Goal: Communication & Community: Answer question/provide support

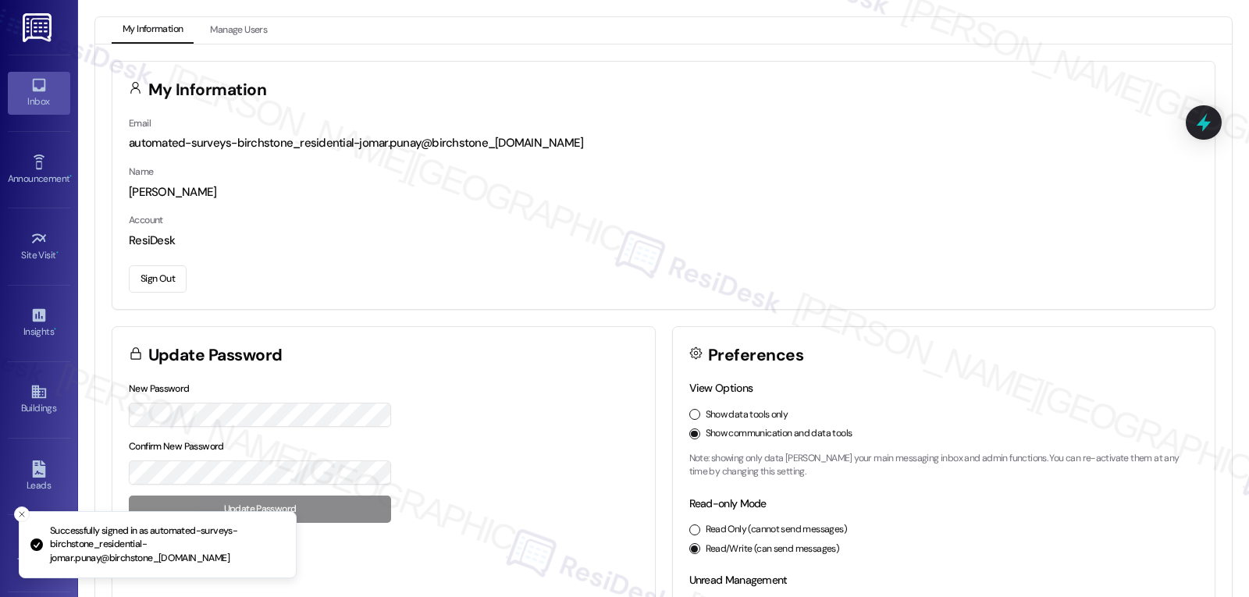
click at [44, 97] on div "Inbox" at bounding box center [39, 102] width 78 height 16
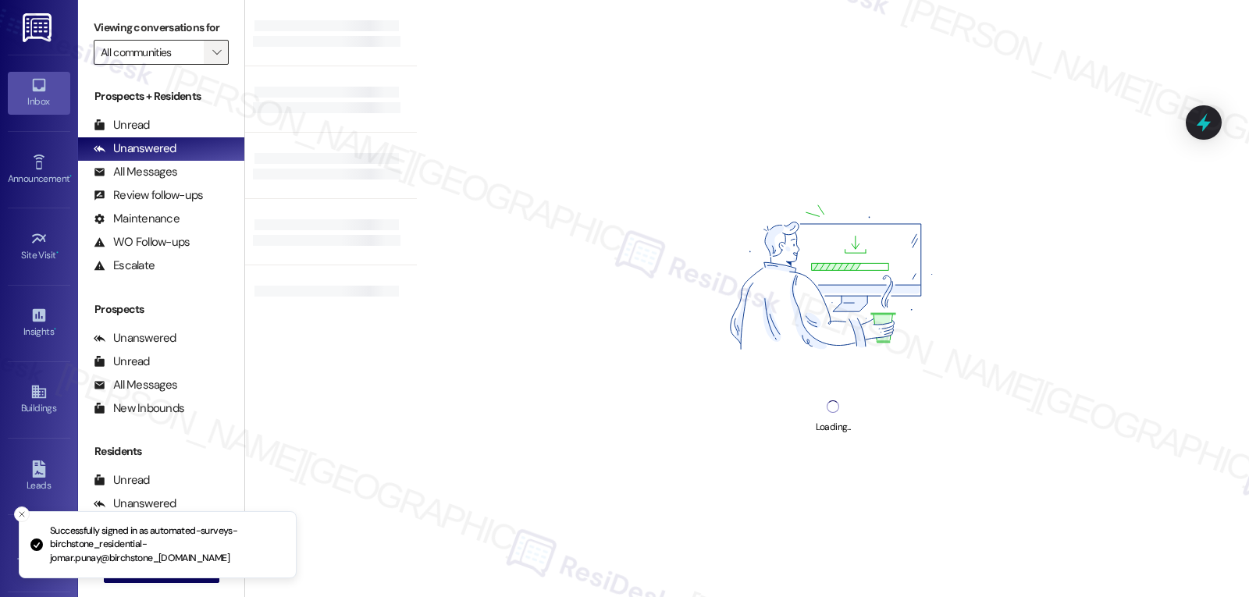
click at [204, 65] on button "" at bounding box center [216, 52] width 25 height 25
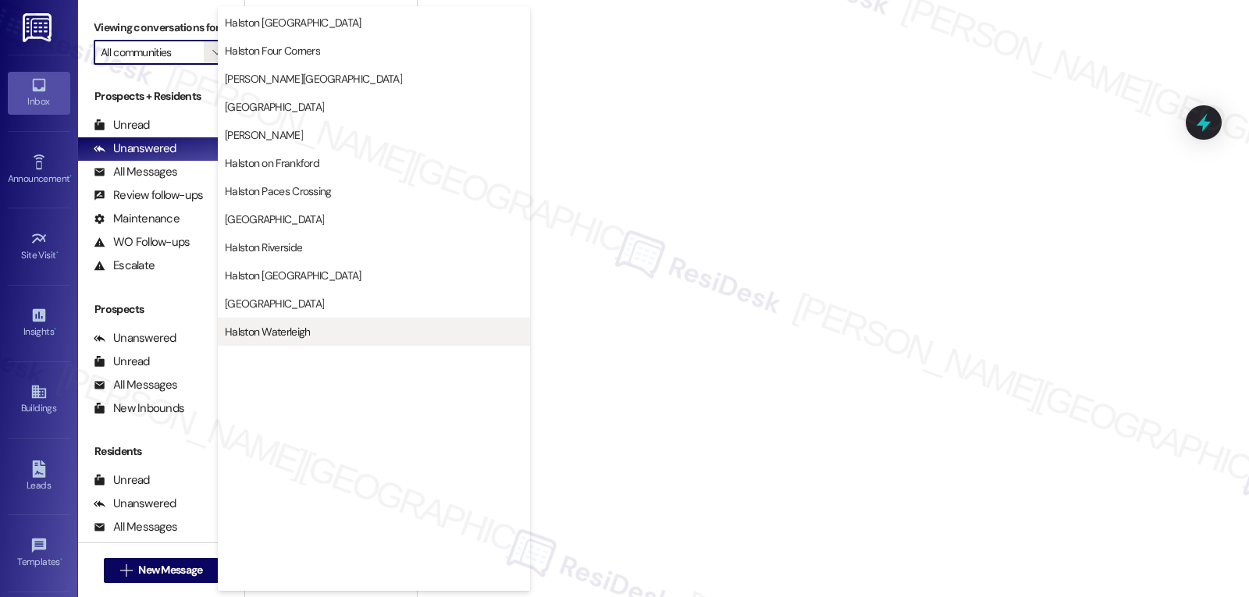
scroll to position [540, 0]
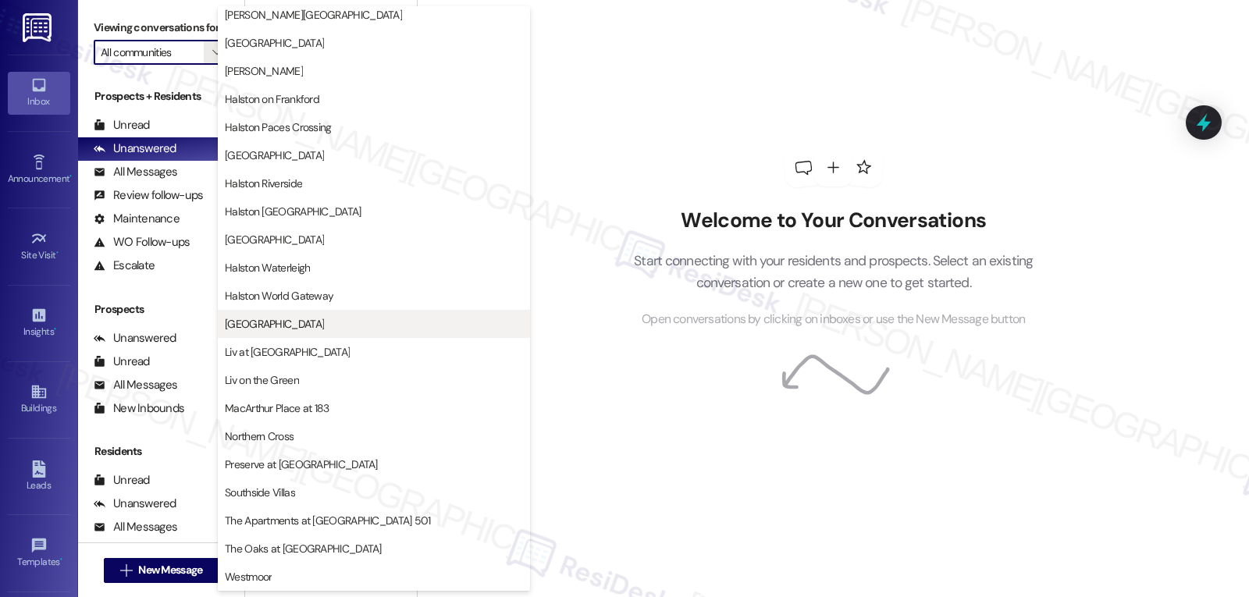
click at [279, 329] on span "[GEOGRAPHIC_DATA]" at bounding box center [374, 324] width 298 height 16
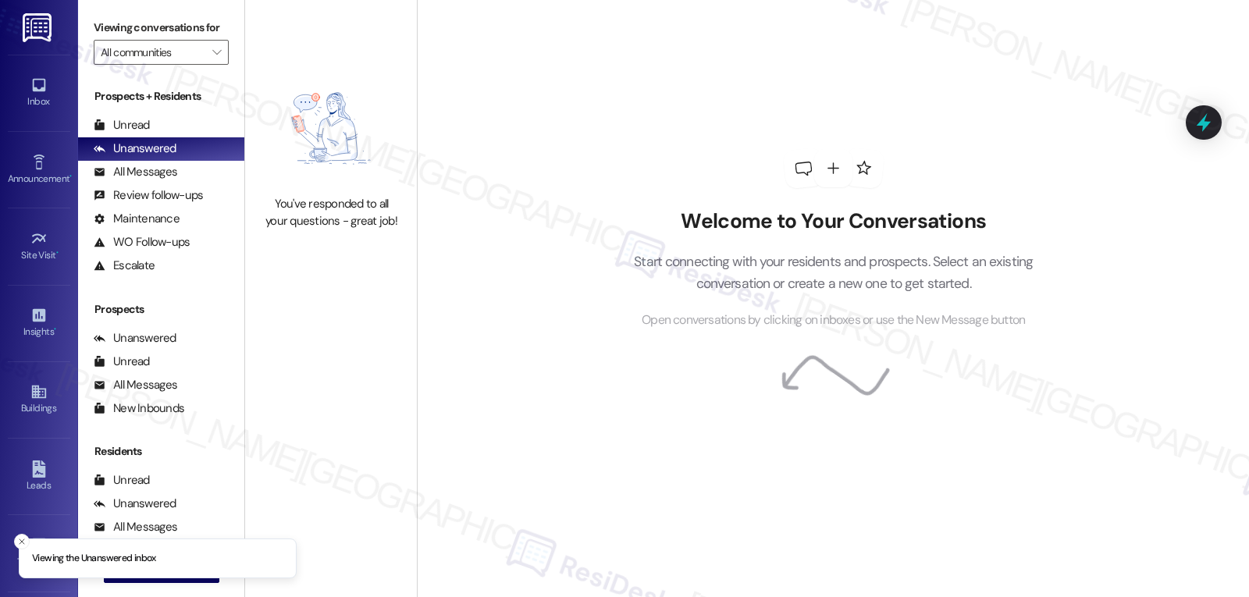
type input "[GEOGRAPHIC_DATA]"
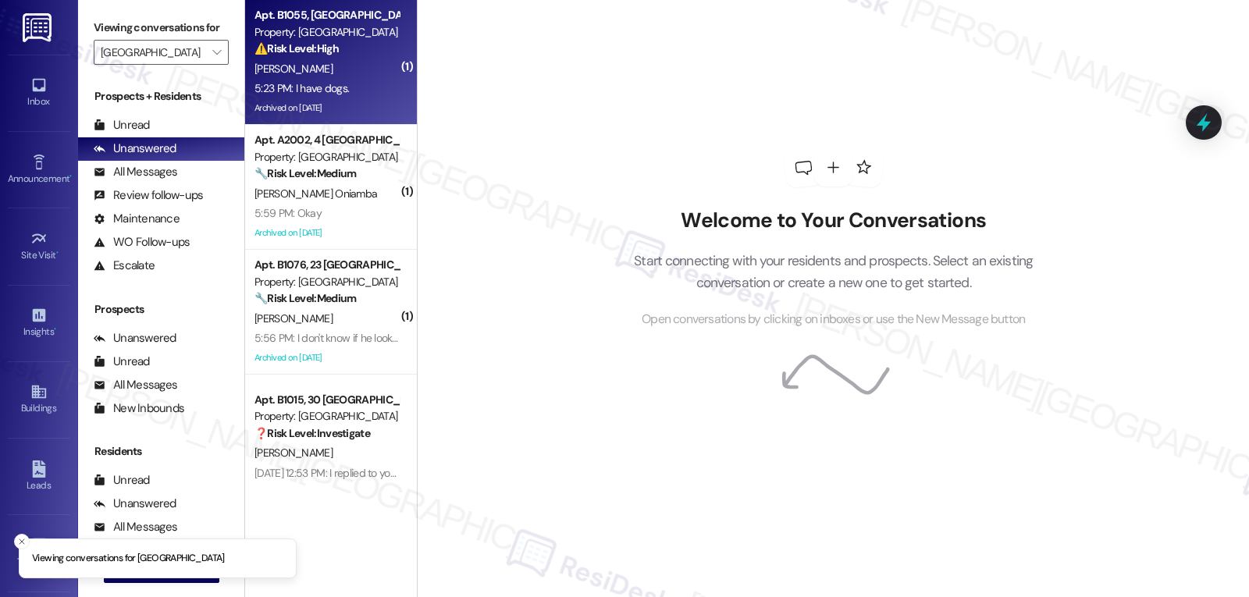
click at [341, 107] on div "Archived on [DATE]" at bounding box center [327, 108] width 148 height 20
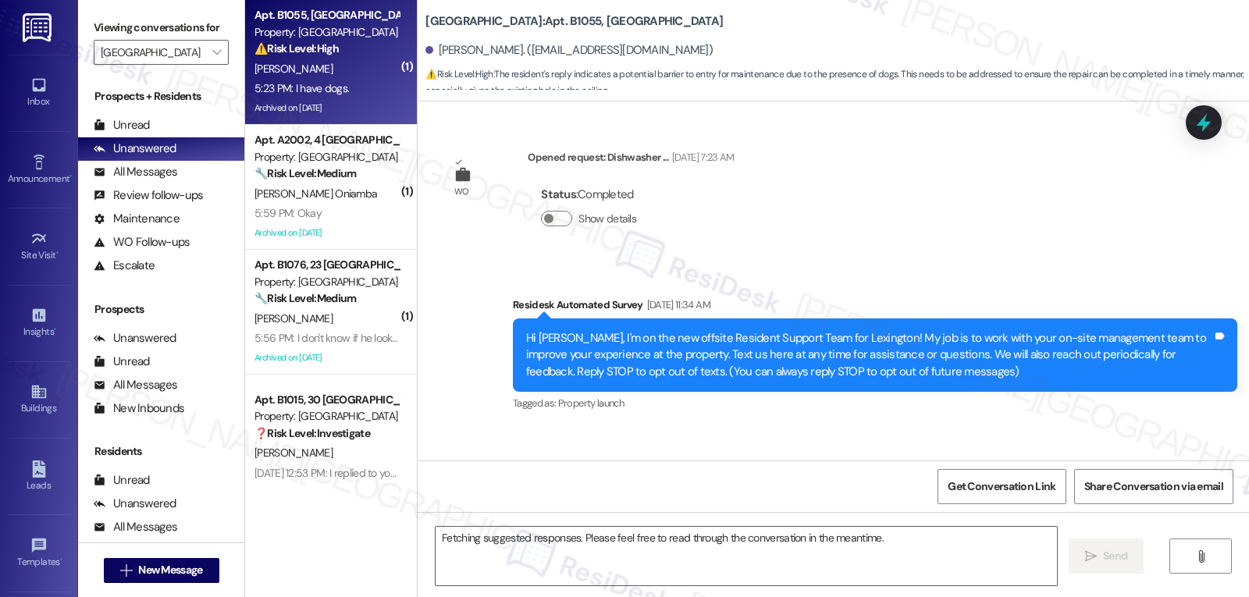
scroll to position [43891, 0]
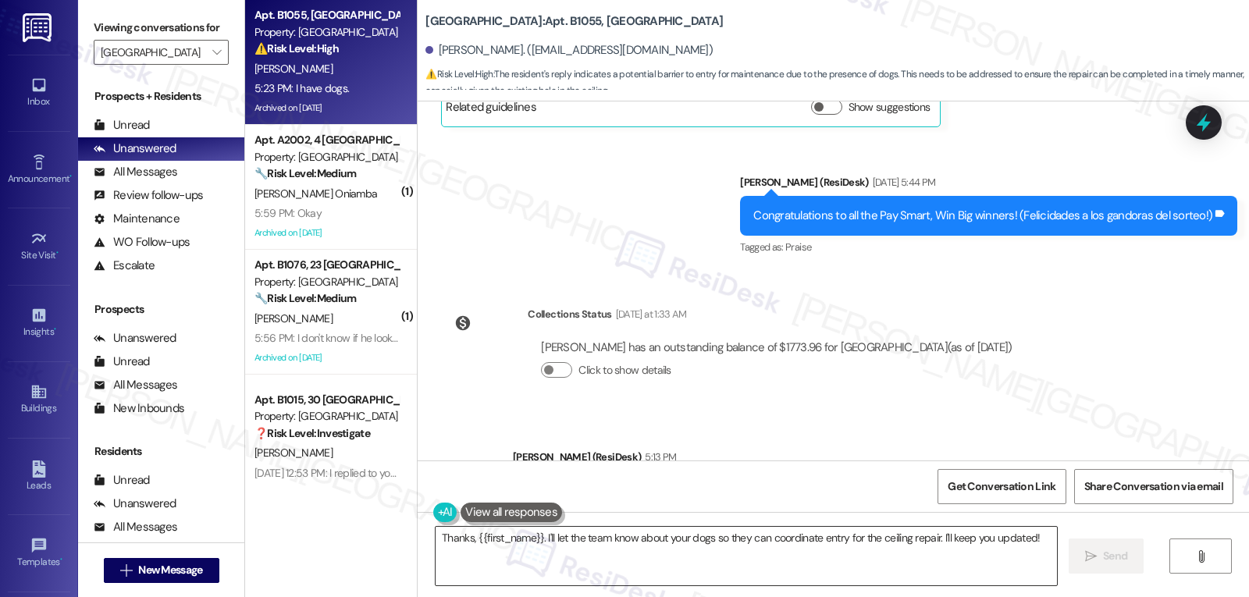
click at [525, 557] on textarea "Thanks, {{first_name}}. I'll let the team know about your dogs so they can coor…" at bounding box center [746, 556] width 621 height 59
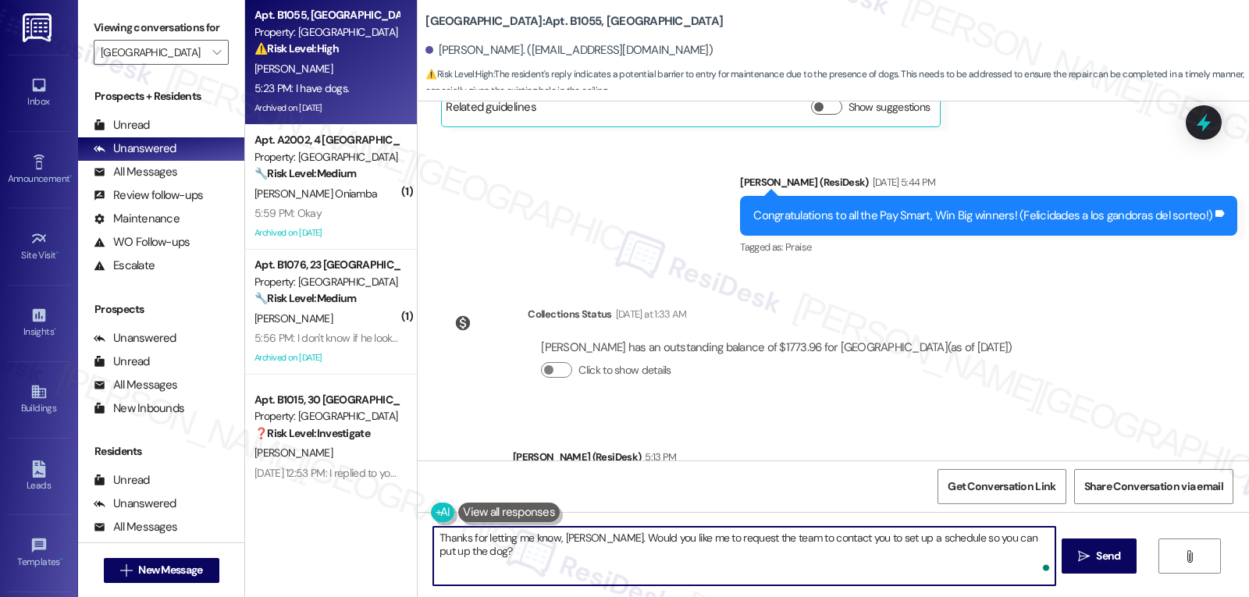
type textarea "Thanks for letting me know, [PERSON_NAME]. Would you like me to request the tea…"
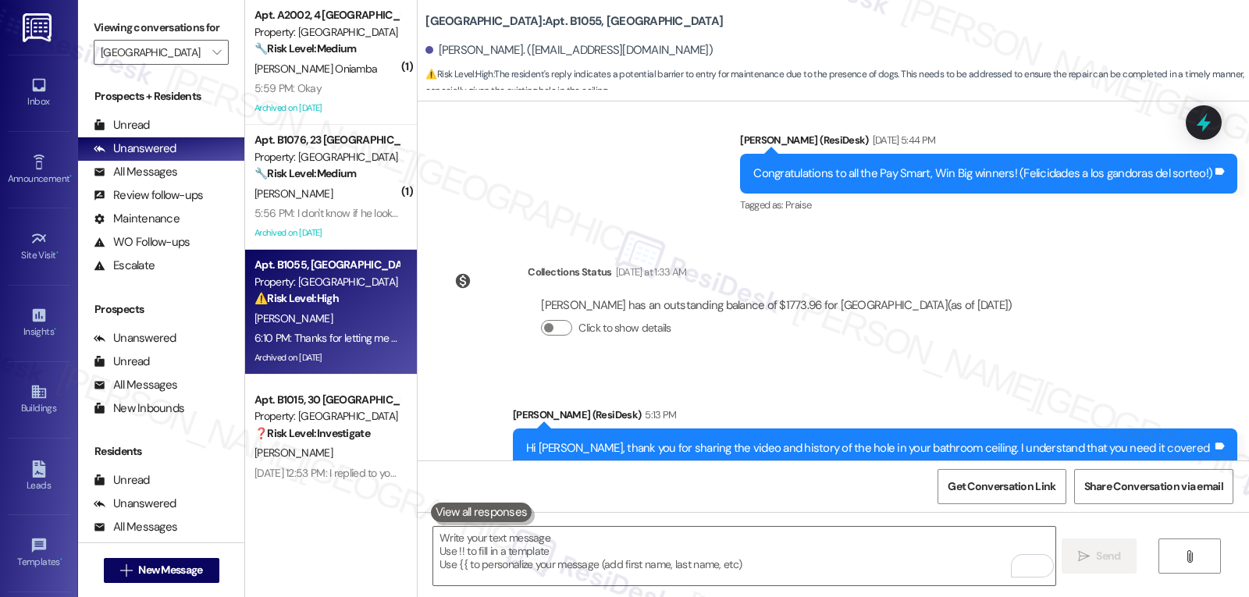
scroll to position [44000, 0]
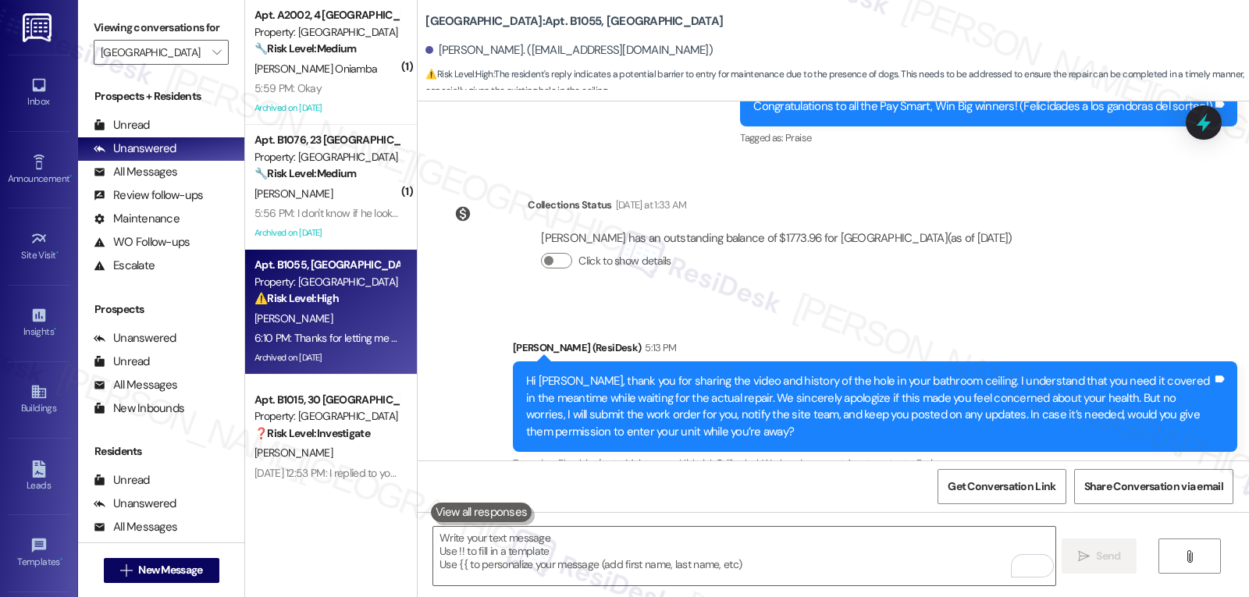
drag, startPoint x: 331, startPoint y: 73, endPoint x: 955, endPoint y: 253, distance: 649.0
click at [331, 73] on div "[PERSON_NAME] Oniamba" at bounding box center [327, 69] width 148 height 20
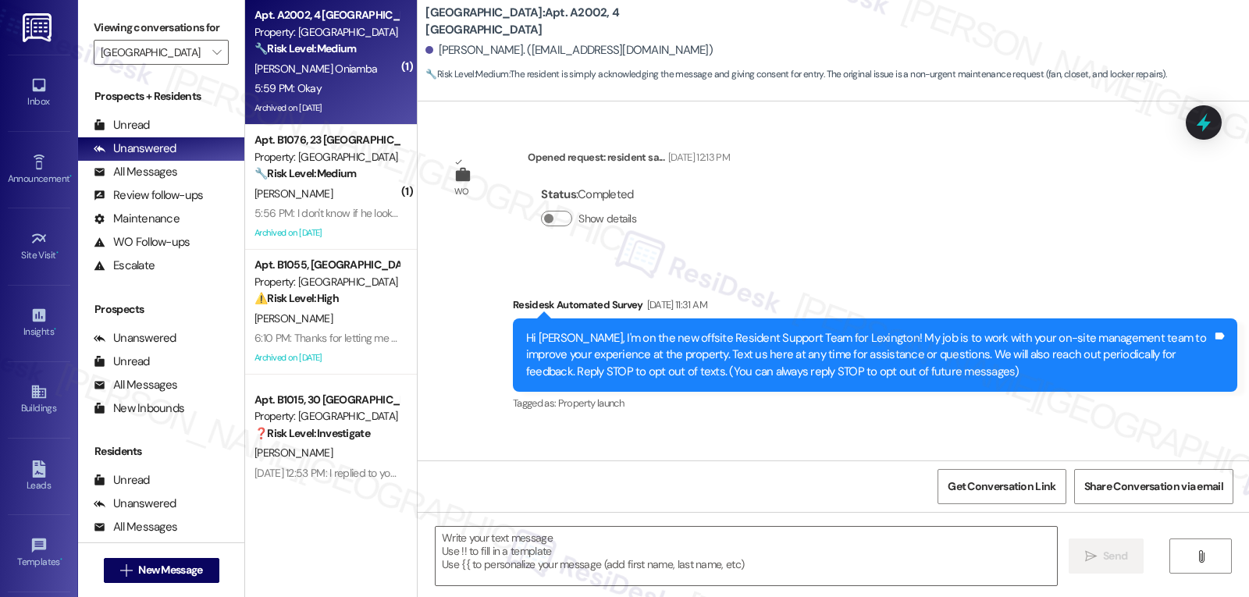
scroll to position [10286, 0]
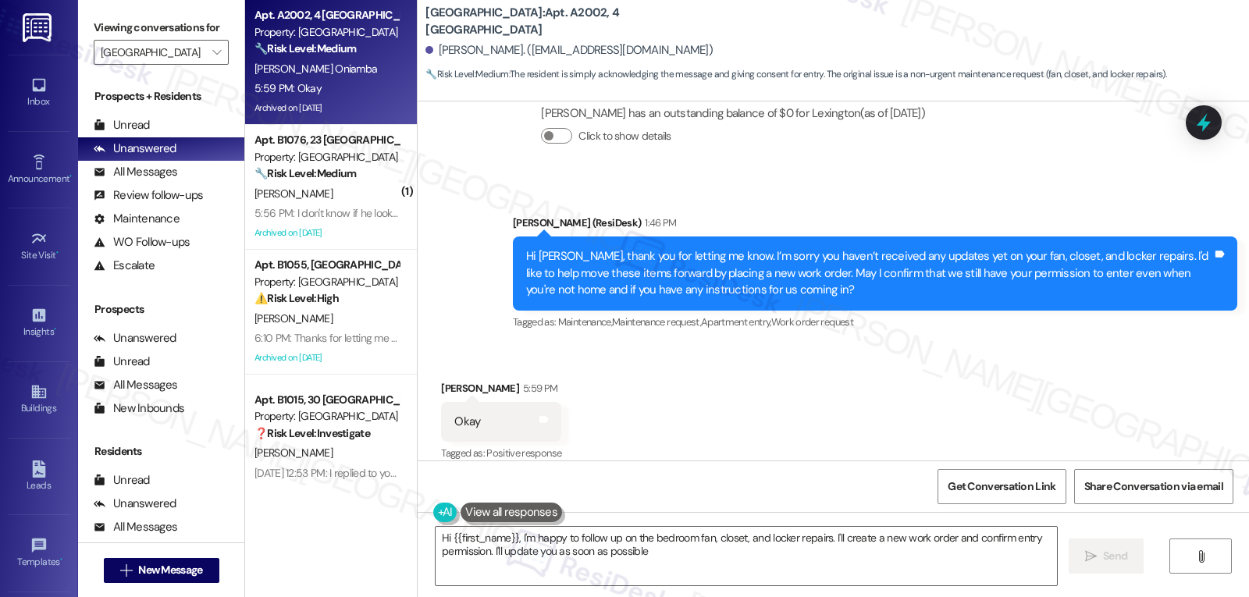
type textarea "Hi {{first_name}}, I'm happy to follow up on the bedroom fan, closet, and locke…"
drag, startPoint x: 789, startPoint y: 255, endPoint x: 795, endPoint y: 262, distance: 8.9
click at [795, 262] on div "Hi [PERSON_NAME], thank you for letting me know. I’m sorry you haven’t received…" at bounding box center [869, 273] width 686 height 50
click at [832, 276] on div "Hi [PERSON_NAME], thank you for letting me know. I’m sorry you haven’t received…" at bounding box center [869, 273] width 686 height 50
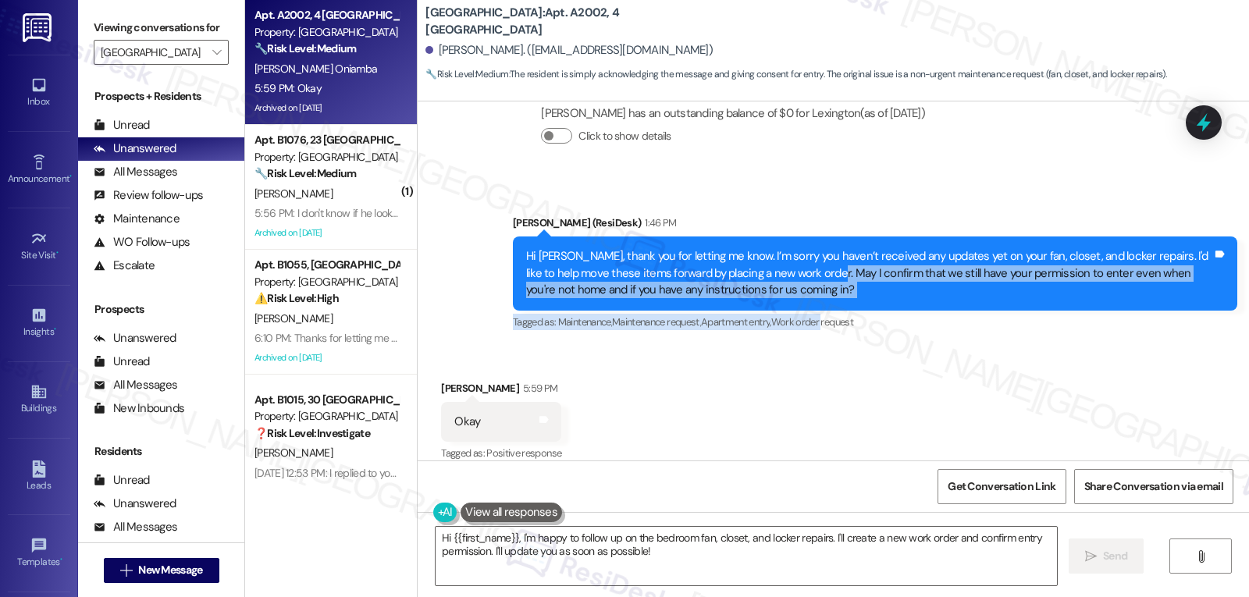
drag, startPoint x: 785, startPoint y: 257, endPoint x: 824, endPoint y: 295, distance: 54.6
click at [824, 295] on div "[PERSON_NAME] (ResiDesk) 1:46 PM Hi [PERSON_NAME], thank you for letting me kno…" at bounding box center [875, 274] width 724 height 119
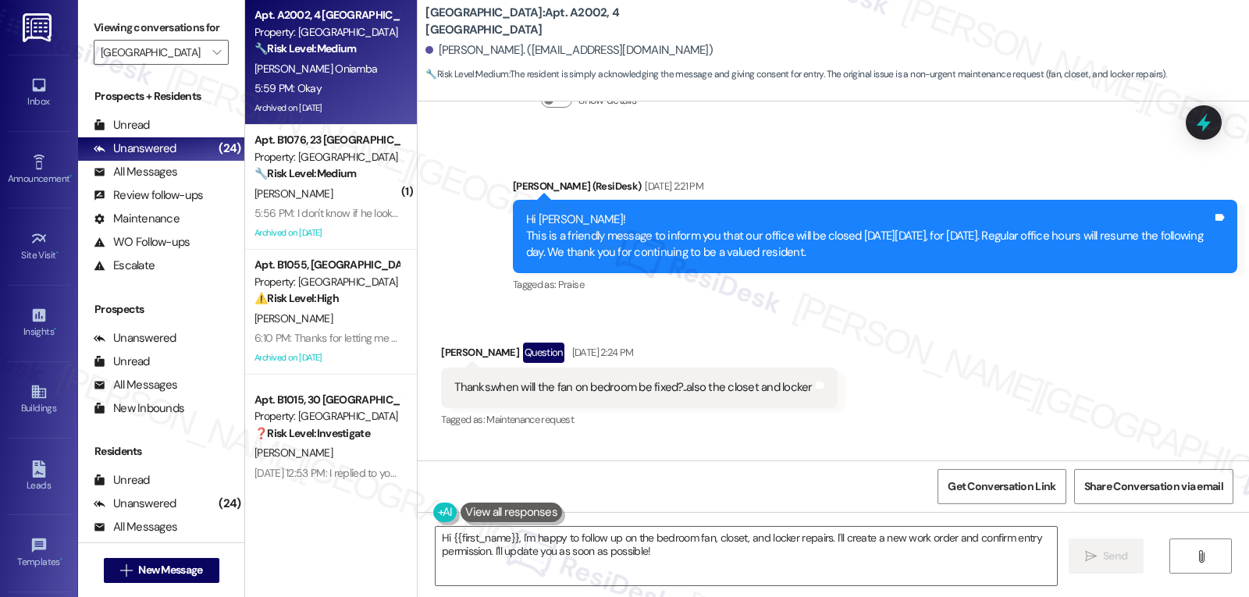
scroll to position [9506, 0]
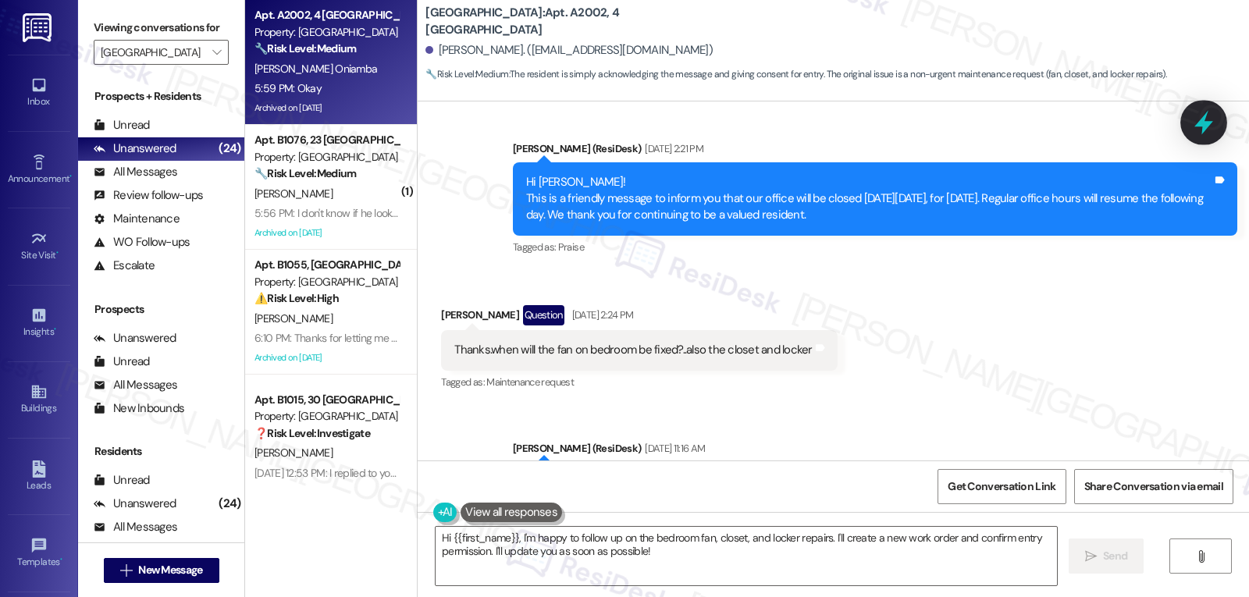
click at [1196, 123] on icon at bounding box center [1203, 122] width 27 height 27
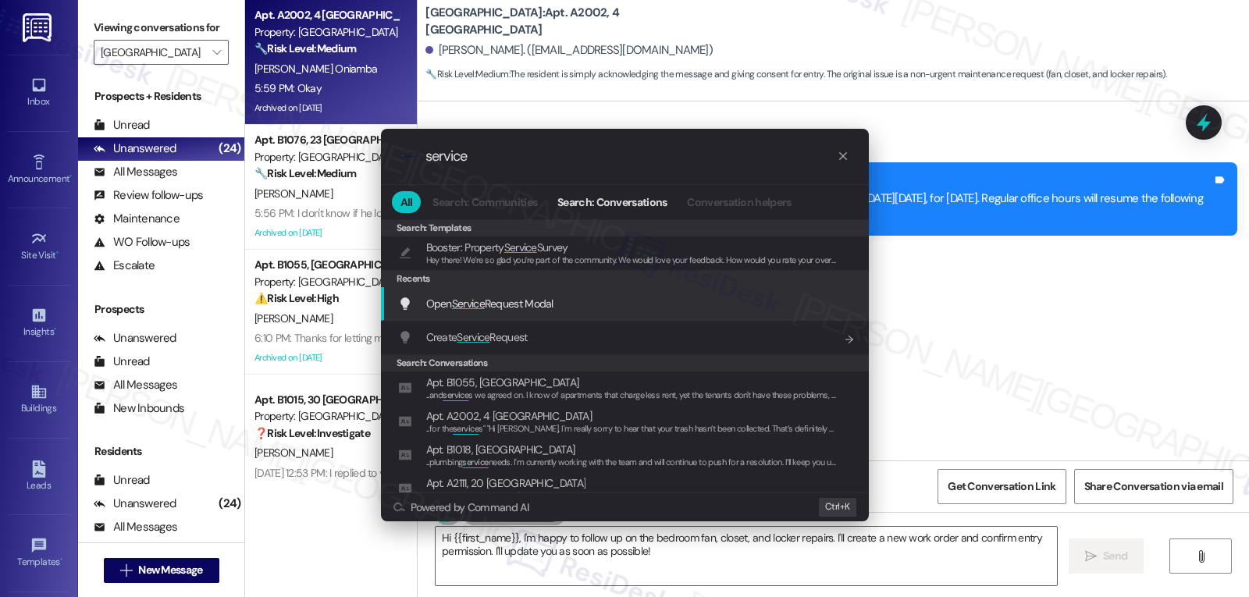
click at [540, 305] on span "Open Service Request Modal" at bounding box center [489, 304] width 127 height 14
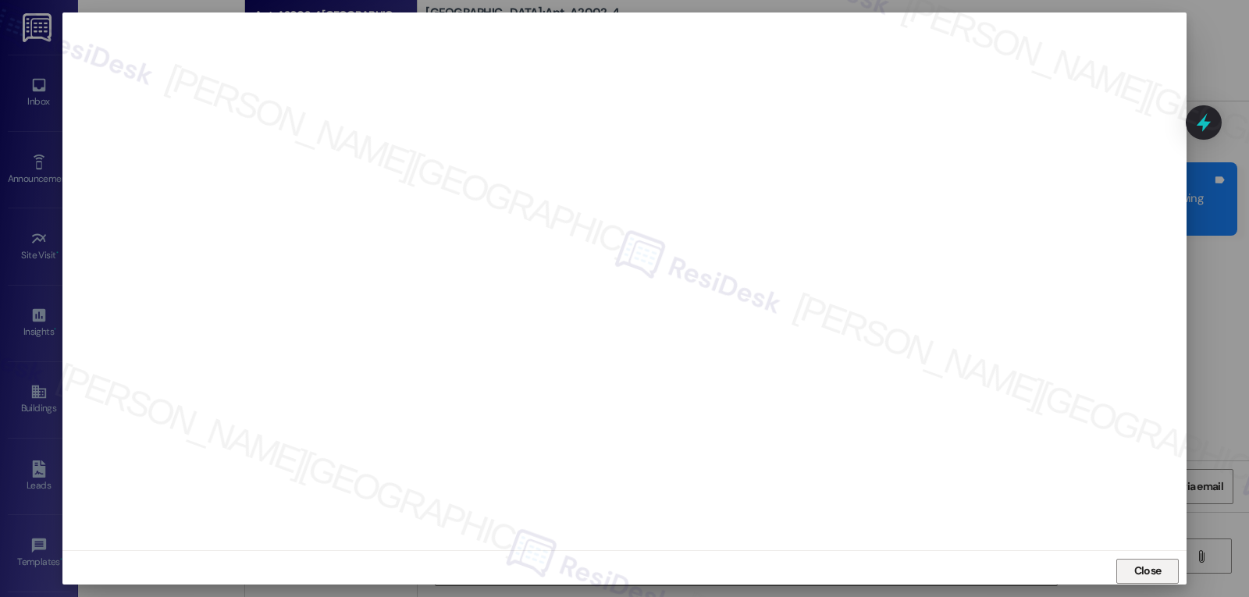
click at [1154, 575] on span "Close" at bounding box center [1147, 571] width 27 height 16
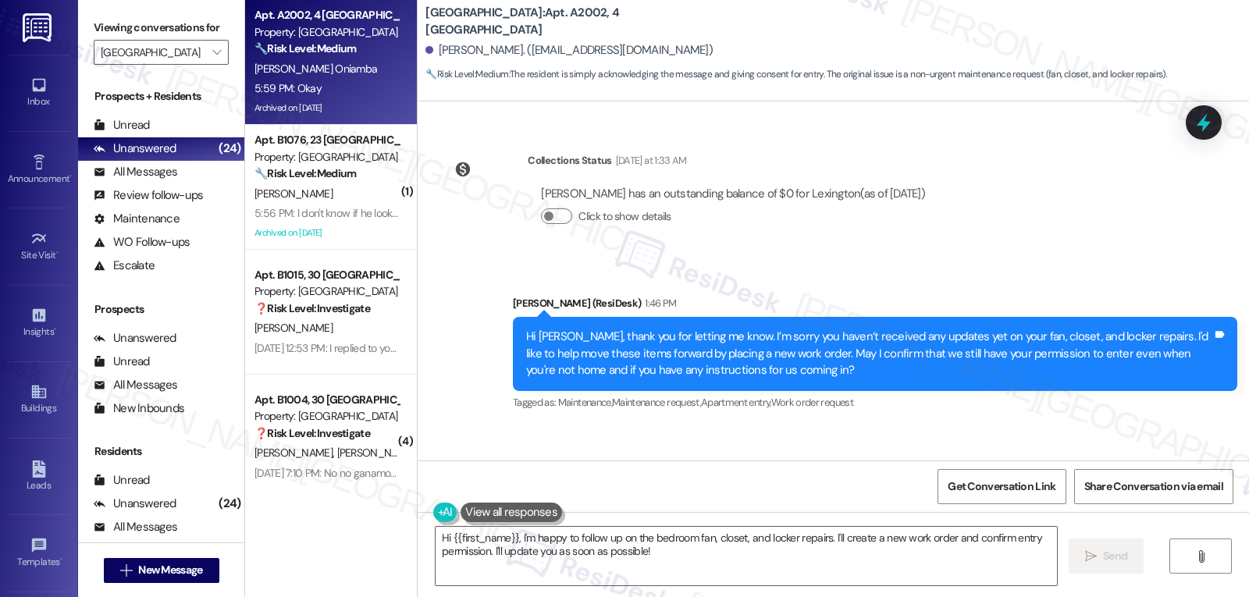
scroll to position [10286, 0]
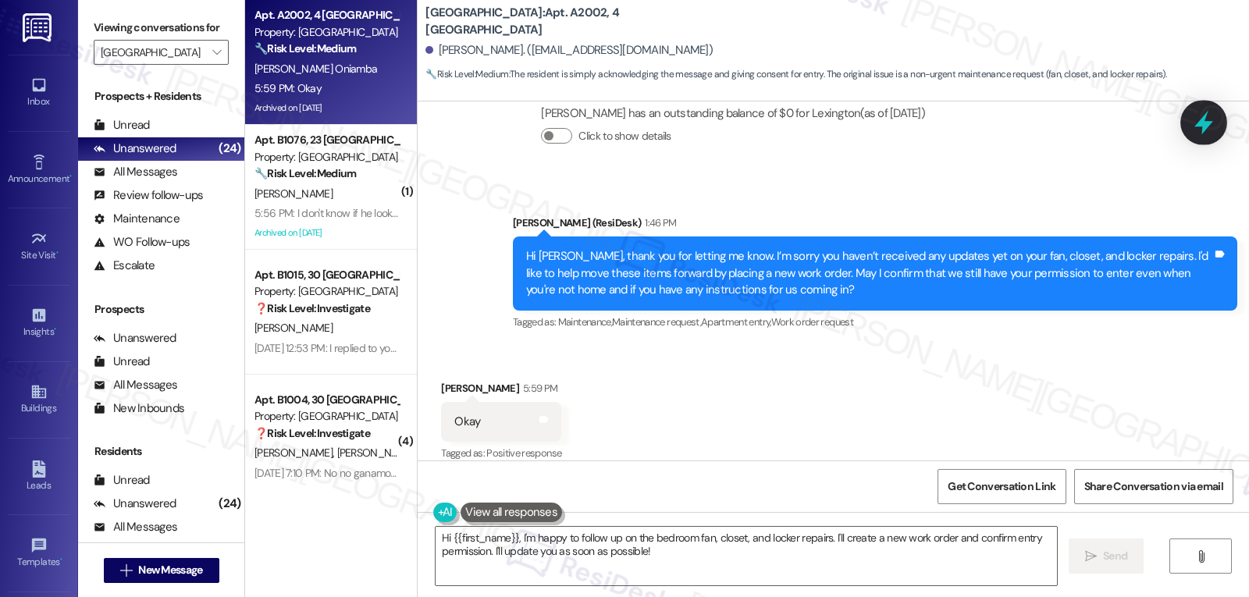
click at [1202, 119] on icon at bounding box center [1203, 123] width 19 height 24
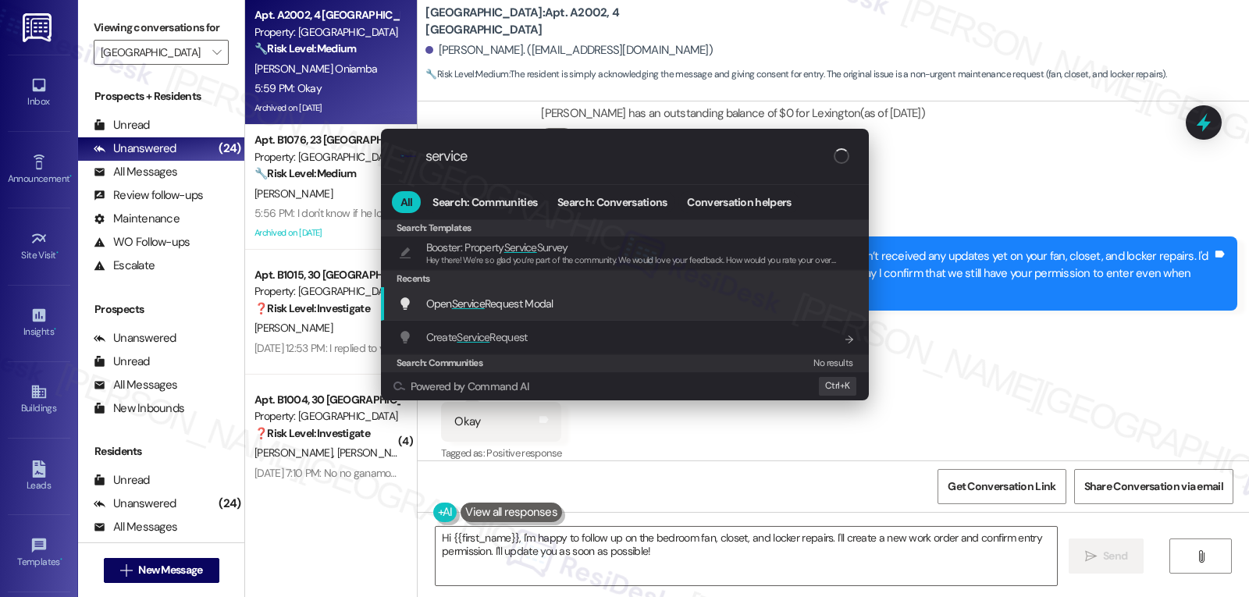
click at [497, 315] on div "Open Service Request Modal Add shortcut" at bounding box center [625, 304] width 488 height 34
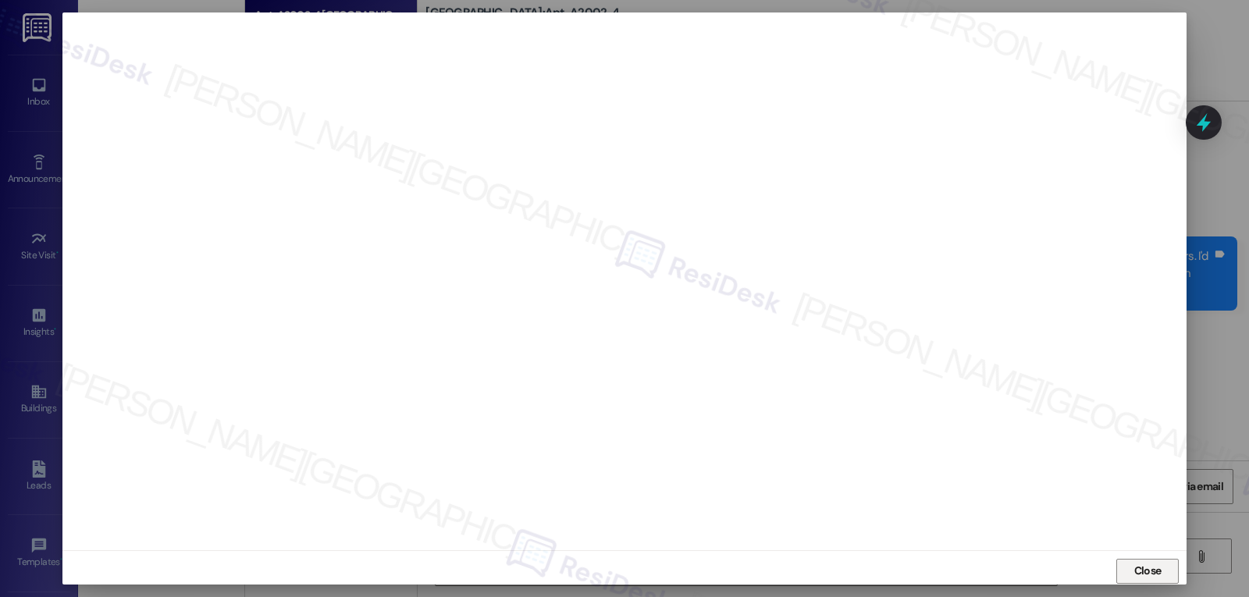
click at [1146, 571] on span "Close" at bounding box center [1147, 571] width 27 height 16
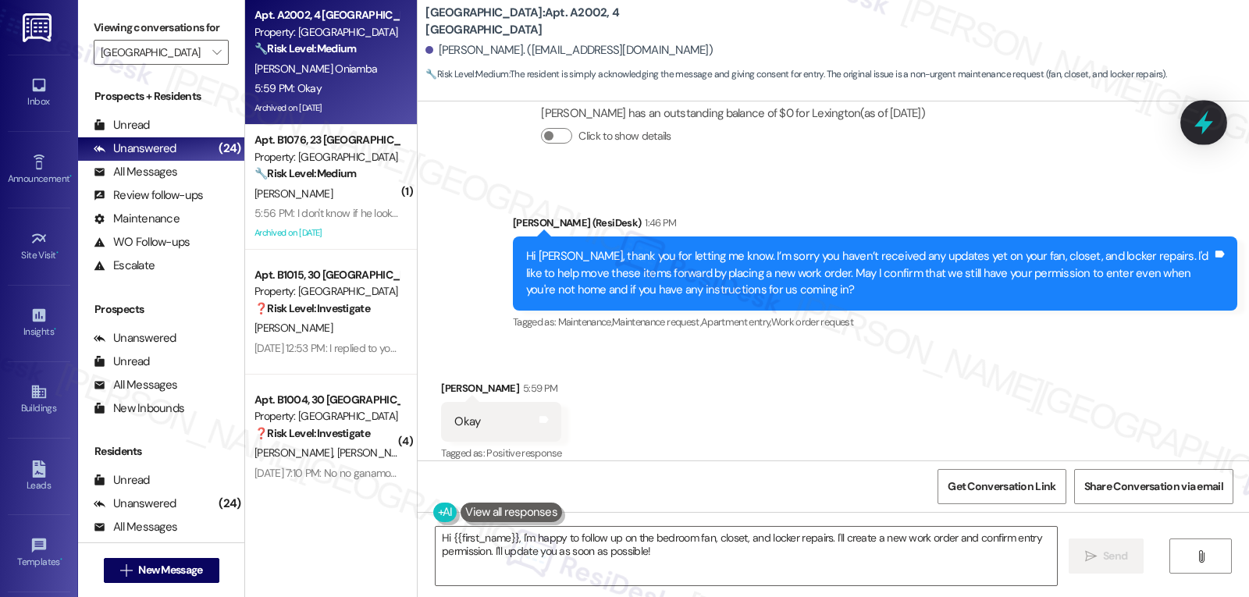
click at [1206, 130] on icon at bounding box center [1203, 122] width 27 height 27
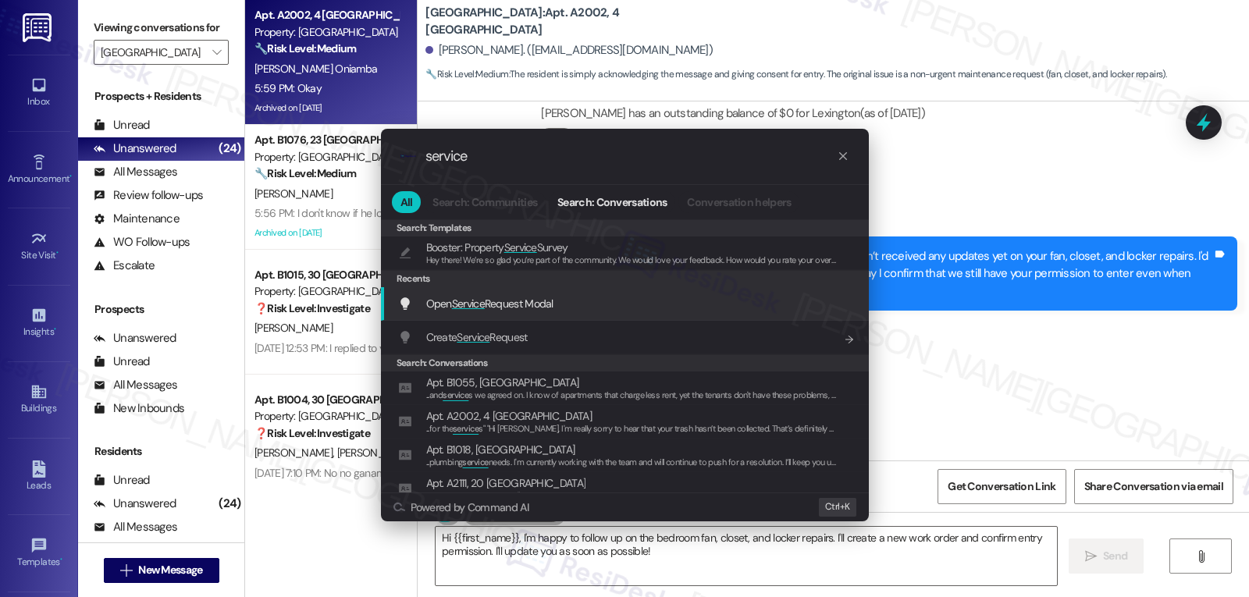
click at [493, 306] on span "Open Service Request Modal" at bounding box center [489, 304] width 127 height 14
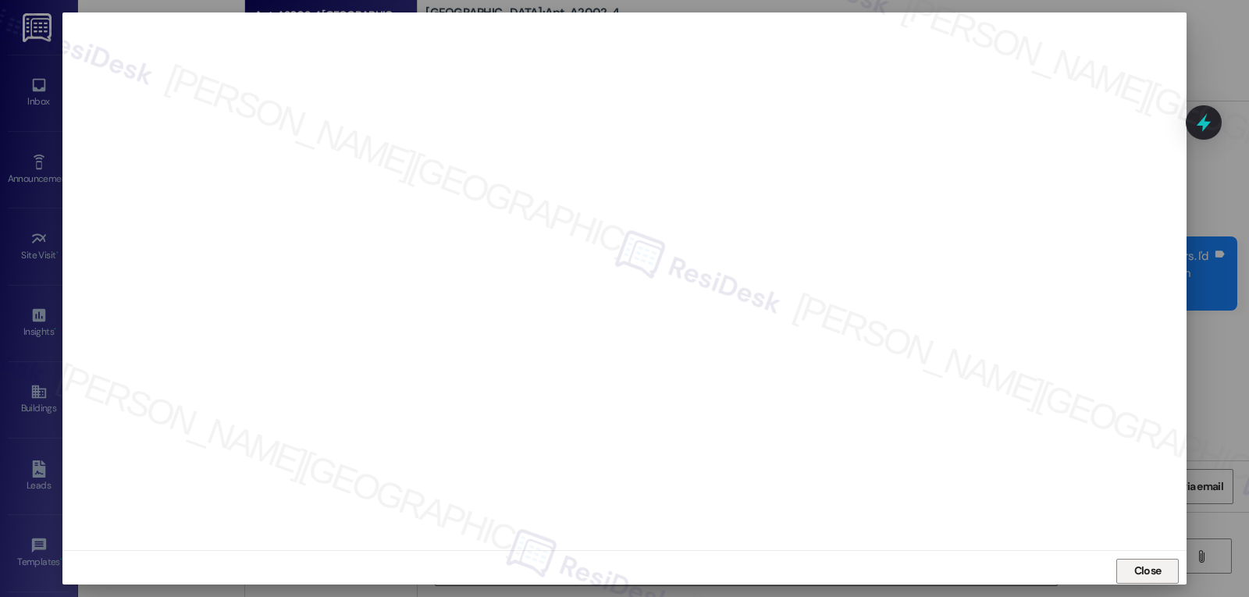
click at [1145, 574] on span "Close" at bounding box center [1147, 571] width 27 height 16
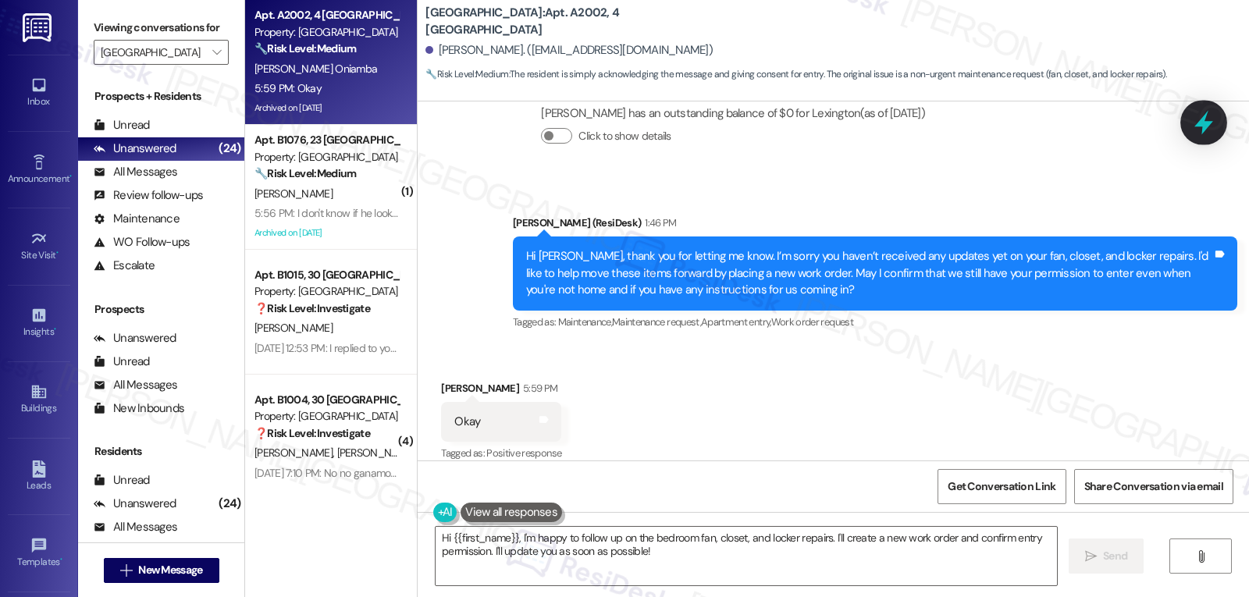
click at [1209, 119] on icon at bounding box center [1203, 122] width 27 height 27
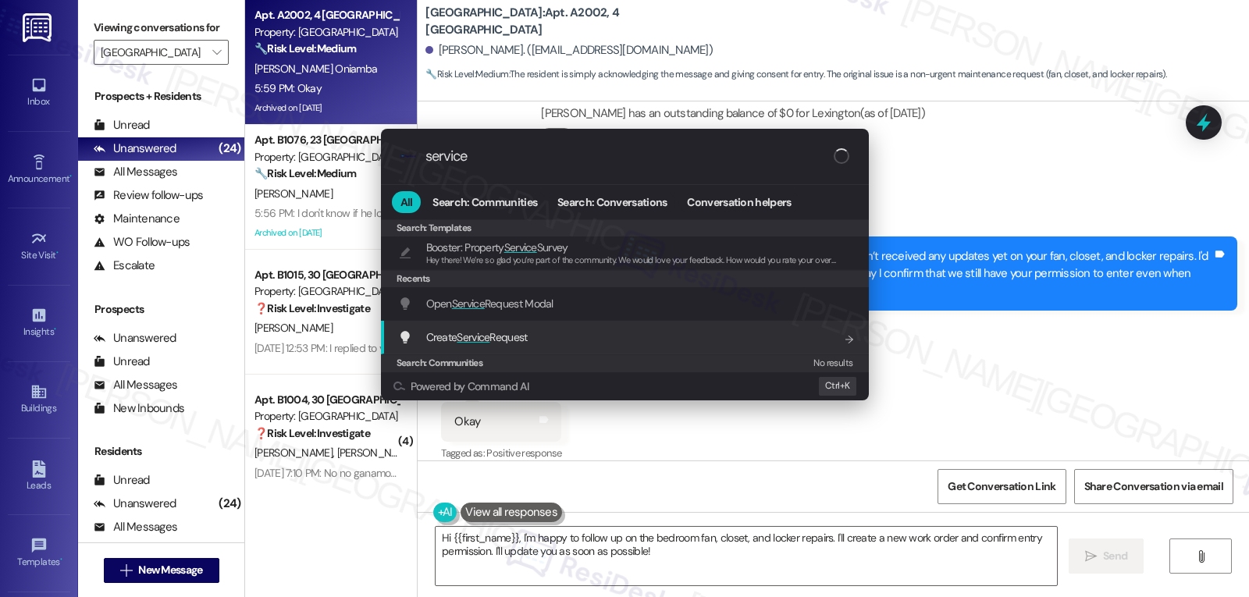
type input "service"
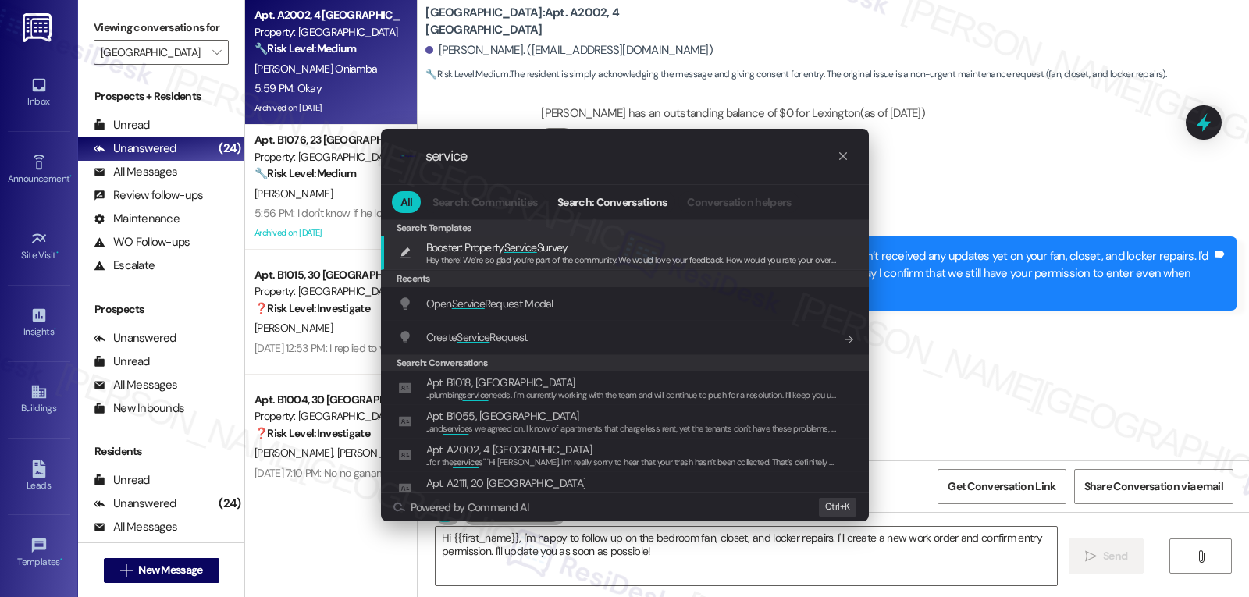
click at [621, 336] on div "Create Service Request Add shortcut" at bounding box center [626, 337] width 457 height 17
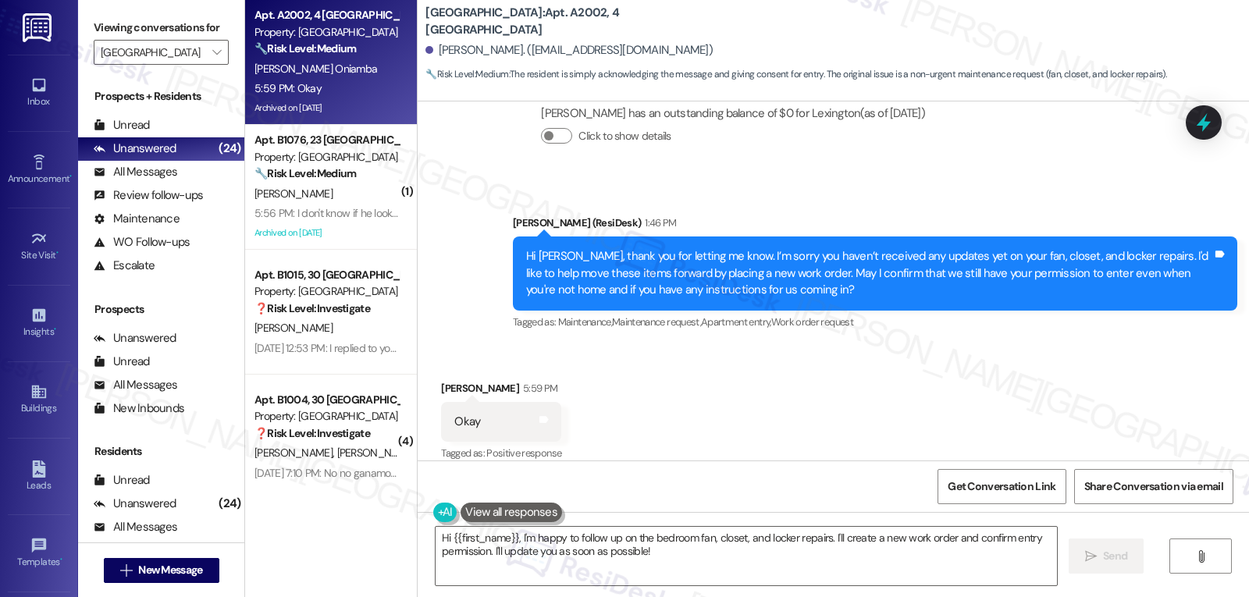
click at [775, 414] on div "Received via SMS [PERSON_NAME] 5:59 PM Okay Tags and notes Tagged as: Positive …" at bounding box center [833, 411] width 831 height 132
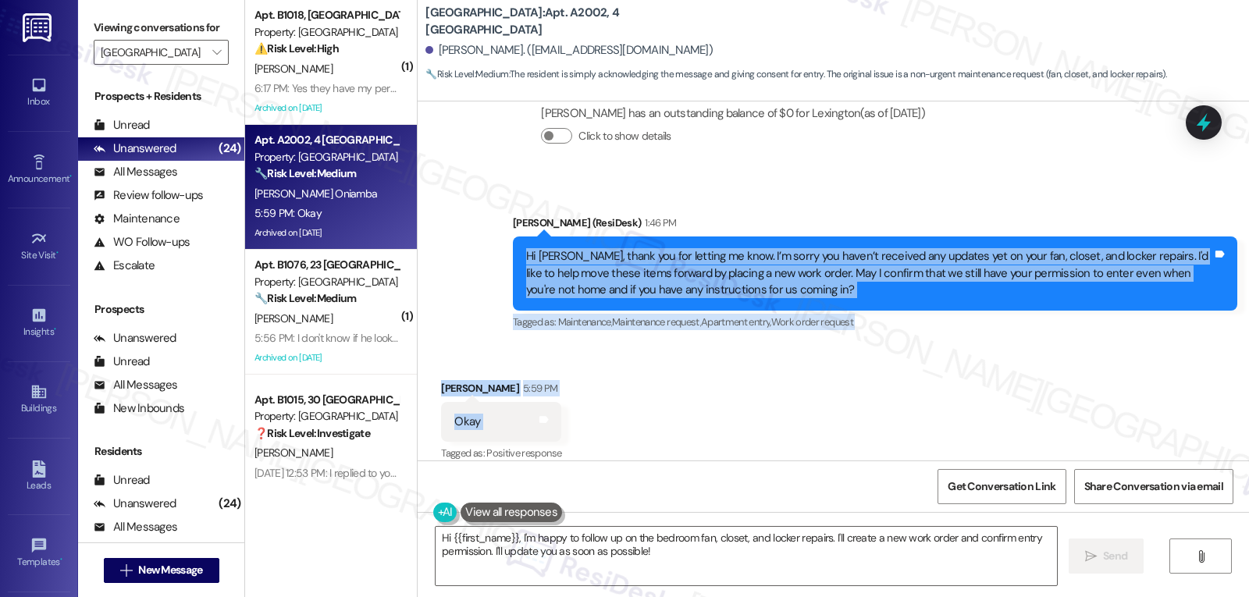
drag, startPoint x: 498, startPoint y: 224, endPoint x: 855, endPoint y: 386, distance: 391.6
click at [855, 386] on div "WO Opened request: resident sa... Jun 24, 2024 at 12:13 PM Status : Completed S…" at bounding box center [833, 280] width 831 height 359
click at [1210, 128] on icon at bounding box center [1203, 122] width 27 height 27
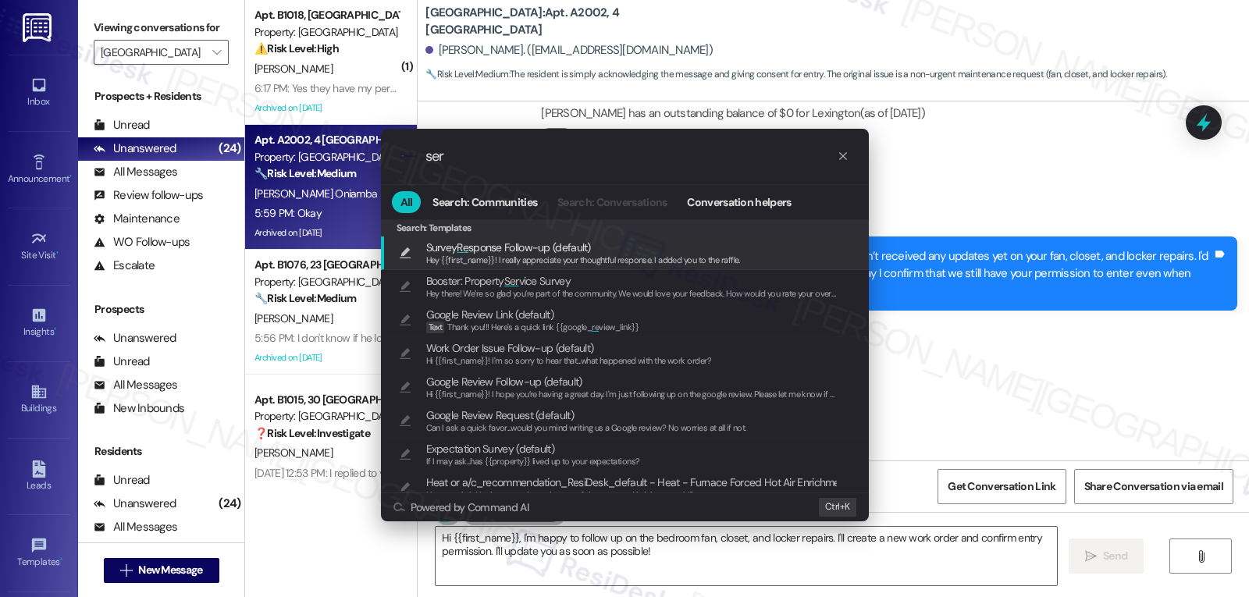
click at [501, 172] on div ".cls-1{fill:#0a055f;}.cls-2{fill:#0cc4c4;} resideskLogoBlueOrange ser" at bounding box center [625, 156] width 488 height 55
click at [501, 162] on input "ser" at bounding box center [630, 156] width 411 height 16
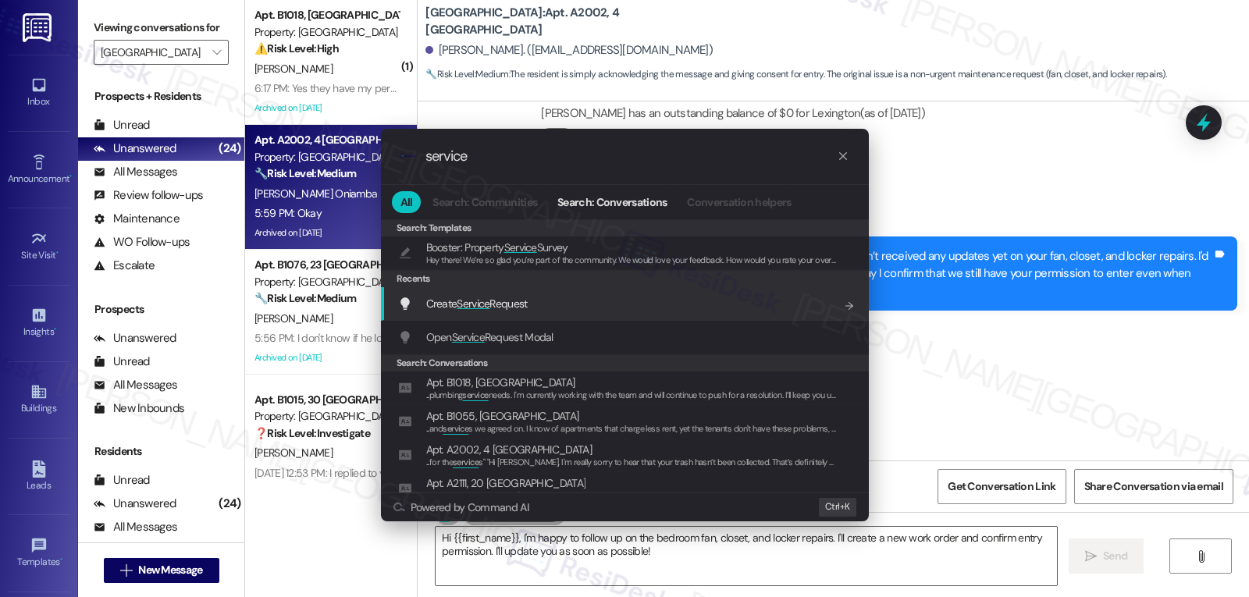
type input "service"
click at [501, 317] on div "Create Service Request Add shortcut" at bounding box center [625, 304] width 488 height 34
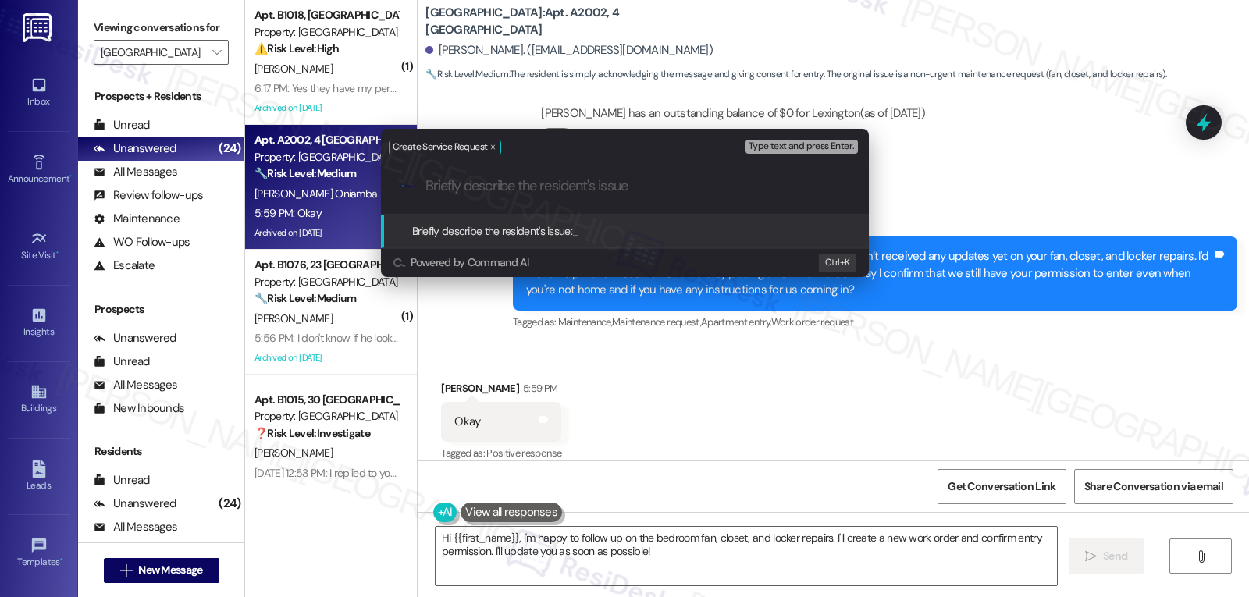
paste input "Closet door, Bedroom Ceiling fan, Front Door lock"
type input "Closet door, Bedroom Ceiling fan, Front Door lock"
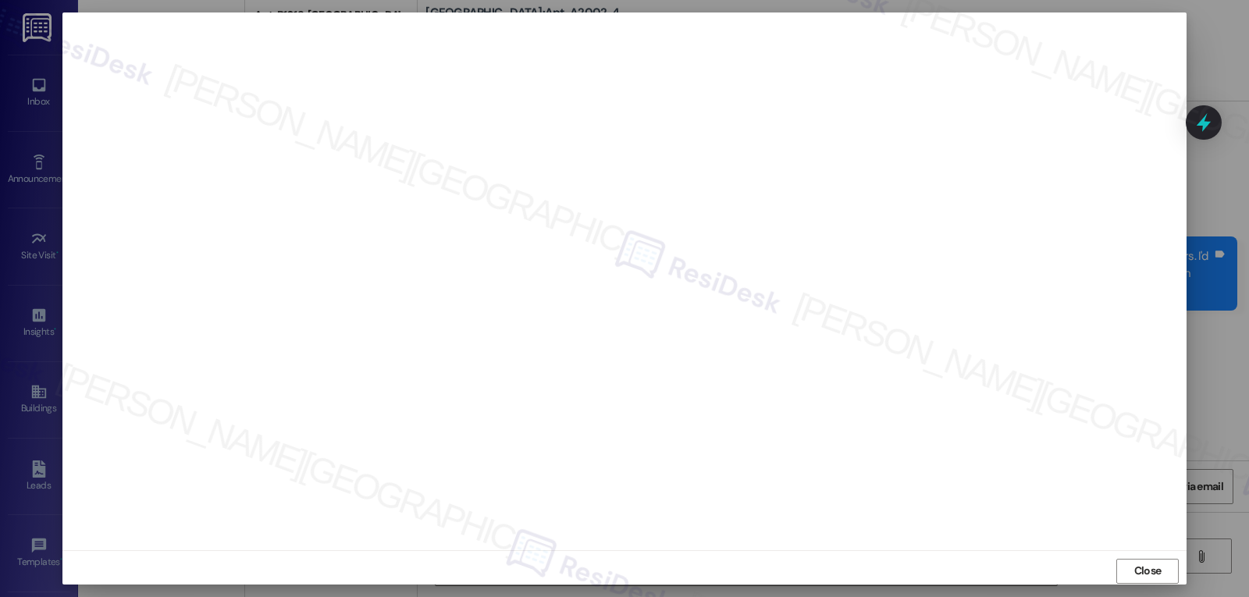
drag, startPoint x: 1156, startPoint y: 571, endPoint x: 1154, endPoint y: 563, distance: 8.0
click at [1157, 569] on span "Close" at bounding box center [1147, 571] width 27 height 16
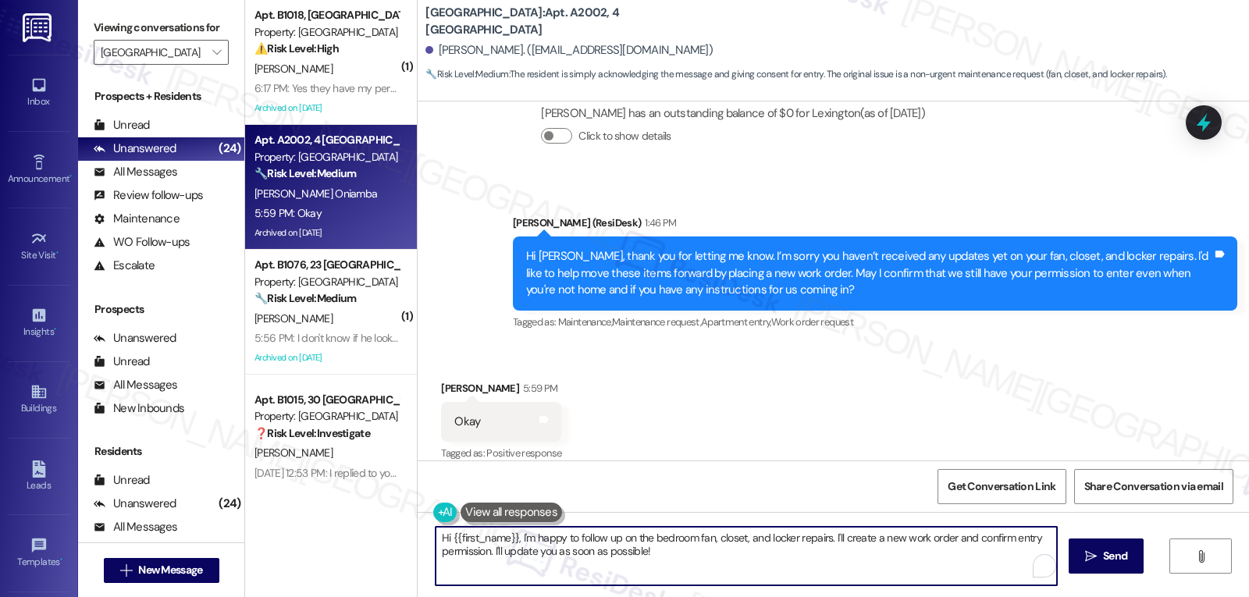
click at [549, 574] on textarea "Hi {{first_name}}, I'm happy to follow up on the bedroom fan, closet, and locke…" at bounding box center [746, 556] width 621 height 59
paste textarea "16125767"
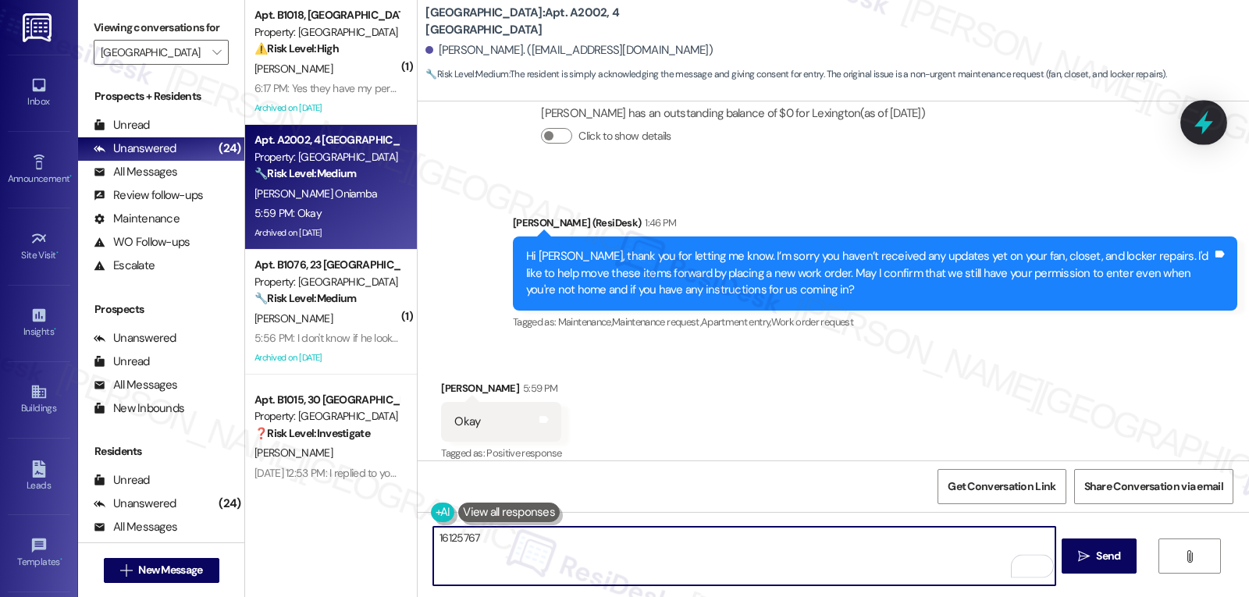
type textarea "16125767"
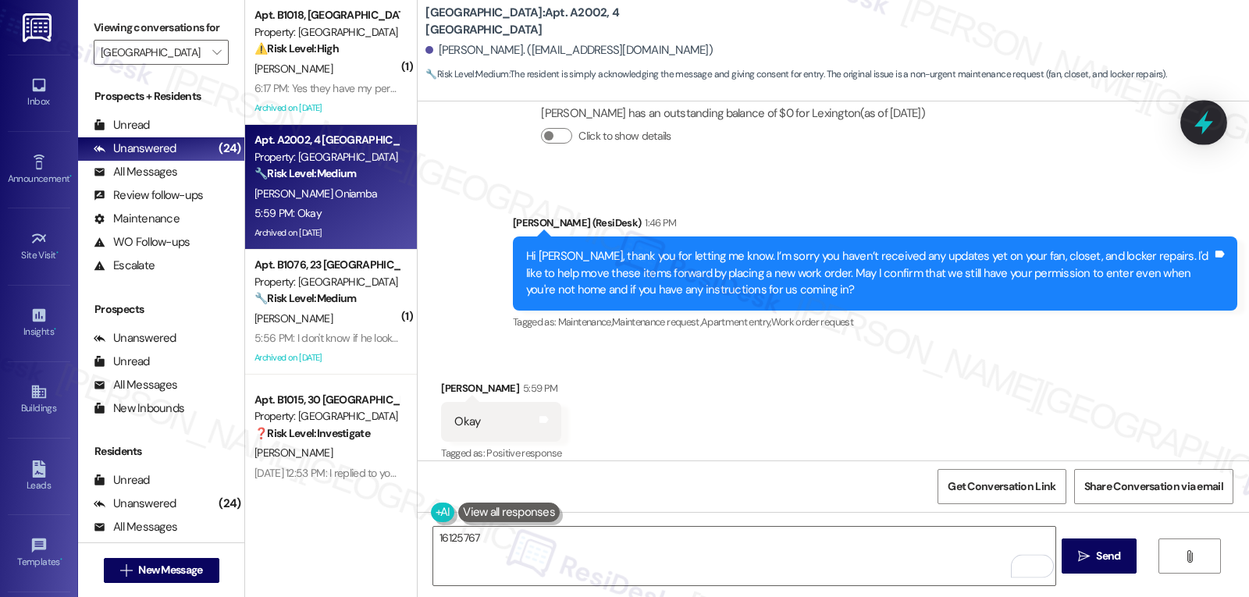
click at [1198, 119] on icon at bounding box center [1203, 122] width 27 height 27
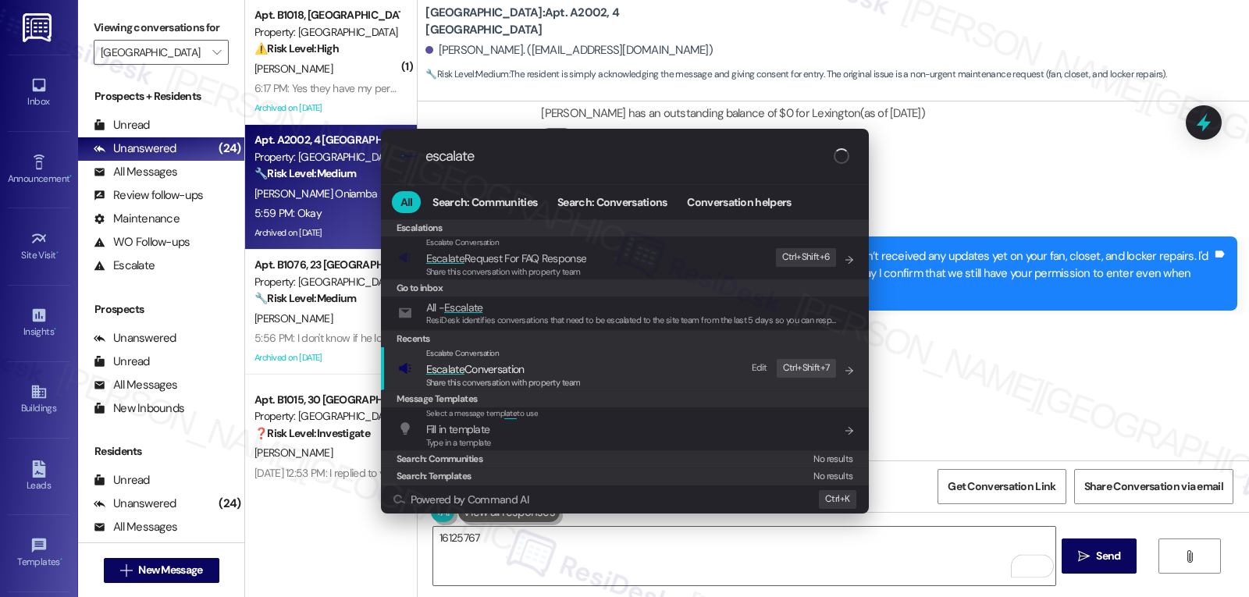
type input "escalate"
click at [497, 368] on span "Escalate Conversation" at bounding box center [475, 369] width 98 height 14
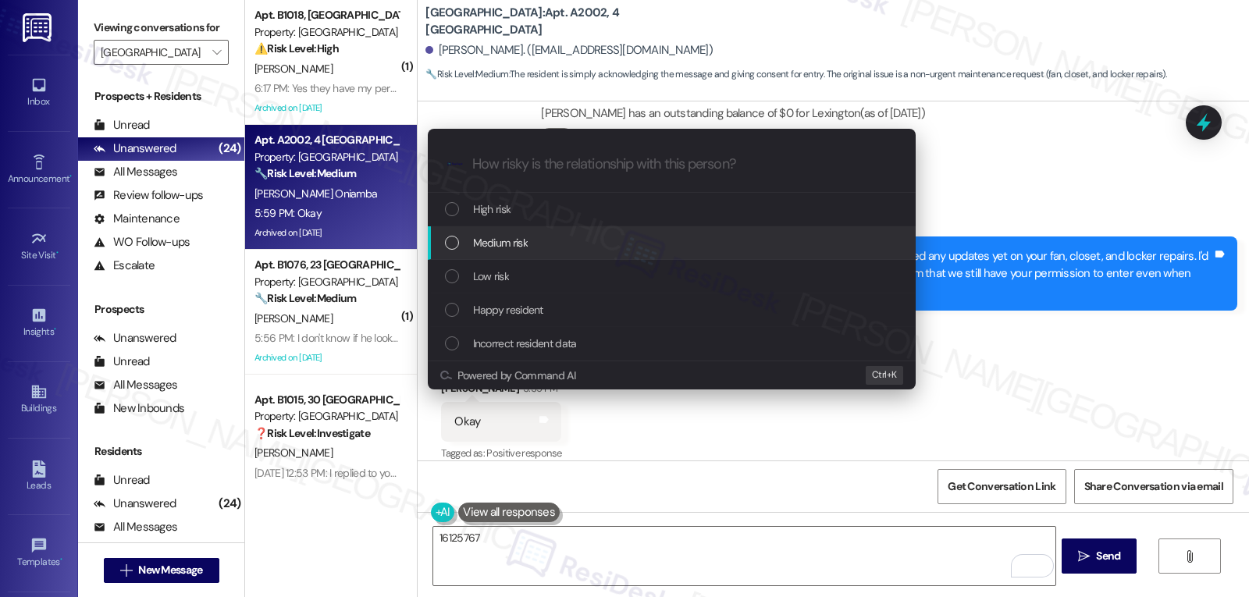
click at [503, 251] on span "Medium risk" at bounding box center [500, 242] width 55 height 17
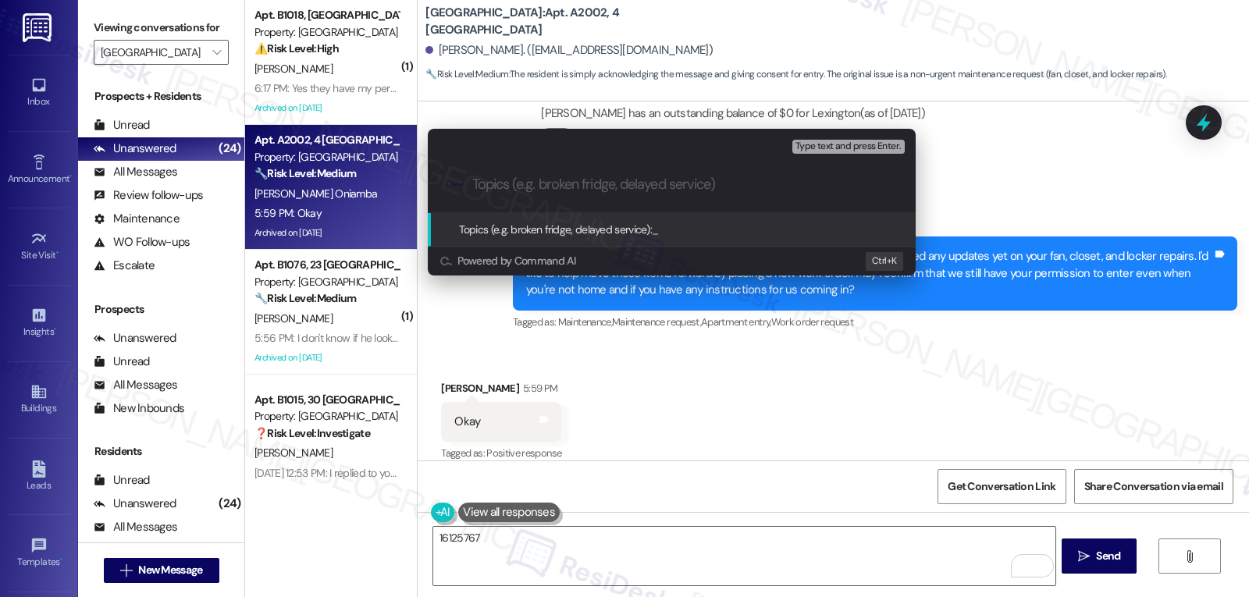
paste input "16125767"
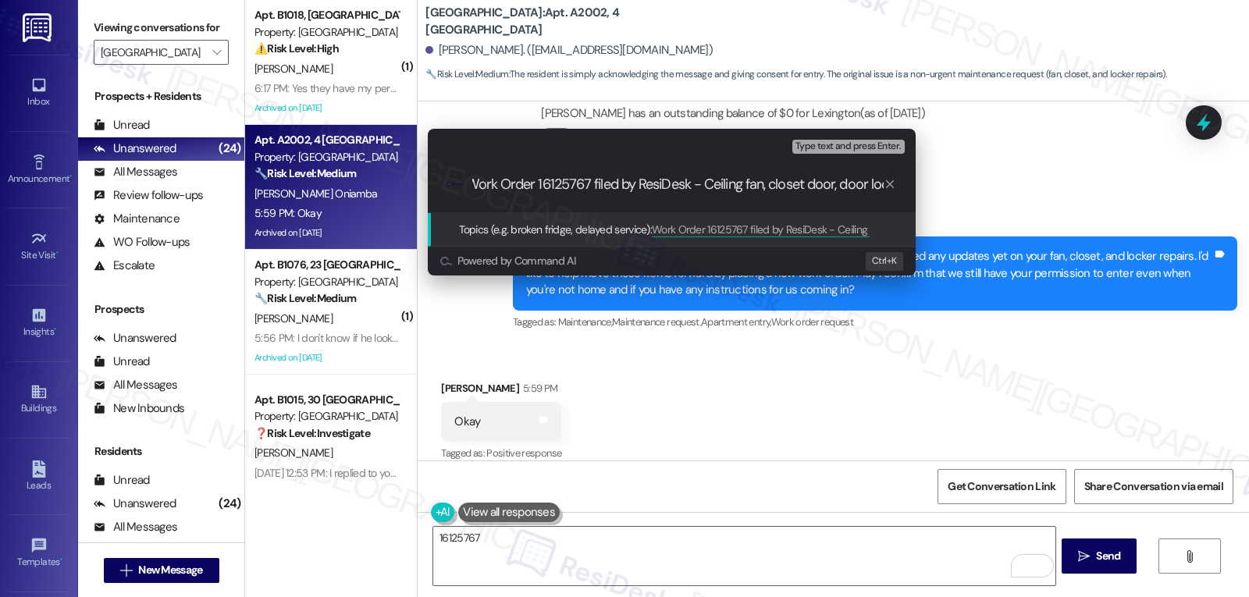
type input "Work Order 16125767 filed by ResiDesk - Ceiling fan, closet door, door lock"
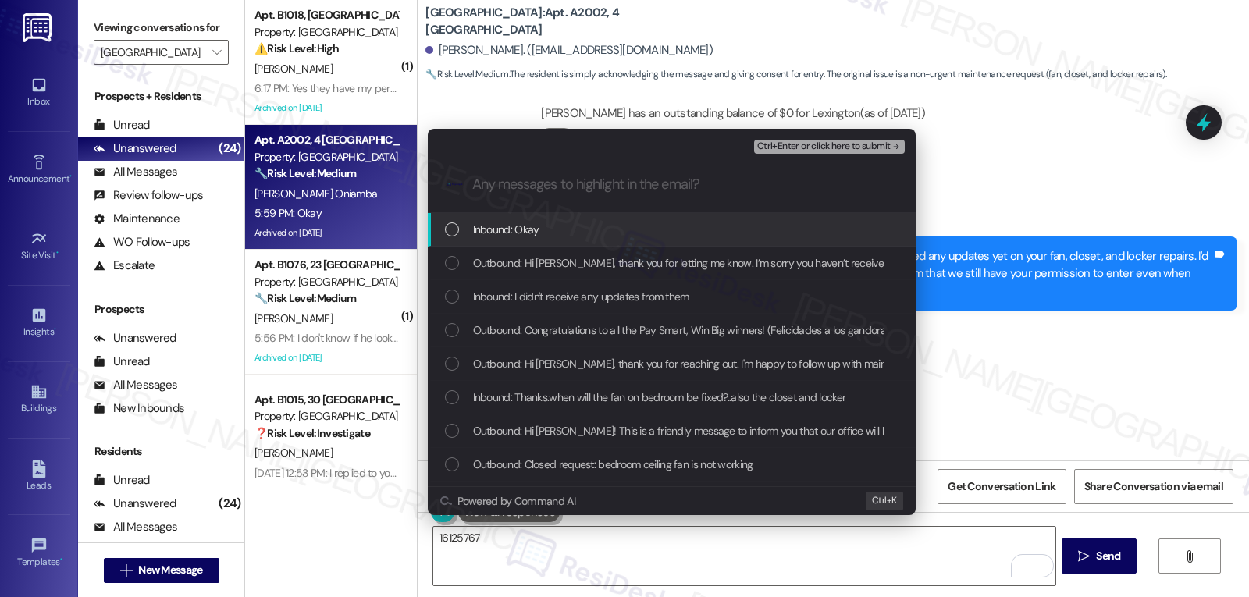
scroll to position [0, 0]
click at [510, 245] on div "Inbound: Okay" at bounding box center [672, 230] width 488 height 34
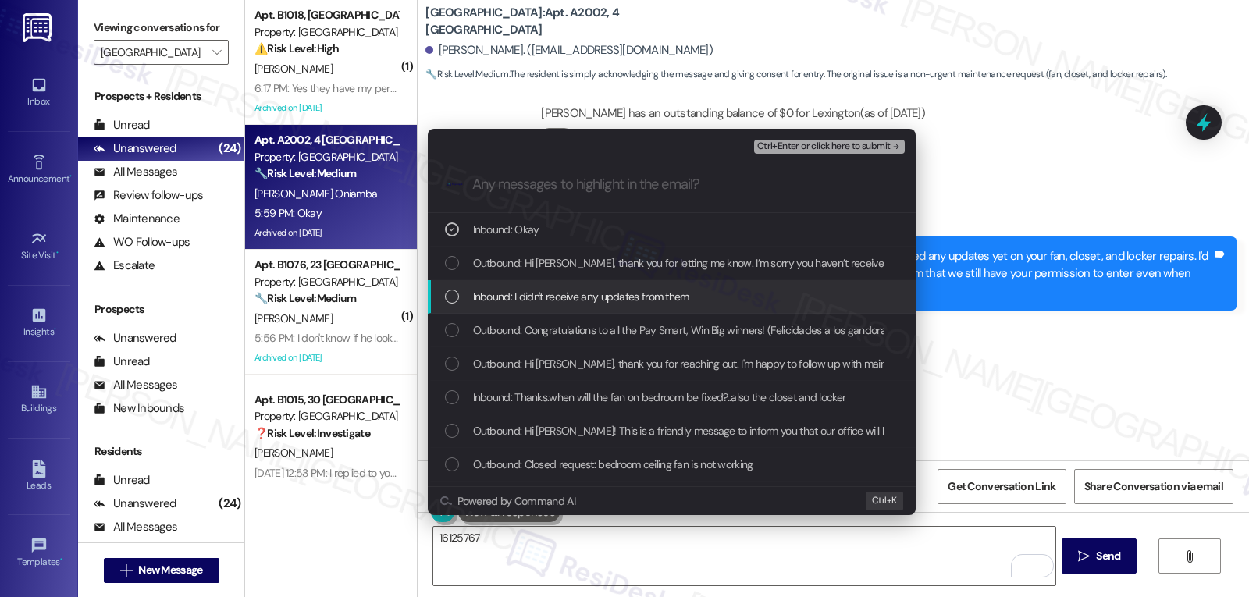
click at [504, 284] on div "Inbound: I didn't receive any updates from them" at bounding box center [672, 297] width 488 height 34
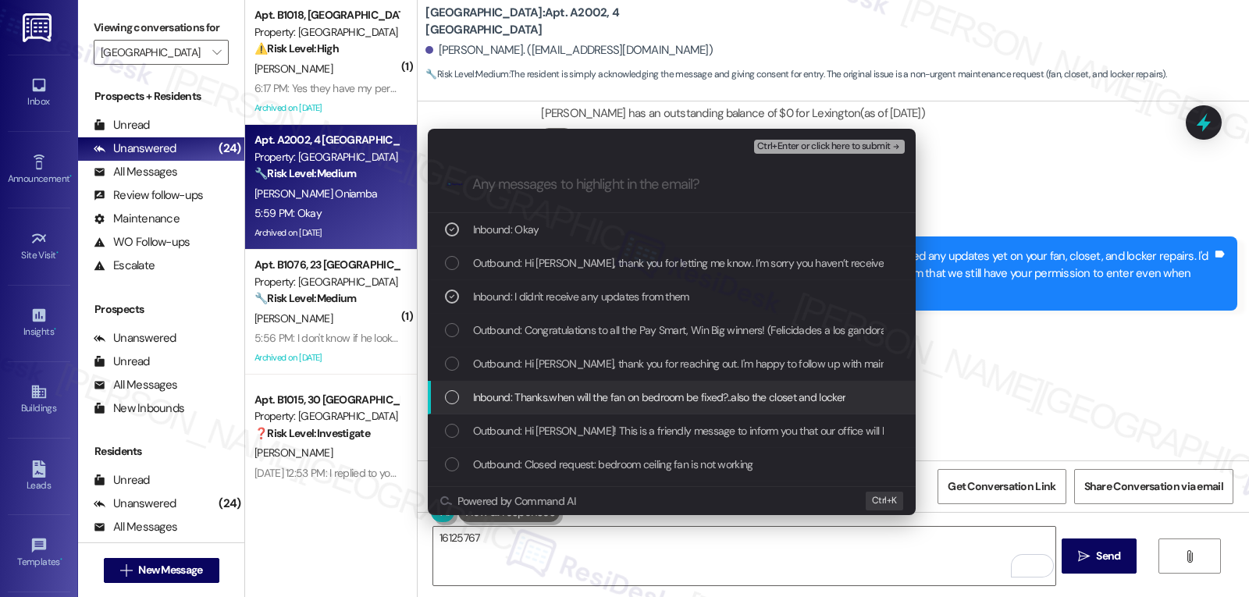
click at [541, 404] on span "Inbound: Thanks.when will the fan on bedroom be fixed?..also the closet and loc…" at bounding box center [659, 397] width 373 height 17
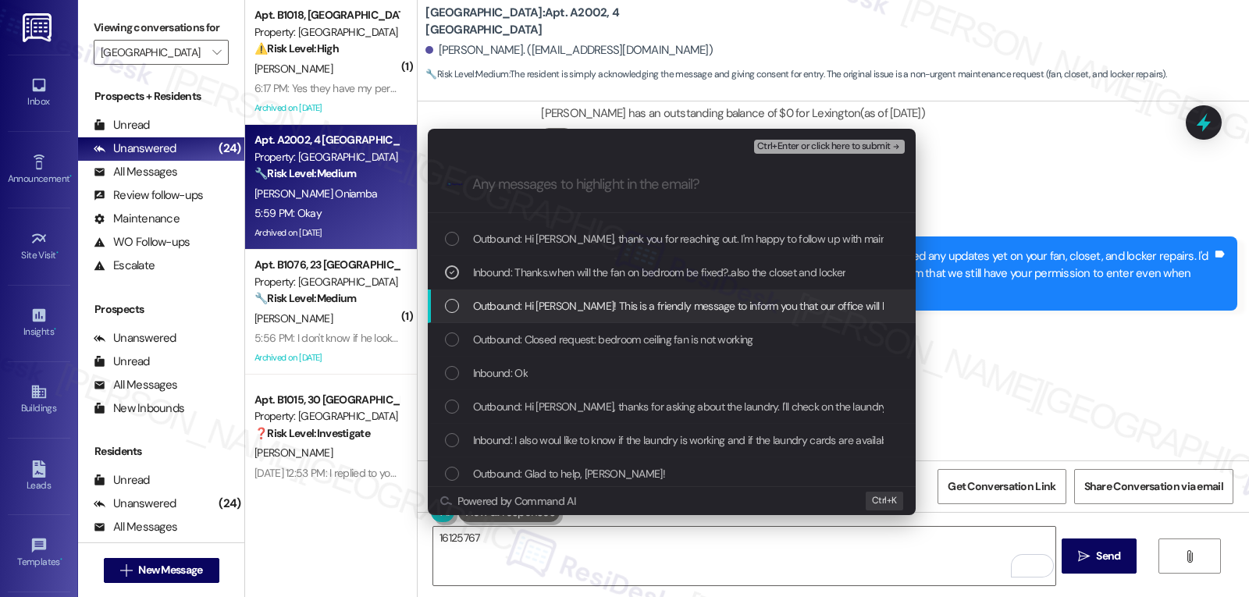
scroll to position [156, 0]
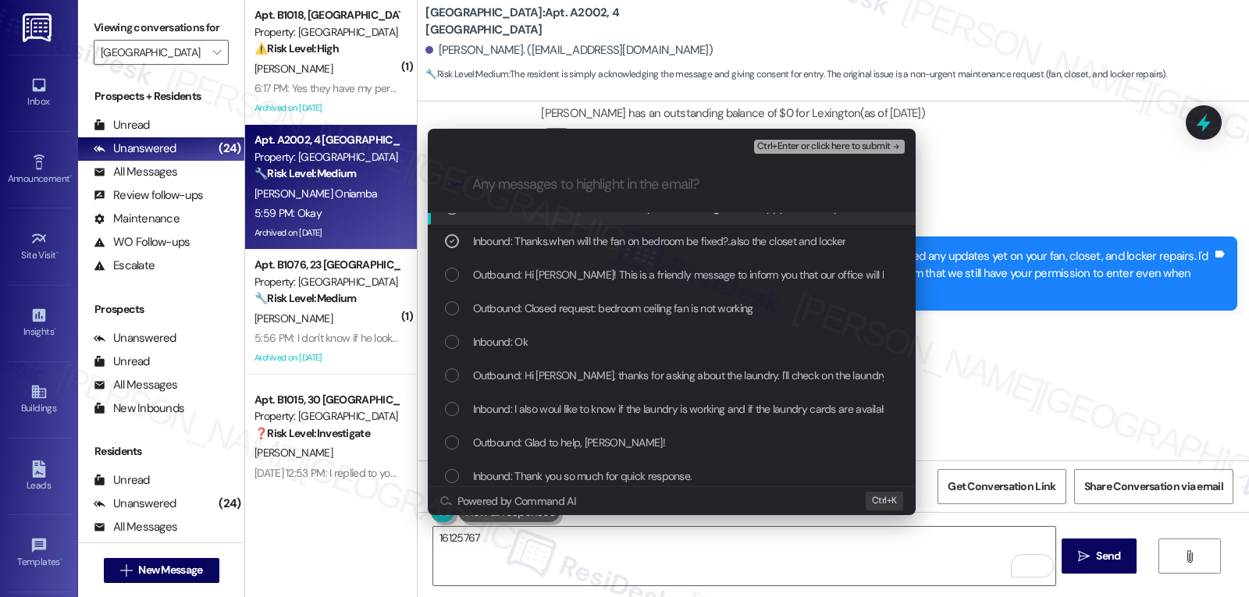
click at [825, 148] on span "Ctrl+Enter or click here to submit" at bounding box center [823, 146] width 133 height 11
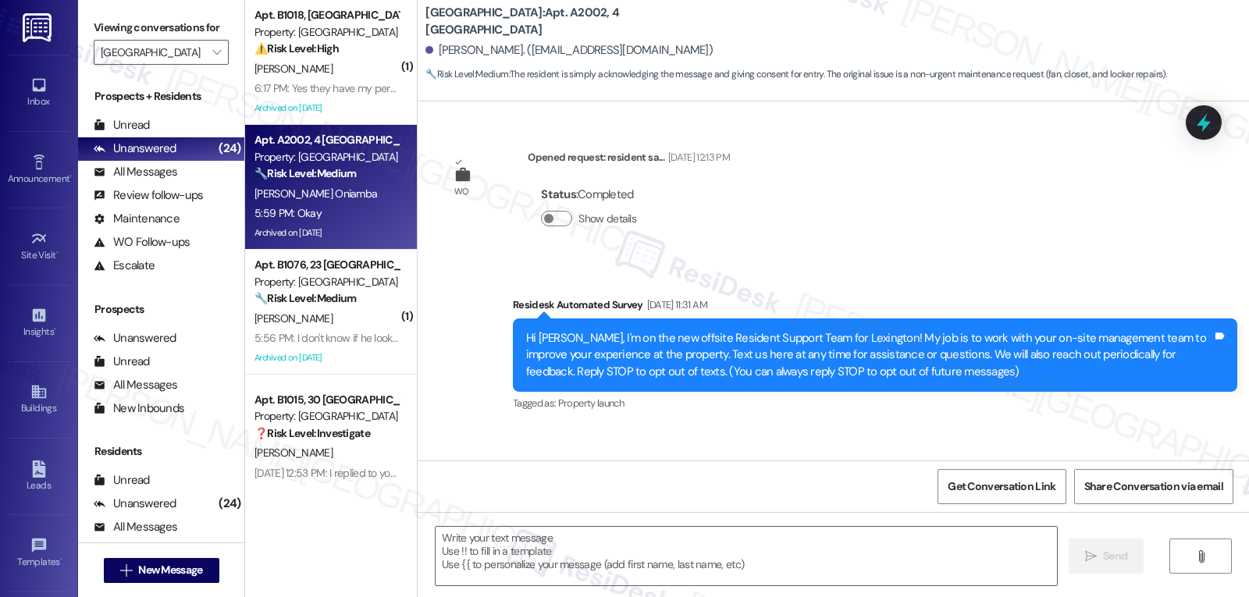
scroll to position [10286, 0]
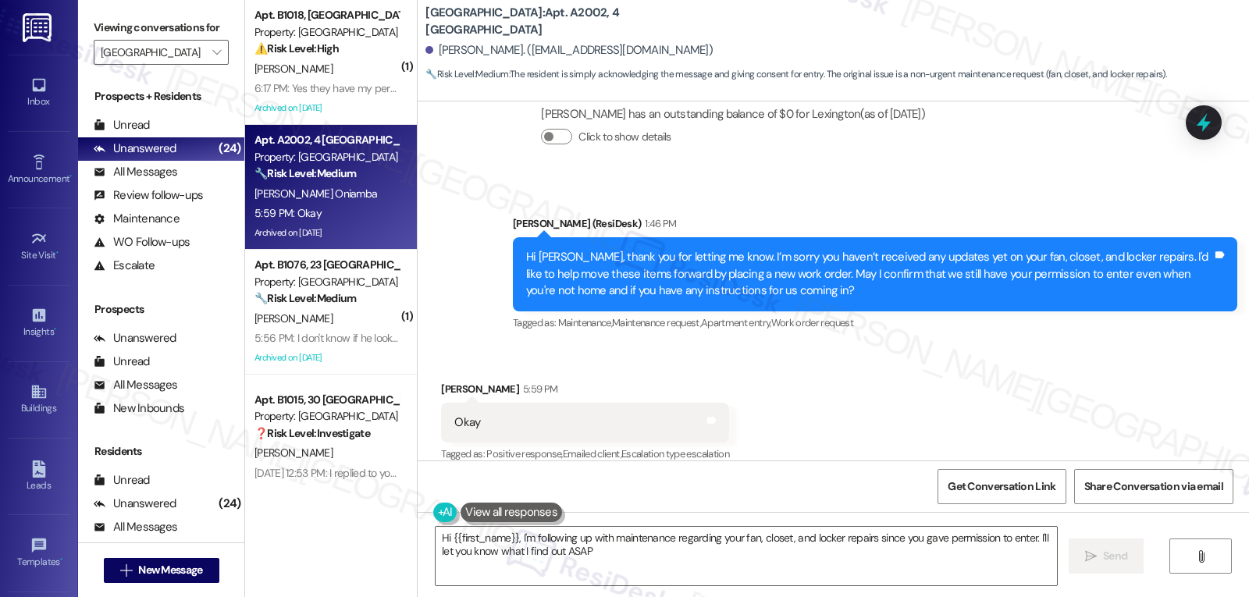
type textarea "Hi {{first_name}}, I'm following up with maintenance regarding your fan, closet…"
click at [1212, 127] on icon at bounding box center [1203, 122] width 27 height 27
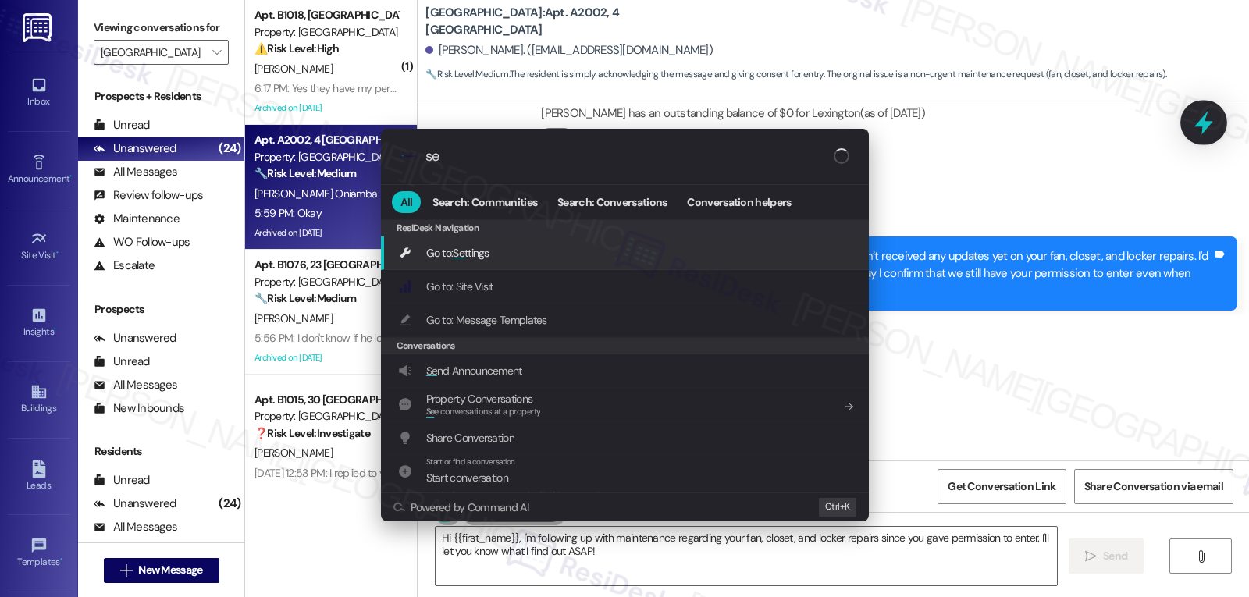
type input "s"
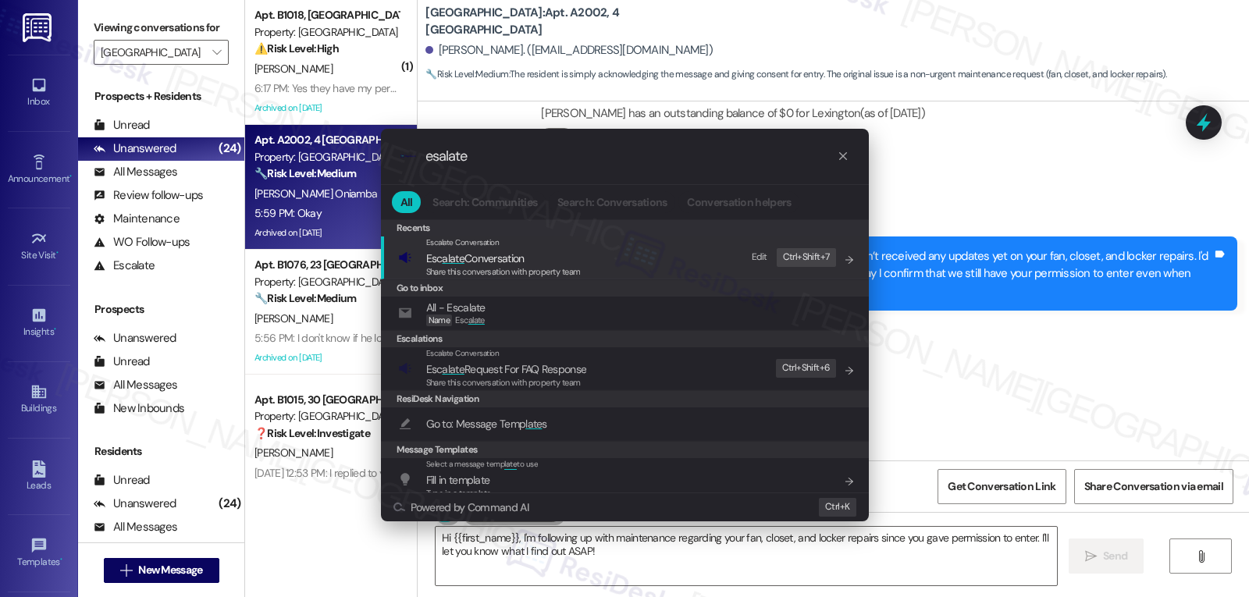
type input "esalate"
click at [503, 273] on span "Share this conversation with property team" at bounding box center [503, 271] width 155 height 11
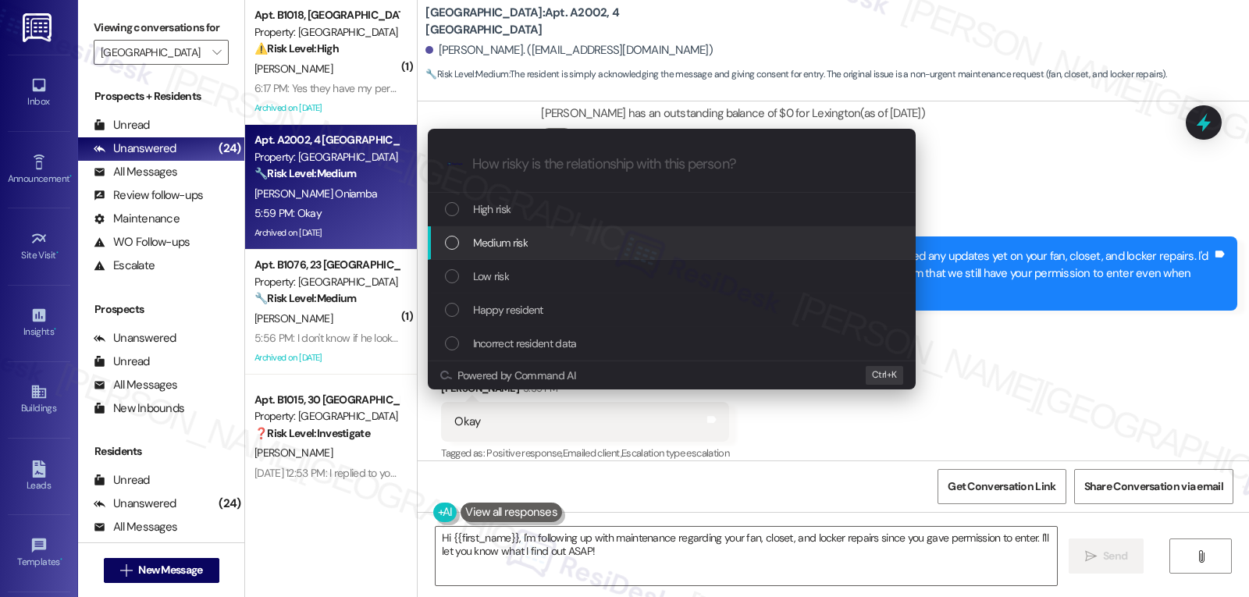
click at [523, 256] on div "Medium risk" at bounding box center [672, 243] width 488 height 34
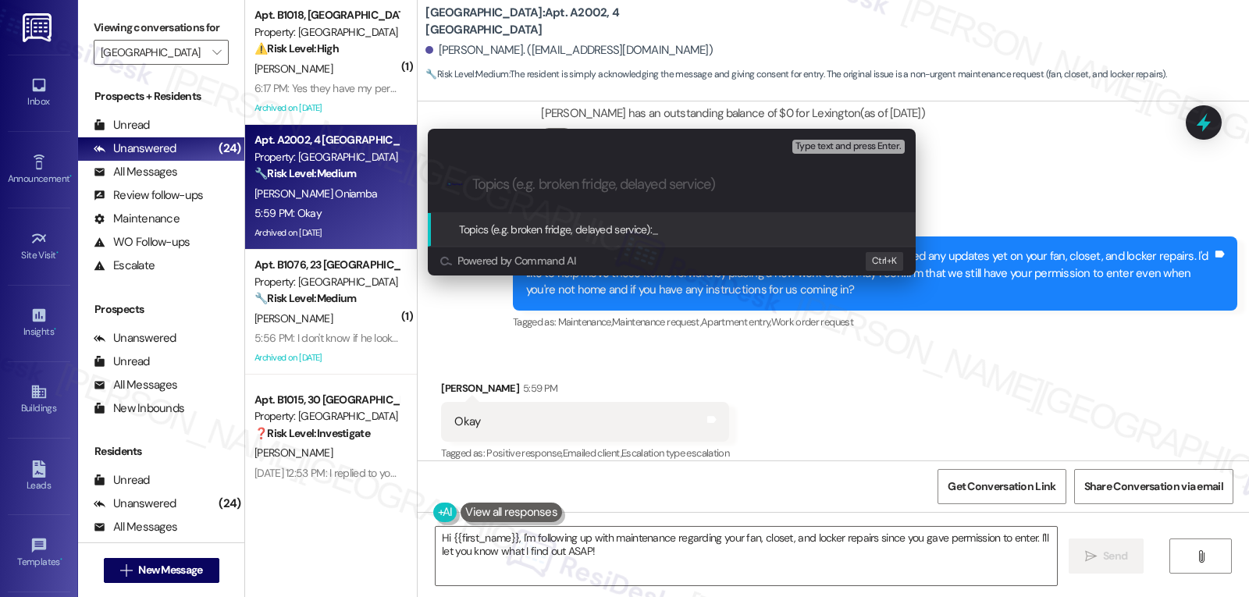
paste input "Work Order 16125767 filed by ResiDesk - Ceiling fan, closet door, door lock"
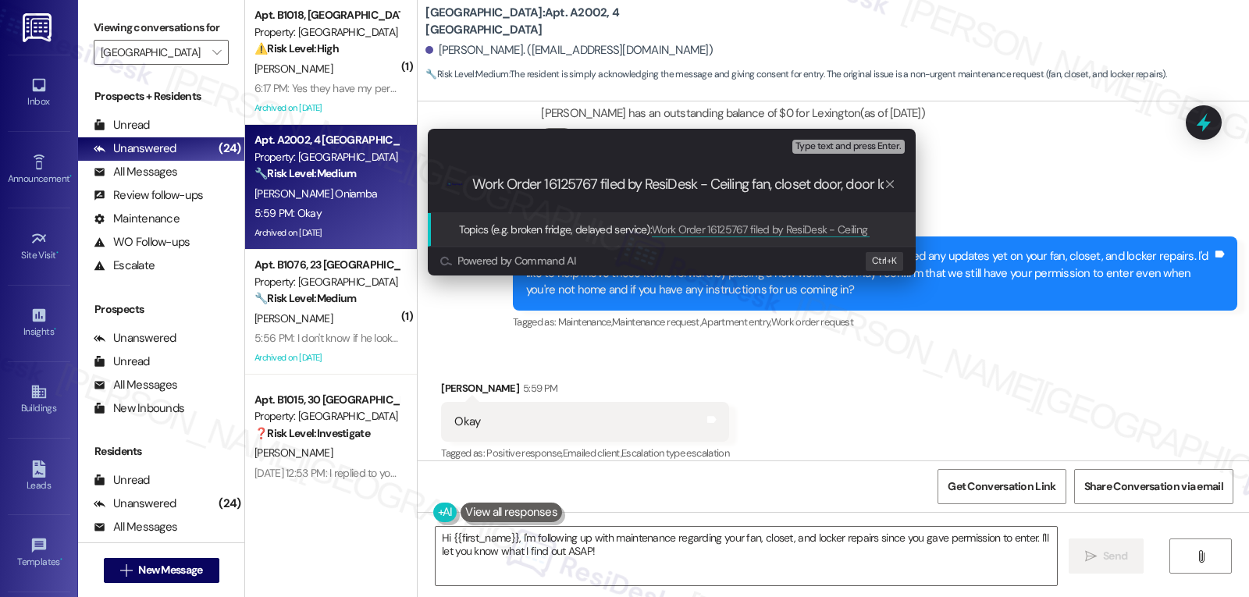
scroll to position [0, 20]
type input "Work Order 16125767 filed by ResiDesk - Ceiling fan, closet door, door lock"
click at [1090, 185] on div "Escalate Conversation Medium risk Topics (e.g. broken fridge, delayed service) …" at bounding box center [624, 298] width 1249 height 597
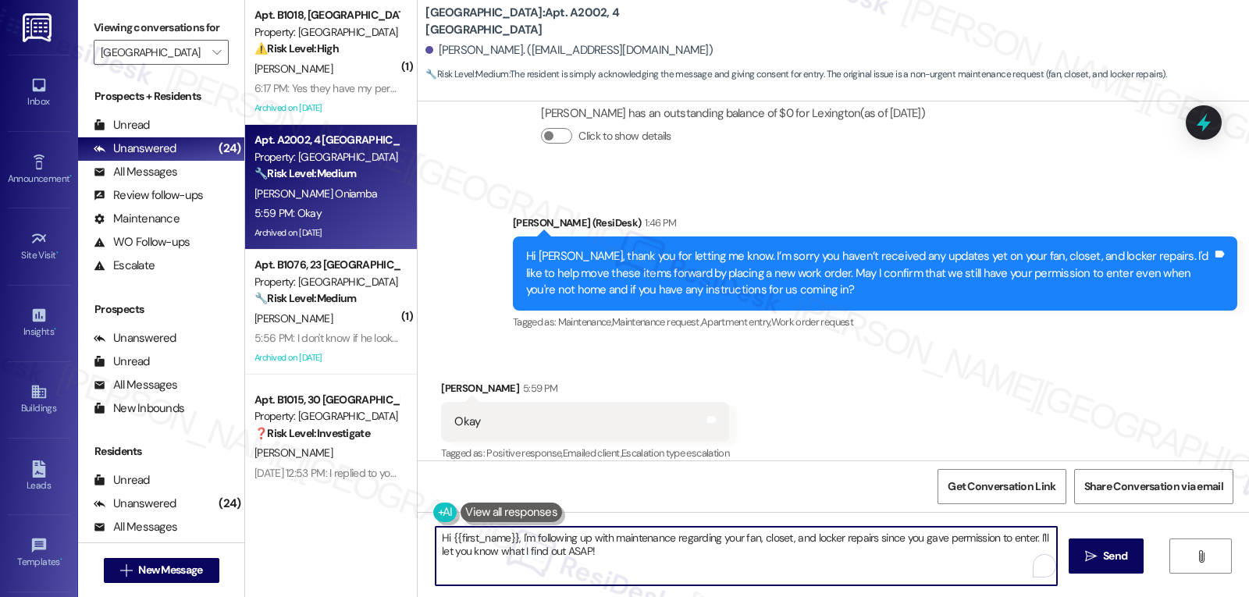
drag, startPoint x: 511, startPoint y: 542, endPoint x: 848, endPoint y: 617, distance: 344.6
click at [848, 596] on html "Inbox Go to Inbox Announcement • Send A Text Announcement Site Visit • Go to Si…" at bounding box center [624, 298] width 1249 height 597
type textarea "Thanks, Jacqueline. I have submitted the work order and notified the site manag…"
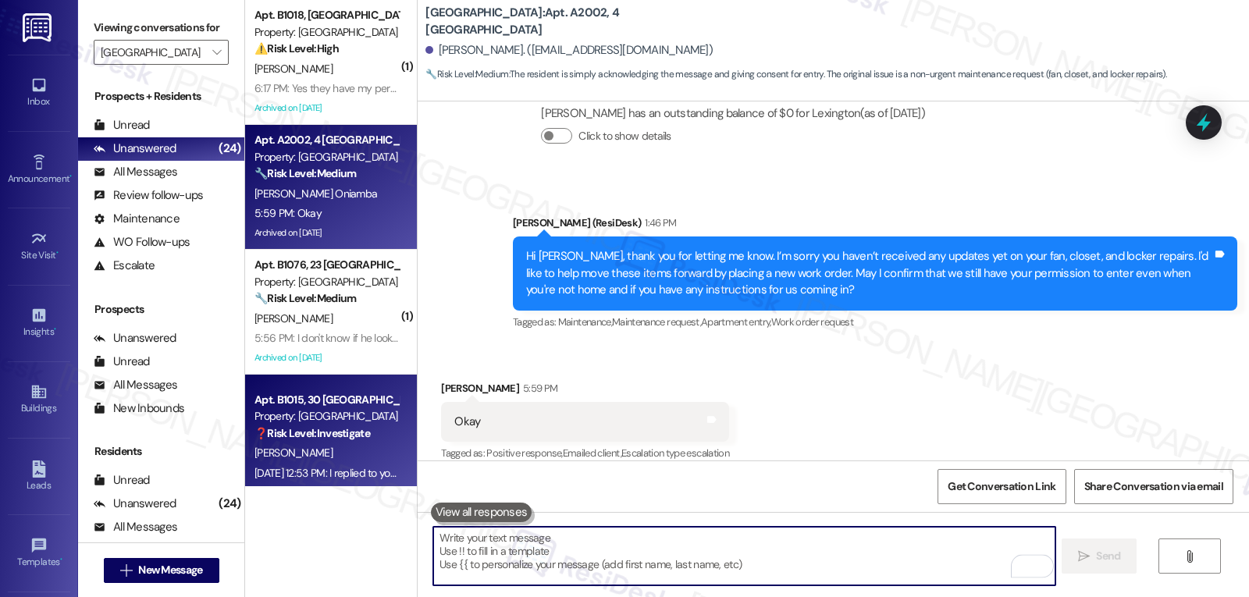
scroll to position [10286, 0]
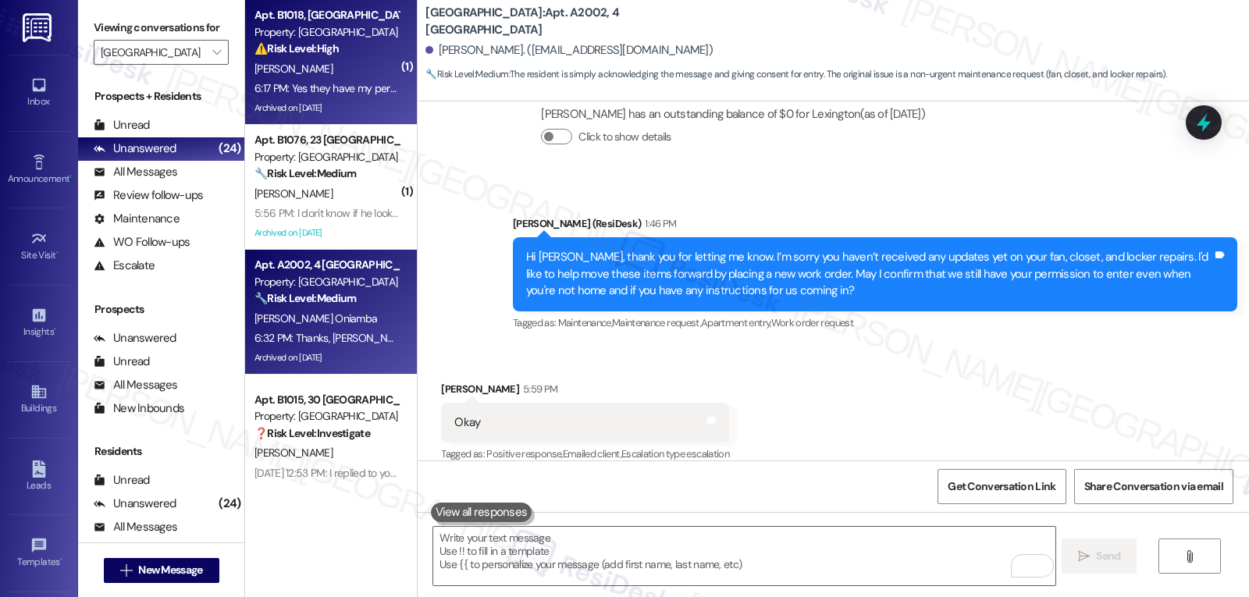
click at [318, 86] on div "6:17 PM: Yes they have my permission 6:17 PM: Yes they have my permission" at bounding box center [338, 88] width 169 height 14
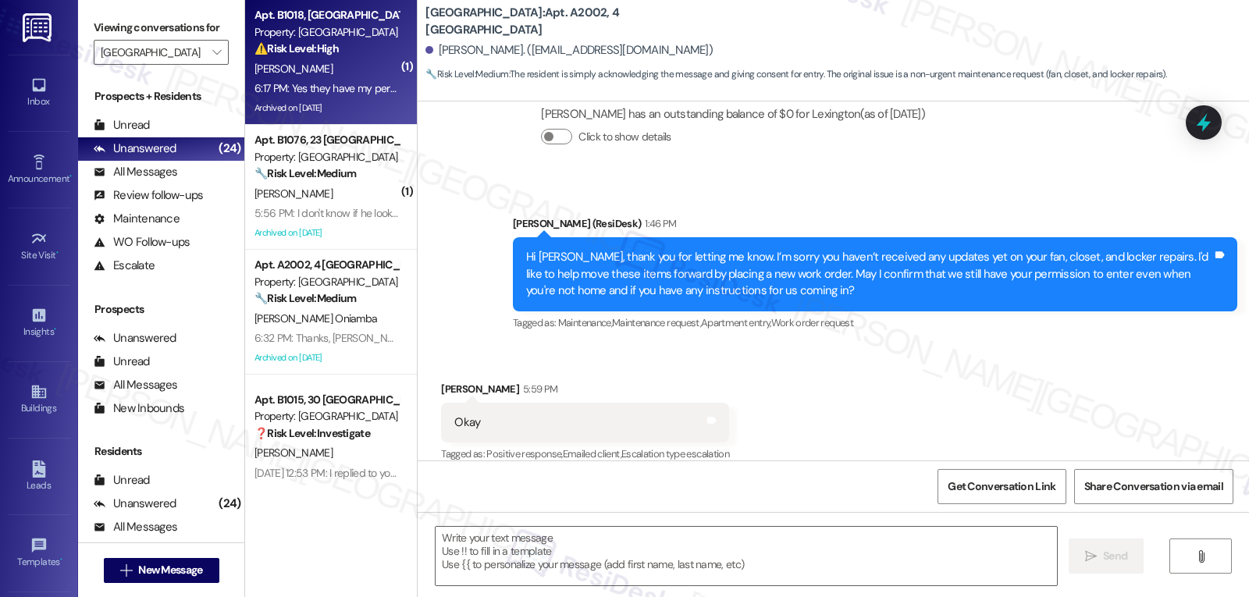
type textarea "Fetching suggested responses. Please feel free to read through the conversation…"
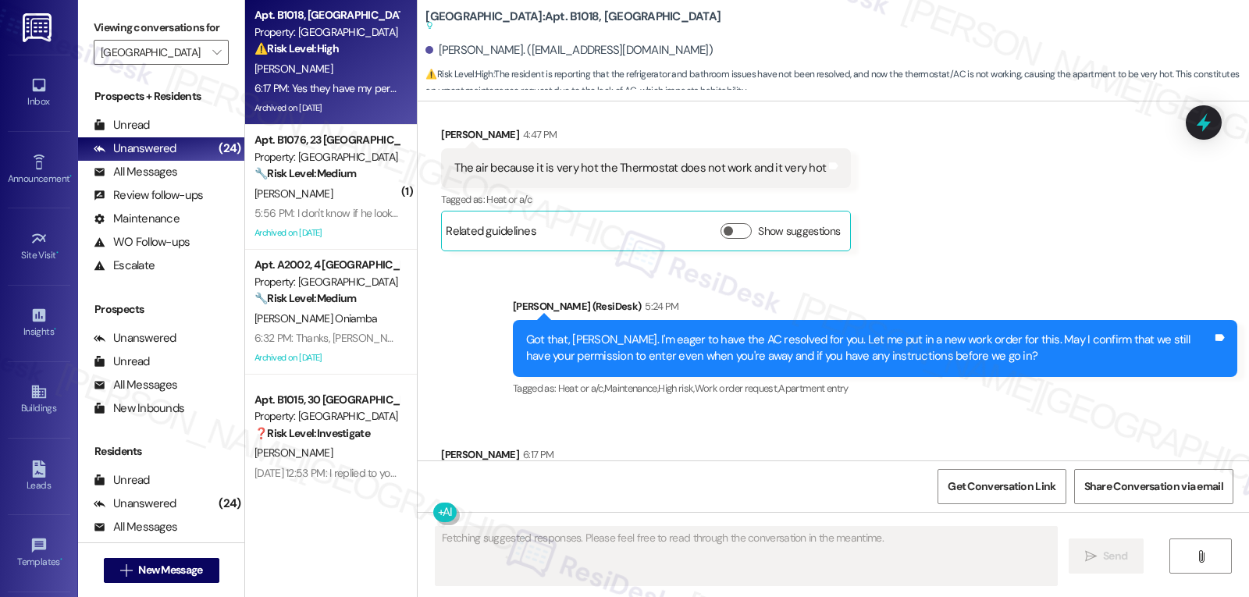
scroll to position [35962, 0]
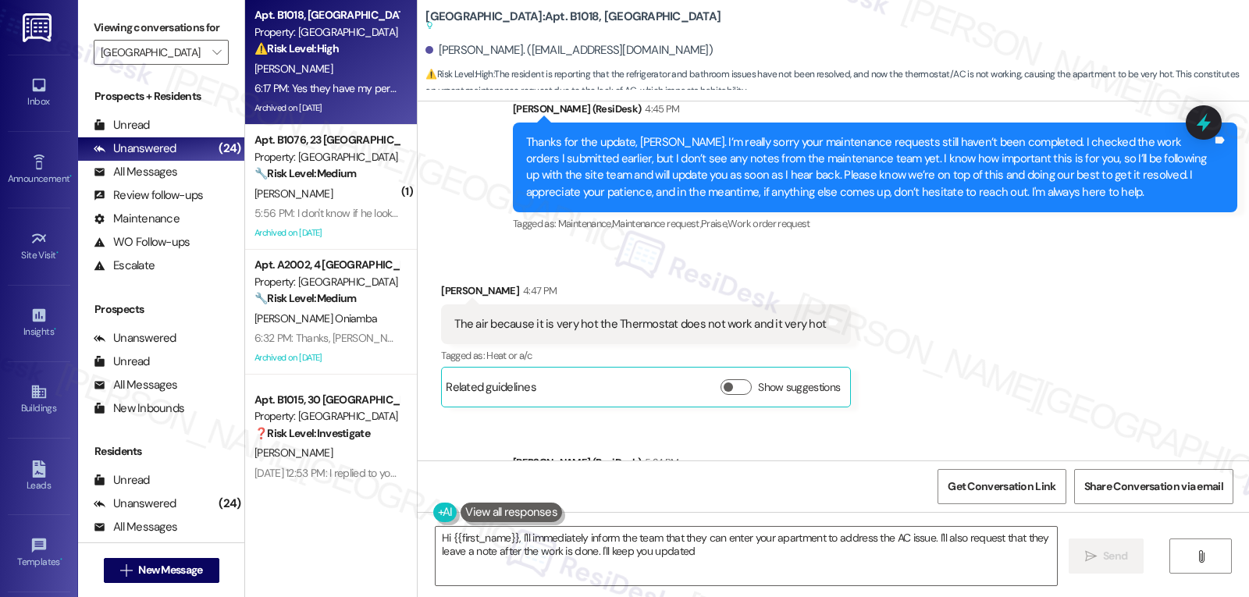
type textarea "Hi {{first_name}}, I'll immediately inform the team that they can enter your ap…"
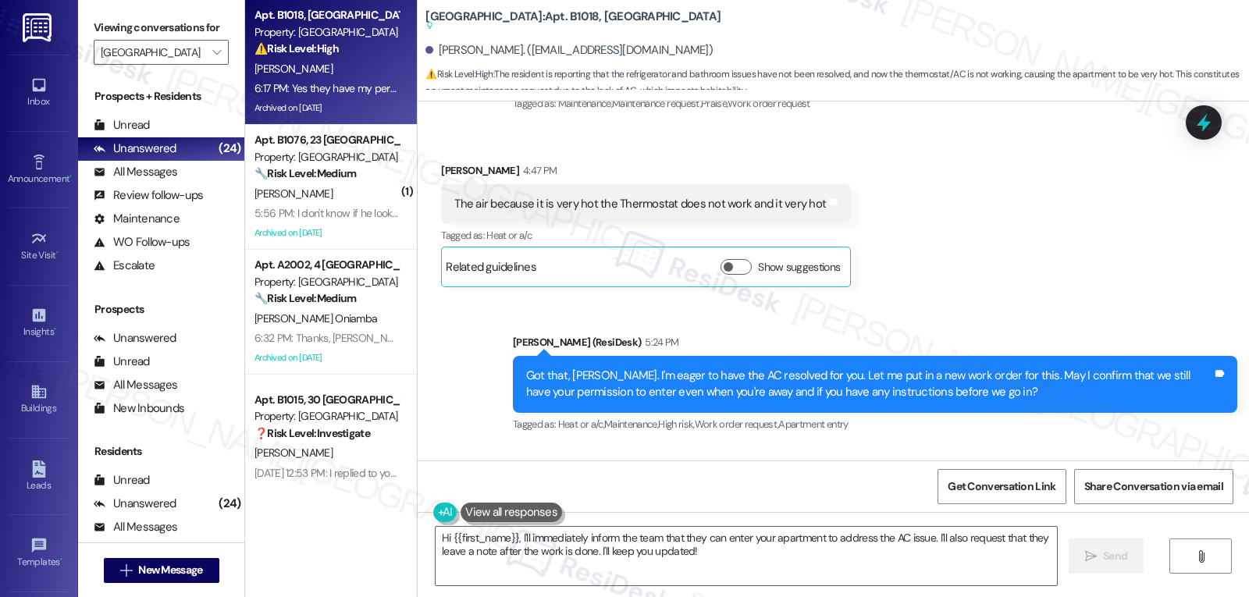
scroll to position [36118, 0]
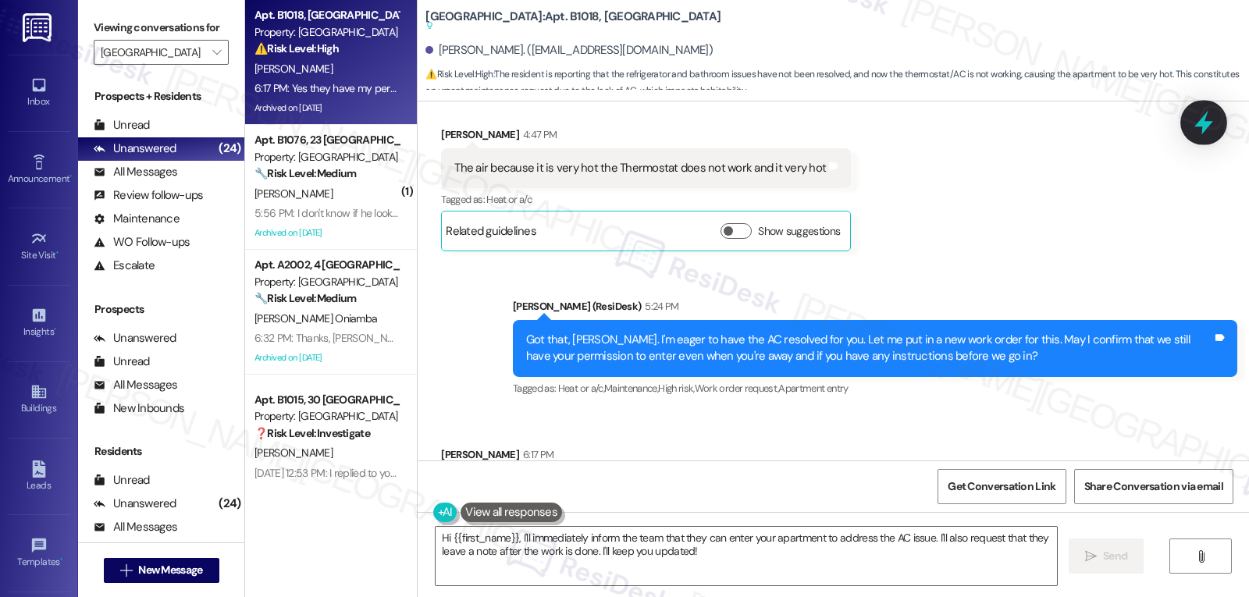
click at [1205, 123] on icon at bounding box center [1203, 123] width 19 height 24
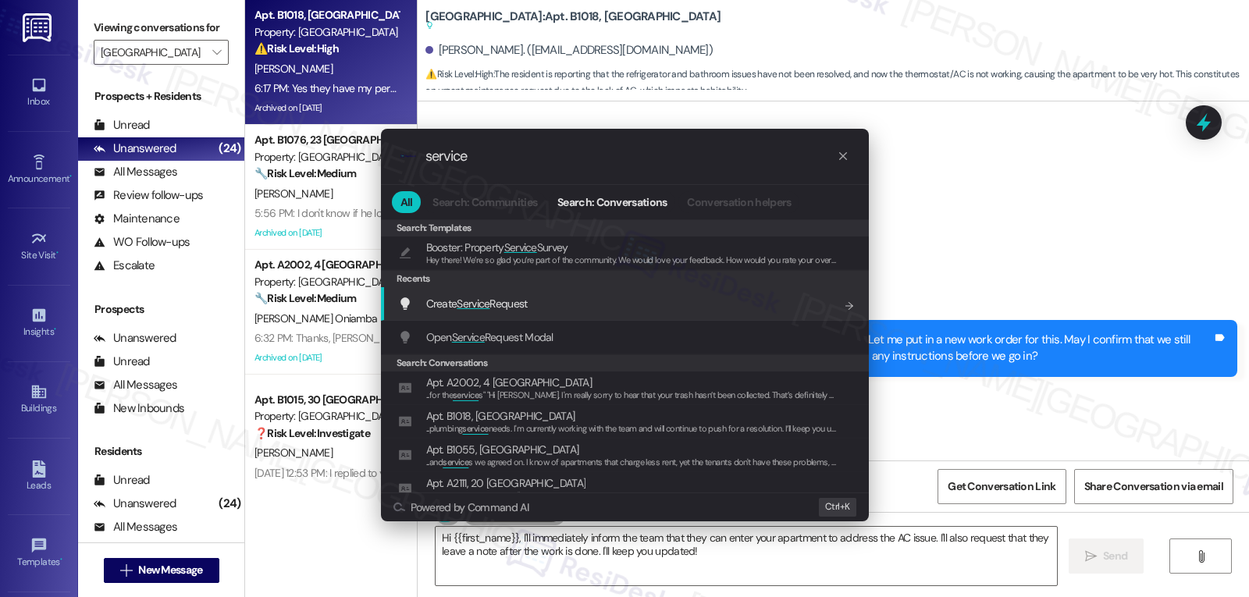
type input "service"
click at [528, 308] on span "Create Service Request" at bounding box center [476, 304] width 101 height 14
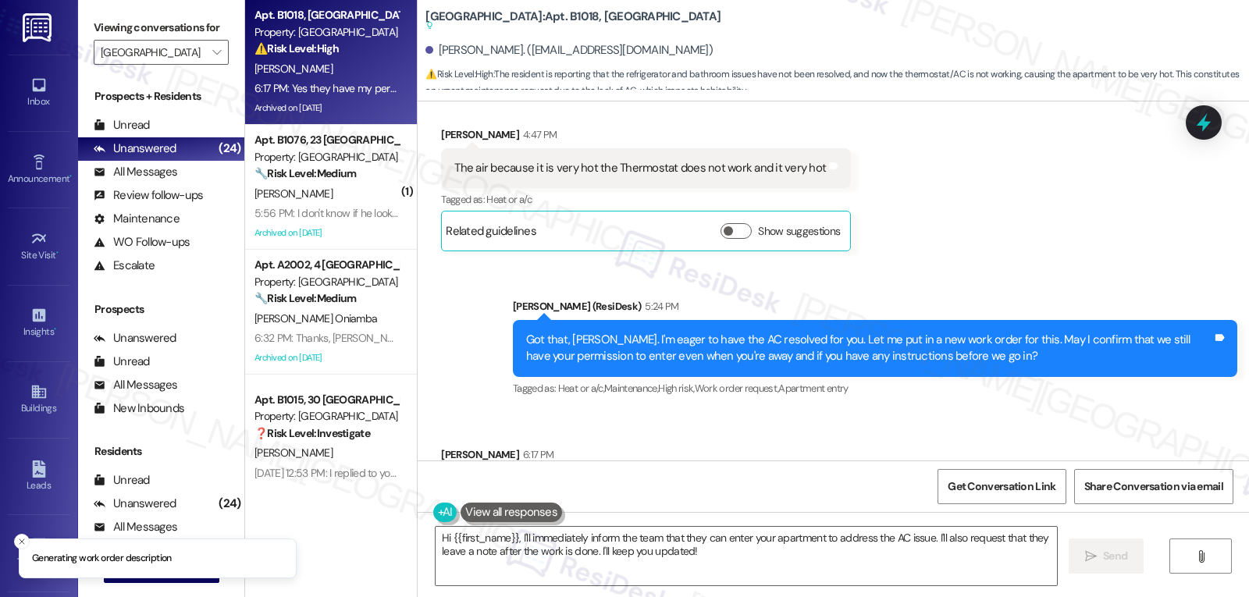
scroll to position [35650, 0]
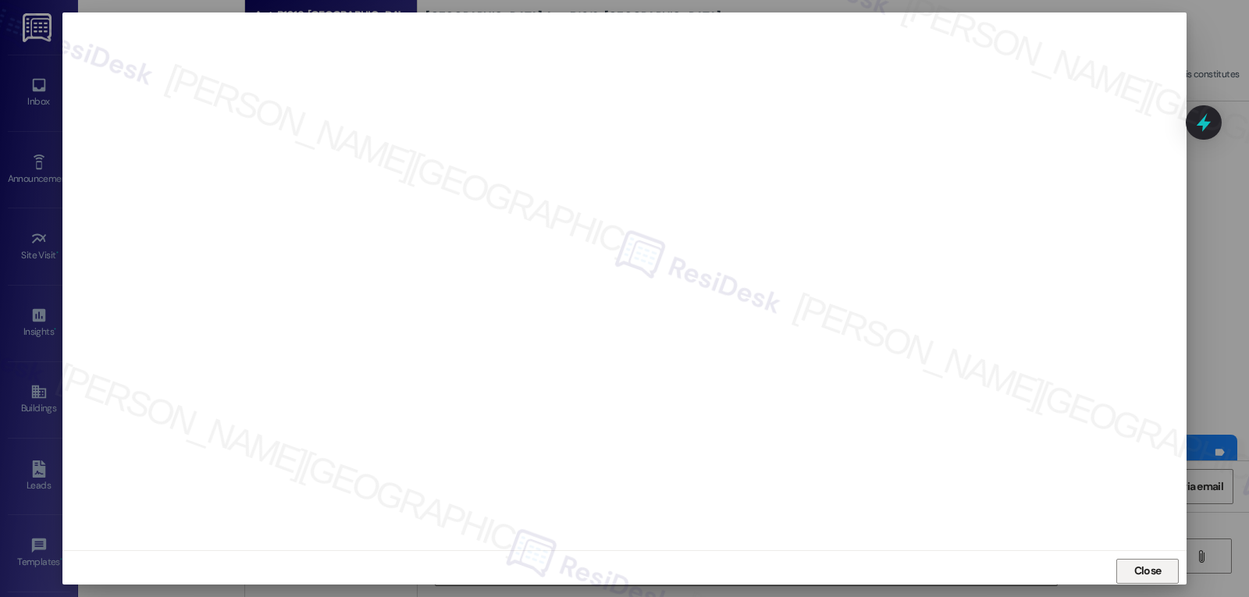
click at [1154, 572] on span "Close" at bounding box center [1147, 571] width 27 height 16
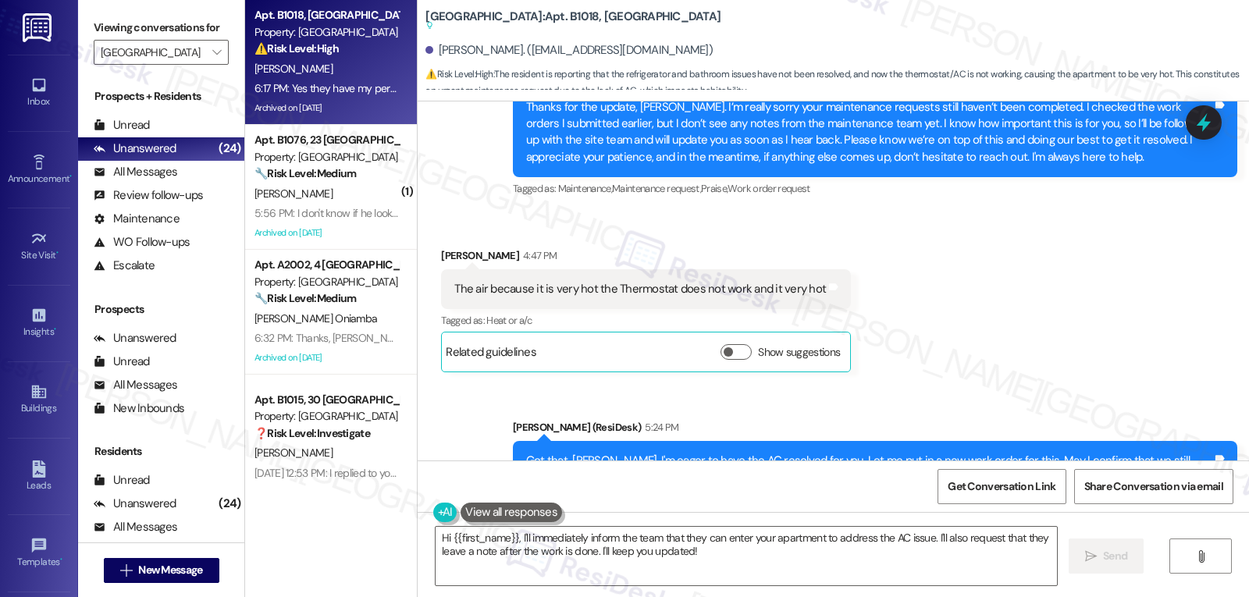
scroll to position [36118, 0]
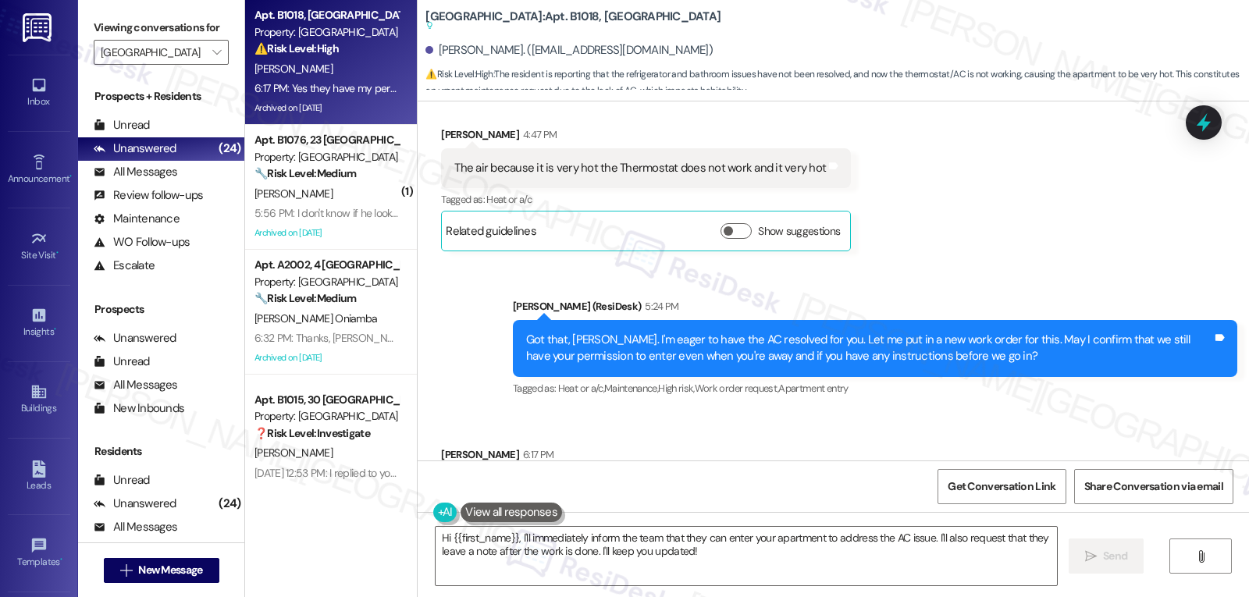
click at [1208, 122] on icon at bounding box center [1204, 122] width 14 height 19
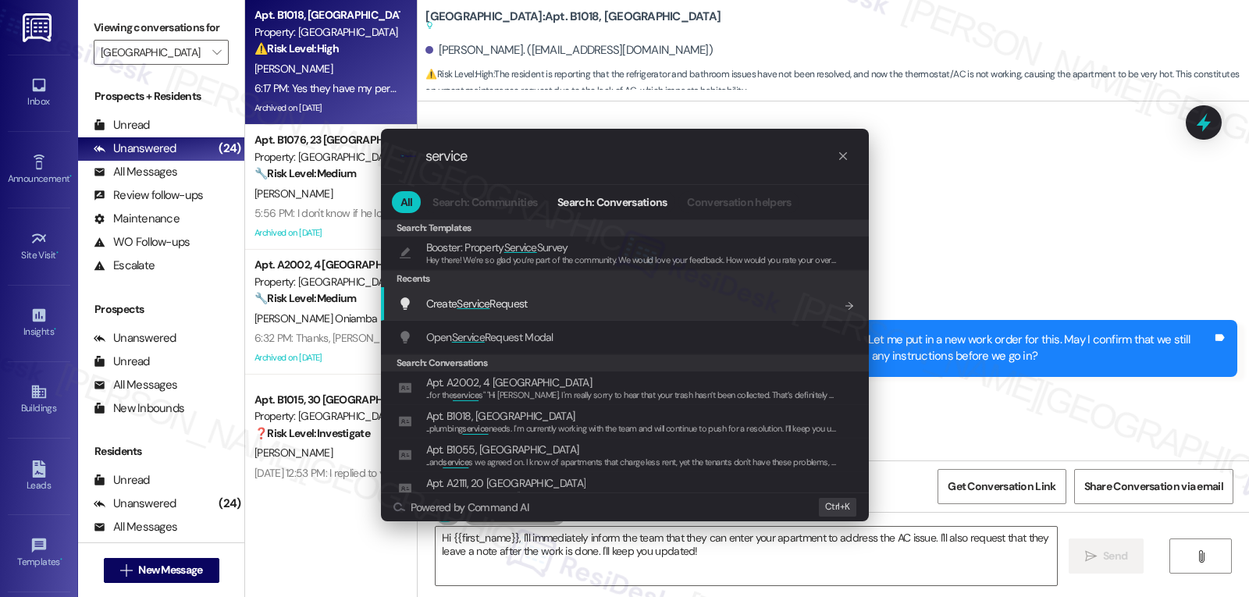
type input "service"
click at [534, 316] on div "Create Service Request Add shortcut" at bounding box center [625, 304] width 488 height 34
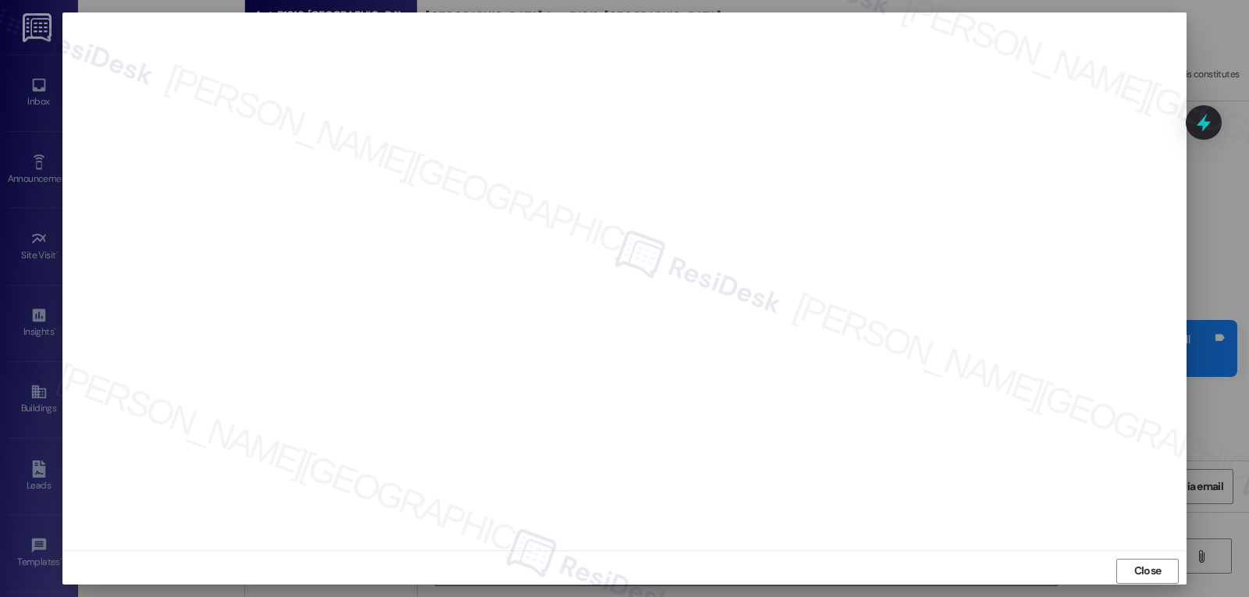
scroll to position [7, 0]
click at [1170, 557] on button "Close" at bounding box center [1147, 564] width 62 height 25
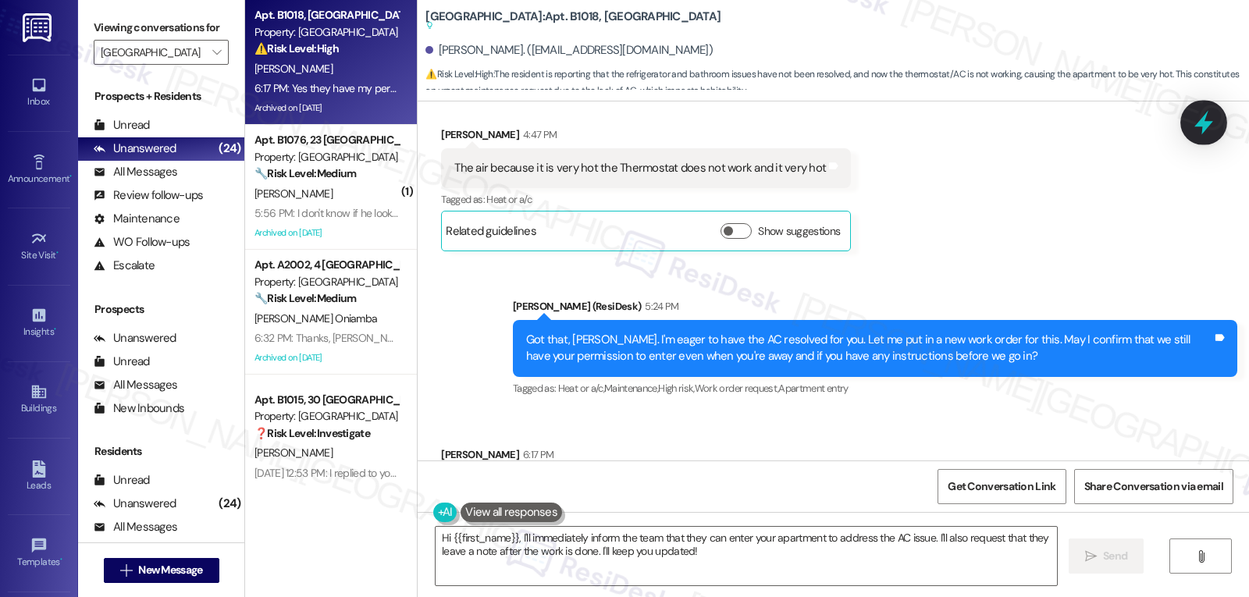
drag, startPoint x: 1199, startPoint y: 126, endPoint x: 1216, endPoint y: 119, distance: 18.9
click at [1199, 126] on icon at bounding box center [1204, 122] width 14 height 19
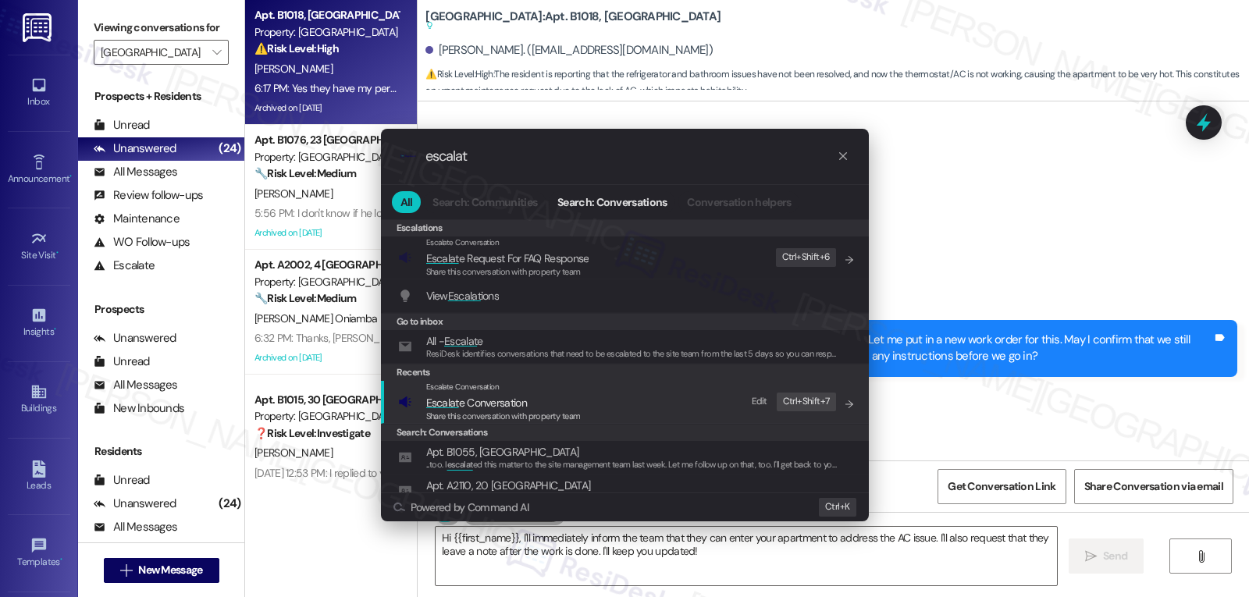
type input "escalat"
click at [516, 414] on span "Share this conversation with property team" at bounding box center [503, 416] width 155 height 11
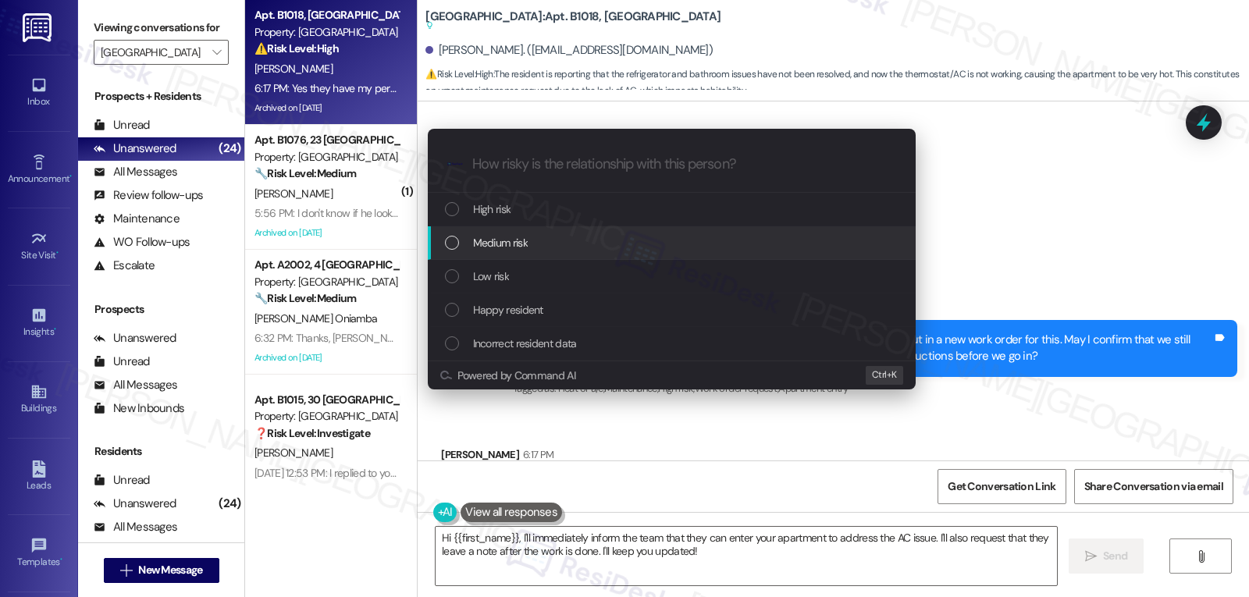
click at [524, 251] on span "Medium risk" at bounding box center [500, 242] width 55 height 17
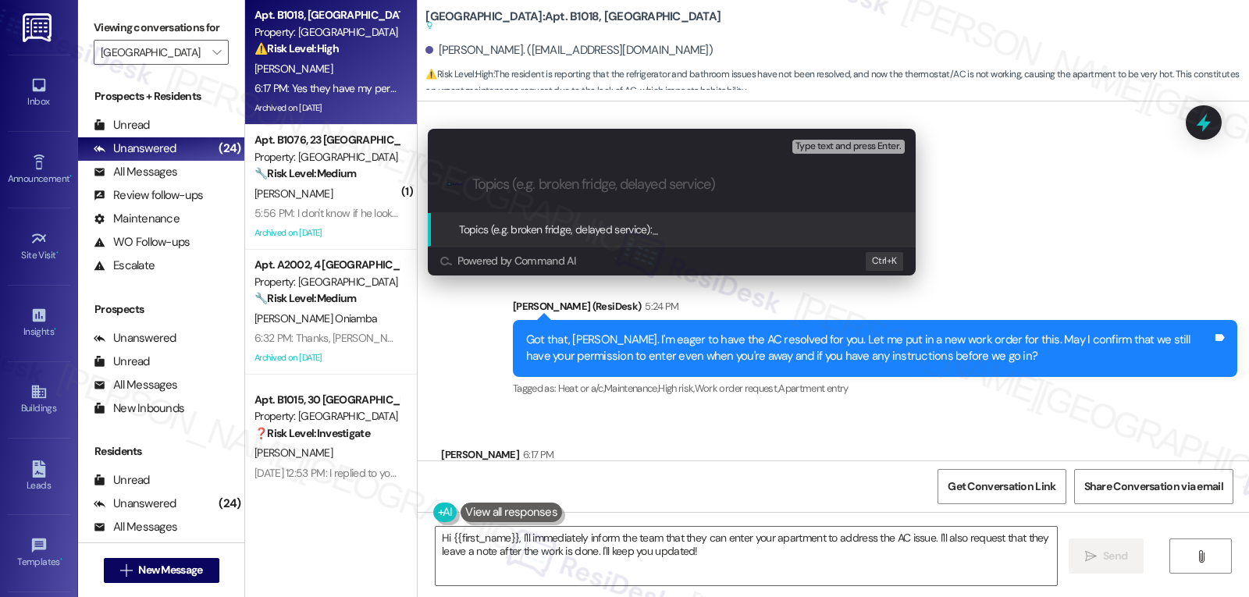
paste input "16125771"
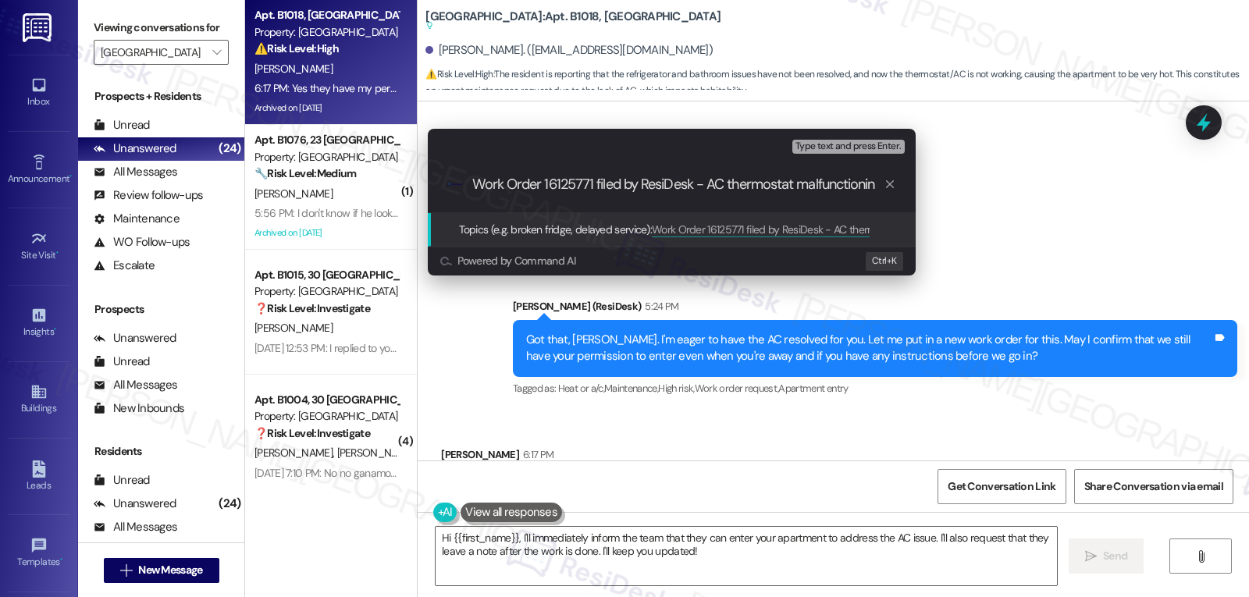
type input "Work Order 16125771 filed by ResiDesk - AC thermostat malfunctioning"
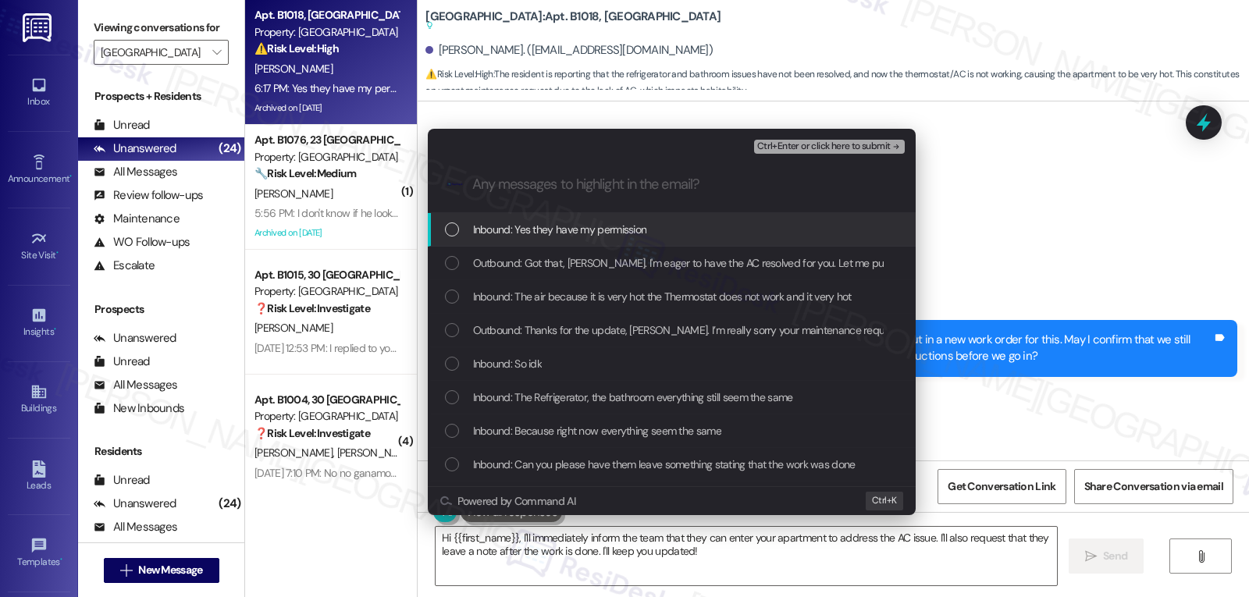
click at [524, 240] on div "Inbound: Yes they have my permission" at bounding box center [672, 230] width 488 height 34
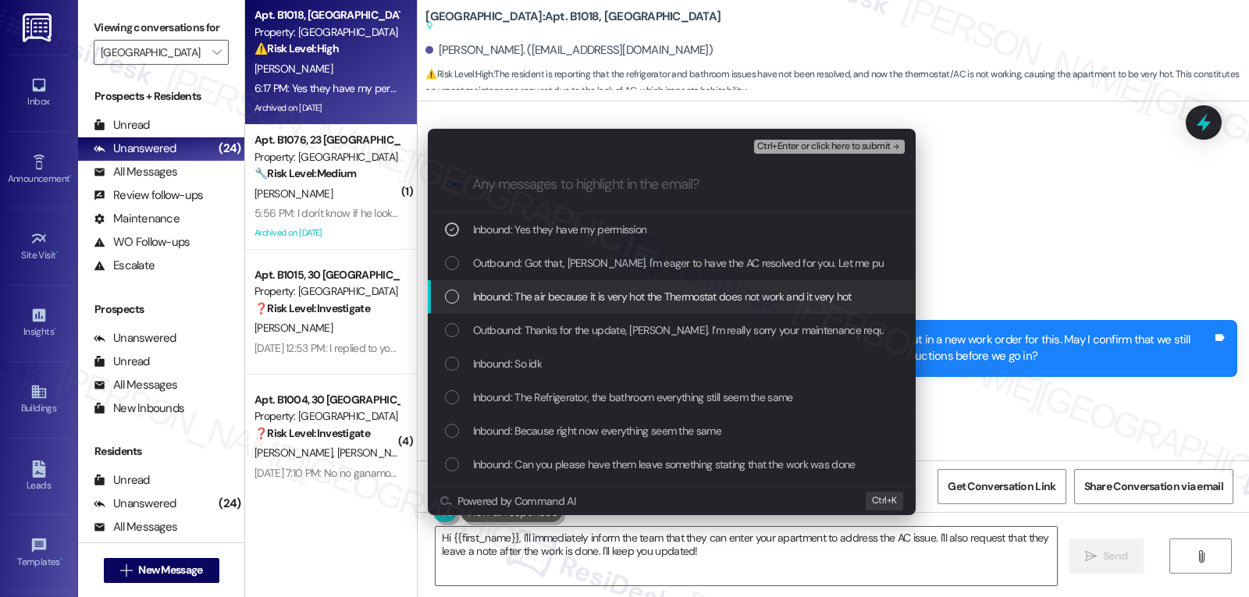
click at [468, 304] on div "Inbound: The air because it is very hot the Thermostat does not work and it ver…" at bounding box center [673, 296] width 457 height 17
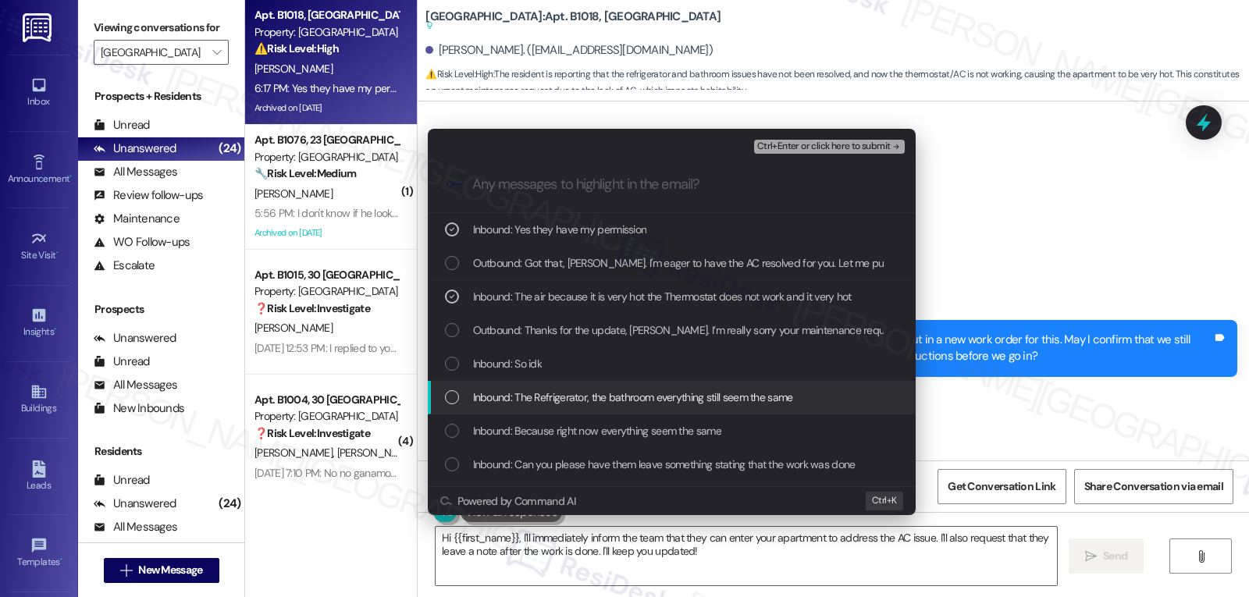
click at [456, 389] on div "Inbound: The Refrigerator, the bathroom everything still seem the same" at bounding box center [673, 397] width 457 height 17
click at [453, 404] on div "List of options" at bounding box center [452, 397] width 14 height 14
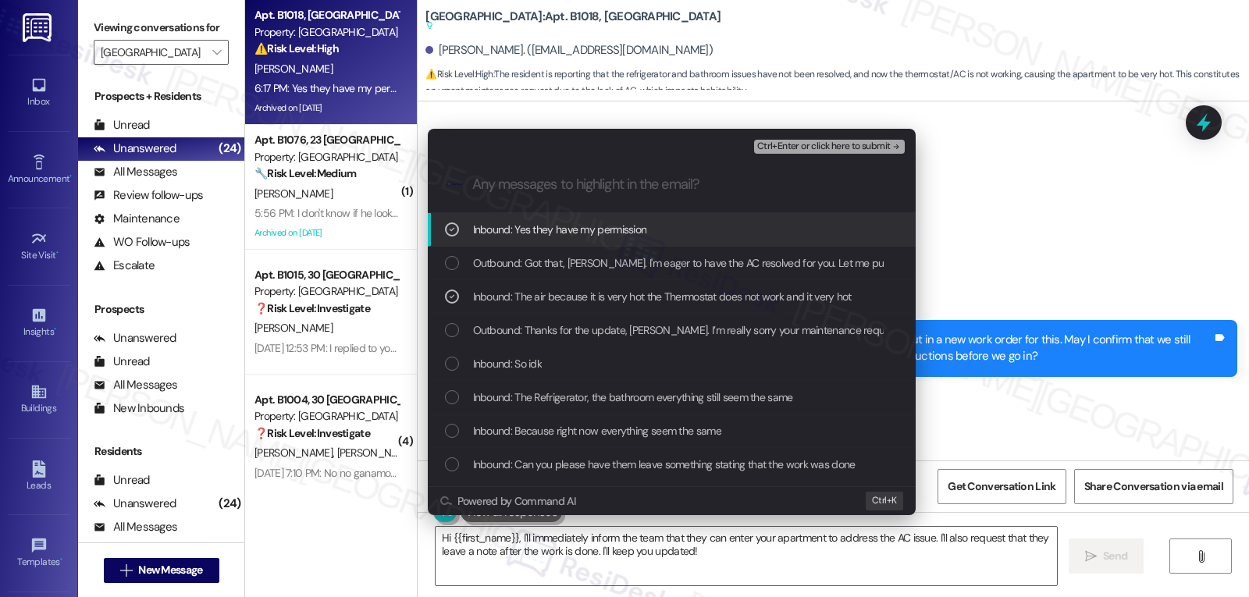
click at [847, 146] on span "Ctrl+Enter or click here to submit" at bounding box center [823, 146] width 133 height 11
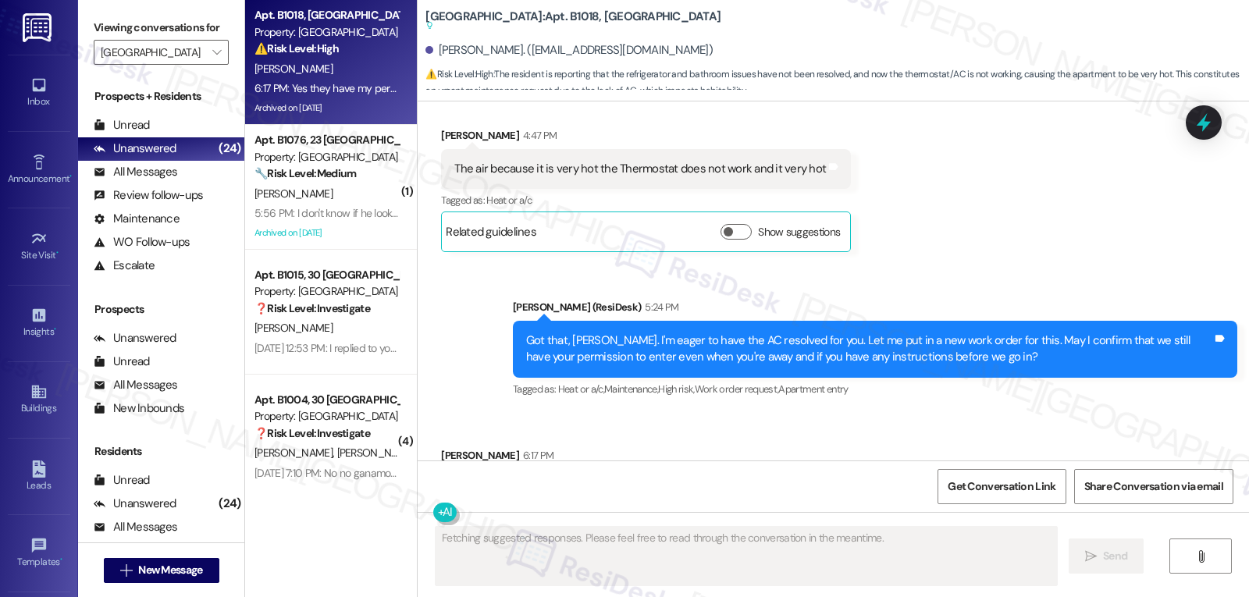
scroll to position [36118, 0]
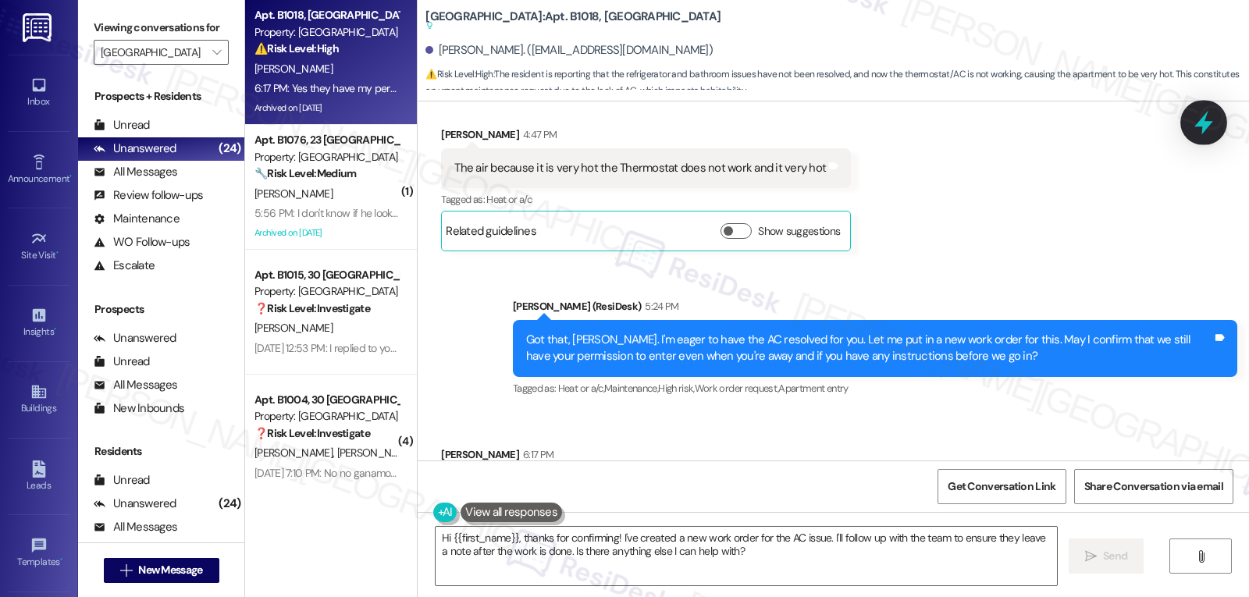
click at [1200, 125] on icon at bounding box center [1203, 123] width 19 height 24
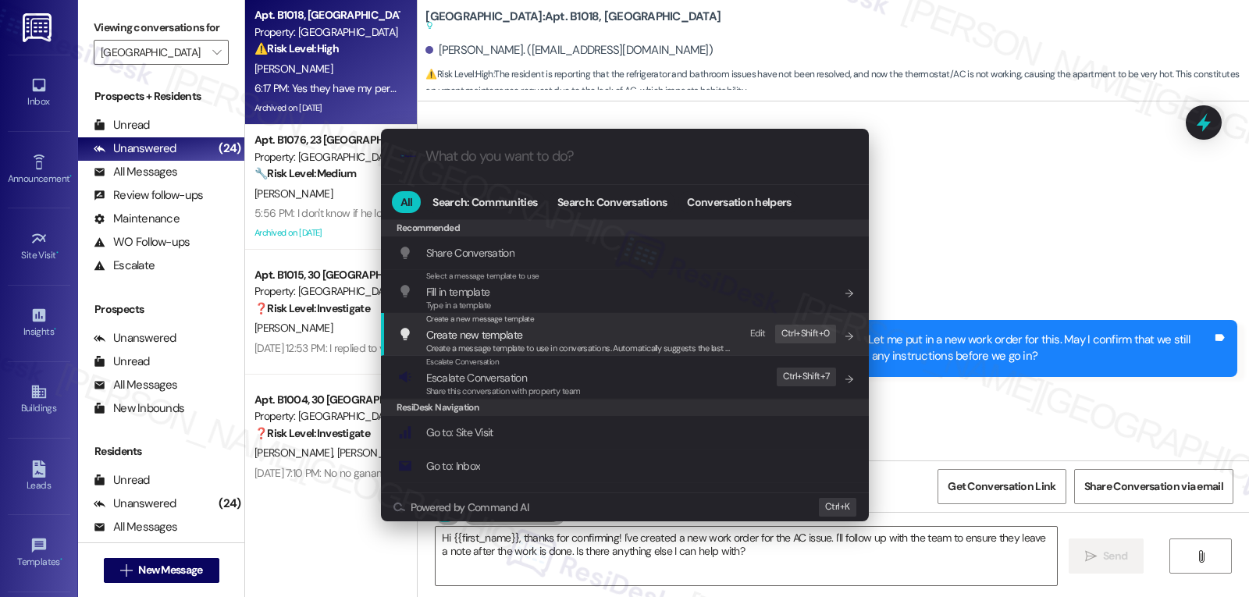
click at [979, 357] on div ".cls-1{fill:#0a055f;}.cls-2{fill:#0cc4c4;} resideskLogoBlueOrange All Search: C…" at bounding box center [624, 298] width 1249 height 597
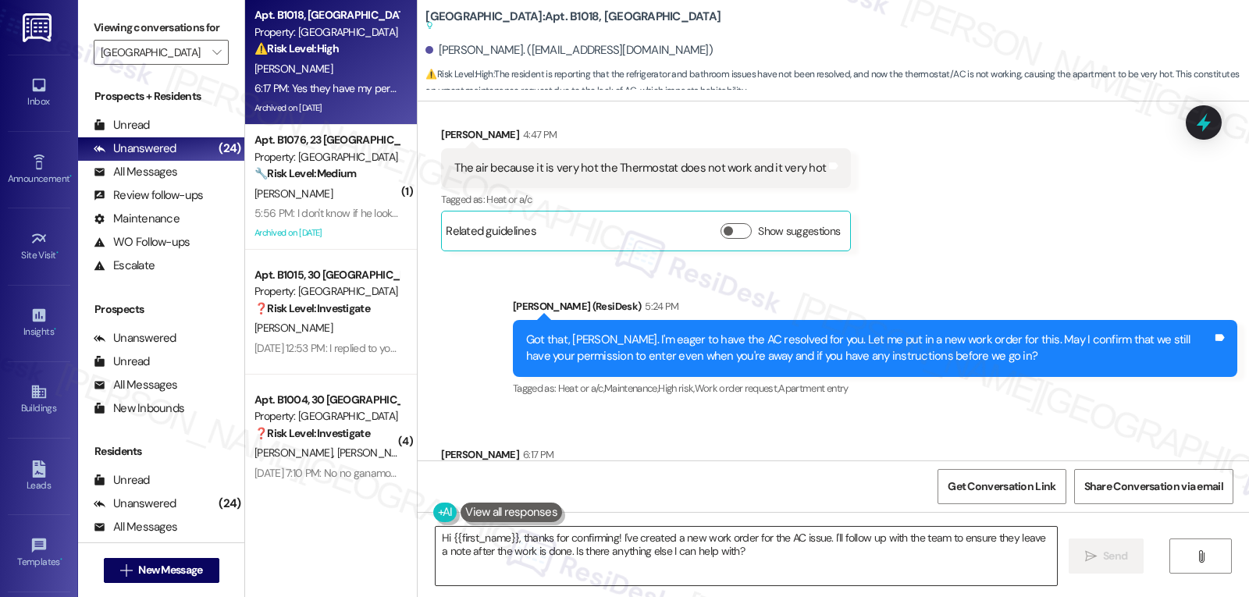
click at [701, 565] on textarea "Hi {{first_name}}, thanks for confirming! I've created a new work order for the…" at bounding box center [746, 556] width 621 height 59
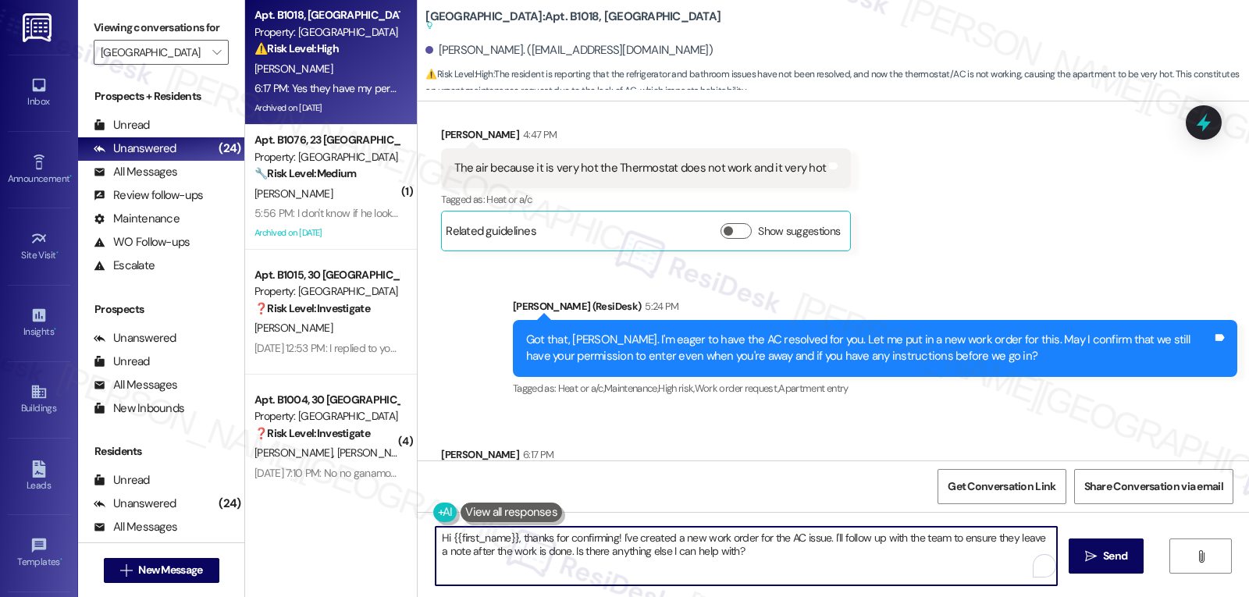
paste textarea "Work Order 16125771 filed by ResiDesk - AC thermostat malfunctioning"
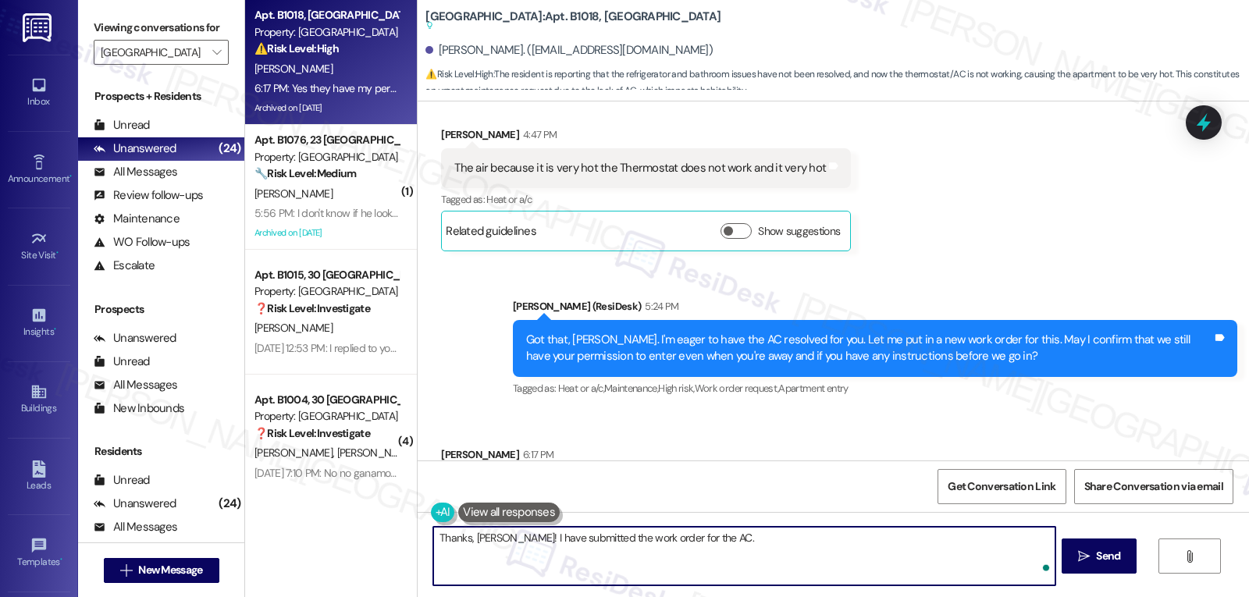
type textarea "Thanks, Charlene! I have submitted the work order for the AC"
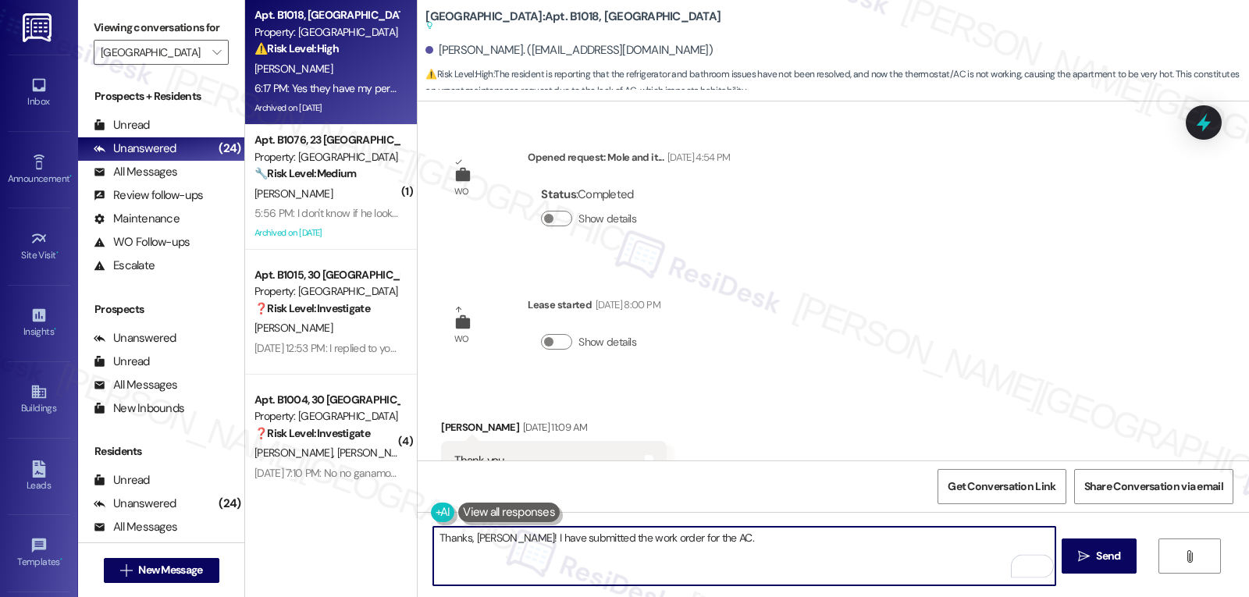
scroll to position [36118, 0]
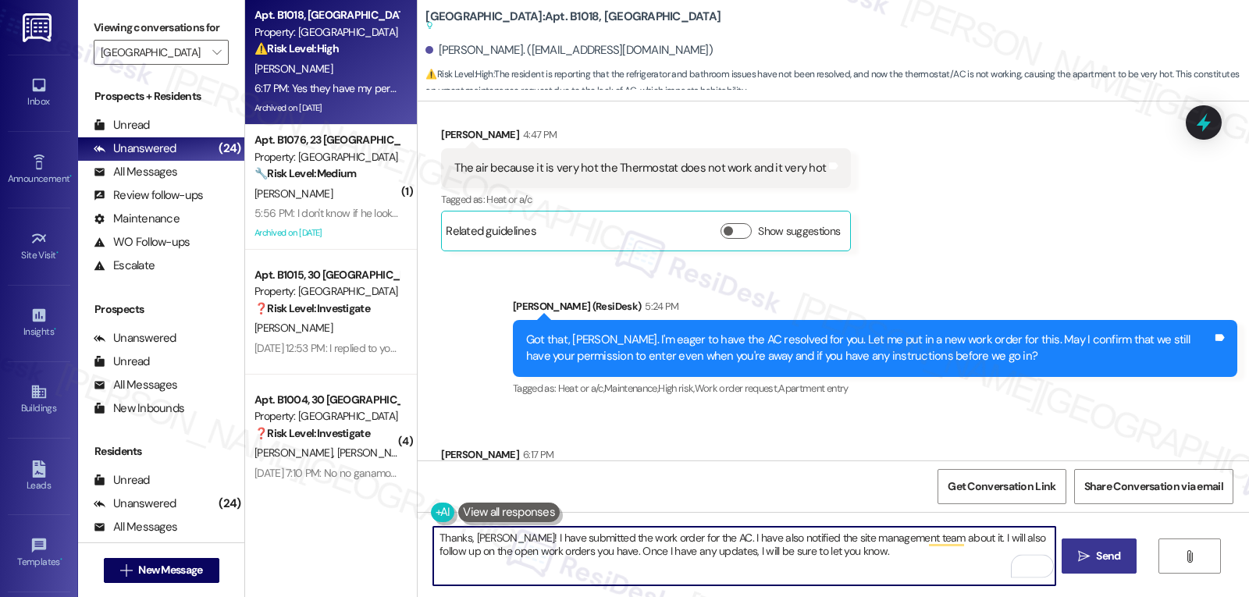
type textarea "Thanks, Charlene! I have submitted the work order for the AC. I have also notif…"
click at [1110, 554] on span "Send" at bounding box center [1108, 556] width 24 height 16
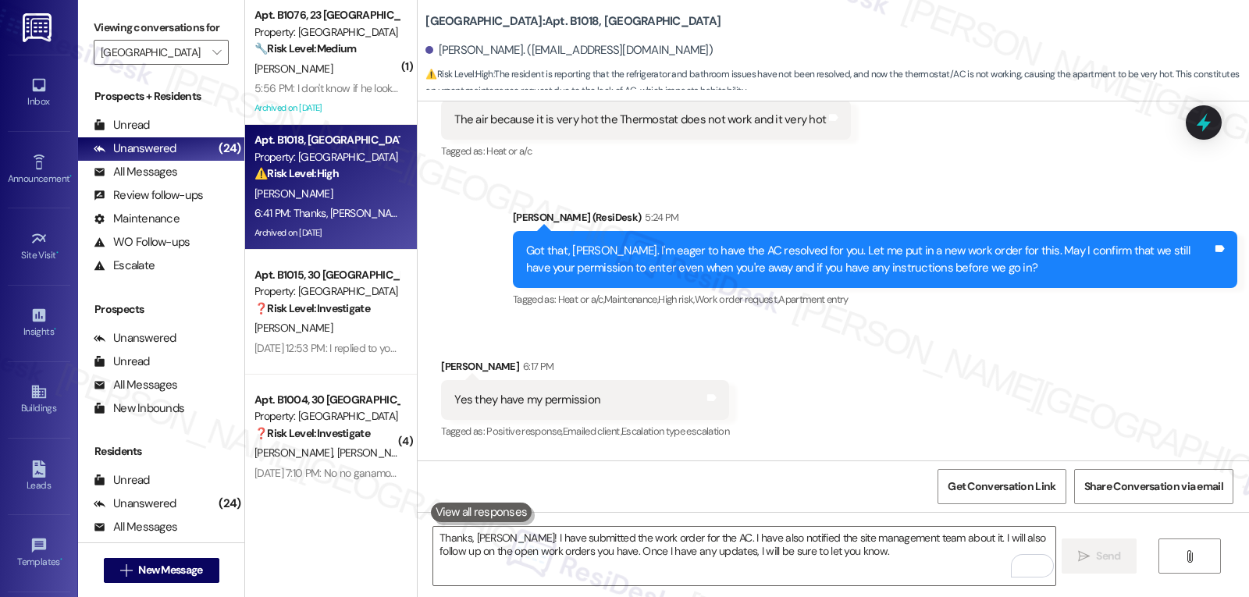
scroll to position [36203, 0]
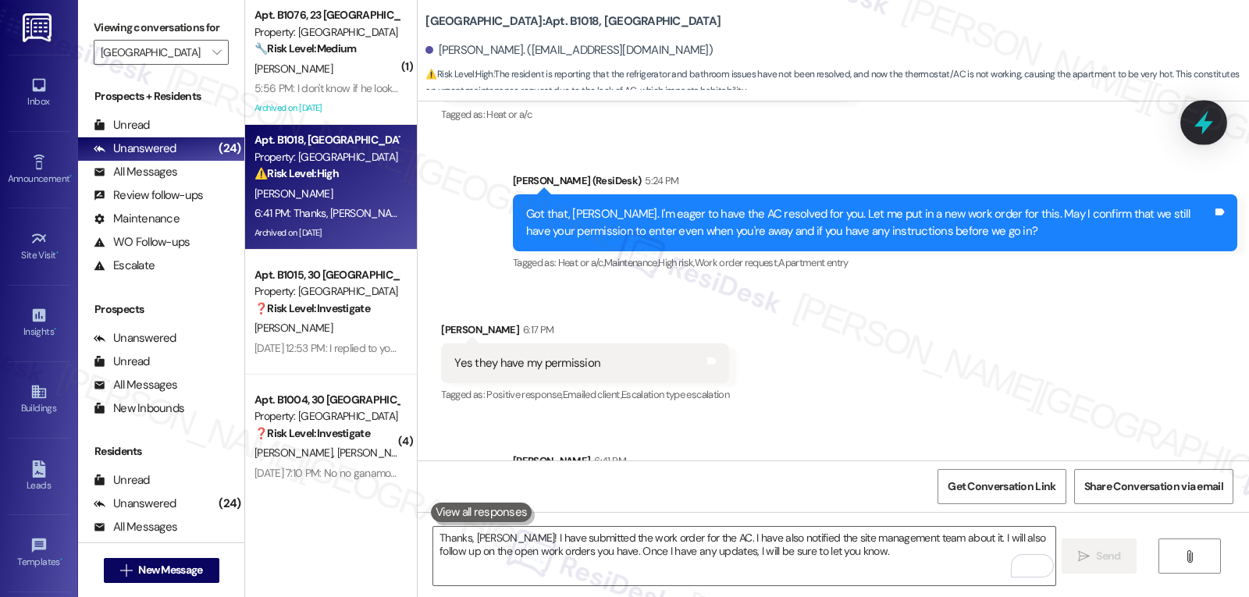
click at [1211, 116] on icon at bounding box center [1203, 122] width 27 height 27
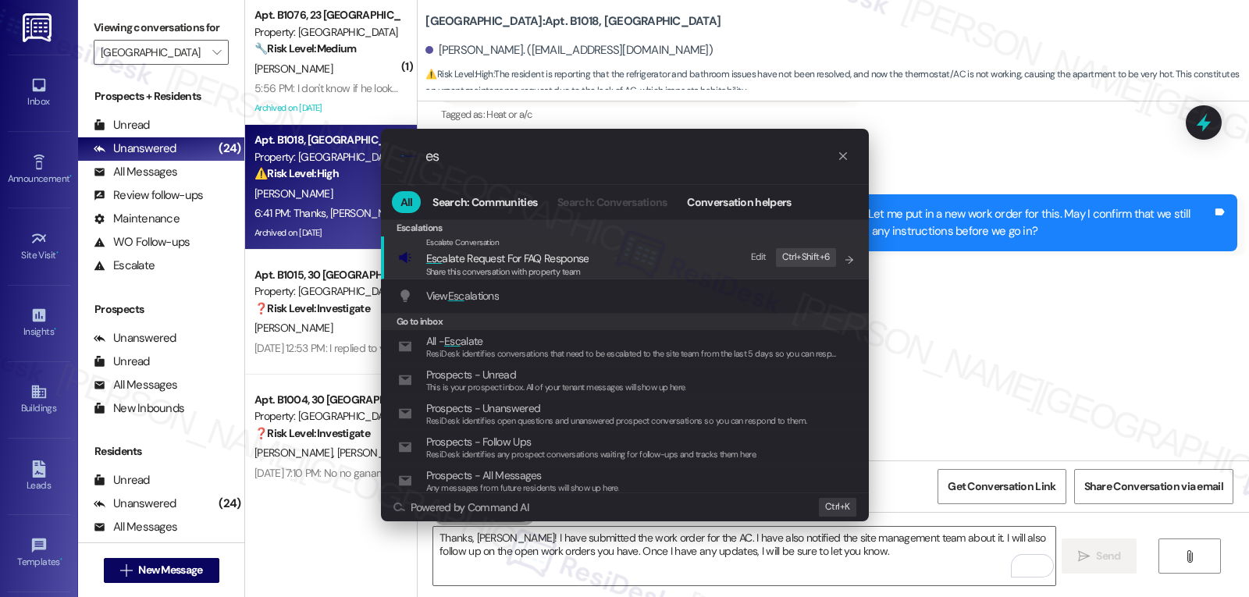
type input "e"
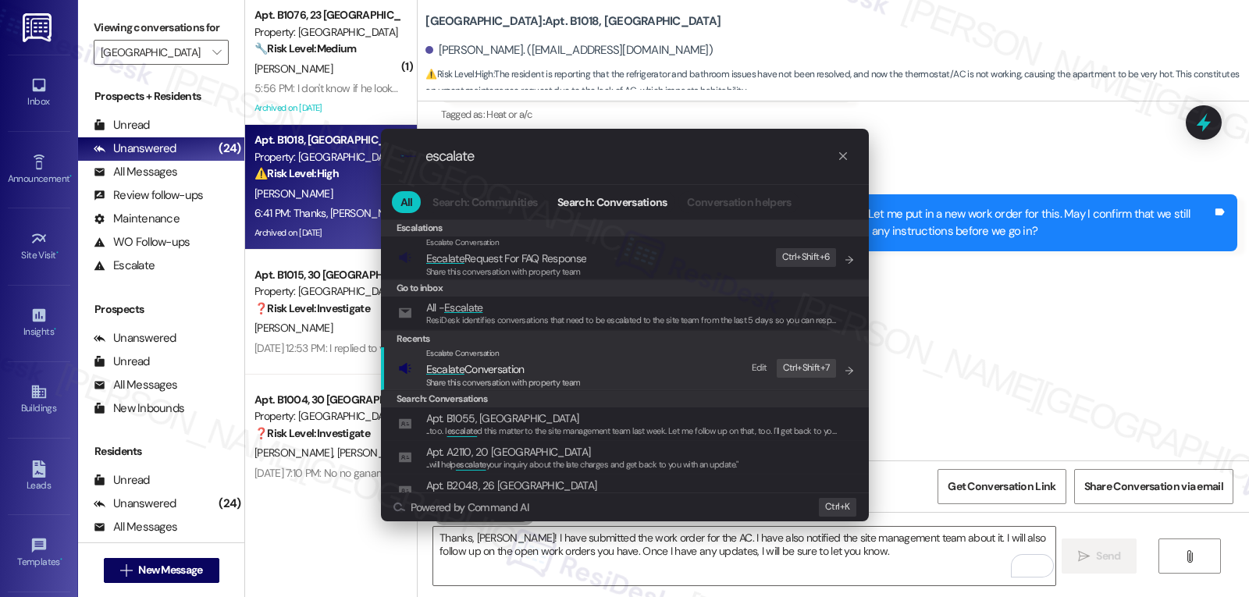
type input "escalate"
click at [514, 375] on span "Escalate Conversation" at bounding box center [475, 369] width 98 height 14
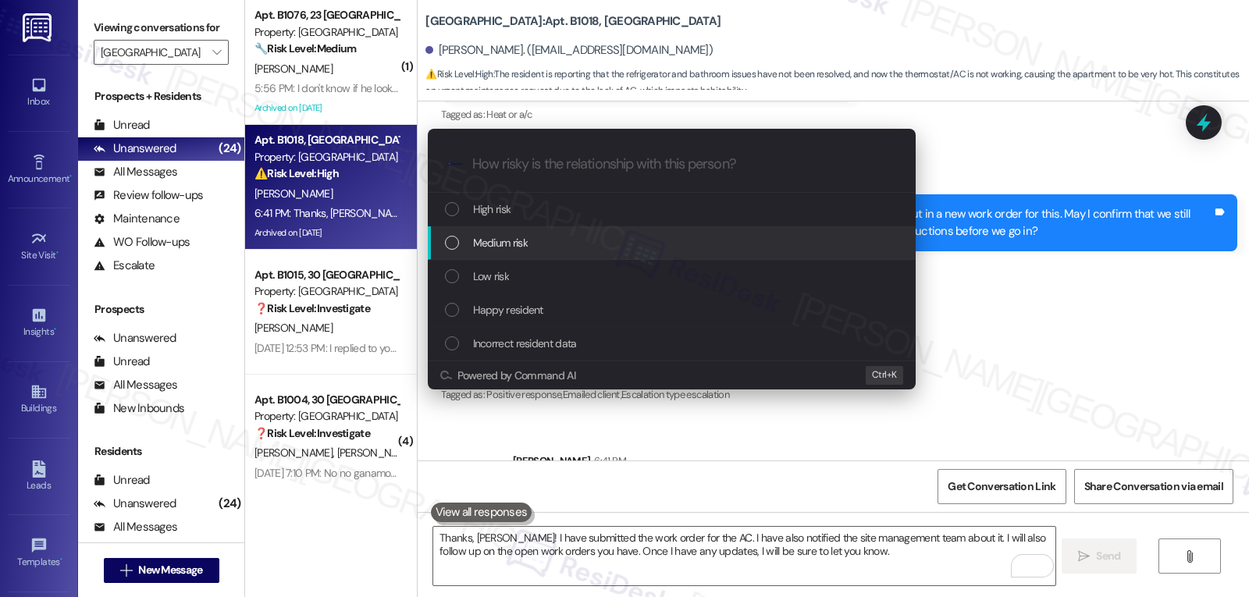
click at [548, 243] on div "Medium risk" at bounding box center [673, 242] width 457 height 17
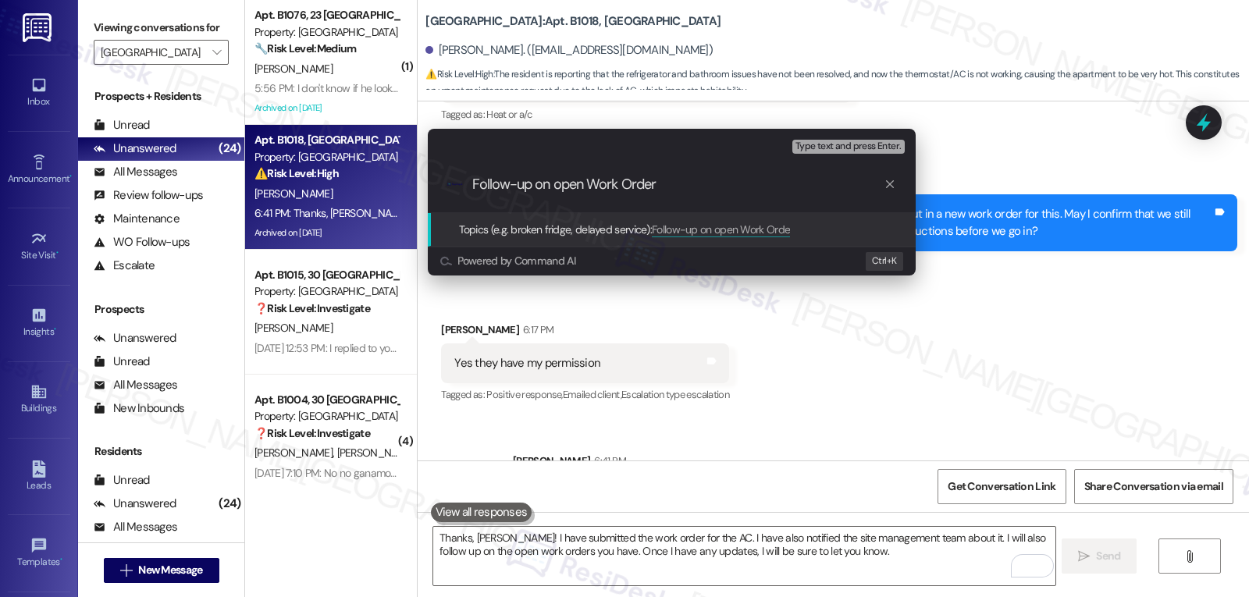
type input "Follow-up on open Work Orders"
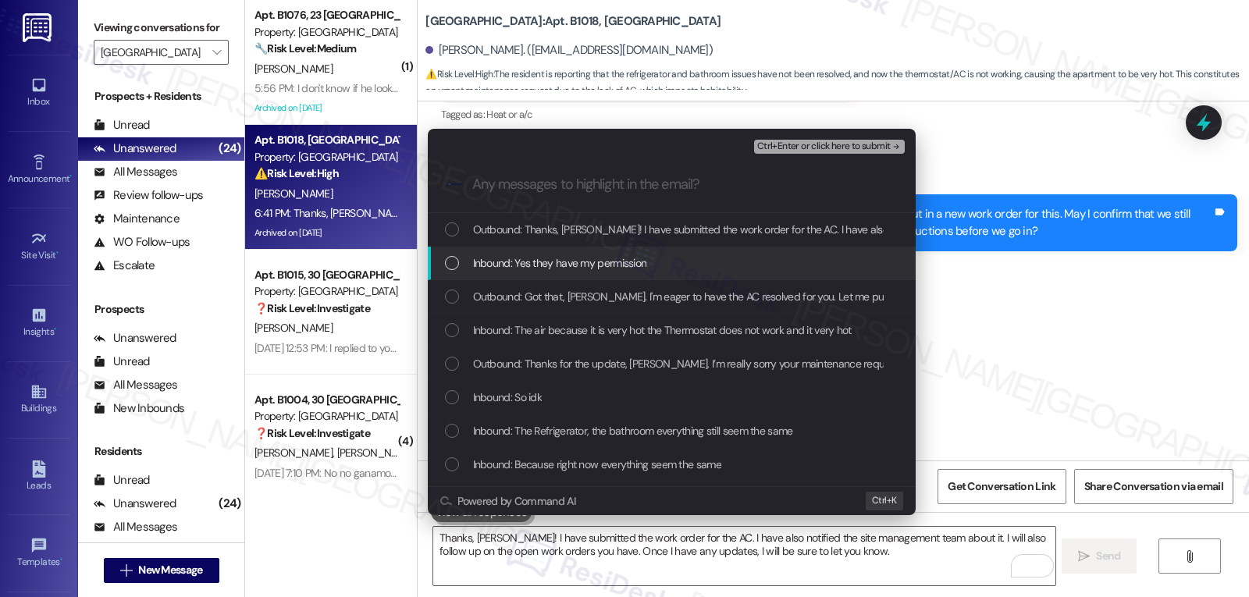
click at [653, 265] on div "Inbound: Yes they have my permission" at bounding box center [673, 262] width 457 height 17
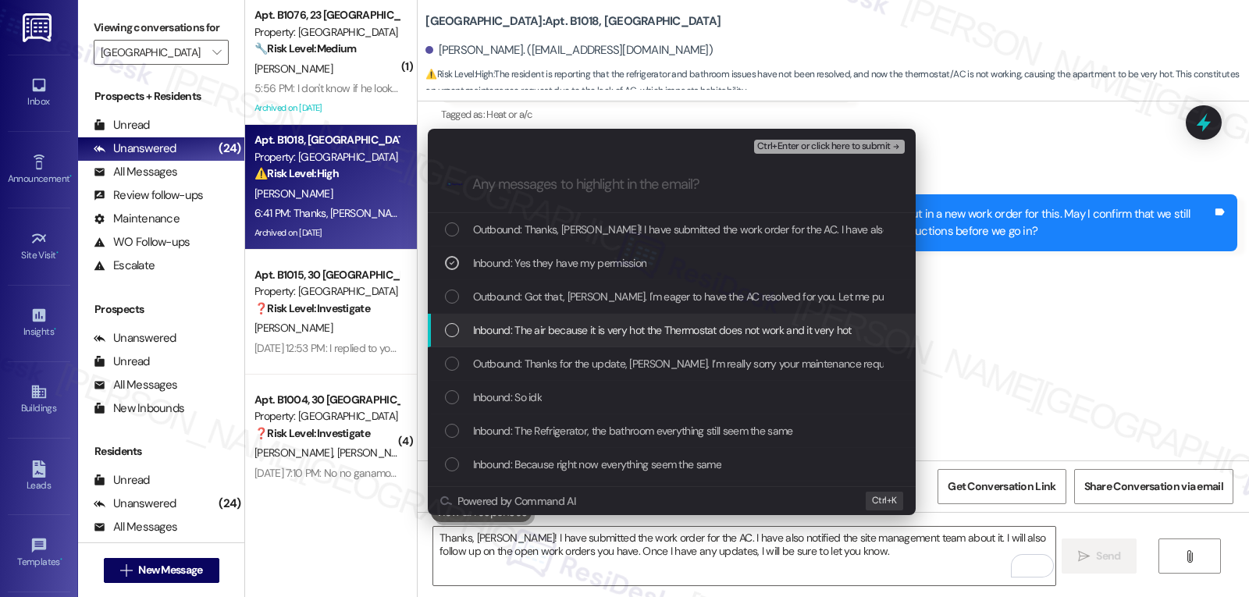
click at [515, 339] on span "Inbound: The air because it is very hot the Thermostat does not work and it ver…" at bounding box center [662, 330] width 379 height 17
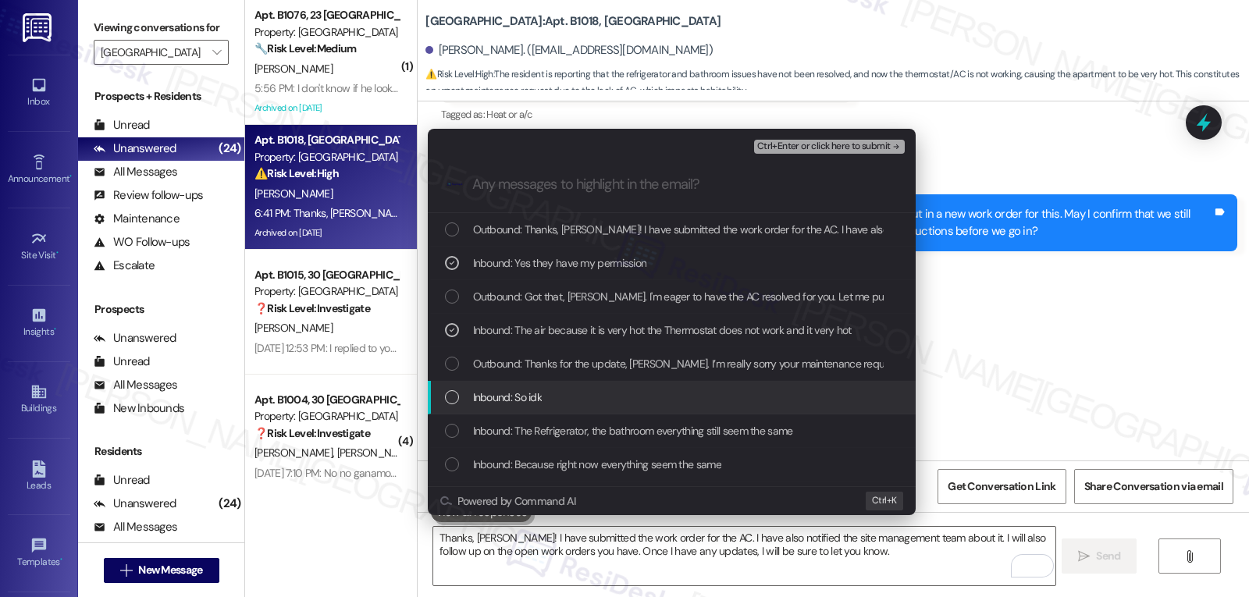
click at [575, 399] on div "Inbound: So idk" at bounding box center [673, 397] width 457 height 17
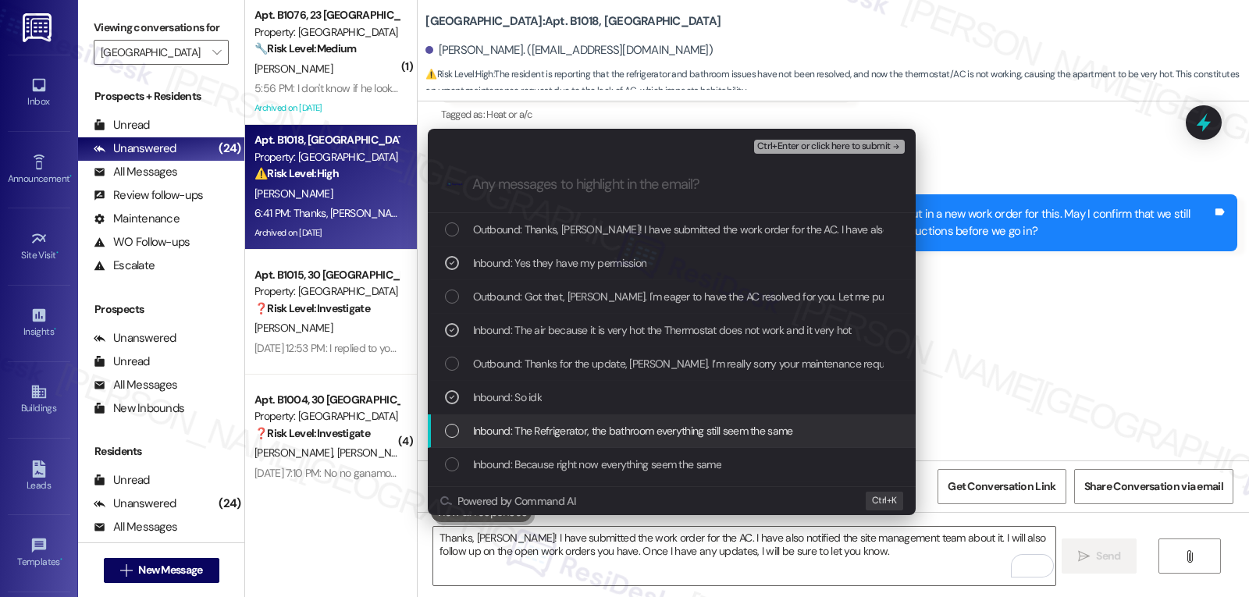
click at [545, 428] on span "Inbound: The Refrigerator, the bathroom everything still seem the same" at bounding box center [633, 430] width 320 height 17
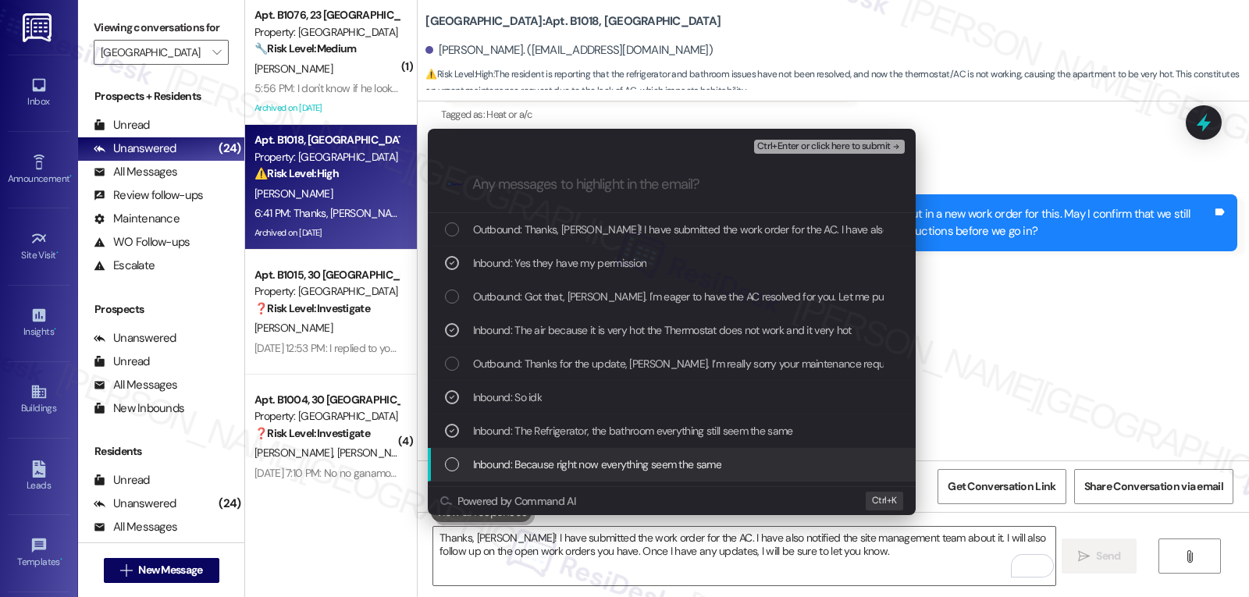
click at [542, 464] on span "Inbound: Because right now everything seem the same" at bounding box center [597, 464] width 248 height 17
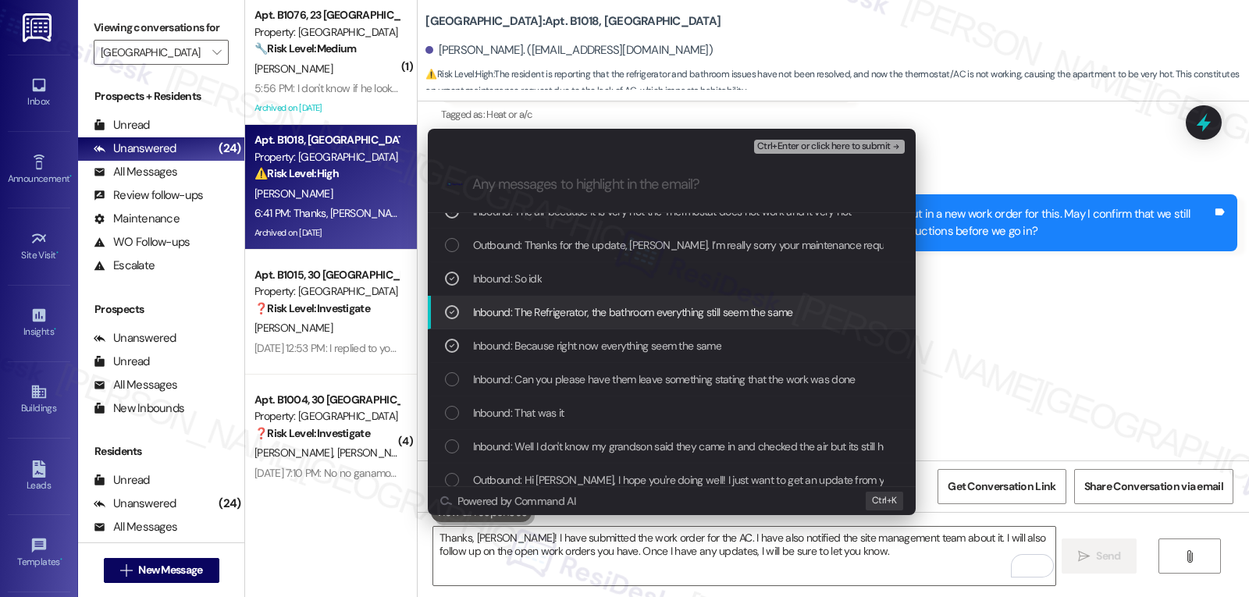
scroll to position [156, 0]
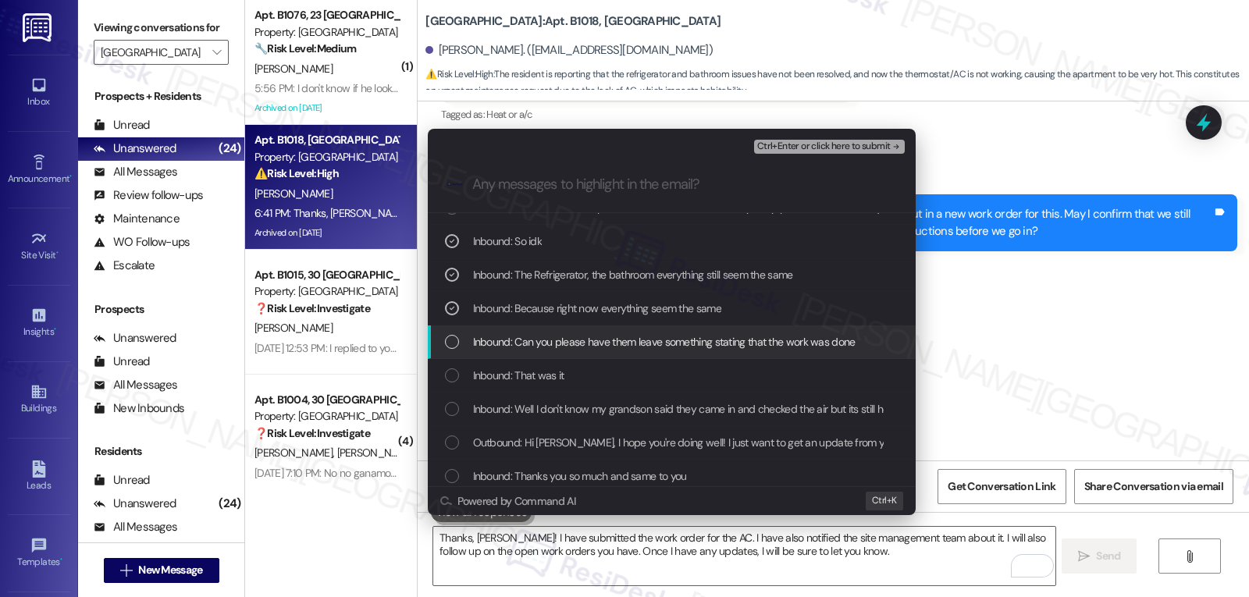
click at [456, 346] on div "List of options" at bounding box center [452, 342] width 14 height 14
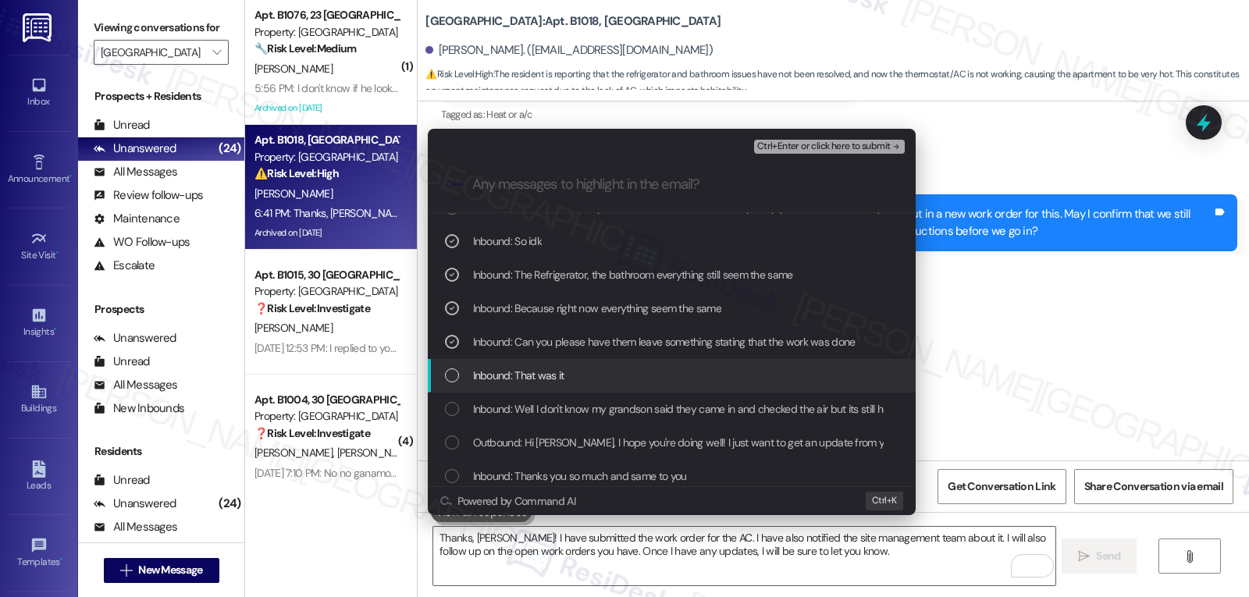
click at [452, 374] on div "List of options" at bounding box center [452, 375] width 14 height 14
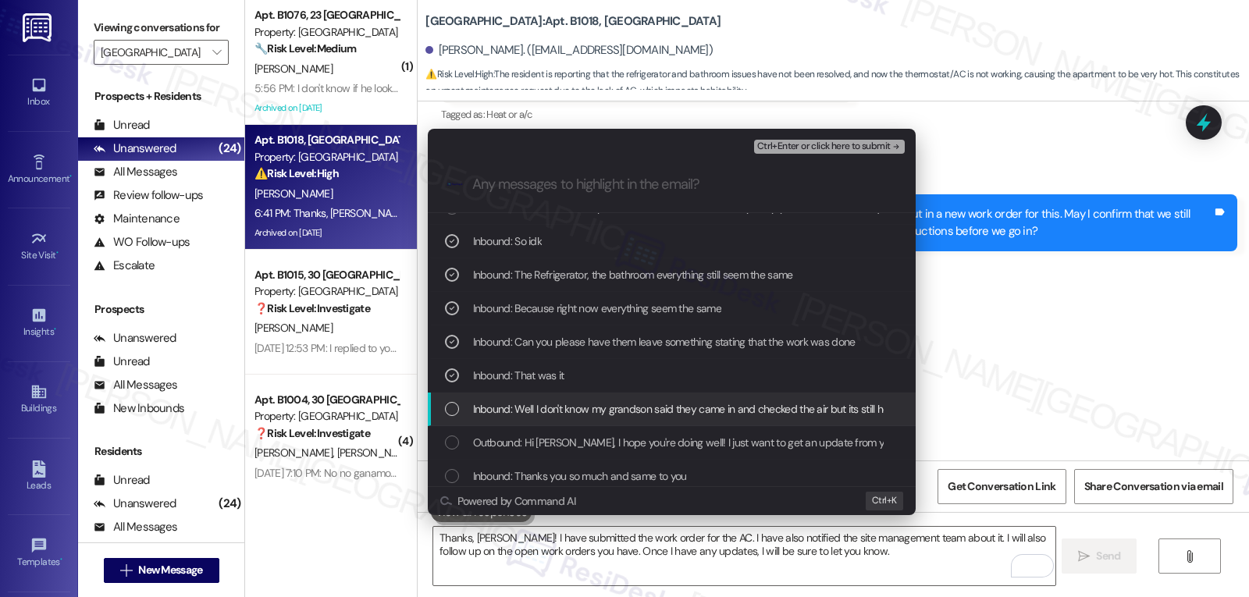
click at [449, 407] on div "List of options" at bounding box center [452, 409] width 14 height 14
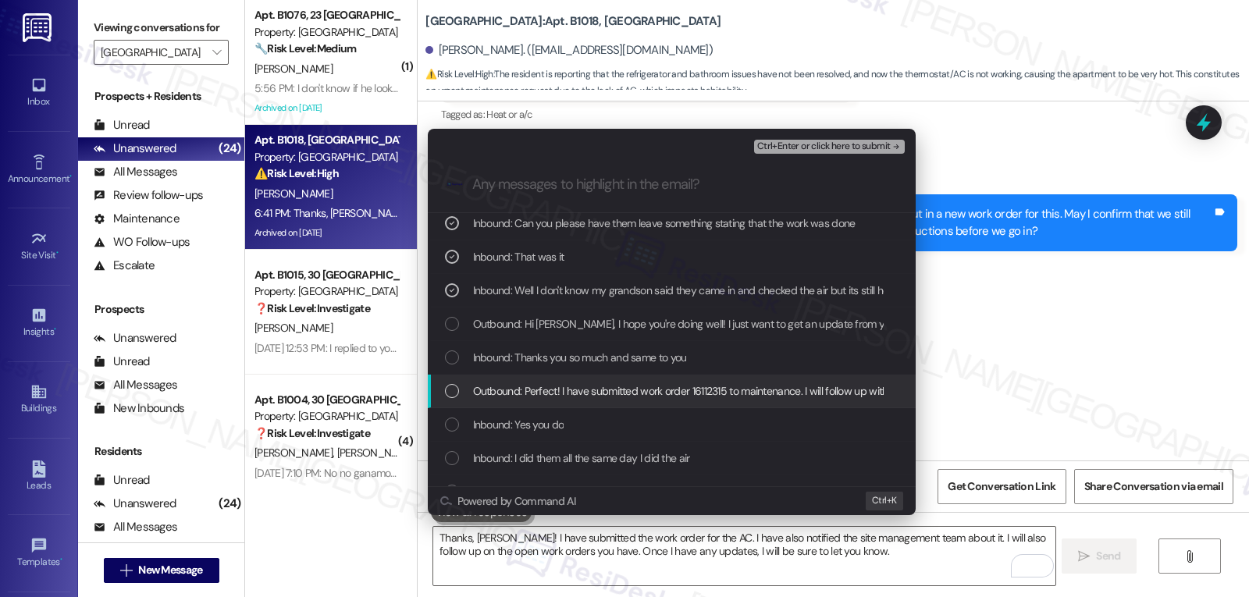
scroll to position [312, 0]
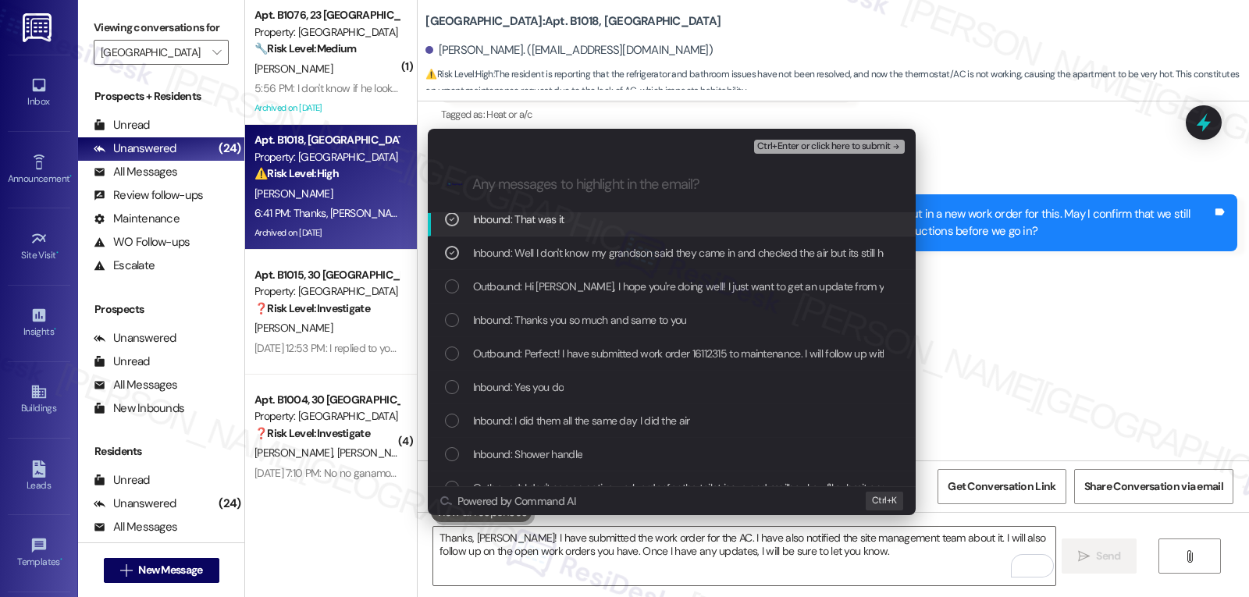
click at [844, 148] on span "Ctrl+Enter or click here to submit" at bounding box center [823, 146] width 133 height 11
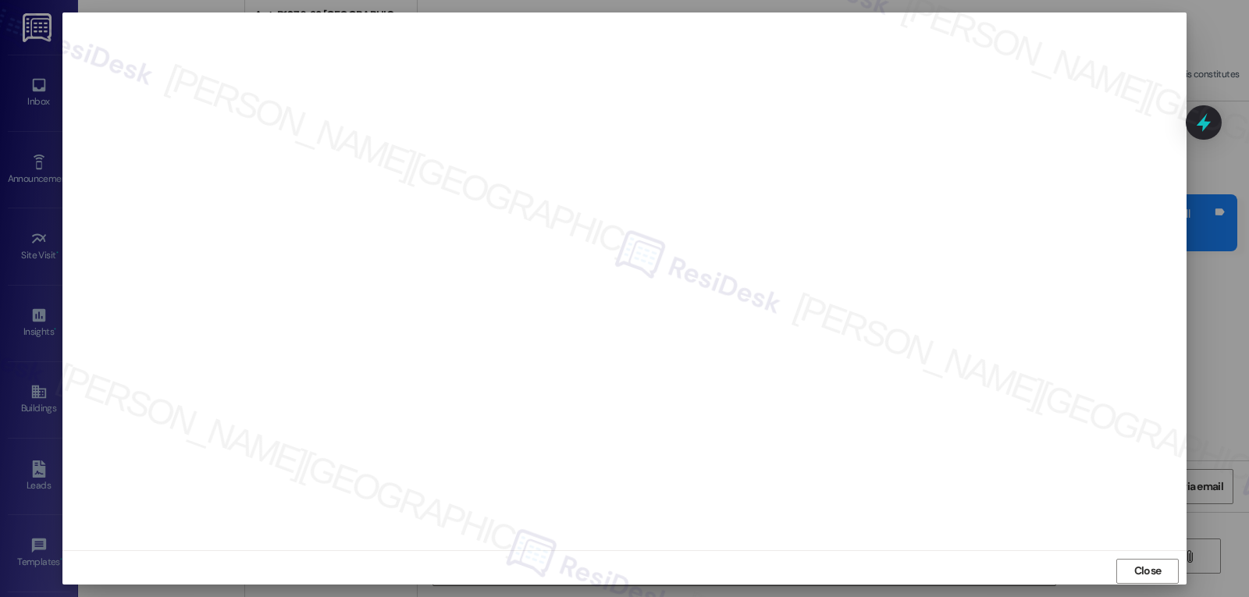
drag, startPoint x: 1134, startPoint y: 571, endPoint x: 1193, endPoint y: 222, distance: 353.9
click at [1134, 571] on span "Close" at bounding box center [1147, 571] width 27 height 16
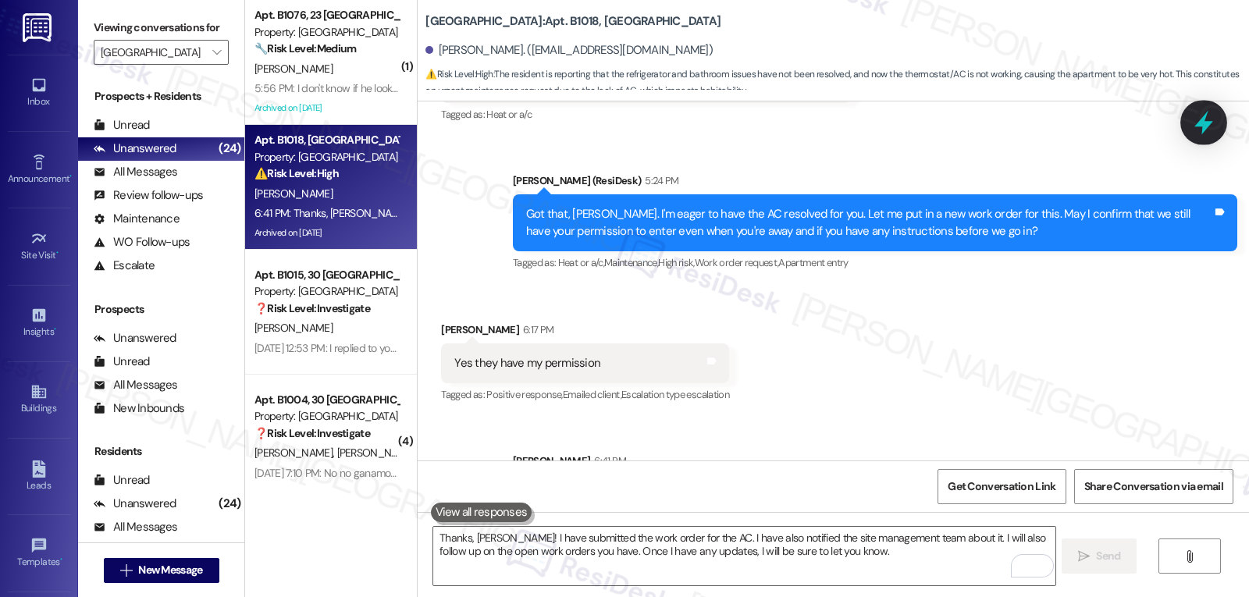
click at [1207, 117] on icon at bounding box center [1203, 122] width 27 height 27
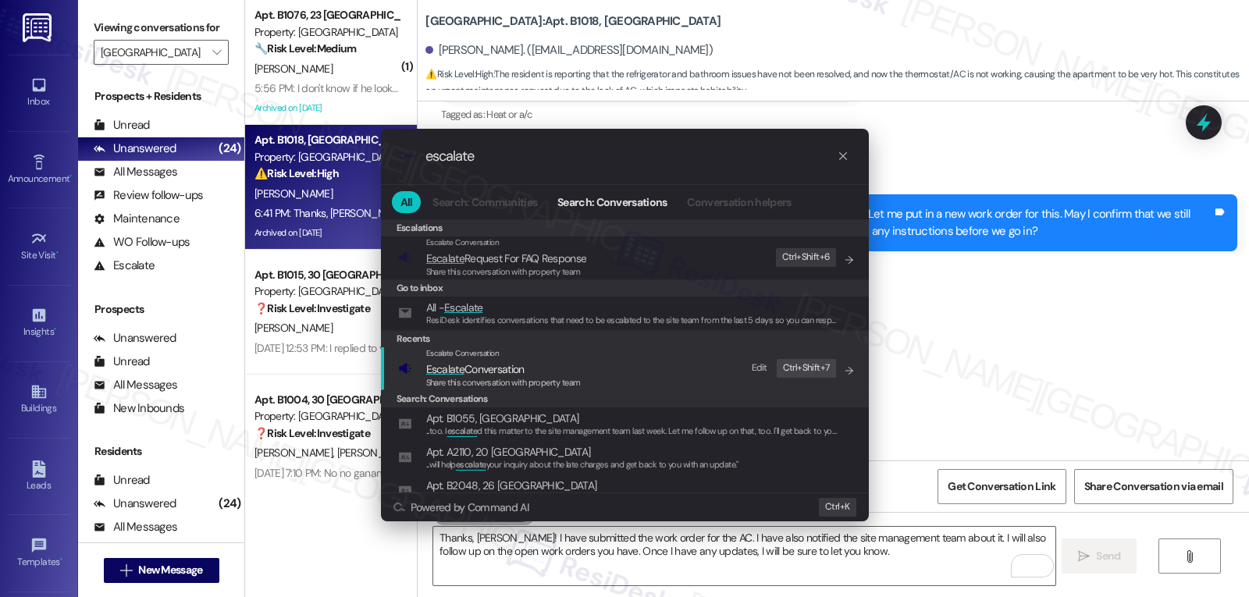
type input "escalate"
click at [514, 372] on span "Escalate Conversation" at bounding box center [475, 369] width 98 height 14
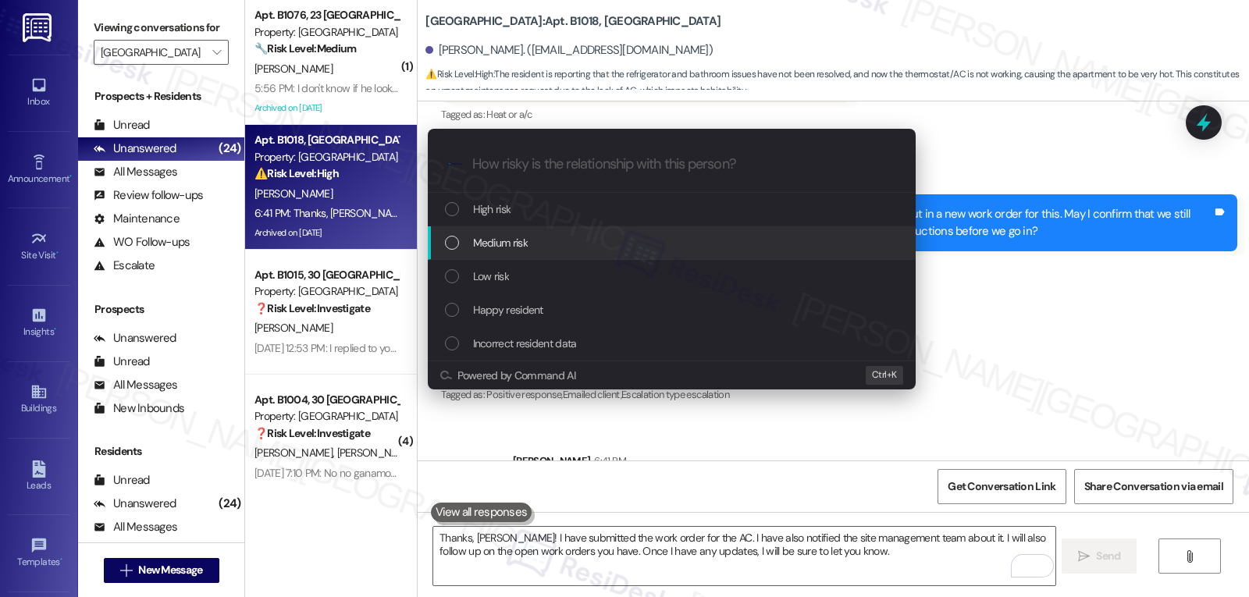
click at [536, 243] on div "Medium risk" at bounding box center [673, 242] width 457 height 17
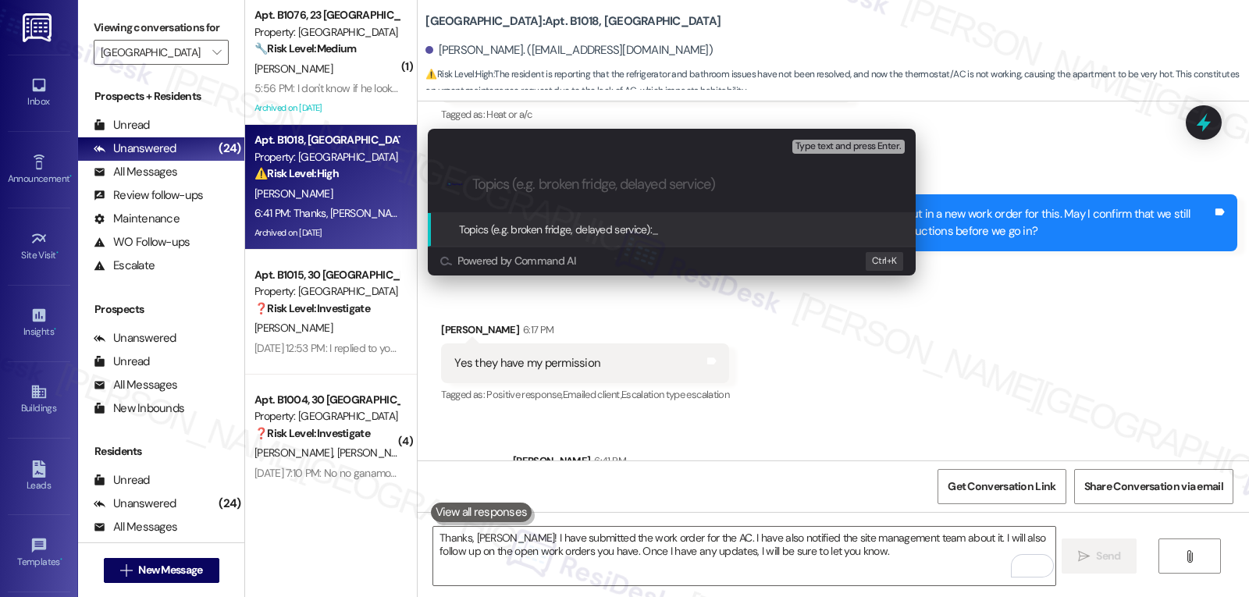
paste input "Follow-up on open Work Orders"
type input "Follow-up on open Work Orders"
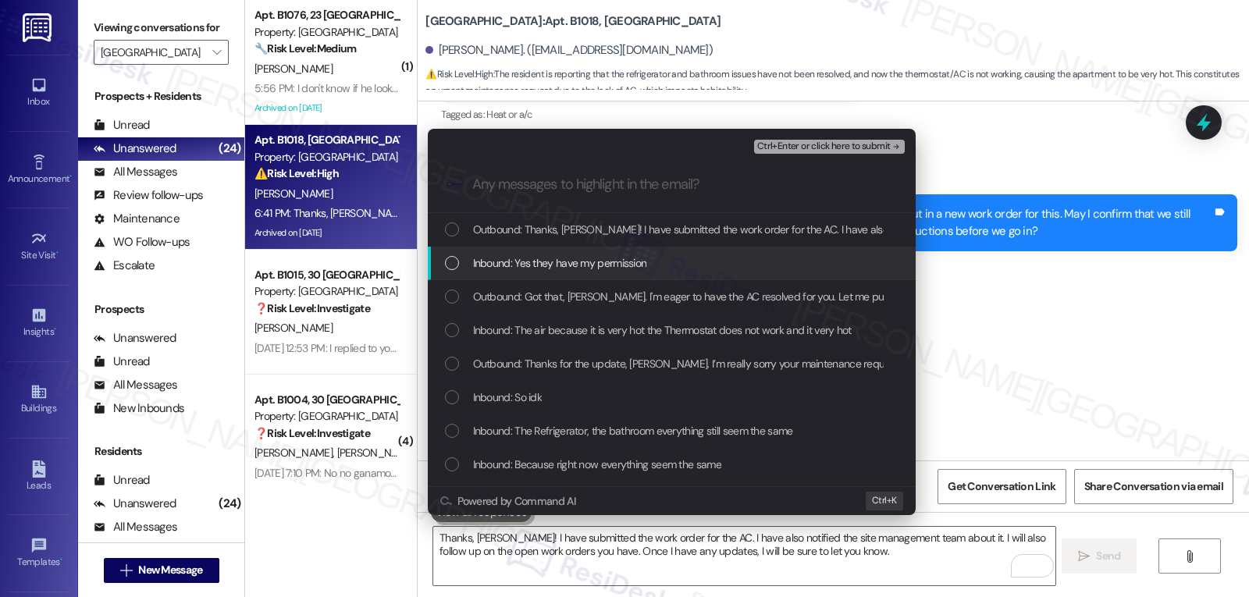
click at [501, 269] on span "Inbound: Yes they have my permission" at bounding box center [560, 262] width 174 height 17
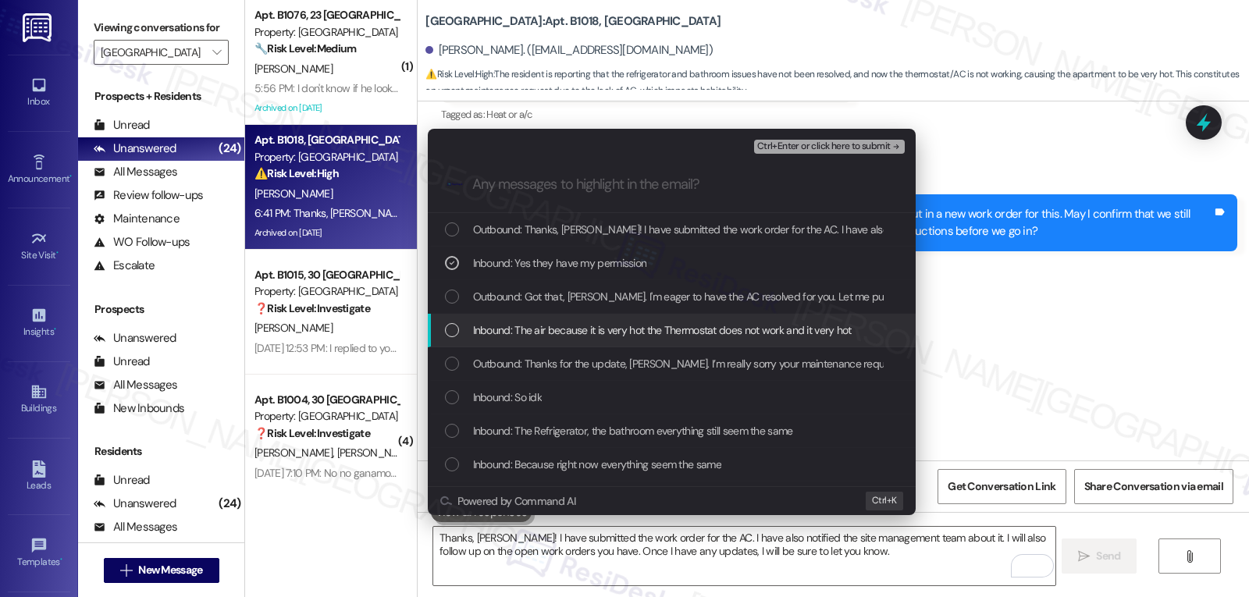
click at [503, 328] on span "Inbound: The air because it is very hot the Thermostat does not work and it ver…" at bounding box center [662, 330] width 379 height 17
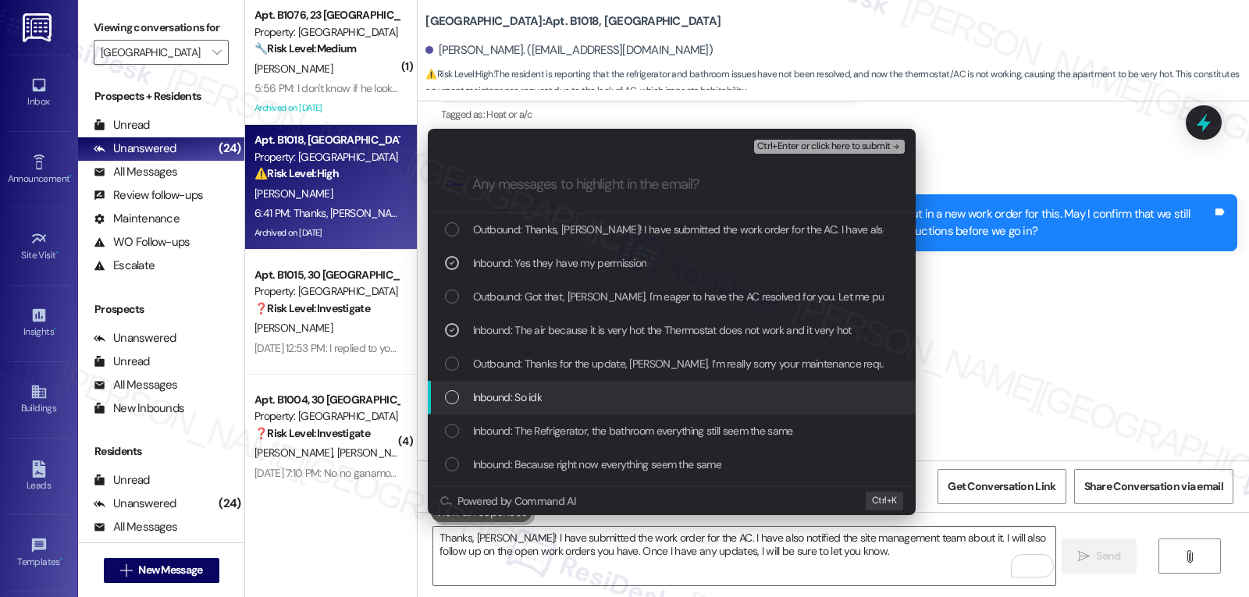
click at [491, 397] on span "Inbound: So idk" at bounding box center [507, 397] width 69 height 17
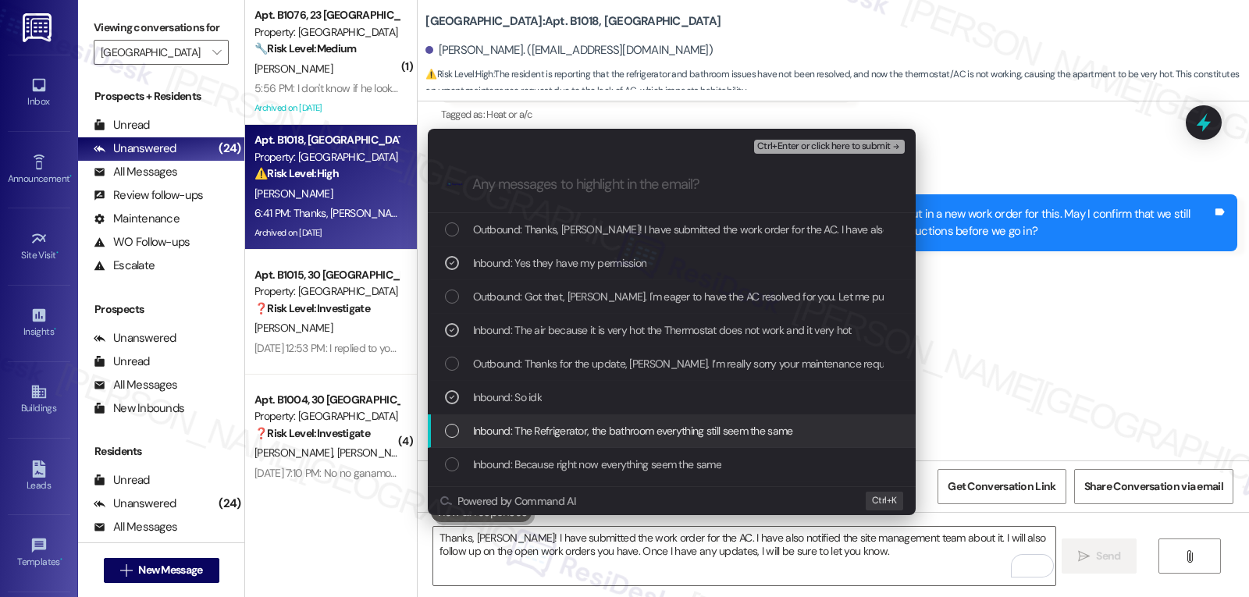
click at [494, 427] on span "Inbound: The Refrigerator, the bathroom everything still seem the same" at bounding box center [633, 430] width 320 height 17
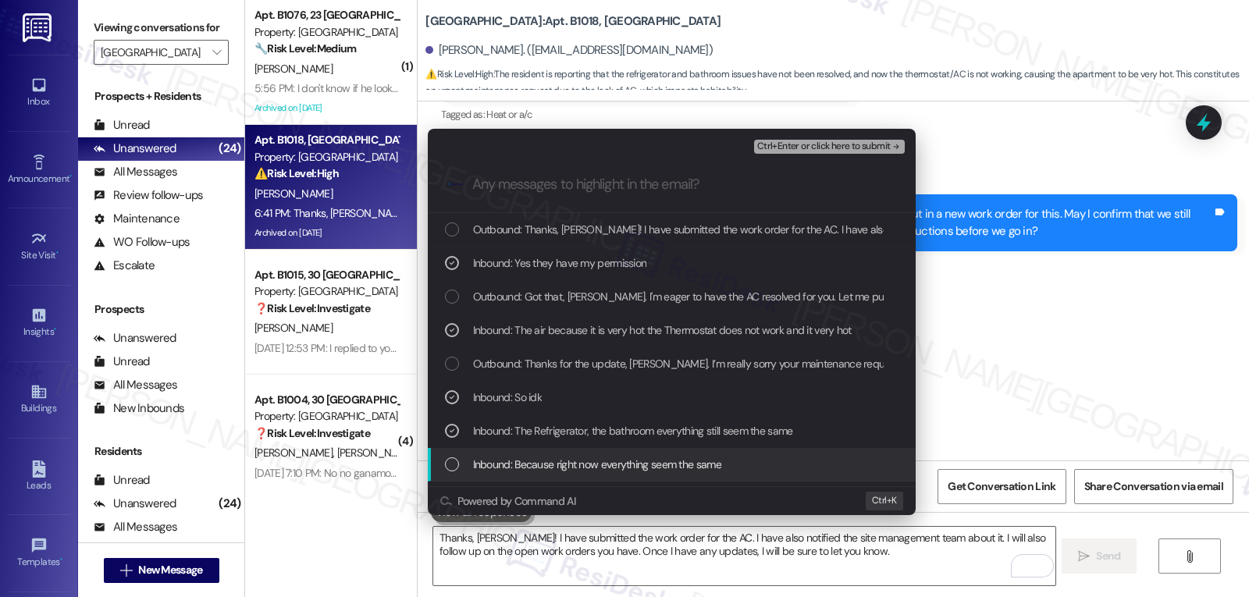
click at [498, 467] on span "Inbound: Because right now everything seem the same" at bounding box center [597, 464] width 248 height 17
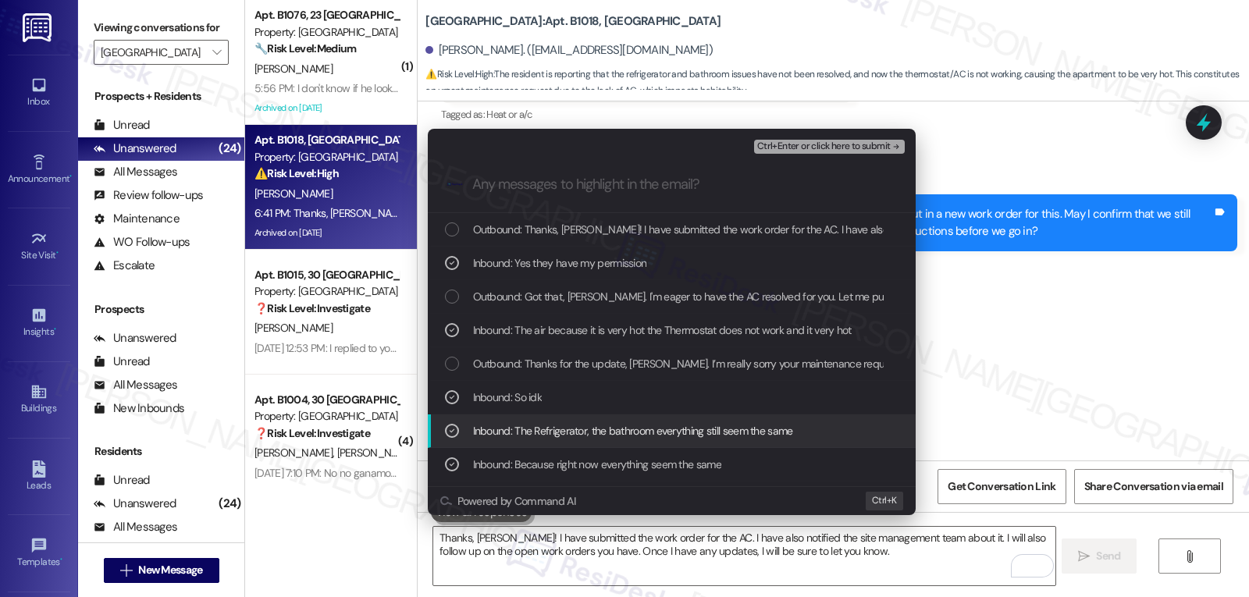
scroll to position [156, 0]
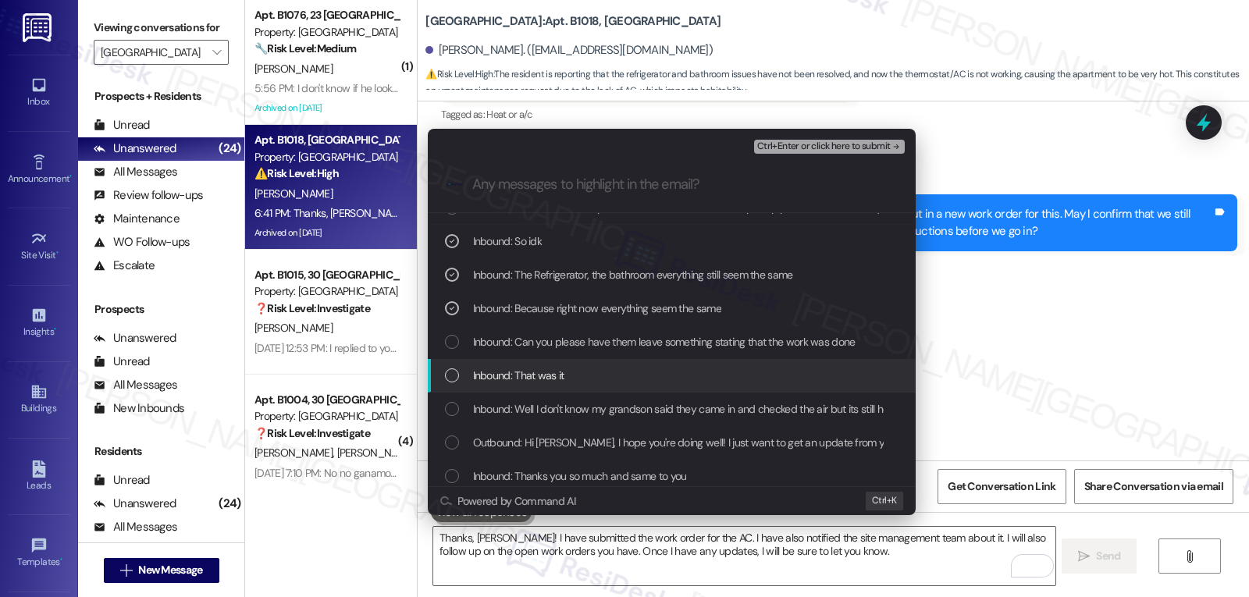
click at [451, 369] on div "List of options" at bounding box center [452, 375] width 14 height 14
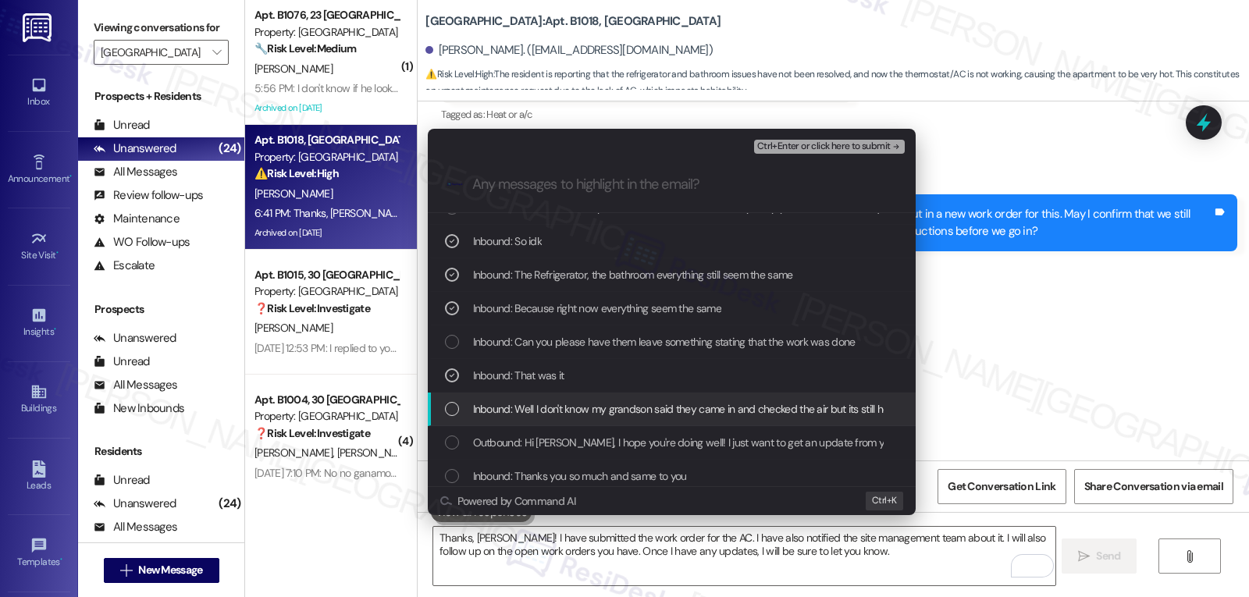
click at [448, 411] on div "List of options" at bounding box center [452, 409] width 14 height 14
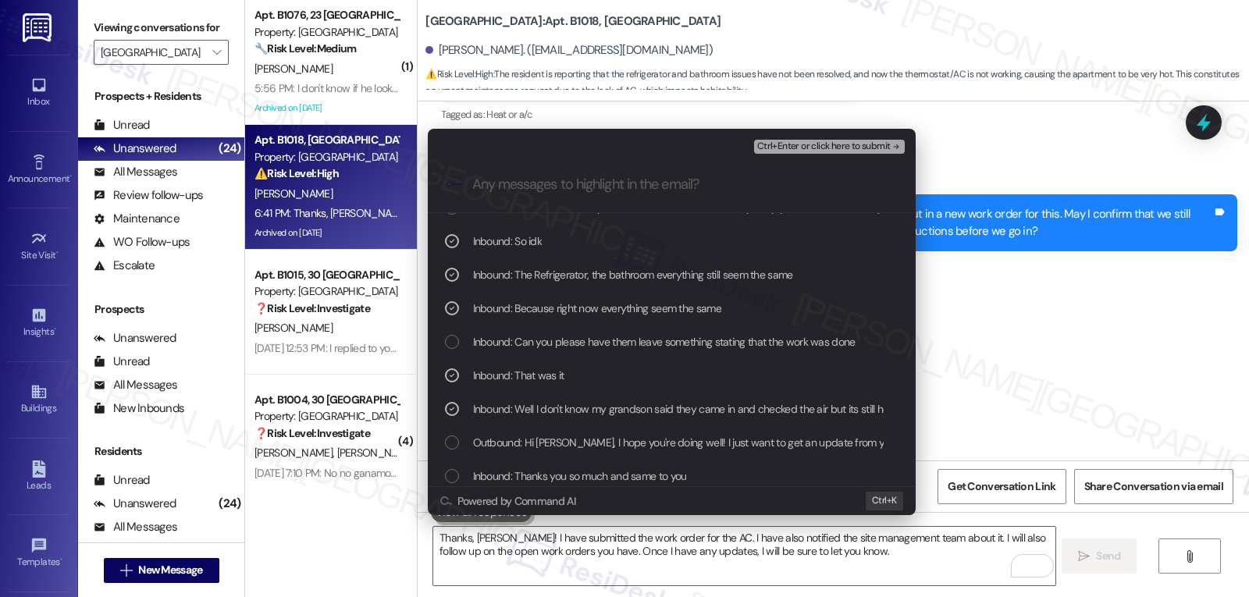
click at [865, 147] on span "Ctrl+Enter or click here to submit" at bounding box center [823, 146] width 133 height 11
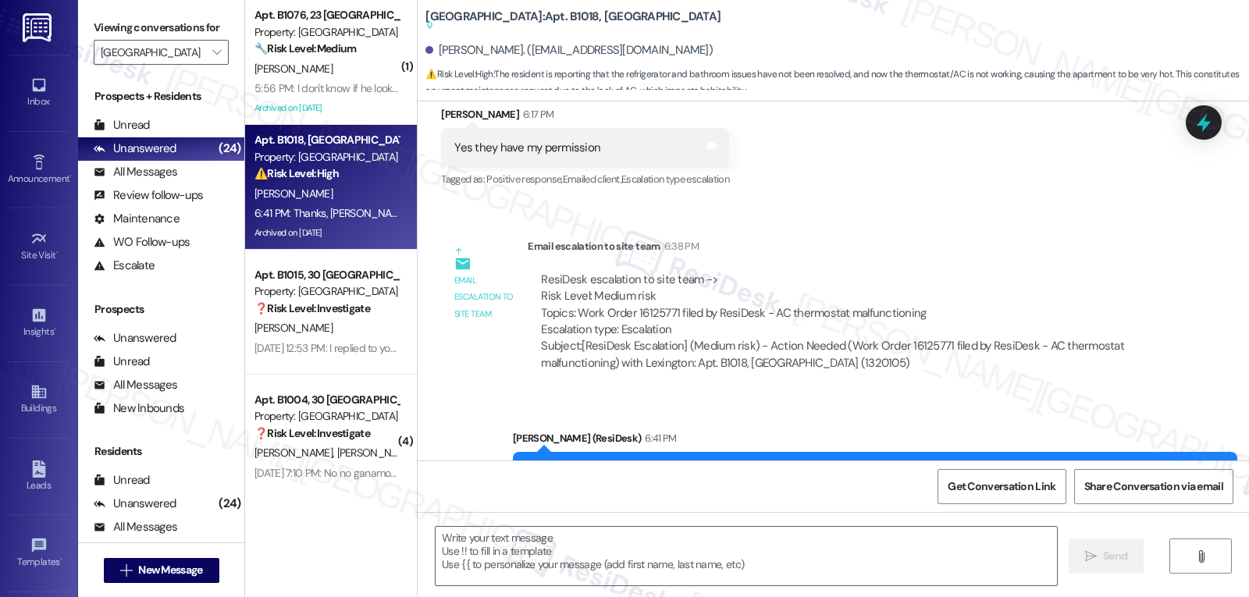
type textarea "Fetching suggested responses. Please feel free to read through the conversation…"
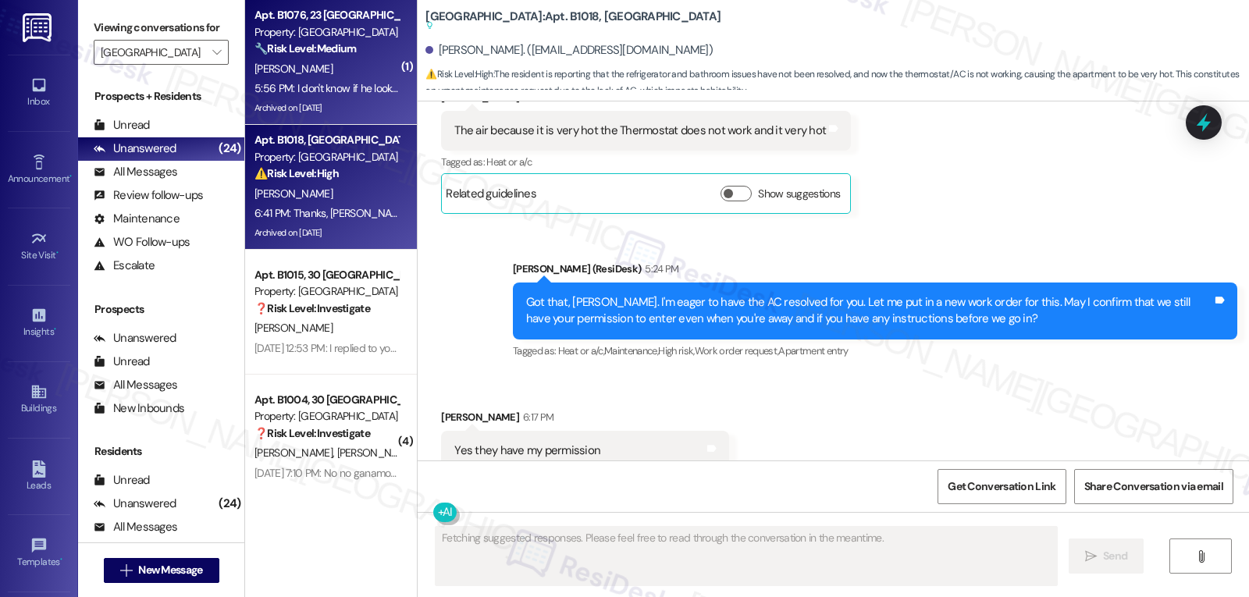
scroll to position [36118, 0]
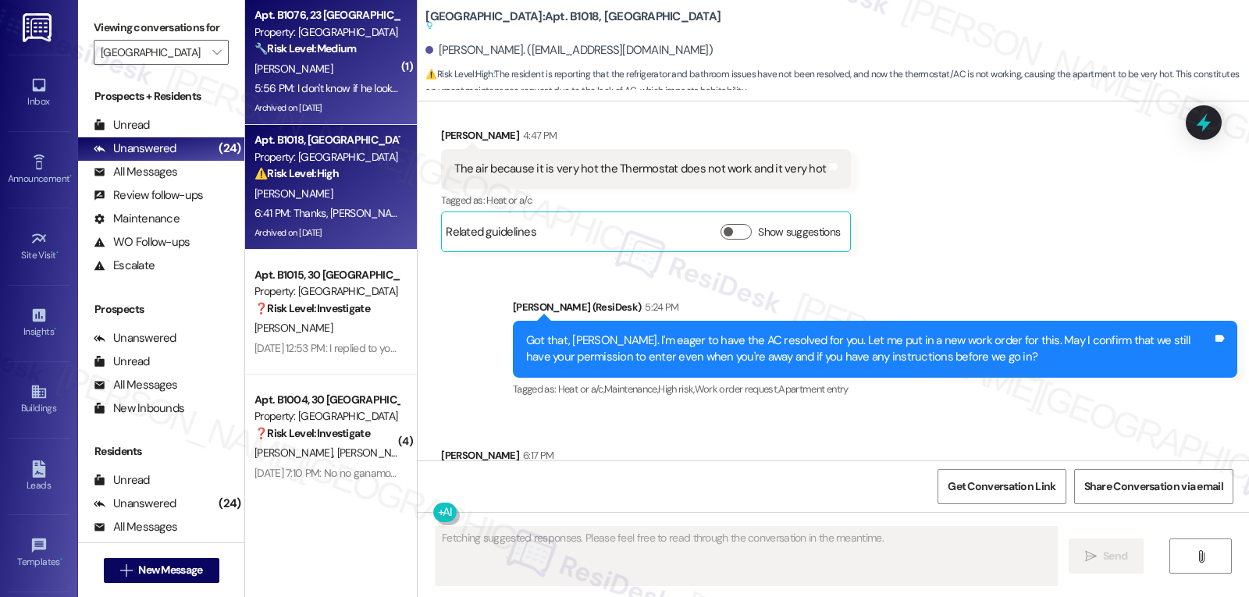
click at [358, 43] on div "🔧 Risk Level: Medium The resident is inquiring about a beeping alarm, but it is…" at bounding box center [326, 49] width 144 height 16
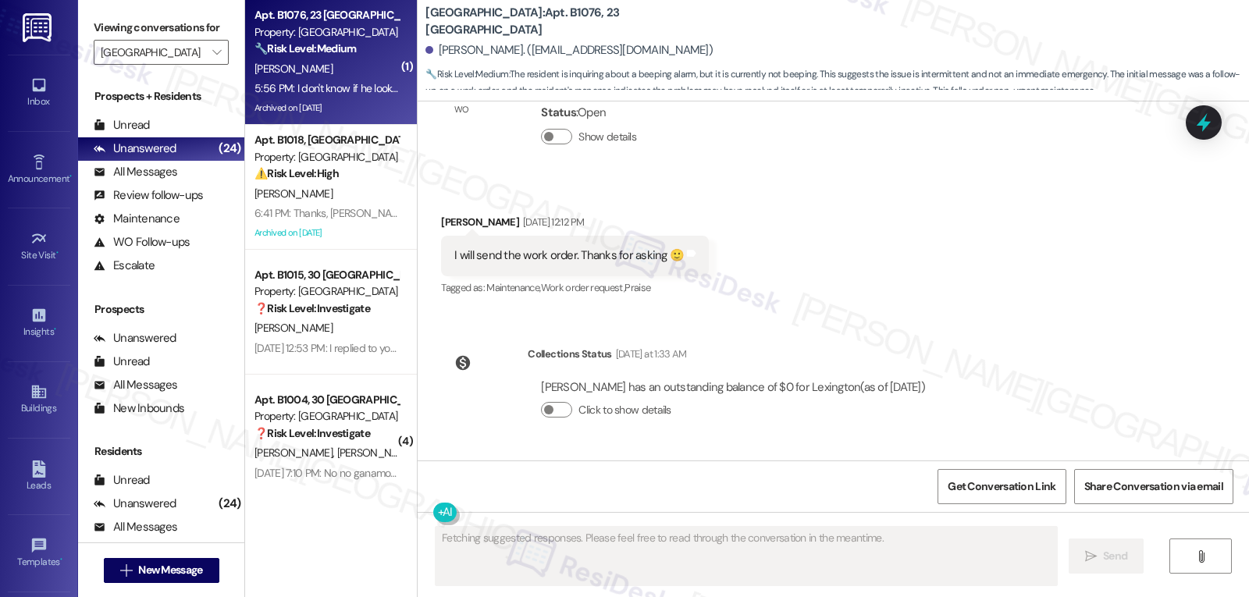
scroll to position [28453, 0]
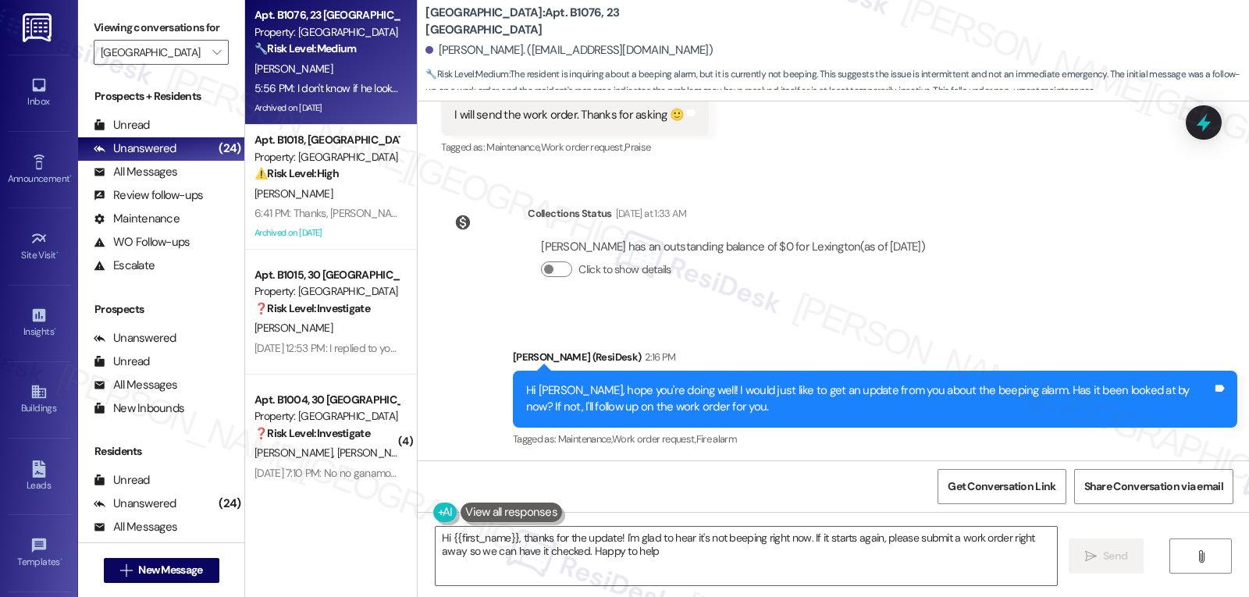
type textarea "Hi {{first_name}}, thanks for the update! I'm glad to hear it's not beeping rig…"
click at [596, 560] on textarea "Hi {{first_name}}, thanks for the update! I'm glad to hear it's not beeping rig…" at bounding box center [746, 556] width 621 height 59
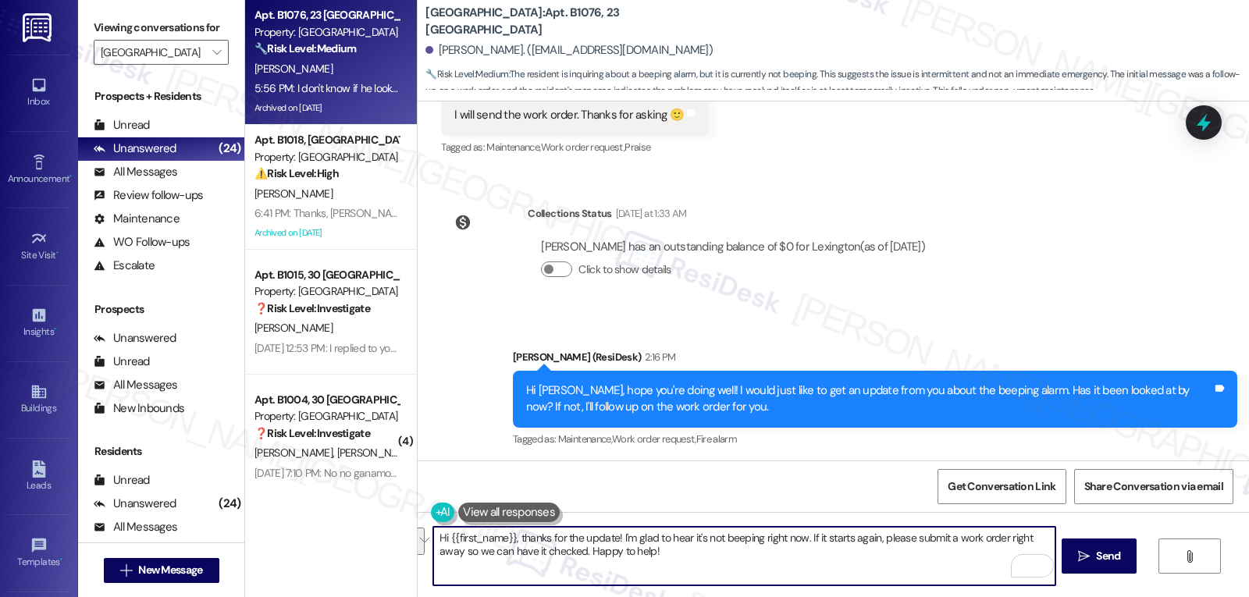
click at [670, 572] on textarea "Hi {{first_name}}, thanks for the update! I'm glad to hear it's not beeping rig…" at bounding box center [743, 556] width 621 height 59
click at [1083, 567] on button " Send" at bounding box center [1100, 556] width 76 height 35
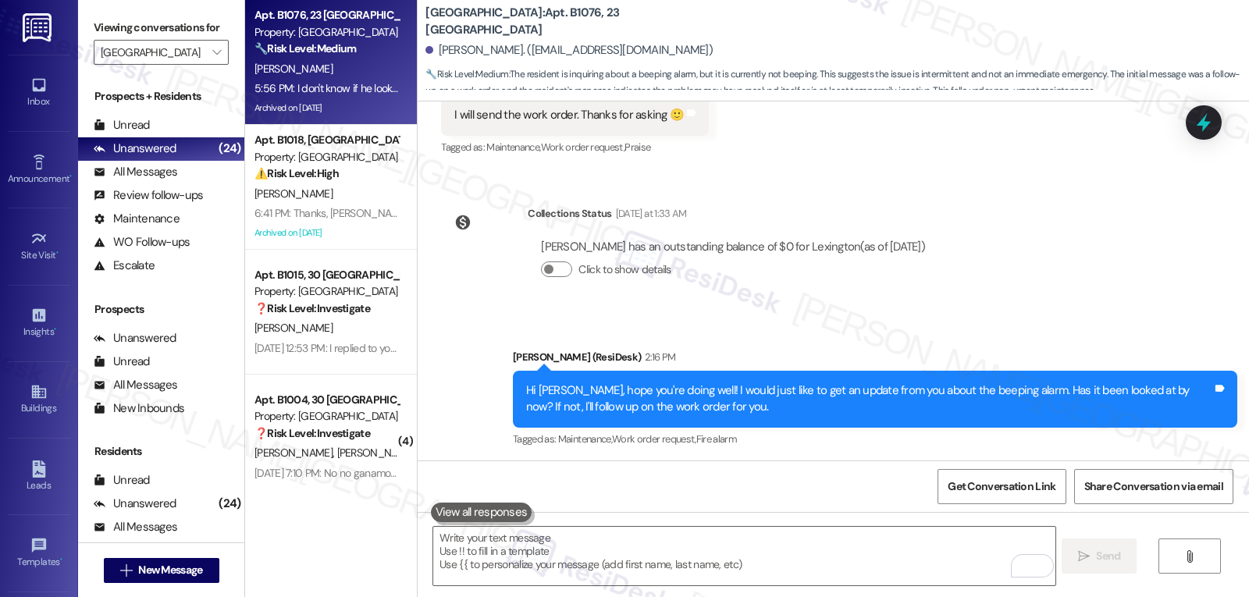
scroll to position [28452, 0]
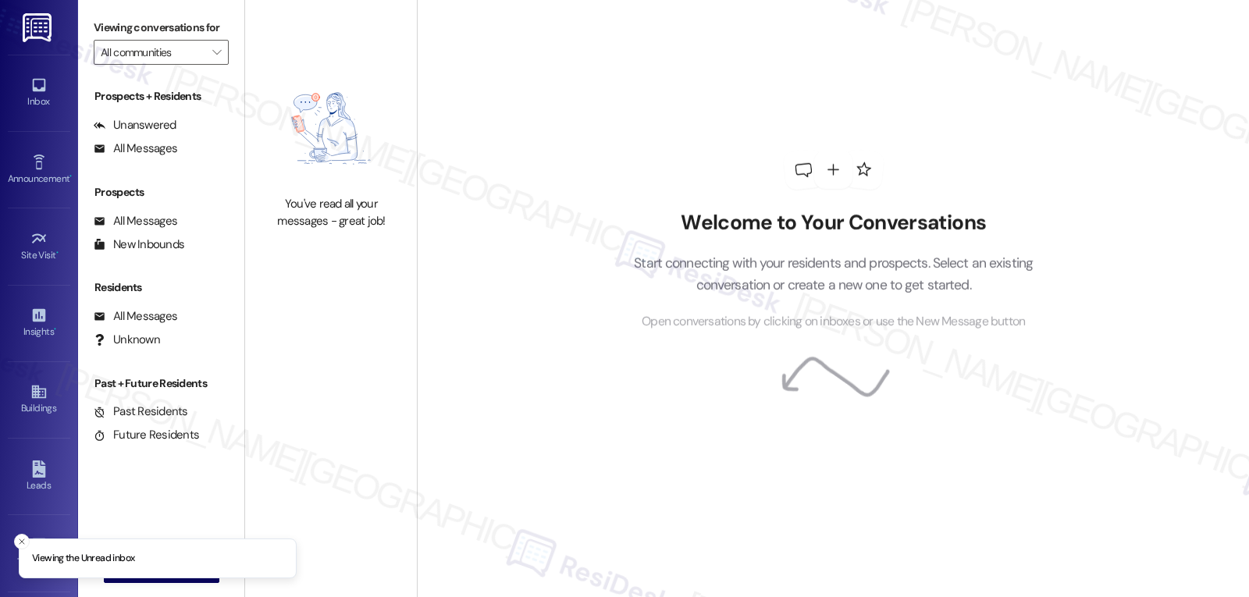
type input "[GEOGRAPHIC_DATA]"
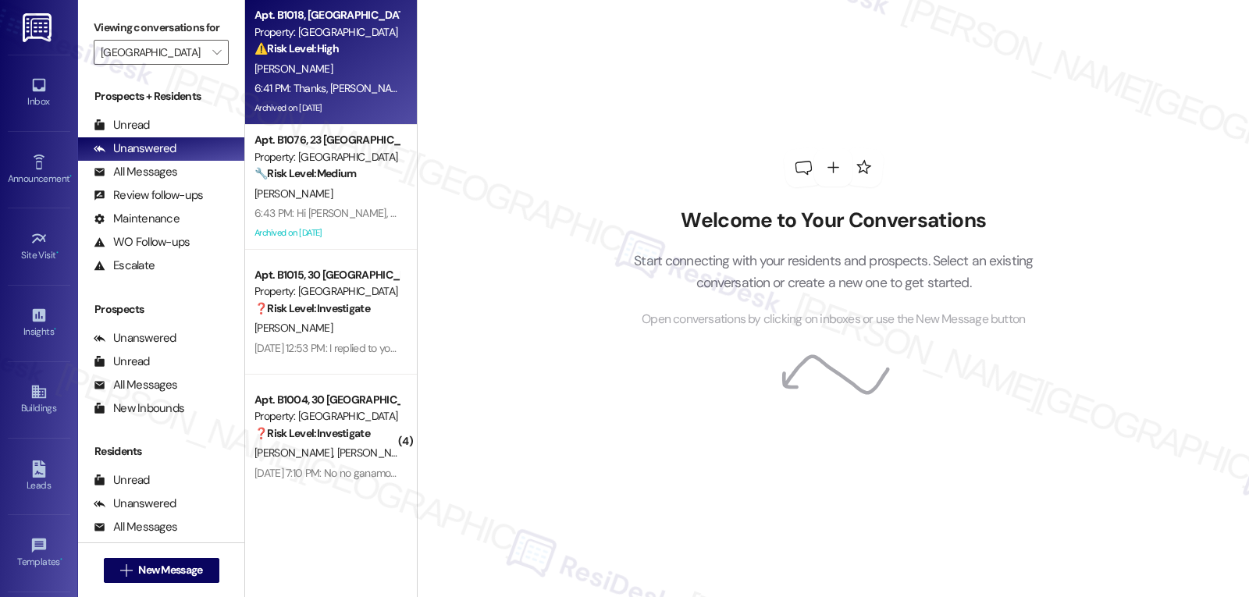
click at [311, 87] on div "6:41 PM: Thanks, [PERSON_NAME]! I have submitted the work order for the AC. I h…" at bounding box center [802, 88] width 1097 height 14
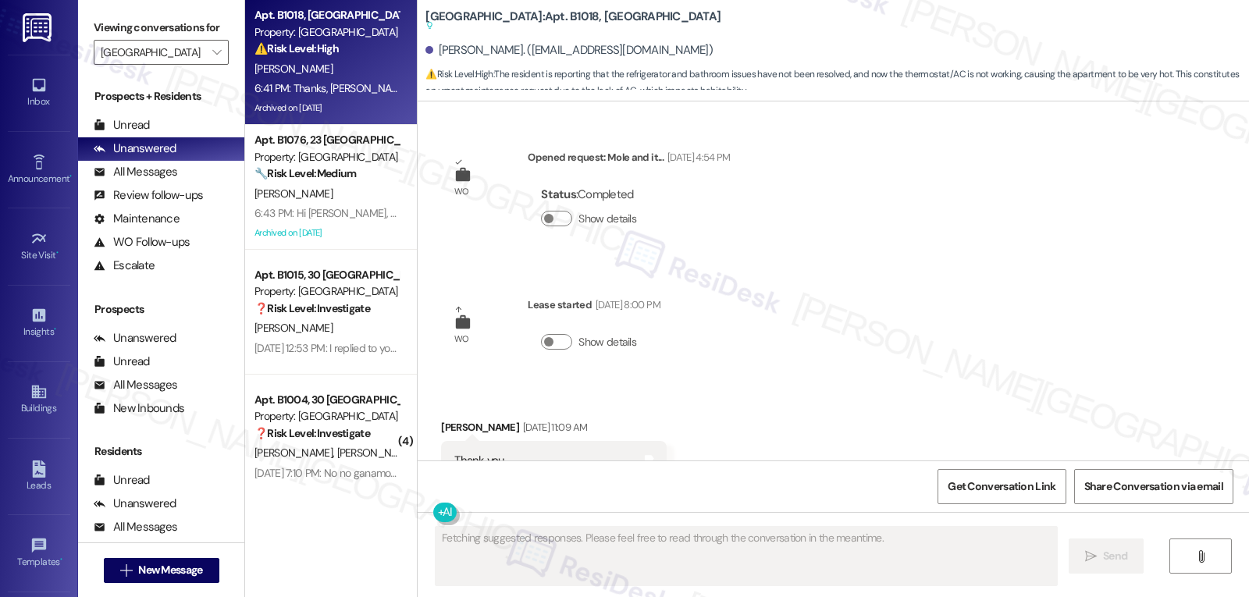
scroll to position [36651, 0]
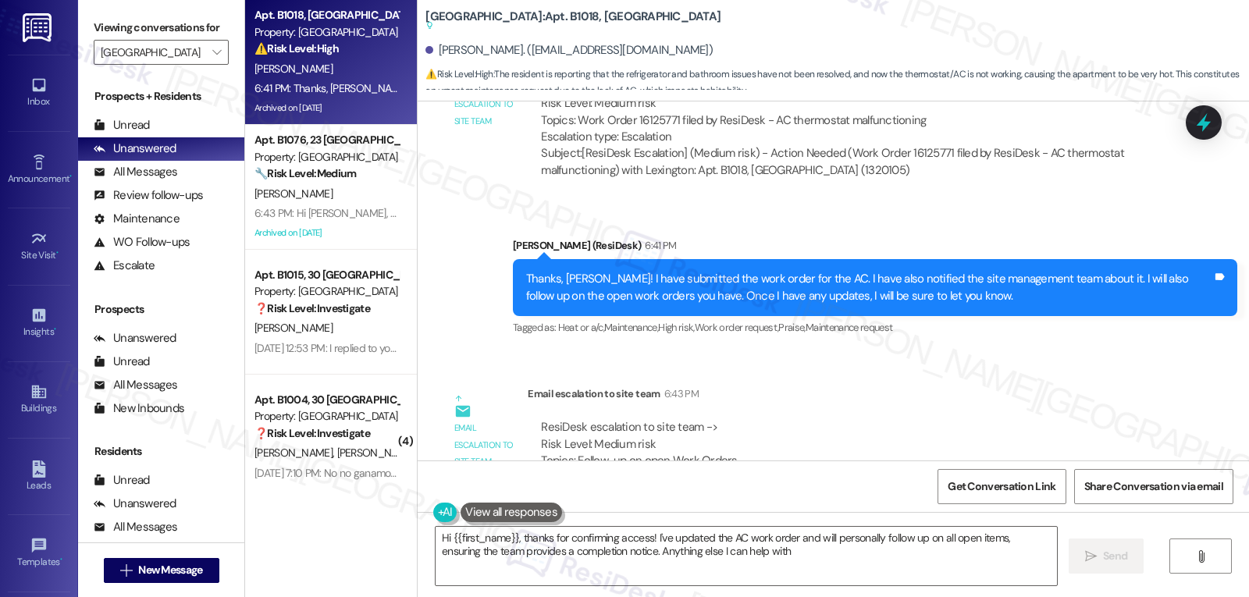
type textarea "Hi {{first_name}}, thanks for confirming access! I've updated the AC work order…"
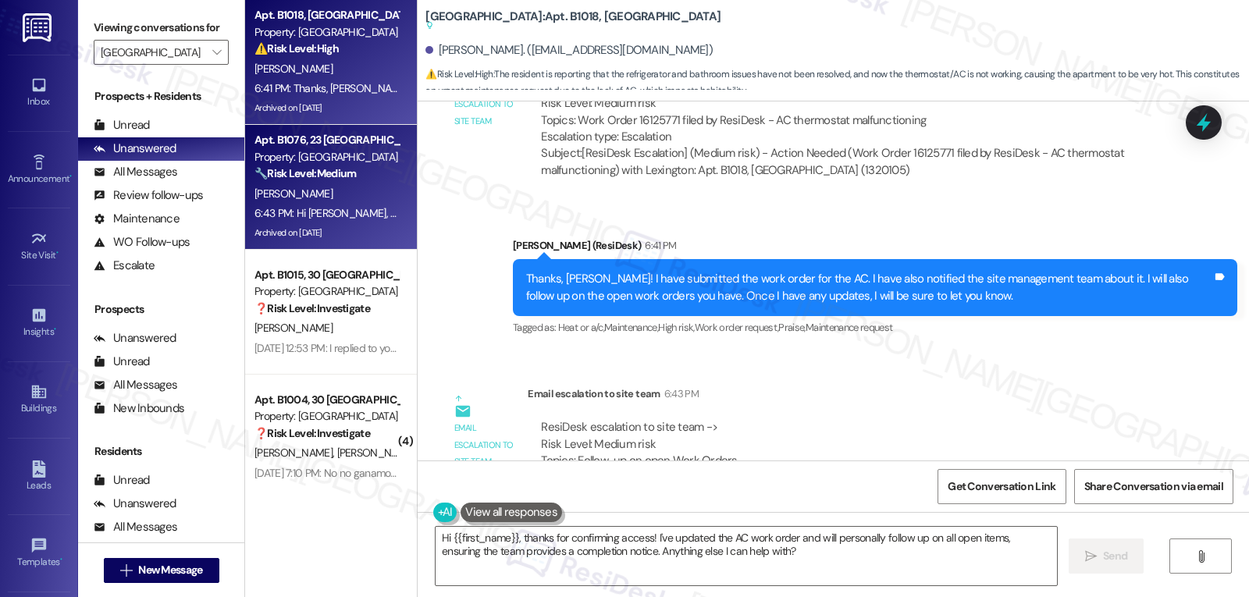
click at [350, 202] on div "[PERSON_NAME]" at bounding box center [327, 194] width 148 height 20
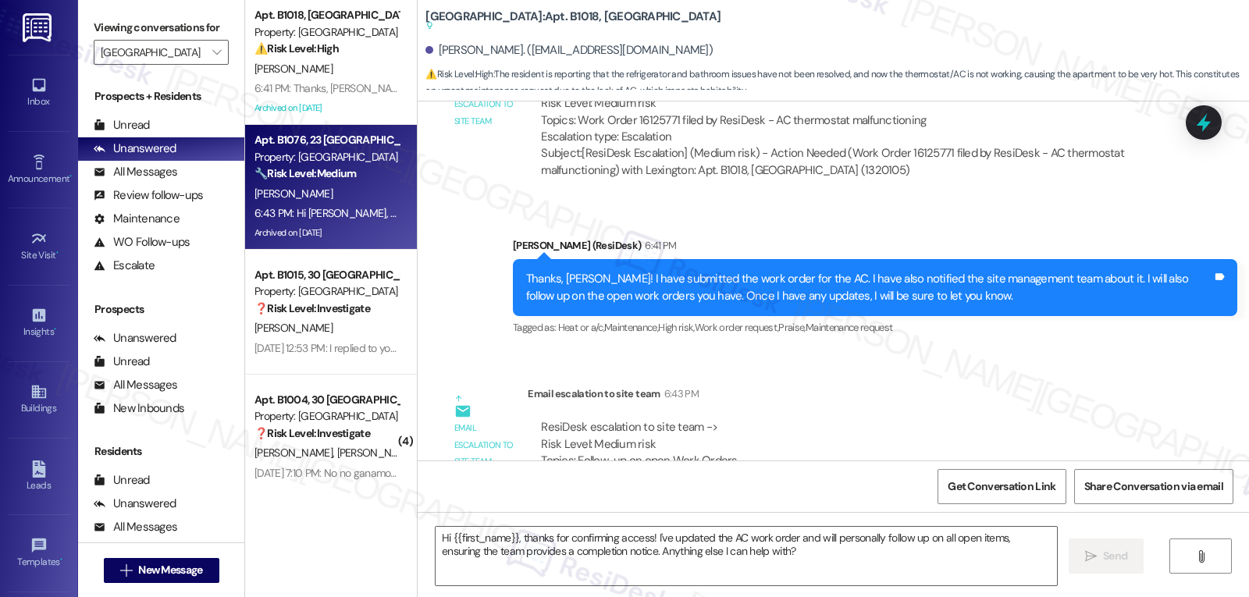
type textarea "Fetching suggested responses. Please feel free to read through the conversation…"
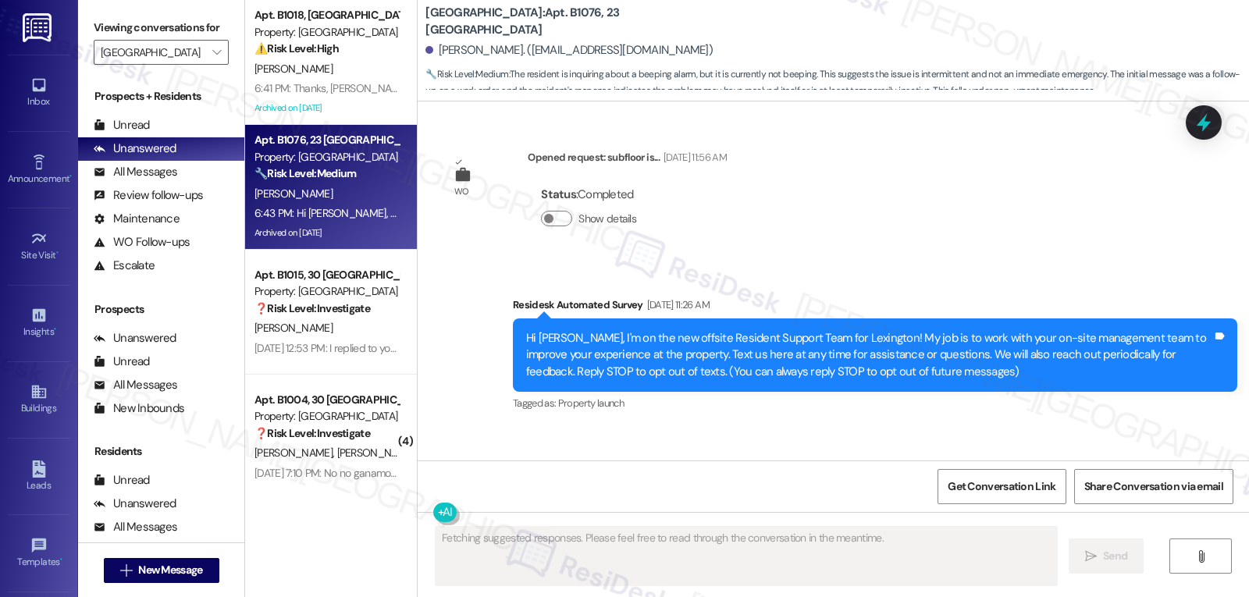
scroll to position [28601, 0]
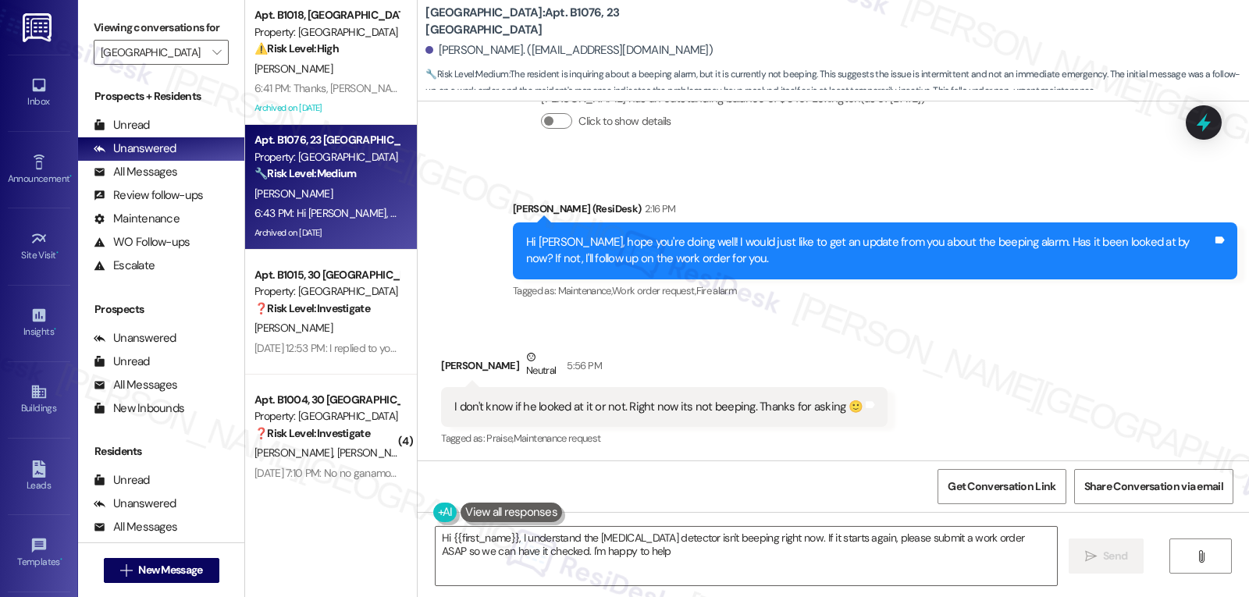
type textarea "Hi {{first_name}}, I understand the carbon monoxide detector isn't beeping righ…"
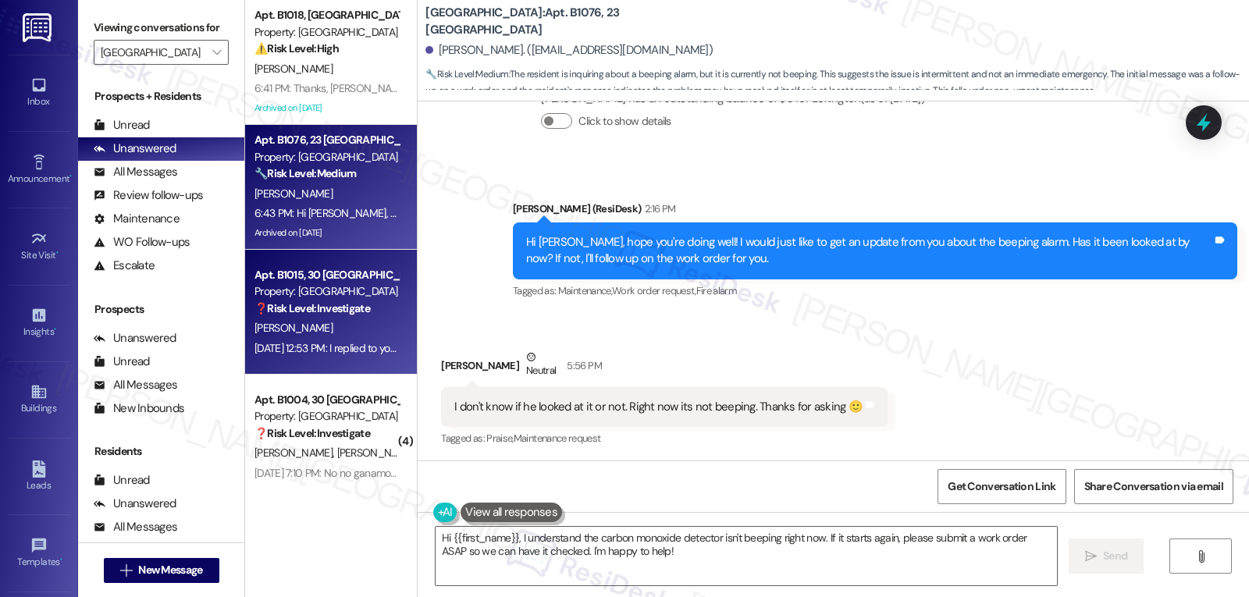
click at [351, 326] on div "[PERSON_NAME]" at bounding box center [327, 328] width 148 height 20
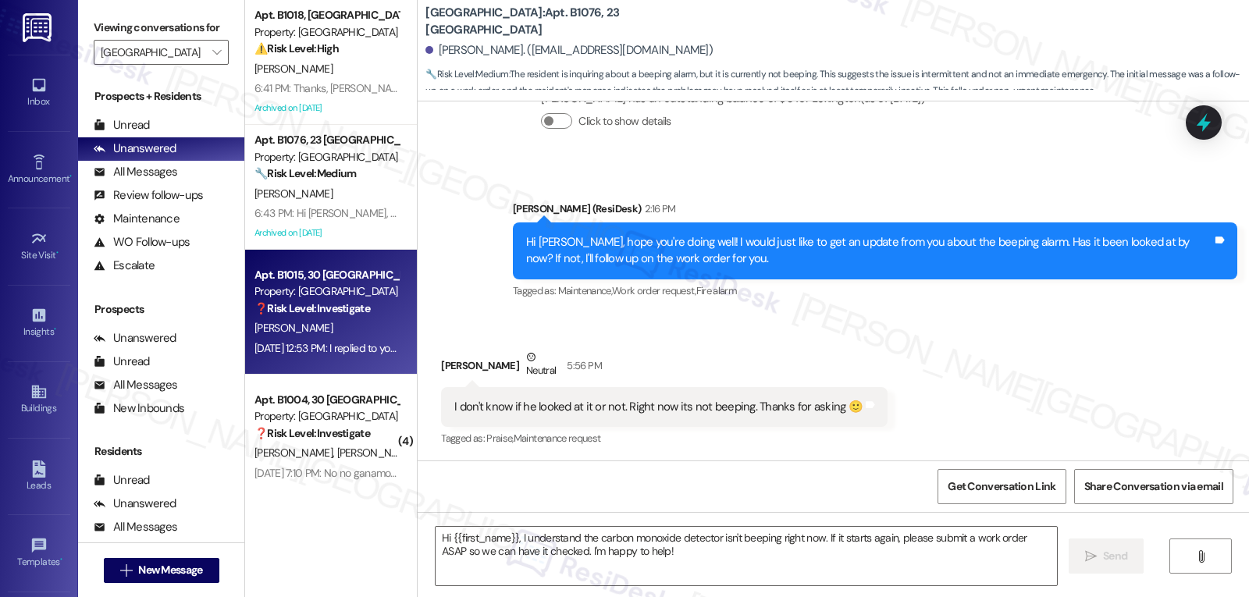
type textarea "Fetching suggested responses. Please feel free to read through the conversation…"
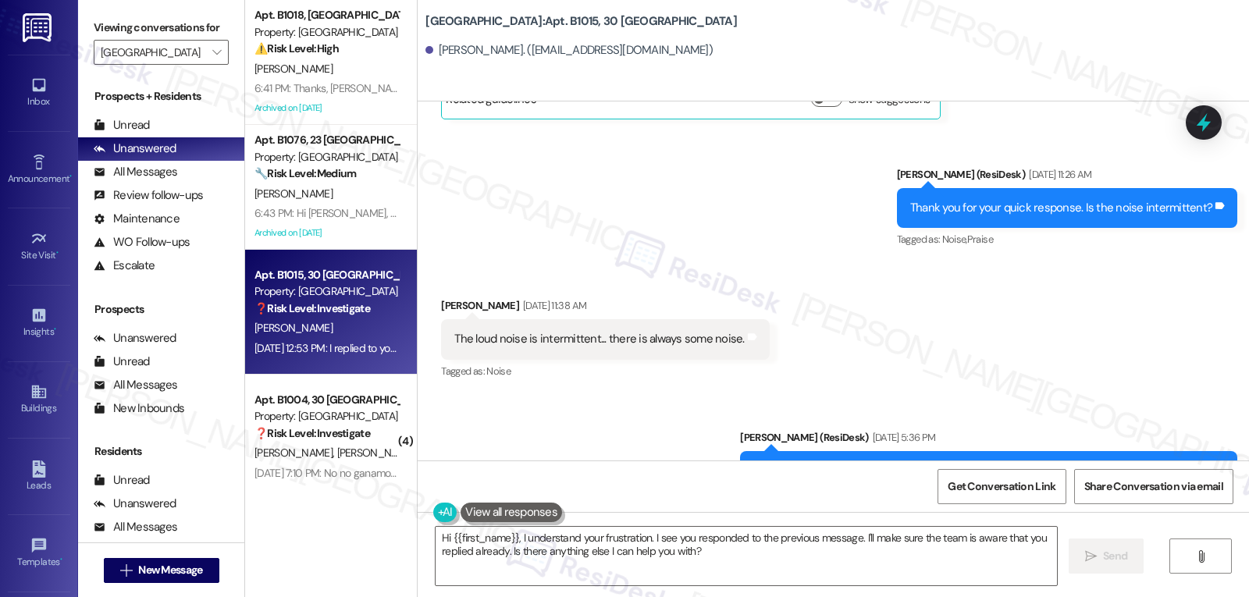
scroll to position [36345, 0]
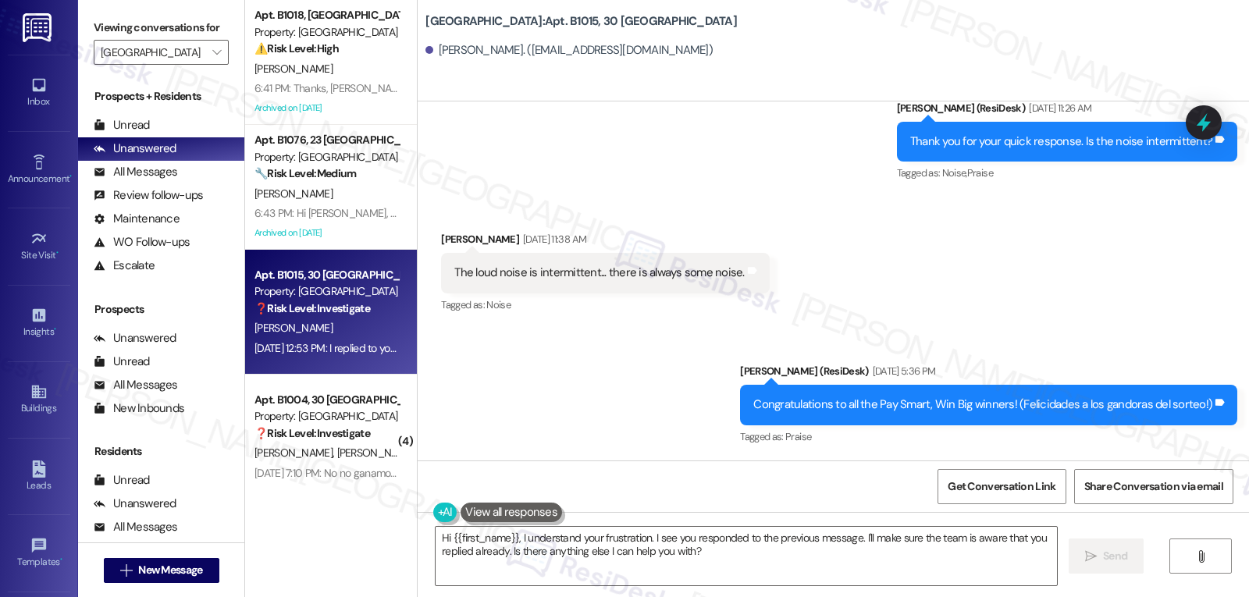
drag, startPoint x: 506, startPoint y: 235, endPoint x: 738, endPoint y: 428, distance: 301.5
click at [738, 428] on div "WO Opened request: A framed pi... Jul 03, 2024 at 4:17 AM Status : Completed Sh…" at bounding box center [833, 280] width 831 height 359
copy div "esidesk Automated Survey Aug 29, 2025 at 12:32 PM Hi Phyllis! I'm checking in o…"
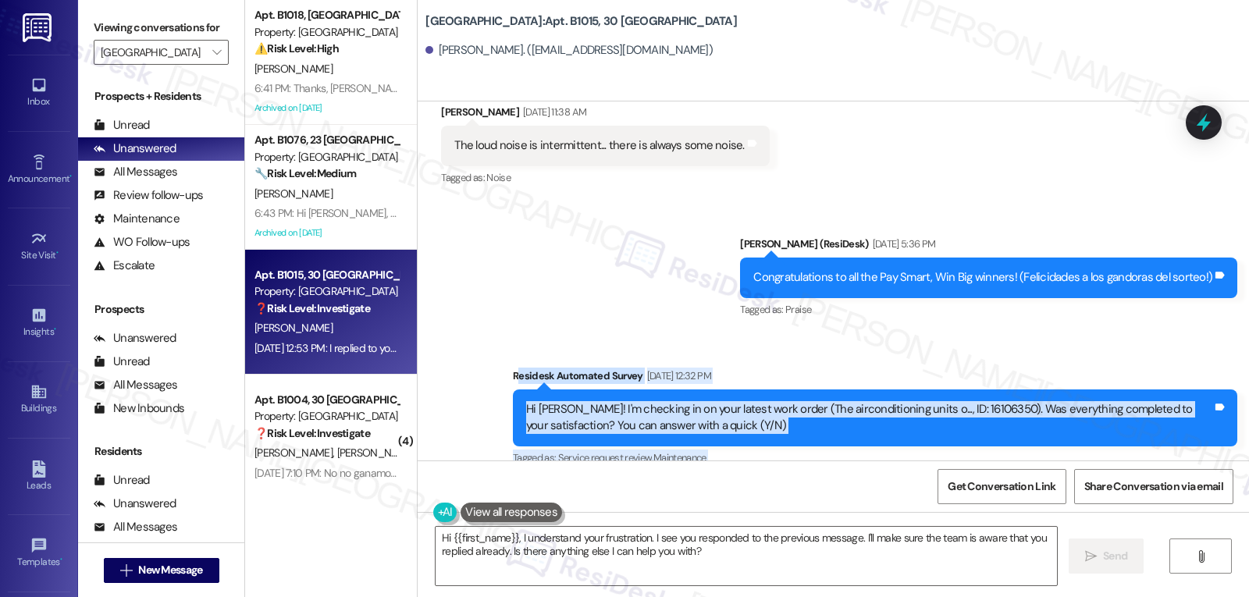
scroll to position [36501, 0]
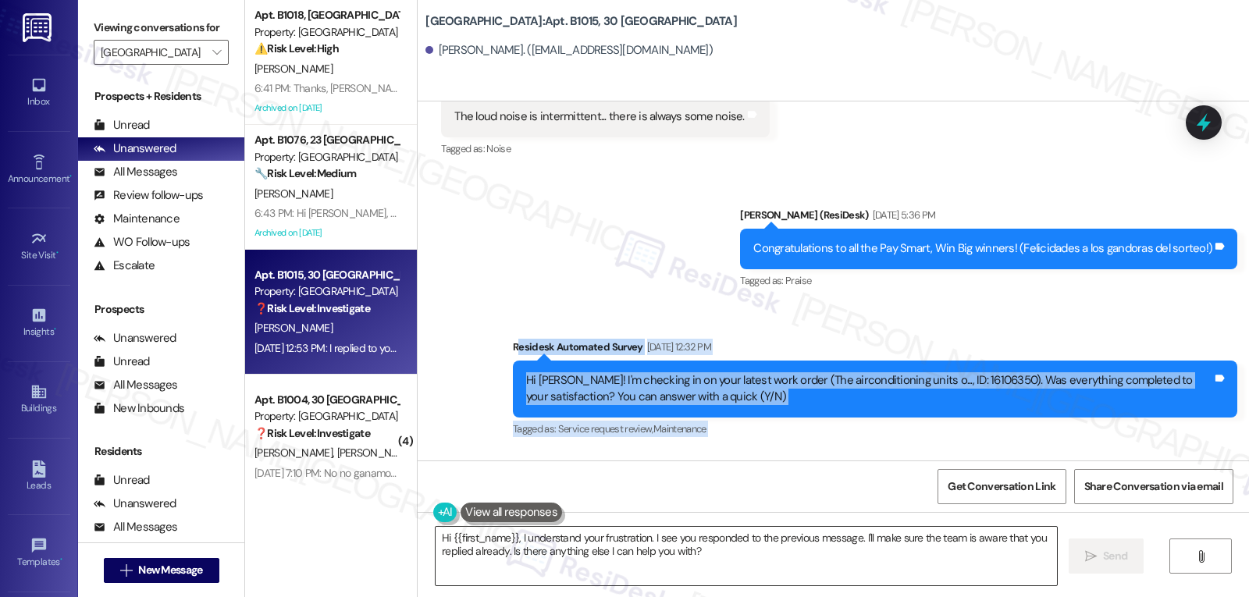
click at [657, 557] on textarea "Hi {{first_name}}, I understand your frustration. I see you responded to the pr…" at bounding box center [746, 556] width 621 height 59
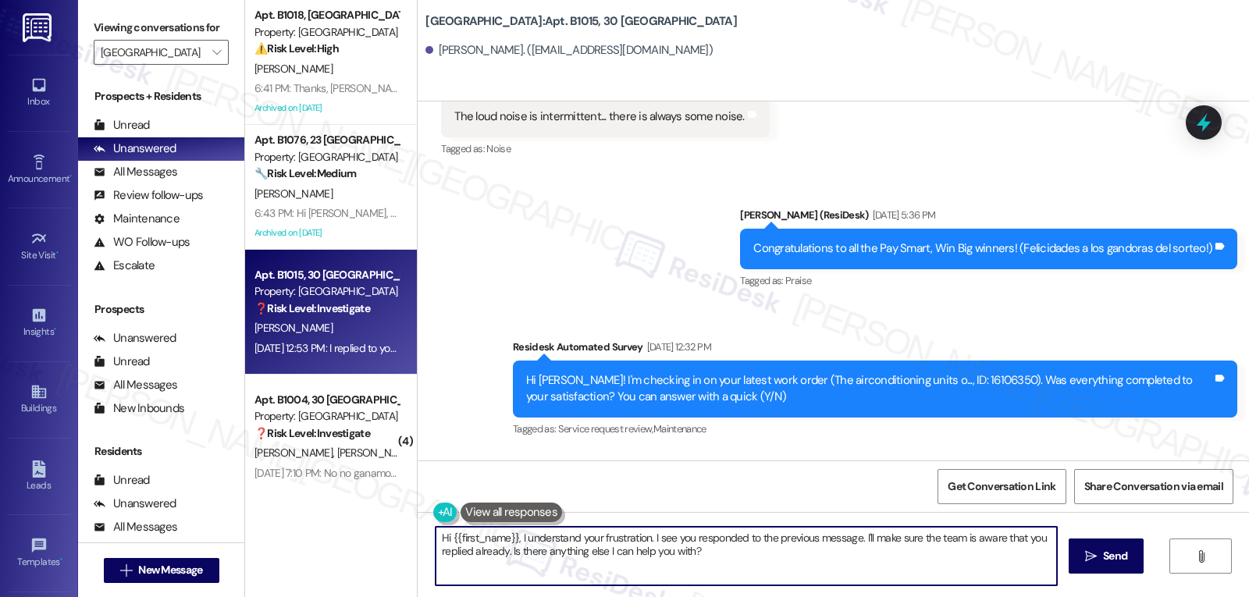
paste textarea "Phyllis, thanks for following up! I may have missed your earlier reply—sorry ab…"
drag, startPoint x: 686, startPoint y: 539, endPoint x: 716, endPoint y: 539, distance: 29.7
click at [716, 539] on textarea "Hi Phyllis, thanks for following up! I may have missed your earlier reply—sorry…" at bounding box center [743, 556] width 621 height 59
drag, startPoint x: 580, startPoint y: 539, endPoint x: 738, endPoint y: 533, distance: 158.5
click at [738, 533] on textarea "Hi Phyllis, thanks for following up! I may have missed your earlier reply—sorry…" at bounding box center [743, 556] width 621 height 59
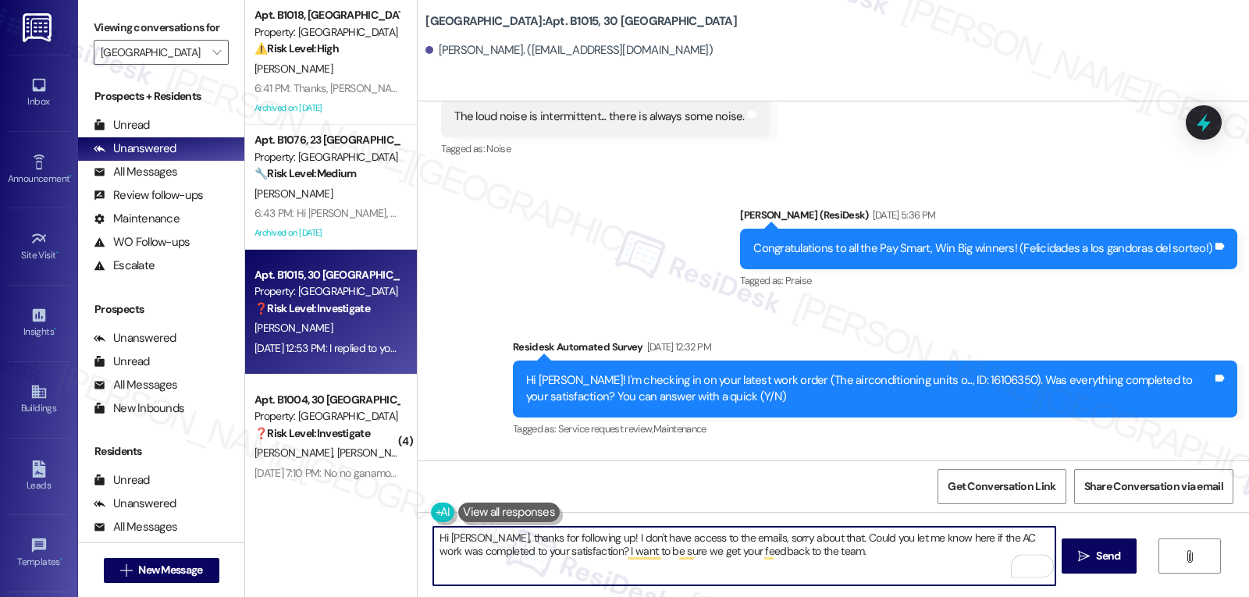
click at [833, 552] on textarea "Hi Phyllis, thanks for following up! I don't have access to the emails, sorry a…" at bounding box center [743, 556] width 621 height 59
click at [878, 556] on textarea "Hi Phyllis, thanks for following up! I don't have access to the emails, sorry a…" at bounding box center [743, 556] width 621 height 59
type textarea "Hi Phyllis, thanks for following up! I don't have access to the emails, sorry a…"
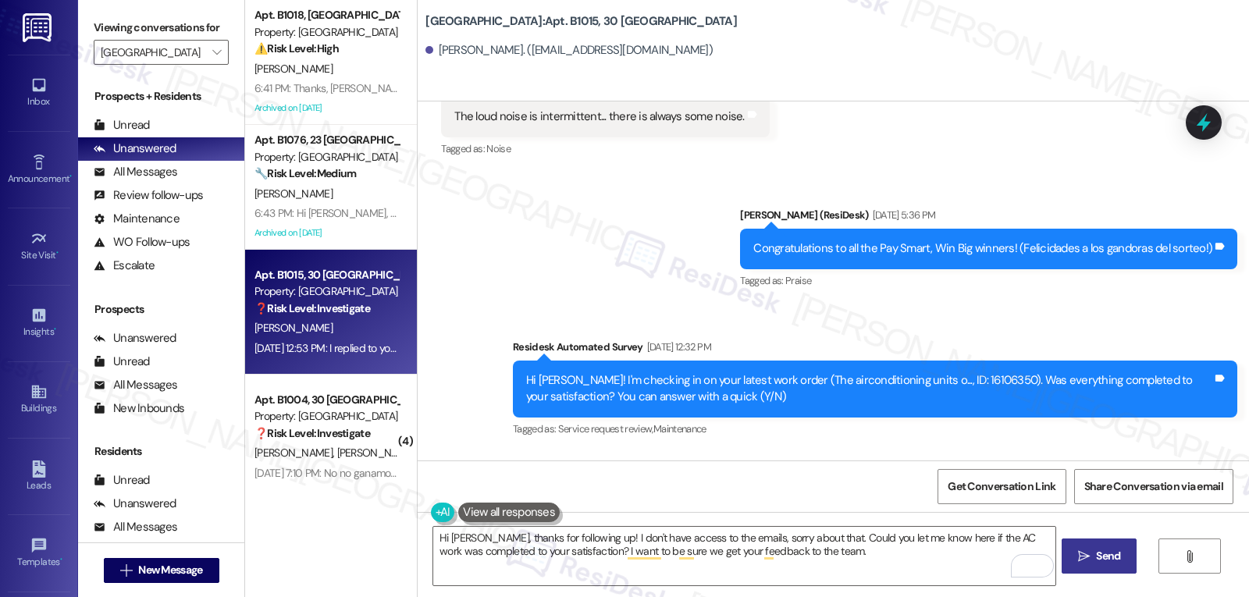
click at [1110, 564] on span "Send" at bounding box center [1108, 556] width 24 height 16
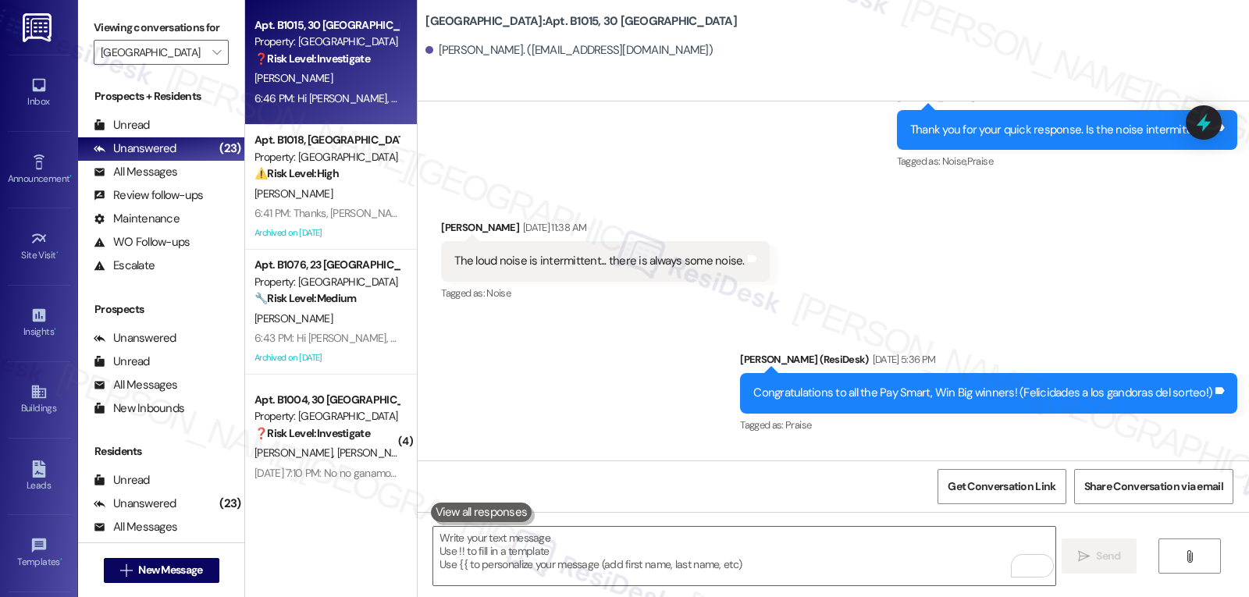
scroll to position [36626, 0]
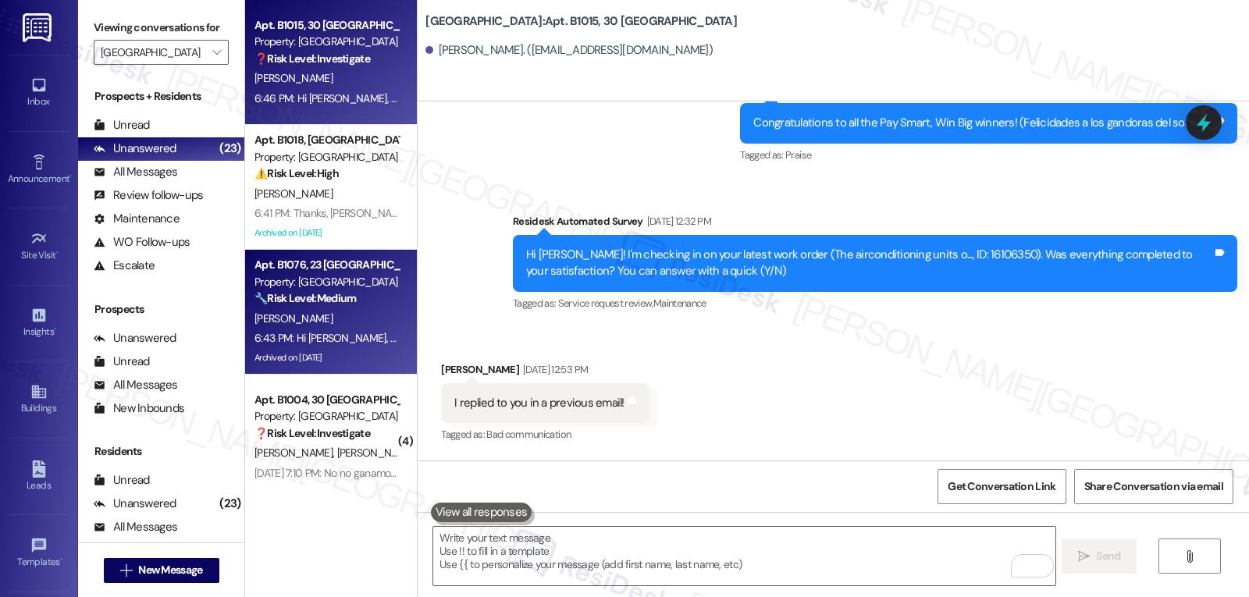
click at [245, 252] on div "Apt. B1076, 23 Lexington Property: Lexington 🔧 Risk Level: Medium The resident …" at bounding box center [331, 312] width 172 height 125
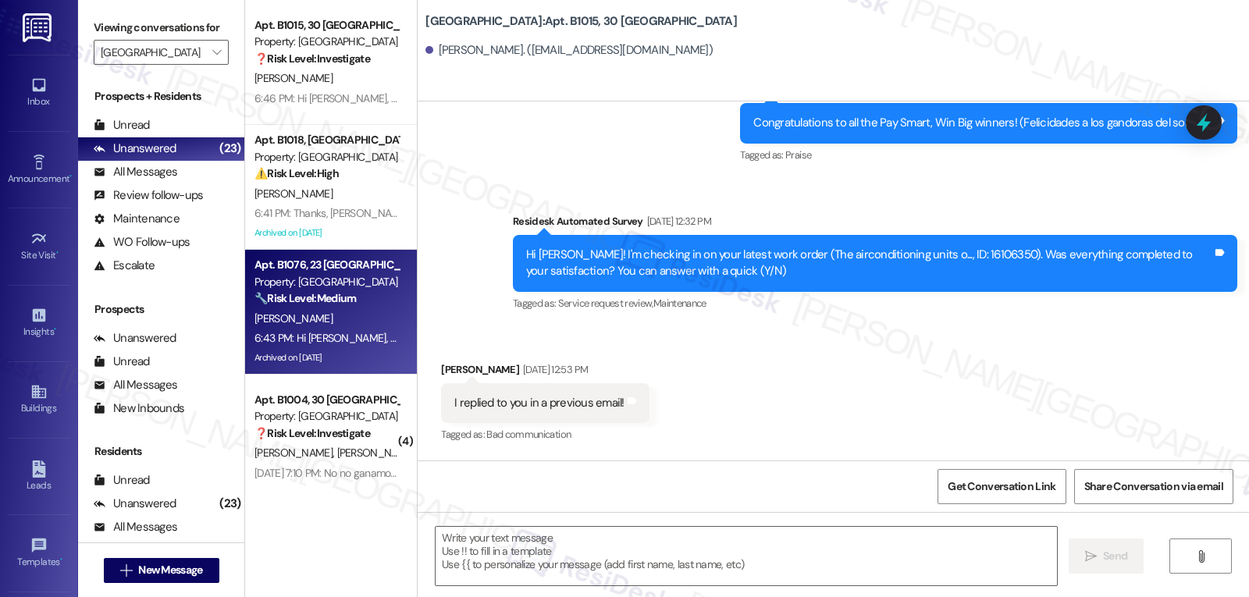
type textarea "Fetching suggested responses. Please feel free to read through the conversation…"
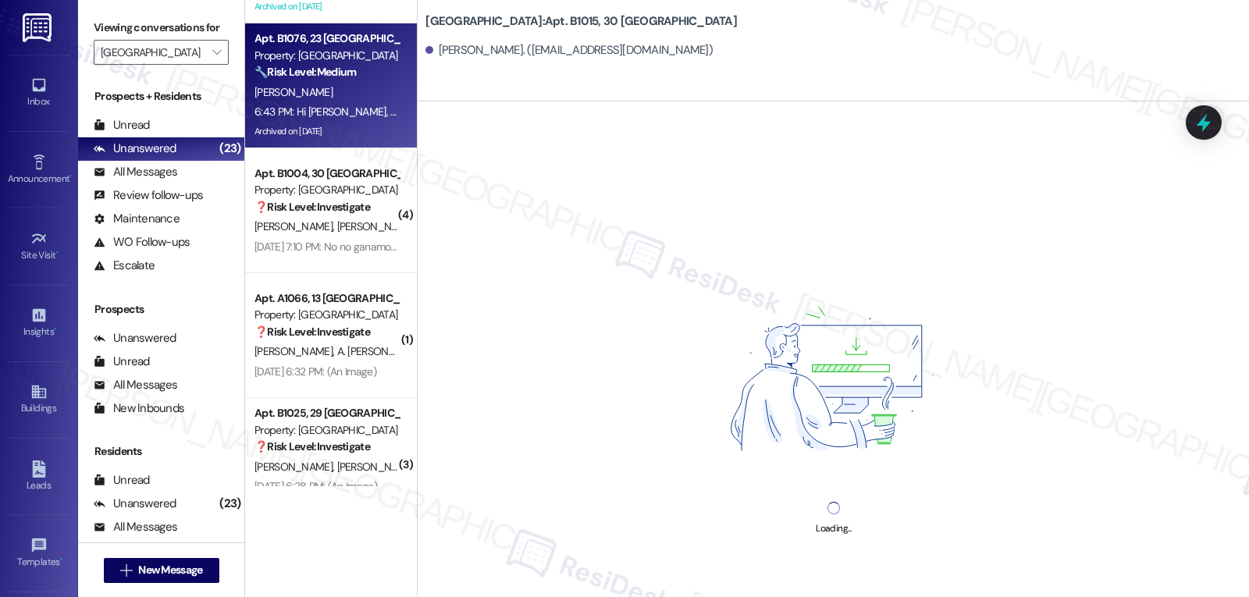
scroll to position [312, 0]
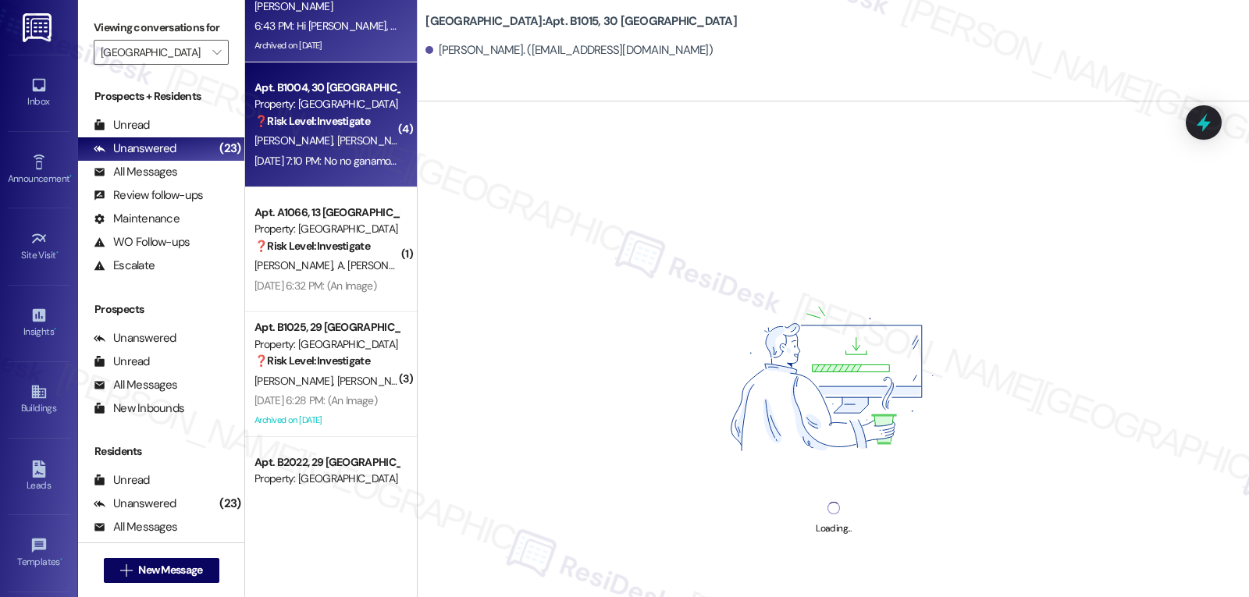
click at [337, 144] on span "[PERSON_NAME]" at bounding box center [376, 140] width 78 height 14
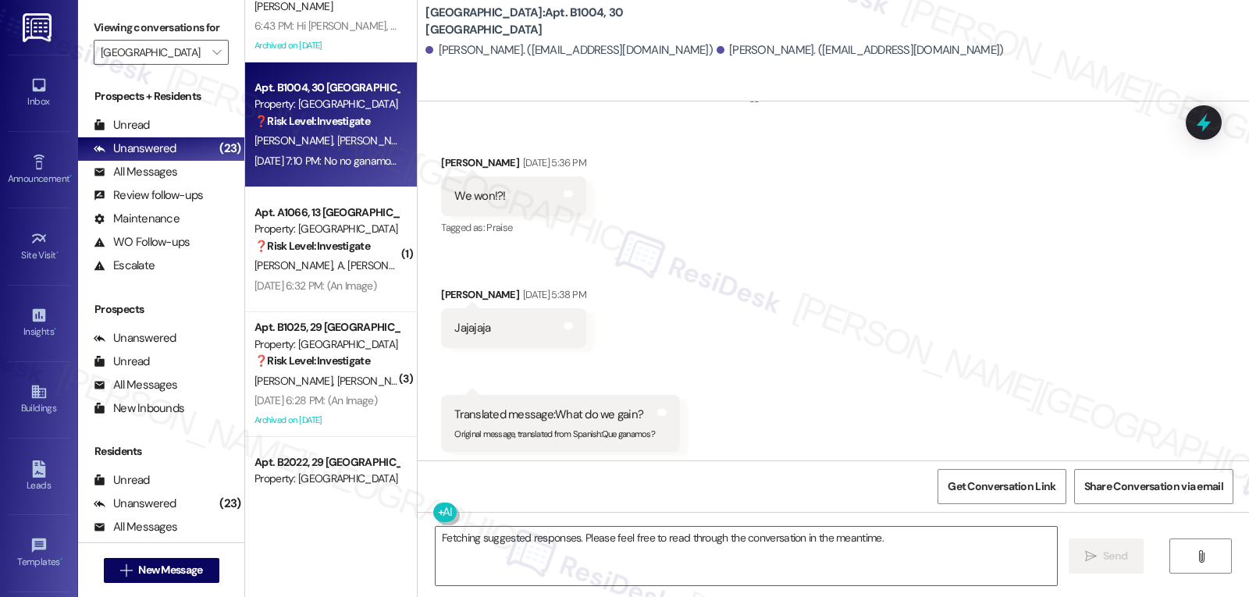
scroll to position [12619, 0]
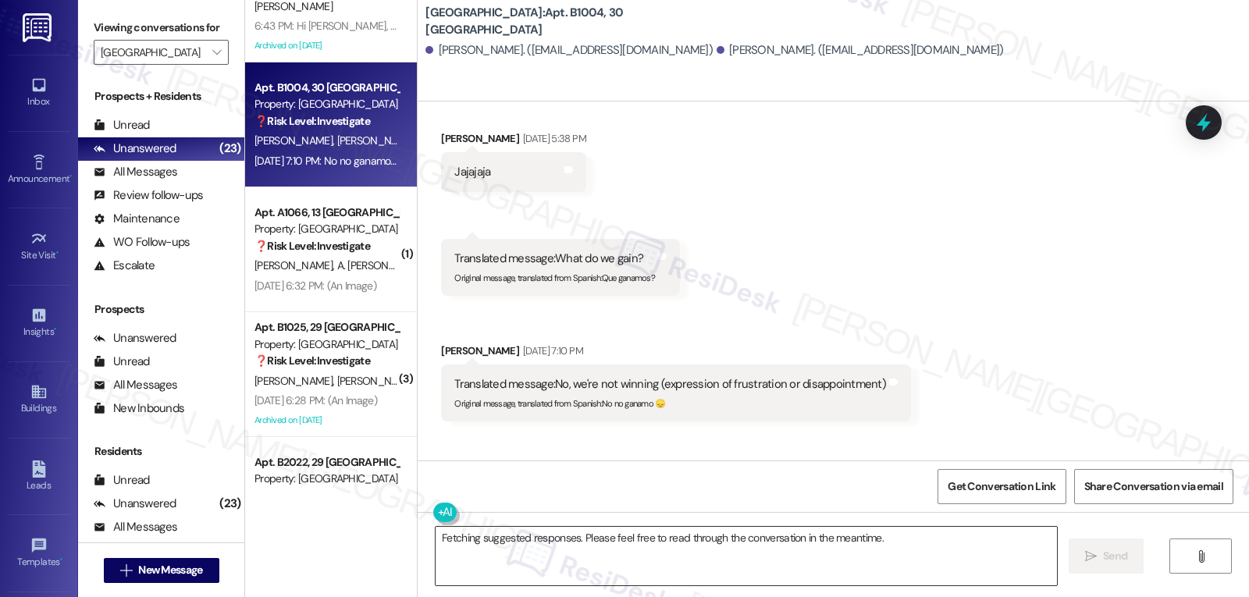
click at [606, 562] on textarea "Fetching suggested responses. Please feel free to read through the conversation…" at bounding box center [746, 556] width 621 height 59
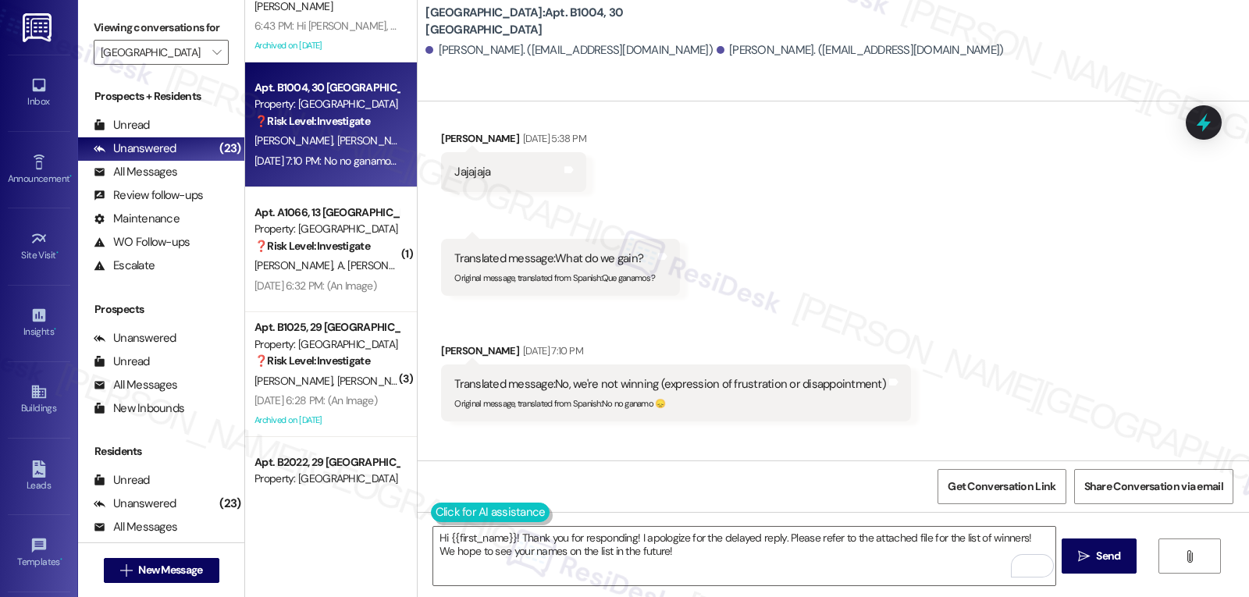
click at [436, 522] on button at bounding box center [490, 513] width 119 height 20
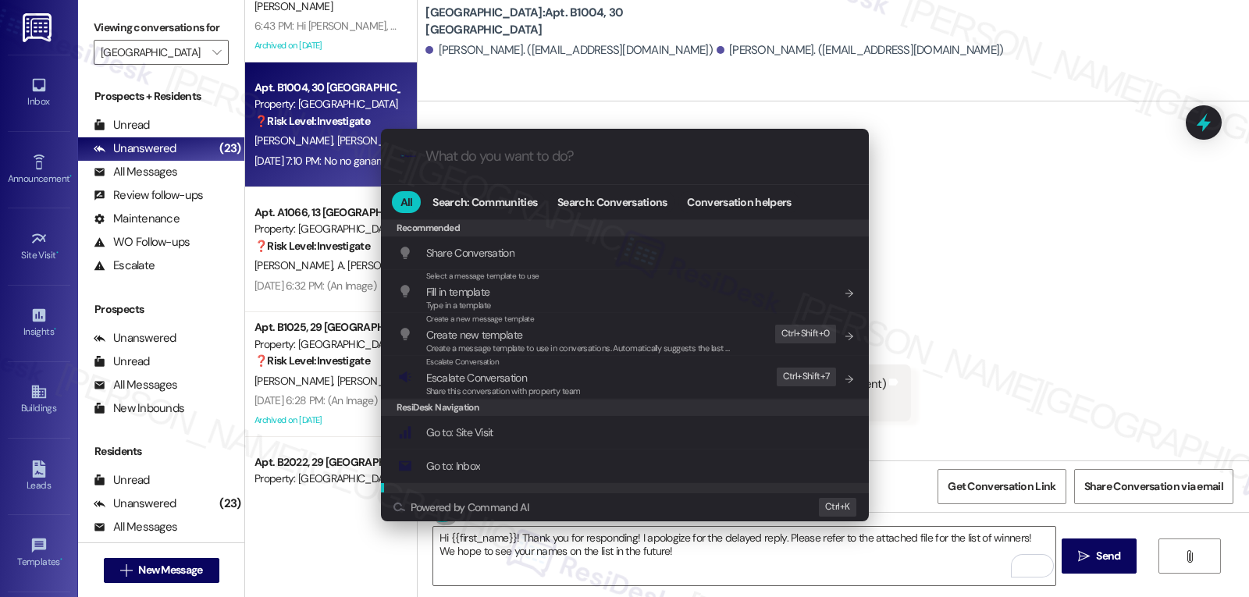
click at [766, 556] on div ".cls-1{fill:#0a055f;}.cls-2{fill:#0cc4c4;} resideskLogoBlueOrange All Search: C…" at bounding box center [624, 298] width 1249 height 597
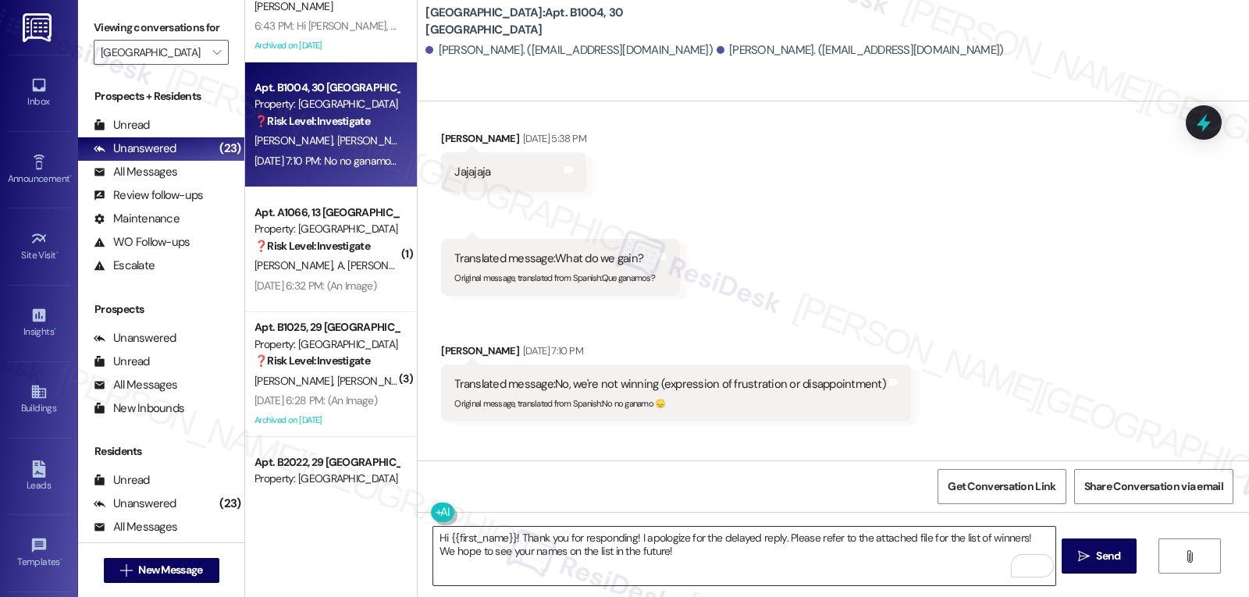
click at [750, 559] on textarea "Hi {{first_name}}! Thank you for responding! I apologize for the delayed reply.…" at bounding box center [743, 556] width 621 height 59
click at [431, 513] on button at bounding box center [490, 513] width 119 height 20
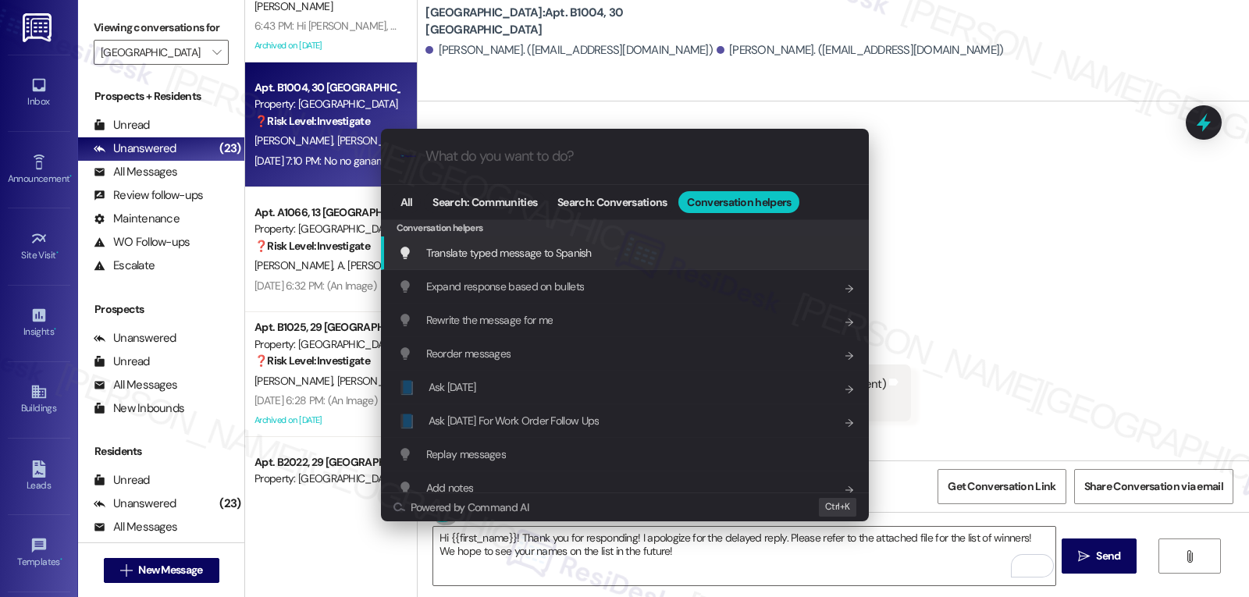
click at [598, 258] on div "Translate typed message to Spanish Add shortcut" at bounding box center [626, 252] width 457 height 17
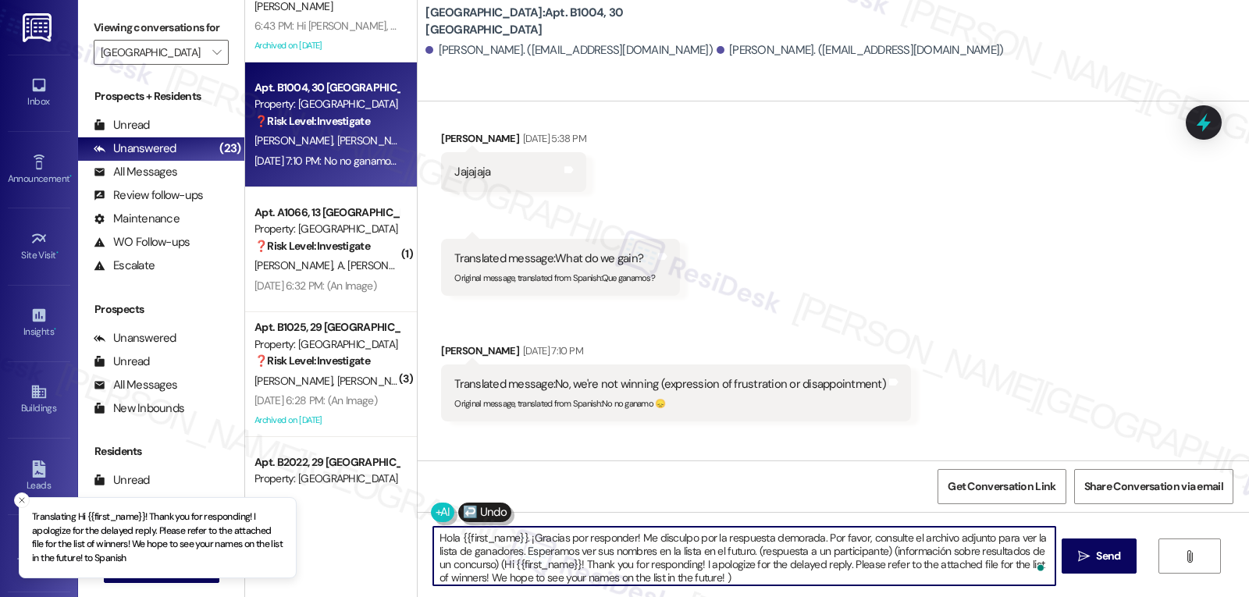
scroll to position [4, 0]
drag, startPoint x: 745, startPoint y: 557, endPoint x: 942, endPoint y: 634, distance: 212.1
click at [942, 596] on html "Translating Hi {{first_name}}! Thank you for responding! I apologize for the de…" at bounding box center [624, 298] width 1249 height 597
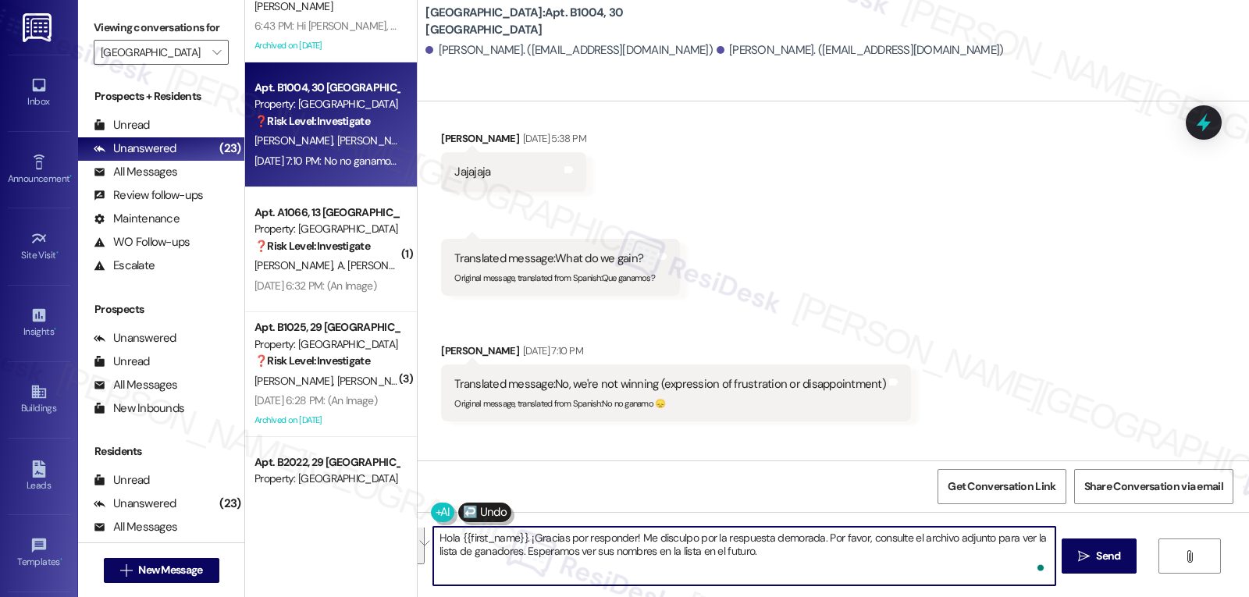
scroll to position [0, 0]
type textarea "Hola {{first_name}}. ¡Gracias por responder! Me disculpo por la respuesta demor…"
click at [1074, 549] on button " Send" at bounding box center [1100, 556] width 76 height 35
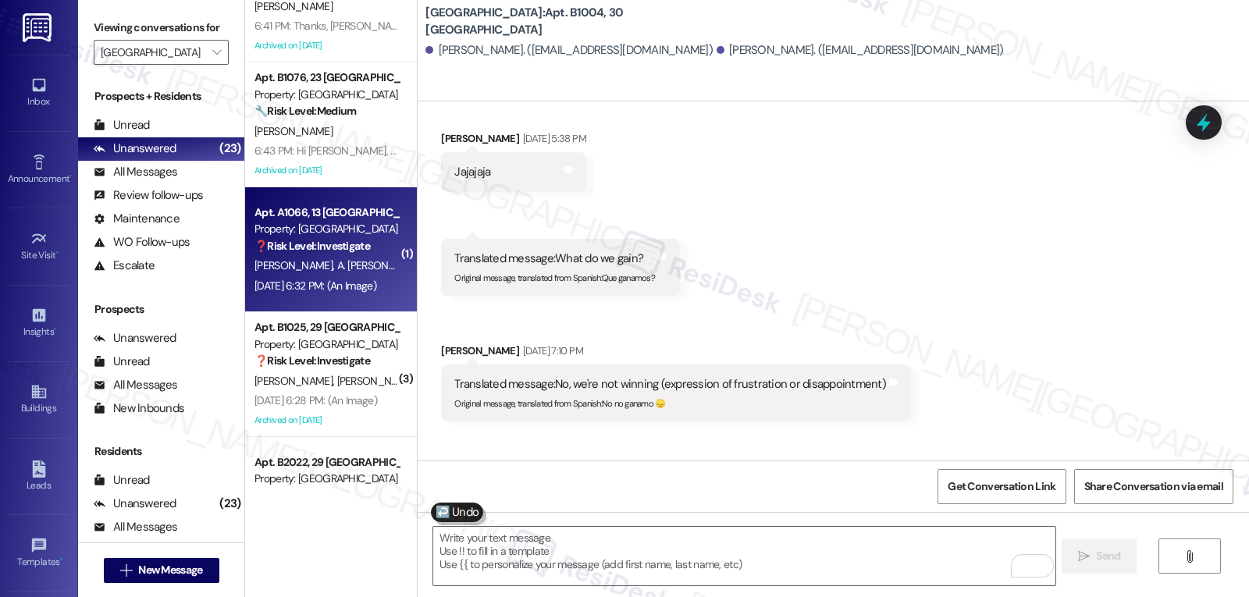
click at [337, 262] on span "A. [PERSON_NAME]" at bounding box center [381, 265] width 89 height 14
type textarea "Fetching suggested responses. Please feel free to read through the conversation…"
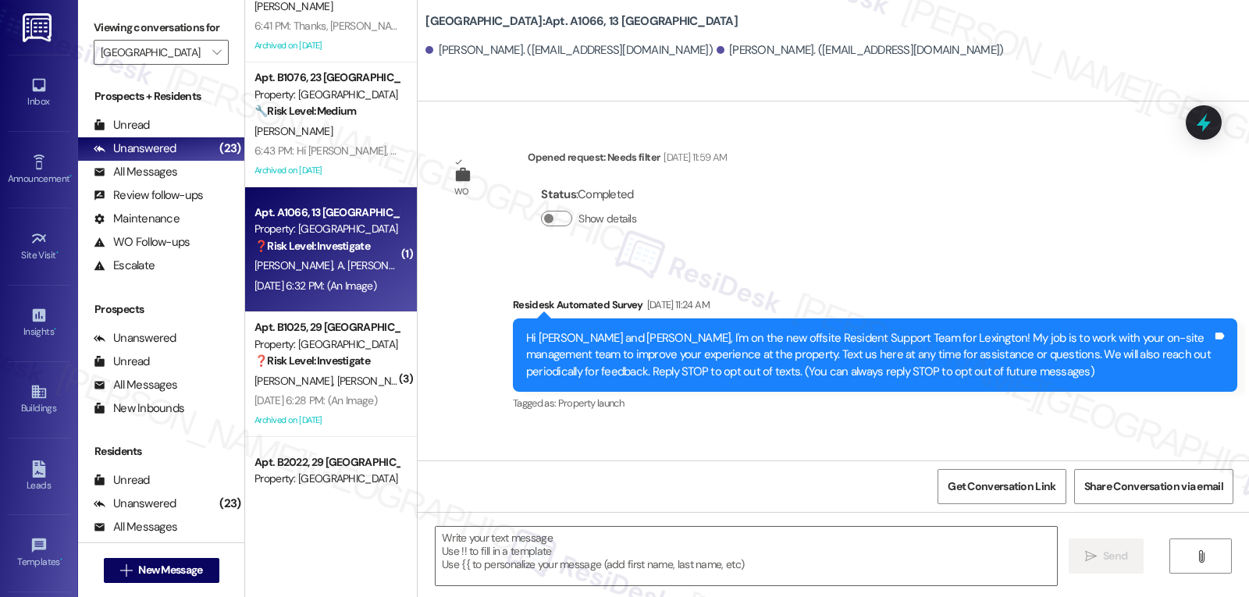
scroll to position [9725, 0]
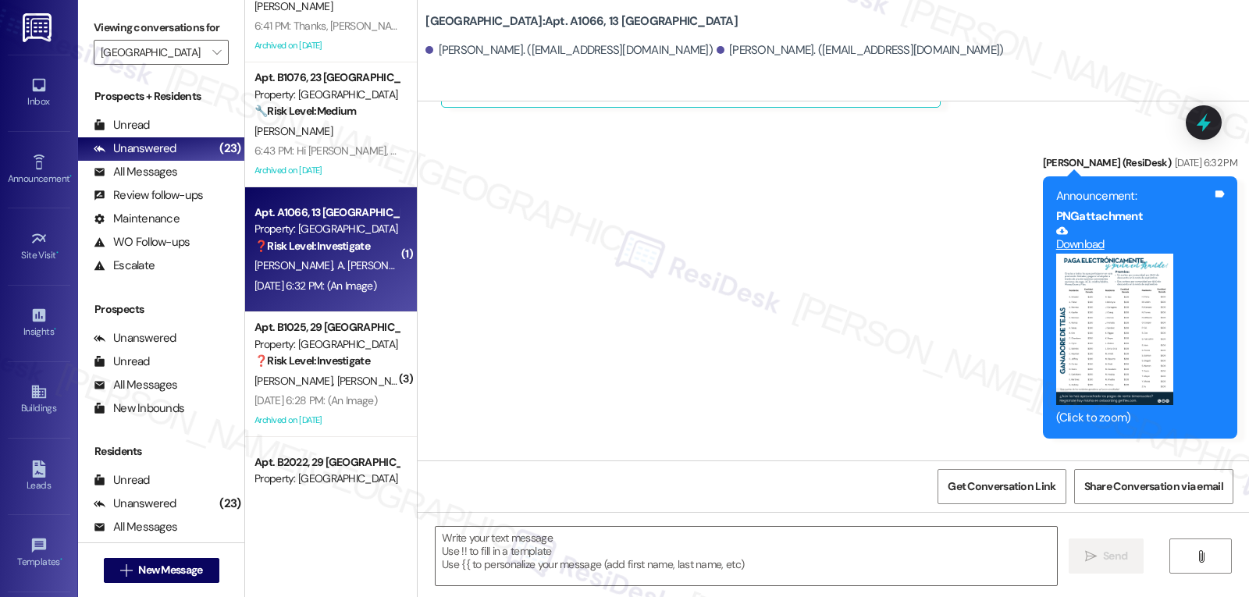
type textarea "Fetching suggested responses. Please feel free to read through the conversation…"
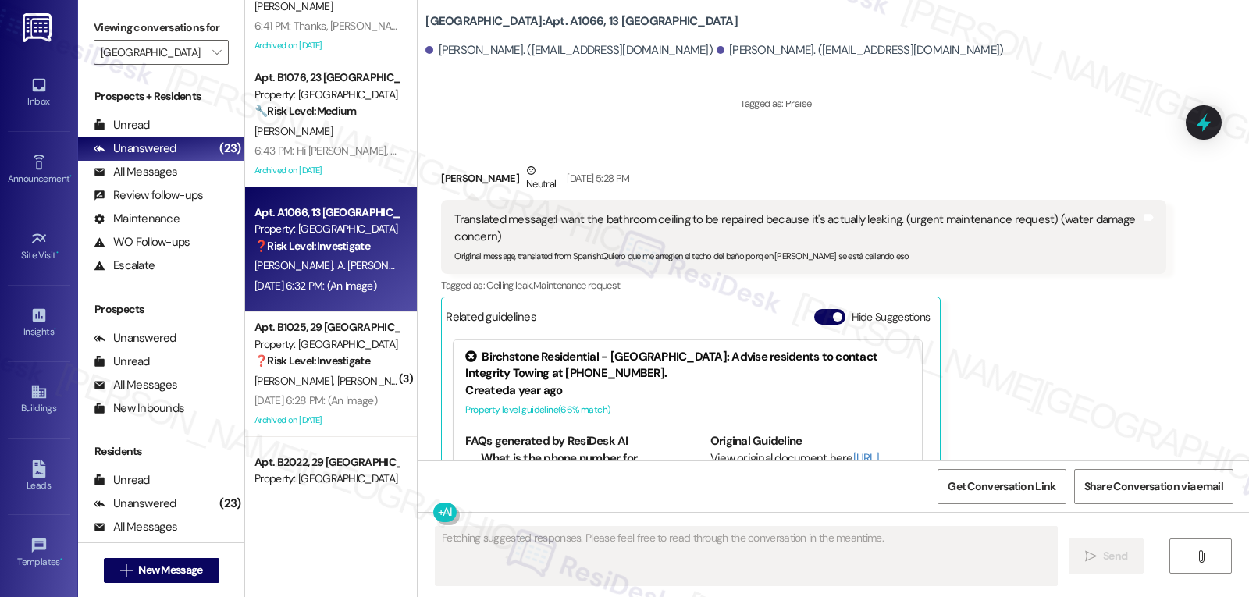
scroll to position [9101, 0]
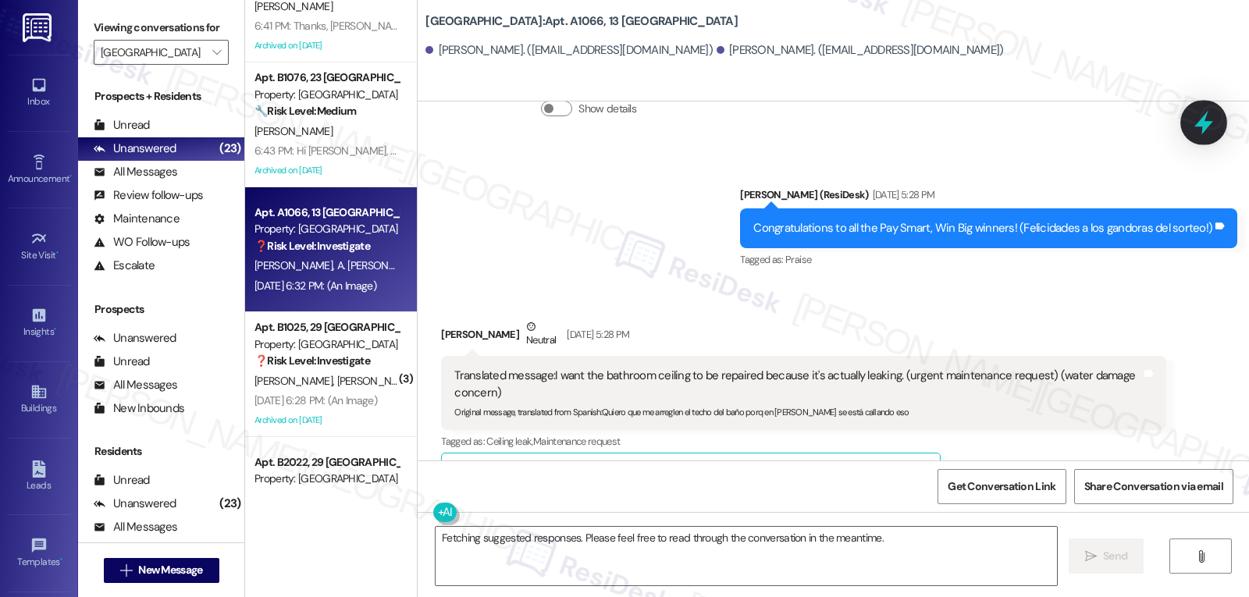
click at [1211, 120] on icon at bounding box center [1203, 122] width 27 height 27
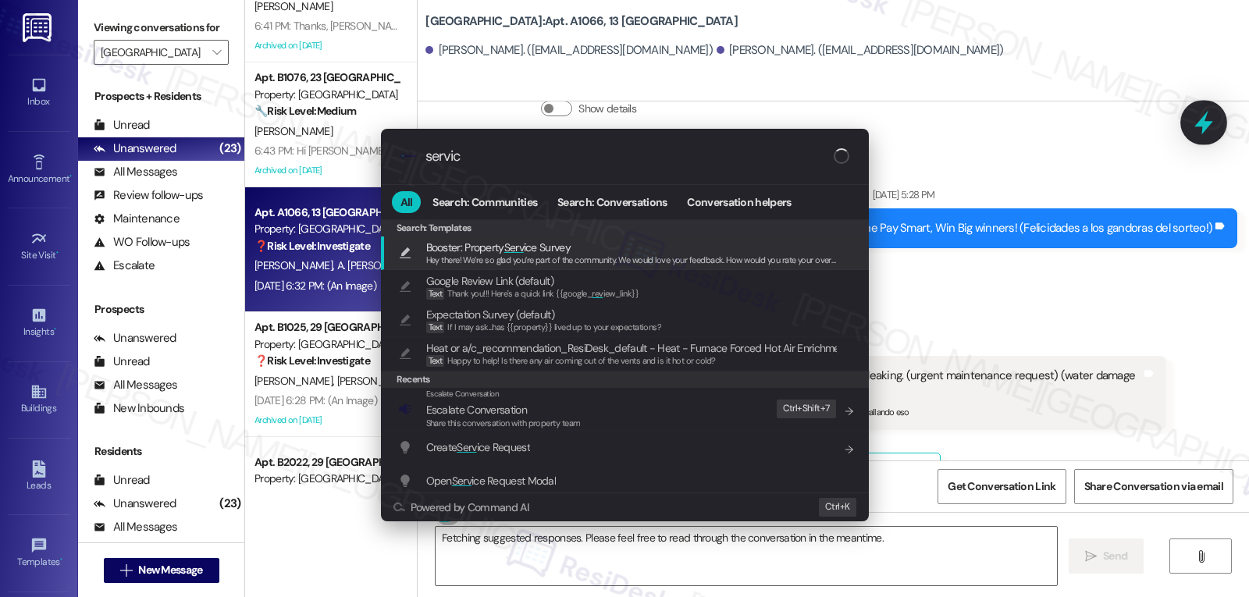
type input "service"
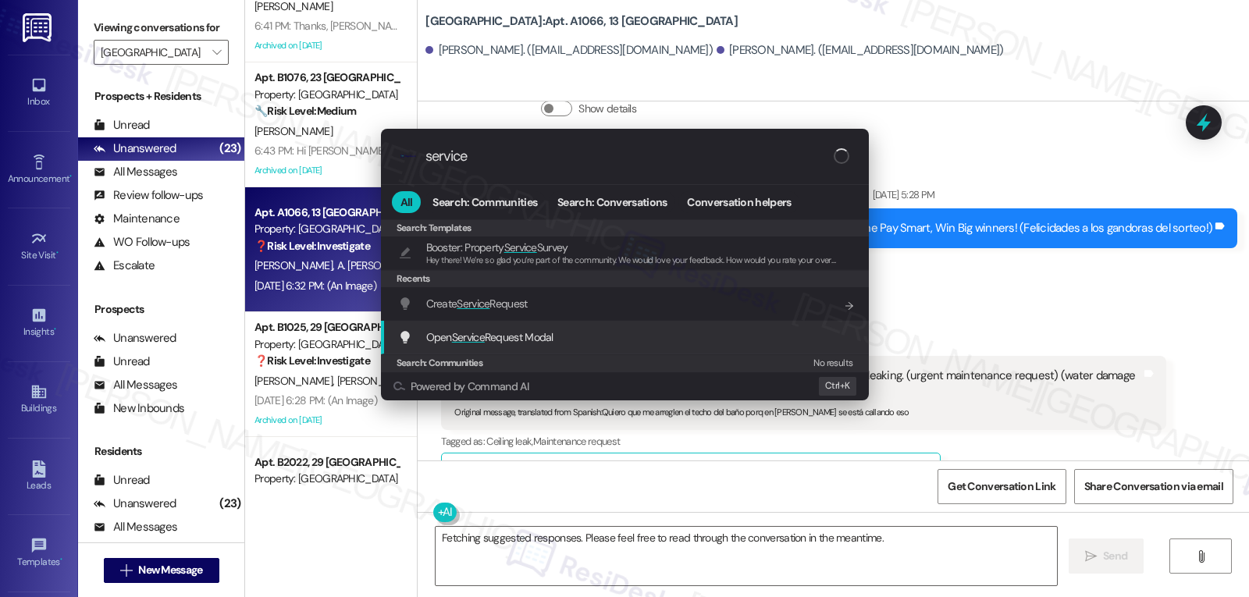
click at [536, 342] on span "Open Service Request Modal" at bounding box center [489, 337] width 127 height 14
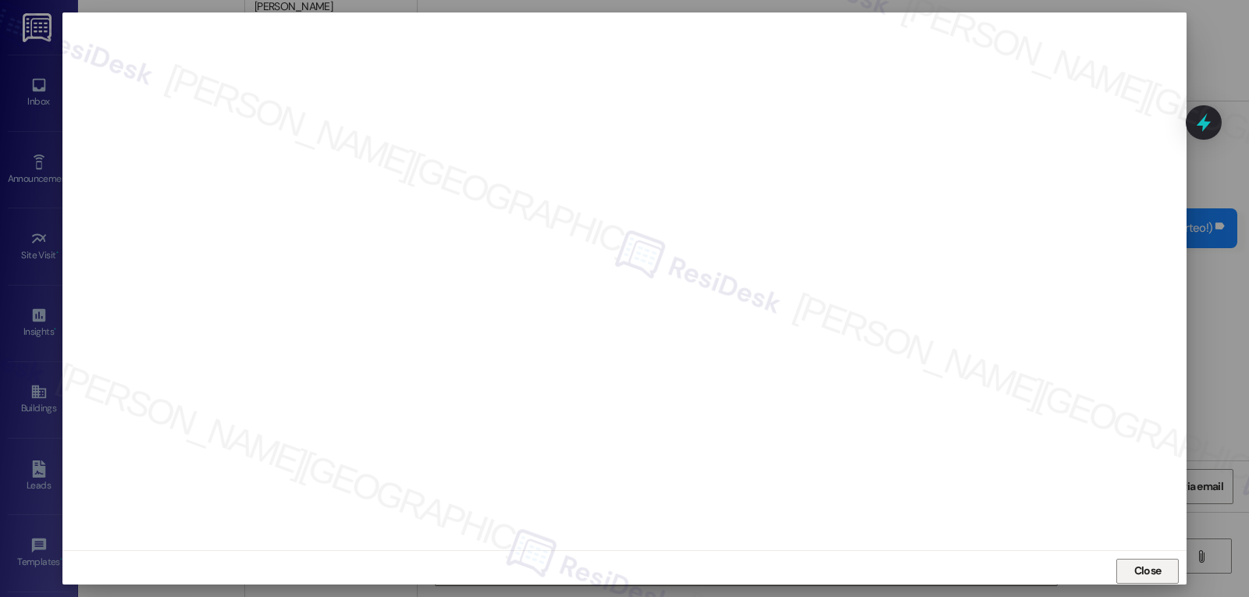
click at [1162, 572] on button "Close" at bounding box center [1147, 571] width 62 height 25
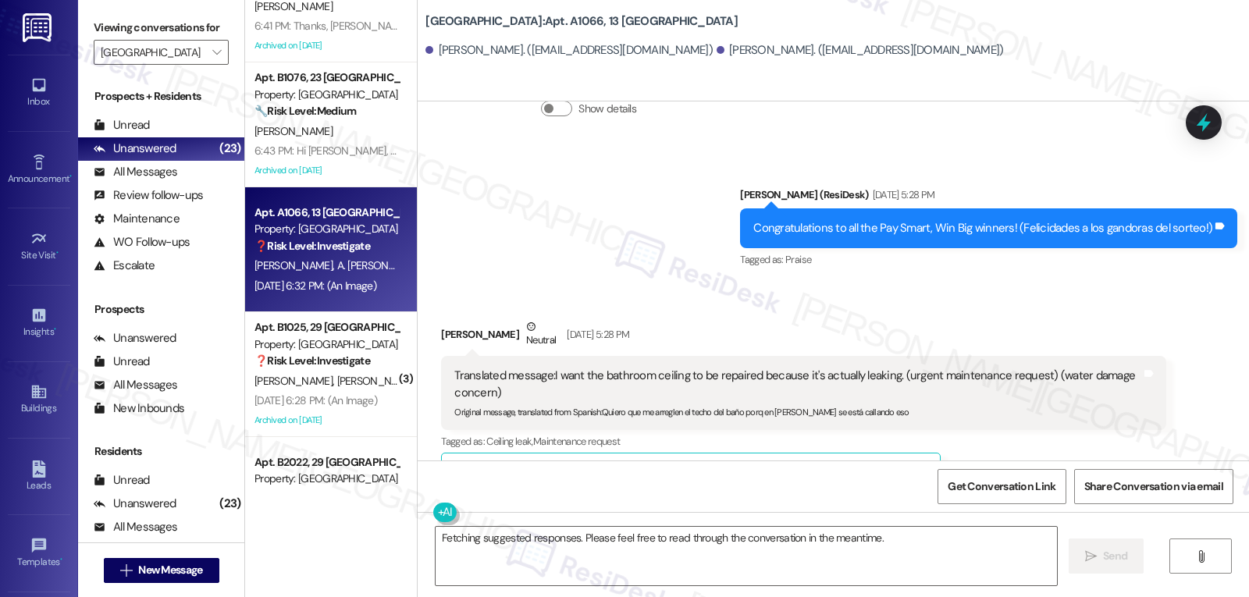
click at [447, 318] on div "Arnaldo Sanchez Neutral Aug 28, 2025 at 5:28 PM" at bounding box center [803, 337] width 724 height 38
copy div "Arnaldo"
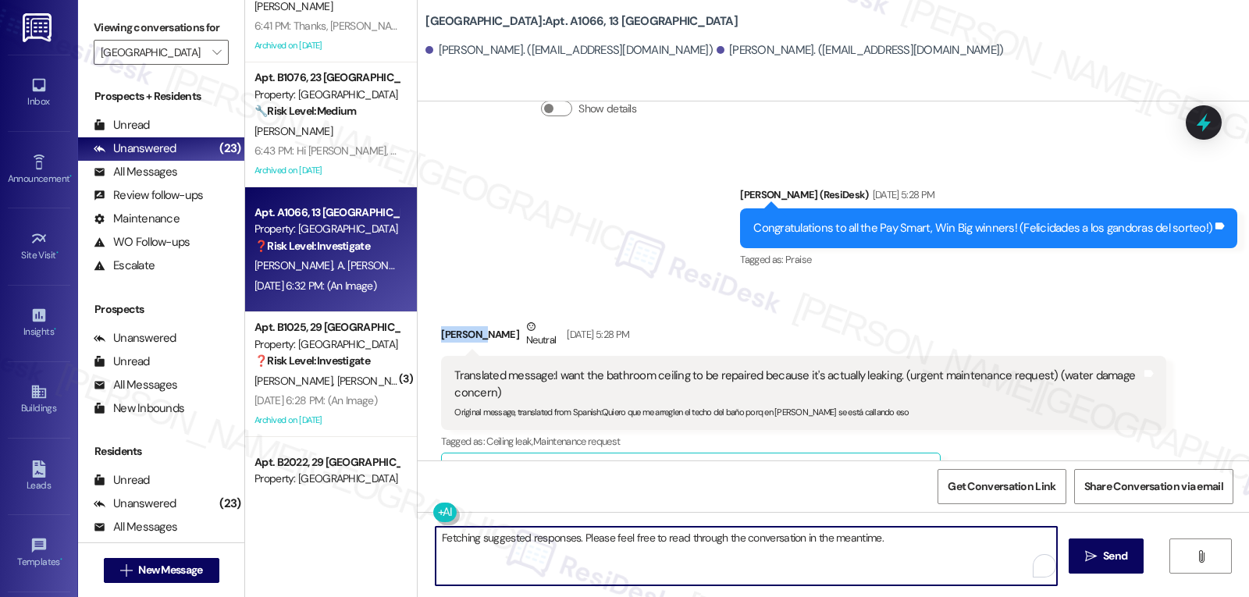
click at [587, 553] on textarea "Fetching suggested responses. Please feel free to read through the conversation…" at bounding box center [746, 556] width 621 height 59
paste textarea "Arnaldo"
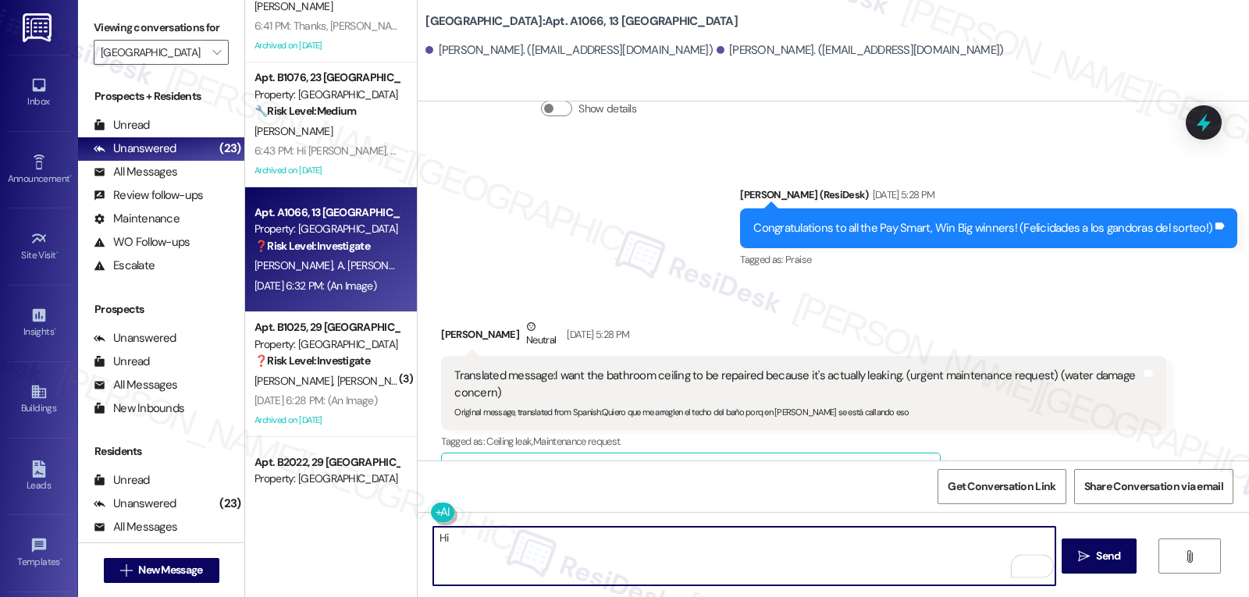
paste textarea "Arnaldo"
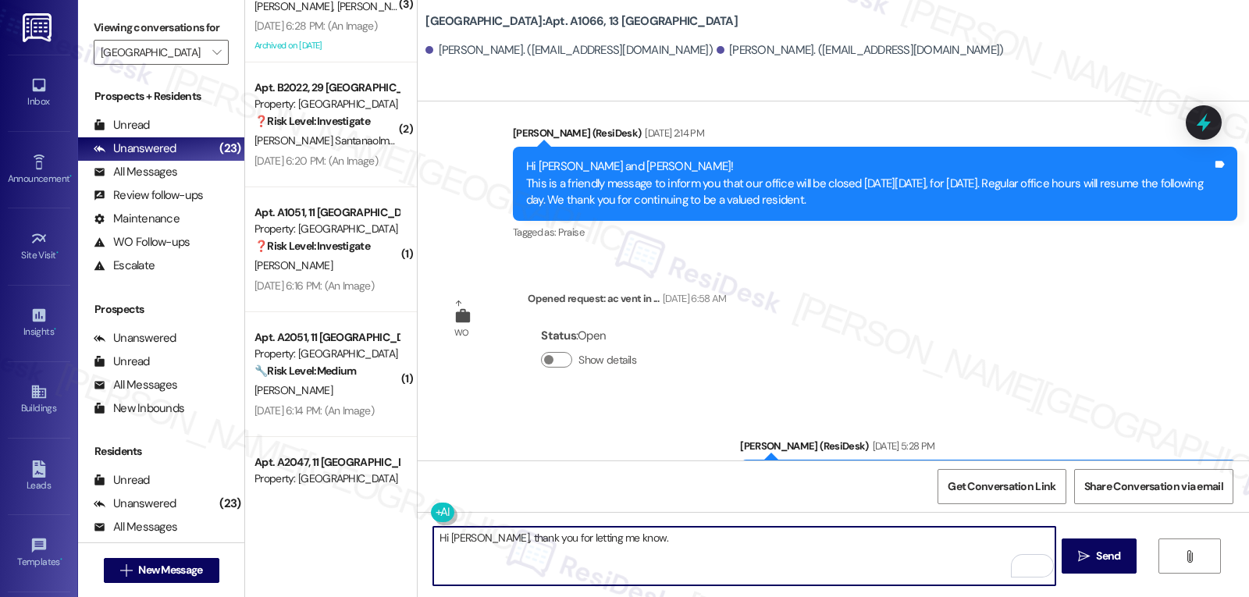
scroll to position [8632, 0]
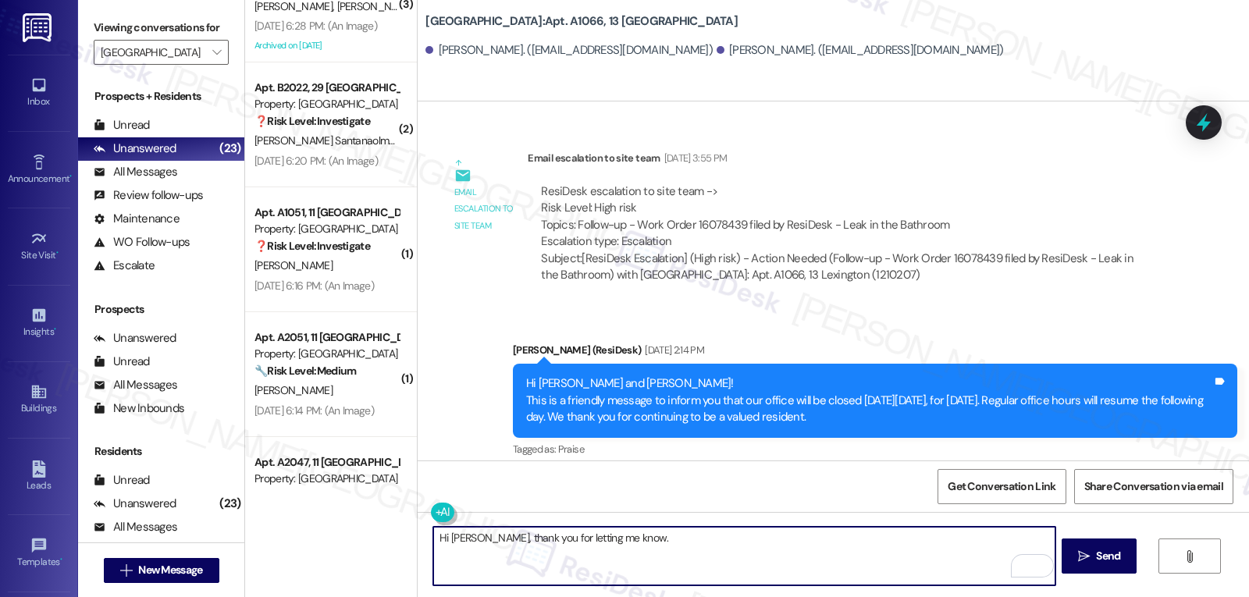
click at [481, 541] on textarea "Hi Arnaldo, thank you for letting me know." at bounding box center [743, 556] width 621 height 59
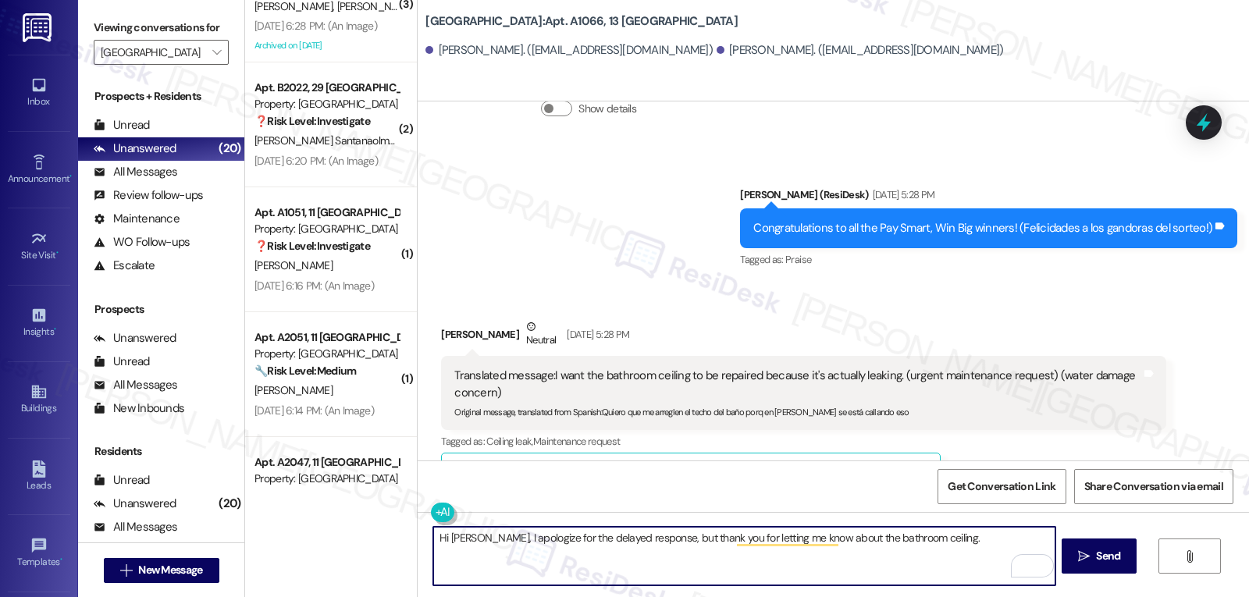
scroll to position [289, 0]
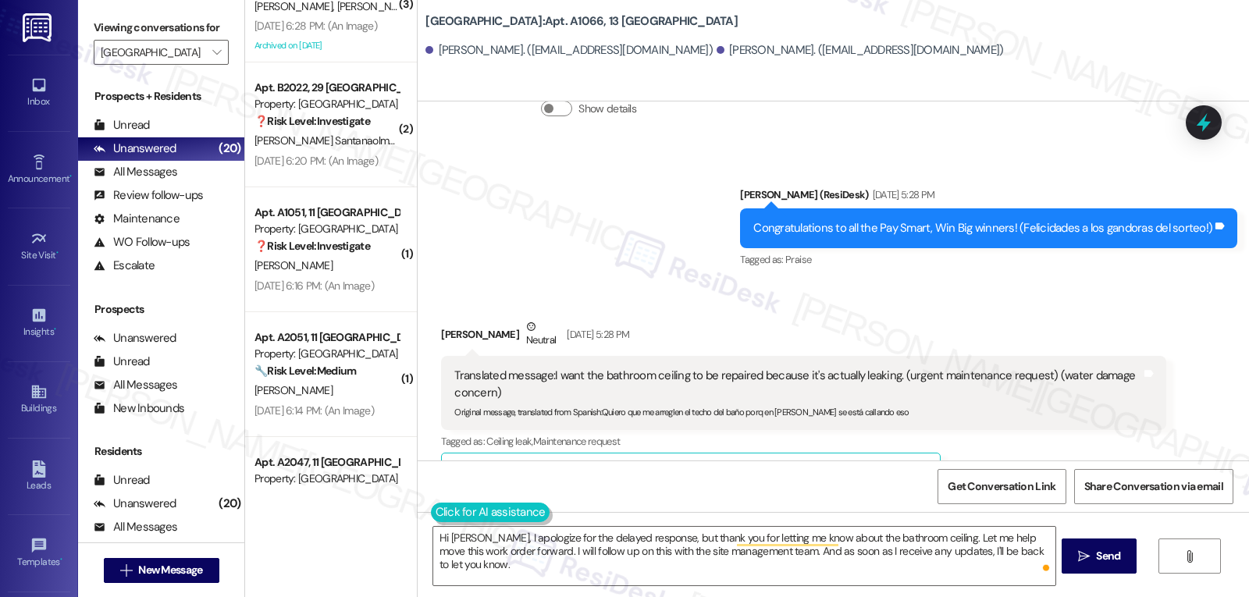
click at [431, 511] on button at bounding box center [490, 513] width 119 height 20
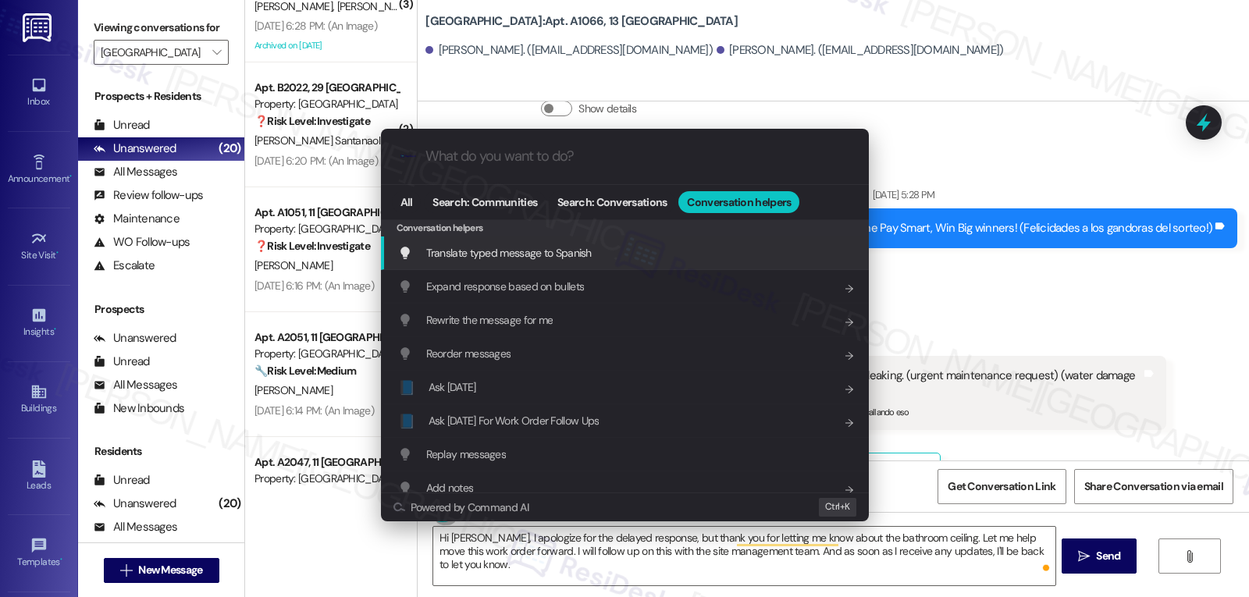
click at [580, 257] on span "Translate typed message to Spanish" at bounding box center [508, 253] width 165 height 14
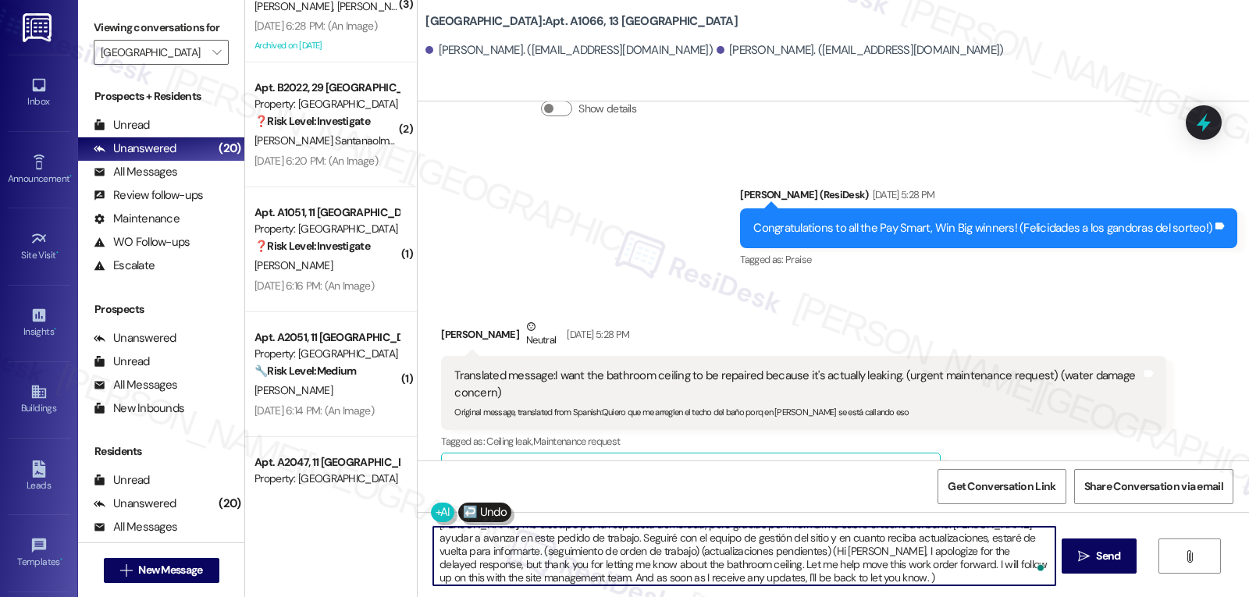
scroll to position [17, 0]
drag, startPoint x: 478, startPoint y: 551, endPoint x: 1192, endPoint y: 634, distance: 718.9
click at [1192, 596] on html "Inbox Go to Inbox Announcement • Send A Text Announcement Site Visit • Go to Si…" at bounding box center [624, 298] width 1249 height 597
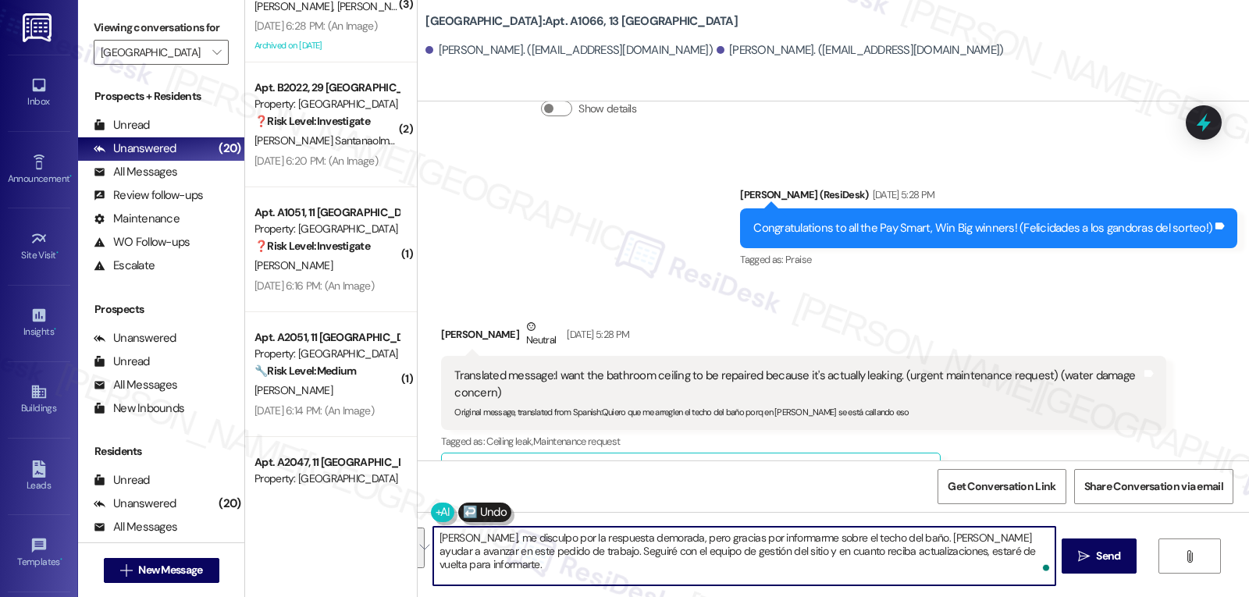
scroll to position [0, 0]
type textarea "Hola Arnaldo, me disculpo por la respuesta demorada, pero gracias por informarm…"
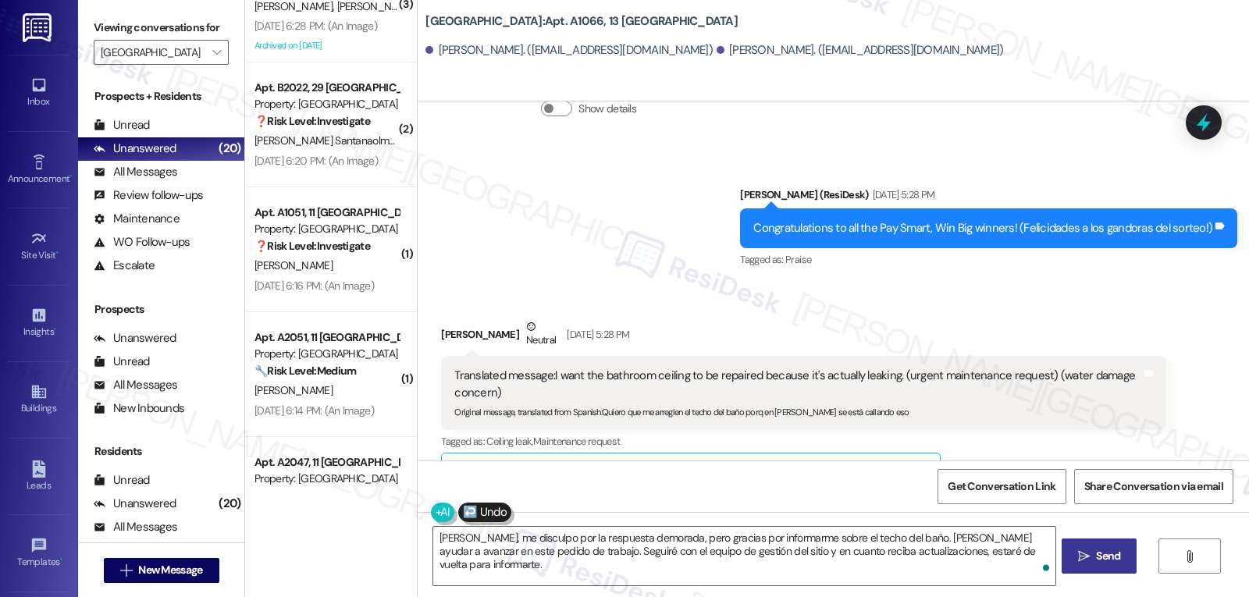
click at [1075, 559] on span " Send" at bounding box center [1099, 556] width 49 height 16
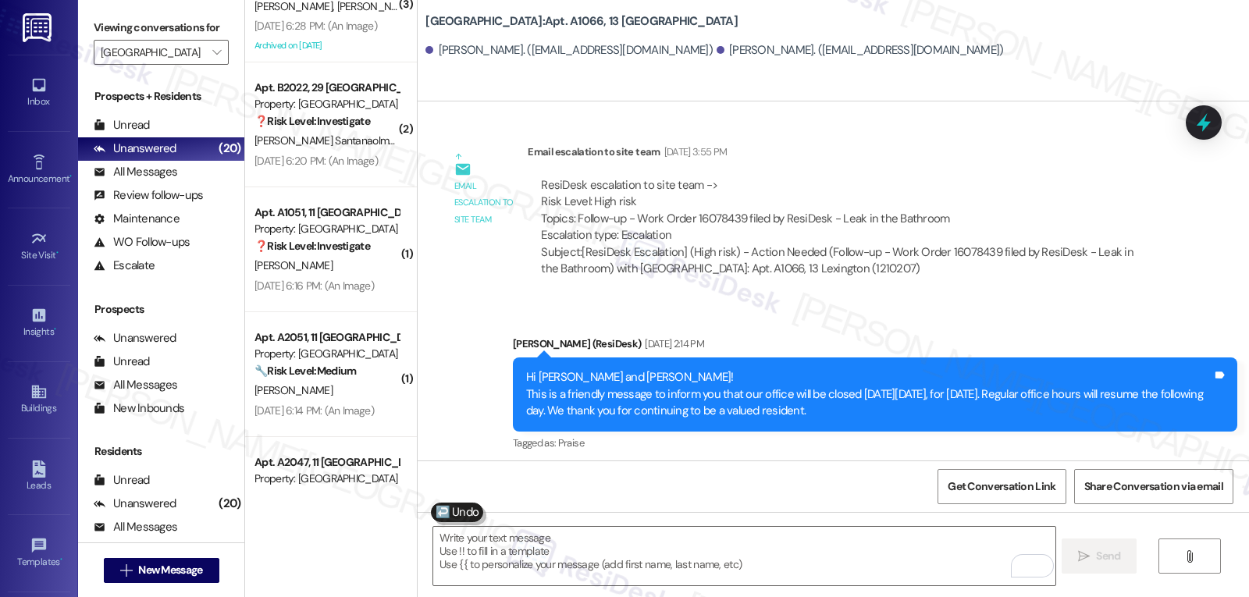
scroll to position [8602, 0]
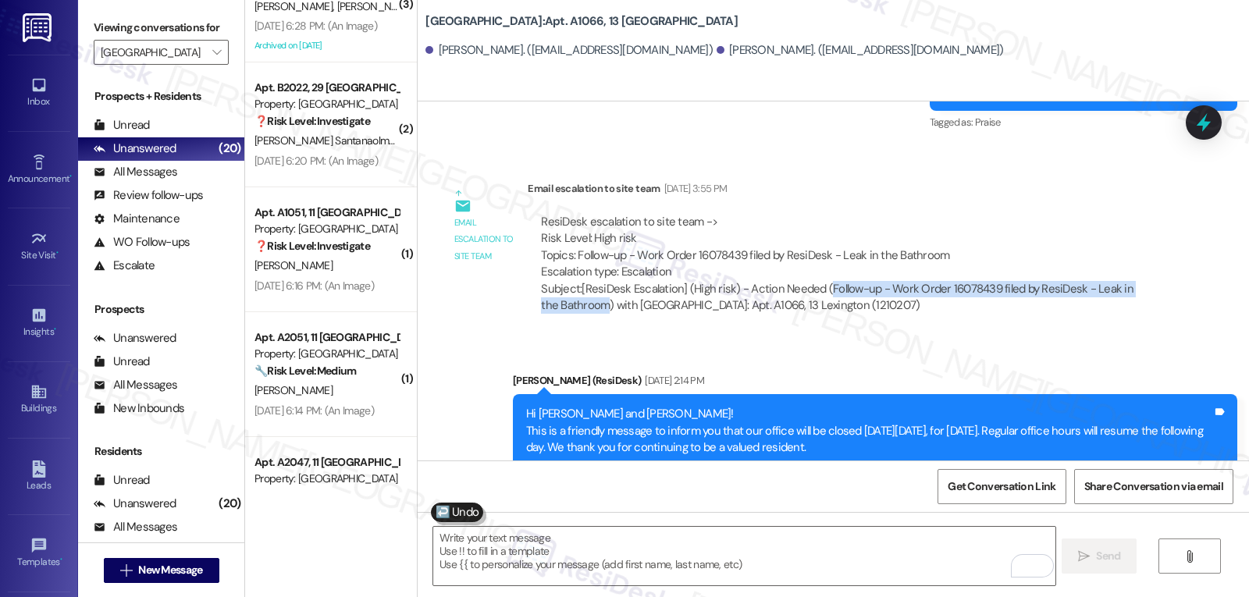
drag, startPoint x: 816, startPoint y: 151, endPoint x: 578, endPoint y: 169, distance: 238.7
click at [578, 281] on div "Subject: [ResiDesk Escalation] (High risk) - Action Needed (Follow-up - Work Or…" at bounding box center [846, 298] width 611 height 34
copy div "Follow-up - Work Order 16078439 filed by ResiDesk - Leak in the Bathroom"
click at [1196, 127] on icon at bounding box center [1203, 122] width 27 height 27
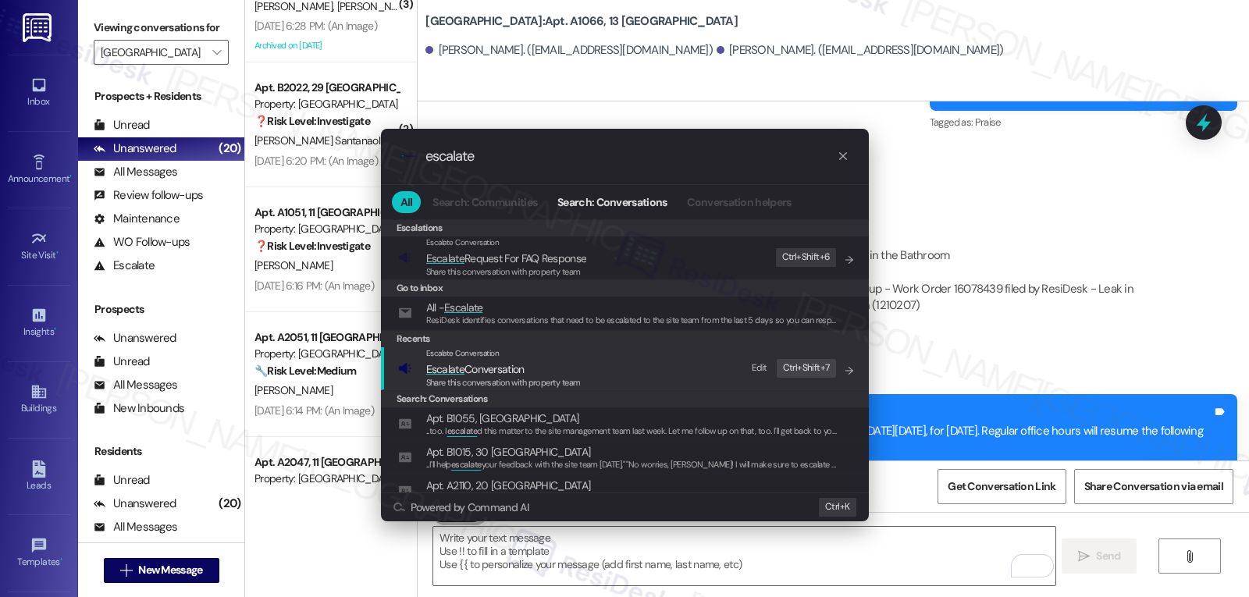
type input "escalate"
click at [539, 374] on span "Escalate Conversation" at bounding box center [503, 369] width 155 height 17
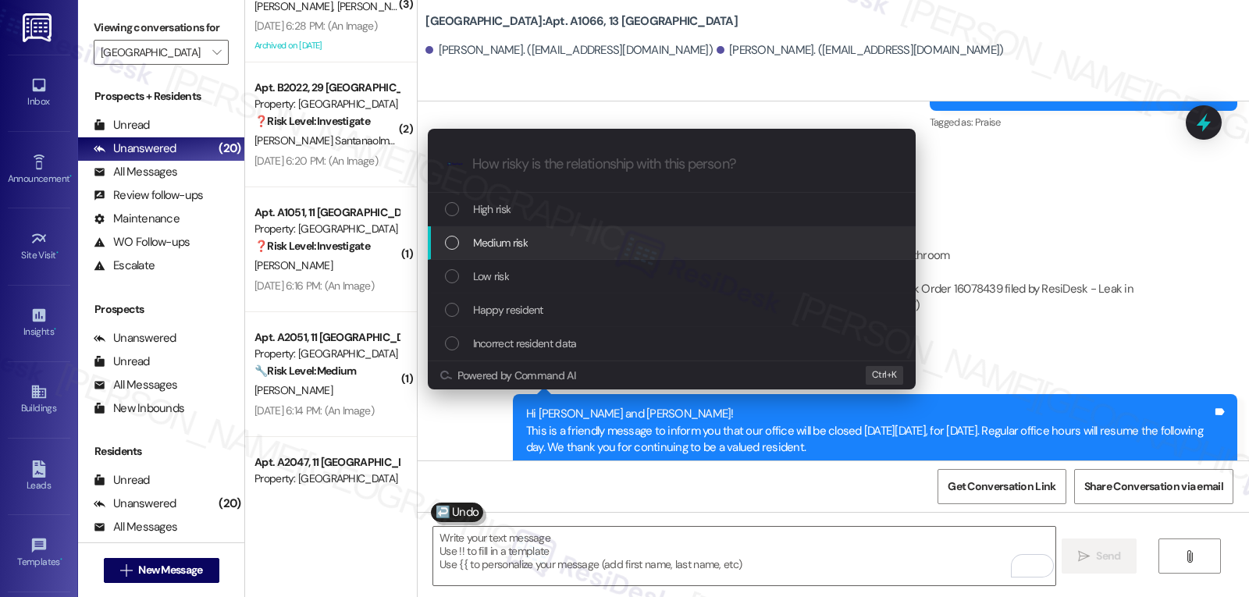
click at [532, 249] on div "Medium risk" at bounding box center [673, 242] width 457 height 17
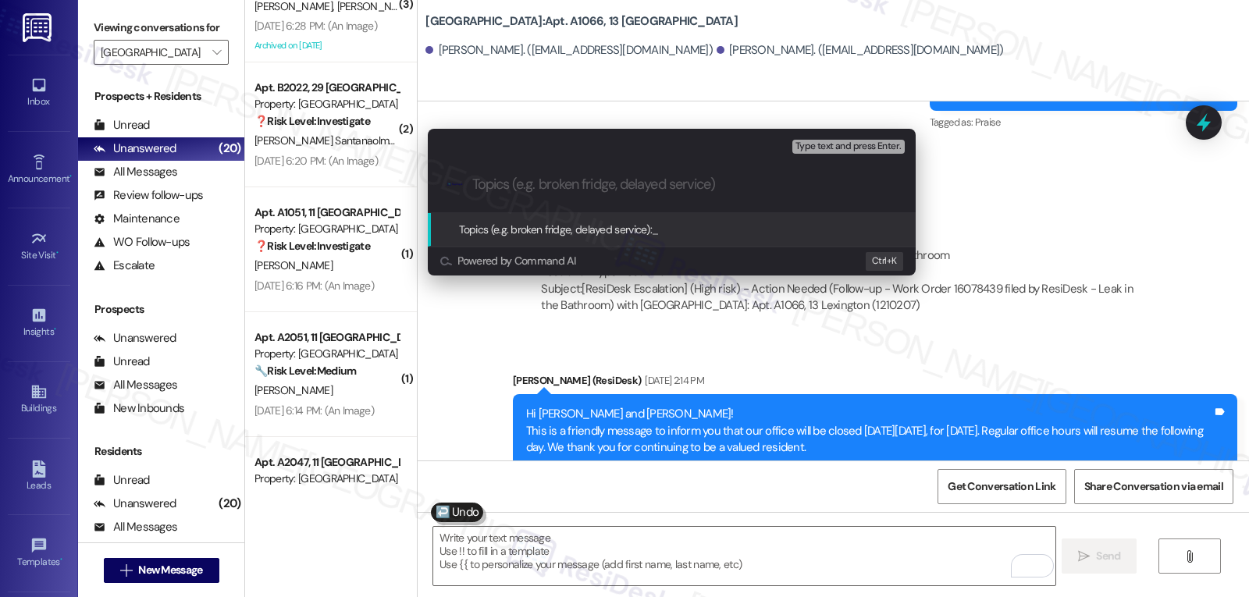
paste input "Follow-up - Work Order 16078439 filed by ResiDesk - Leak in the Bathroom"
type input "Follow-up - Work Order 16078439 filed by ResiDesk - Leak in the Bathroom"
drag, startPoint x: 1002, startPoint y: 211, endPoint x: 1170, endPoint y: 171, distance: 172.5
click at [1005, 212] on div "Escalate Conversation Medium risk Topics (e.g. broken fridge, delayed service) …" at bounding box center [624, 298] width 1249 height 597
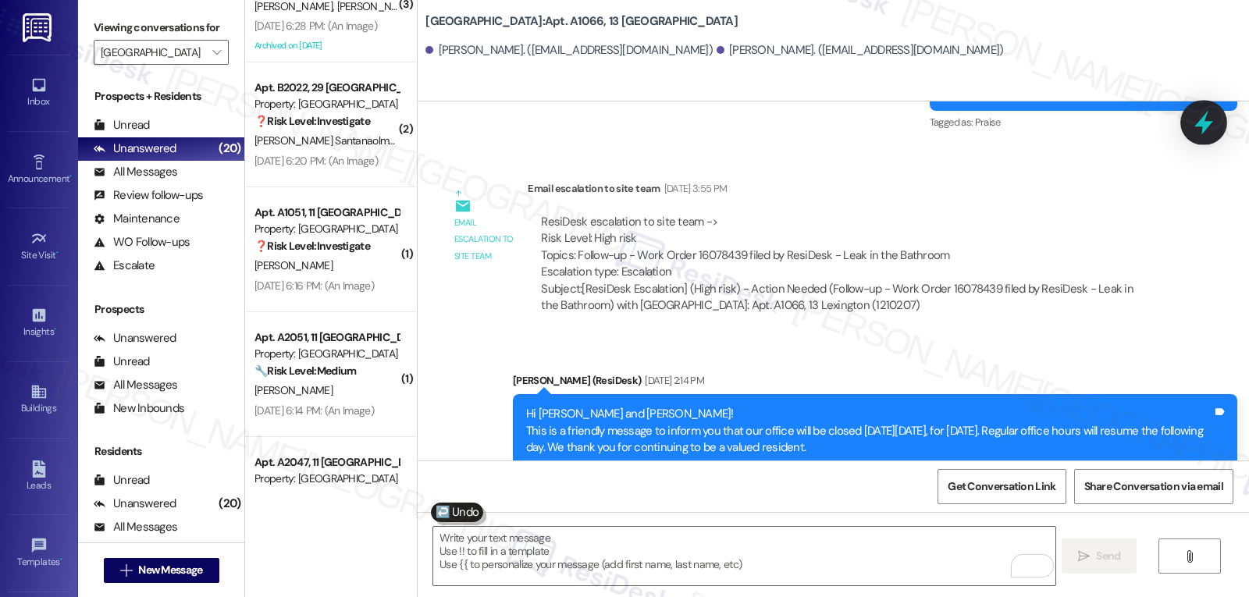
click at [1213, 119] on icon at bounding box center [1203, 122] width 27 height 27
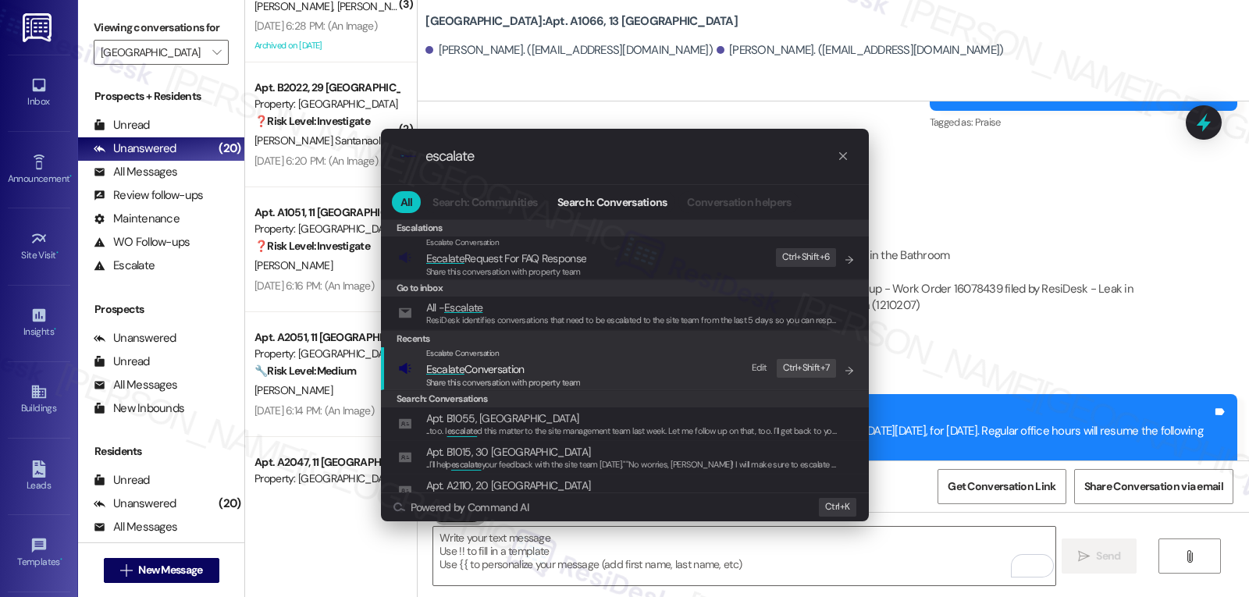
type input "escalate"
click at [547, 382] on span "Share this conversation with property team" at bounding box center [503, 382] width 155 height 11
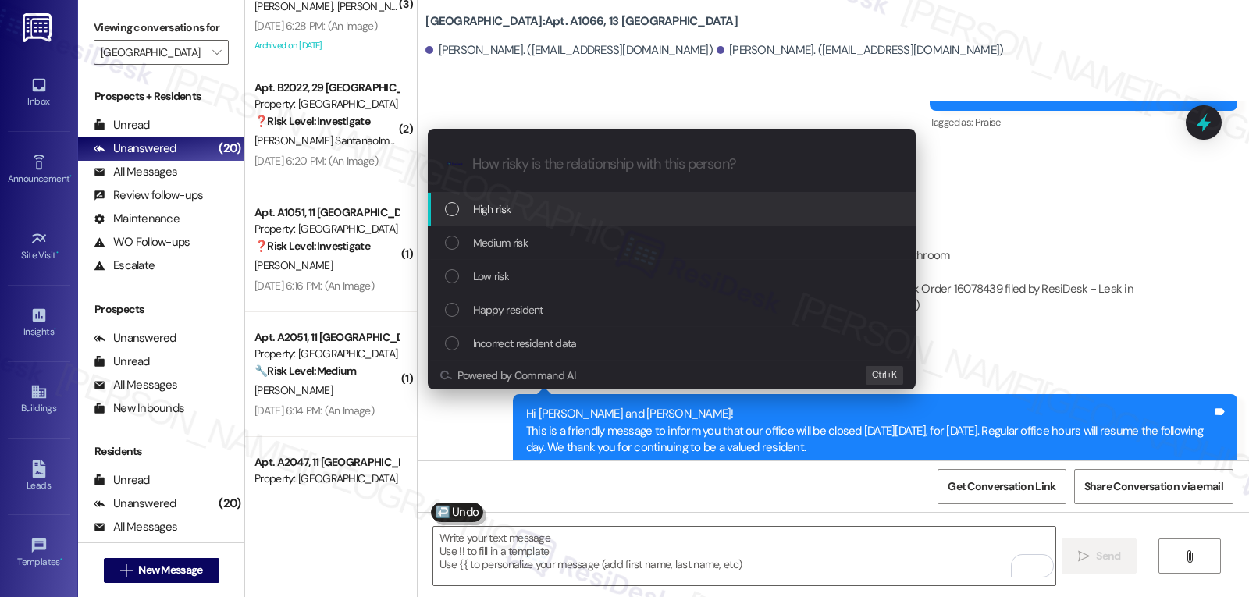
click at [496, 206] on span "High risk" at bounding box center [492, 209] width 38 height 17
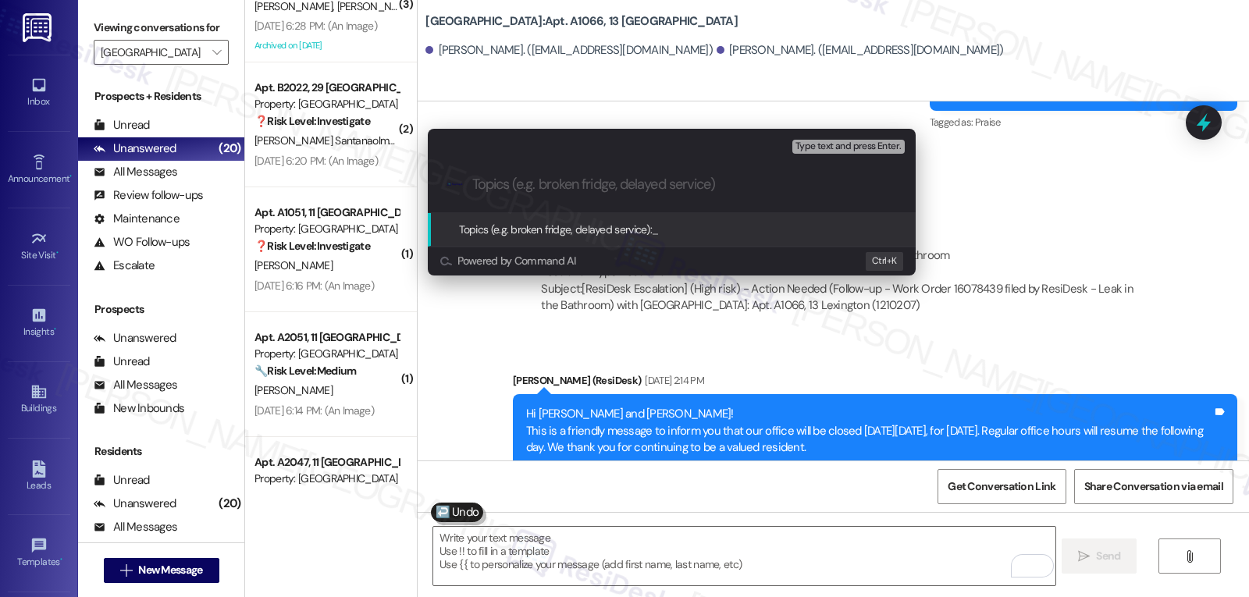
paste input "Follow-up - Work Order 16078439 filed by ResiDesk - Leak in the Bathroom"
type input "Follow-up - Work Order 16078439 filed by ResiDesk - Leak in the Bathroom"
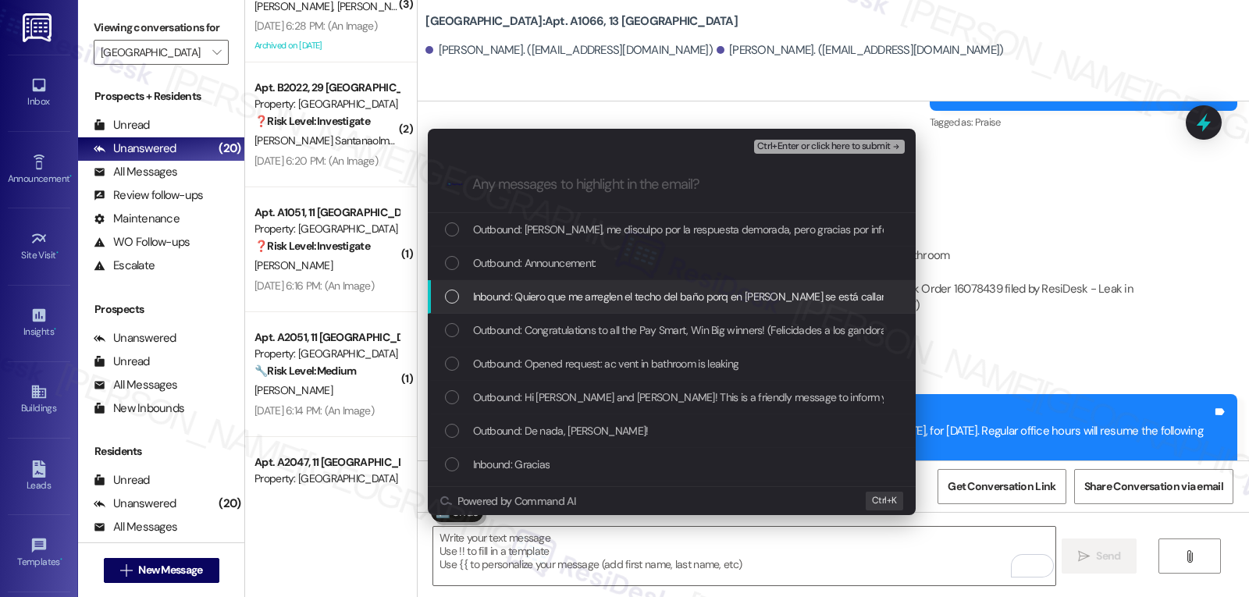
click at [453, 298] on div "List of options" at bounding box center [452, 297] width 14 height 14
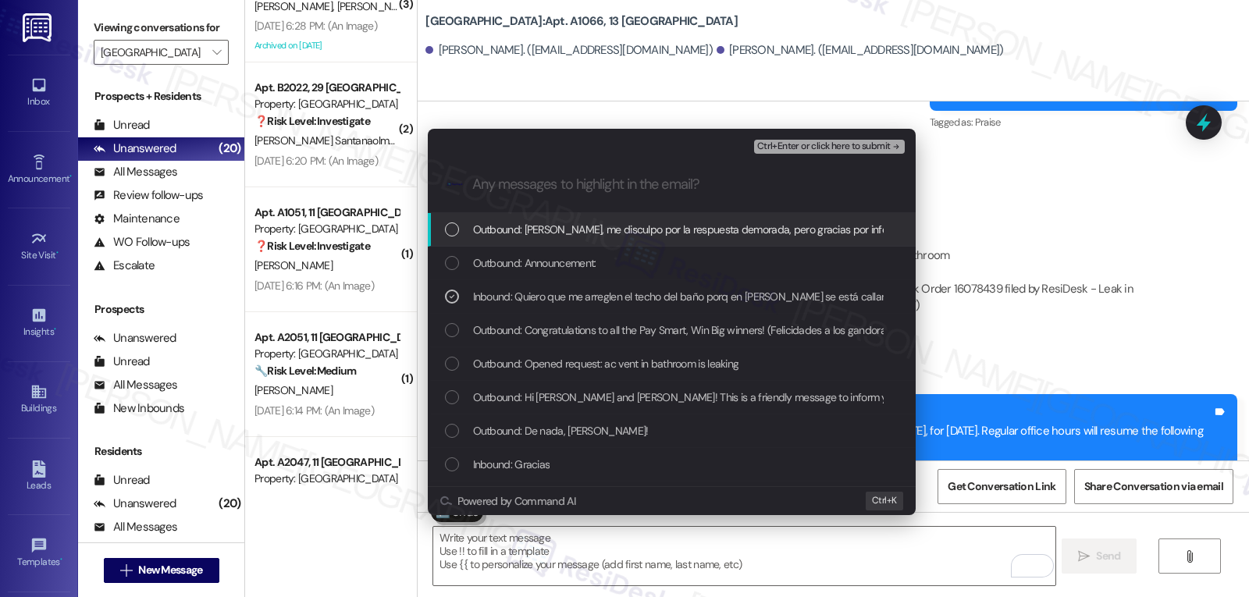
click at [878, 146] on span "Ctrl+Enter or click here to submit" at bounding box center [823, 146] width 133 height 11
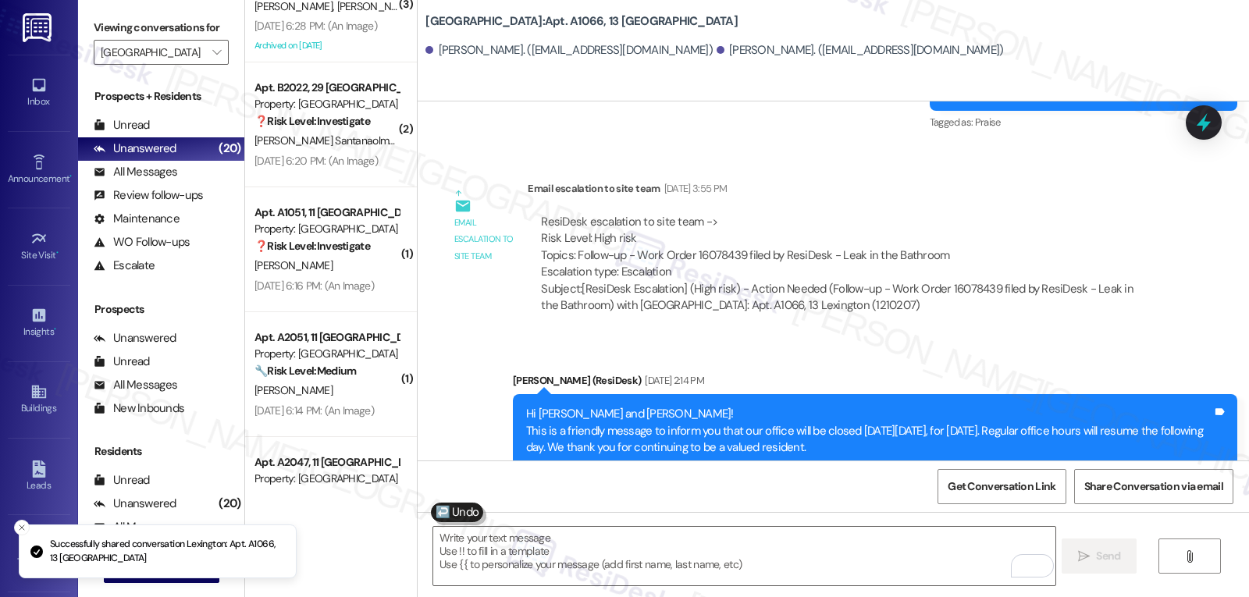
scroll to position [9851, 0]
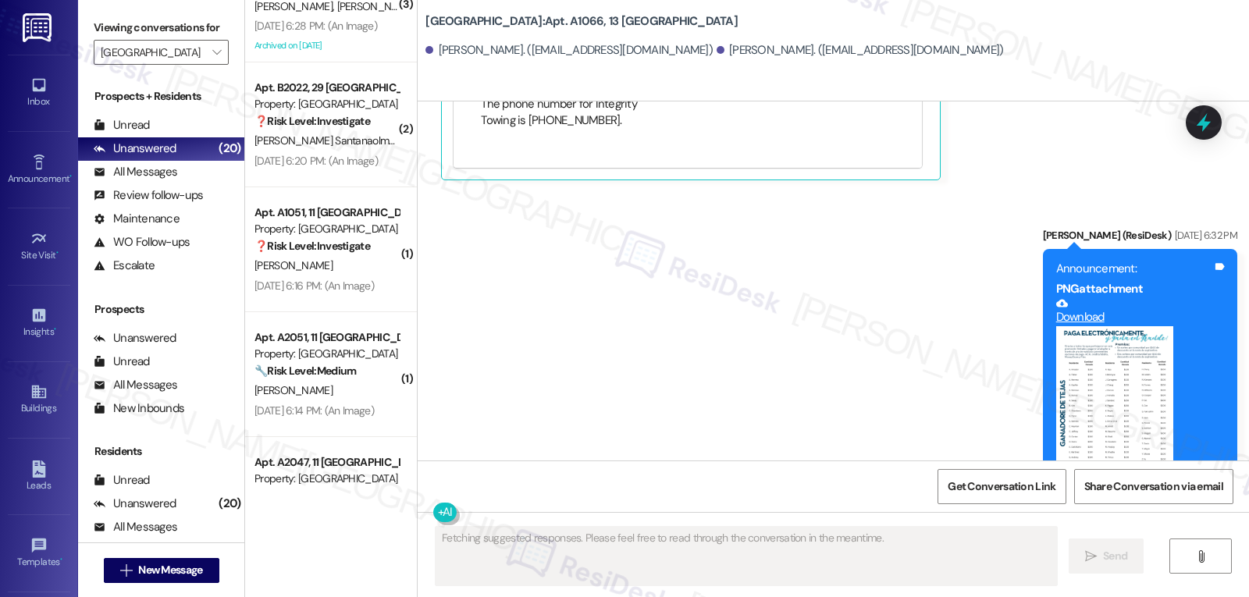
type textarea "Fetching suggested responses. Please feel free to read through the conversation…"
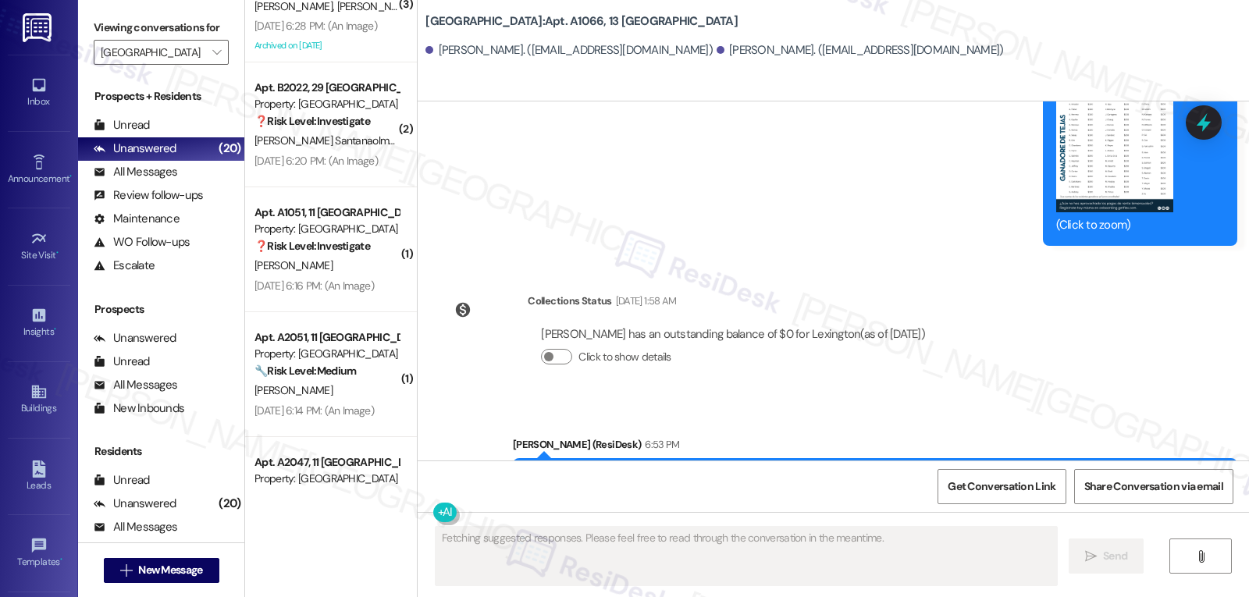
scroll to position [9924, 0]
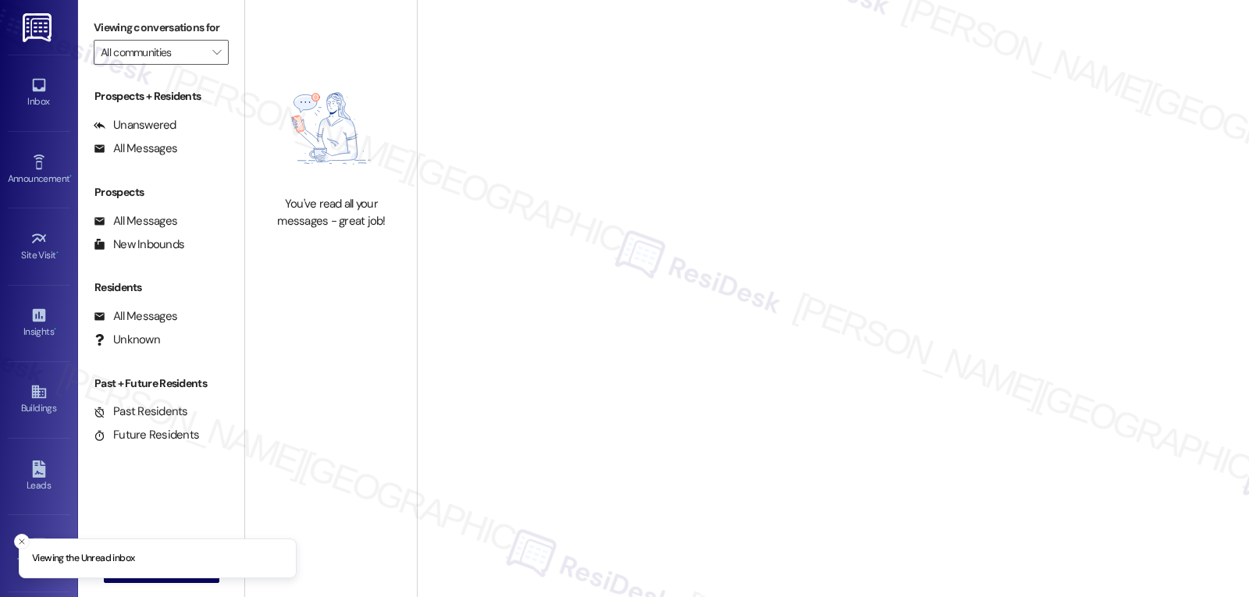
type input "[GEOGRAPHIC_DATA]"
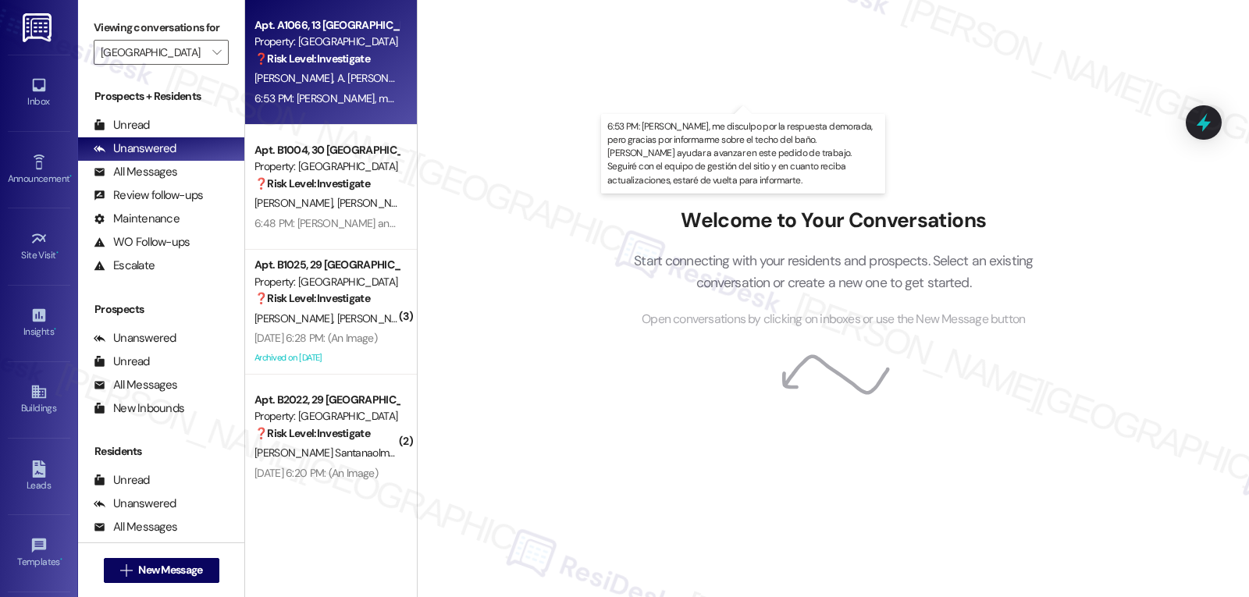
click at [309, 94] on div "6:53 PM: Hola Arnaldo, me disculpo por la respuesta demorada, pero gracias por …" at bounding box center [922, 98] width 1337 height 14
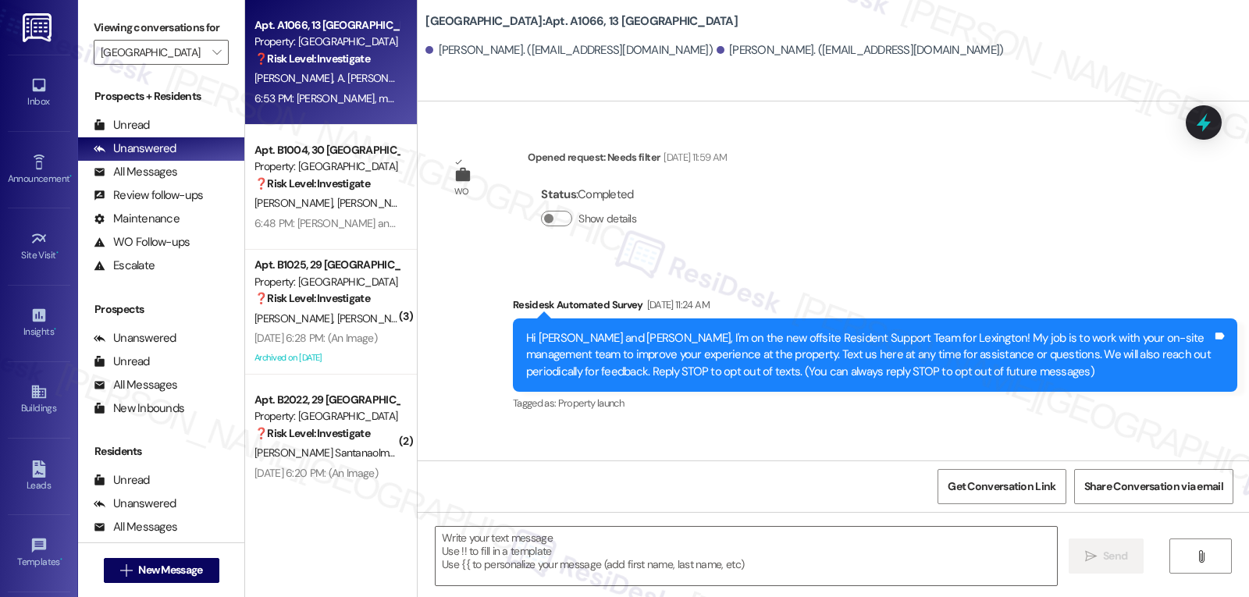
scroll to position [10116, 0]
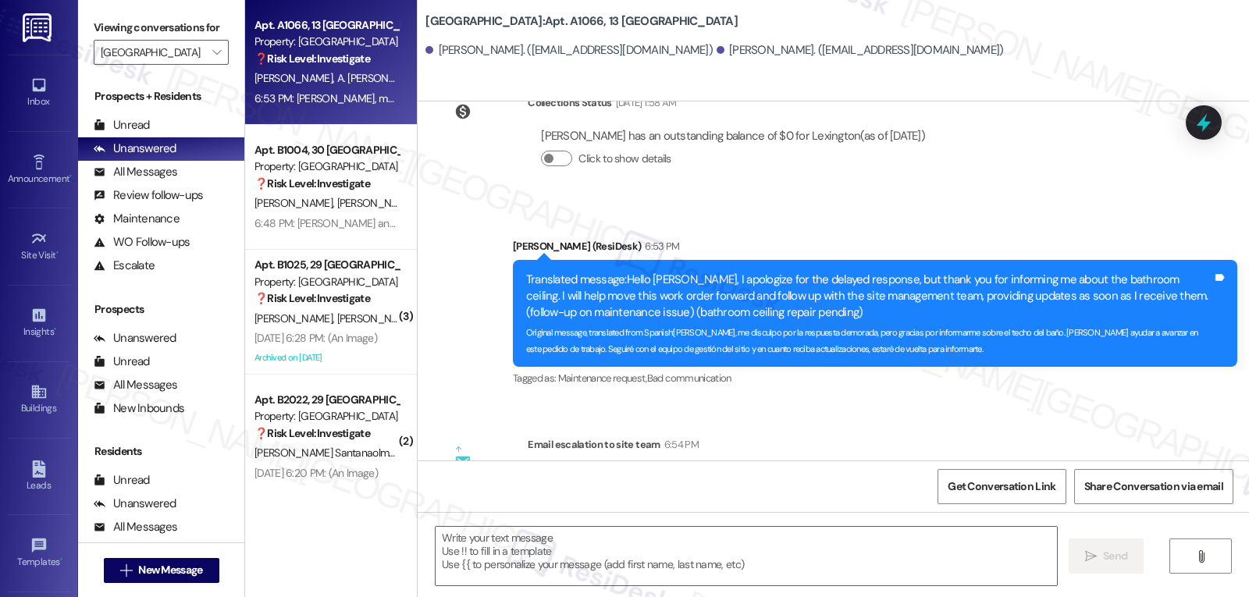
type textarea "Fetching suggested responses. Please feel free to read through the conversation…"
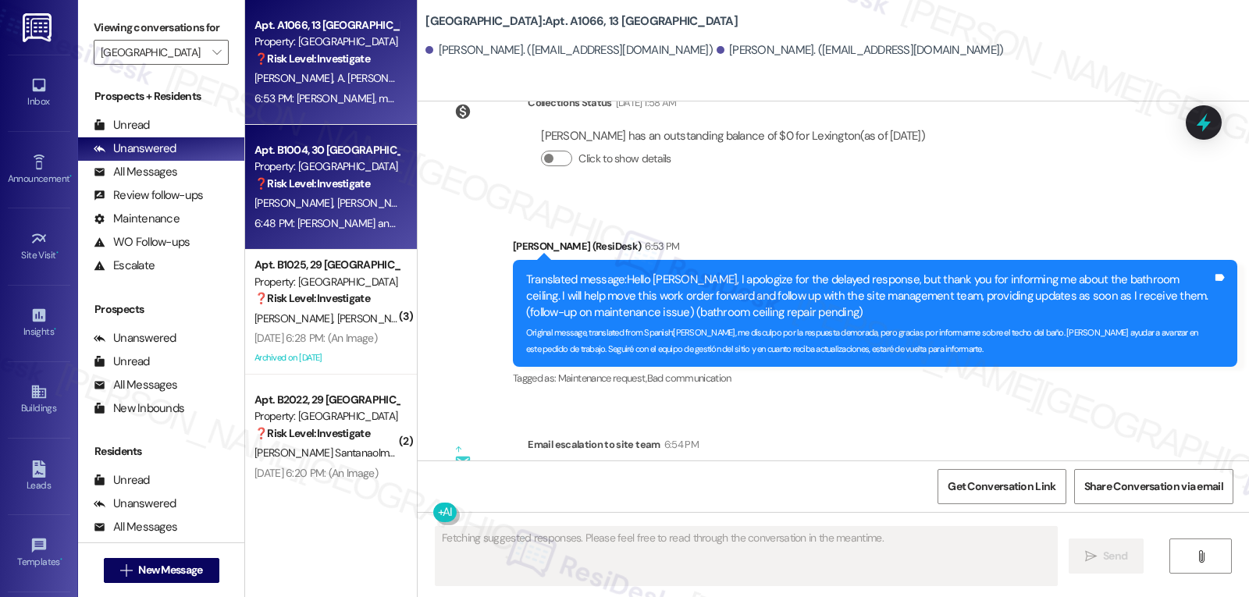
click at [336, 182] on strong "❓ Risk Level: Investigate" at bounding box center [312, 183] width 116 height 14
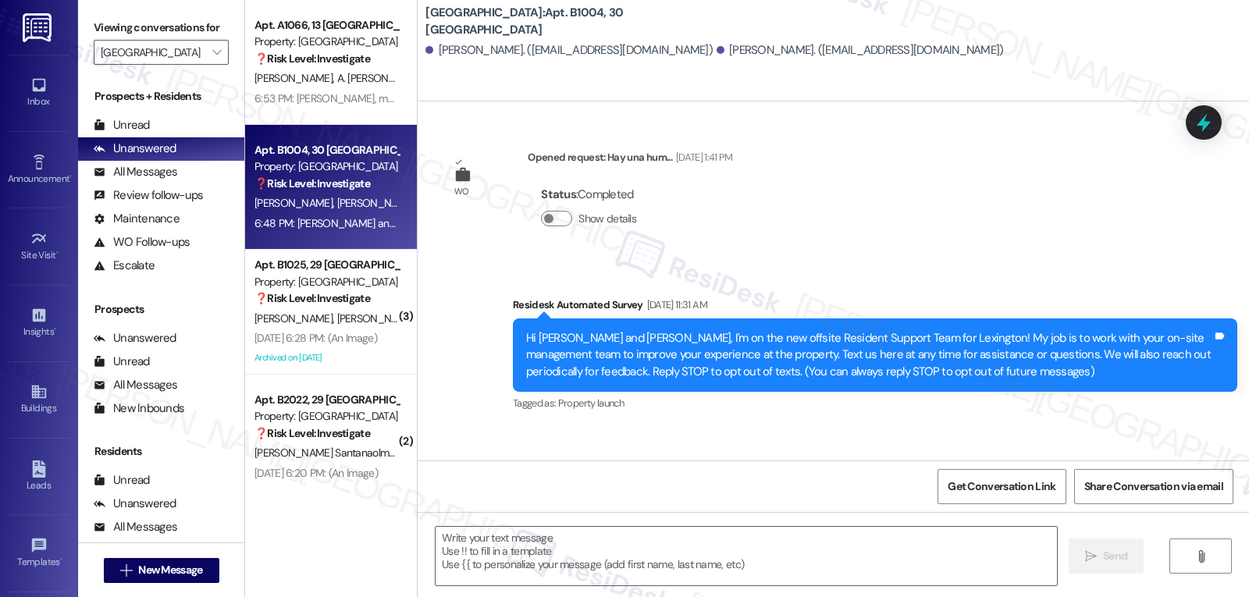
scroll to position [12801, 0]
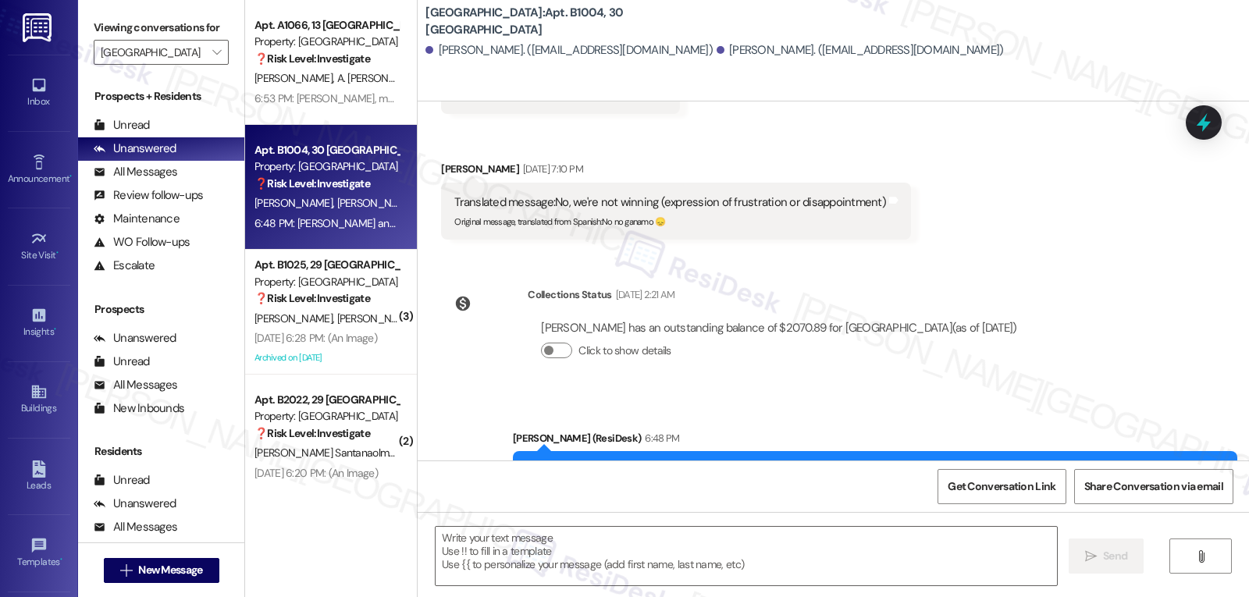
type textarea "Fetching suggested responses. Please feel free to read through the conversation…"
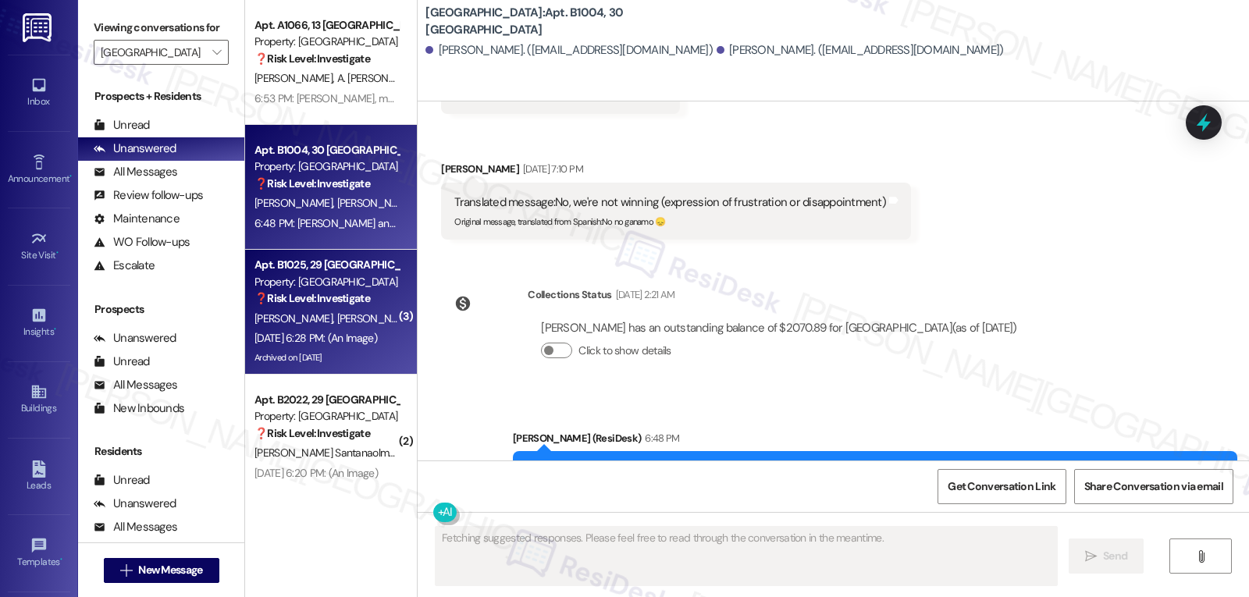
click at [335, 321] on div "M. Mincey K. Clay" at bounding box center [327, 319] width 148 height 20
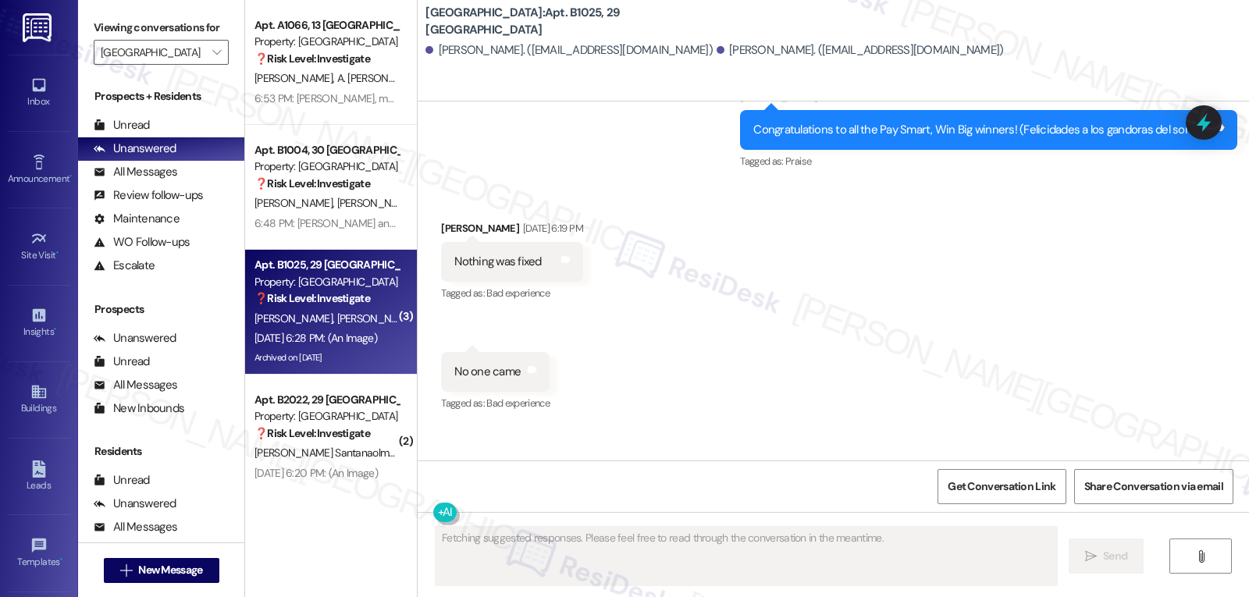
scroll to position [5702, 0]
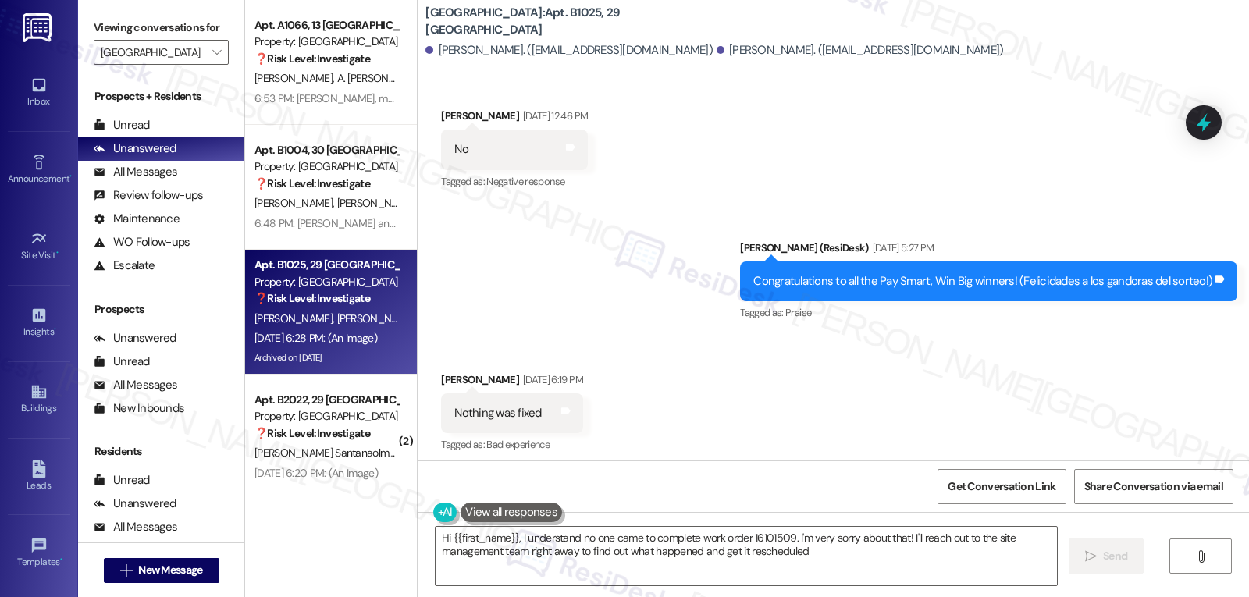
type textarea "Hi {{first_name}}, I understand no one came to complete work order 16101509. I'…"
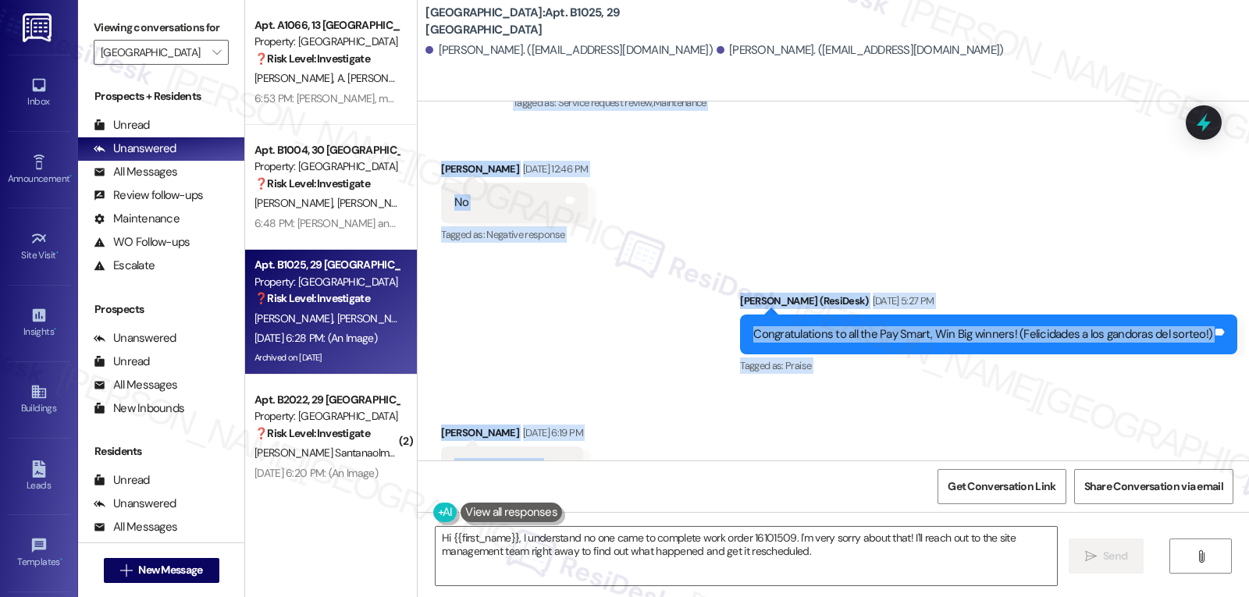
scroll to position [5709, 0]
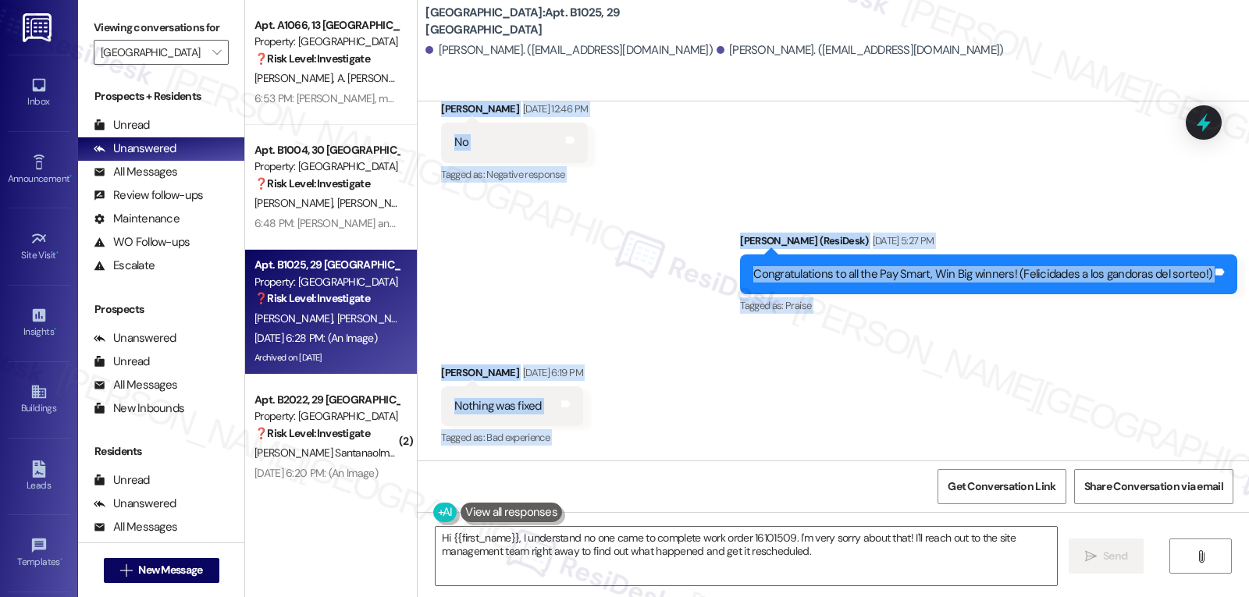
drag, startPoint x: 502, startPoint y: 157, endPoint x: 646, endPoint y: 341, distance: 234.1
click at [545, 411] on div "Lease started Jan 14, 2025 at 7:00 PM Survey, sent via SMS Residesk Automated S…" at bounding box center [833, 280] width 831 height 359
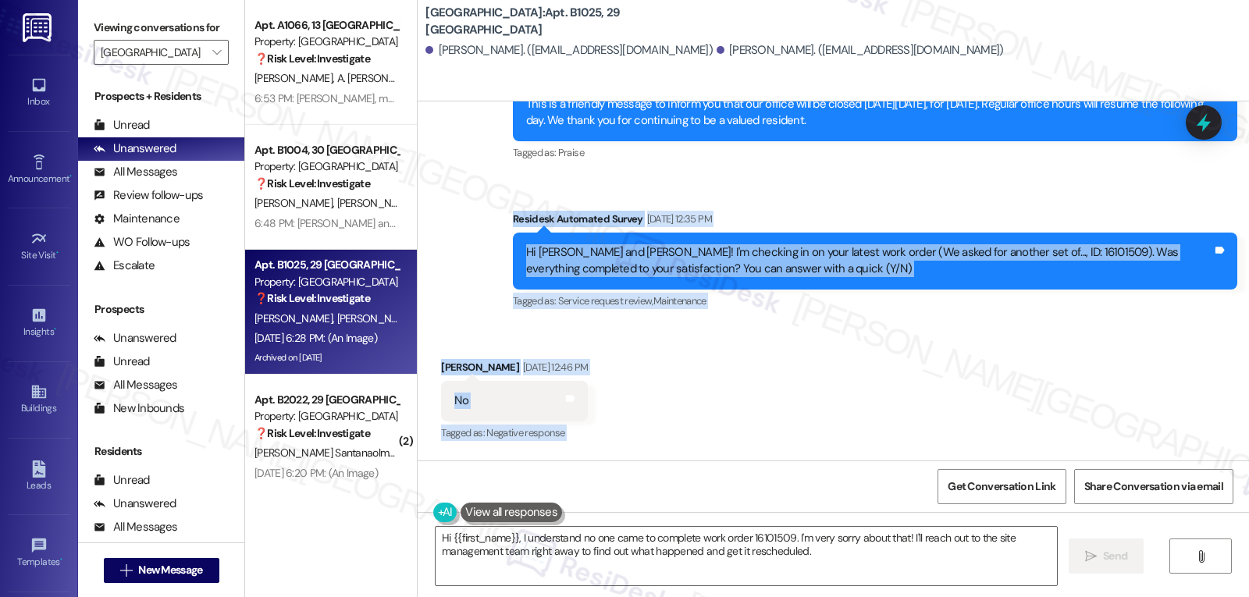
scroll to position [5396, 0]
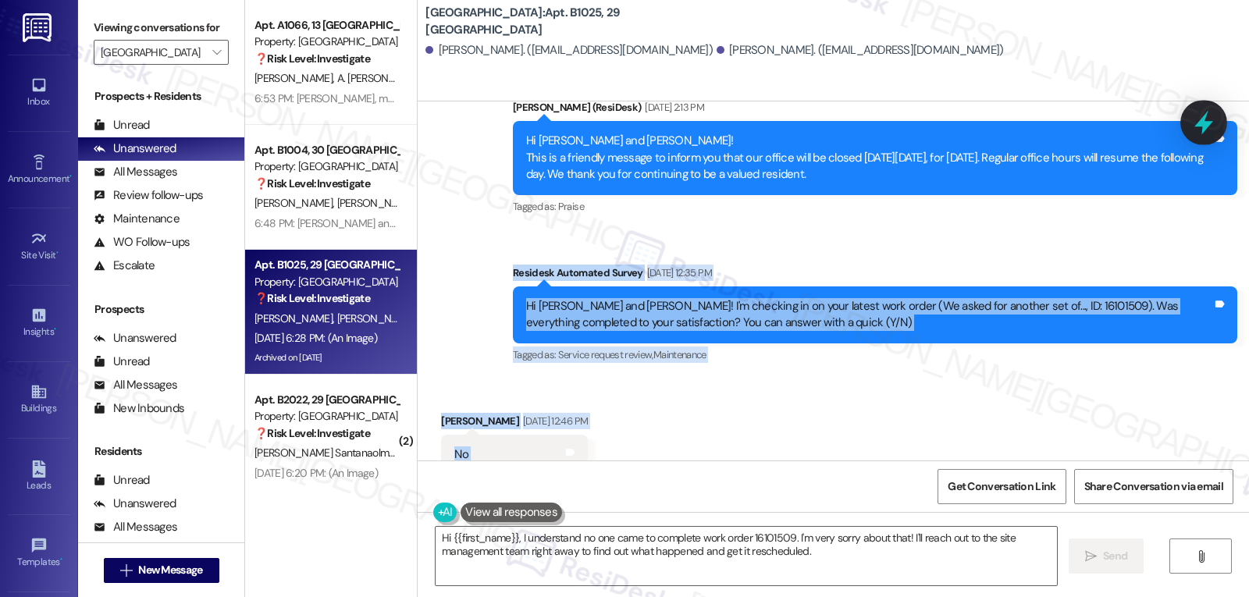
click at [1198, 124] on icon at bounding box center [1203, 123] width 19 height 24
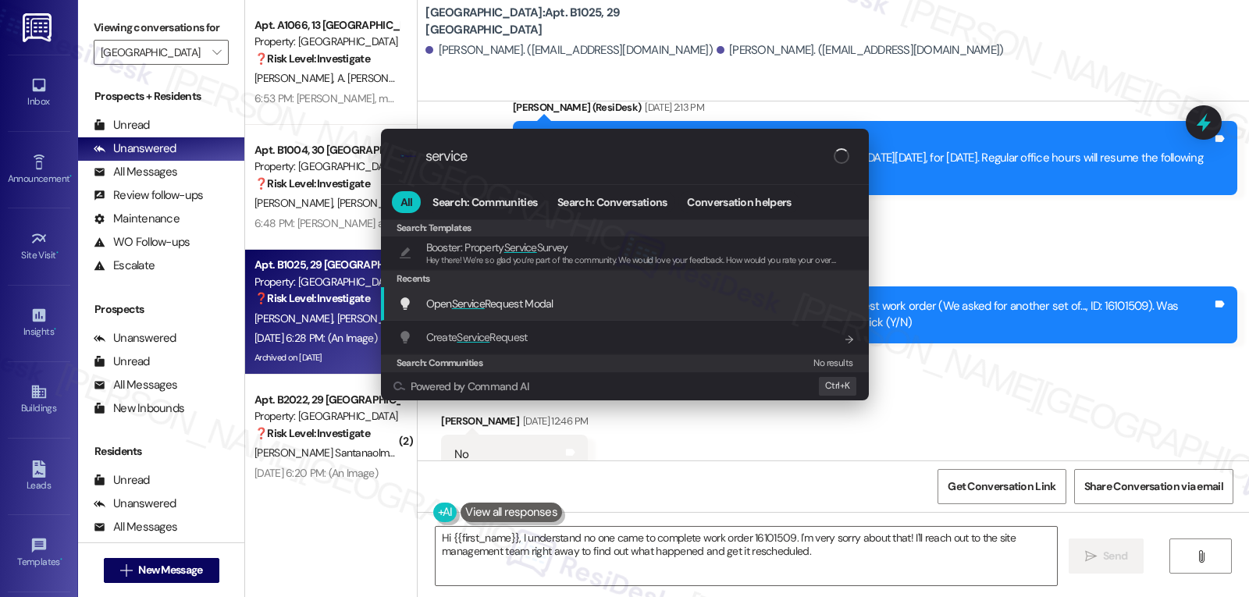
click at [531, 307] on span "Open Service Request Modal" at bounding box center [489, 304] width 127 height 14
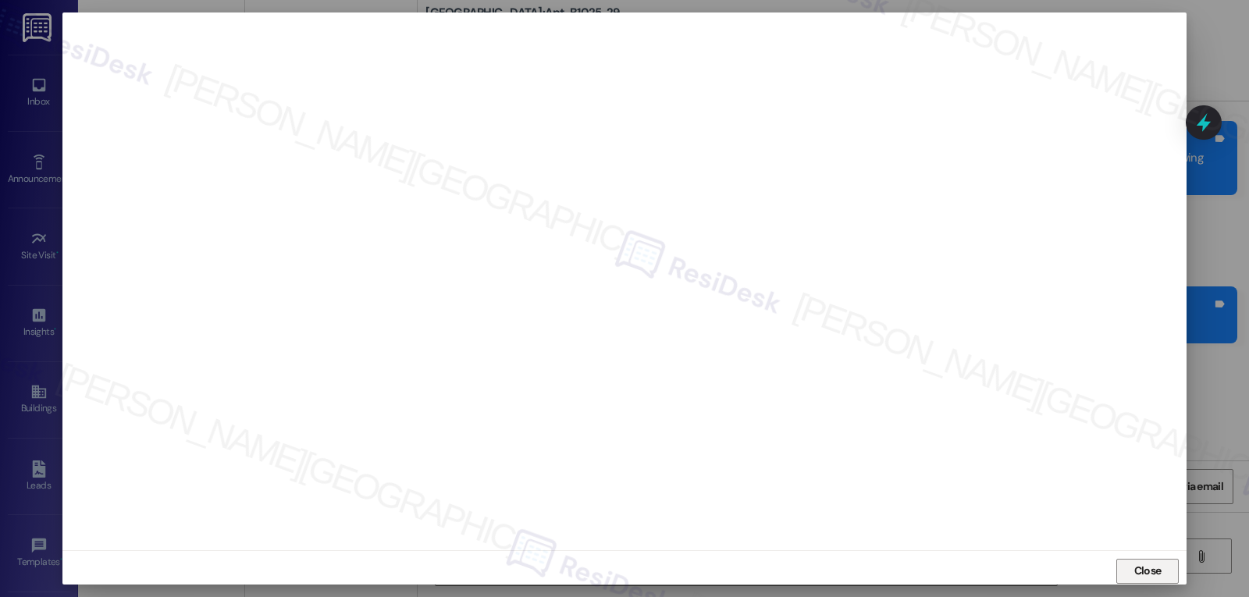
click at [1122, 574] on button "Close" at bounding box center [1147, 571] width 62 height 25
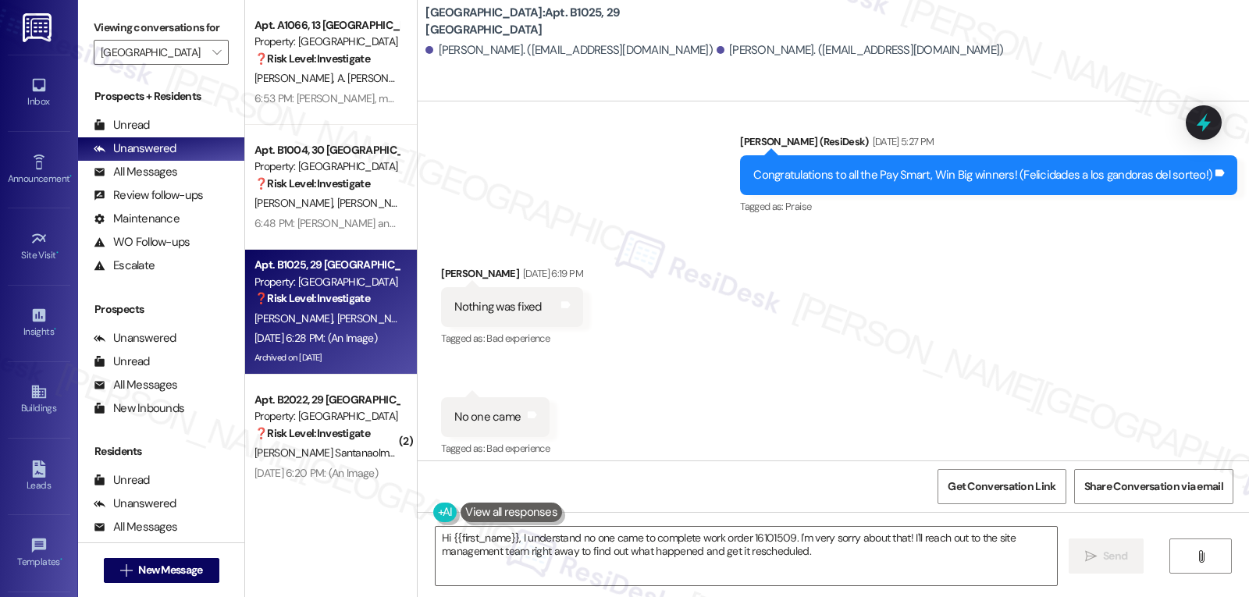
scroll to position [5865, 0]
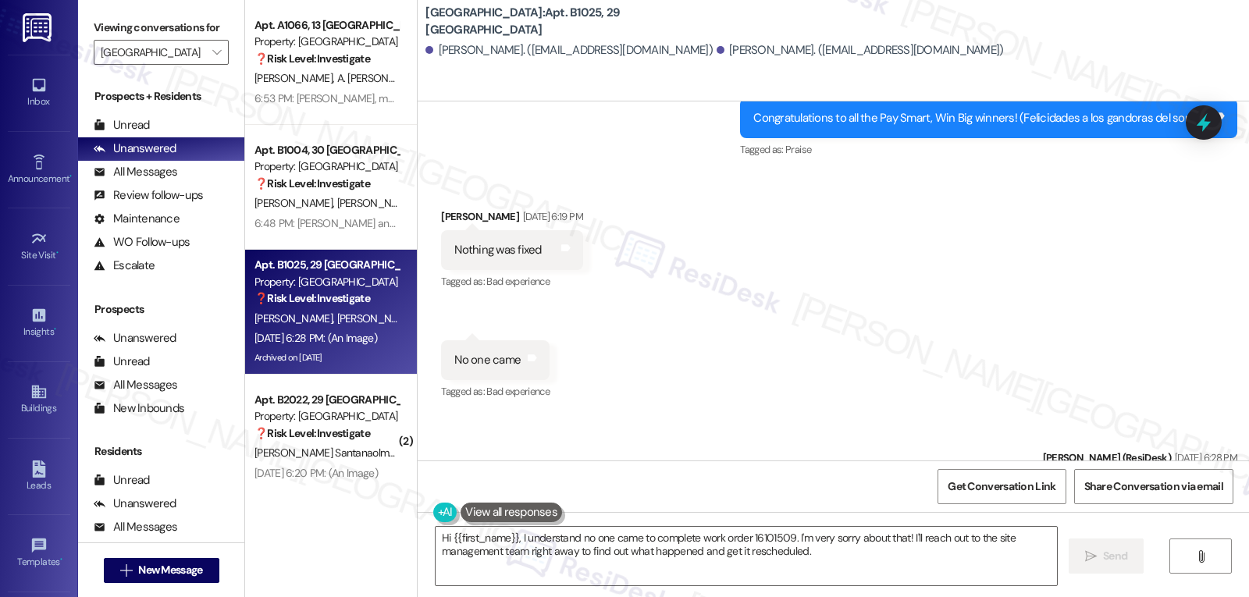
click at [1197, 120] on icon at bounding box center [1203, 122] width 20 height 20
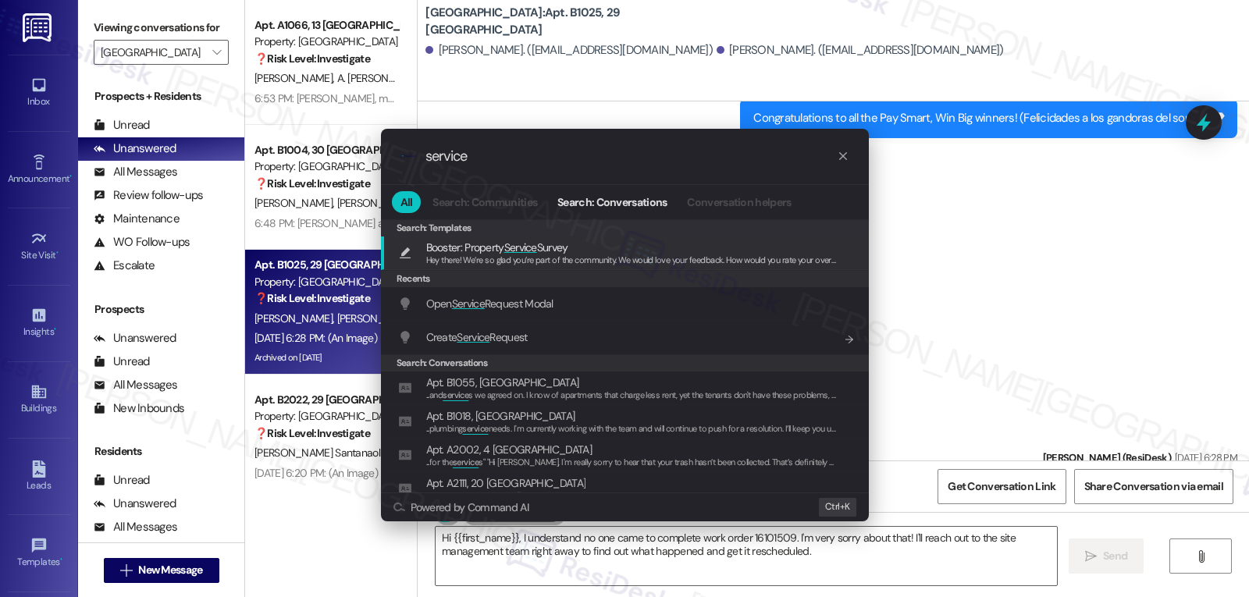
type input "service"
click at [492, 316] on div "Open Service Request Modal Add shortcut" at bounding box center [625, 304] width 488 height 34
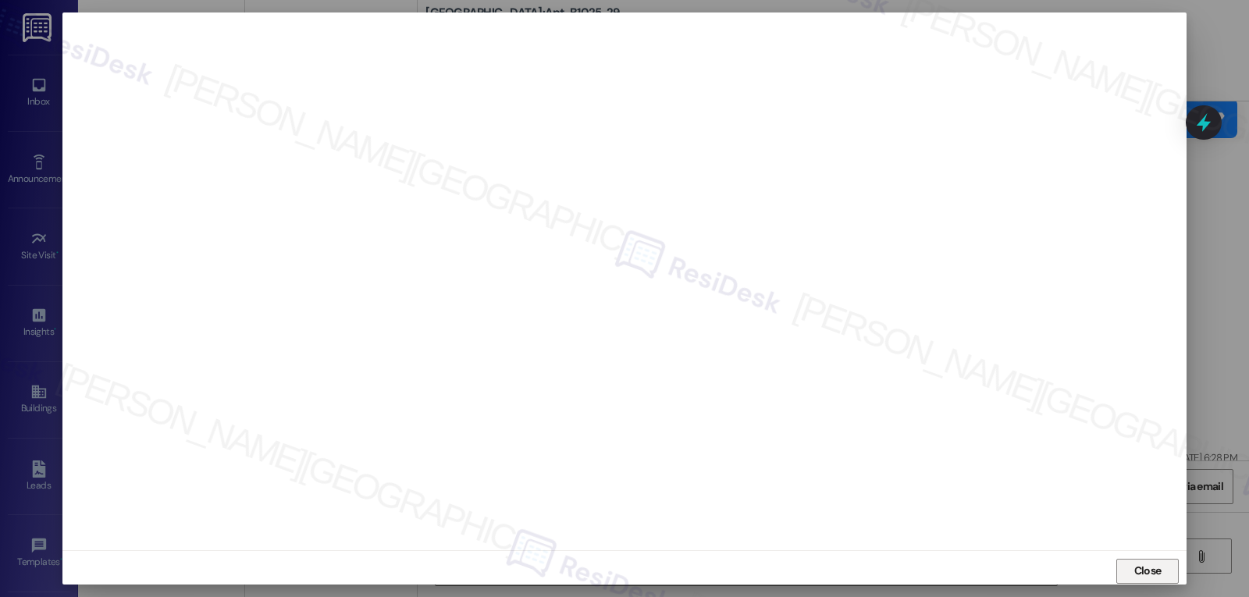
click at [1158, 574] on span "Close" at bounding box center [1148, 571] width 34 height 16
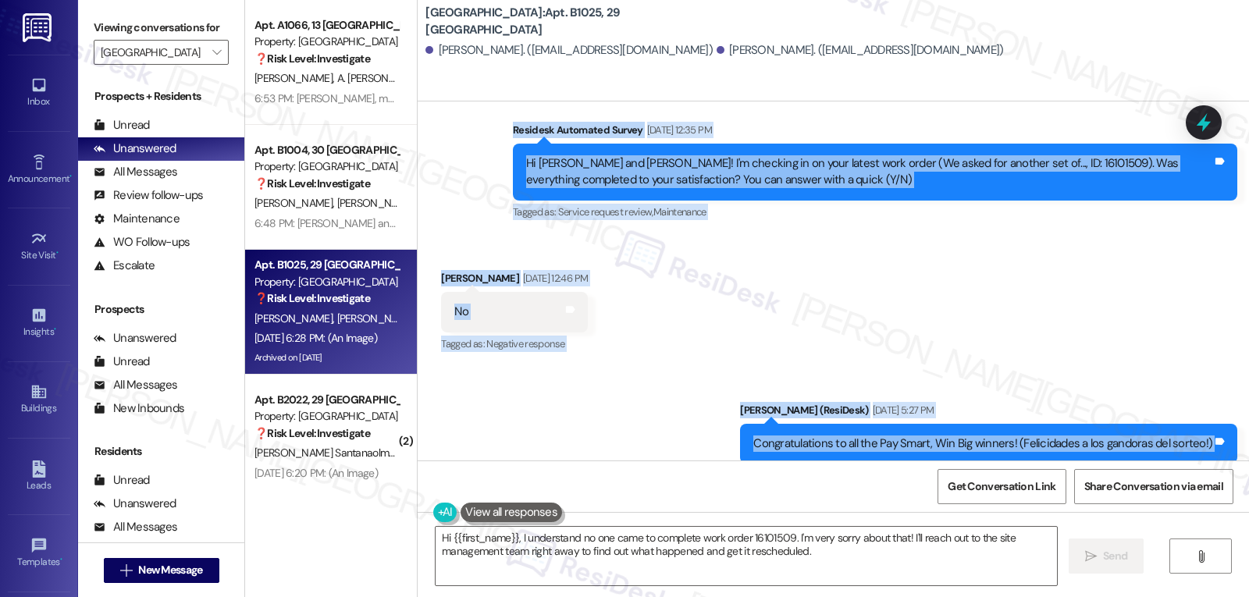
scroll to position [5709, 0]
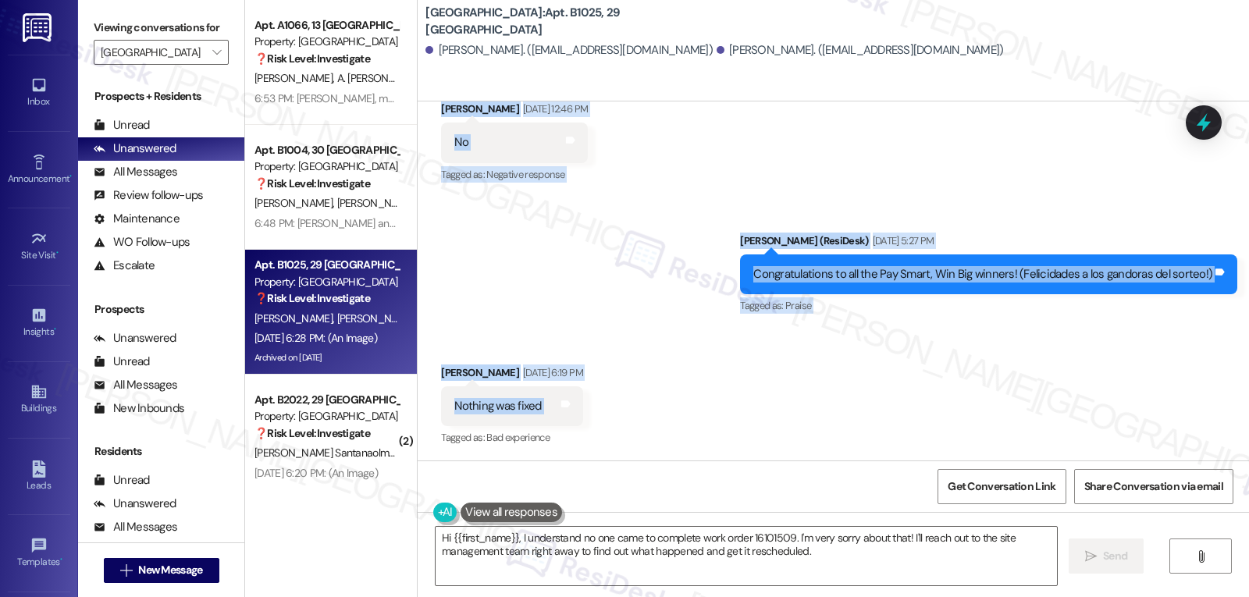
drag, startPoint x: 502, startPoint y: 160, endPoint x: 551, endPoint y: 279, distance: 128.4
click at [551, 279] on div "Lease started Jan 14, 2025 at 7:00 PM Survey, sent via SMS Residesk Automated S…" at bounding box center [833, 280] width 831 height 359
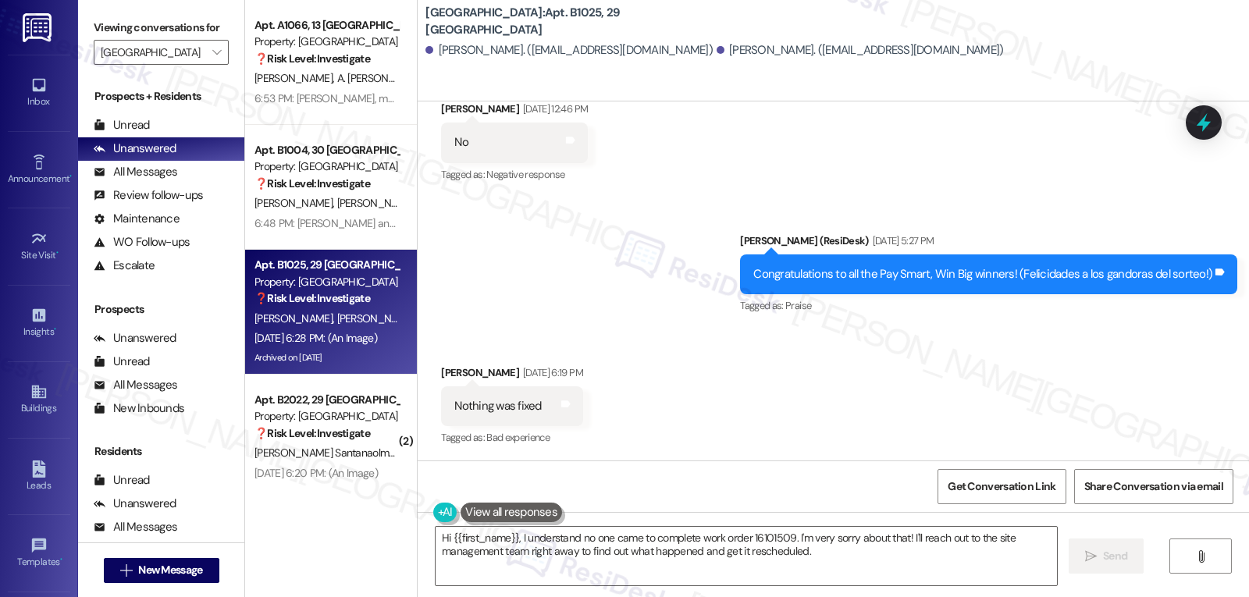
click at [680, 413] on div "Received via SMS Mia Mincey Aug 28, 2025 at 6:19 PM Nothing was fixed Tags and …" at bounding box center [833, 450] width 831 height 242
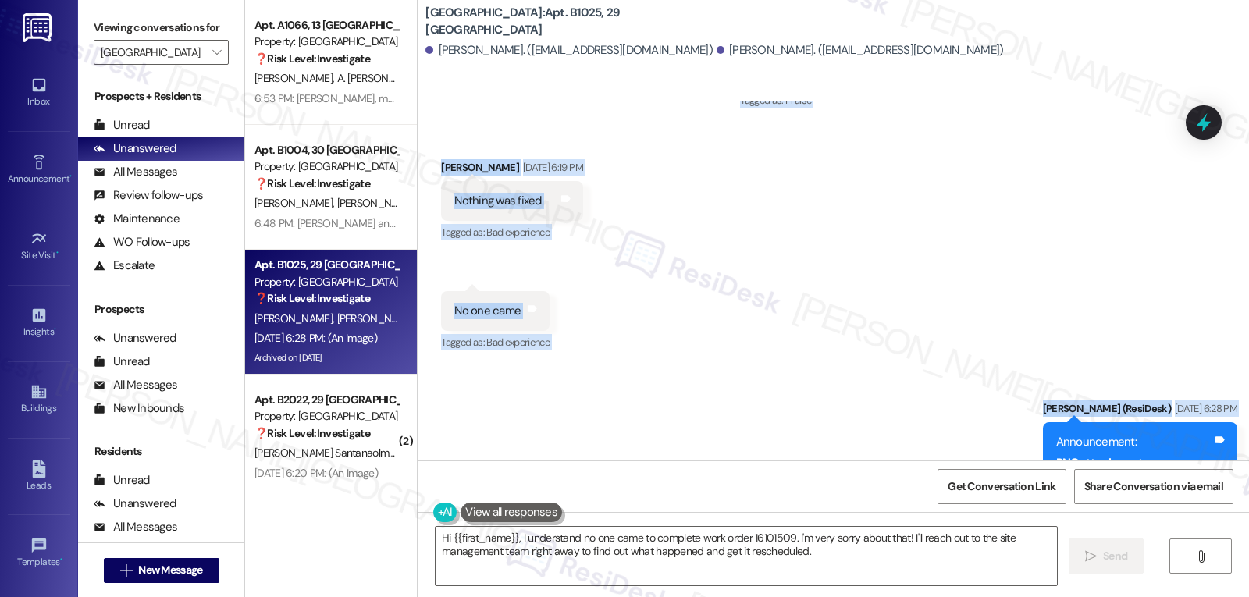
scroll to position [5865, 0]
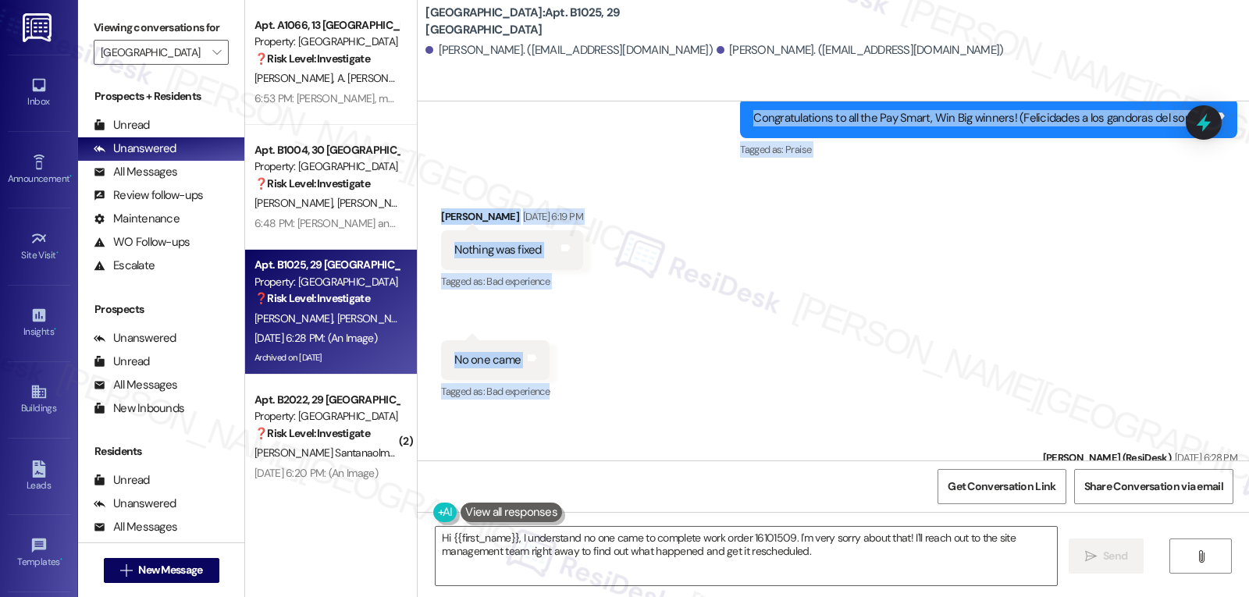
drag, startPoint x: 499, startPoint y: 312, endPoint x: 601, endPoint y: 272, distance: 110.0
click at [601, 272] on div "Lease started Jan 14, 2025 at 7:00 PM Survey, sent via SMS Residesk Automated S…" at bounding box center [833, 280] width 831 height 359
copy div "Residesk Automated Survey Aug 28, 2025 at 12:35 PM Hi Mia and Kailyn! I'm check…"
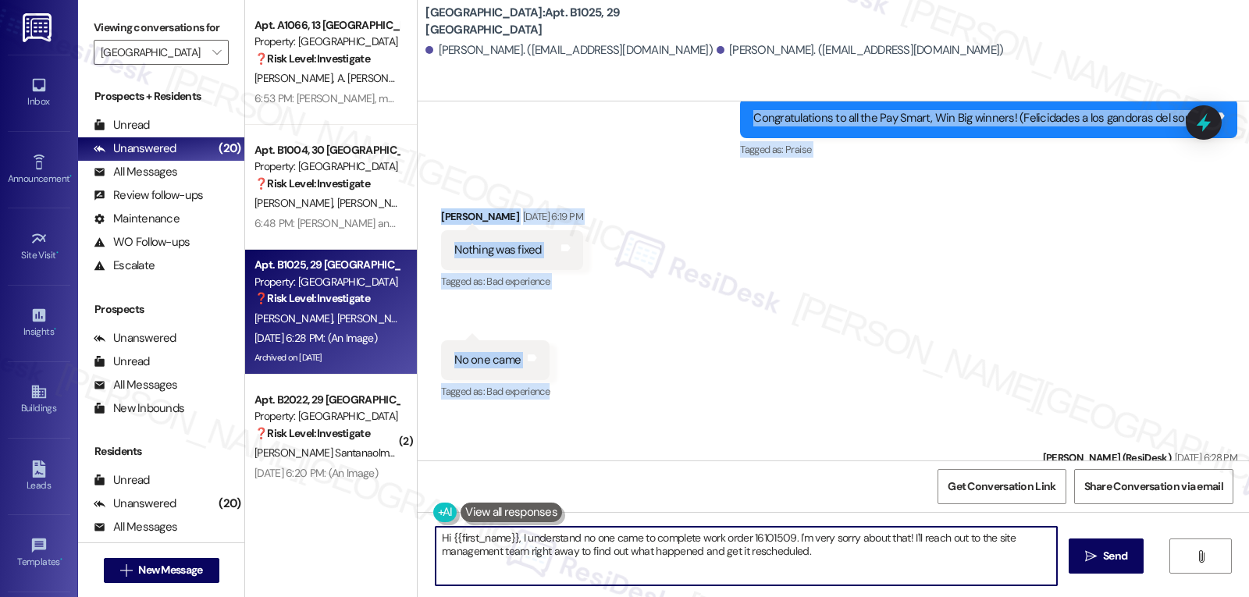
click at [593, 582] on textarea "Hi {{first_name}}, I understand no one came to complete work order 16101509. I'…" at bounding box center [746, 556] width 621 height 59
paste textarea "Mia, I’m really sorry to hear that no one came out and nothing was fixed—that m…"
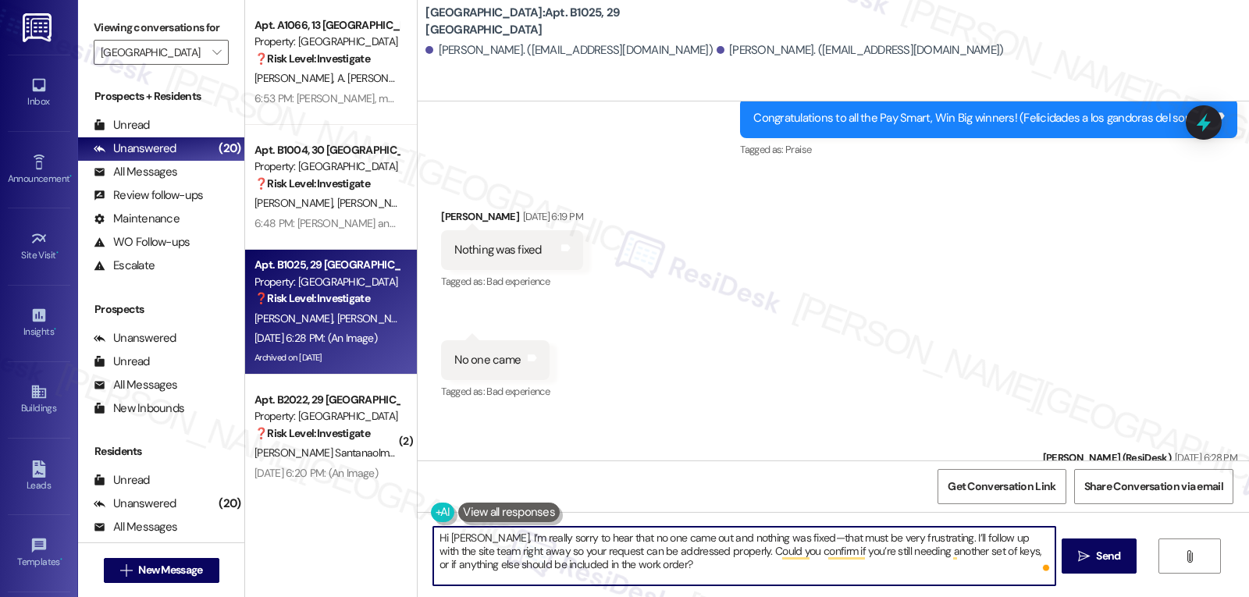
scroll to position [6177, 0]
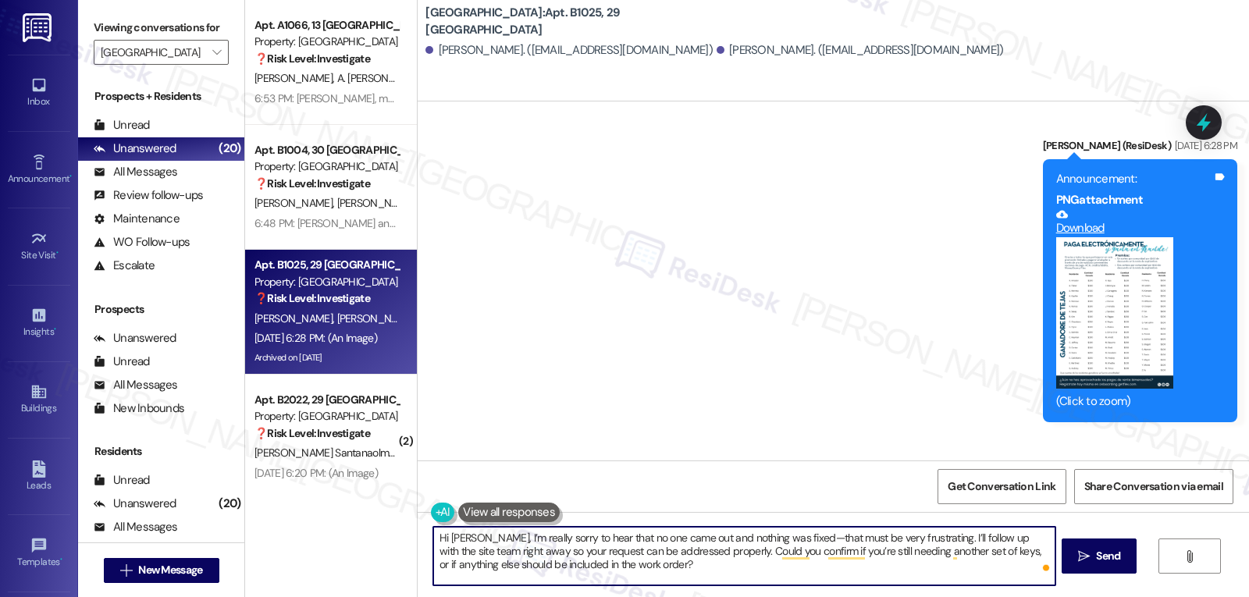
click at [763, 539] on textarea "Hi Mia, I’m really sorry to hear that no one came out and nothing was fixed—tha…" at bounding box center [743, 556] width 621 height 59
click at [799, 576] on textarea "Hi Mia, I’m really sorry to hear that no one came out and nothing was fixed. Th…" at bounding box center [743, 556] width 621 height 59
type textarea "Hi Mia, I’m really sorry to hear that no one came out and nothing was fixed. Th…"
click at [1096, 557] on span "Send" at bounding box center [1108, 556] width 24 height 16
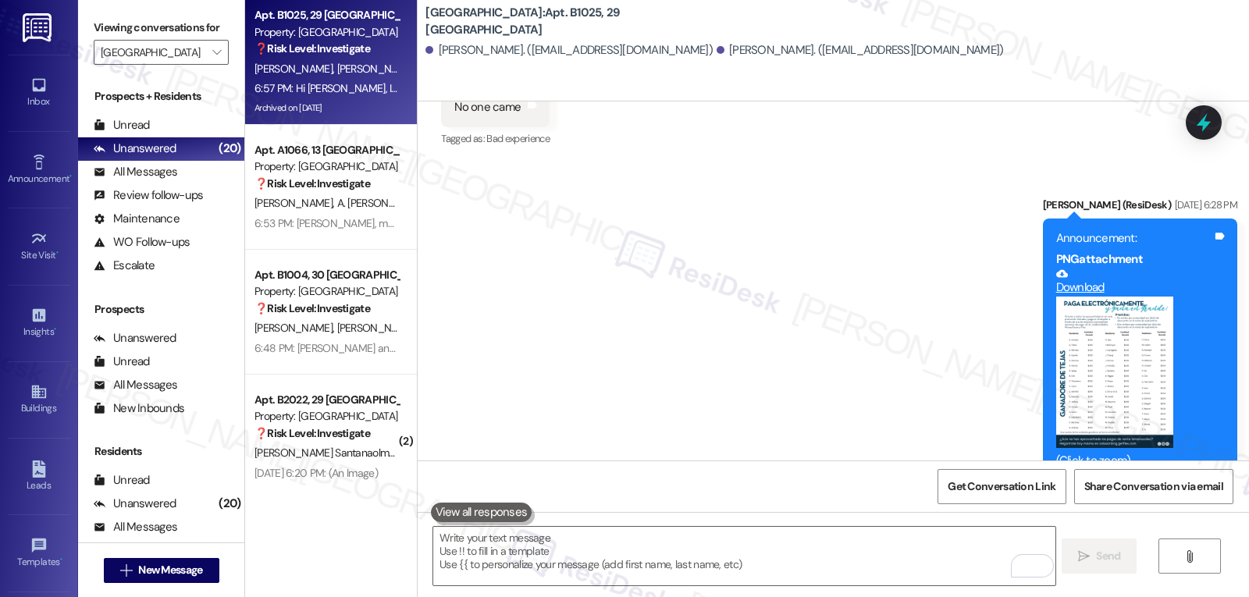
scroll to position [6320, 0]
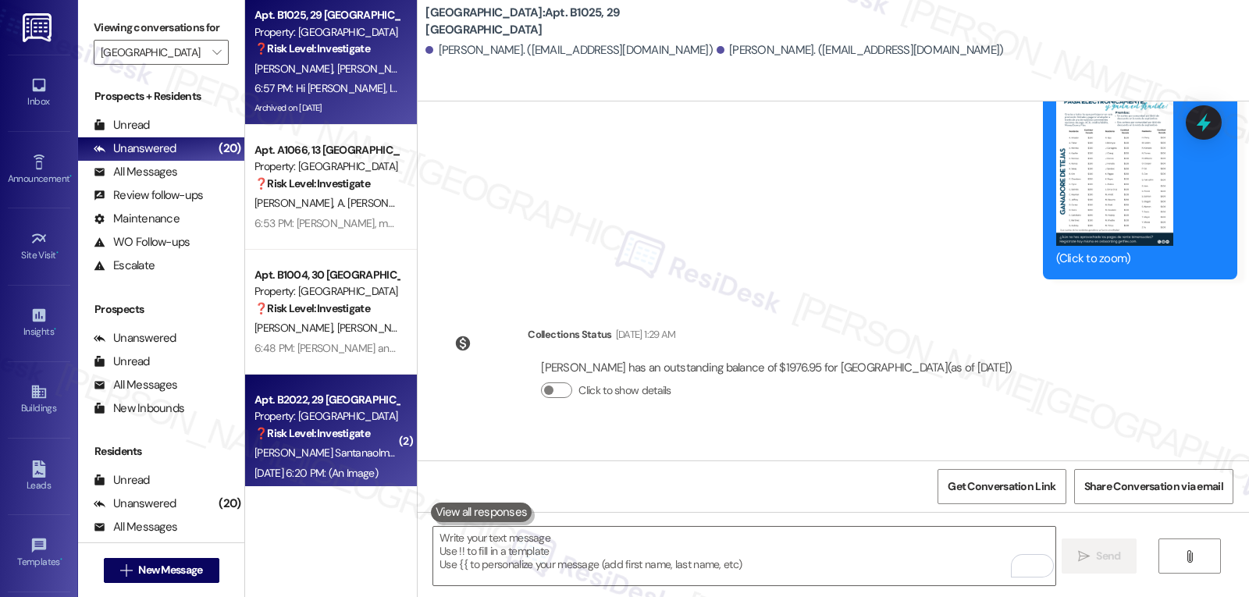
click at [308, 441] on div "❓ Risk Level: Investigate" at bounding box center [326, 433] width 144 height 16
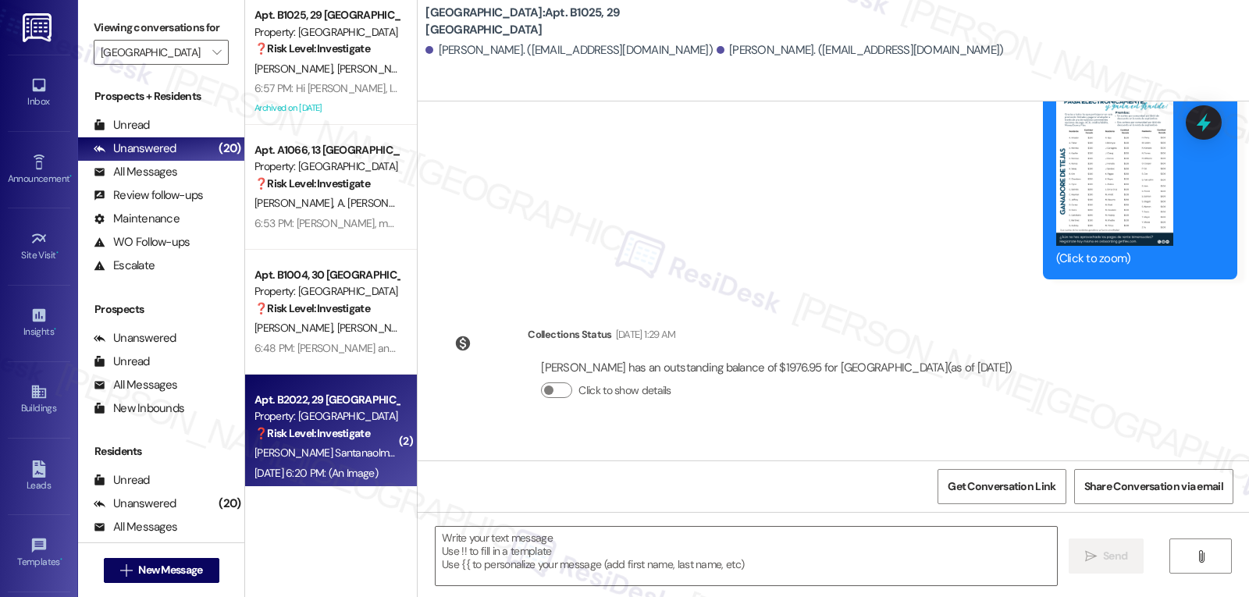
type textarea "Fetching suggested responses. Please feel free to read through the conversation…"
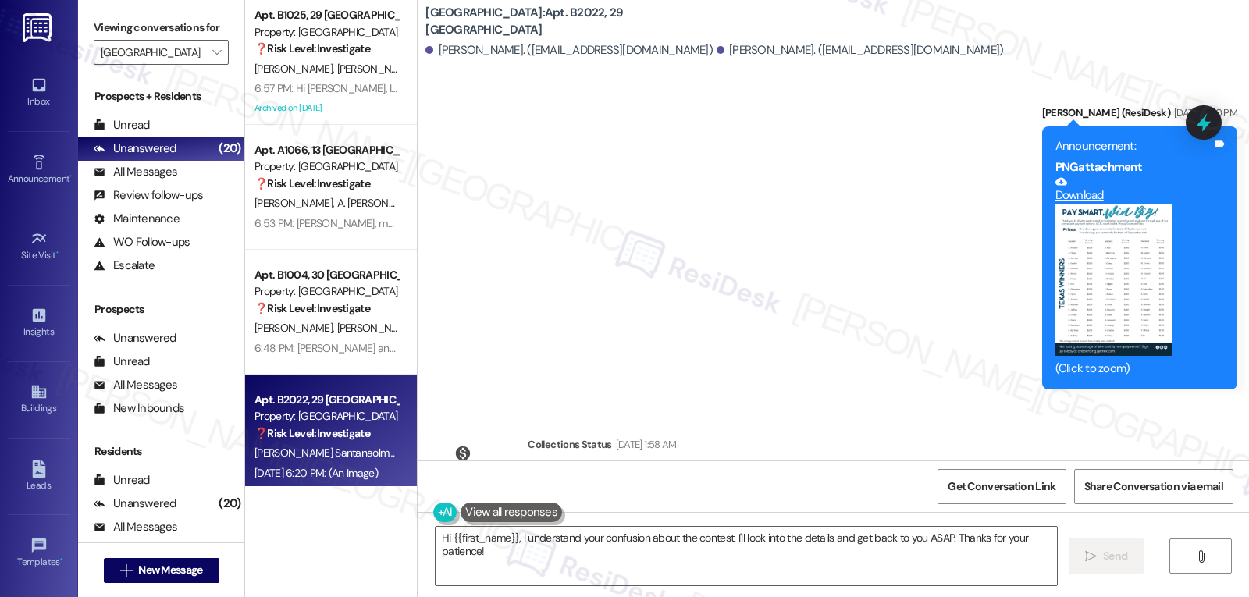
scroll to position [1436, 0]
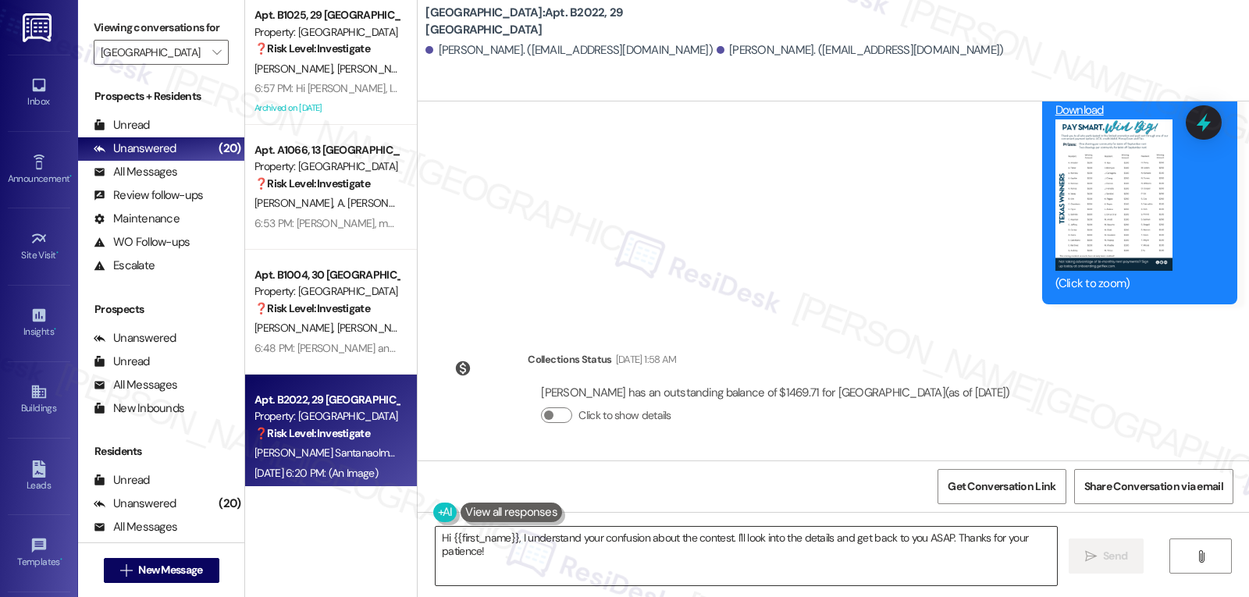
click at [520, 538] on textarea "Hi {{first_name}}, I understand your confusion about the contest. I'll look int…" at bounding box center [746, 556] width 621 height 59
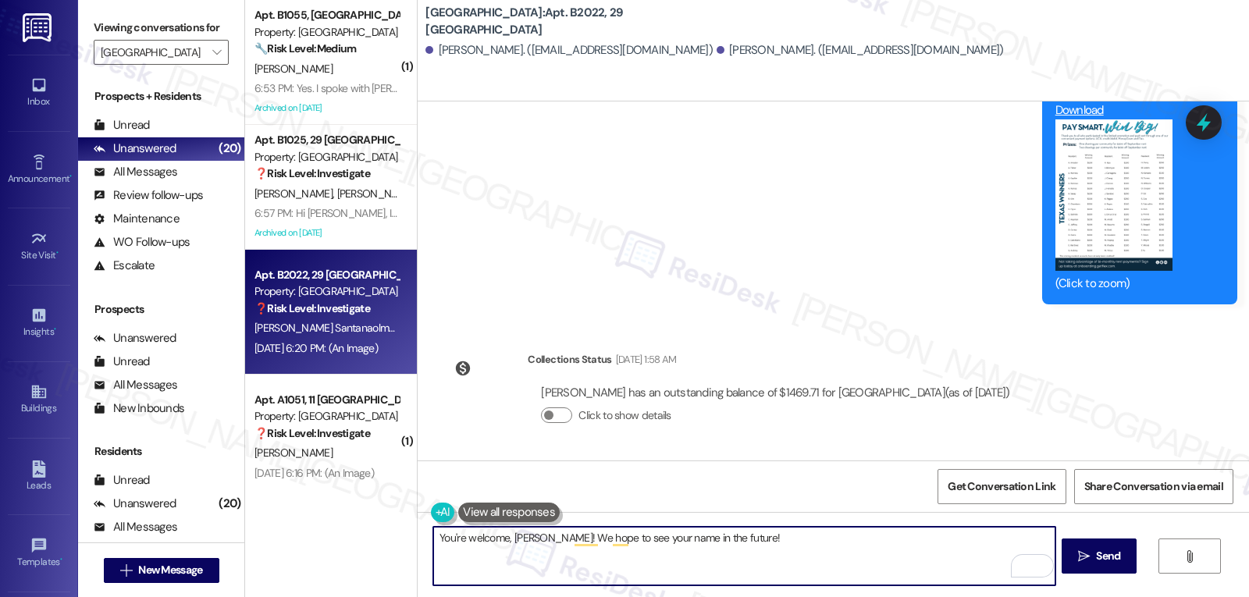
click at [668, 539] on textarea "You're welcome, Angelica! We hope to see your name in the future!" at bounding box center [743, 556] width 621 height 59
click at [861, 571] on textarea "You're welcome, Angelica! We hope to see your name on the winner's list in the …" at bounding box center [743, 556] width 621 height 59
type textarea "You're welcome, Angelica! We hope to see your name on the winner's list in the …"
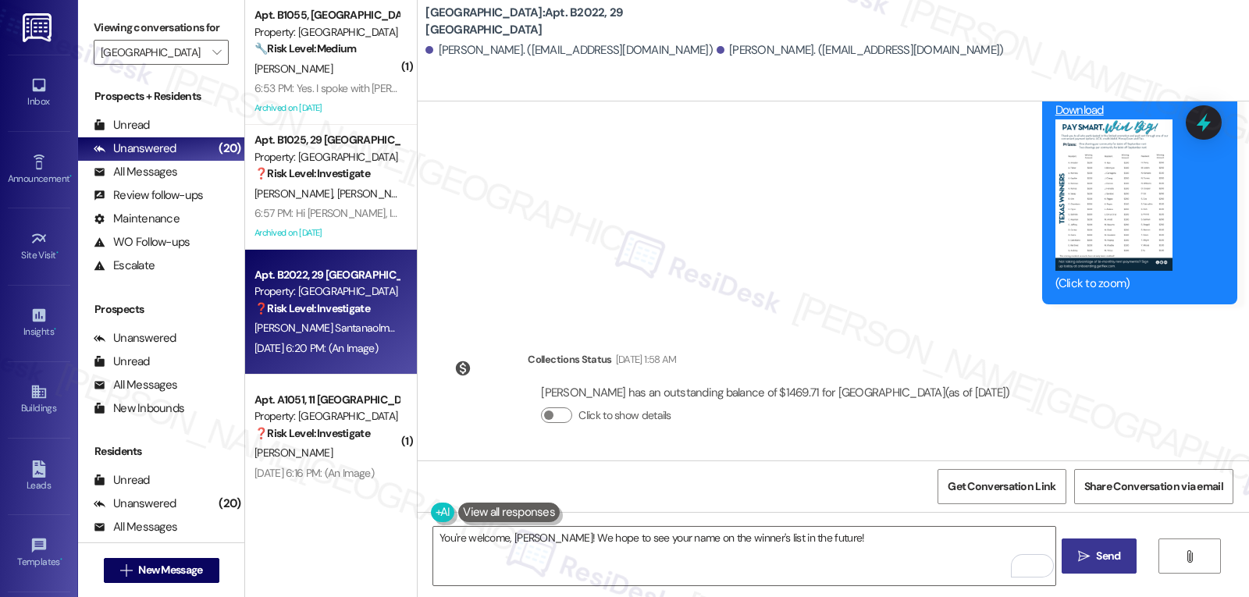
click at [1109, 559] on span "Send" at bounding box center [1108, 556] width 24 height 16
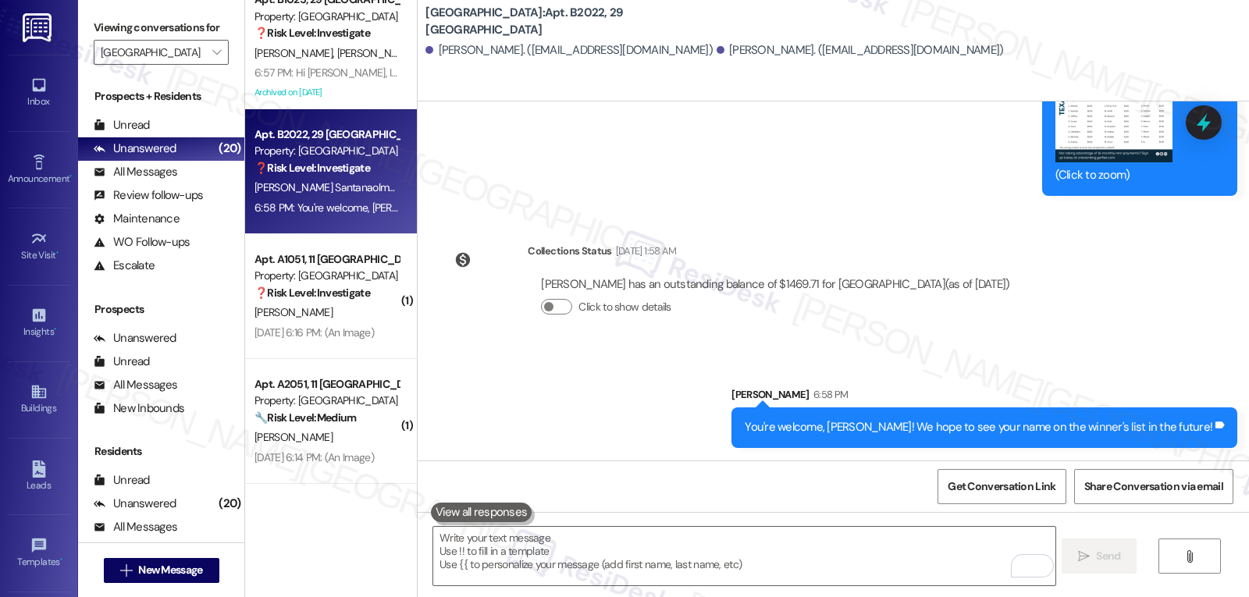
scroll to position [312, 0]
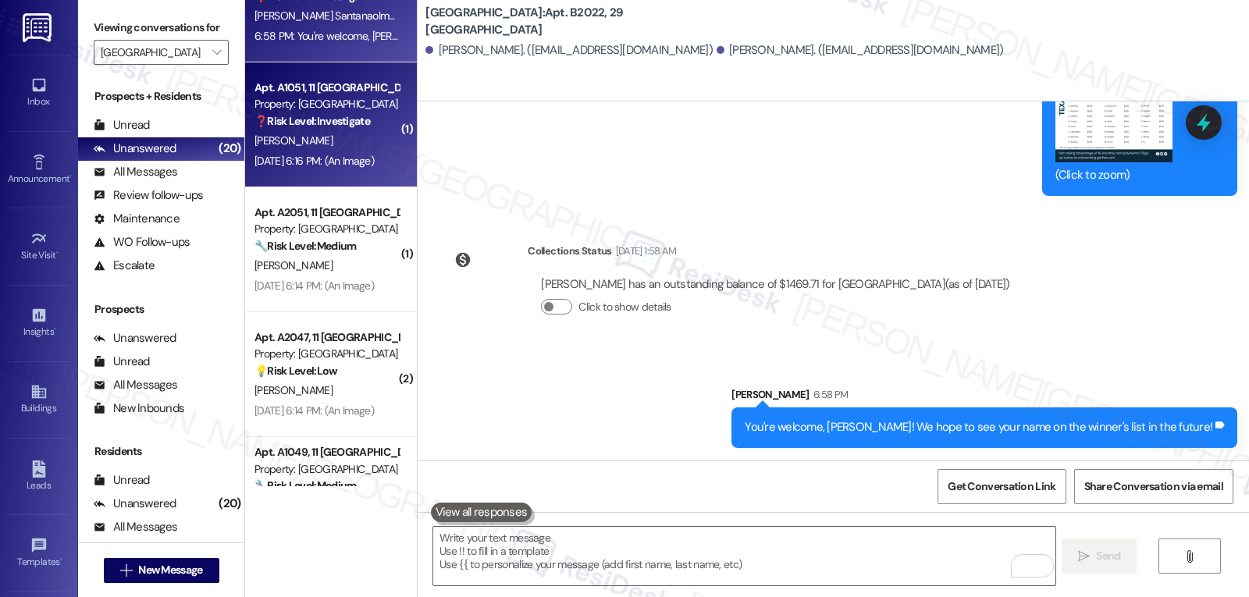
click at [328, 166] on div "Aug 28, 2025 at 6:16 PM: (An Image) Aug 28, 2025 at 6:16 PM: (An Image)" at bounding box center [313, 161] width 119 height 14
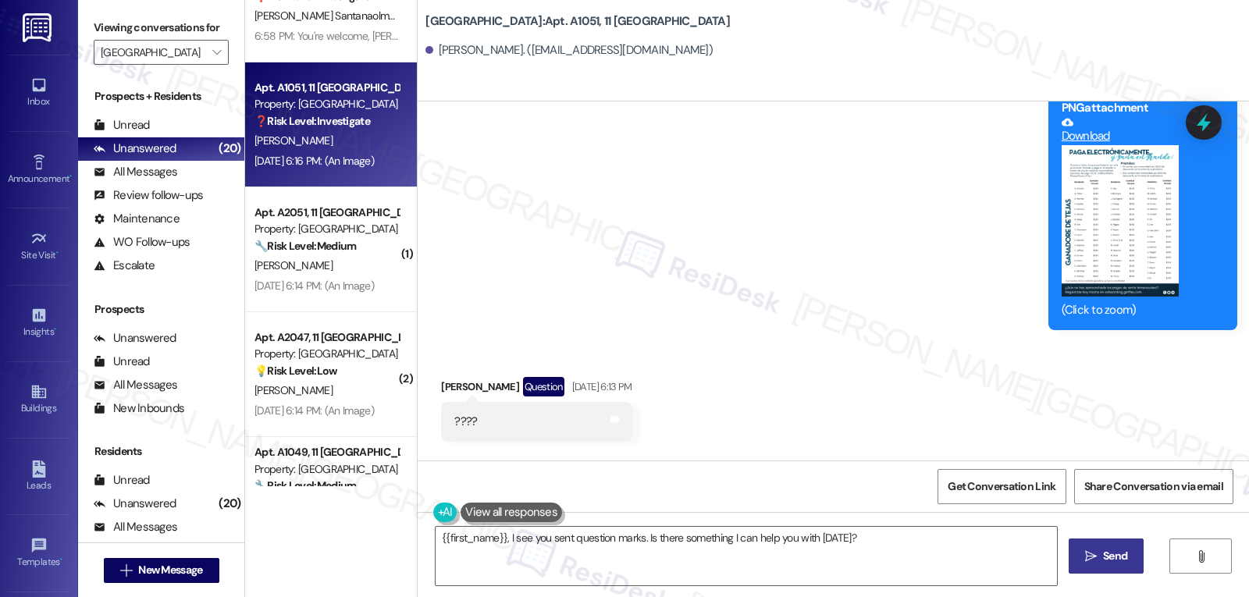
scroll to position [991, 0]
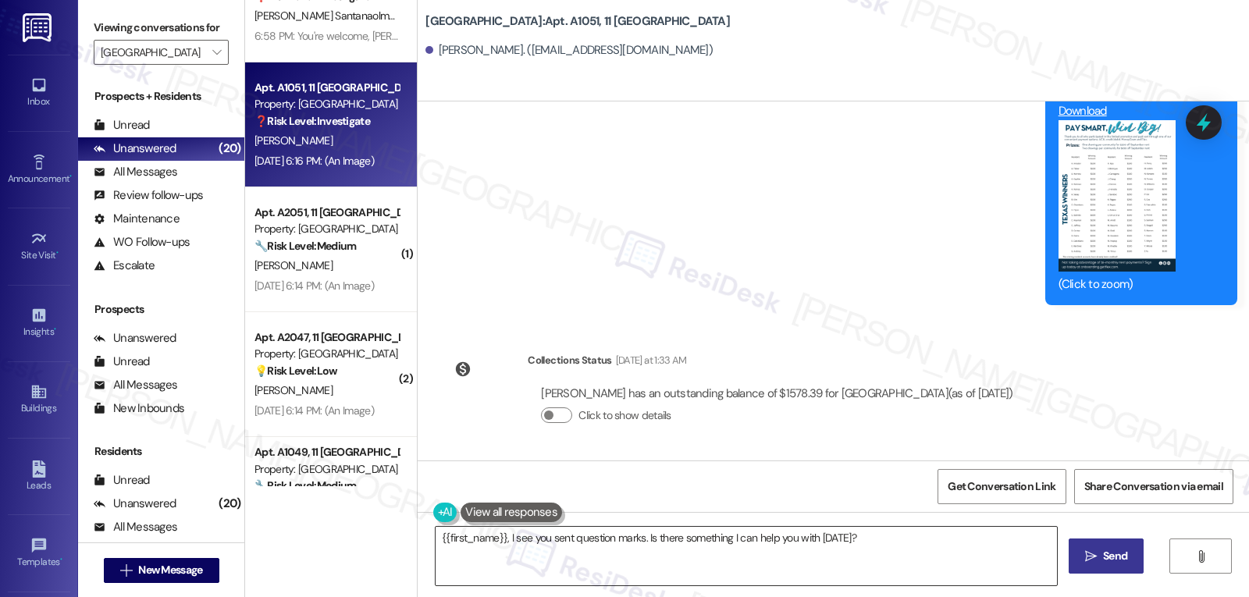
click at [537, 571] on textarea "{{first_name}}, I see you sent question marks. Is there something I can help yo…" at bounding box center [746, 556] width 621 height 59
drag, startPoint x: 621, startPoint y: 546, endPoint x: 635, endPoint y: 541, distance: 15.8
click at [621, 549] on textarea "Hi Frank," at bounding box center [743, 556] width 621 height 59
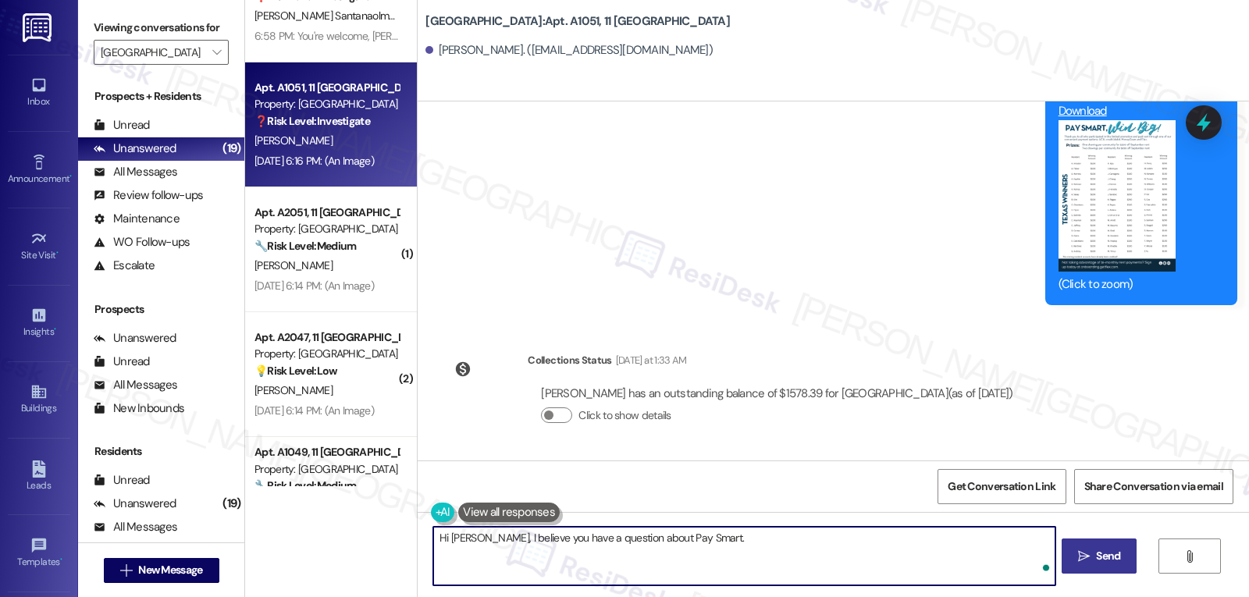
paste textarea "This contest was for residents who paid August rent electronically or set up re…"
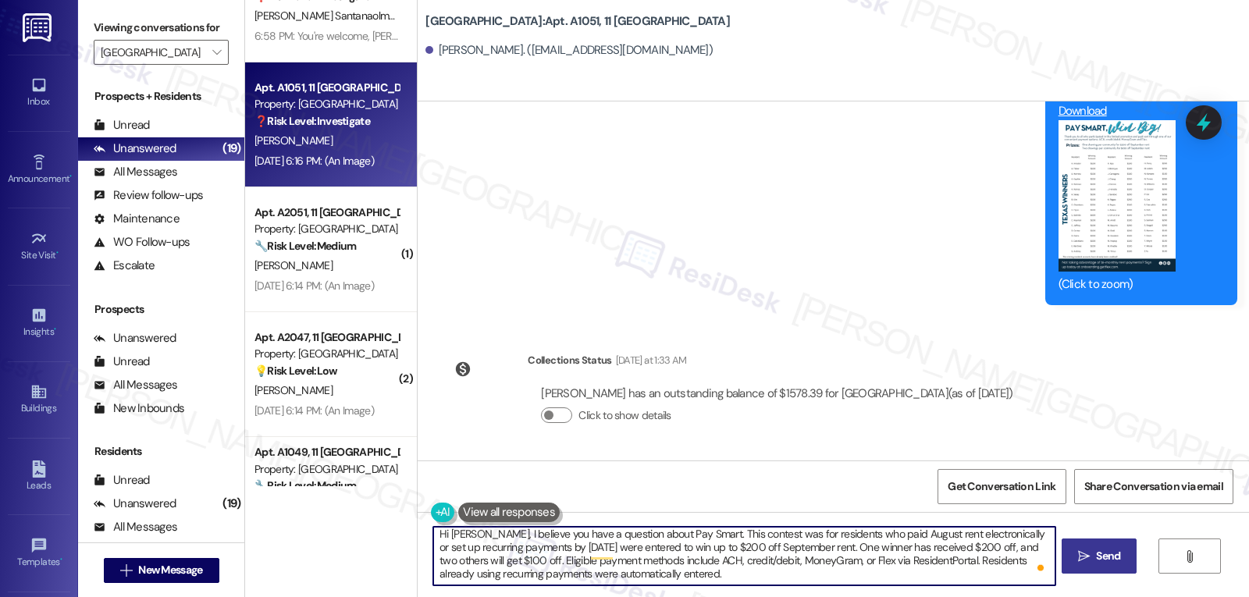
scroll to position [4, 0]
type textarea "Hi Frank, I believe you have a question about Pay Smart. This contest was for r…"
click at [1075, 560] on span " Send" at bounding box center [1099, 556] width 49 height 16
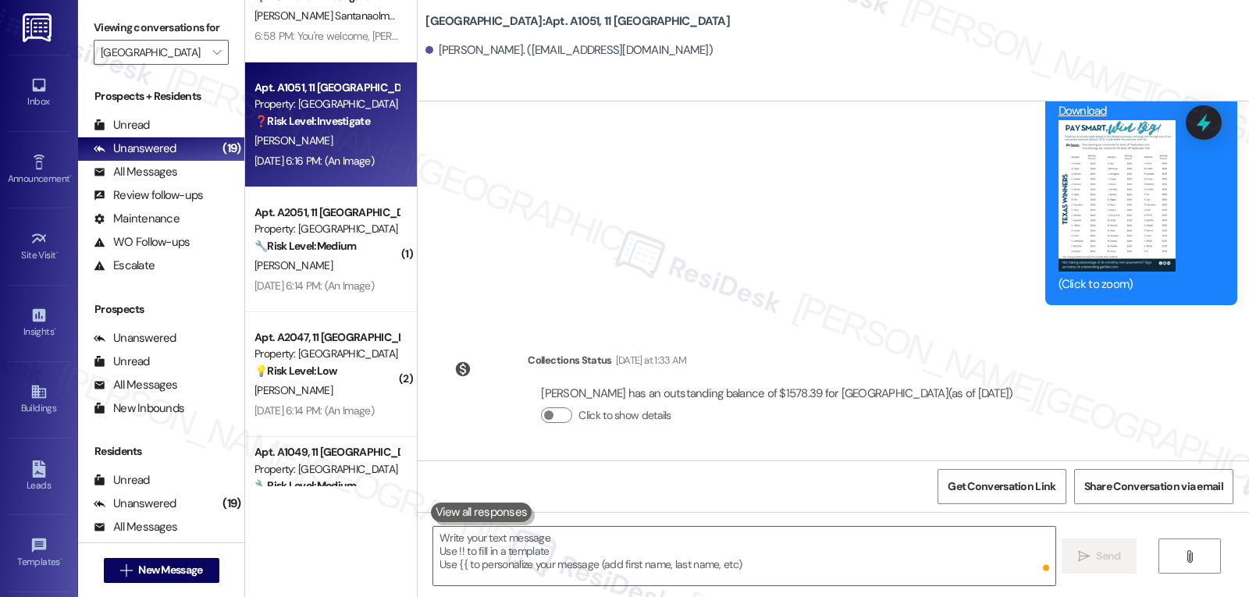
scroll to position [0, 0]
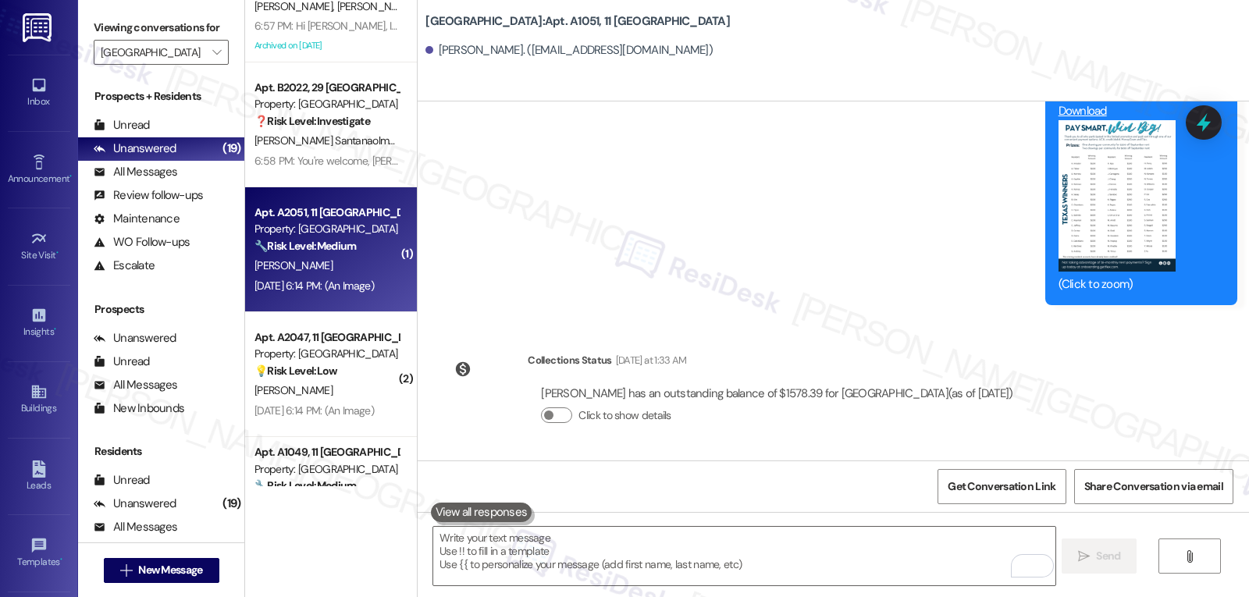
click at [313, 265] on div "V. Edmonds" at bounding box center [327, 266] width 148 height 20
type textarea "Fetching suggested responses. Please feel free to read through the conversation…"
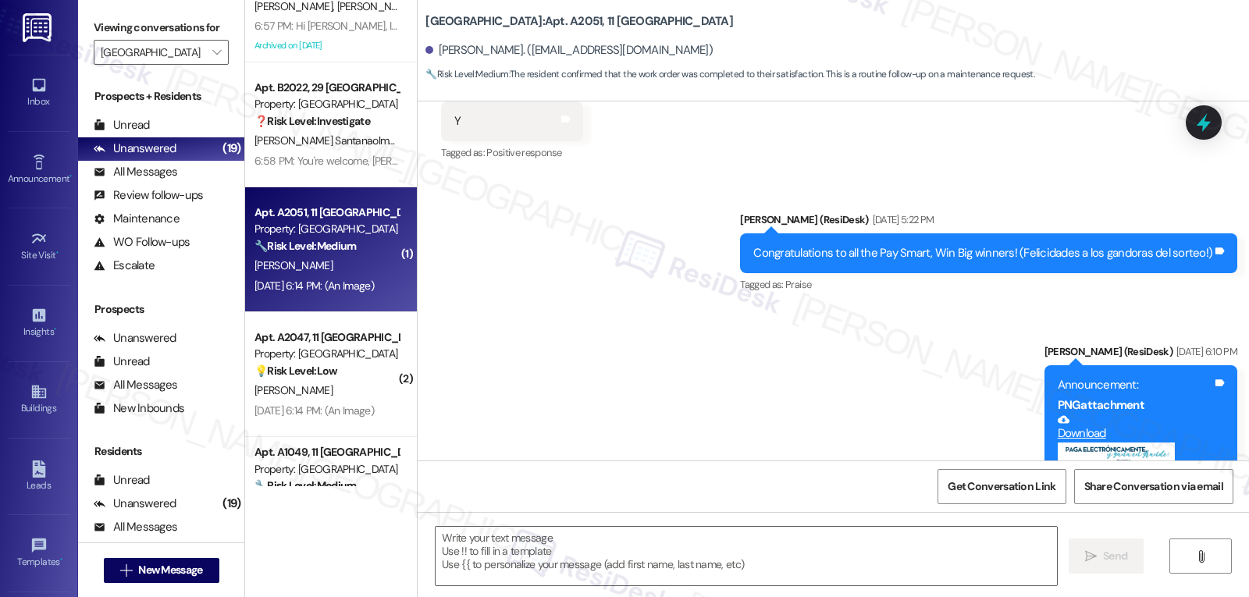
type textarea "Fetching suggested responses. Please feel free to read through the conversation…"
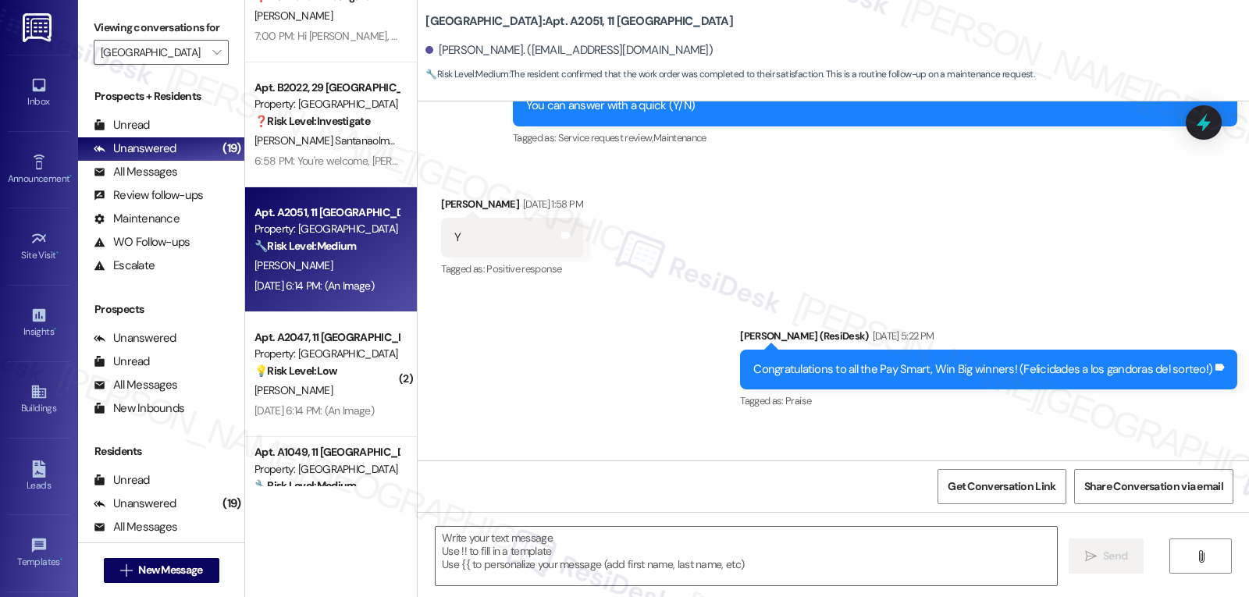
scroll to position [357, 0]
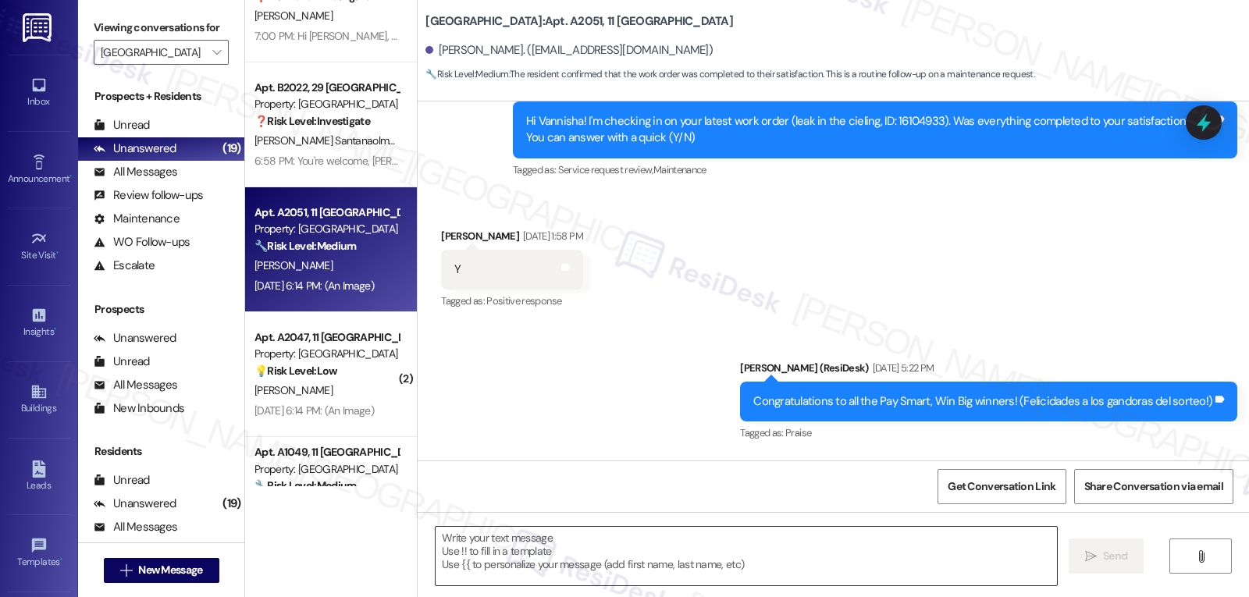
click at [524, 571] on textarea at bounding box center [746, 556] width 621 height 59
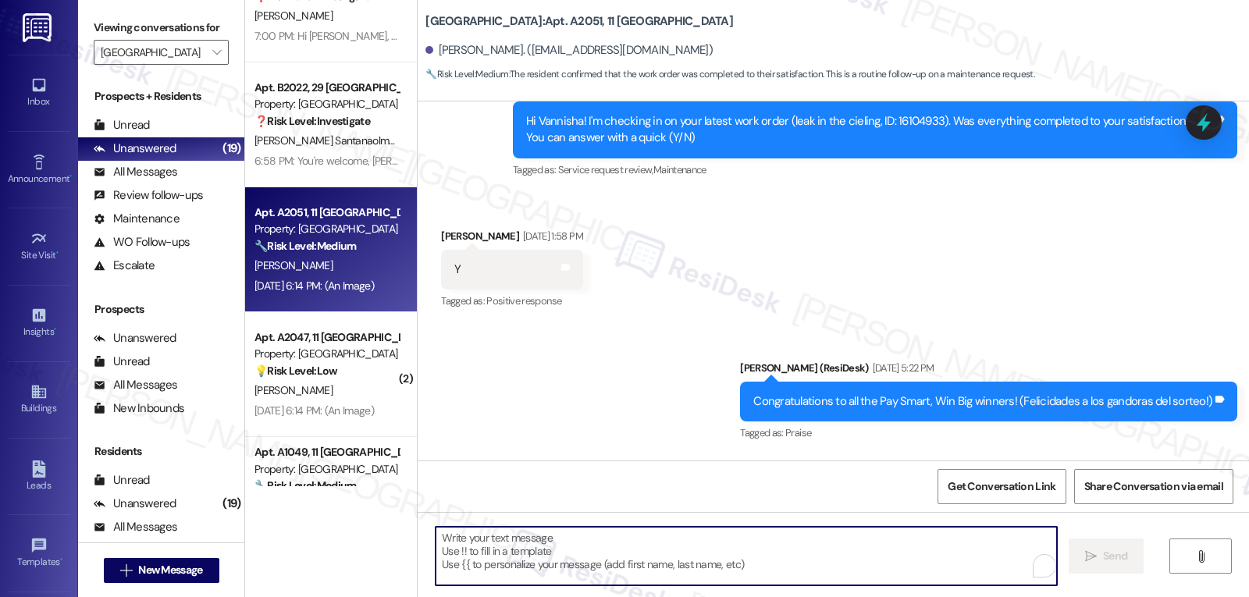
paste textarea "Thanks so much for letting us know, {{first_name}}! I’m happy to hear everythin…"
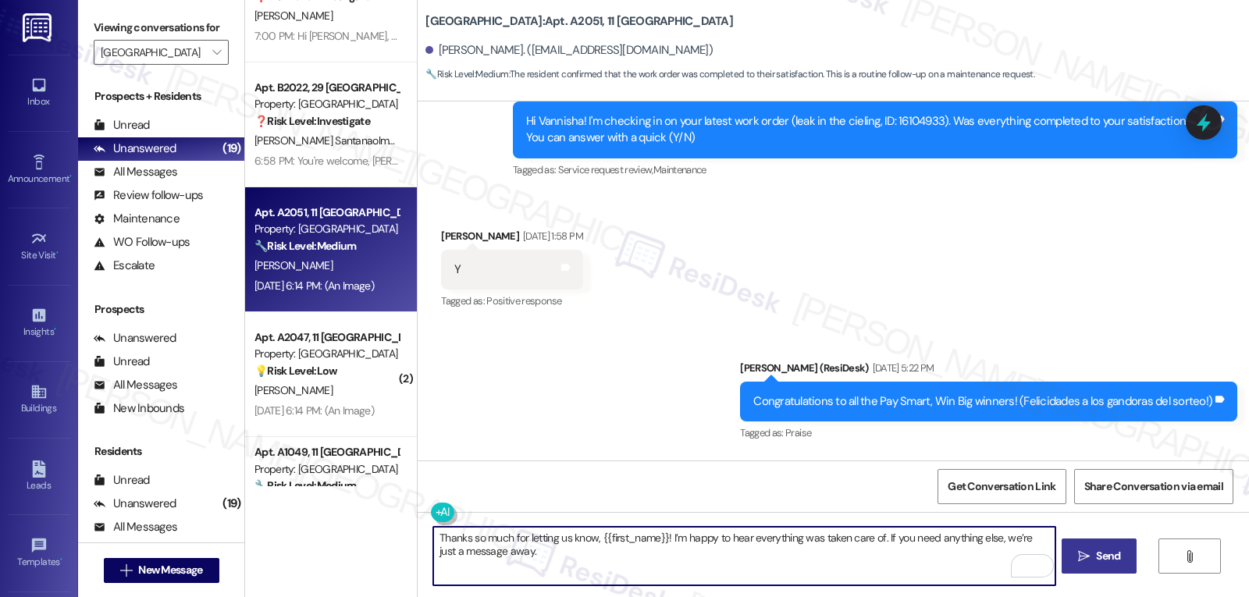
type textarea "Thanks so much for letting us know, {{first_name}}! I’m happy to hear everythin…"
click at [1086, 564] on span " Send" at bounding box center [1099, 556] width 49 height 16
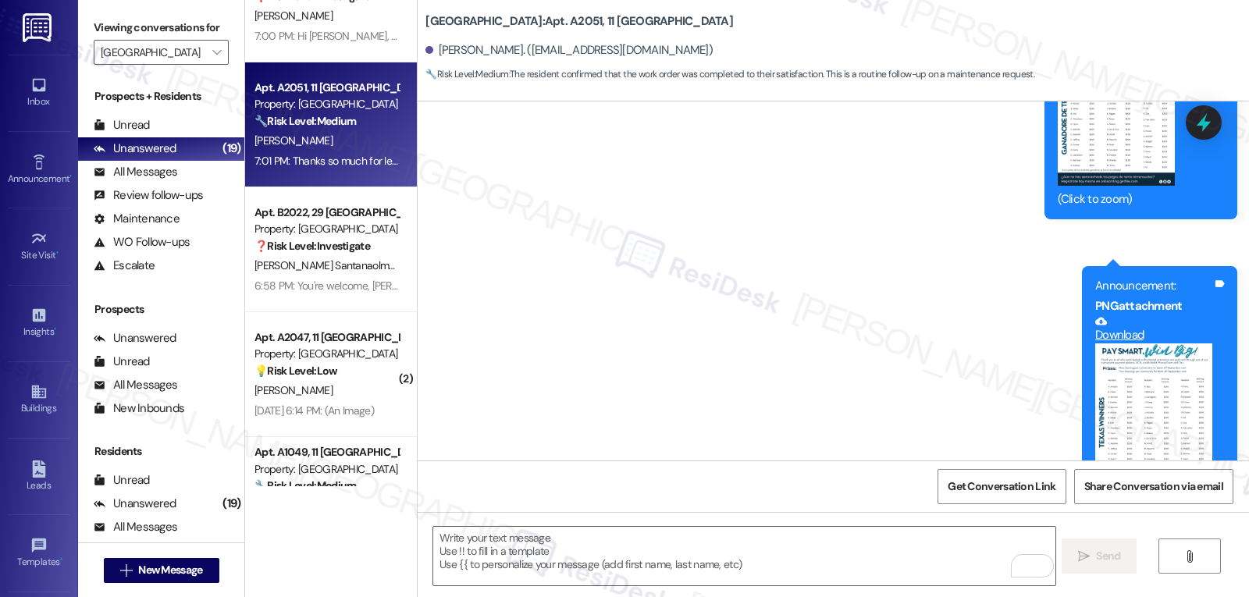
scroll to position [1002, 0]
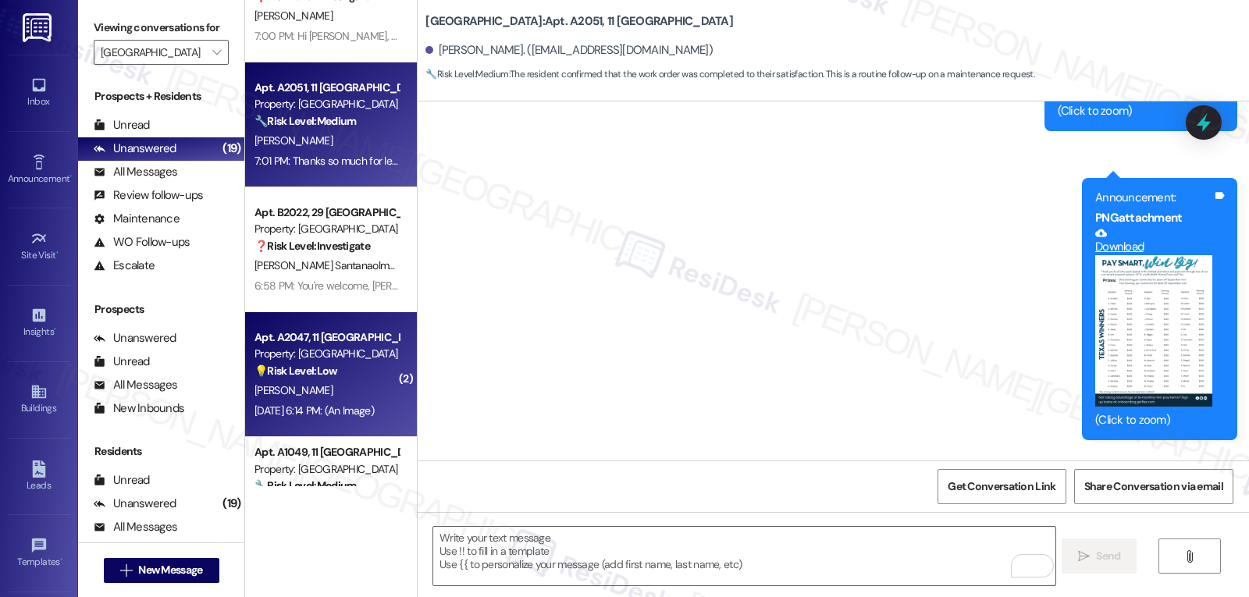
click at [297, 391] on div "C. Barrera" at bounding box center [327, 391] width 148 height 20
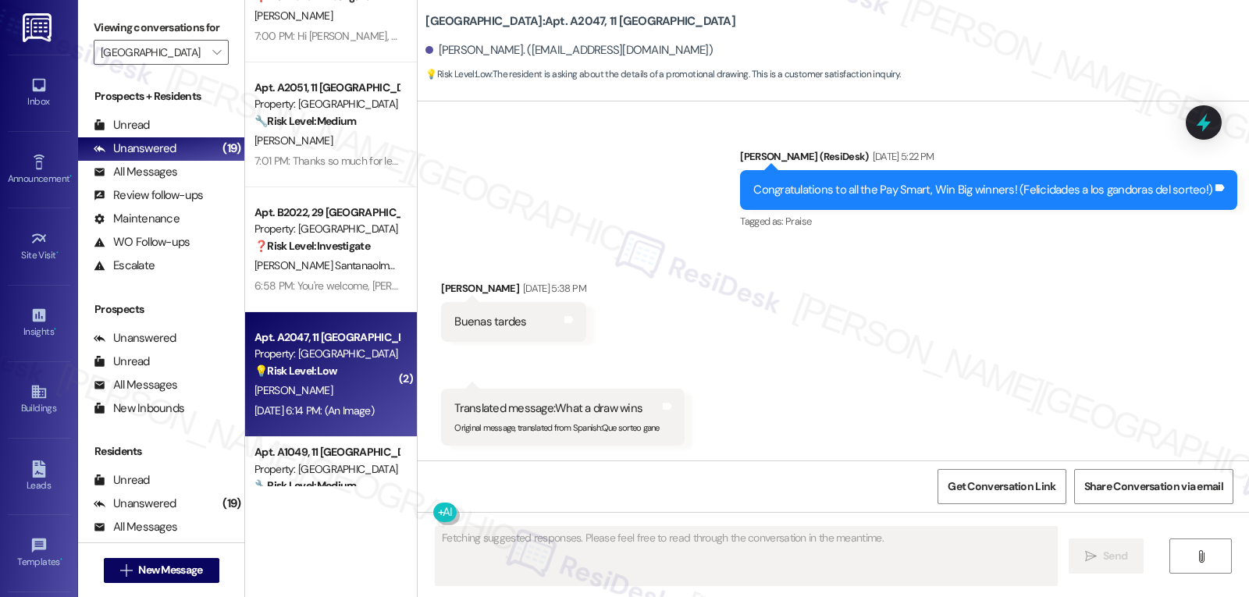
scroll to position [846, 0]
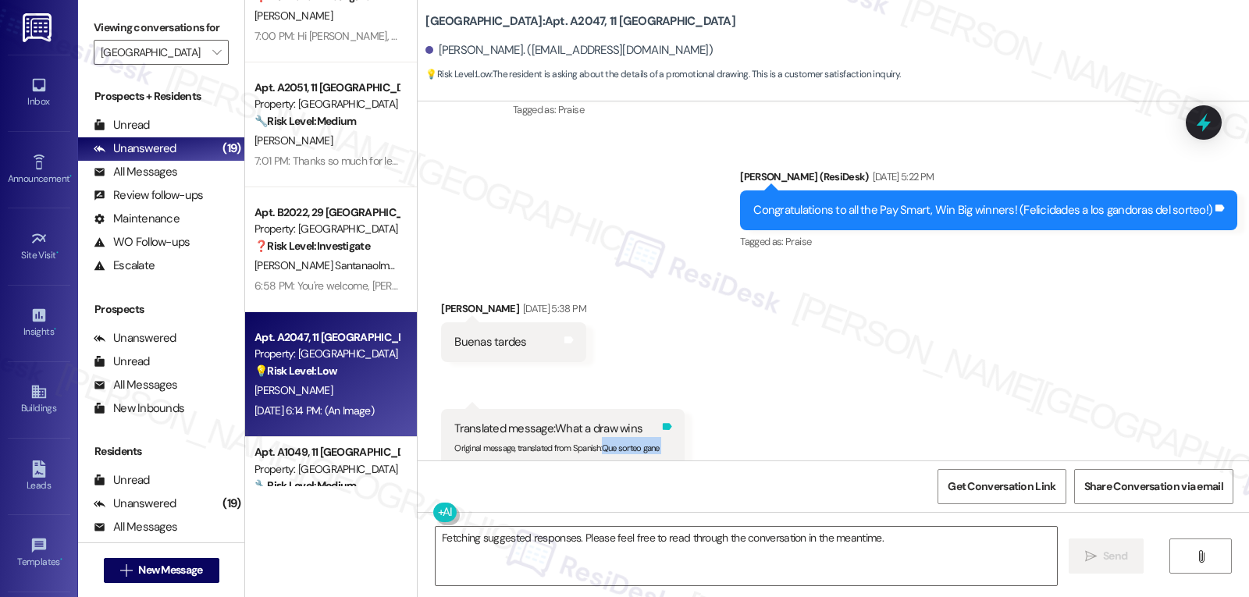
drag, startPoint x: 594, startPoint y: 431, endPoint x: 655, endPoint y: 433, distance: 60.9
click at [655, 433] on div "Translated message: What a draw wins Original message, translated from Spanish …" at bounding box center [562, 437] width 243 height 57
copy div "Que sorteo gane Translated from original message: Que sorteo gane Tags and note…"
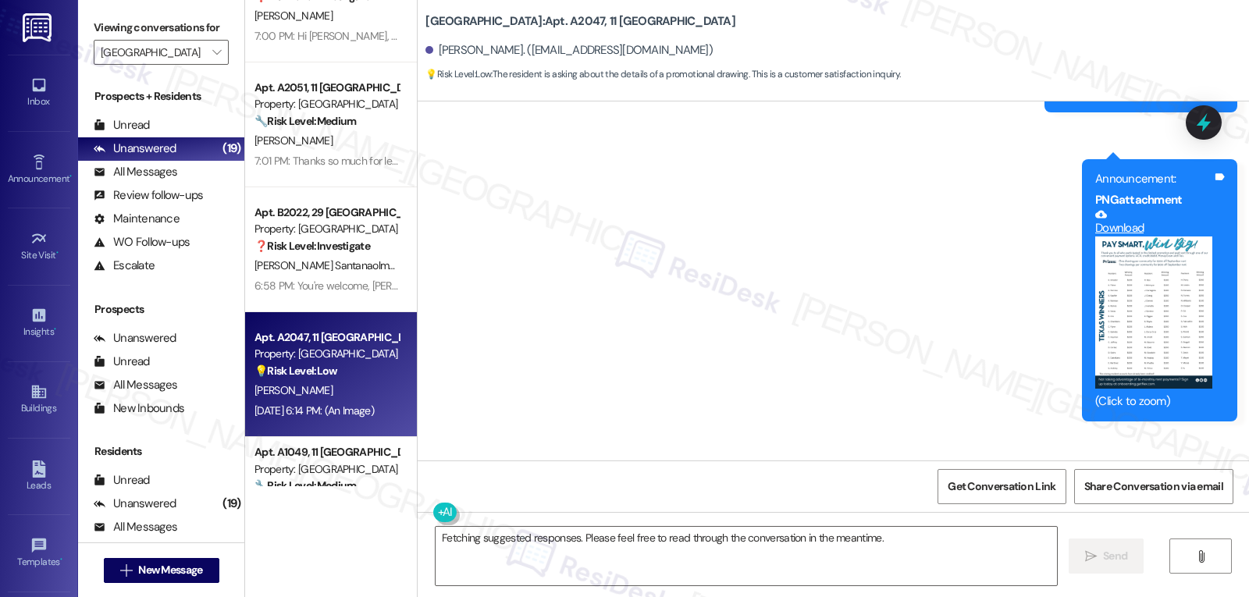
scroll to position [1631, 0]
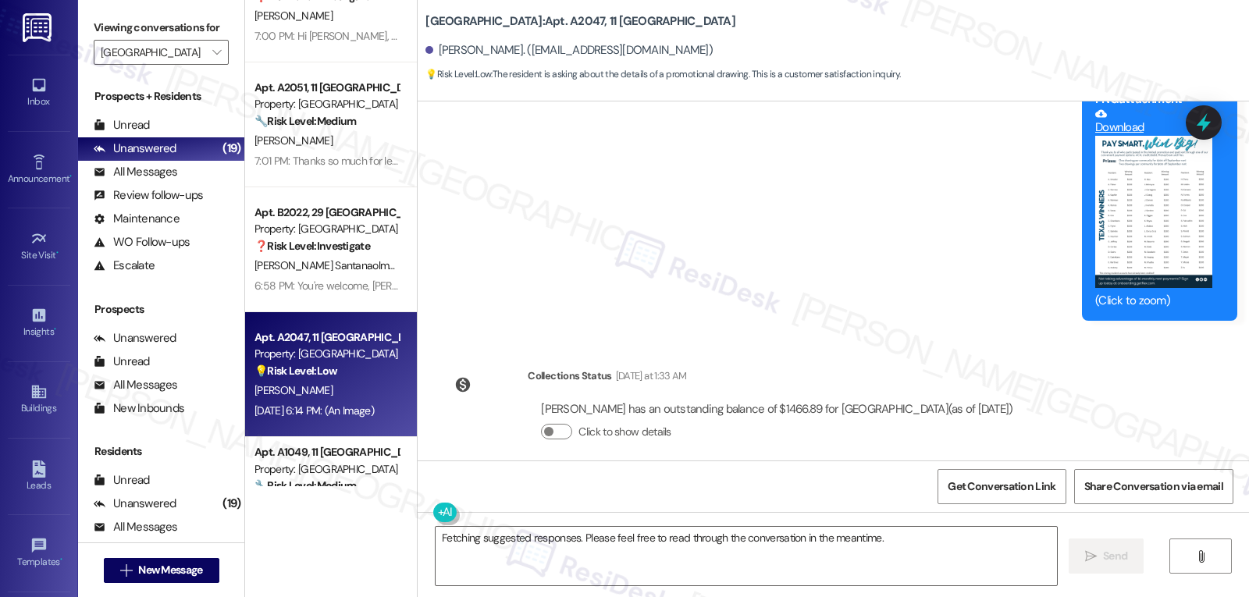
click at [1169, 219] on button "Zoom image" at bounding box center [1153, 211] width 117 height 151
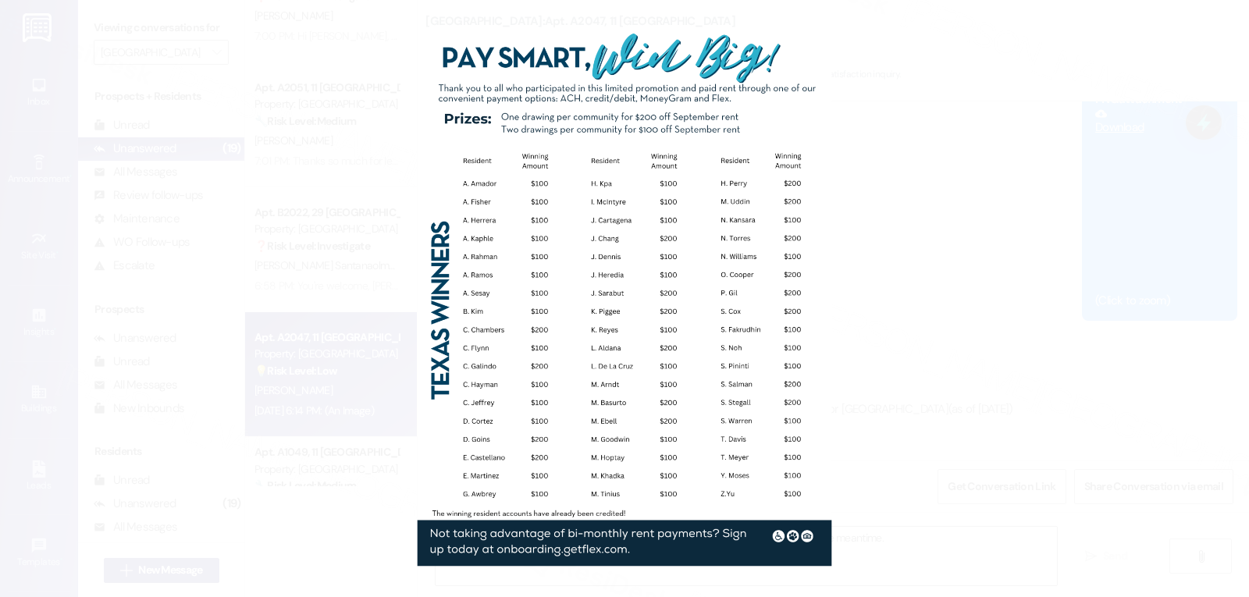
click at [1127, 209] on button "Unzoom image" at bounding box center [624, 298] width 1249 height 597
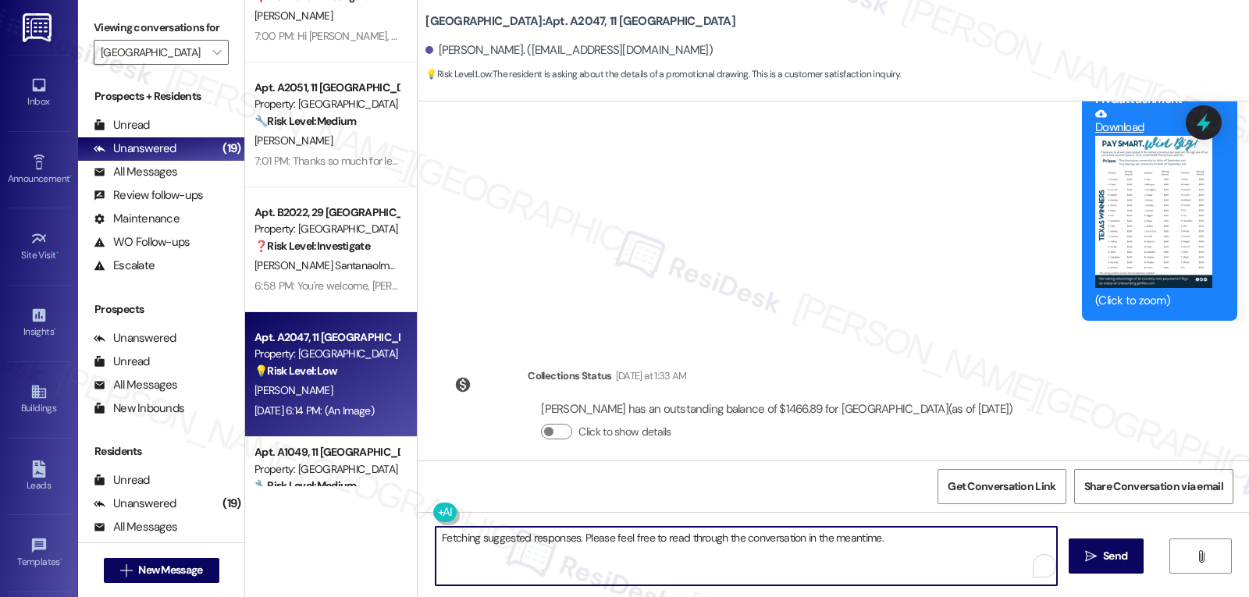
click at [578, 564] on textarea "Fetching suggested responses. Please feel free to read through the conversation…" at bounding box center [746, 556] width 621 height 59
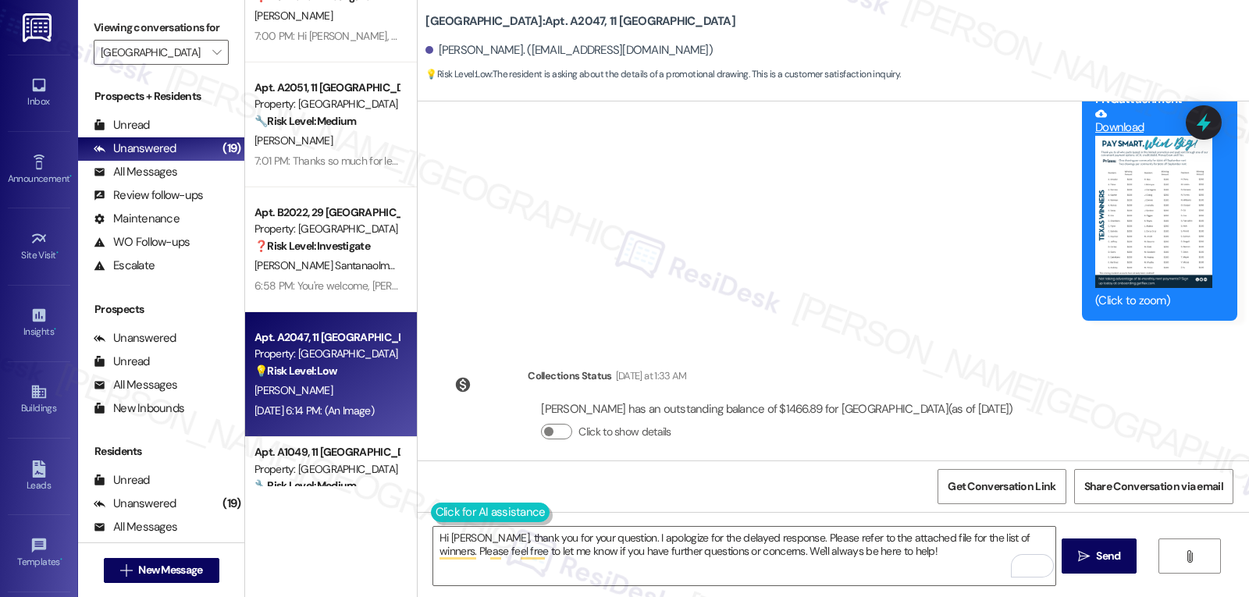
click at [431, 516] on button at bounding box center [490, 513] width 119 height 20
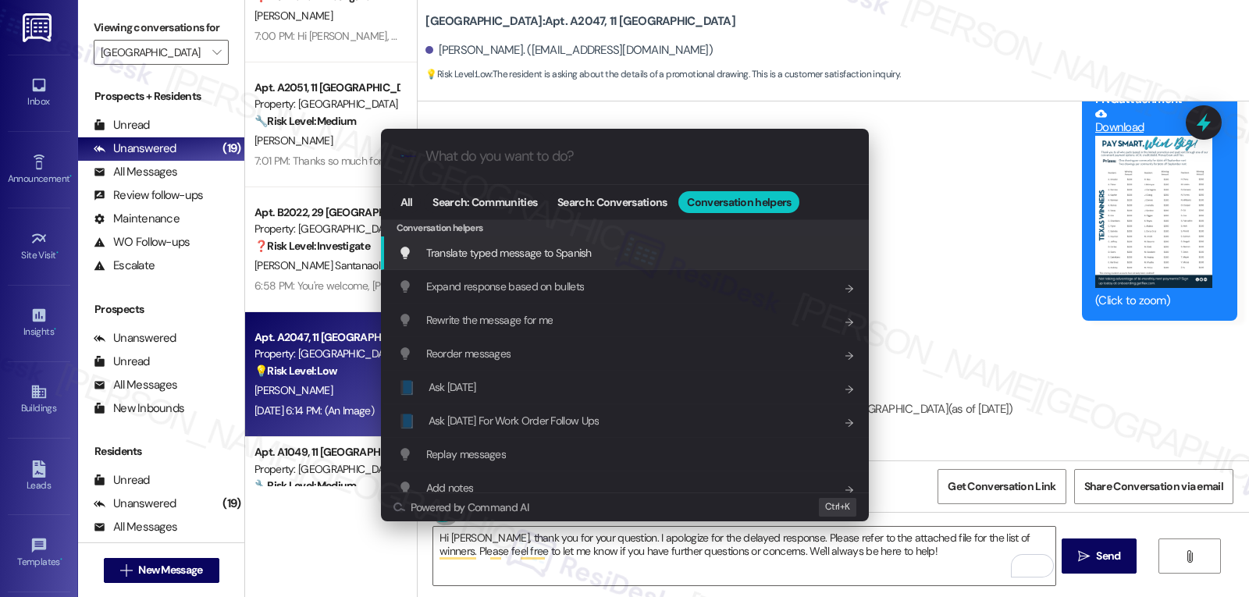
click at [579, 256] on span "Translate typed message to Spanish" at bounding box center [508, 253] width 165 height 14
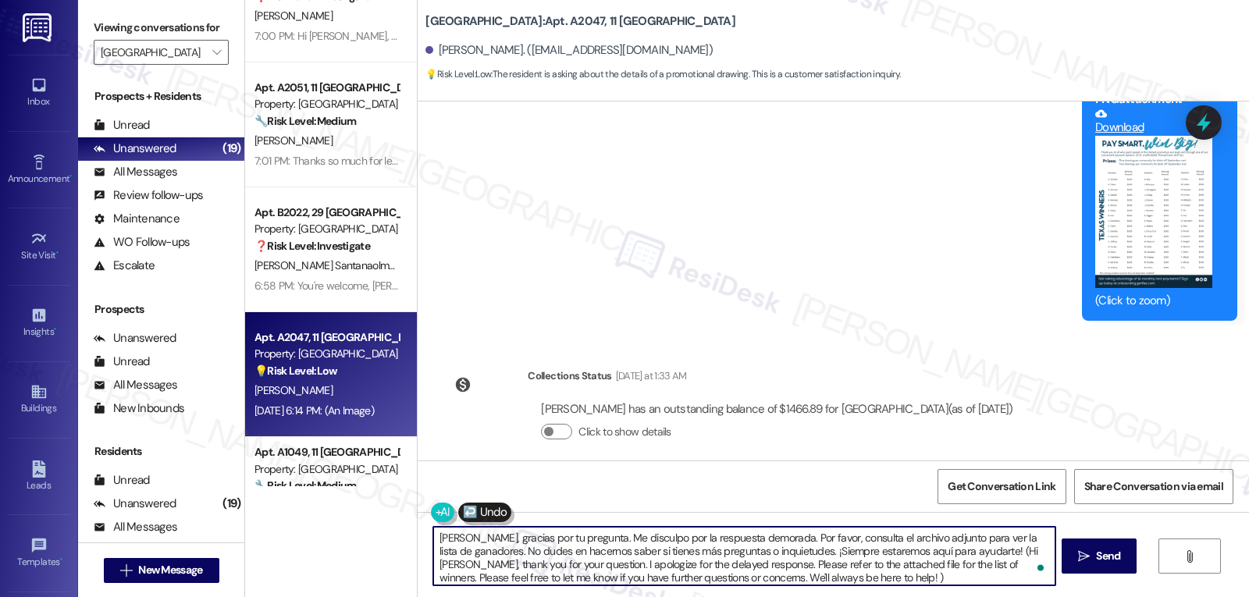
scroll to position [4, 0]
drag, startPoint x: 975, startPoint y: 553, endPoint x: 1248, endPoint y: 634, distance: 285.0
click at [1248, 596] on html "Inbox Go to Inbox Announcement • Send A Text Announcement Site Visit • Go to Si…" at bounding box center [624, 298] width 1249 height 597
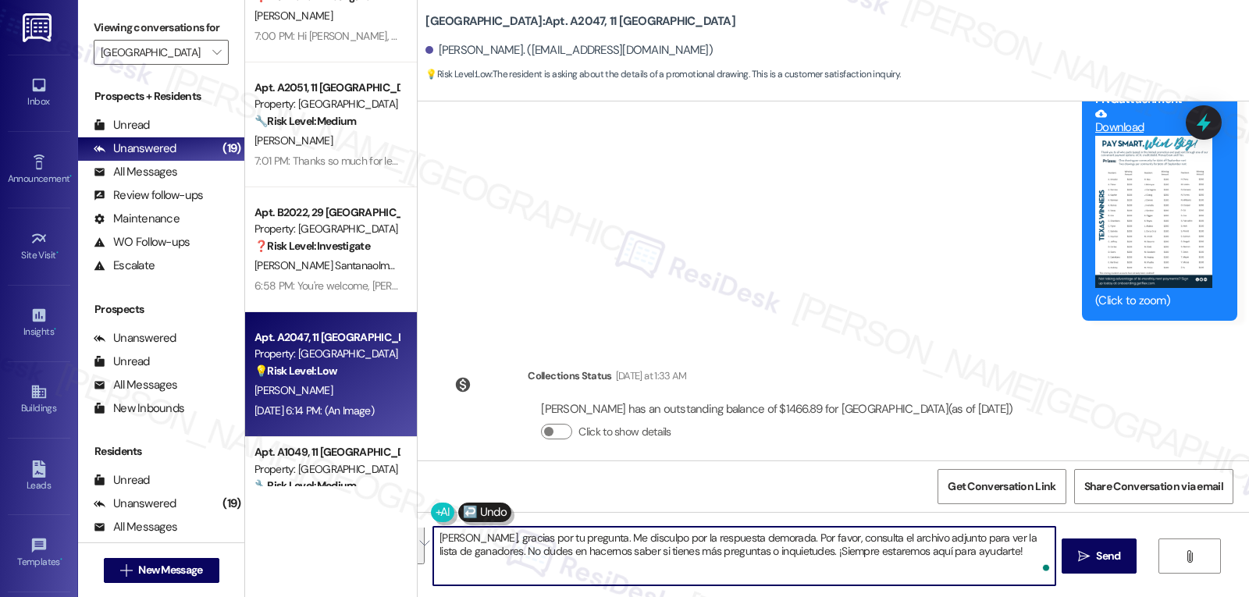
scroll to position [0, 0]
type textarea "Hola Cynthia, gracias por tu pregunta. Me disculpo por la respuesta demorada. P…"
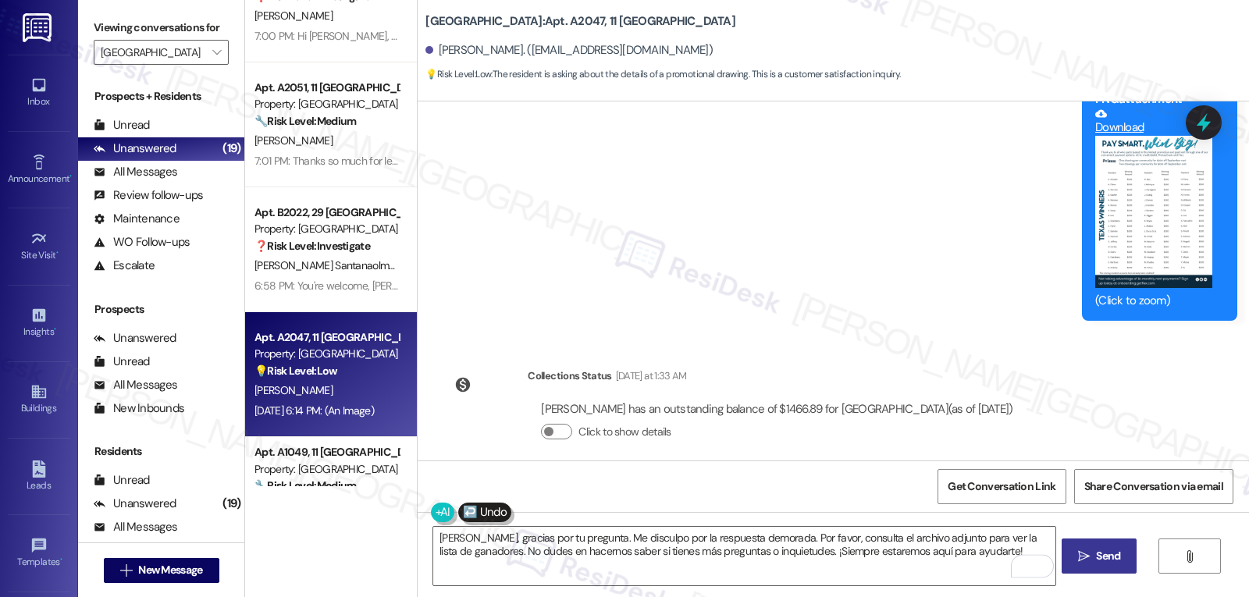
click at [1086, 564] on span " Send" at bounding box center [1099, 556] width 49 height 16
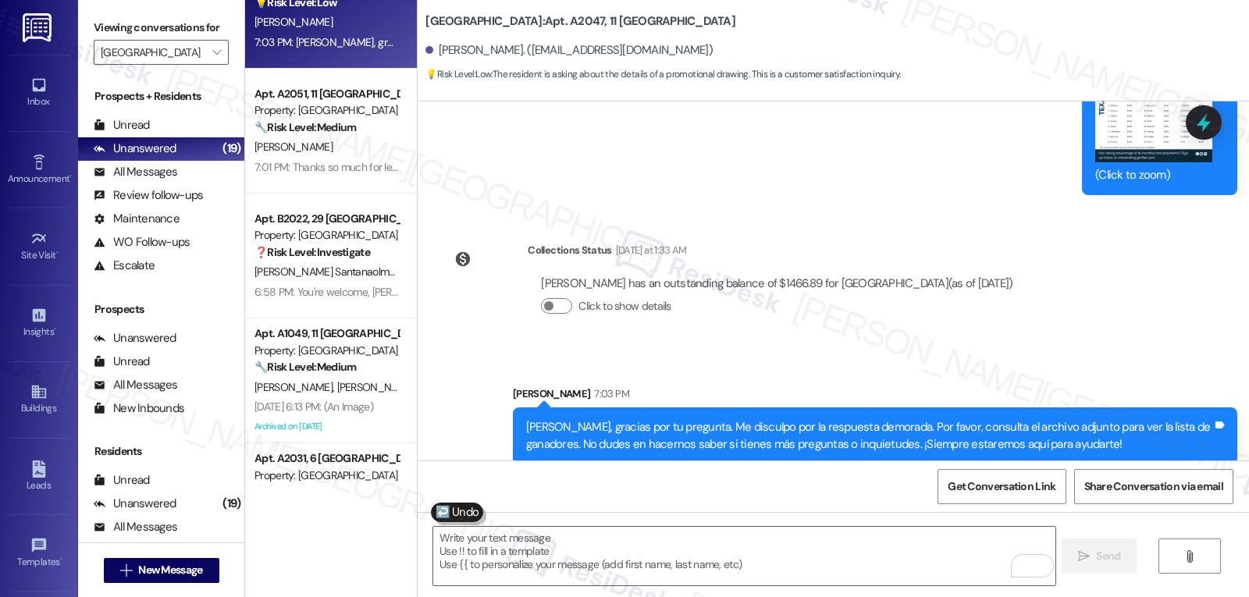
scroll to position [468, 0]
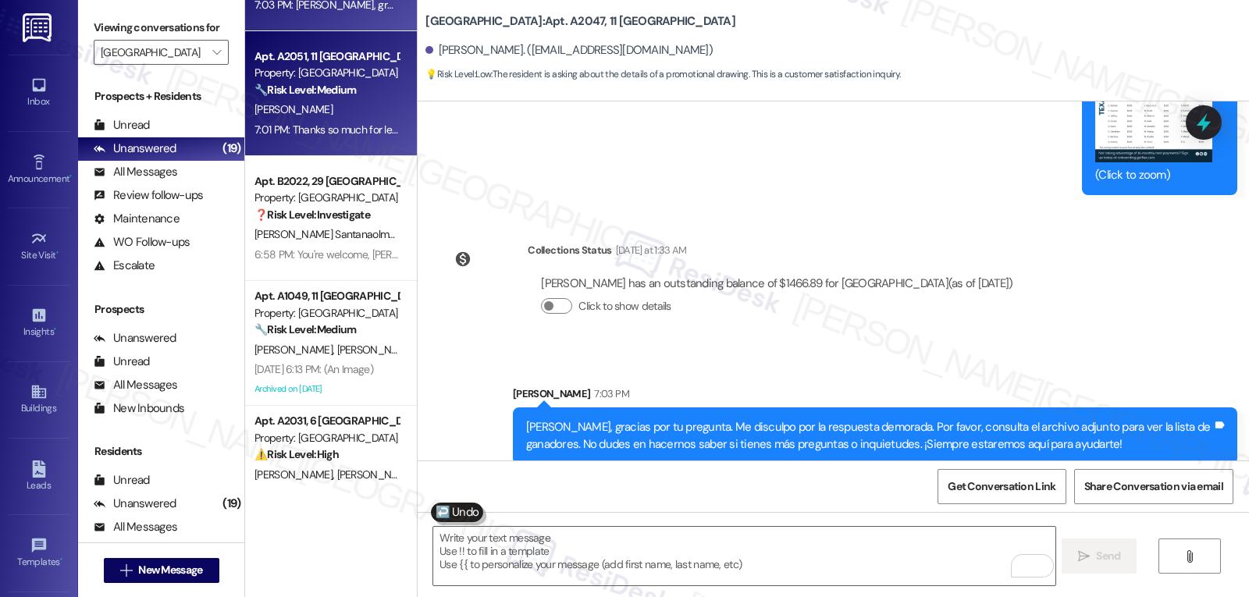
click at [302, 119] on div "[PERSON_NAME]" at bounding box center [327, 110] width 148 height 20
type textarea "Fetching suggested responses. Please feel free to read through the conversation…"
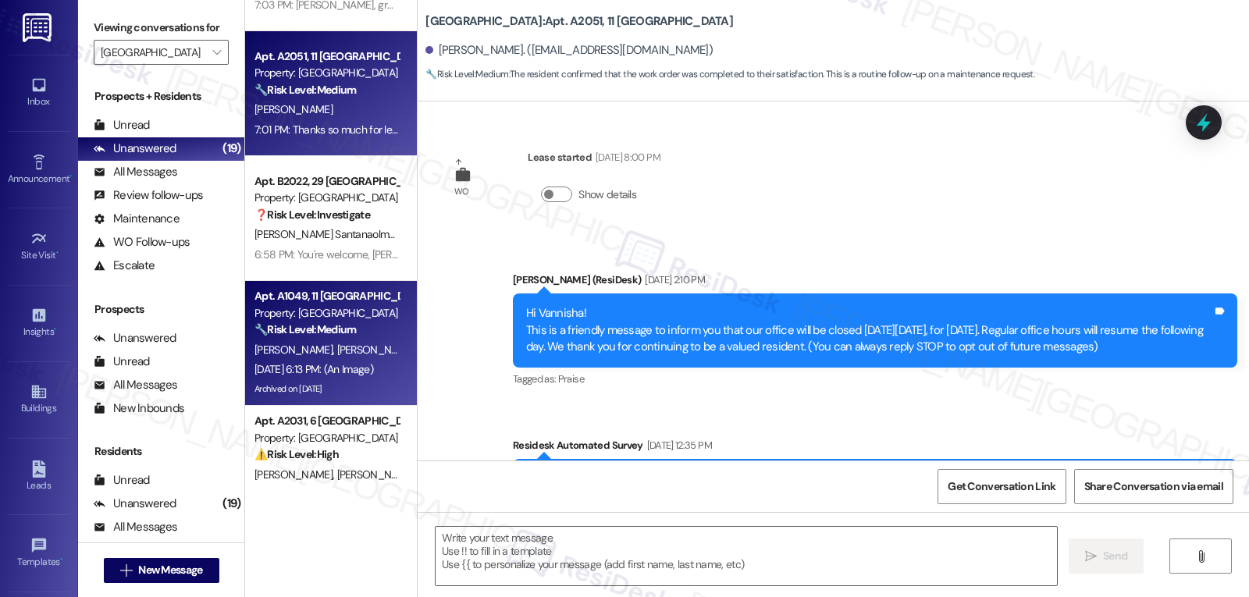
type textarea "Fetching suggested responses. Please feel free to read through the conversation…"
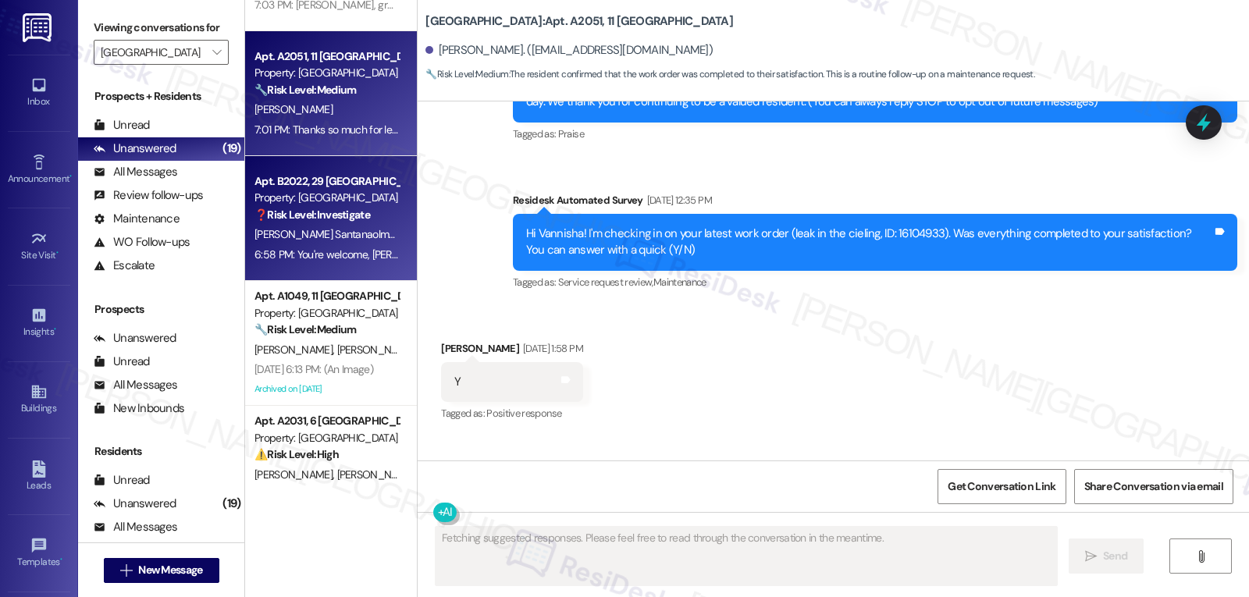
scroll to position [222, 0]
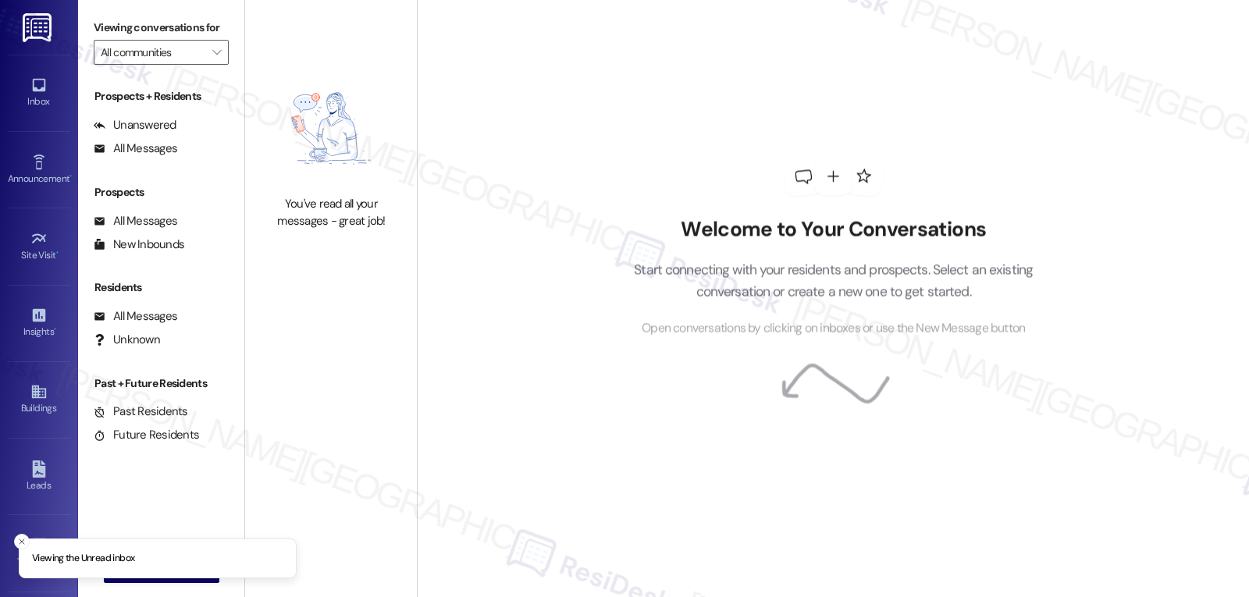
type input "[GEOGRAPHIC_DATA]"
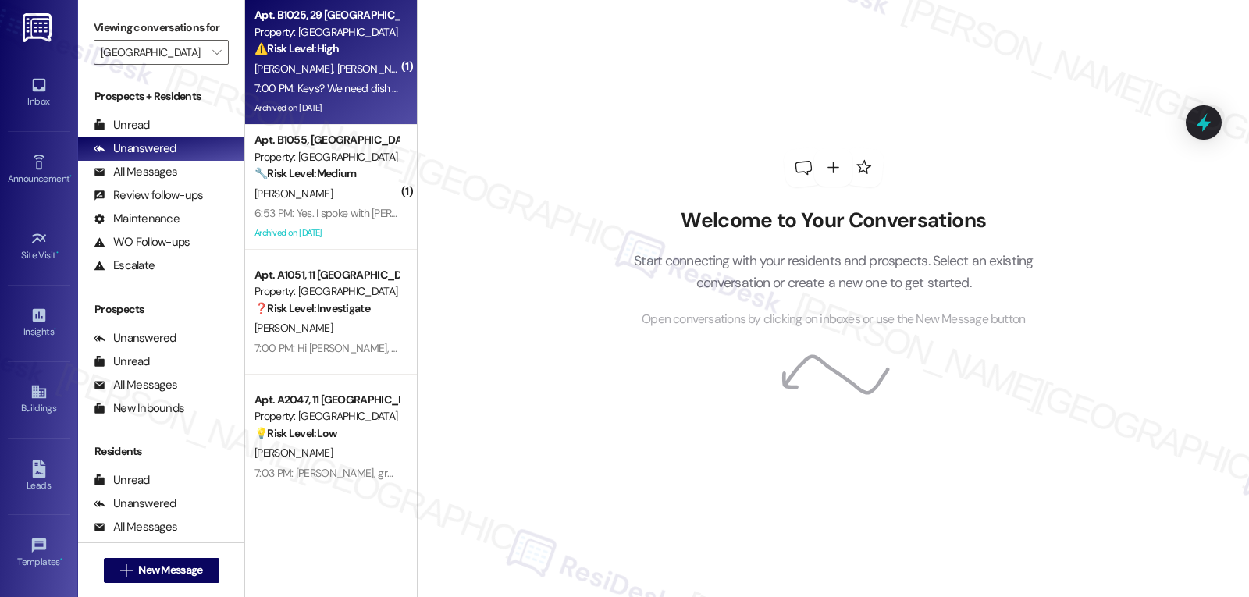
click at [320, 77] on div "[PERSON_NAME] [PERSON_NAME]" at bounding box center [327, 69] width 148 height 20
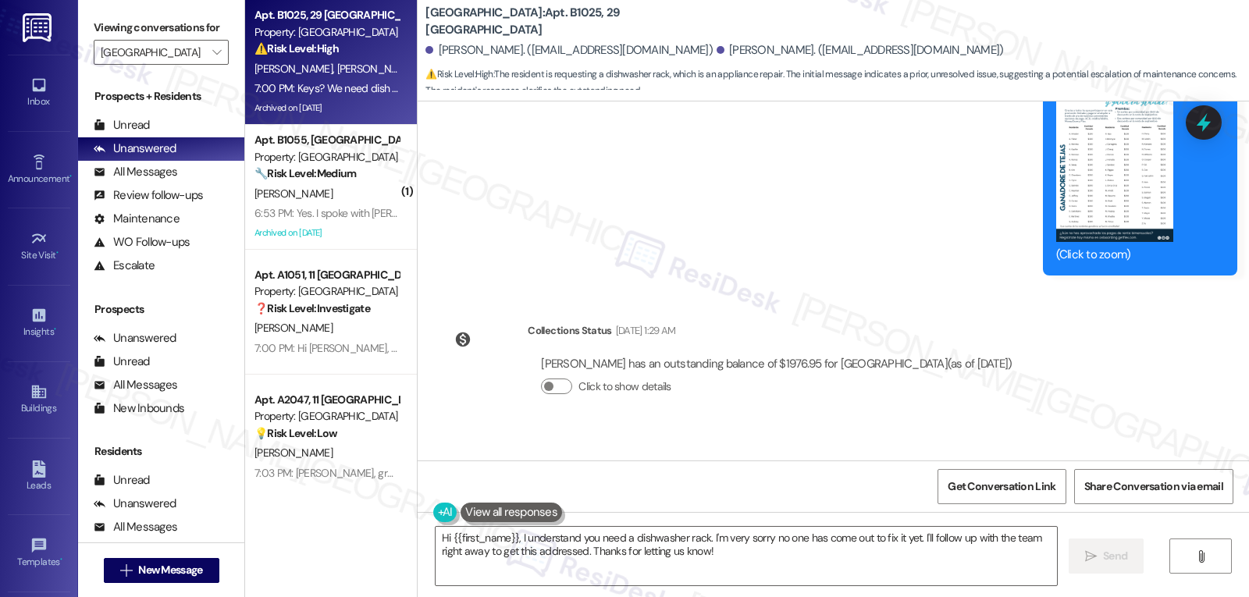
scroll to position [6474, 0]
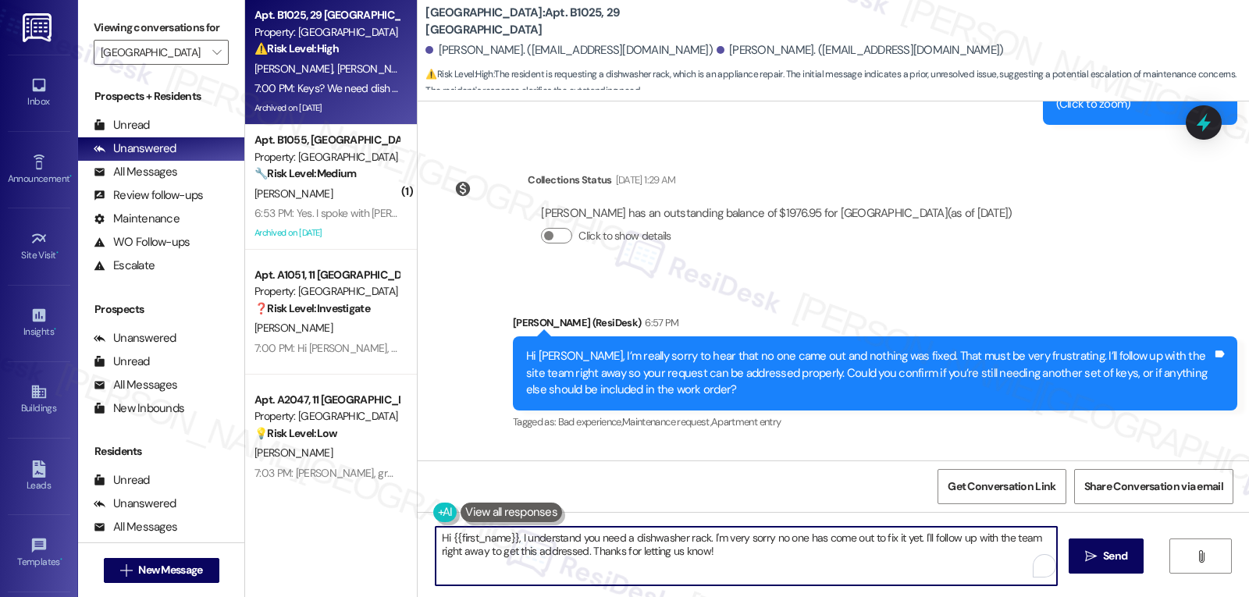
drag, startPoint x: 731, startPoint y: 551, endPoint x: 400, endPoint y: 532, distance: 331.5
click at [400, 532] on div "Apt. B1025, 29 Lexington Property: [GEOGRAPHIC_DATA] ⚠️ Risk Level: High The re…" at bounding box center [747, 298] width 1004 height 597
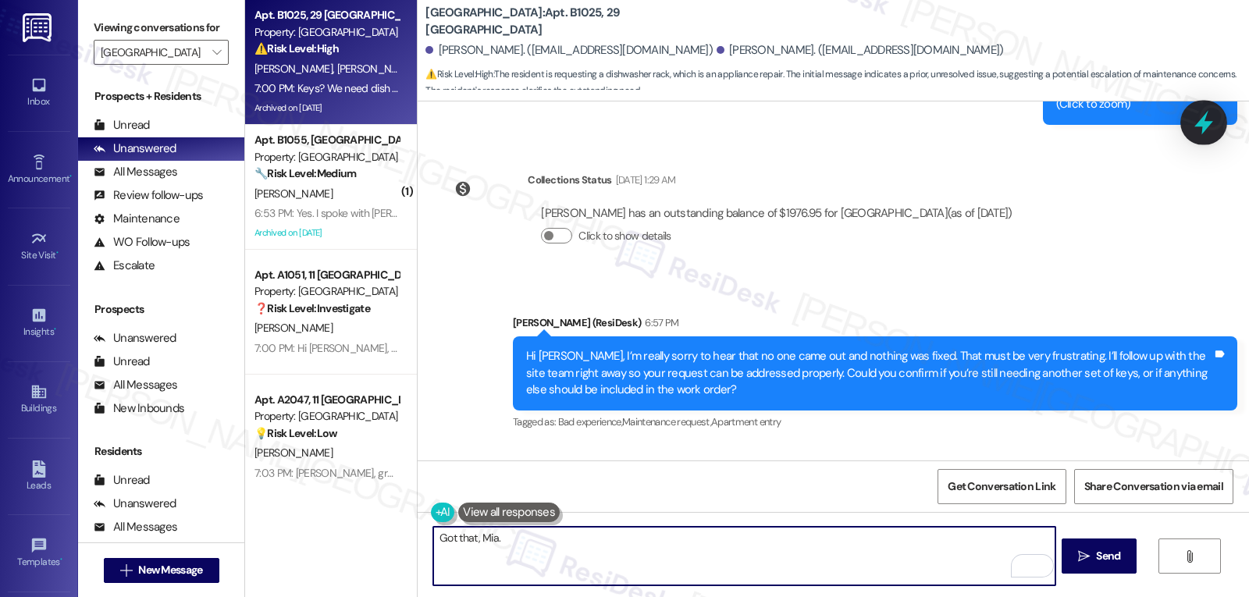
type textarea "Got that, Mia."
click at [1207, 120] on icon at bounding box center [1203, 122] width 27 height 27
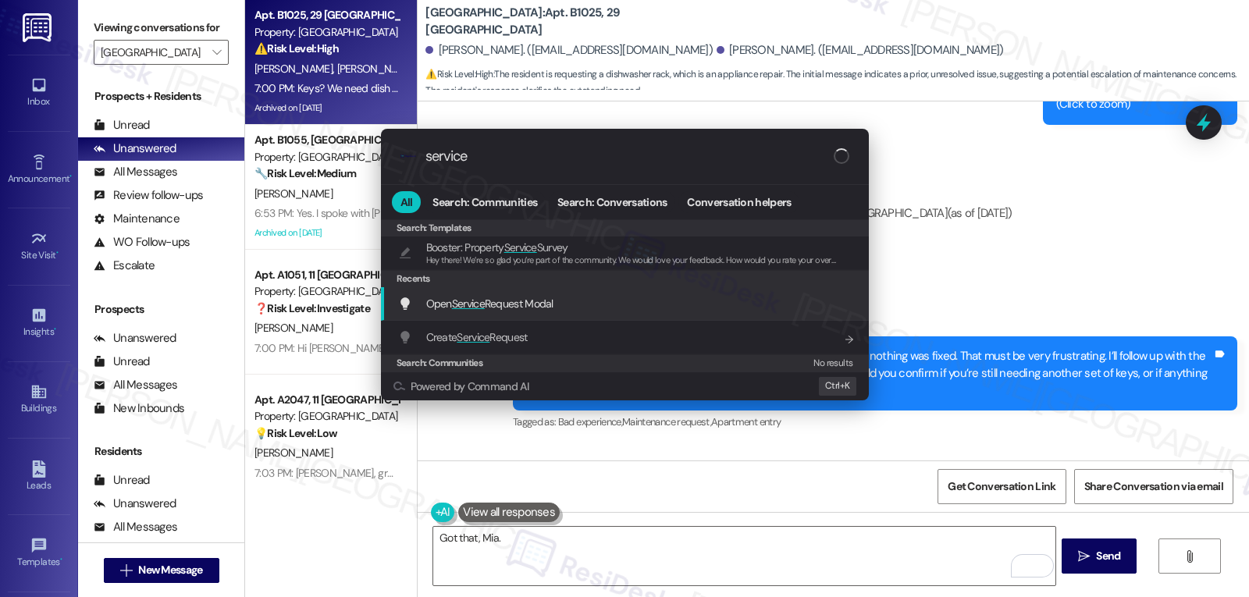
type input "service"
click at [514, 311] on span "Open Service Request Modal" at bounding box center [489, 303] width 127 height 17
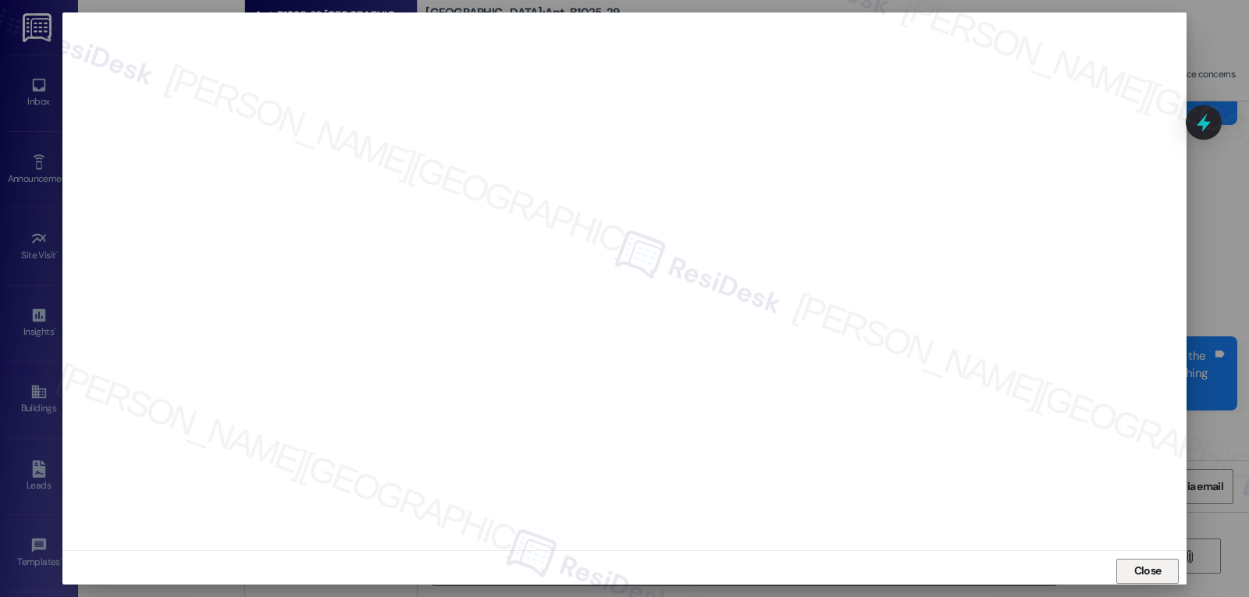
click at [1160, 573] on span "Close" at bounding box center [1148, 571] width 34 height 16
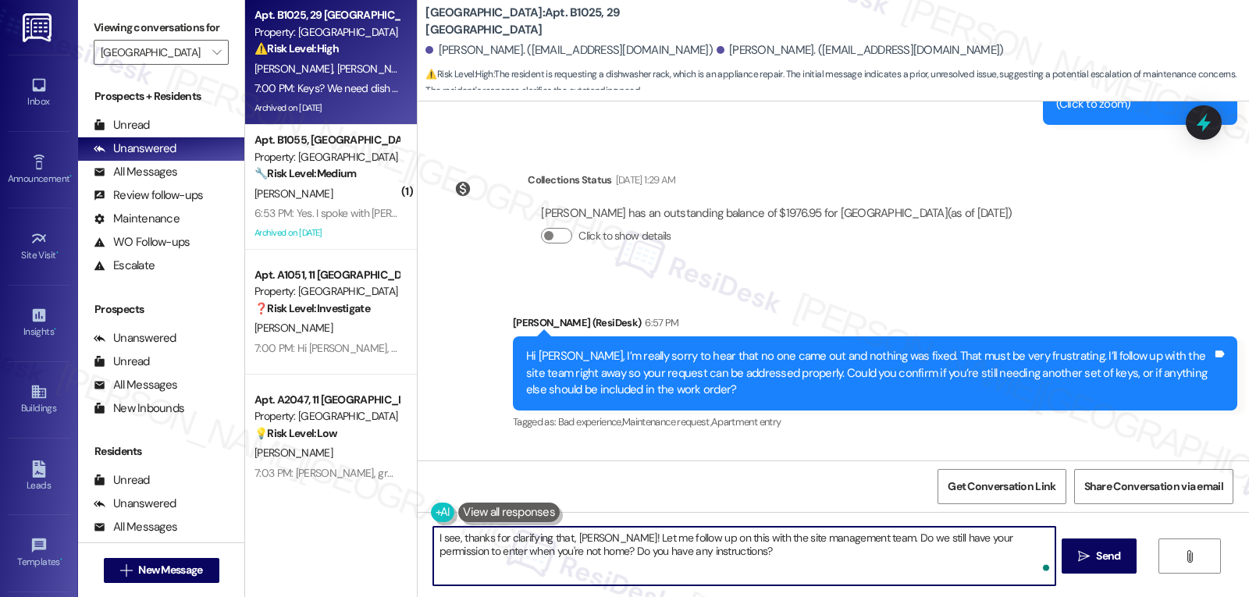
type textarea "I see, thanks for clarifying that, [PERSON_NAME]! Let me follow up on this with…"
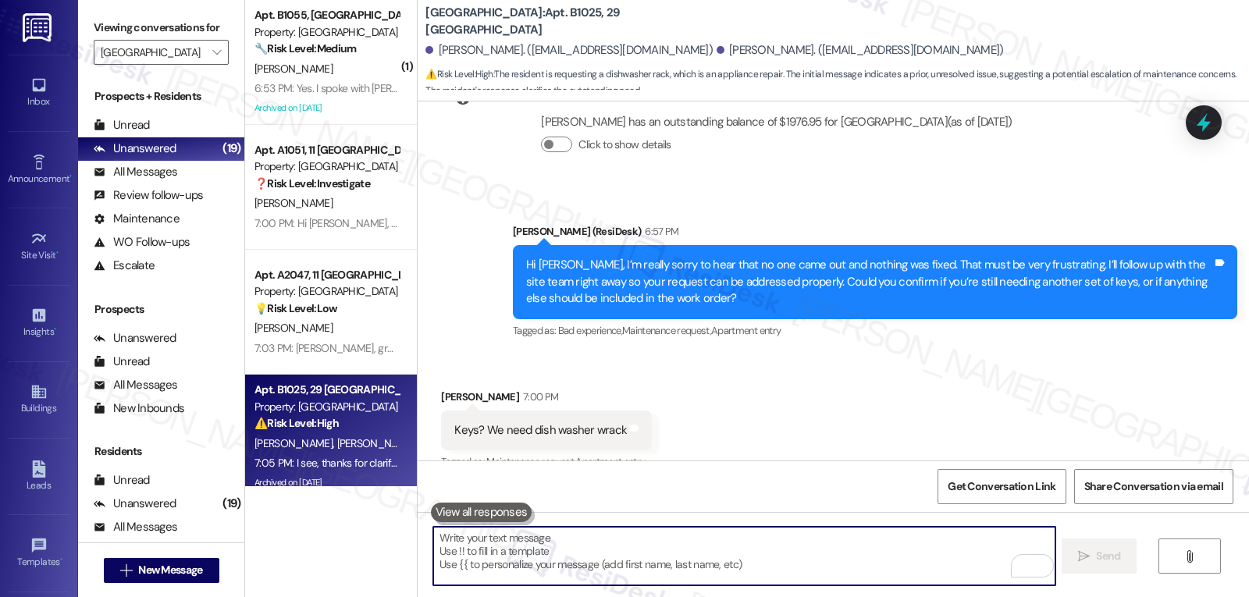
scroll to position [6600, 0]
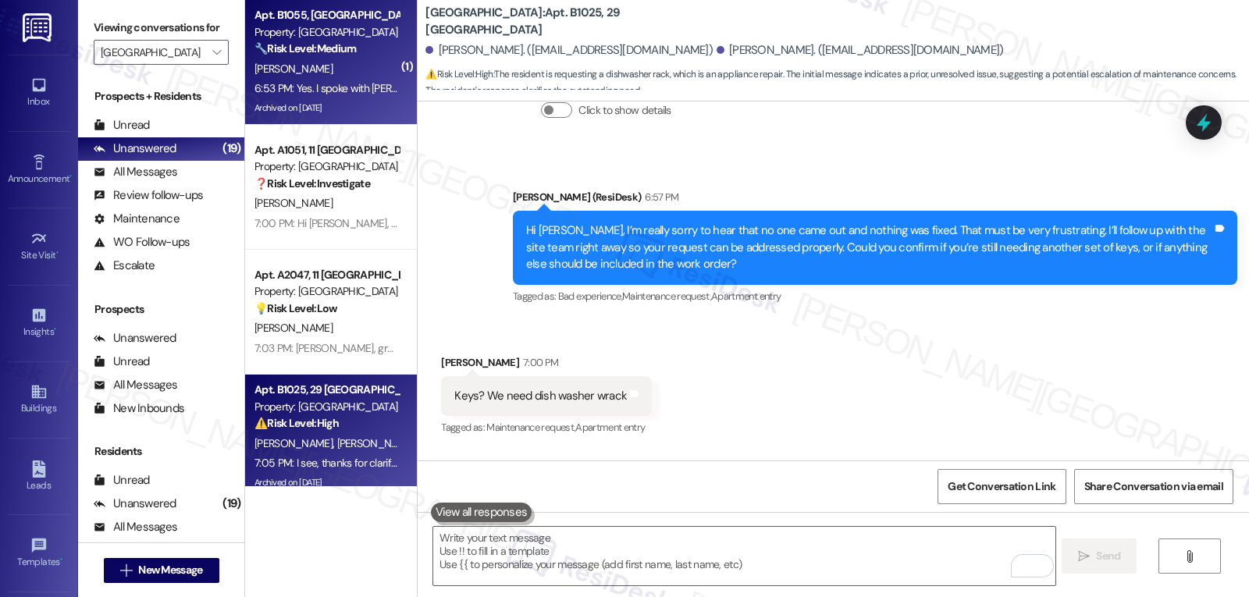
click at [349, 72] on div "[PERSON_NAME]" at bounding box center [327, 69] width 148 height 20
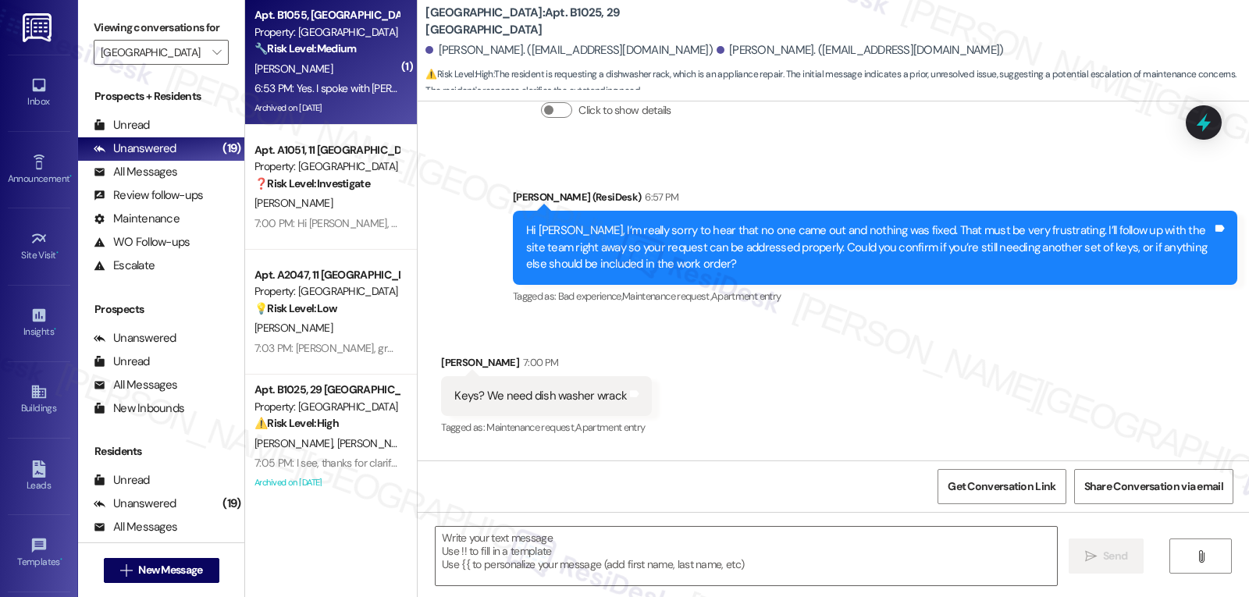
type textarea "Fetching suggested responses. Please feel free to read through the conversation…"
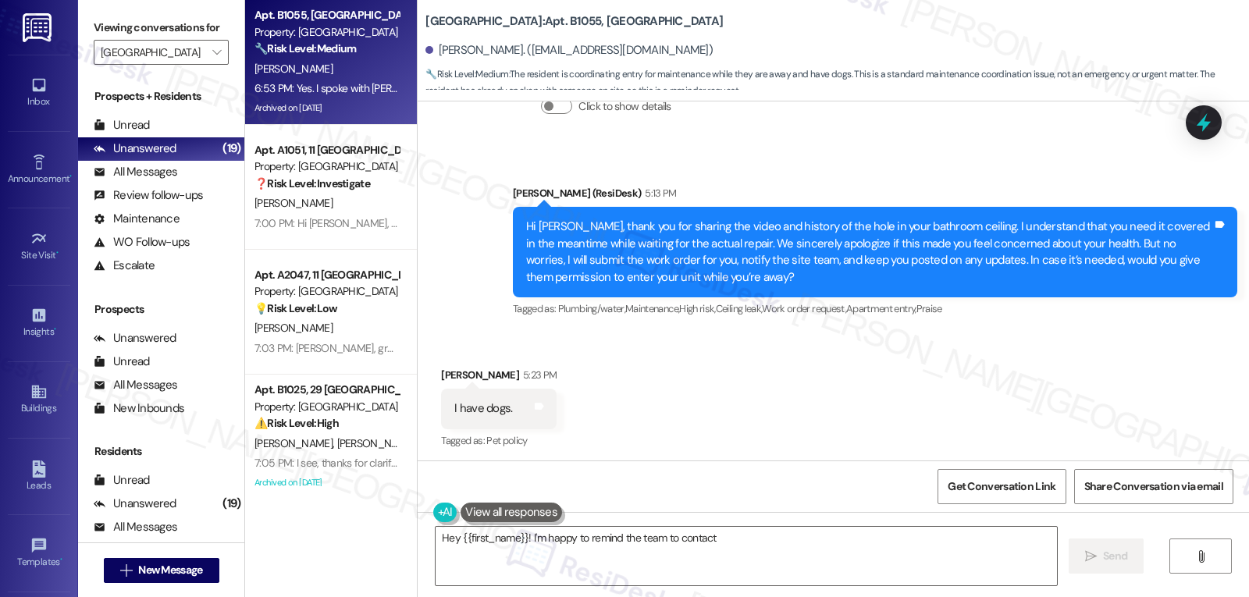
scroll to position [43998, 0]
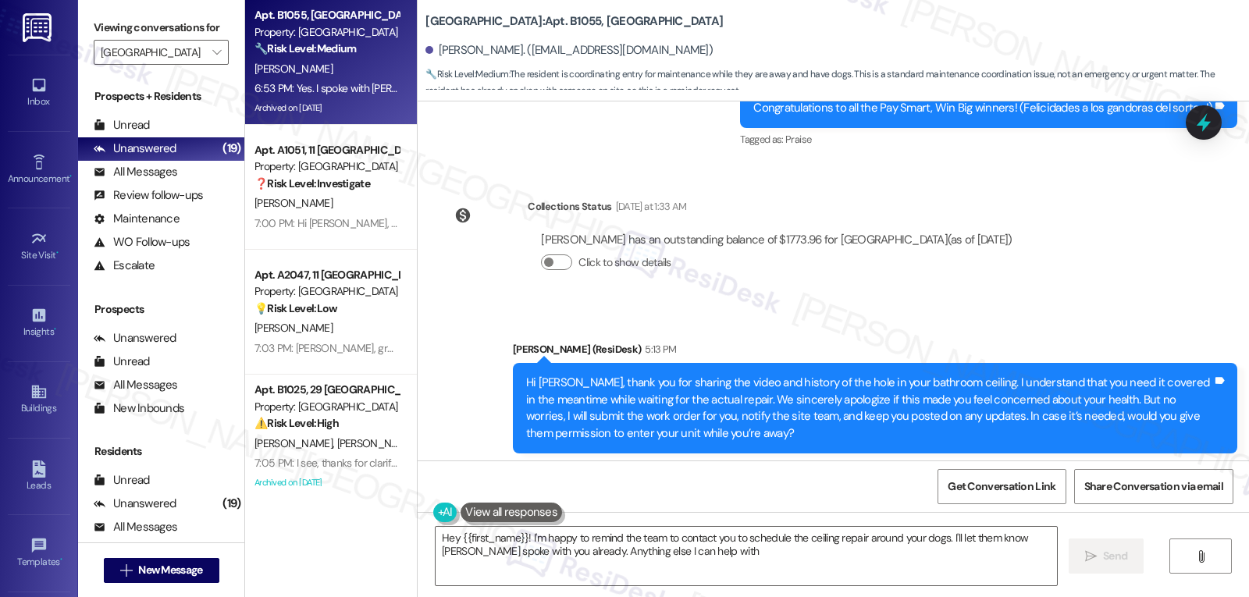
type textarea "Hey {{first_name}}! I'm happy to remind the team to contact you to schedule the…"
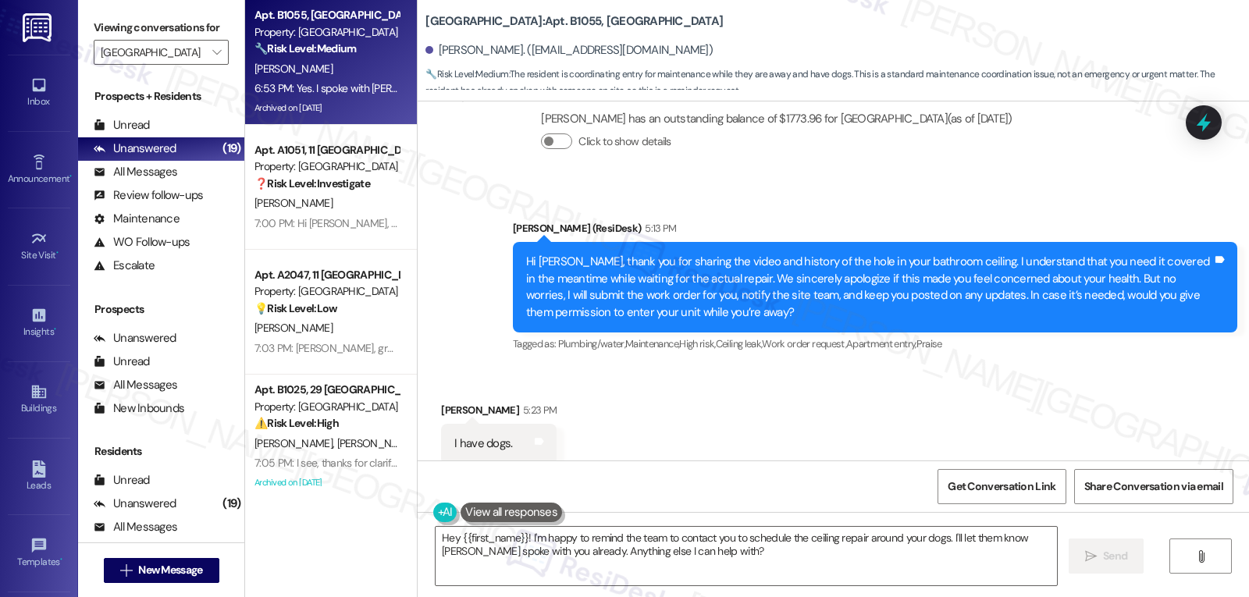
scroll to position [44155, 0]
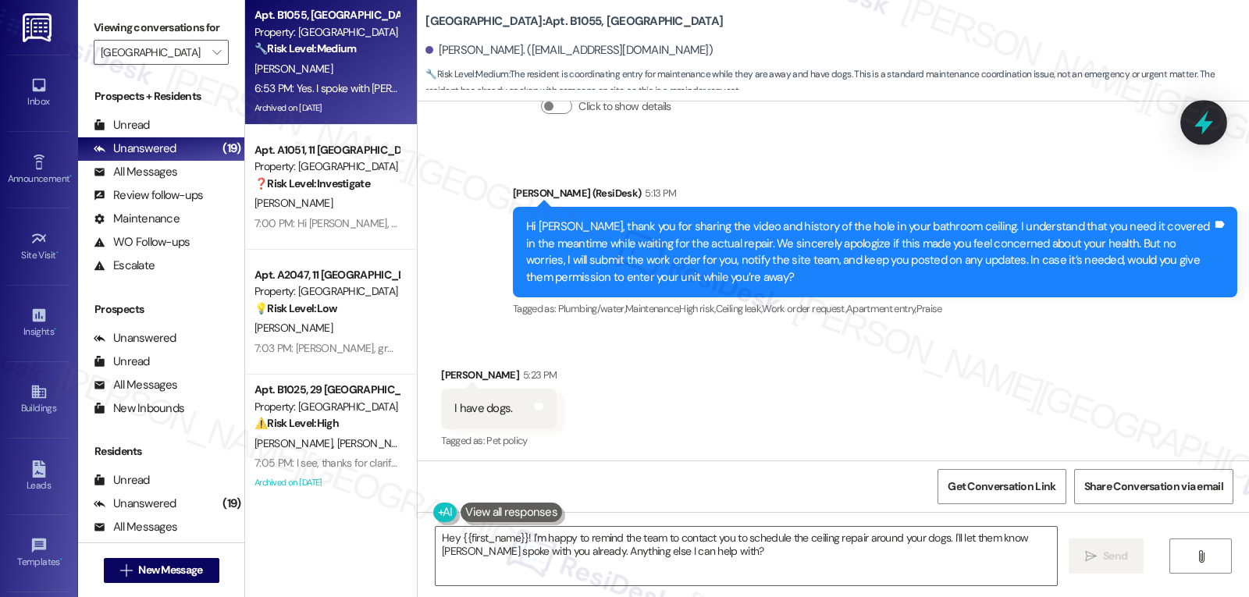
click at [1197, 128] on icon at bounding box center [1203, 122] width 27 height 27
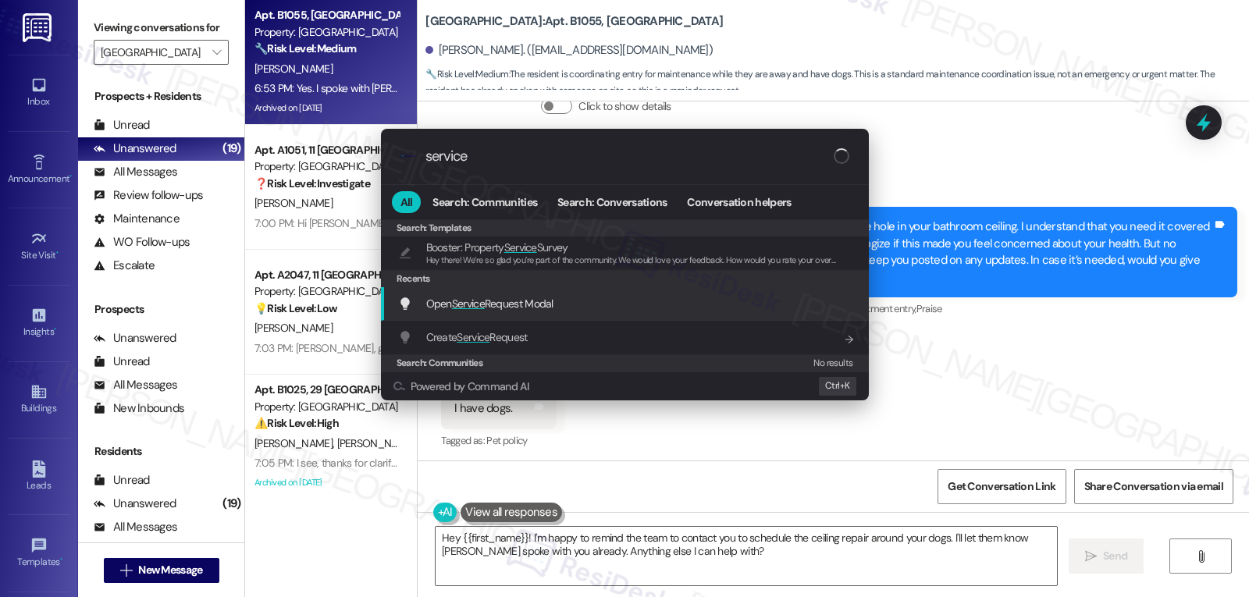
click at [525, 303] on span "Open Service Request Modal" at bounding box center [489, 304] width 127 height 14
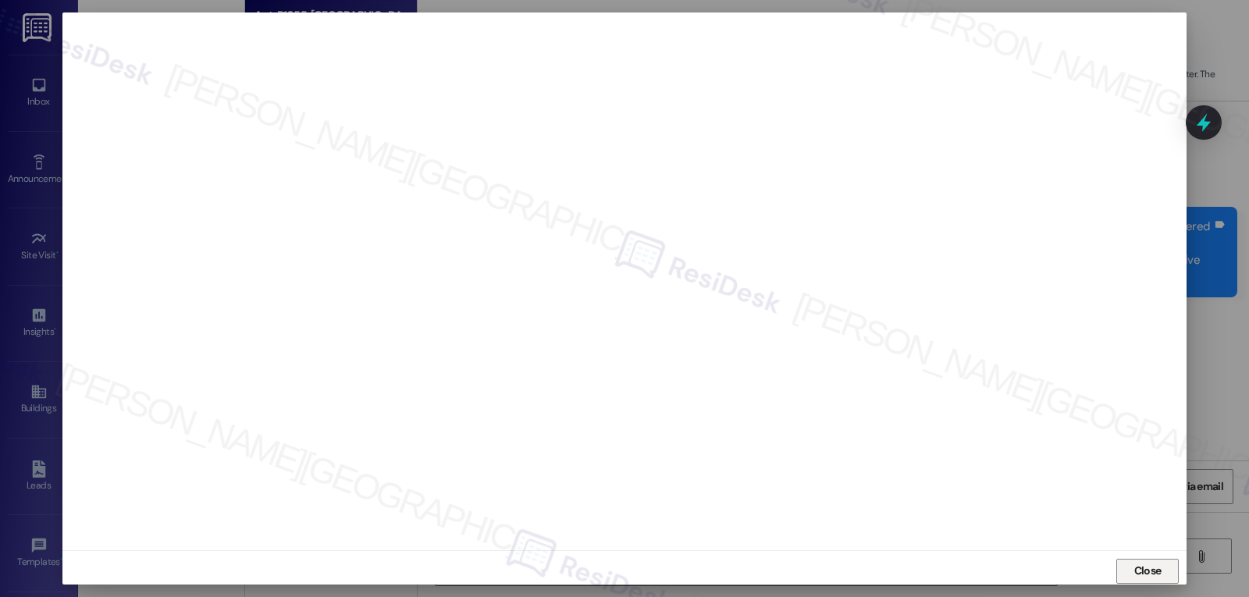
click at [1135, 581] on span "Close" at bounding box center [1148, 571] width 34 height 23
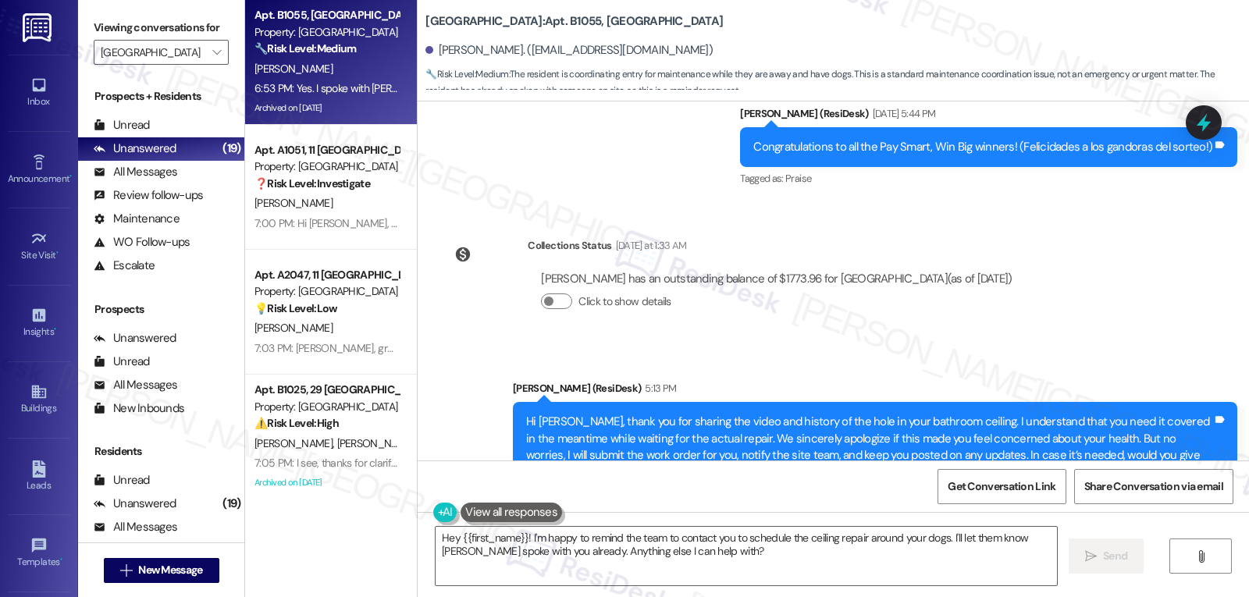
scroll to position [43998, 0]
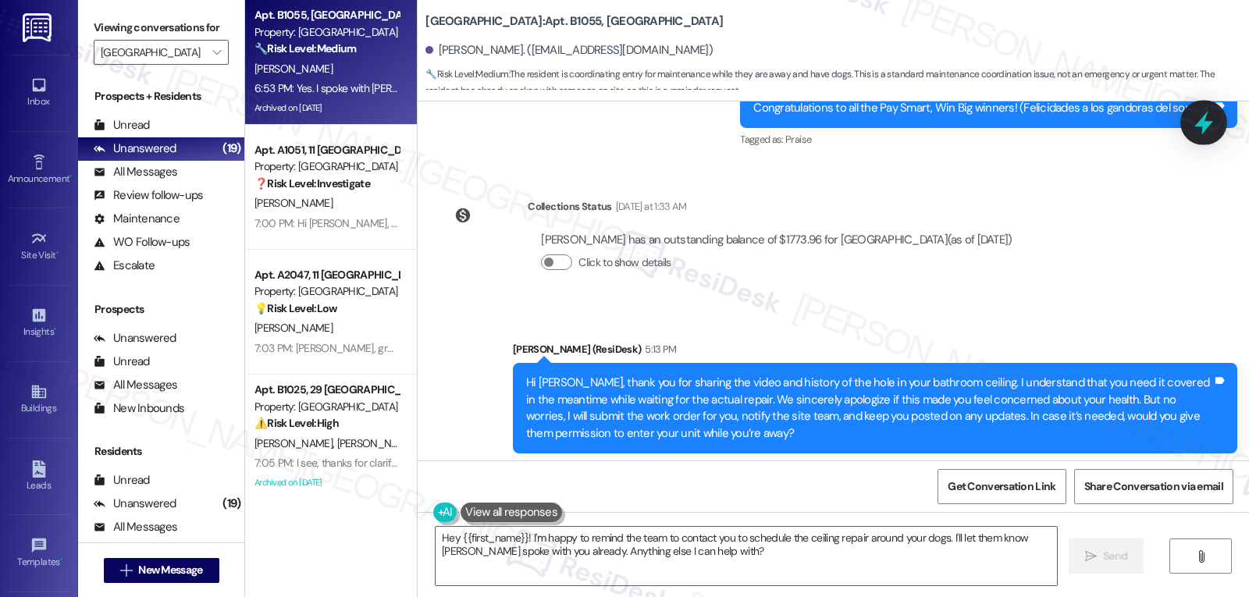
click at [1210, 130] on icon at bounding box center [1203, 122] width 27 height 27
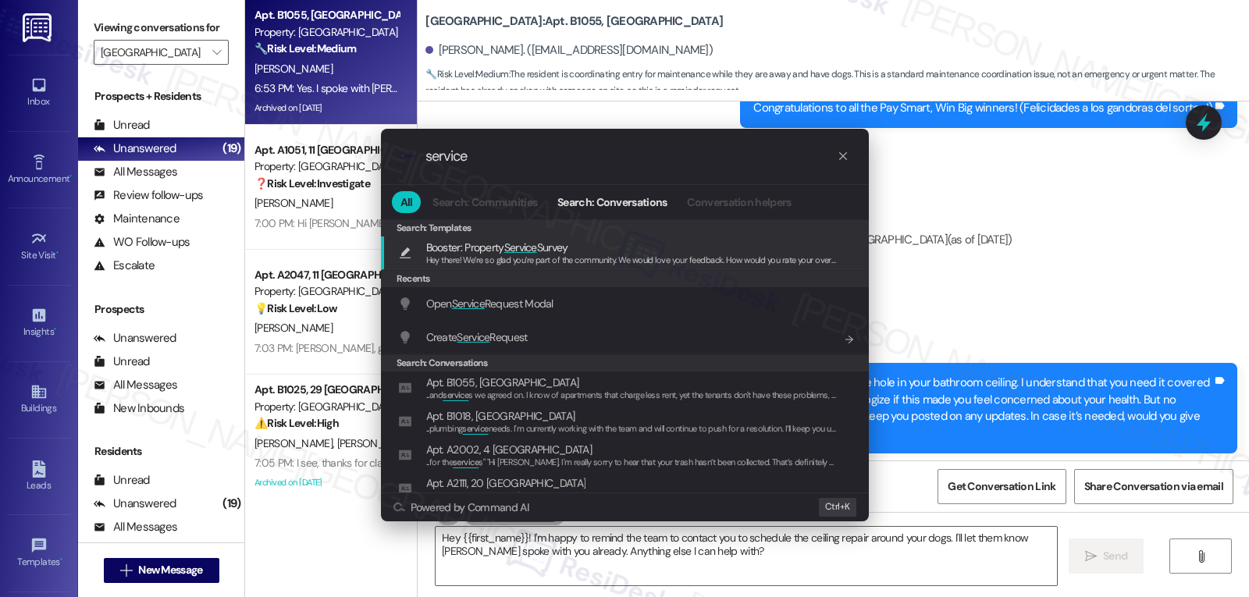
type input "service"
click at [457, 340] on span "Create Service Request" at bounding box center [476, 337] width 101 height 14
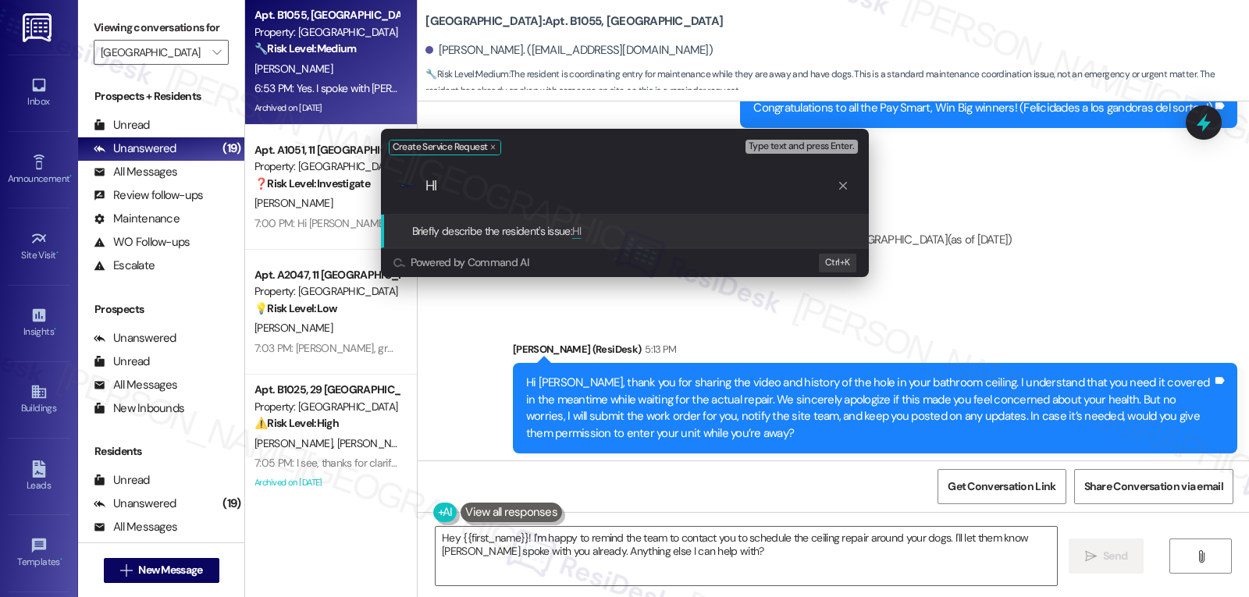
type input "H"
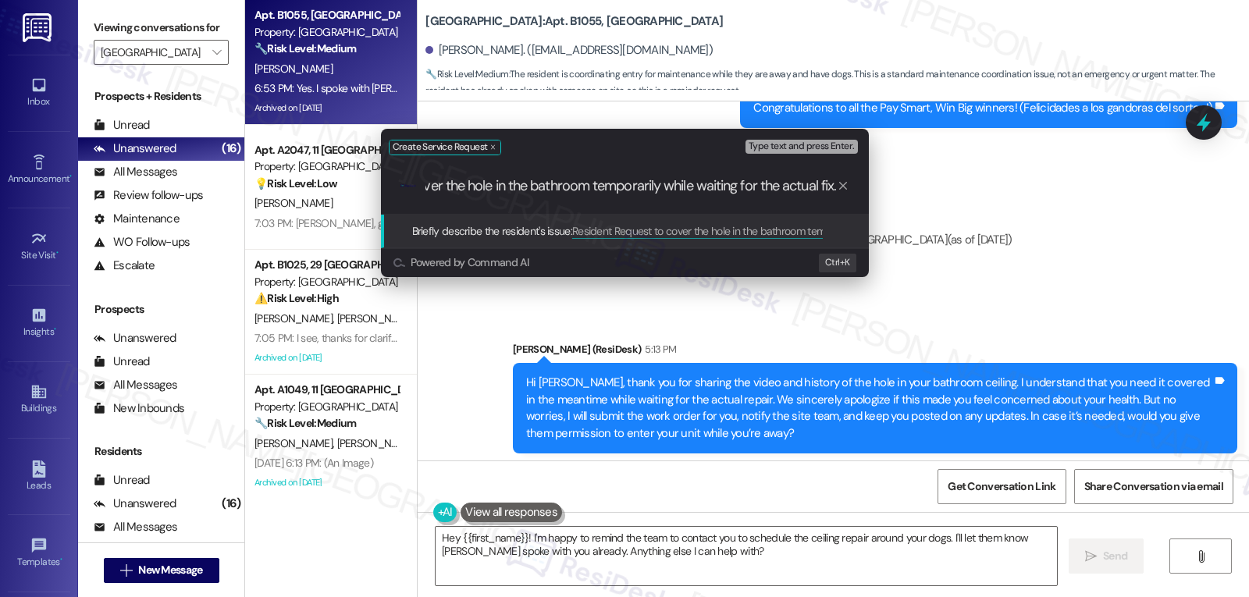
type input "Resident Request to cover the hole in the bathroom temporarily while waiting fo…"
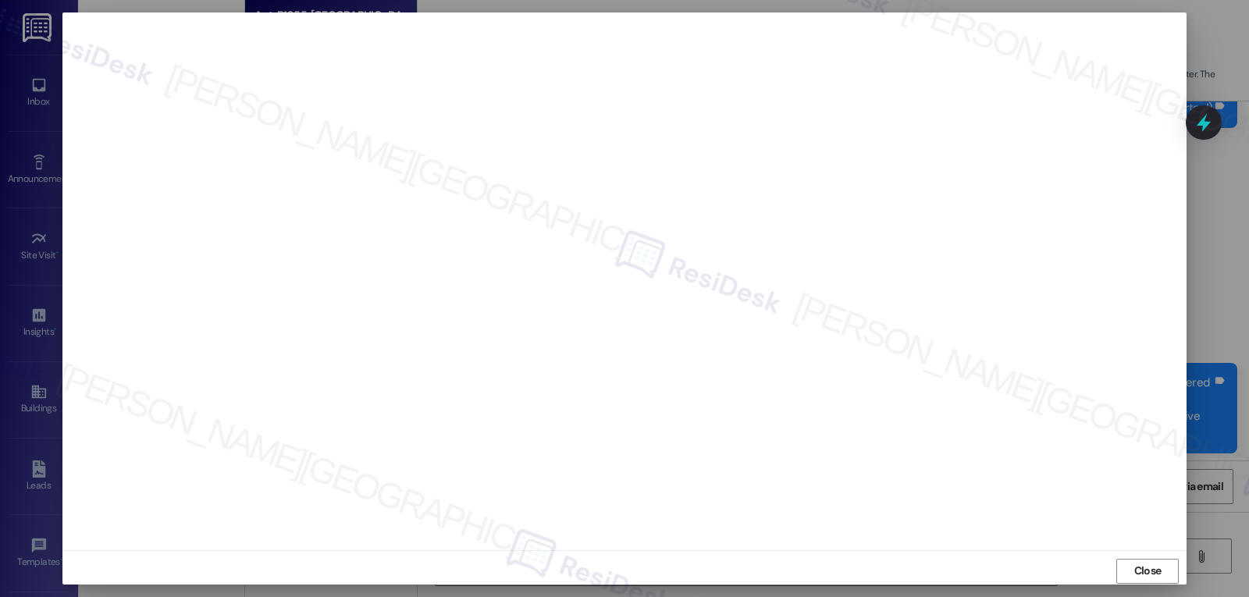
click at [1135, 574] on span "Close" at bounding box center [1147, 571] width 27 height 16
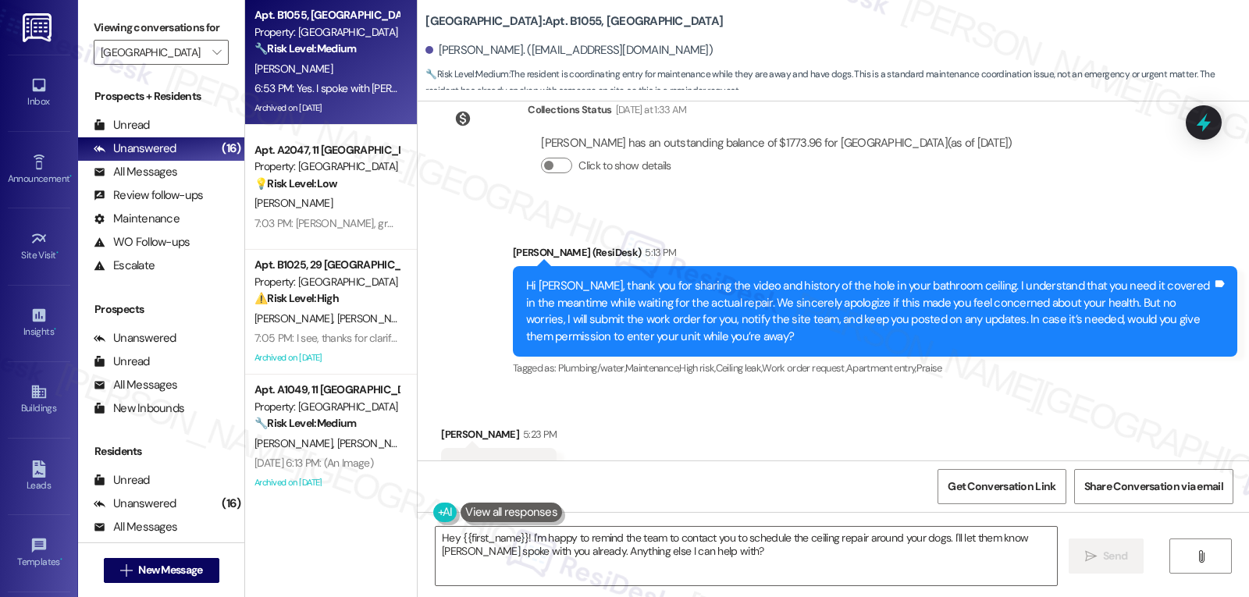
scroll to position [44155, 0]
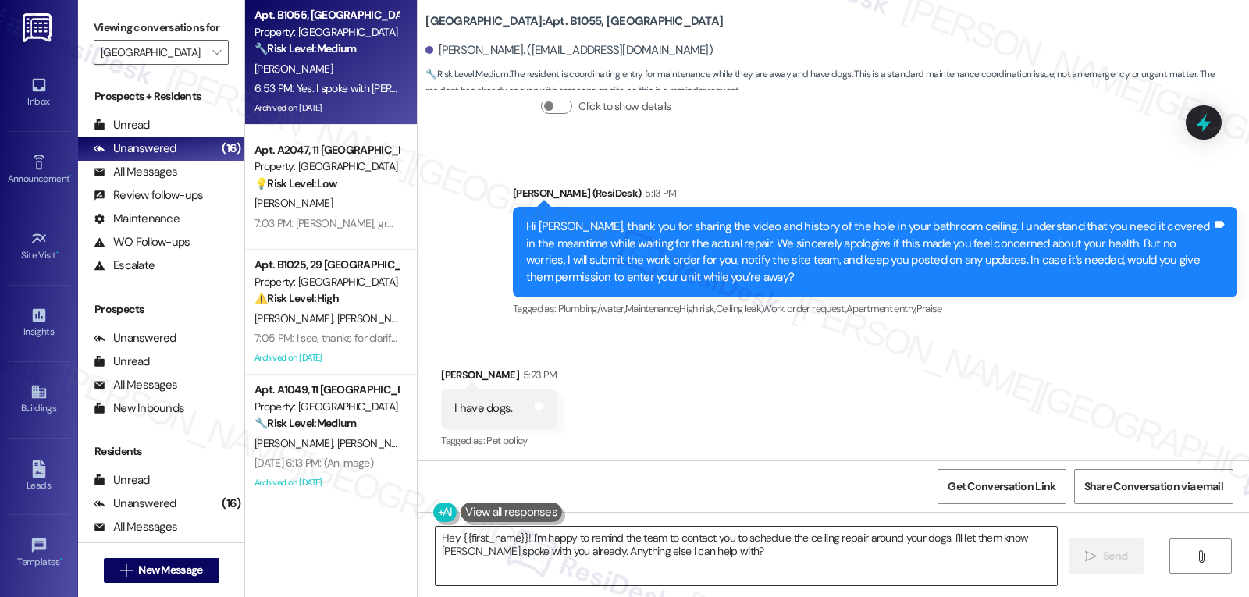
click at [662, 564] on textarea "Hey {{first_name}}! I'm happy to remind the team to contact you to schedule the…" at bounding box center [746, 556] width 621 height 59
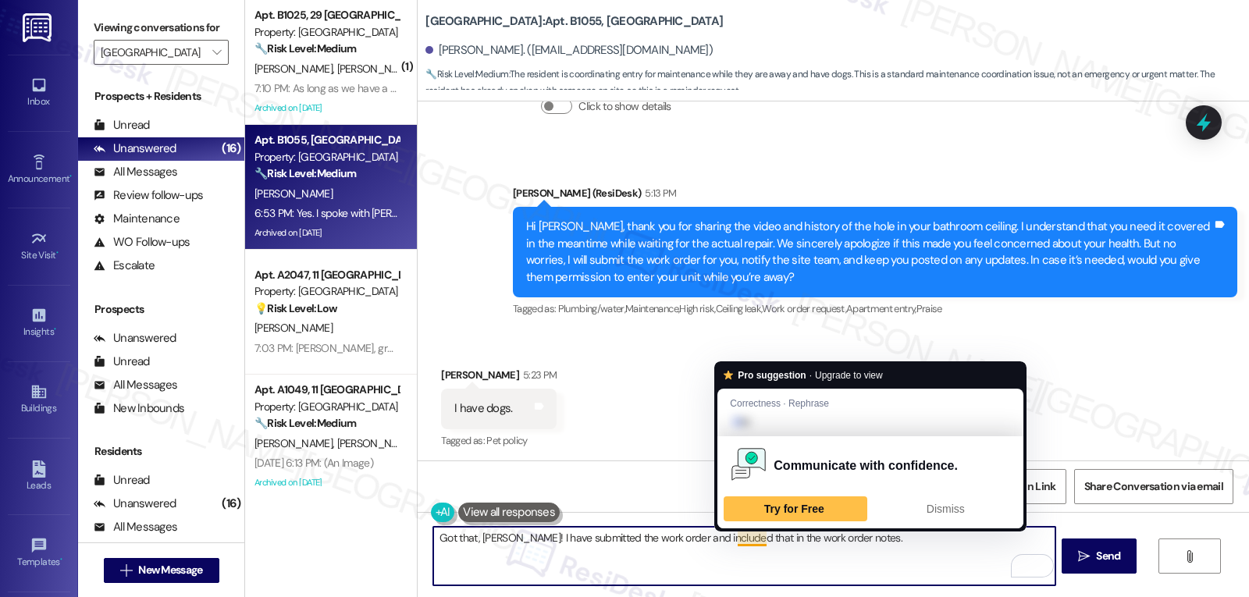
click at [732, 535] on textarea "Got that, Gretchen! I have submitted the work order and included that in the wo…" at bounding box center [743, 556] width 621 height 59
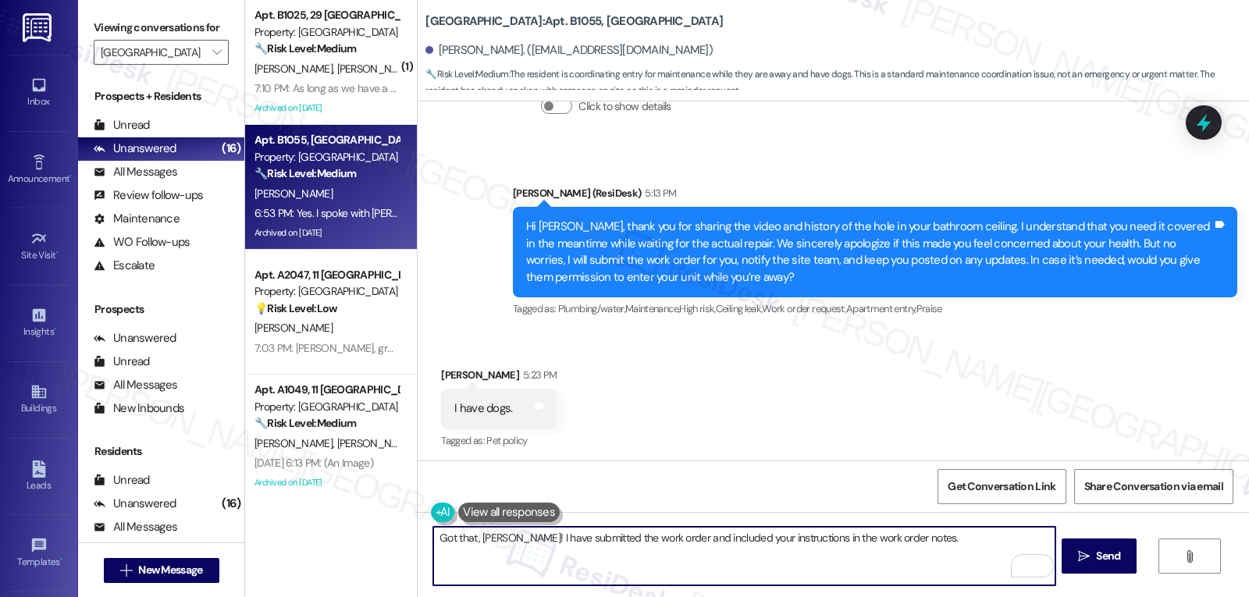
paste textarea "16125784"
click at [933, 549] on textarea "Got that, Gretchen! I have submitted the work order and included your instructi…" at bounding box center [743, 556] width 621 height 59
type textarea "Got that, Gretchen! I have submitted the work order and included your instructi…"
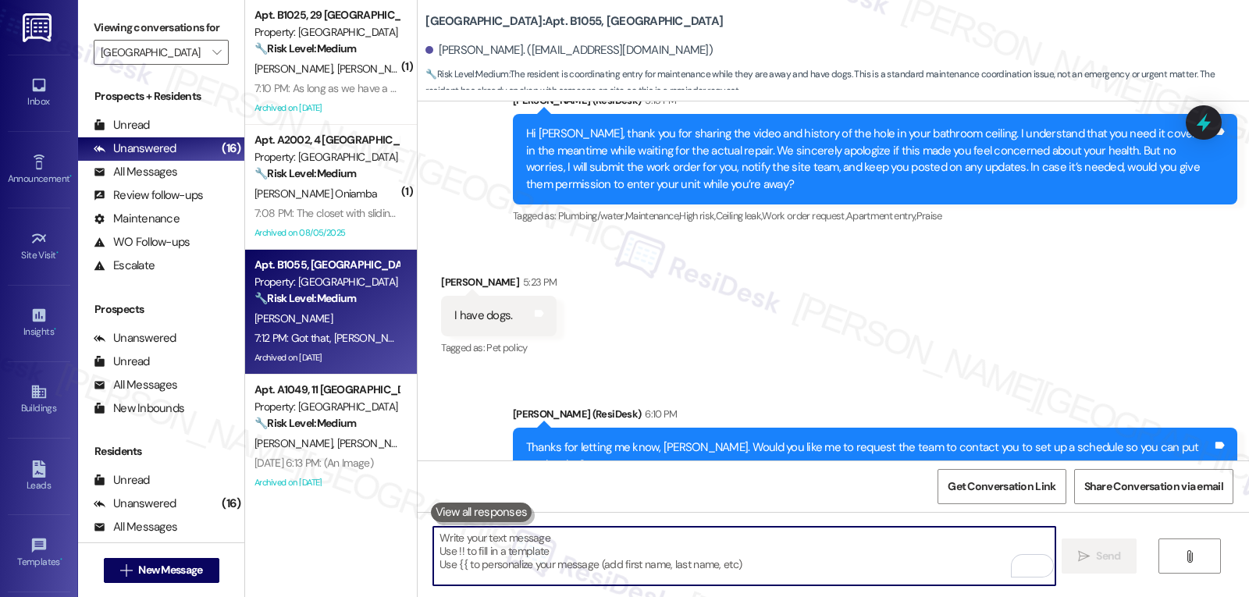
scroll to position [44280, 0]
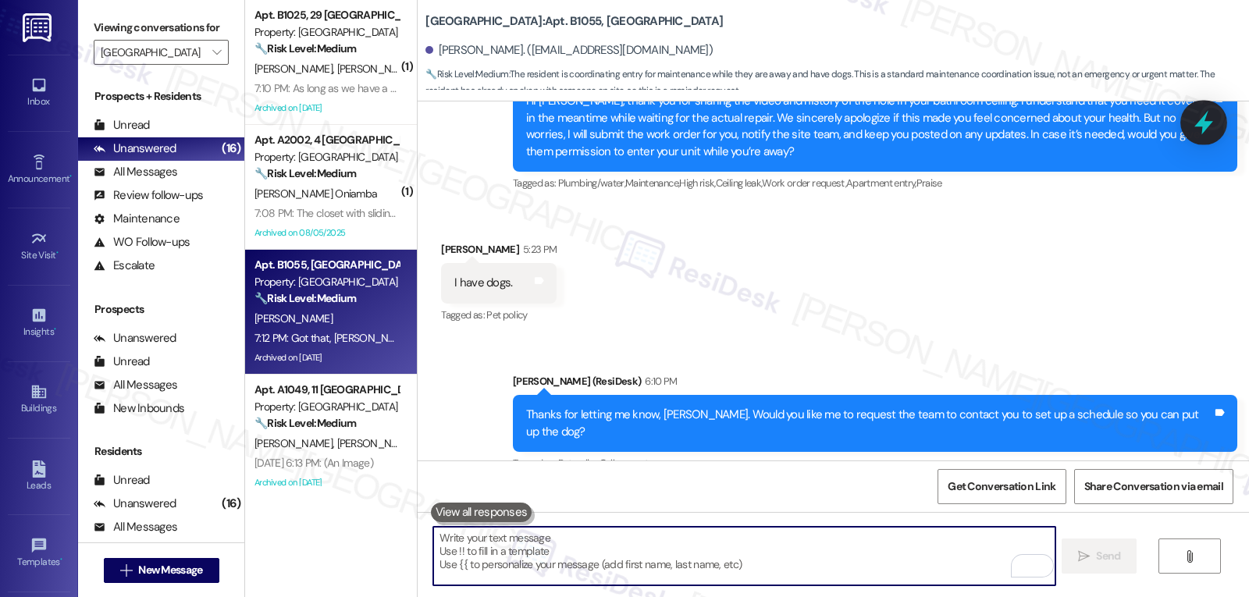
click at [1207, 122] on icon at bounding box center [1203, 123] width 19 height 24
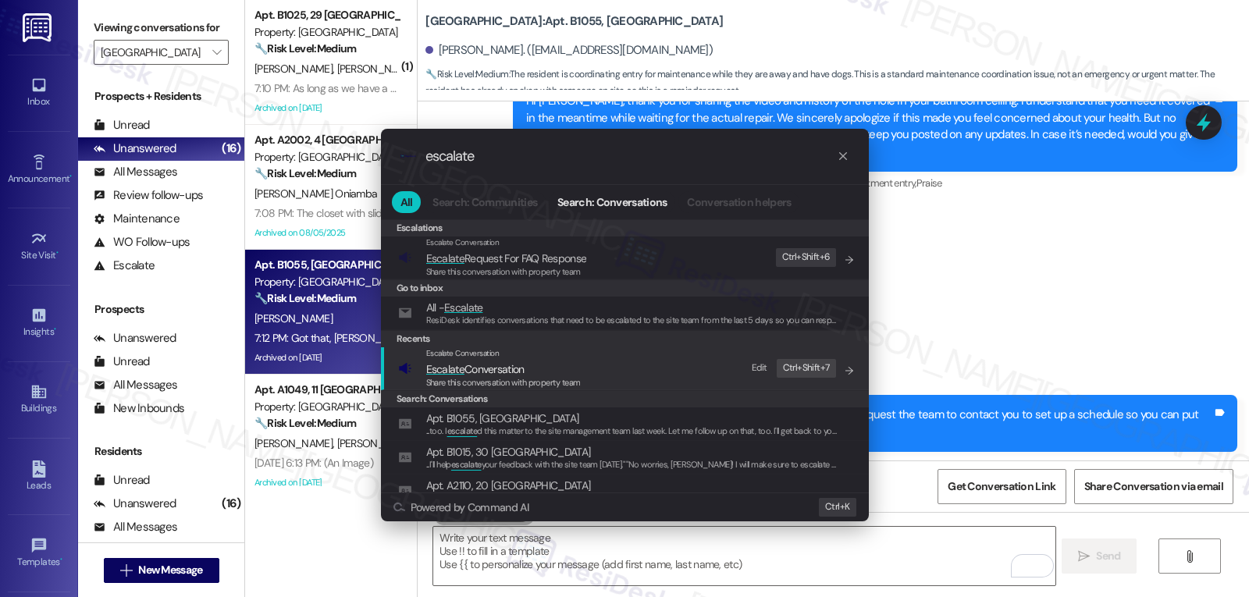
type input "escalate"
click at [524, 377] on span "Share this conversation with property team" at bounding box center [503, 382] width 155 height 11
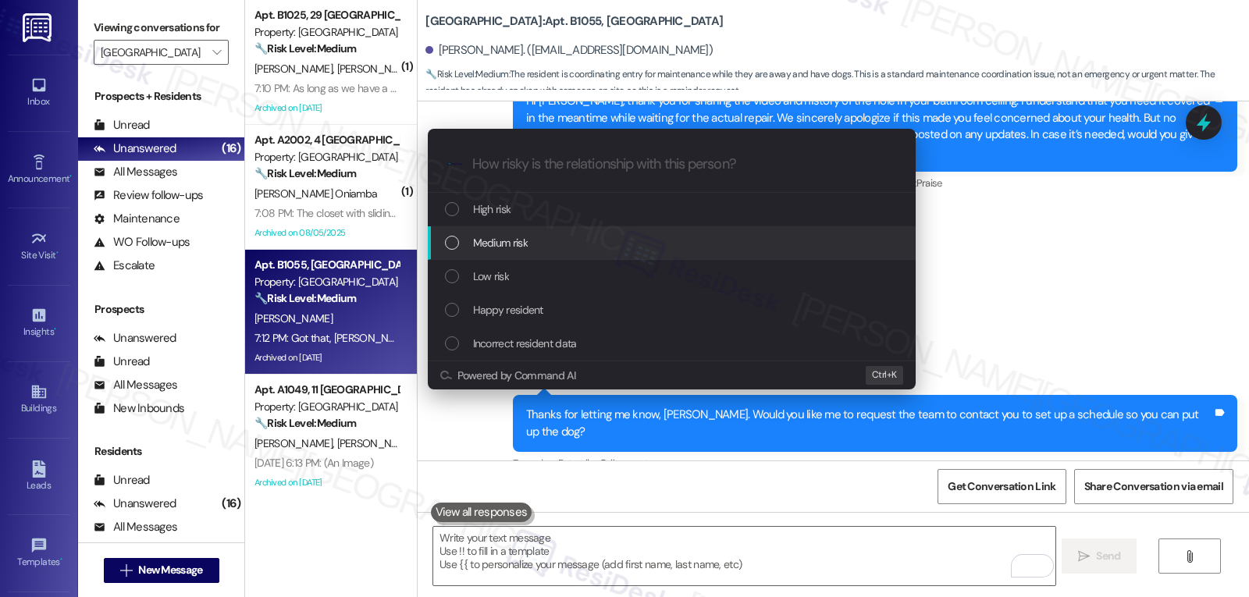
click at [503, 251] on span "Medium risk" at bounding box center [500, 242] width 55 height 17
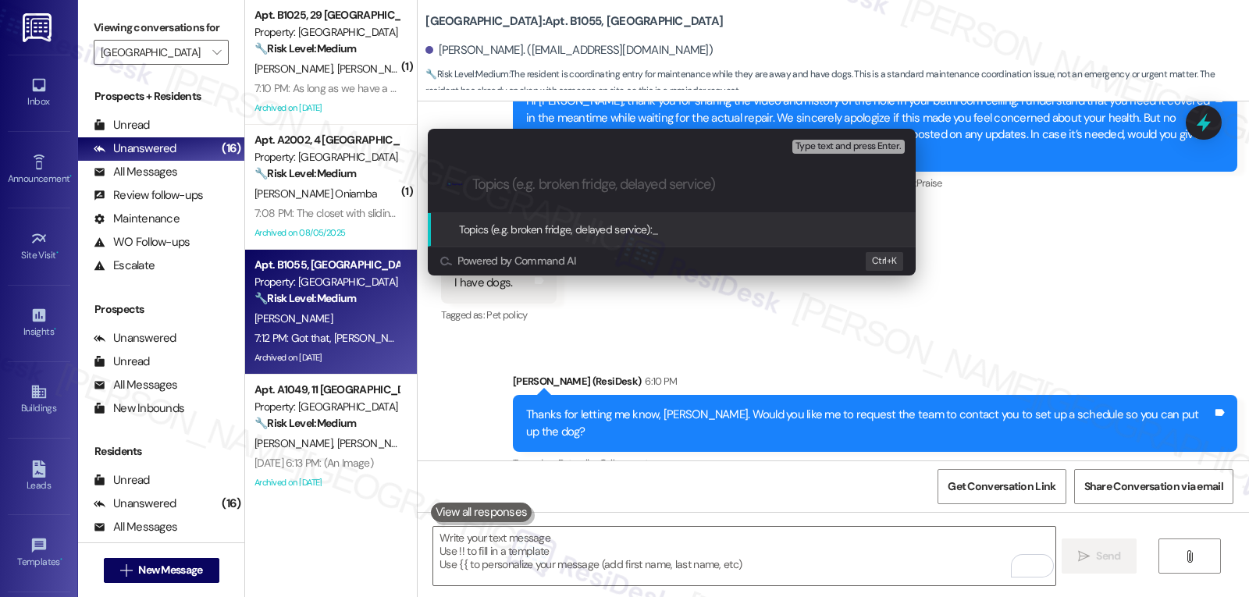
paste input "16125784"
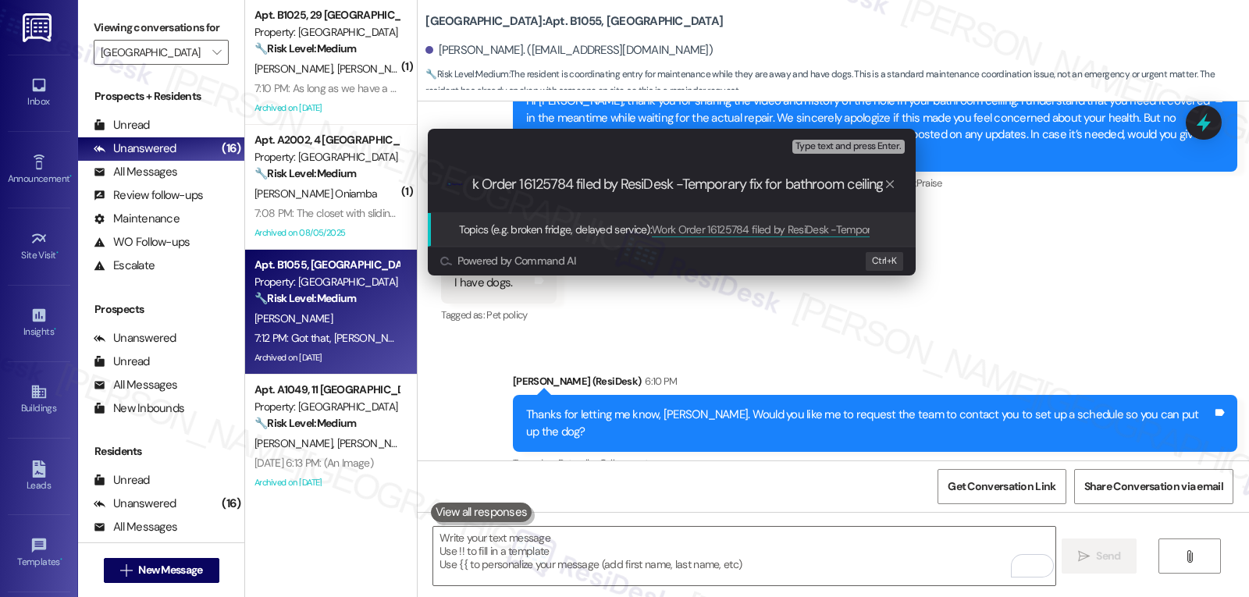
type input "Work Order 16125784 filed by ResiDesk -Temporary fix for bathroom ceiling"
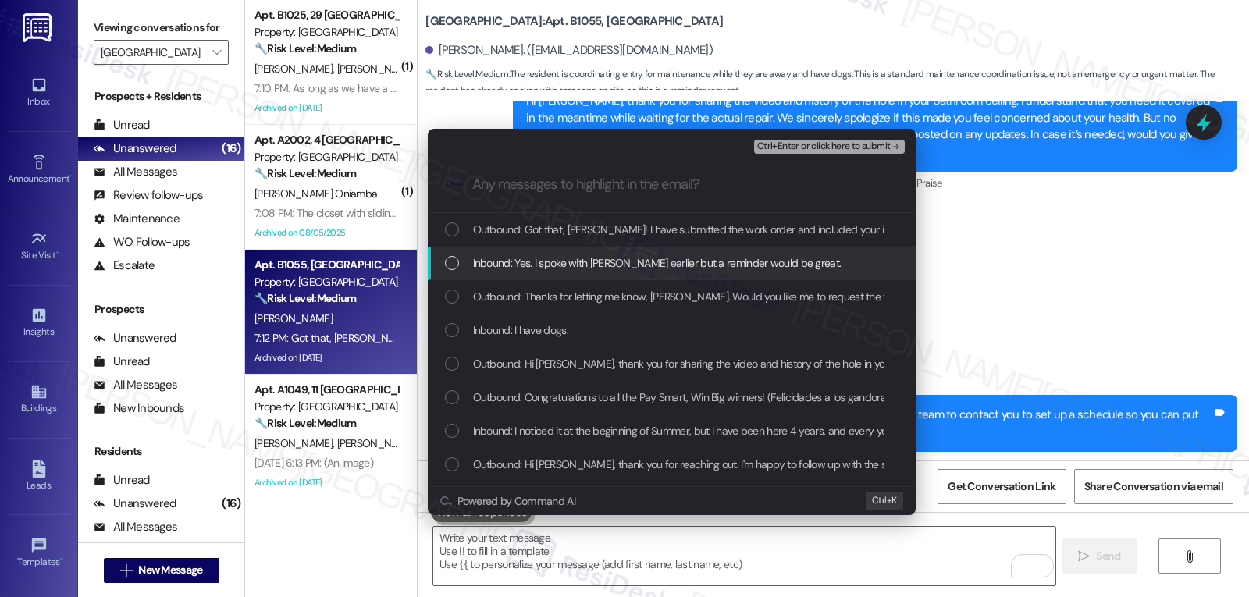
click at [554, 261] on span "Inbound: Yes. I spoke with Rebecca earlier but a reminder would be great." at bounding box center [657, 262] width 368 height 17
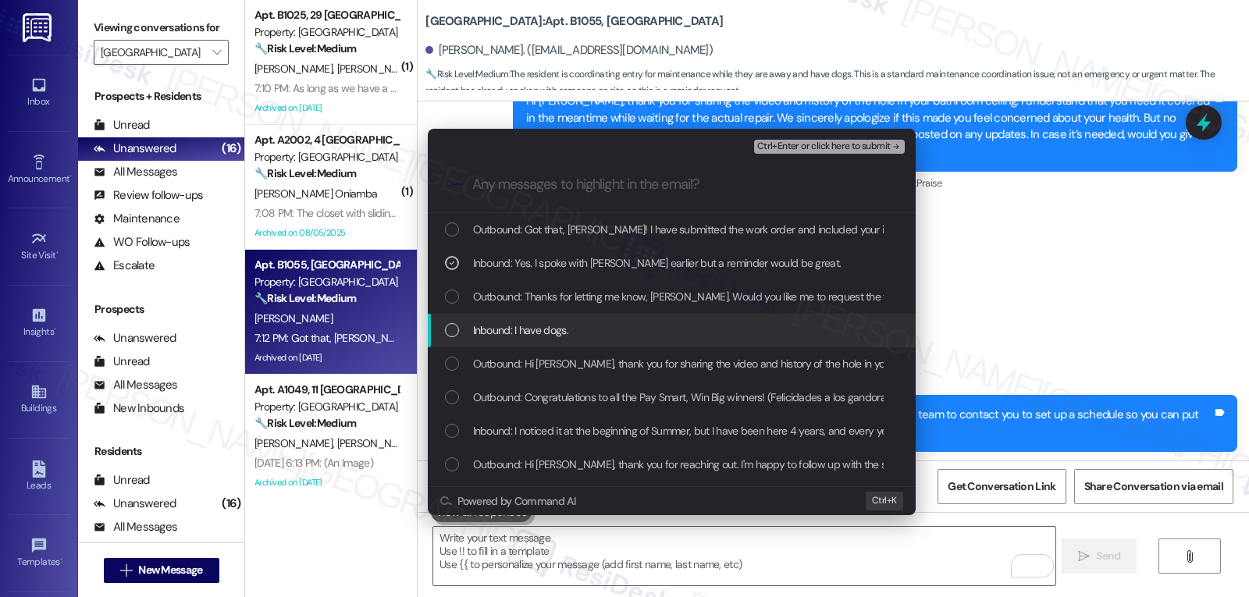
click at [527, 336] on span "Inbound: I have dogs." at bounding box center [520, 330] width 95 height 17
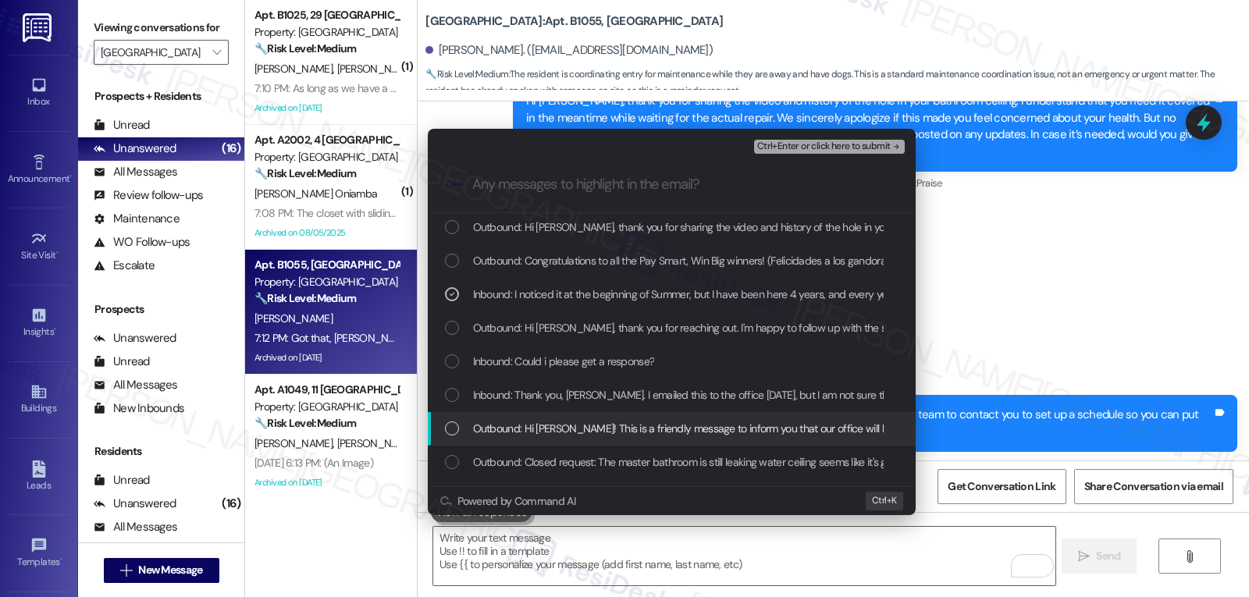
scroll to position [156, 0]
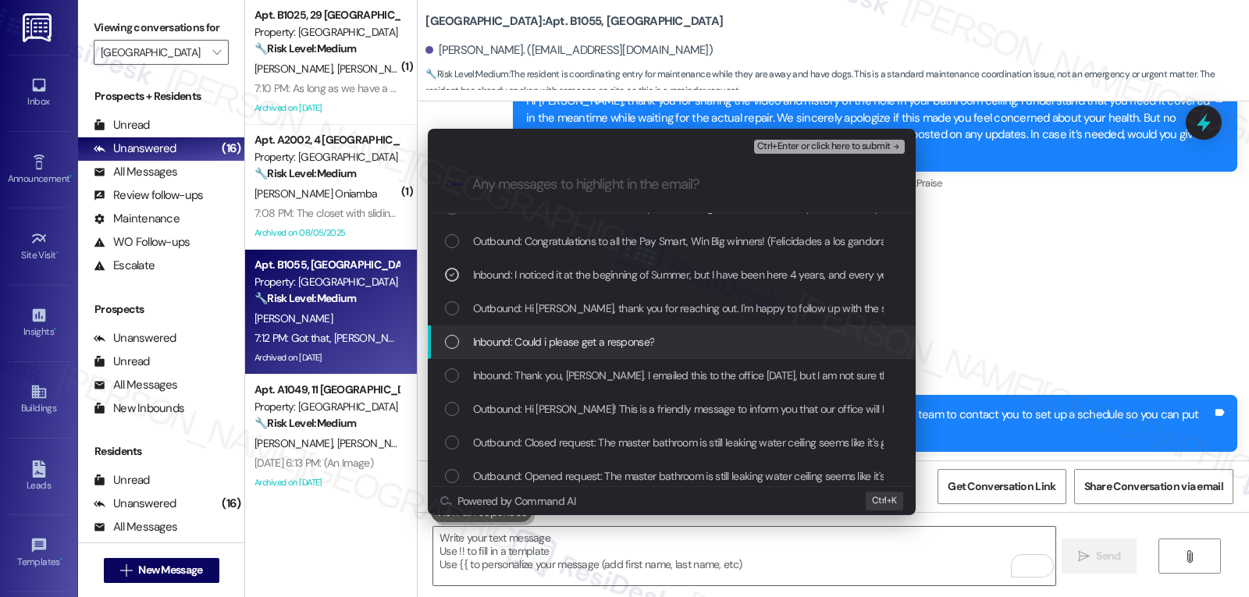
click at [464, 342] on div "Inbound: Could i please get a response?" at bounding box center [673, 341] width 457 height 17
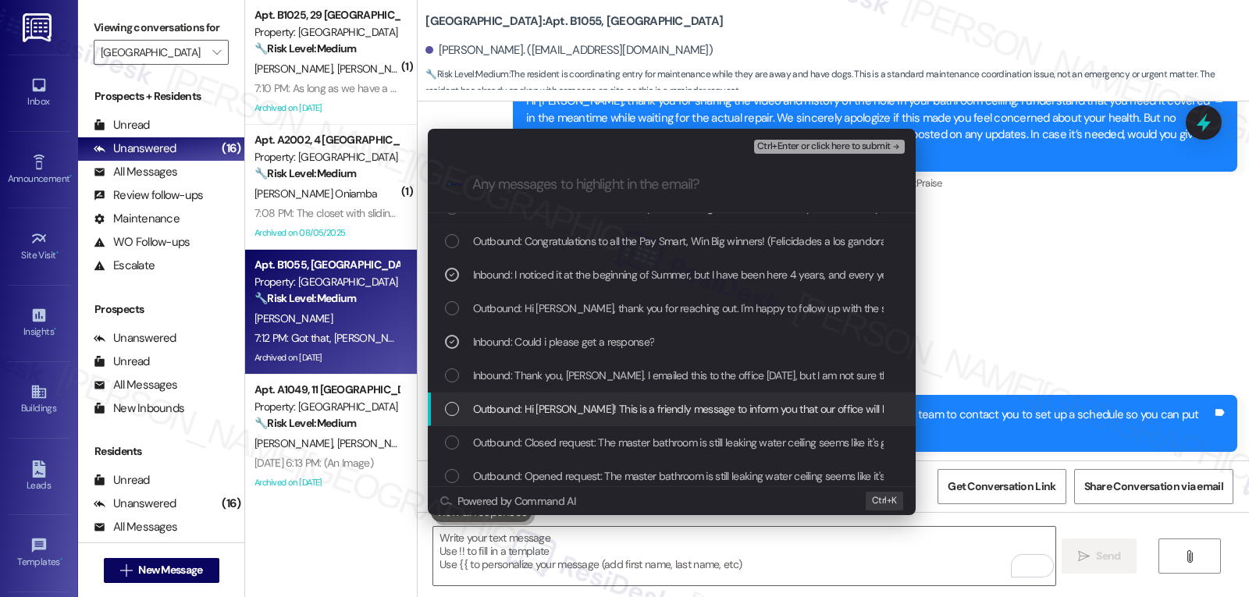
click at [464, 407] on div "Outbound: Hi Gretchen! This is a friendly message to inform you that our office…" at bounding box center [673, 408] width 457 height 17
click at [452, 411] on icon "List of options" at bounding box center [451, 409] width 11 height 11
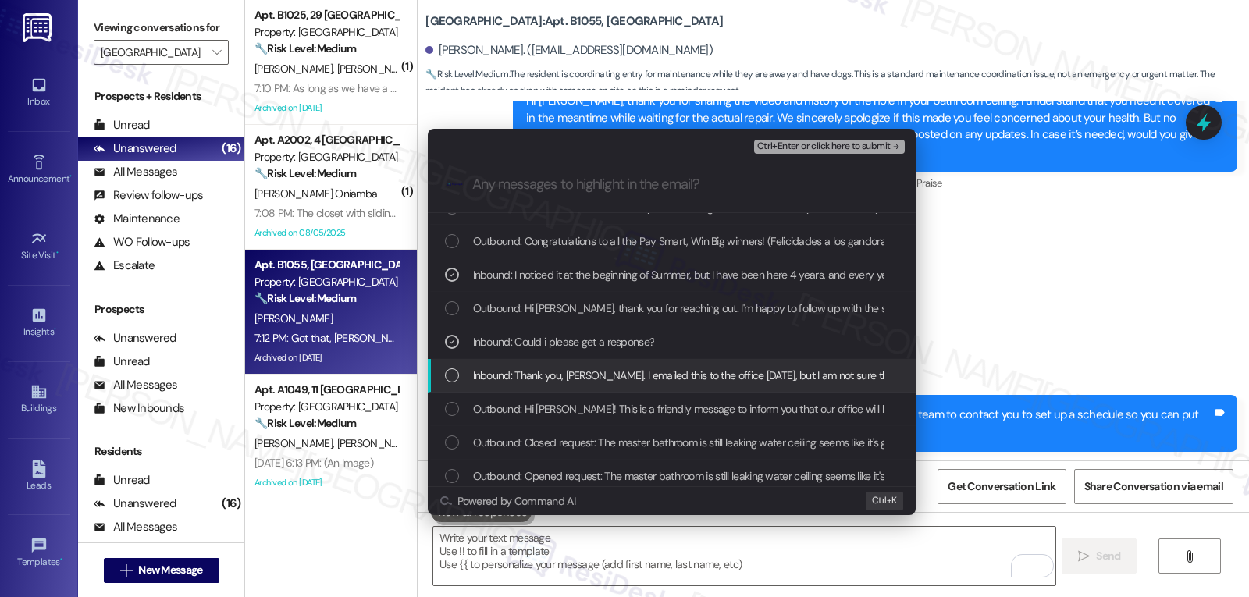
click at [455, 373] on div "List of options" at bounding box center [452, 375] width 14 height 14
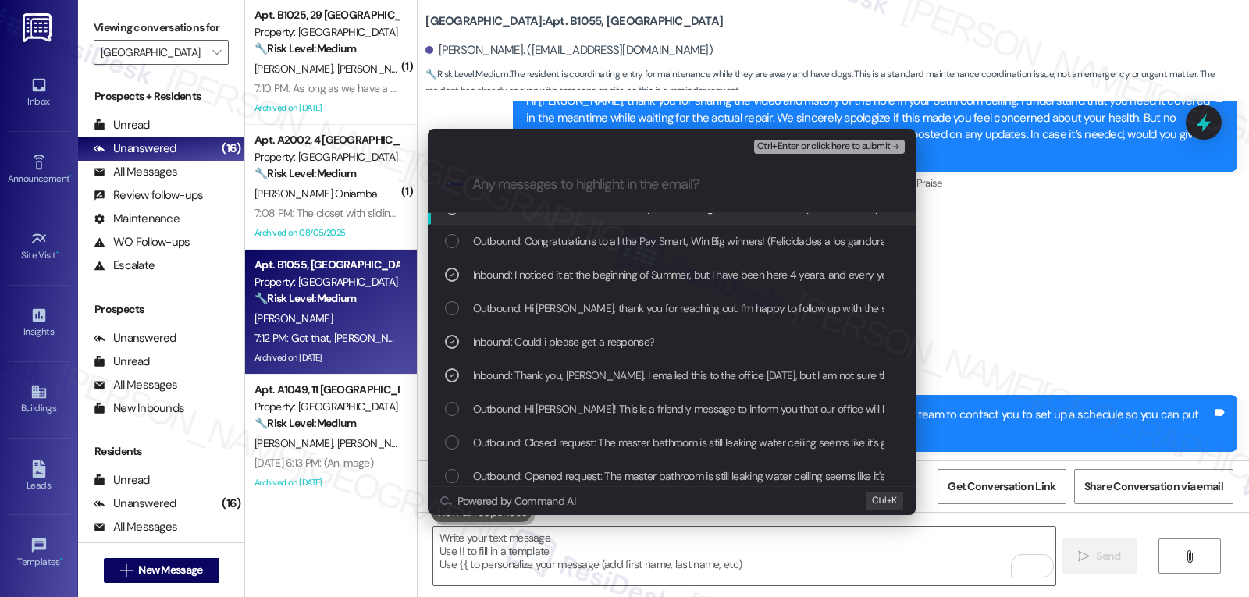
click at [854, 149] on span "Ctrl+Enter or click here to submit" at bounding box center [823, 146] width 133 height 11
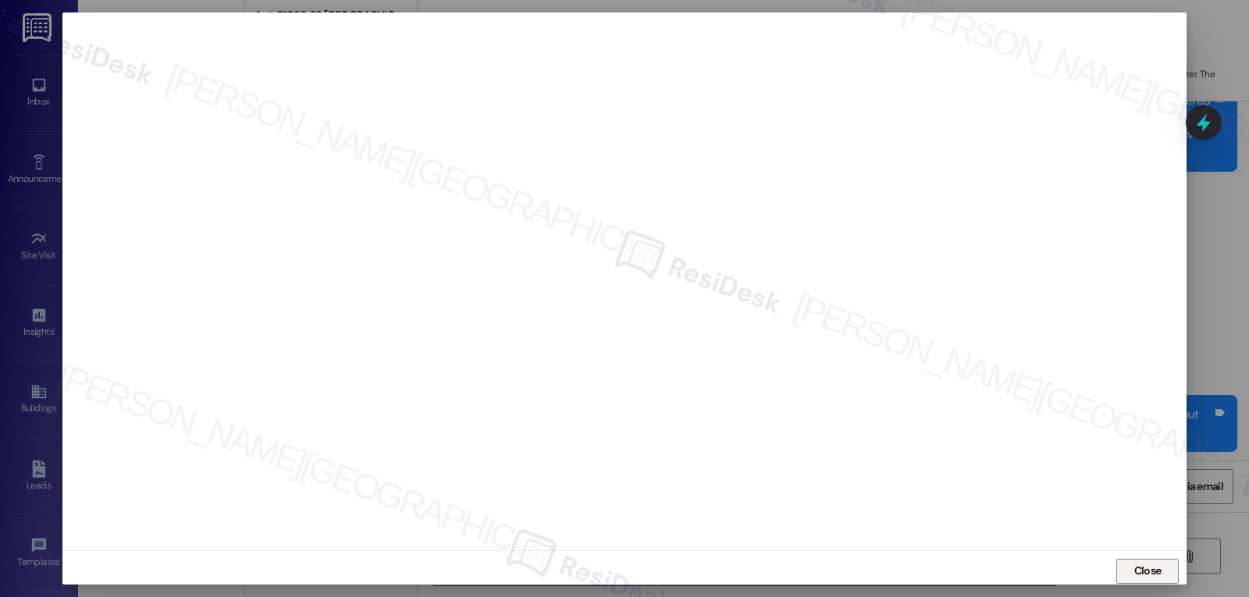
click at [1136, 572] on span "Close" at bounding box center [1147, 571] width 27 height 16
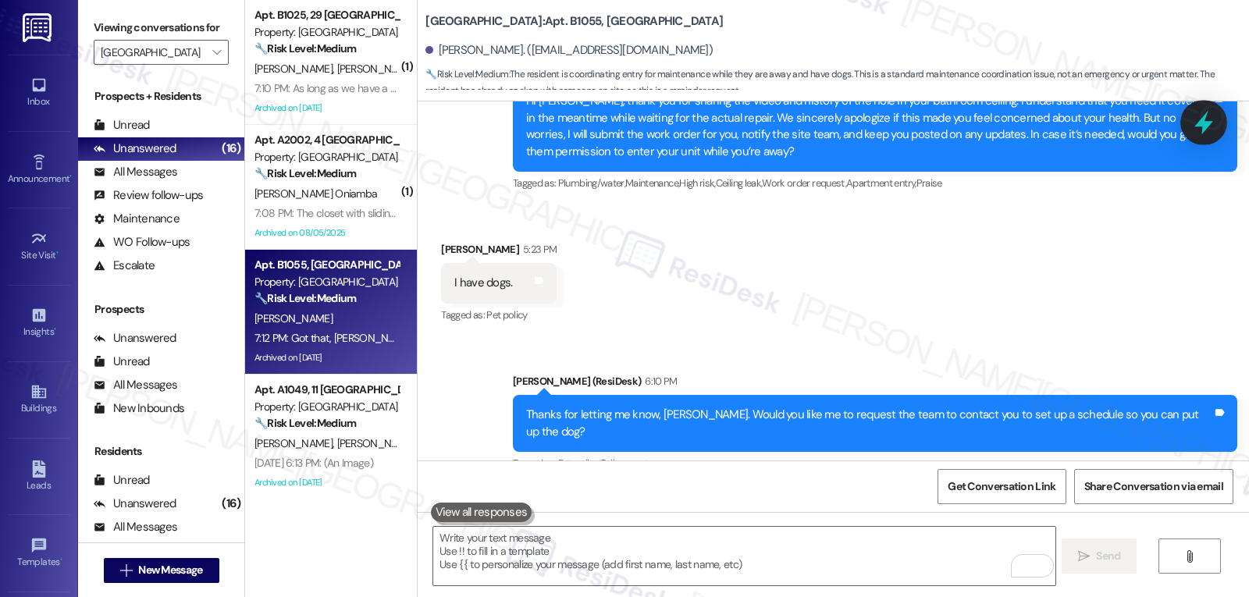
click at [1207, 119] on icon at bounding box center [1203, 122] width 27 height 27
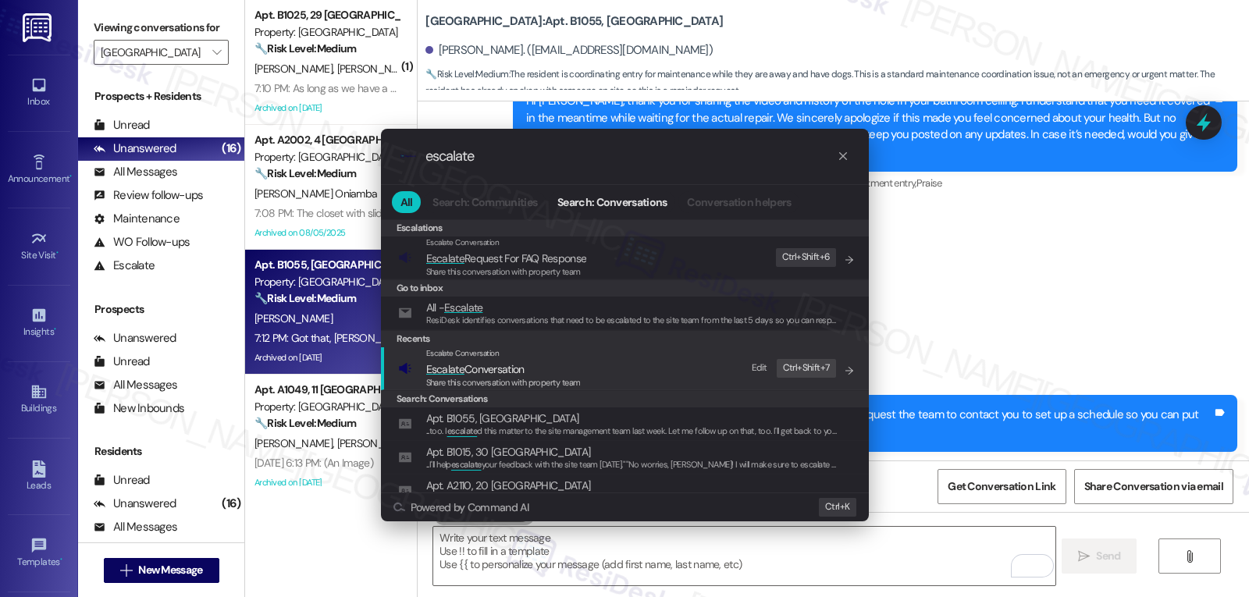
type input "escalate"
click at [485, 373] on span "Escalate Conversation" at bounding box center [475, 369] width 98 height 14
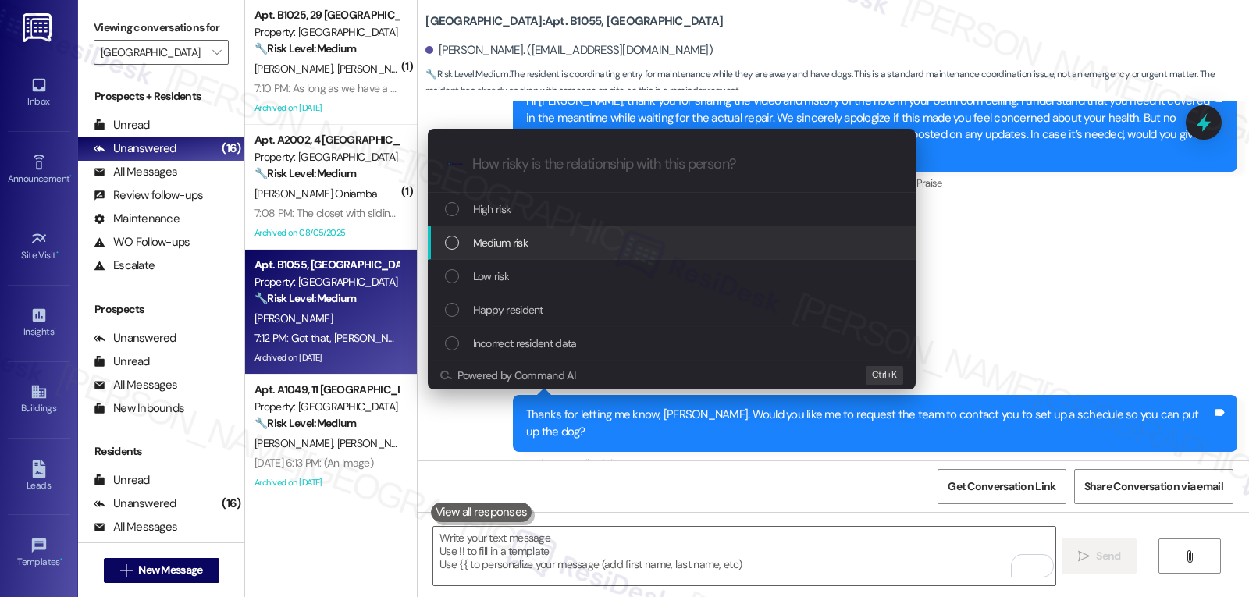
click at [525, 244] on span "Medium risk" at bounding box center [500, 242] width 55 height 17
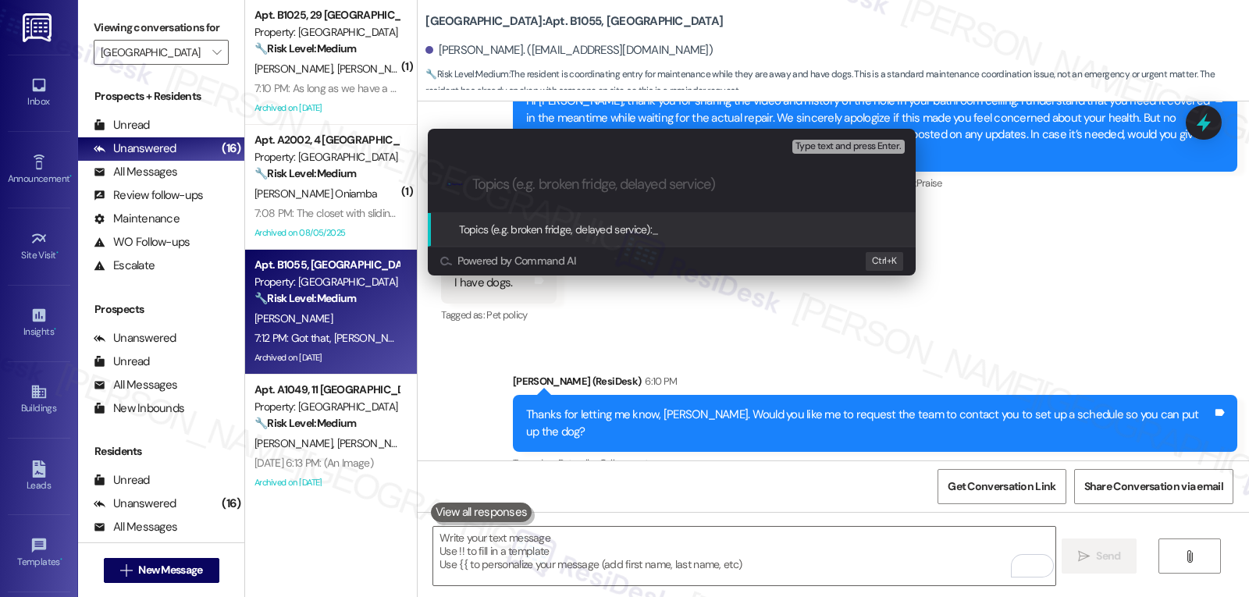
paste input "Work Order 16125784 filed by ResiDesk -Temporary fix for bathroom ceiling"
type input "Work Order 16125784 filed by ResiDesk -Temporary fix for bathroom ceiling"
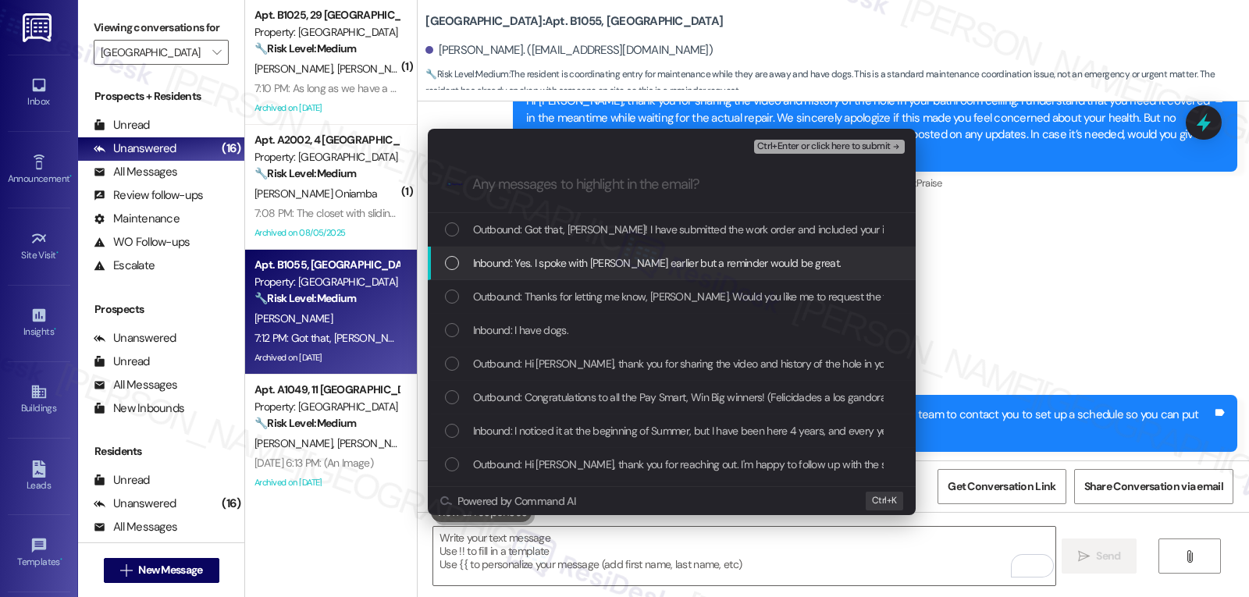
click at [512, 271] on span "Inbound: Yes. I spoke with Rebecca earlier but a reminder would be great." at bounding box center [657, 262] width 368 height 17
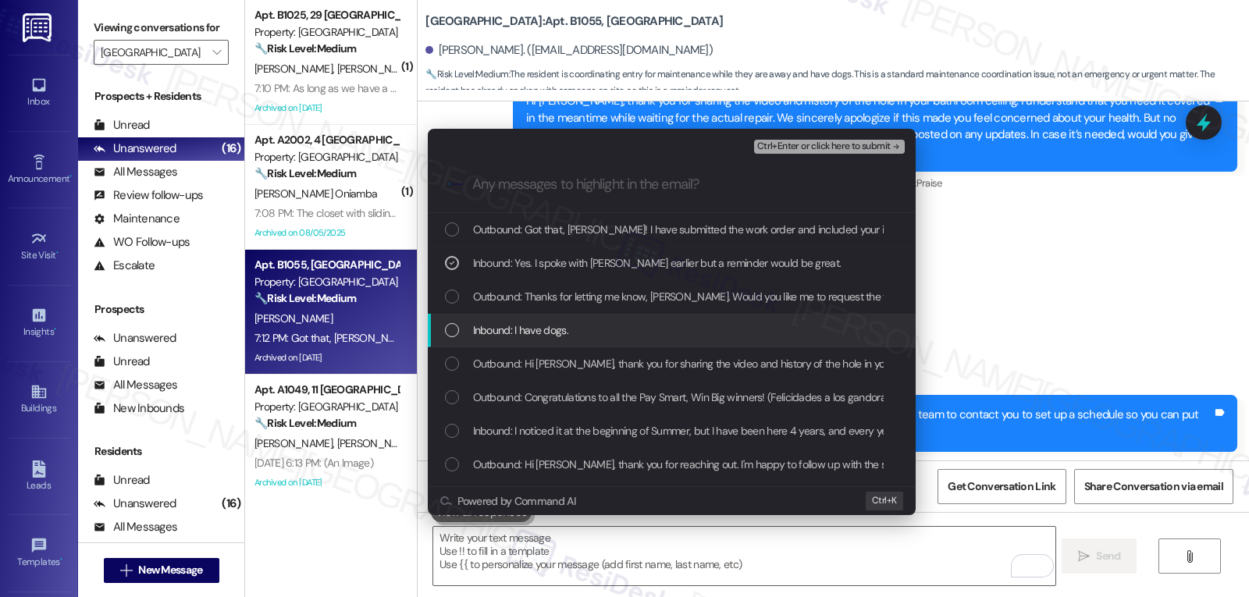
click at [507, 315] on div "Inbound: I have dogs." at bounding box center [672, 331] width 488 height 34
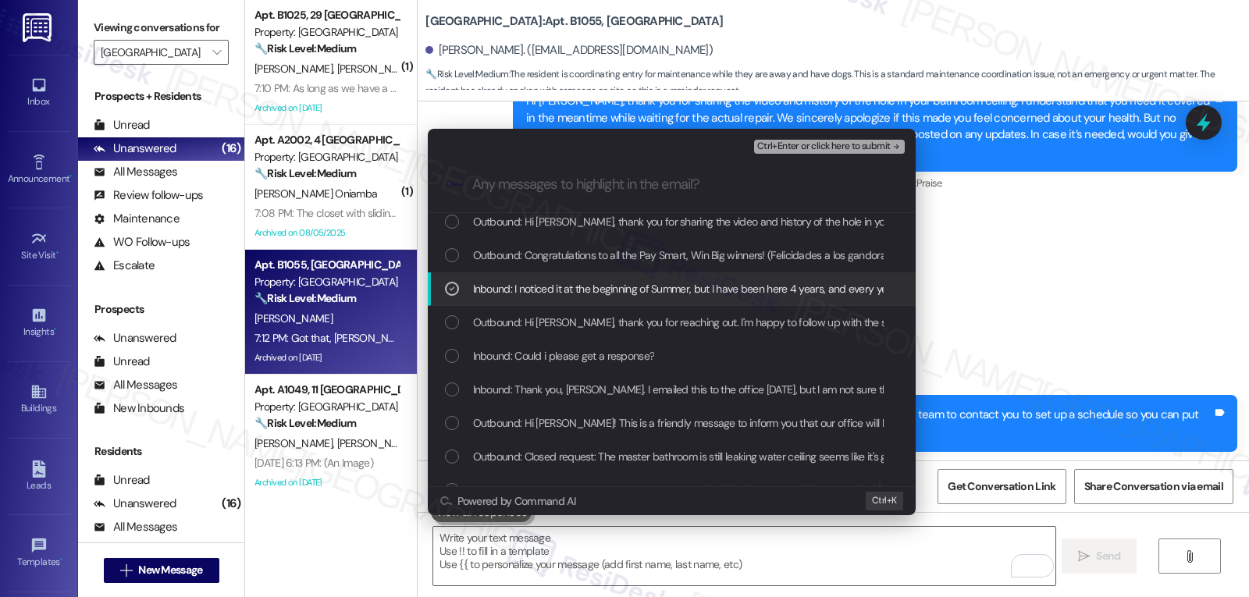
scroll to position [156, 0]
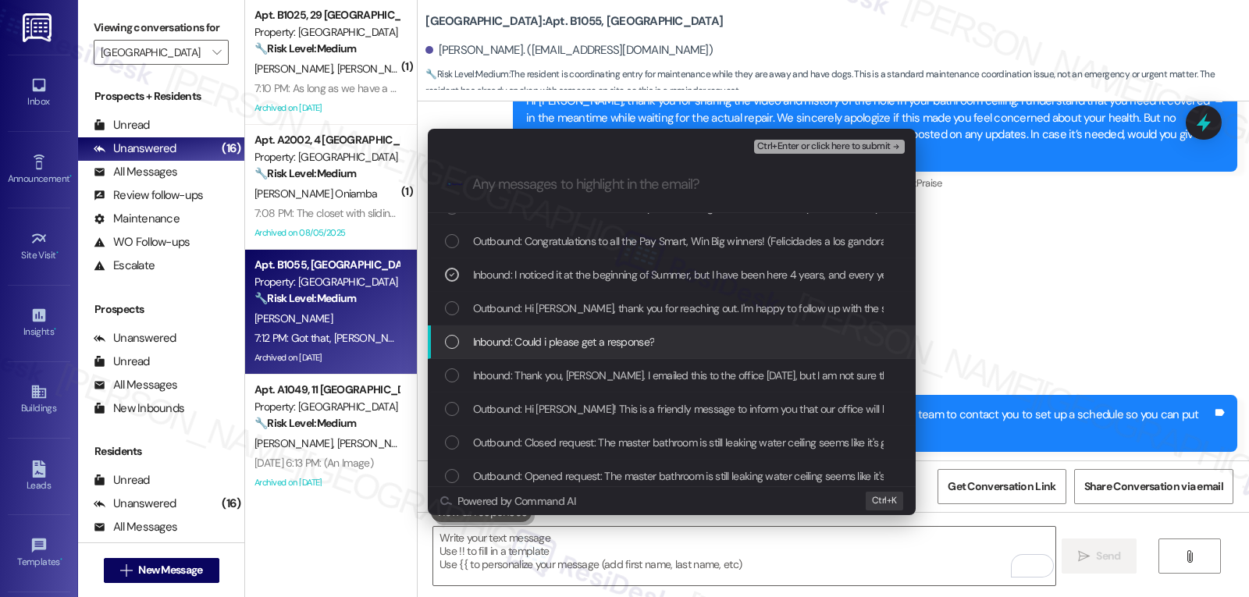
click at [457, 354] on div "Inbound: Could i please get a response?" at bounding box center [672, 342] width 488 height 34
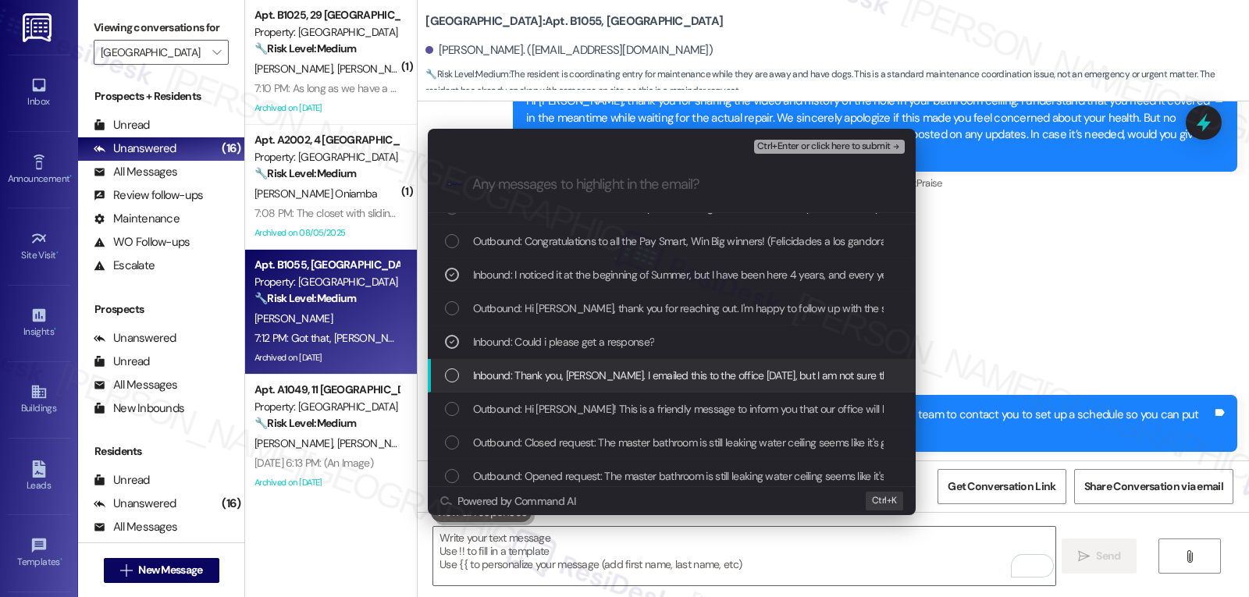
click at [449, 373] on div "List of options" at bounding box center [452, 375] width 14 height 14
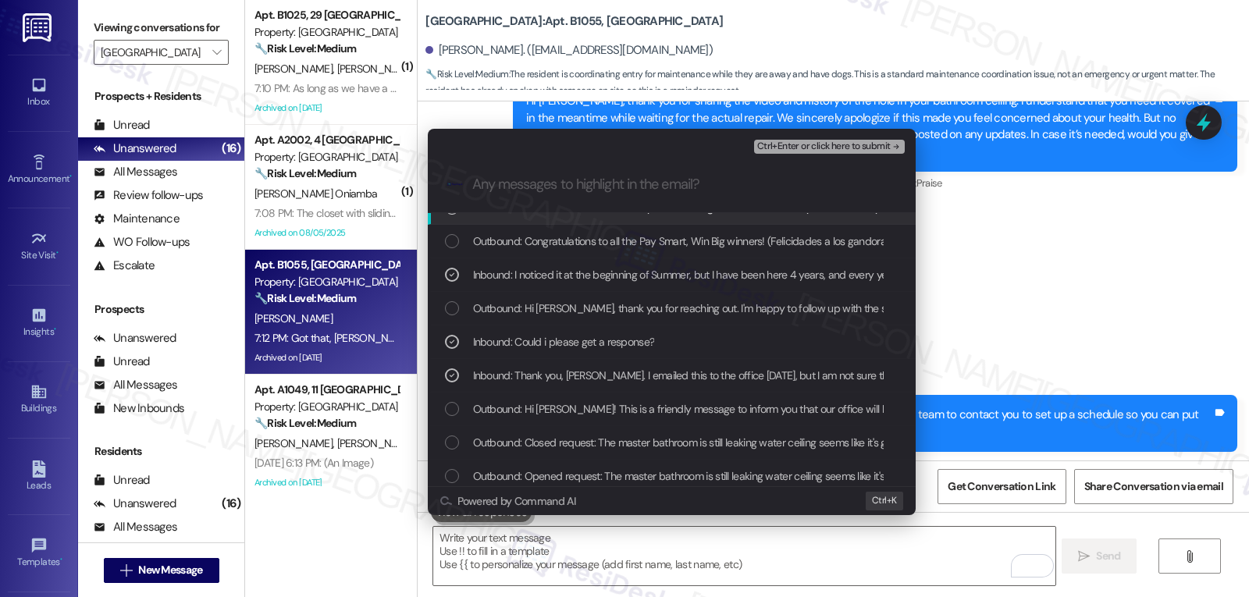
click at [831, 152] on button "Ctrl+Enter or click here to submit" at bounding box center [829, 147] width 151 height 14
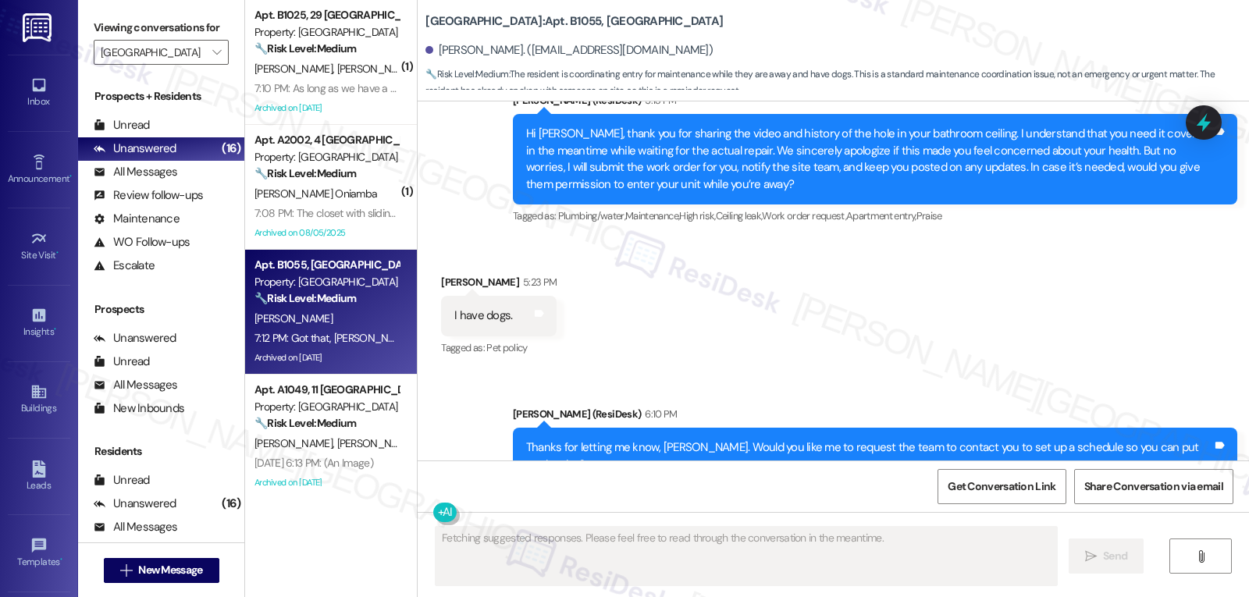
scroll to position [44303, 0]
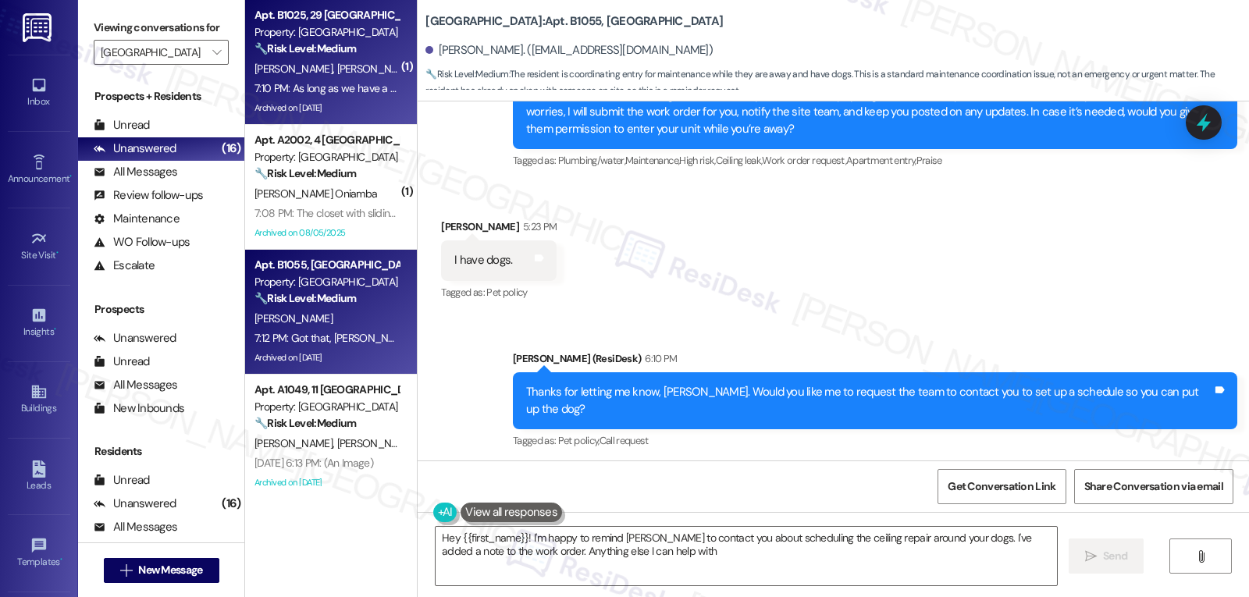
type textarea "Hey {{first_name}}! I'm happy to remind Rebecca to contact you about scheduling…"
click at [347, 74] on div "M. Mincey K. Clay" at bounding box center [327, 69] width 148 height 20
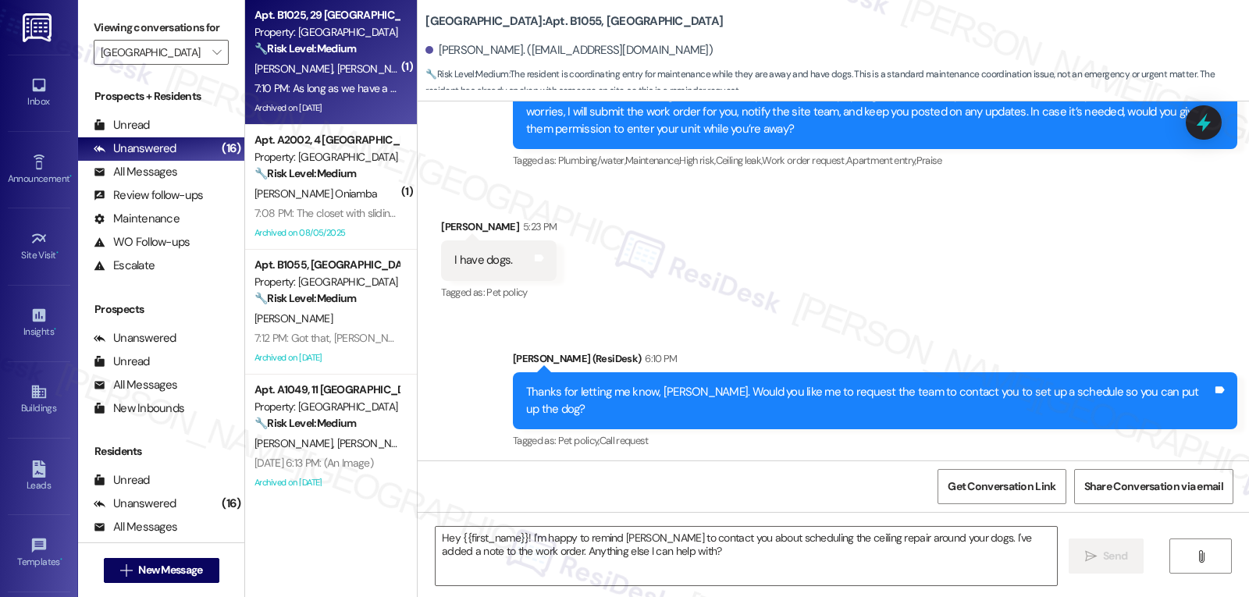
type textarea "Fetching suggested responses. Please feel free to read through the conversation…"
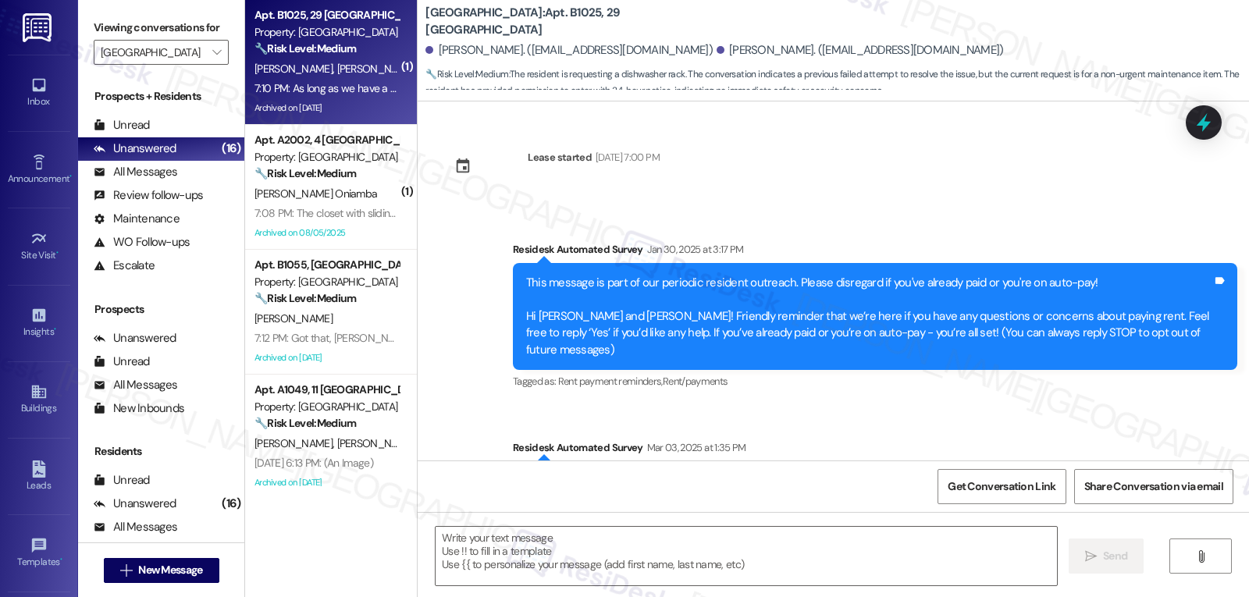
scroll to position [6755, 0]
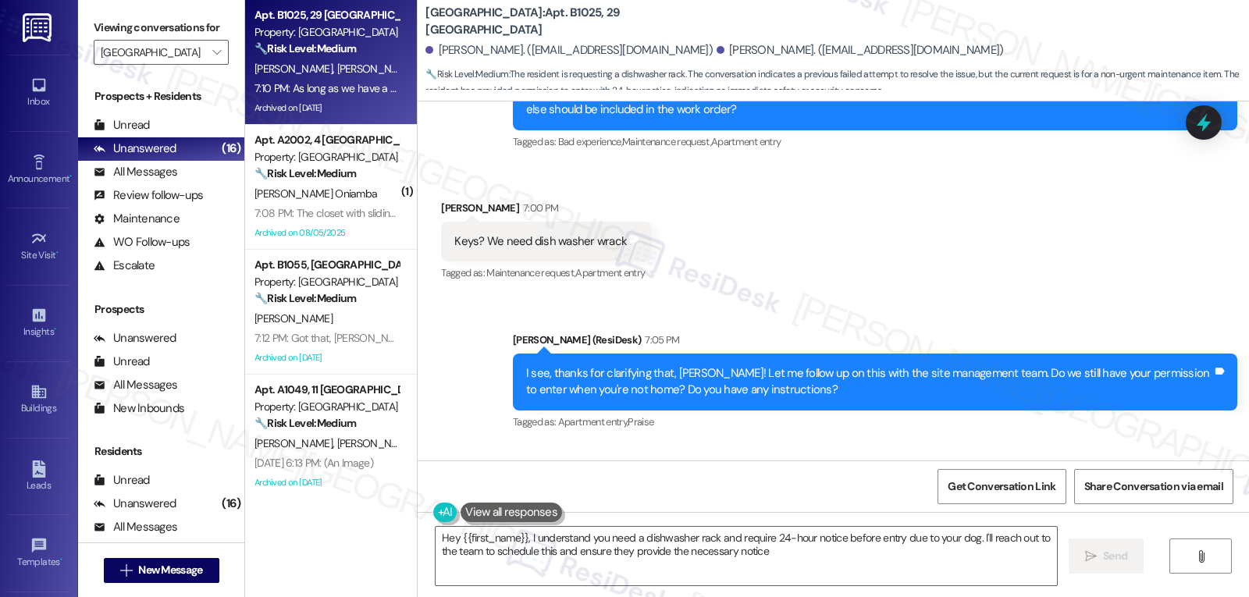
type textarea "Hey {{first_name}}, I understand you need a dishwasher rack and require 24-hour…"
click at [1201, 124] on icon at bounding box center [1203, 123] width 19 height 24
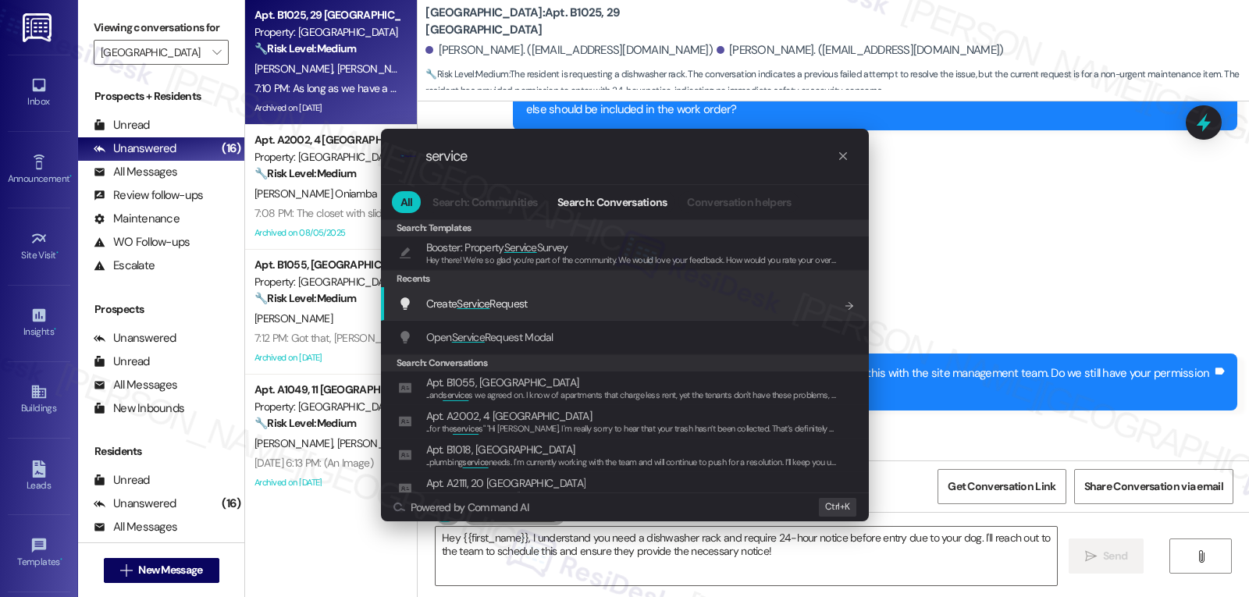
type input "service"
click at [539, 295] on div "Create Service Request Add shortcut" at bounding box center [626, 303] width 457 height 17
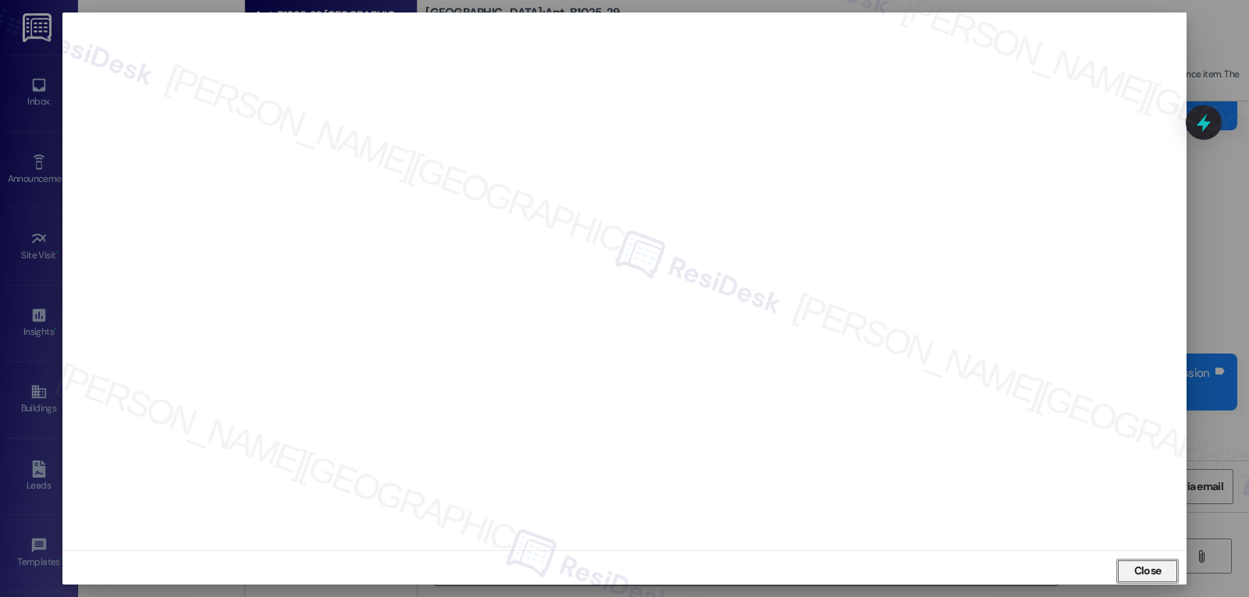
click at [1161, 569] on button "Close" at bounding box center [1147, 571] width 62 height 25
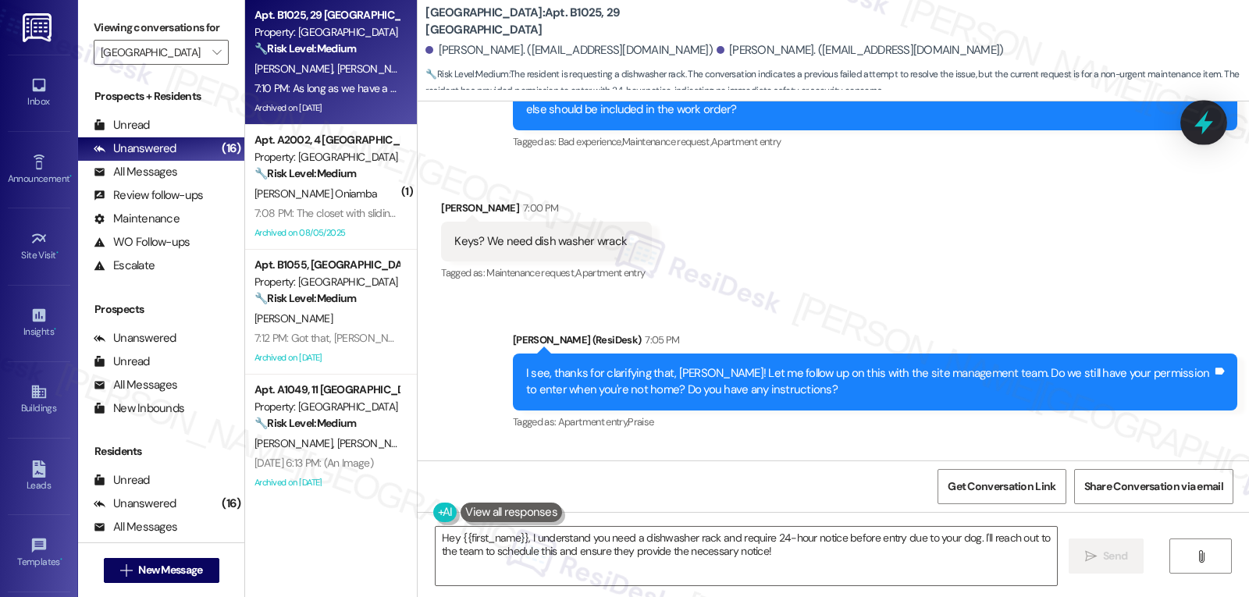
click at [1199, 119] on icon at bounding box center [1203, 122] width 27 height 27
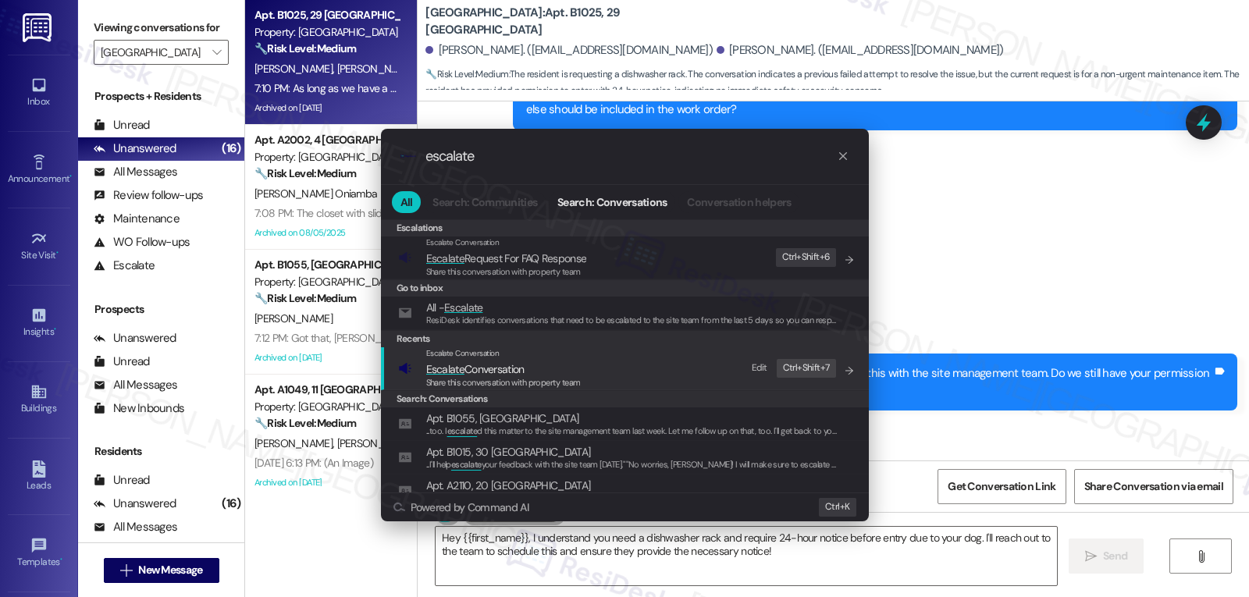
type input "escalate"
click at [513, 365] on span "Escalate Conversation" at bounding box center [475, 369] width 98 height 14
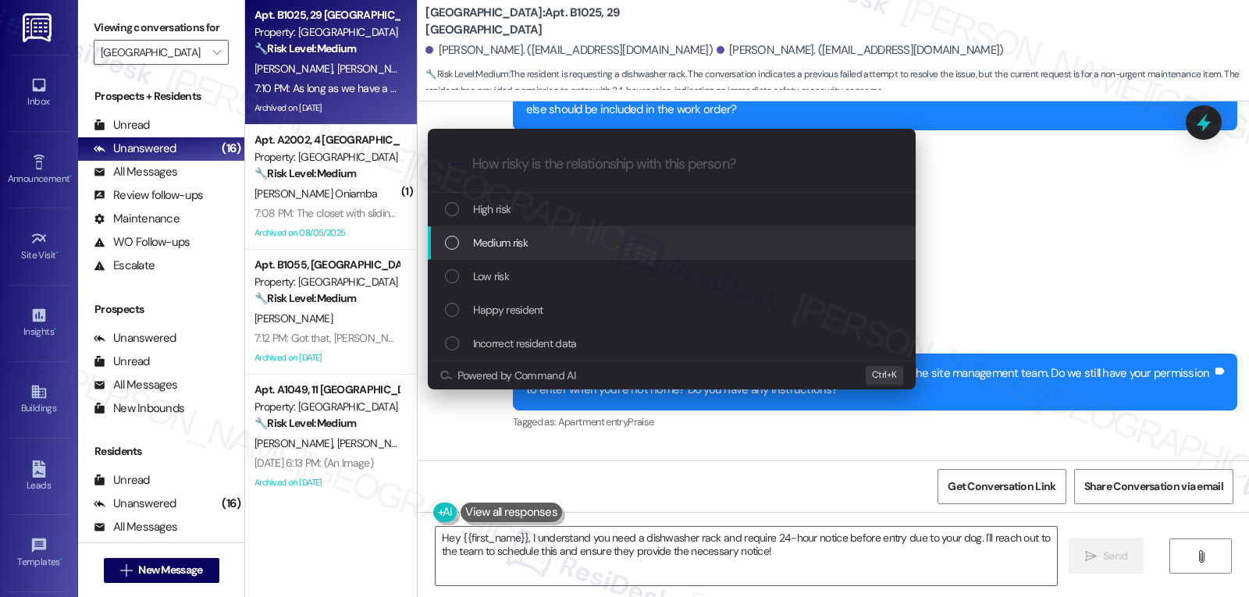
click at [510, 253] on div "Medium risk" at bounding box center [672, 243] width 488 height 34
paste input "16125786"
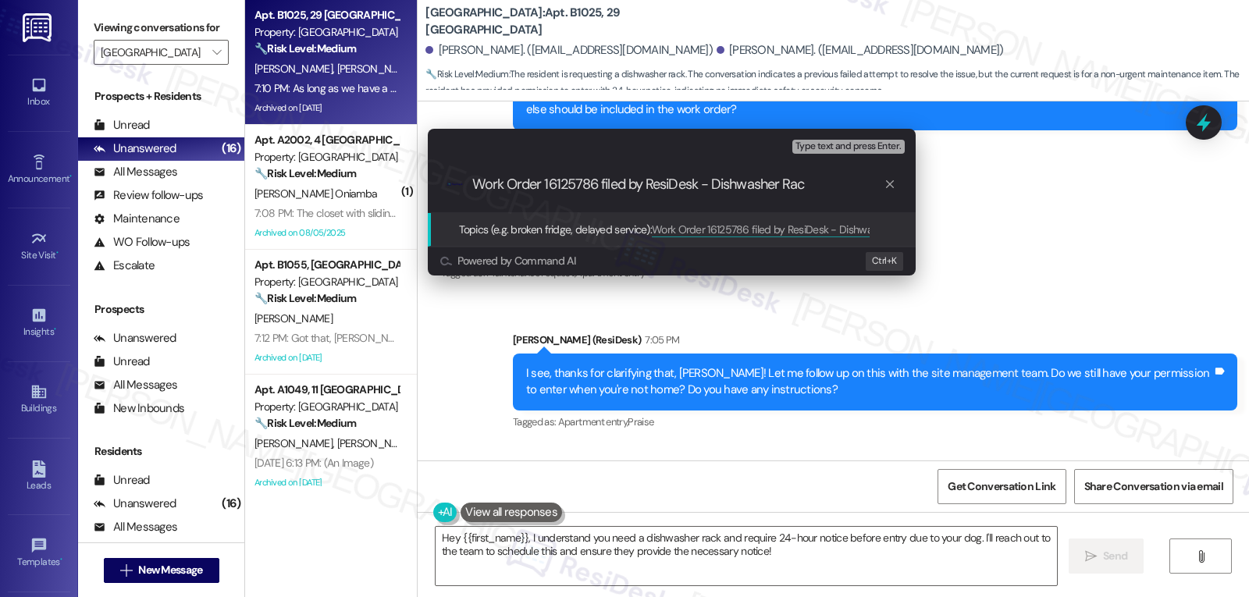
type input "Work Order 16125786 filed by ResiDesk - Dishwasher Rack"
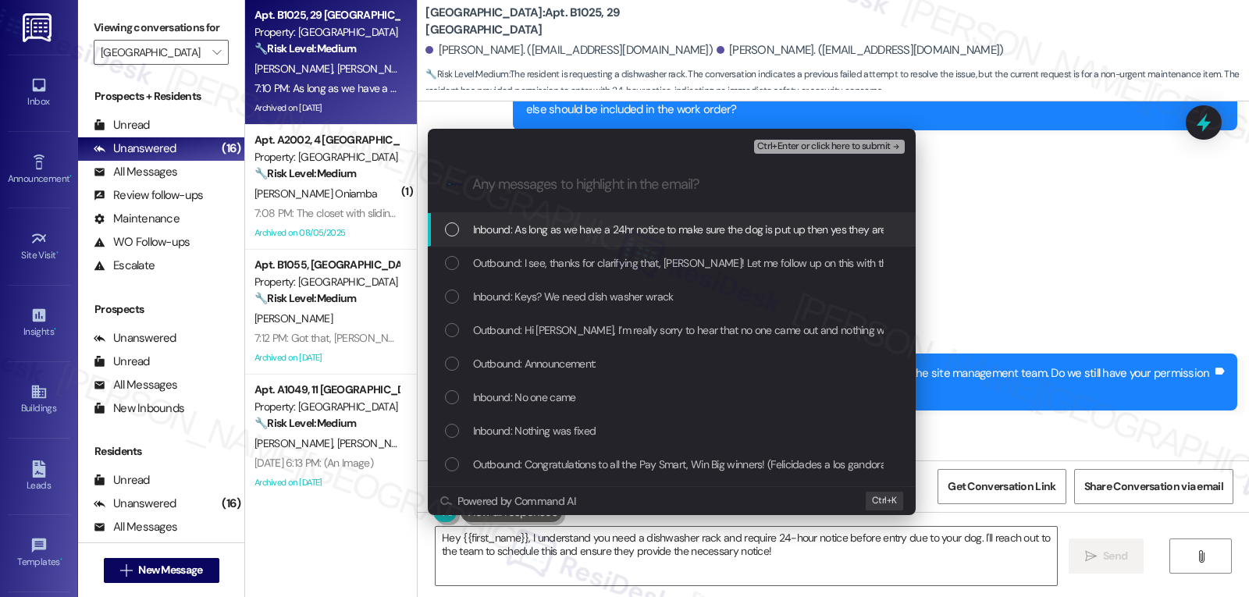
click at [517, 237] on span "Inbound: As long as we have a 24hr notice to make sure the dog is put up then y…" at bounding box center [708, 229] width 471 height 17
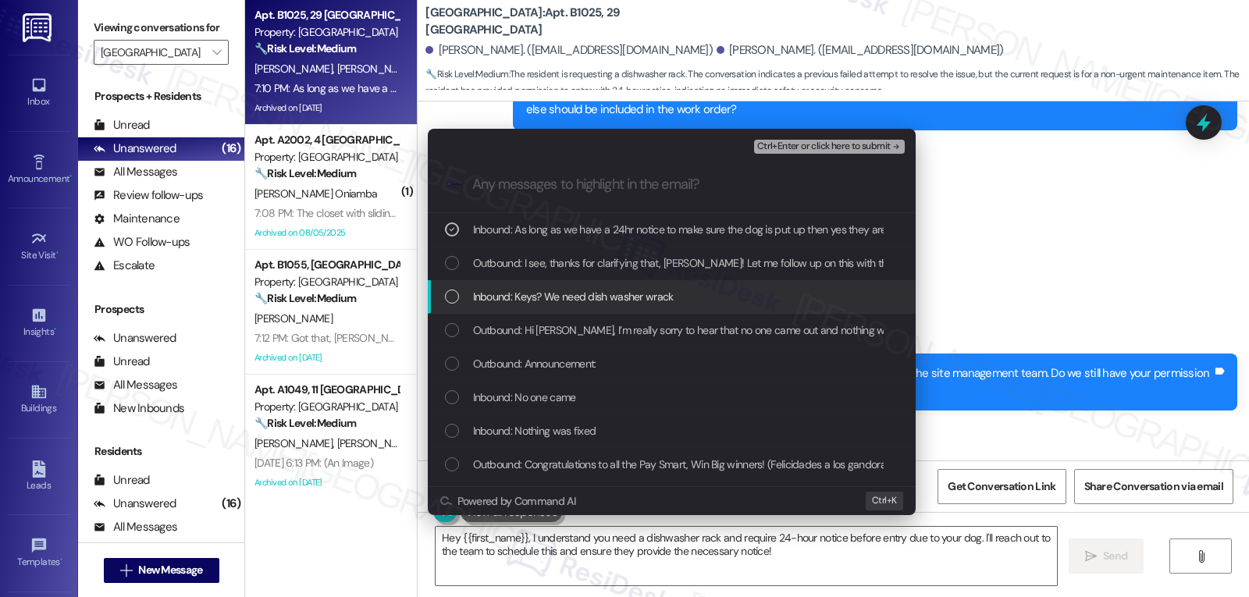
click at [521, 302] on span "Inbound: Keys? We need dish washer wrack" at bounding box center [573, 296] width 201 height 17
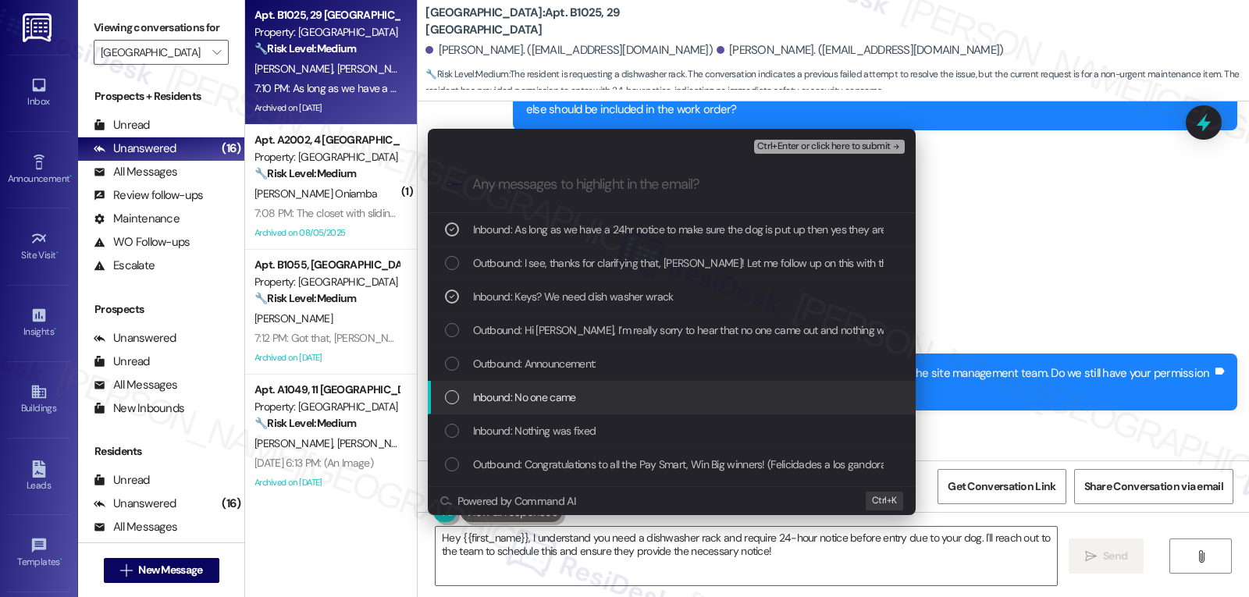
click at [449, 399] on div "List of options" at bounding box center [452, 397] width 14 height 14
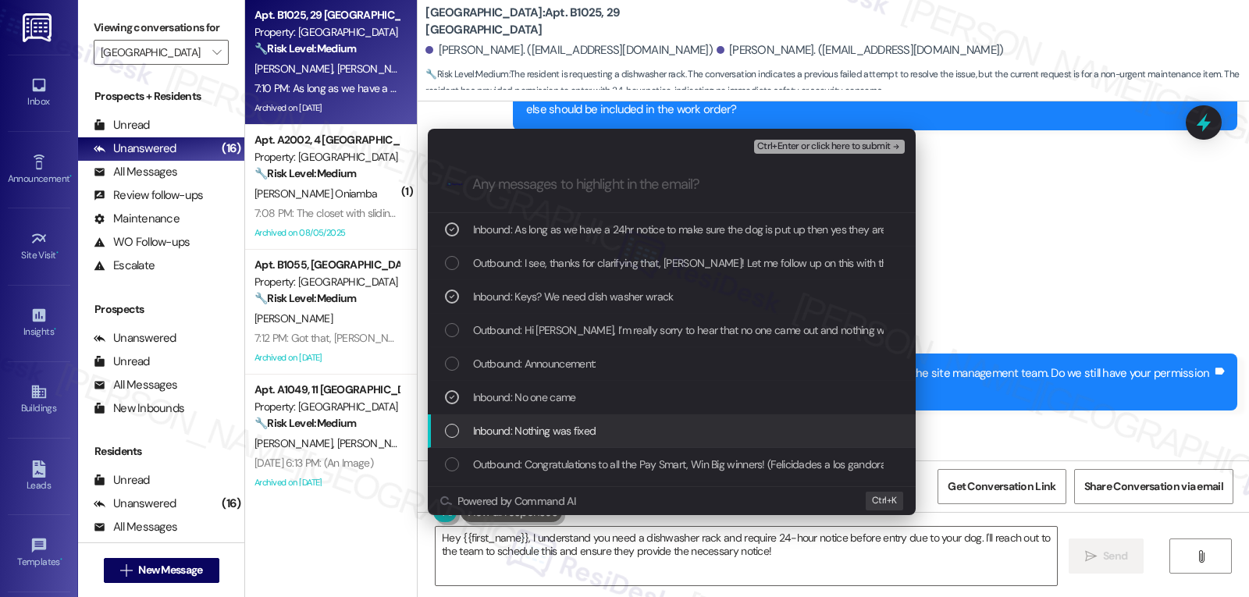
click at [456, 429] on div "List of options" at bounding box center [452, 431] width 14 height 14
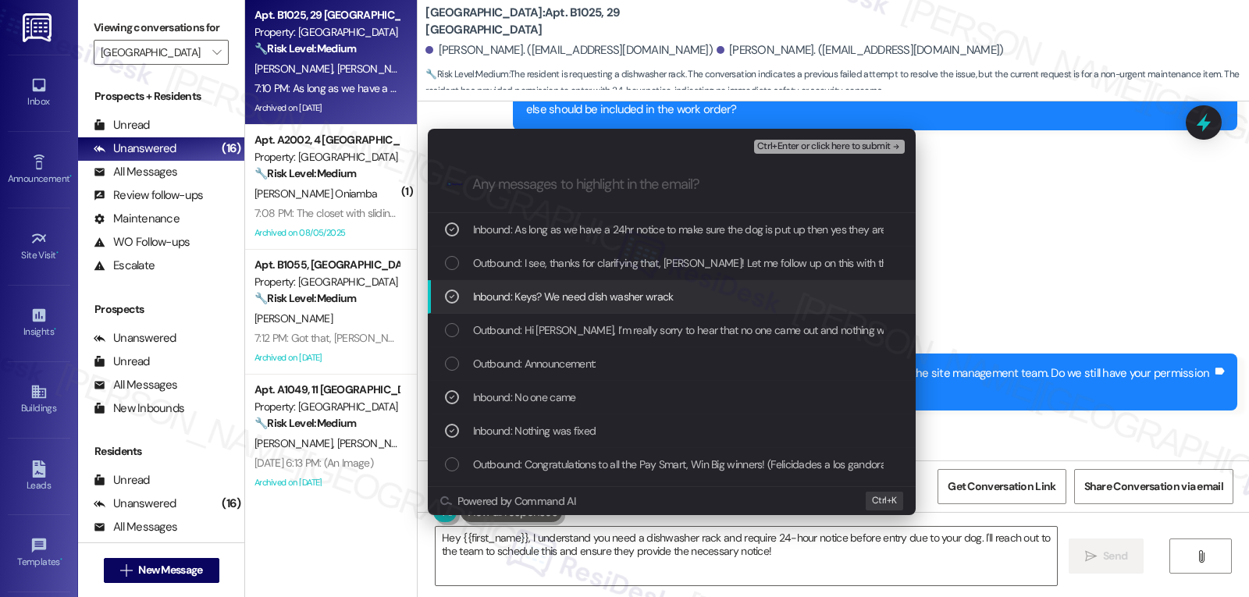
click at [456, 303] on div "List of options" at bounding box center [452, 297] width 14 height 14
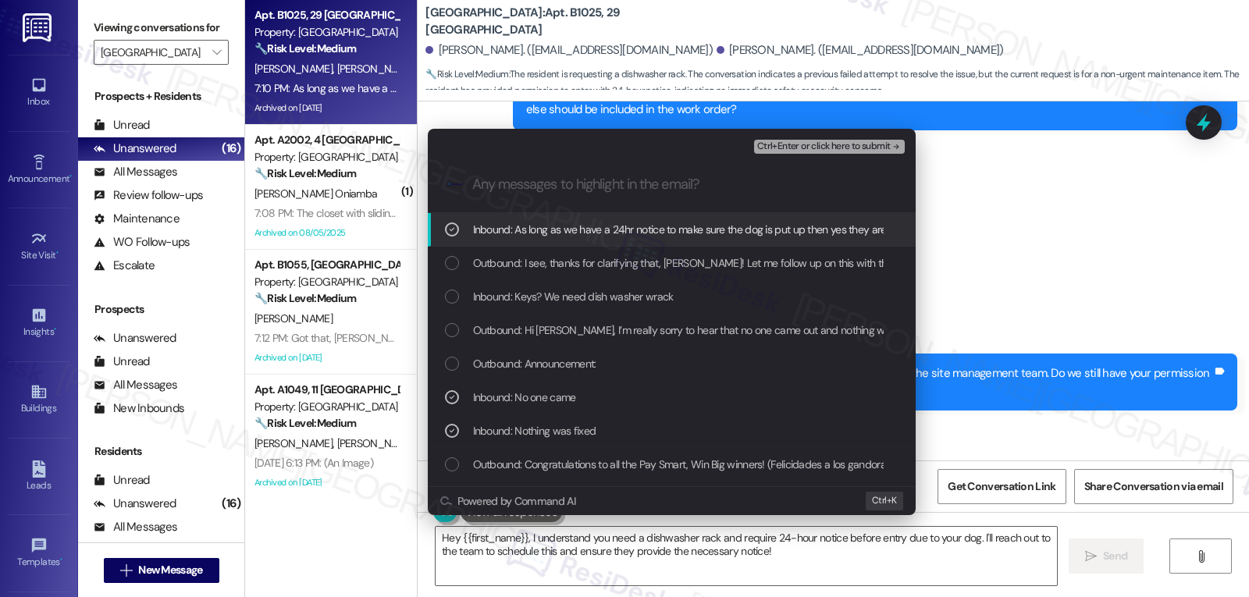
click at [830, 145] on span "Ctrl+Enter or click here to submit" at bounding box center [823, 146] width 133 height 11
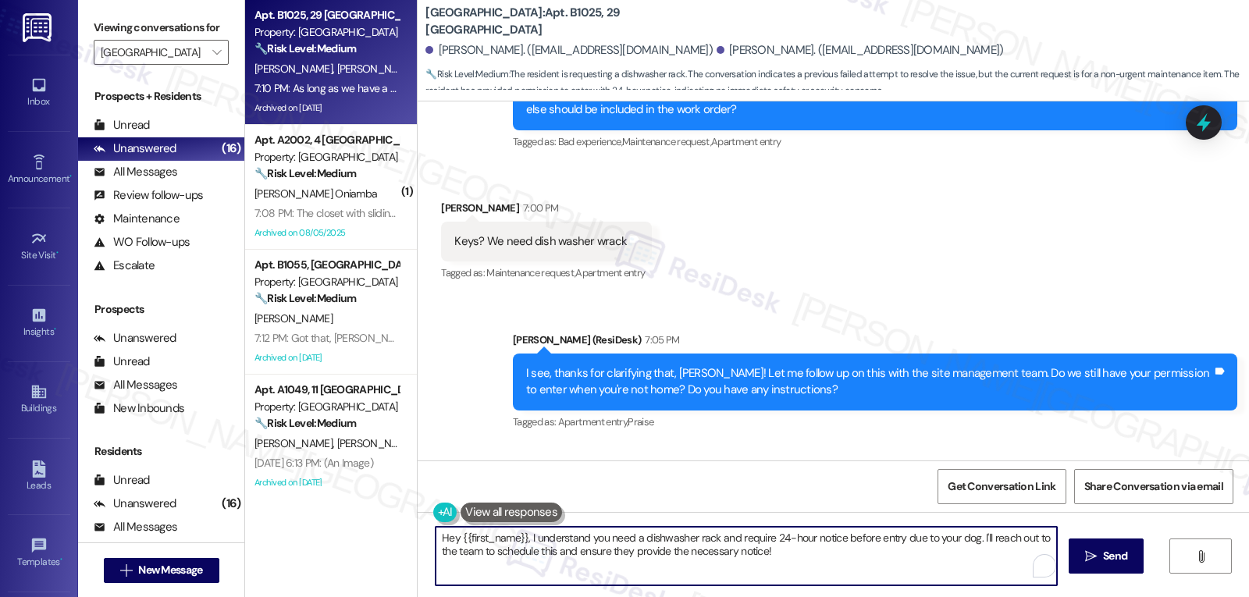
click at [884, 559] on textarea "Hey {{first_name}}, I understand you need a dishwasher rack and require 24-hour…" at bounding box center [746, 556] width 621 height 59
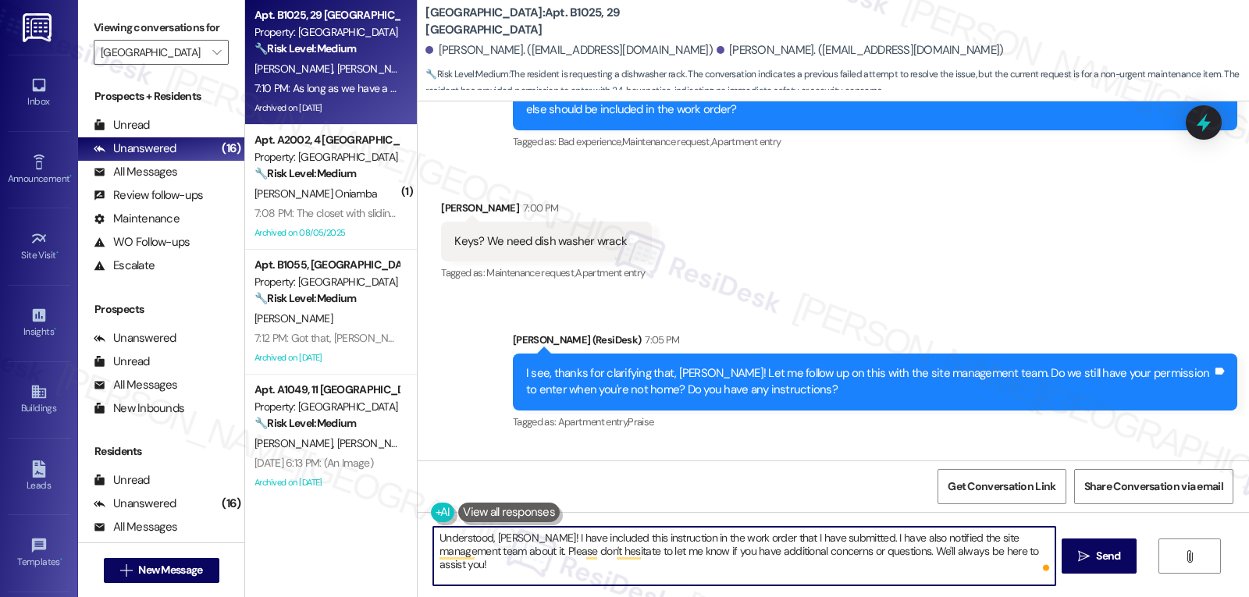
type textarea "Understood, Kailyn! I have included this instruction in the work order that I h…"
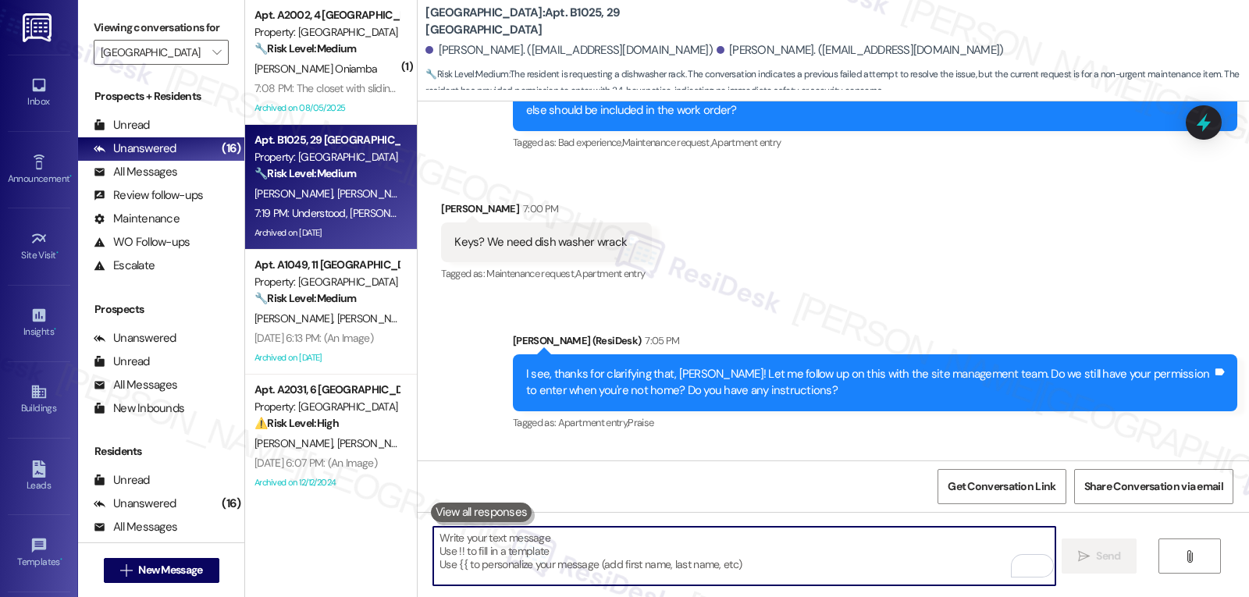
scroll to position [6880, 0]
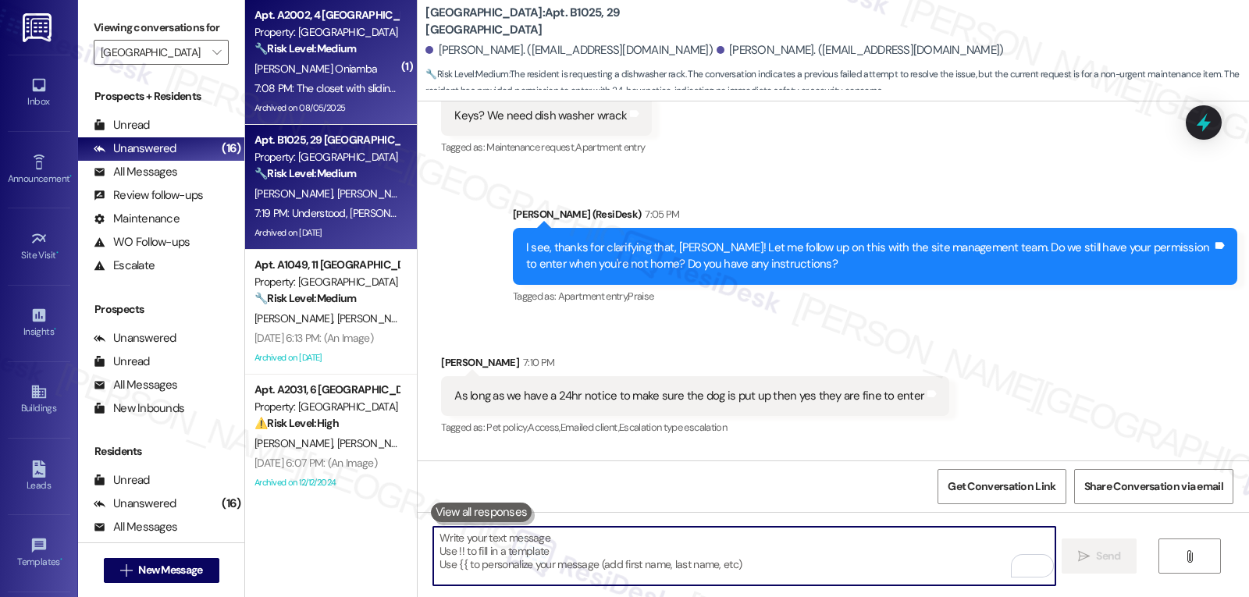
click at [350, 59] on div "J. Oniamba" at bounding box center [327, 69] width 148 height 20
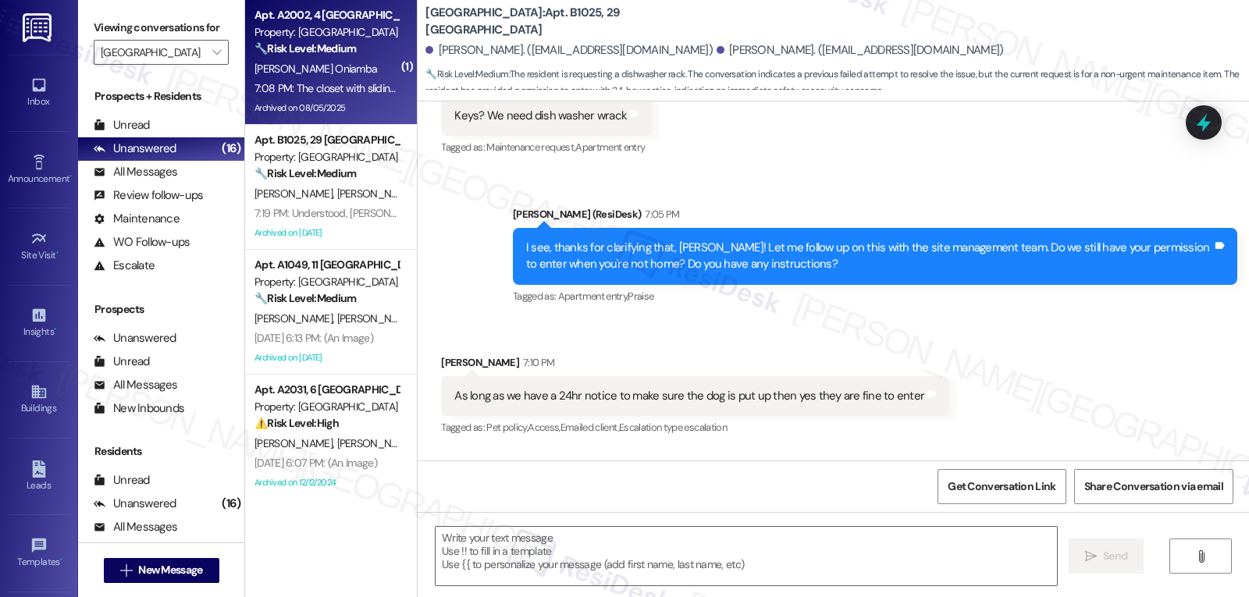
type textarea "Fetching suggested responses. Please feel free to read through the conversation…"
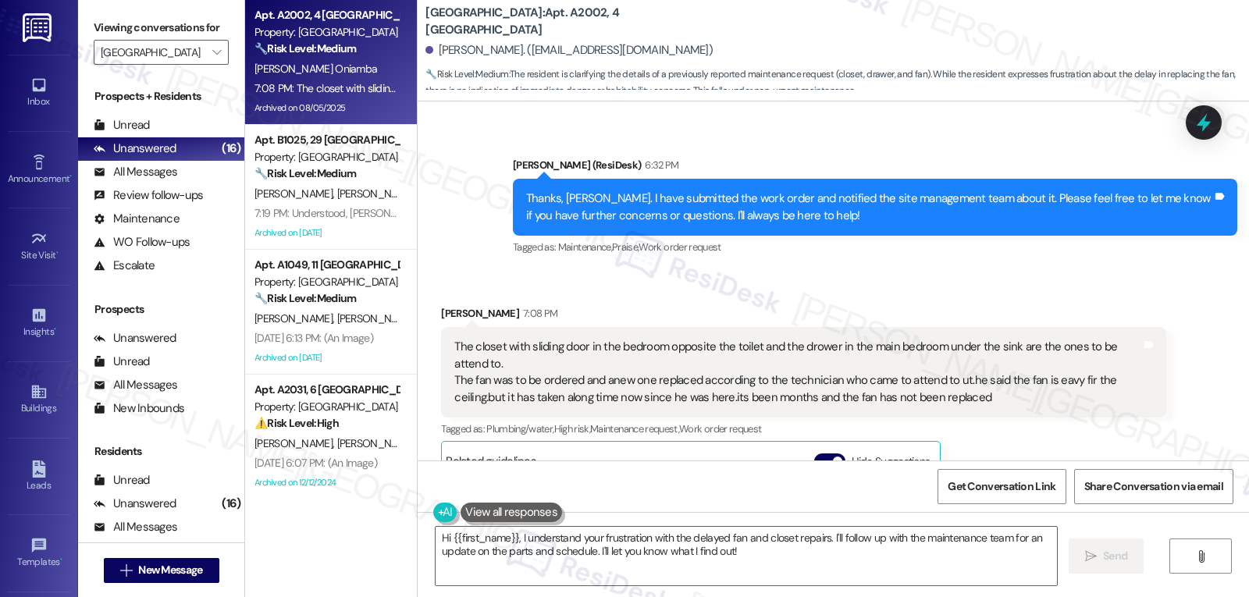
scroll to position [10777, 0]
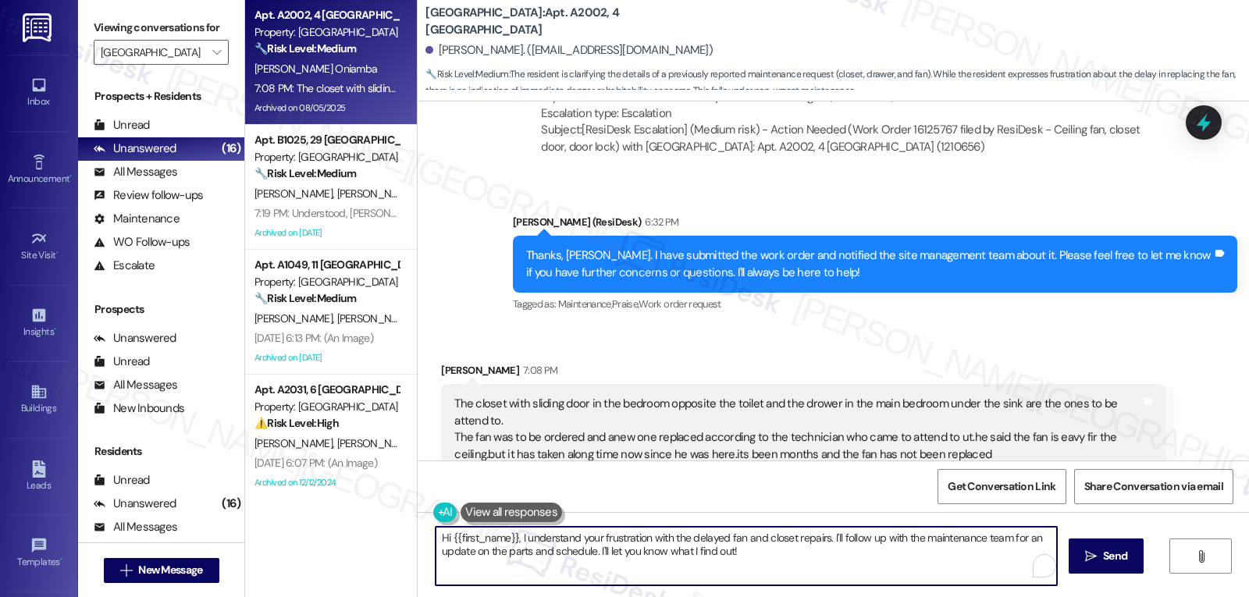
click at [599, 571] on textarea "Hi {{first_name}}, I understand your frustration with the delayed fan and close…" at bounding box center [746, 556] width 621 height 59
click at [827, 539] on textarea "Got that, Jacqueline. Thanks for the clarification. Don't worry, as soon as I r…" at bounding box center [743, 556] width 621 height 59
type textarea "Got that, Jacqueline. Thanks for the clarification. Don't worry, as soon as I r…"
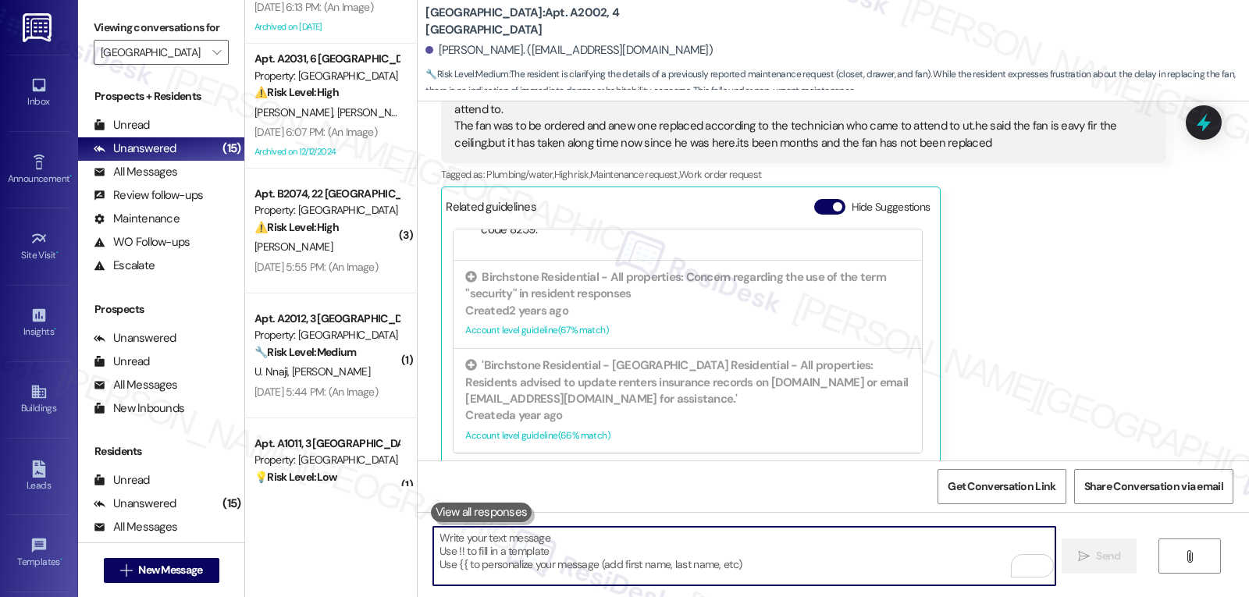
scroll to position [624, 0]
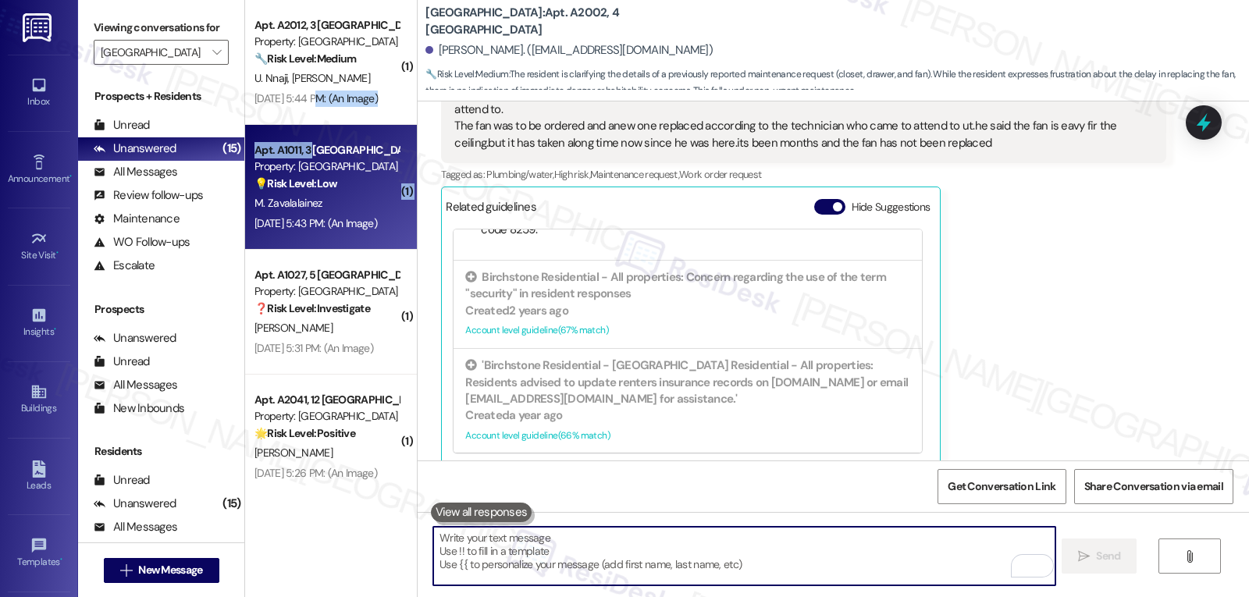
drag, startPoint x: 307, startPoint y: 105, endPoint x: 302, endPoint y: 133, distance: 29.3
click at [302, 133] on div "Apt. A2031, 6 Lexington Property: Lexington ⚠️ Risk Level: High The resident in…" at bounding box center [331, 312] width 172 height 1873
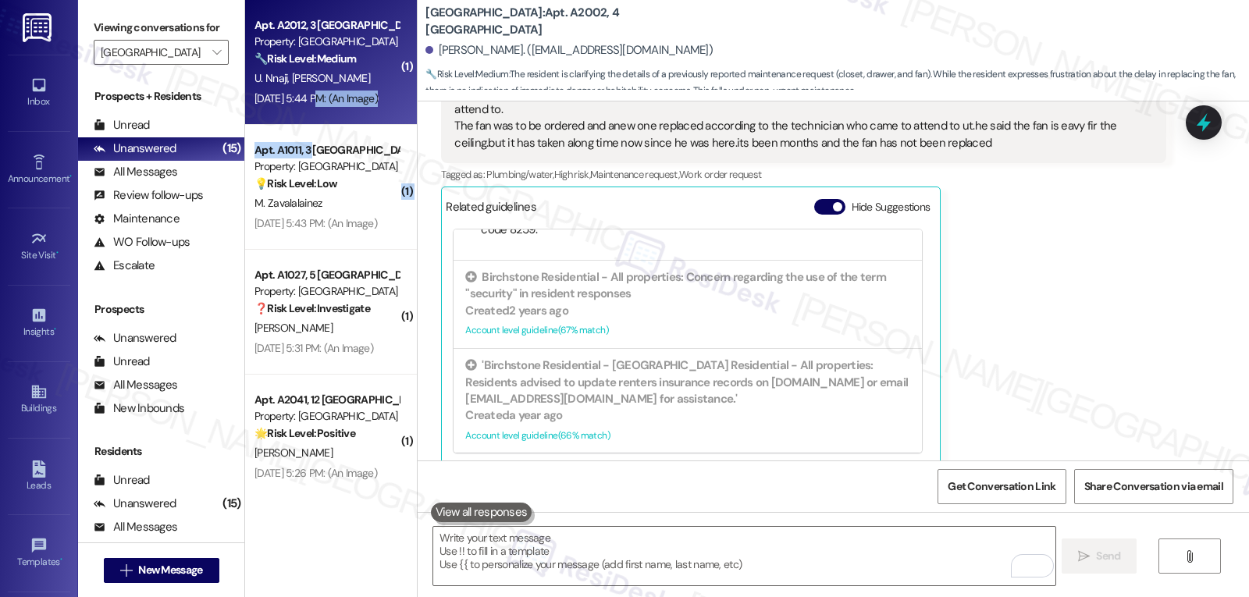
click at [306, 102] on div "Aug 28, 2025 at 5:44 PM: (An Image) Aug 28, 2025 at 5:44 PM: (An Image)" at bounding box center [315, 98] width 123 height 14
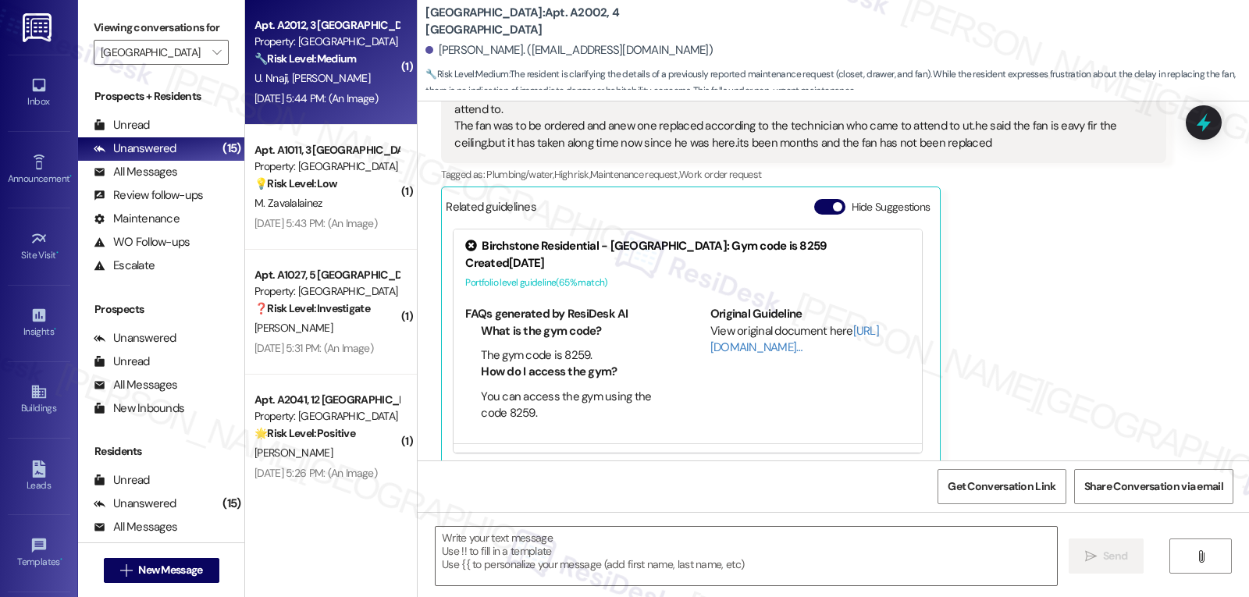
type textarea "Fetching suggested responses. Please feel free to read through the conversation…"
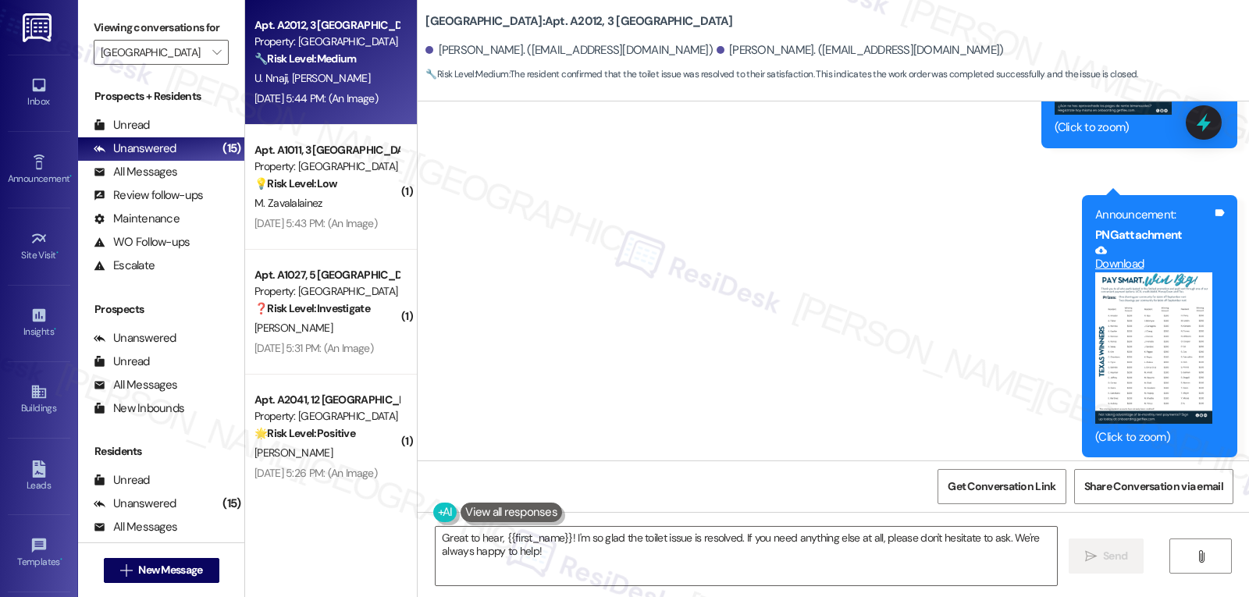
scroll to position [23078, 0]
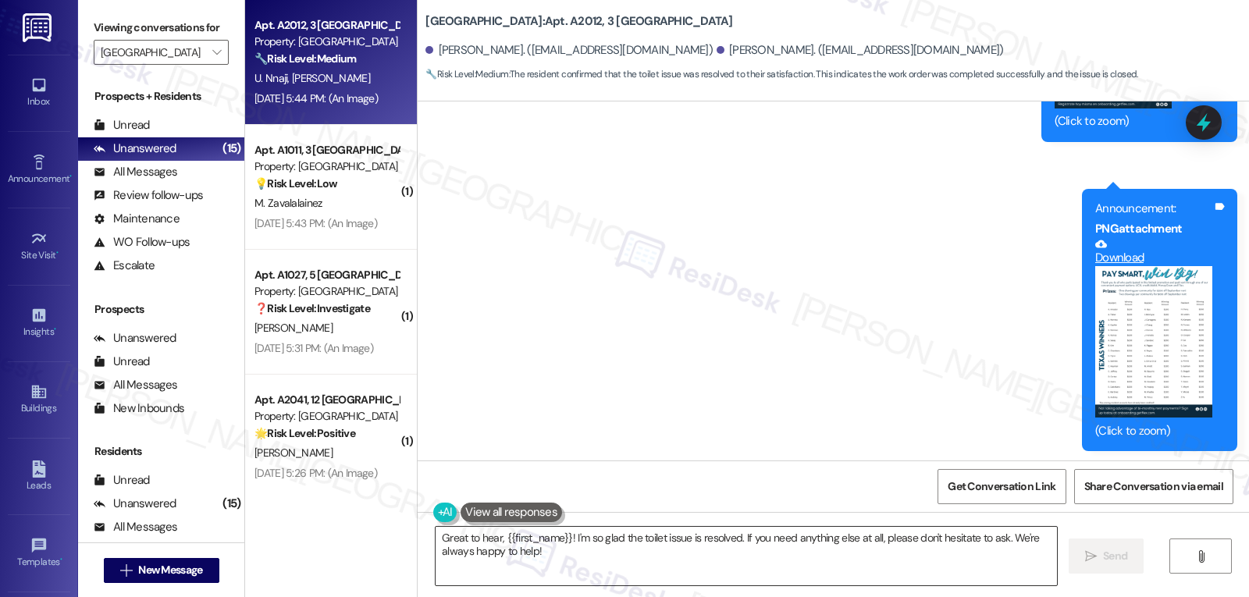
click at [648, 561] on textarea "Great to hear, {{first_name}}! I'm so glad the toilet issue is resolved. If you…" at bounding box center [746, 556] width 621 height 59
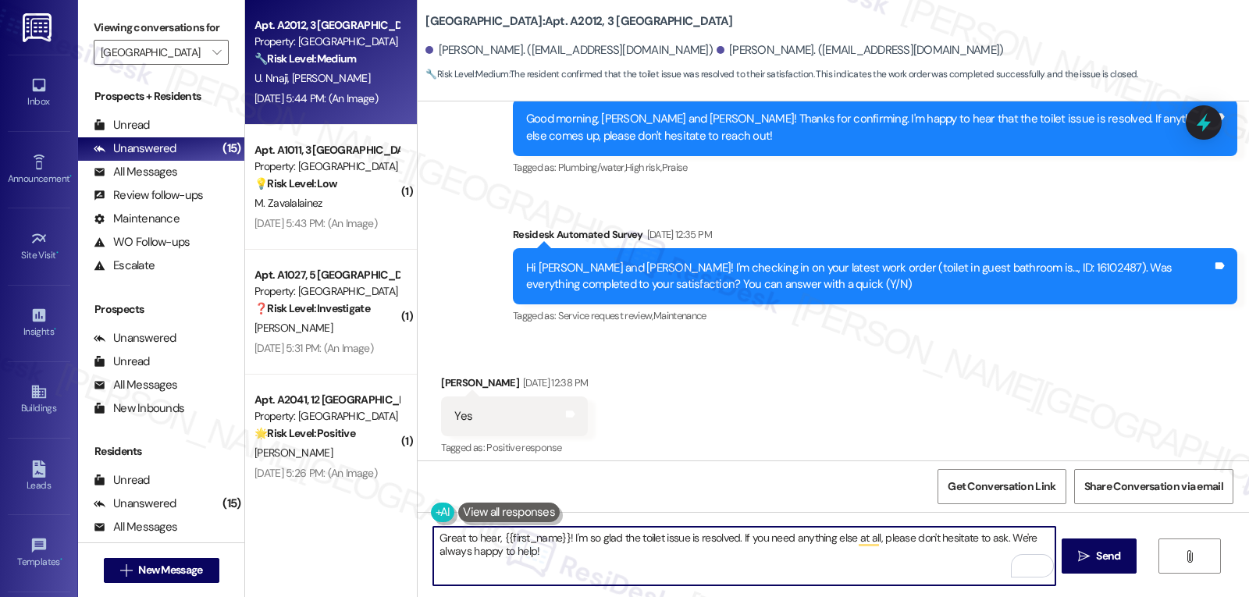
scroll to position [22142, 0]
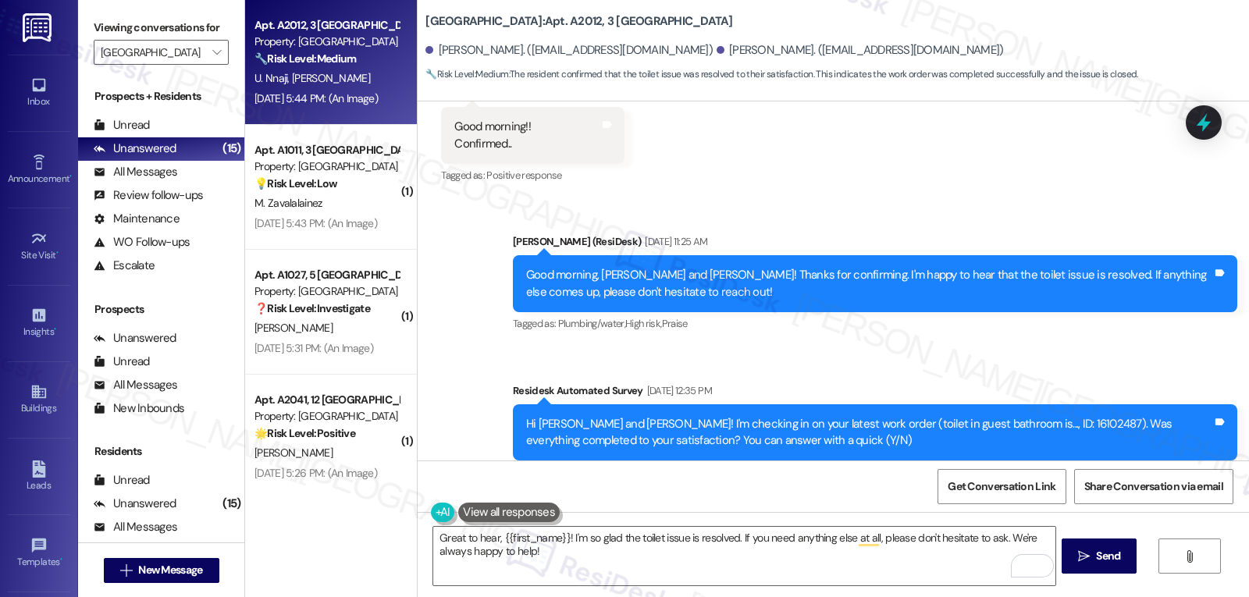
drag, startPoint x: 462, startPoint y: 385, endPoint x: 424, endPoint y: 385, distance: 38.2
click at [429, 519] on div "Received via SMS Juliana Nnaji Aug 28, 2025 at 12:38 PM Yes Tags and notes Tagg…" at bounding box center [514, 573] width 170 height 108
copy div "Juliana"
click at [494, 535] on textarea "Great to hear, {{first_name}}! I'm so glad the toilet issue is resolved. If you…" at bounding box center [743, 556] width 621 height 59
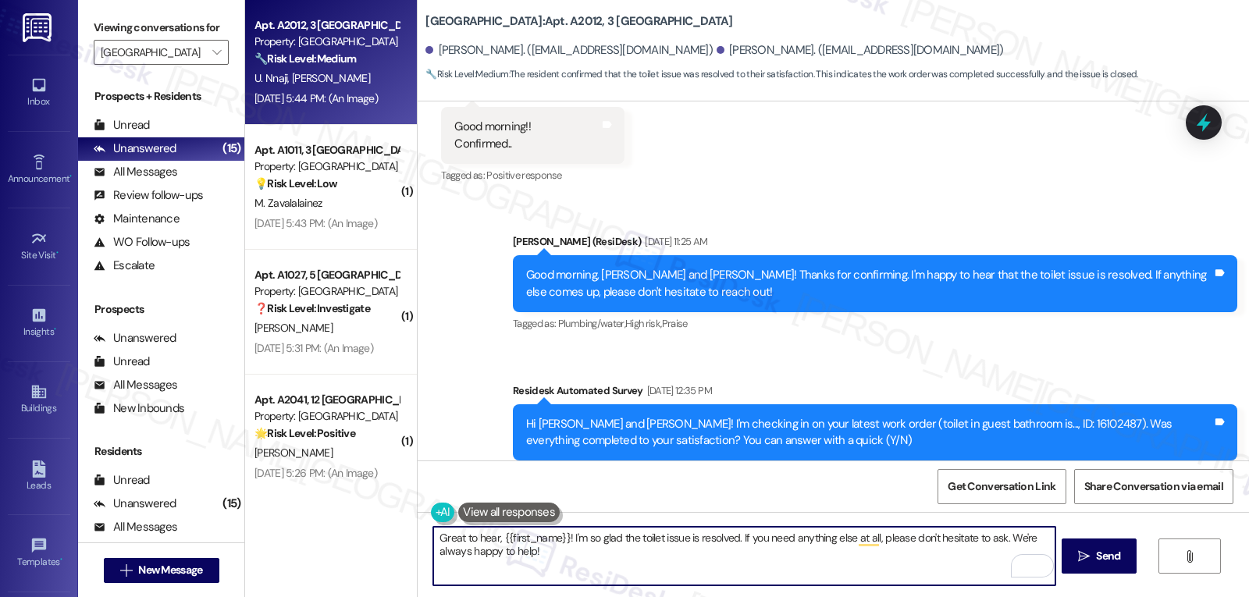
paste textarea "Juliana"
click at [588, 571] on textarea "Great to hear, Juliana! I'm so glad the toilet issue is resolved. If you need a…" at bounding box center [743, 556] width 621 height 59
type textarea "Great to hear, Juliana! I'm so glad the toilet issue is resolved. If you need a…"
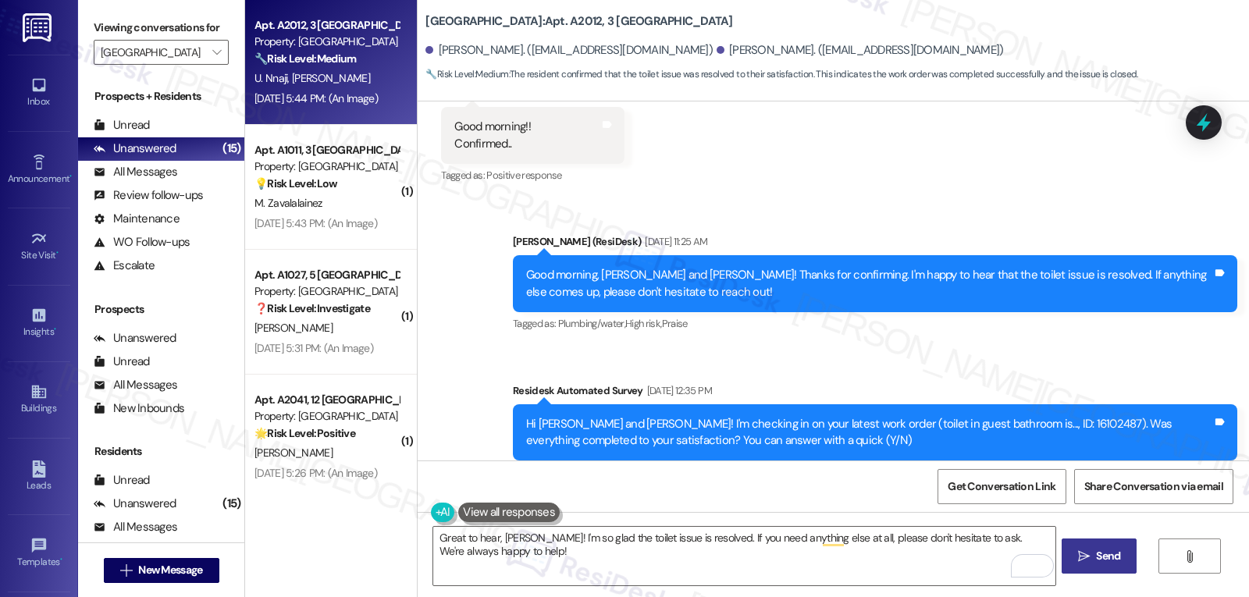
click at [1068, 556] on button " Send" at bounding box center [1100, 556] width 76 height 35
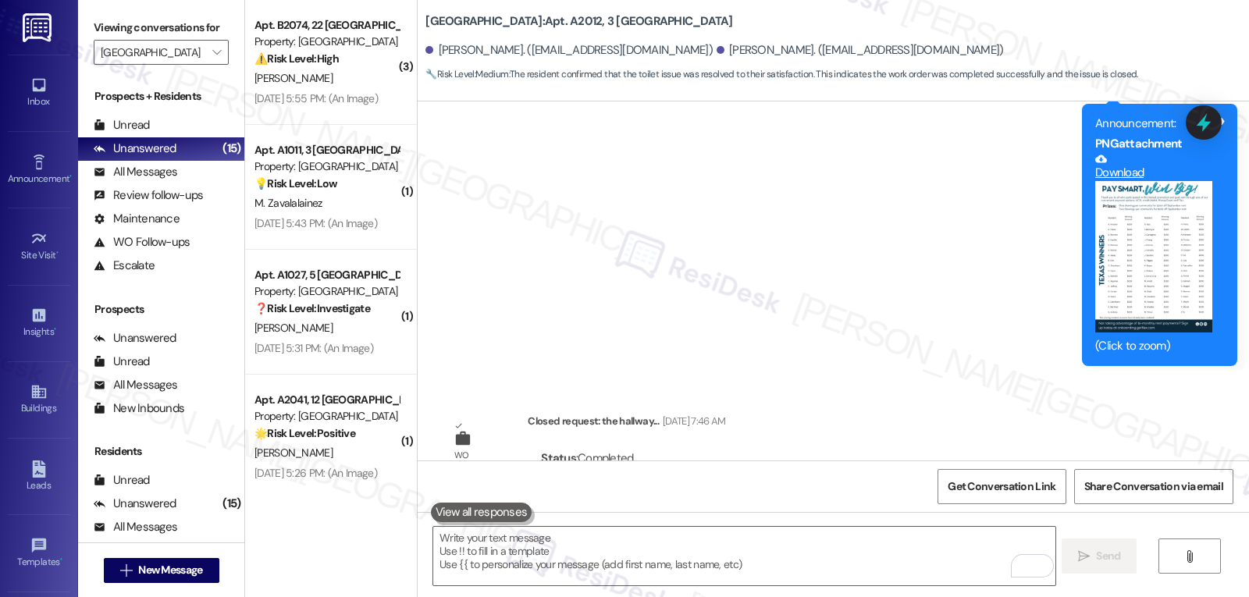
scroll to position [23204, 0]
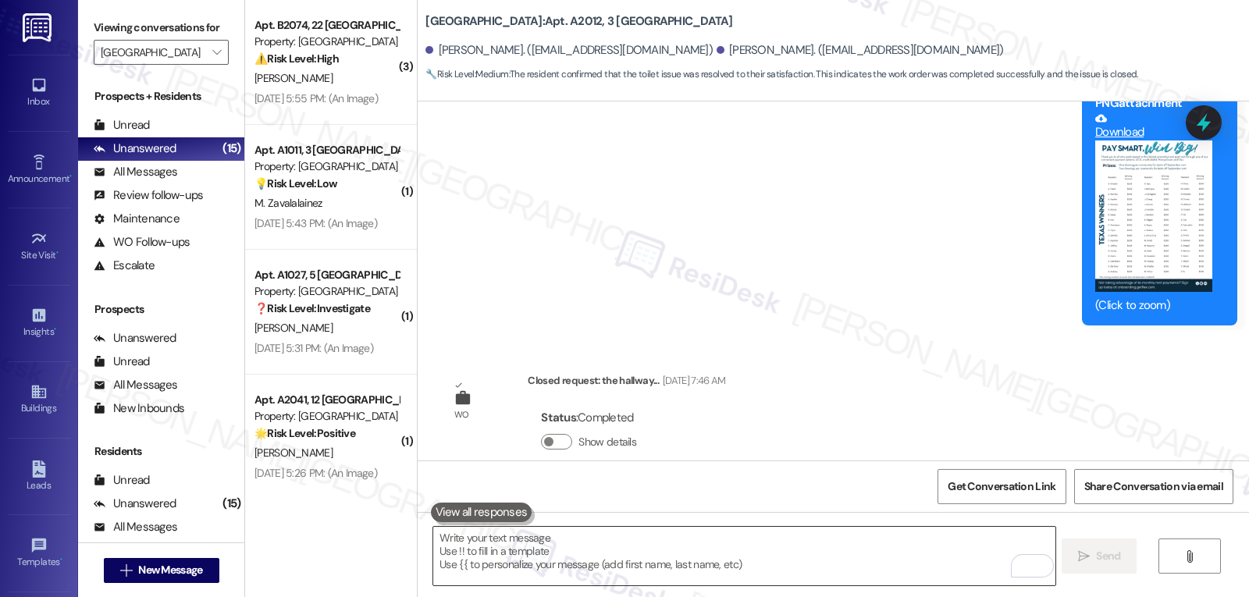
click at [653, 561] on textarea "To enrich screen reader interactions, please activate Accessibility in Grammarl…" at bounding box center [743, 556] width 621 height 59
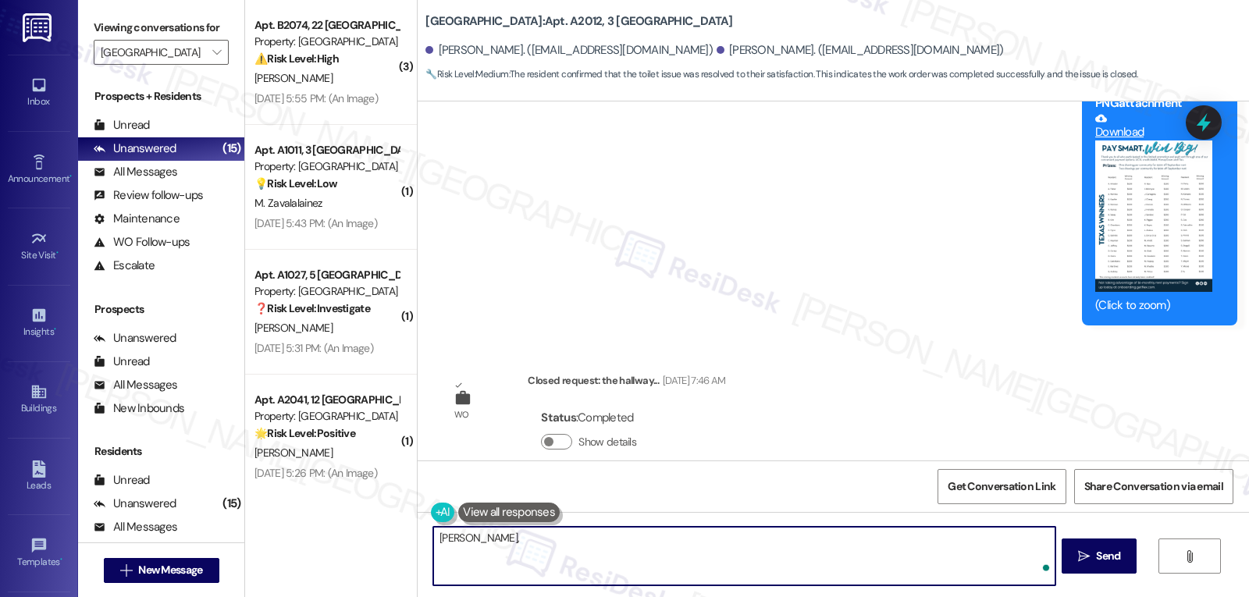
paste textarea "‘just want to ask, has {{property}} been everything you hoped for? I’d love to …"
type textarea "Juliana, ‘just want to ask, has {{property}} been everything you hoped for? I’d…"
click at [1115, 564] on span "Send" at bounding box center [1108, 556] width 24 height 16
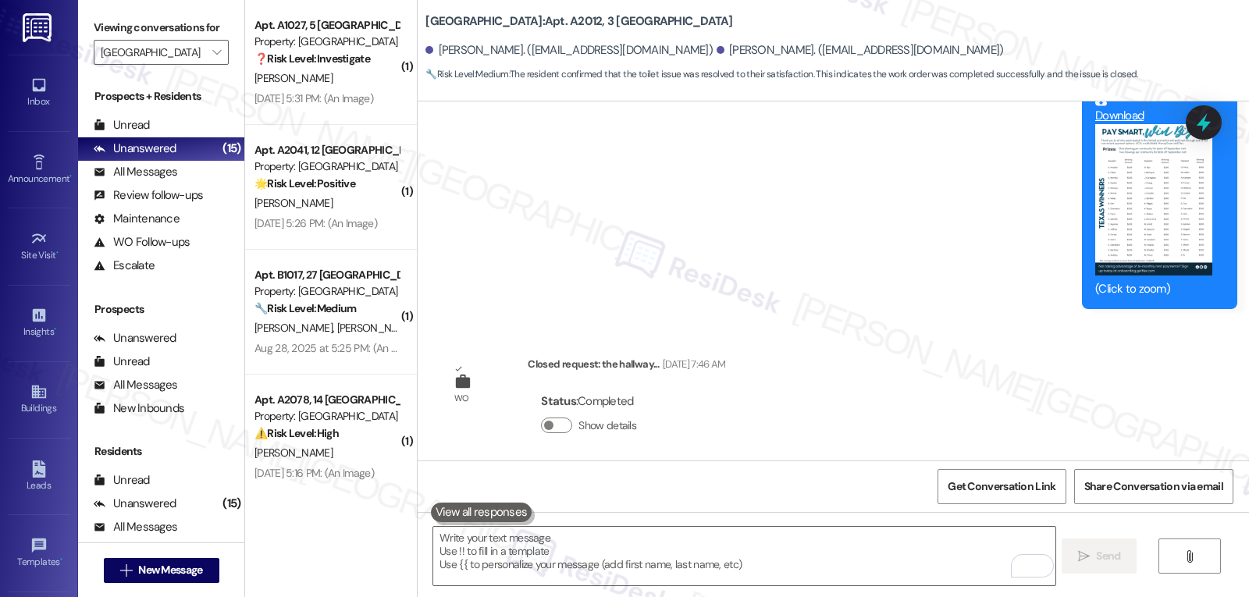
scroll to position [23312, 0]
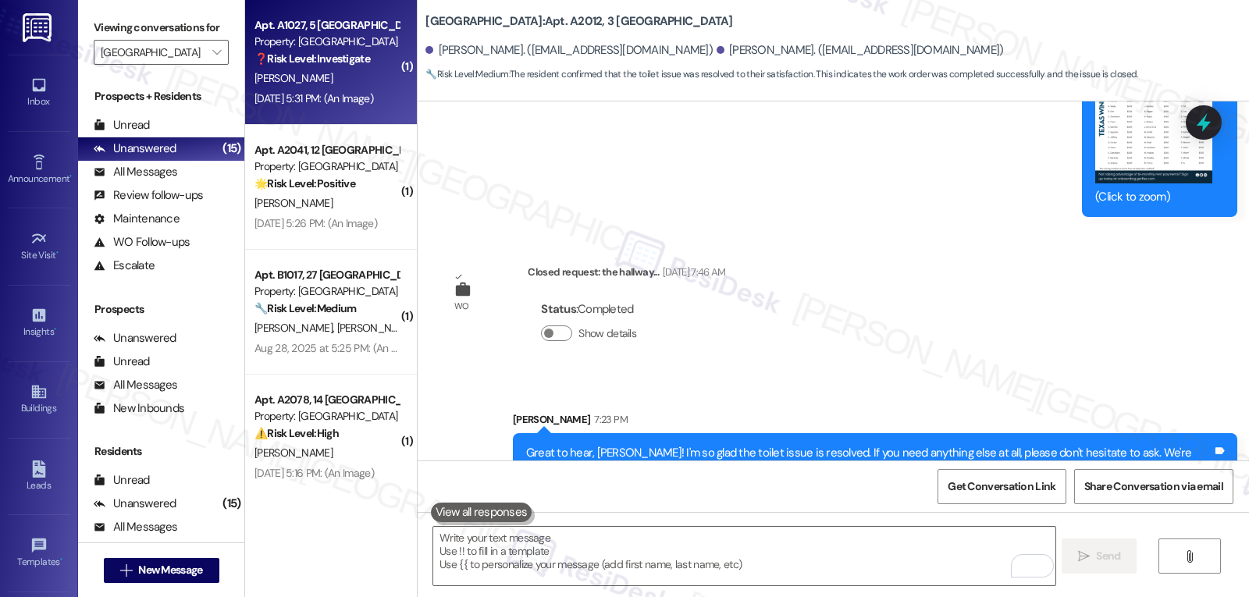
click at [298, 108] on div "Aug 28, 2025 at 5:31 PM: (An Image) Aug 28, 2025 at 5:31 PM: (An Image)" at bounding box center [327, 99] width 148 height 20
type textarea "Fetching suggested responses. Please feel free to read through the conversation…"
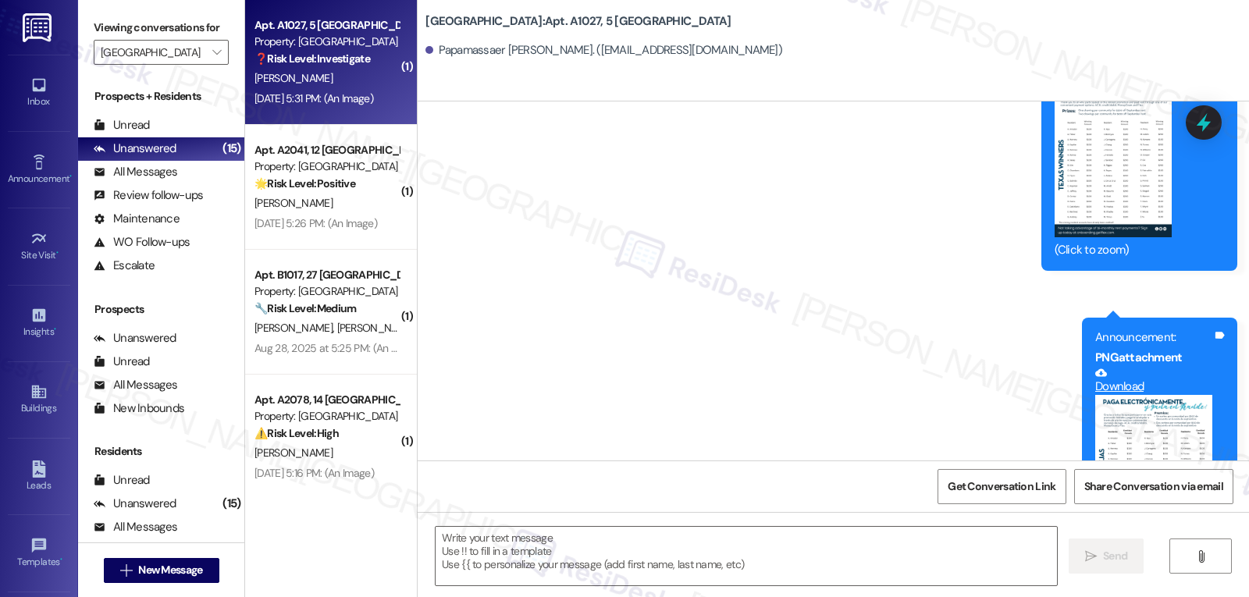
type textarea "Fetching suggested responses. Please feel free to read through the conversation…"
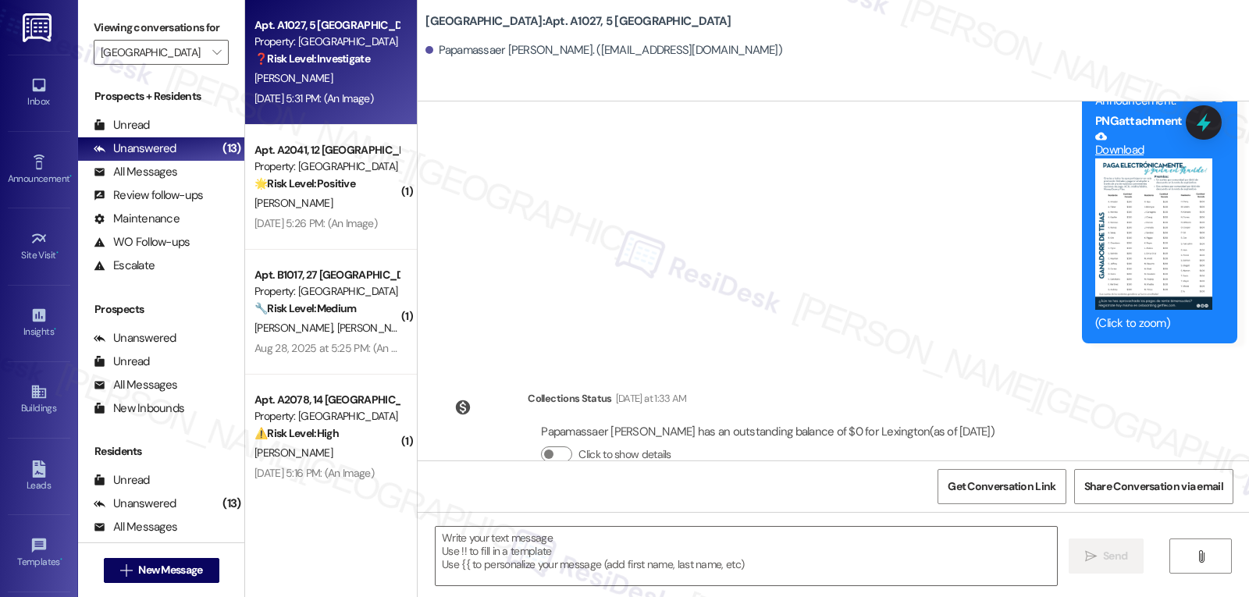
scroll to position [5151, 0]
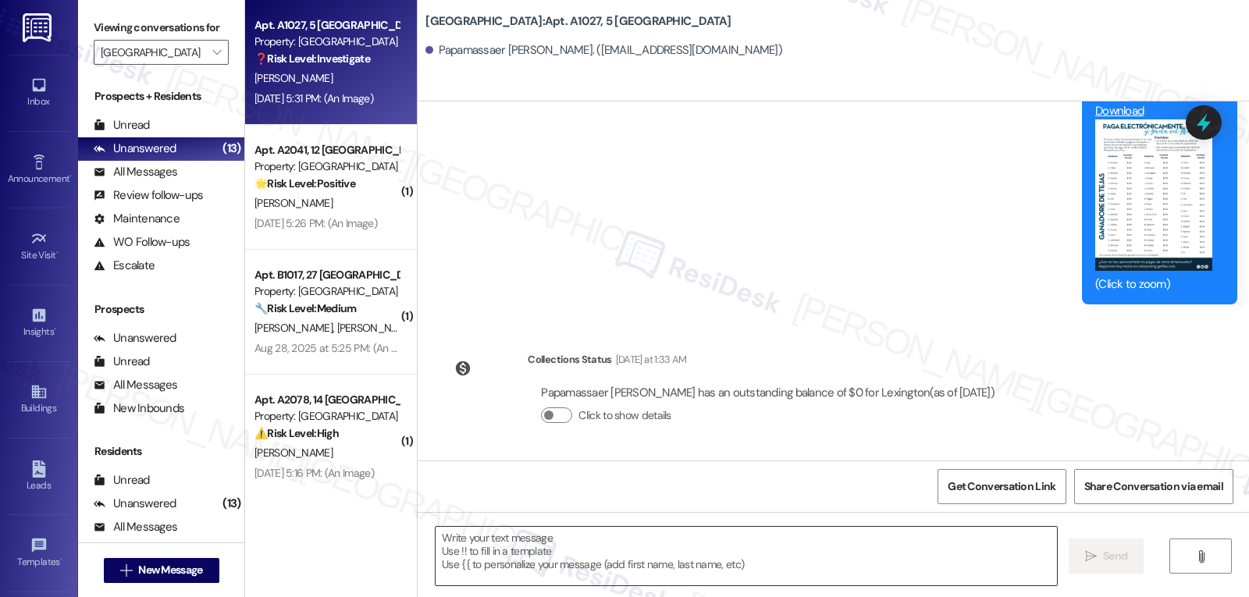
click at [571, 534] on textarea at bounding box center [746, 556] width 621 height 59
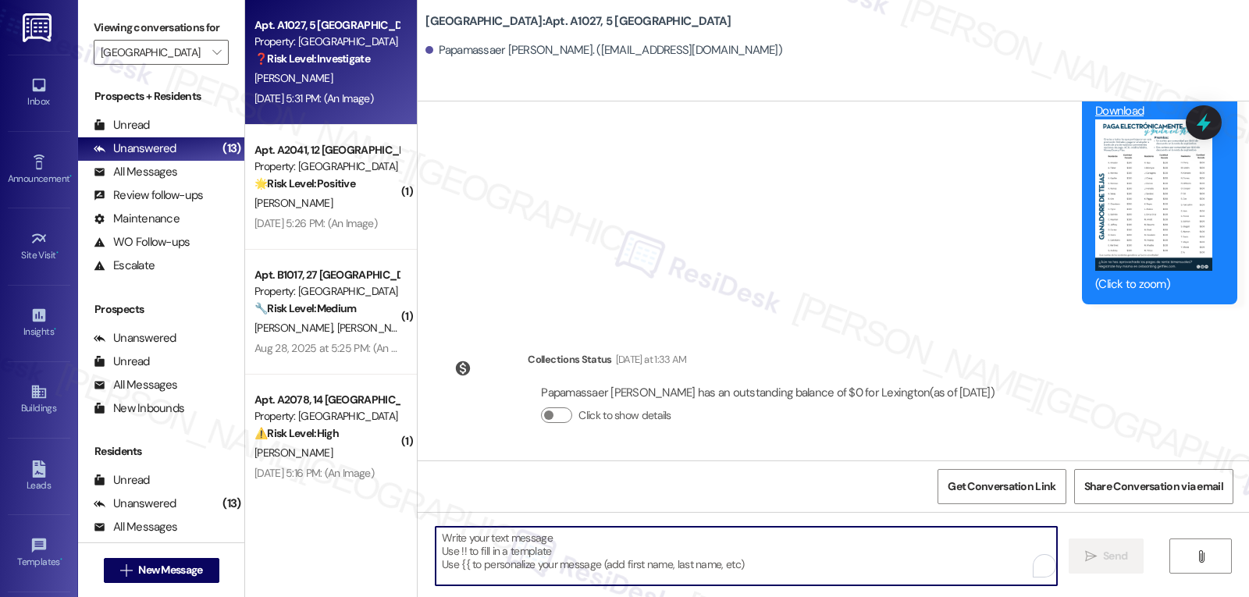
paste textarea "Great to hear, {{first_name}}! Thank you for confirming! We’re always here if s…"
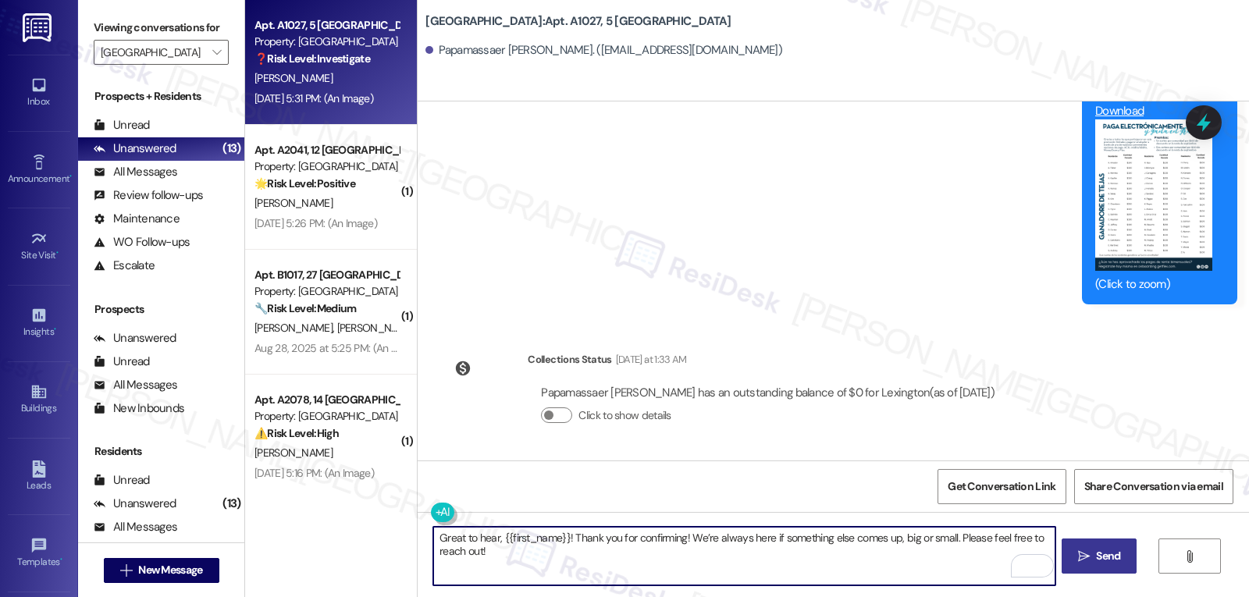
type textarea "Great to hear, {{first_name}}! Thank you for confirming! We’re always here if s…"
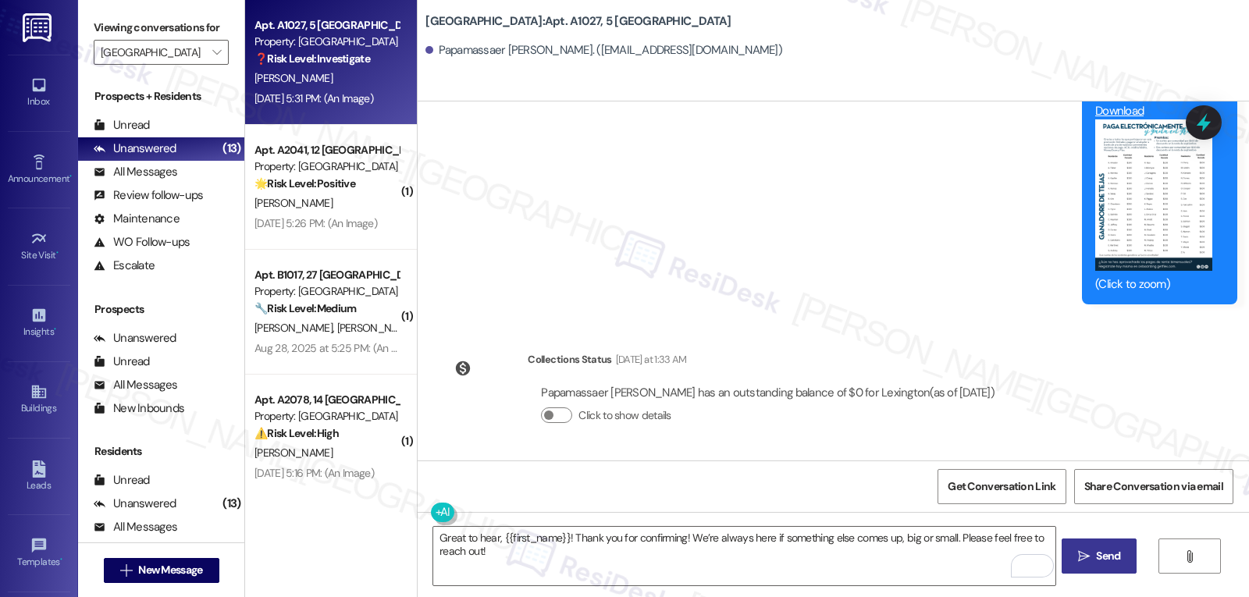
click at [1071, 542] on button " Send" at bounding box center [1100, 556] width 76 height 35
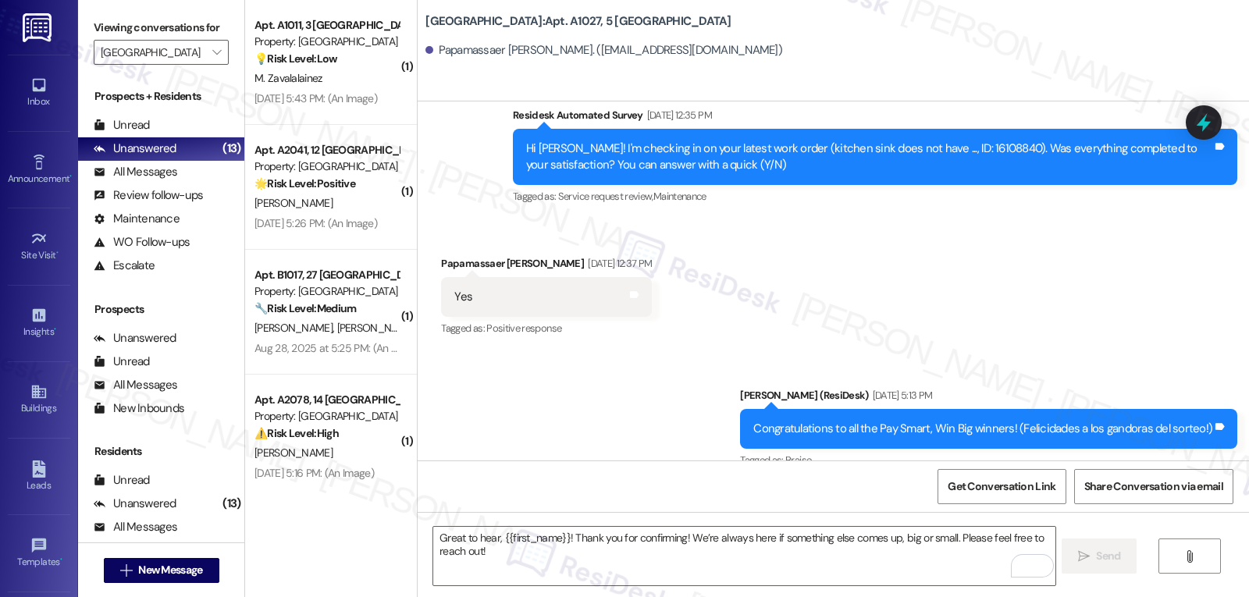
scroll to position [4234, 0]
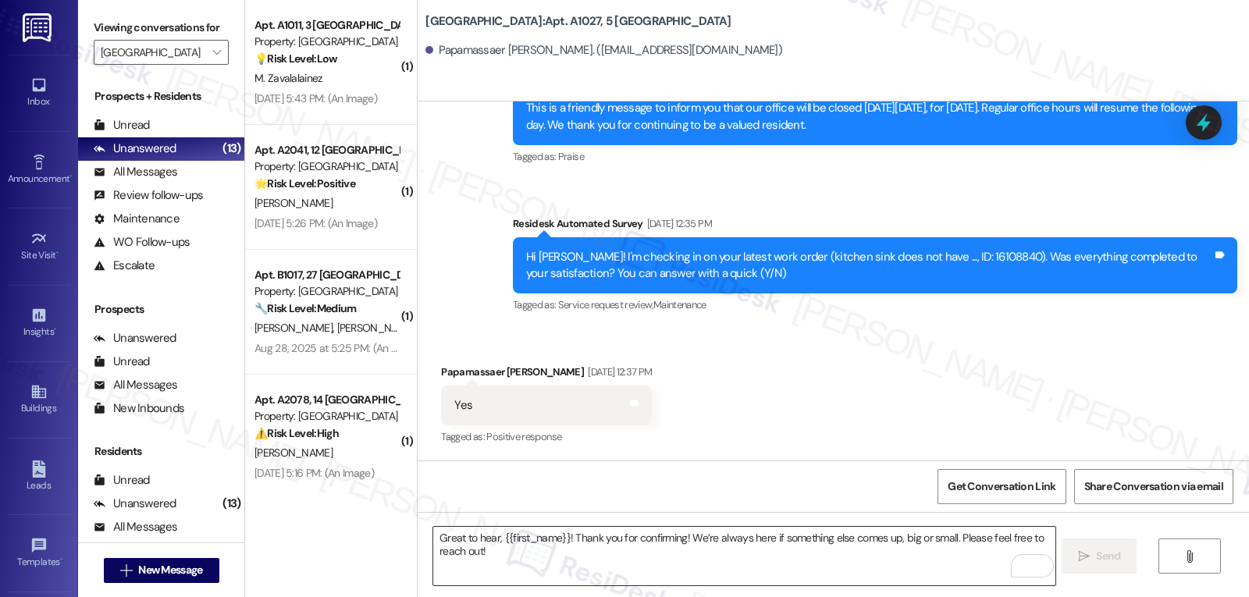
click at [539, 579] on textarea "Great to hear, {{first_name}}! Thank you for confirming! We’re always here if s…" at bounding box center [743, 556] width 621 height 59
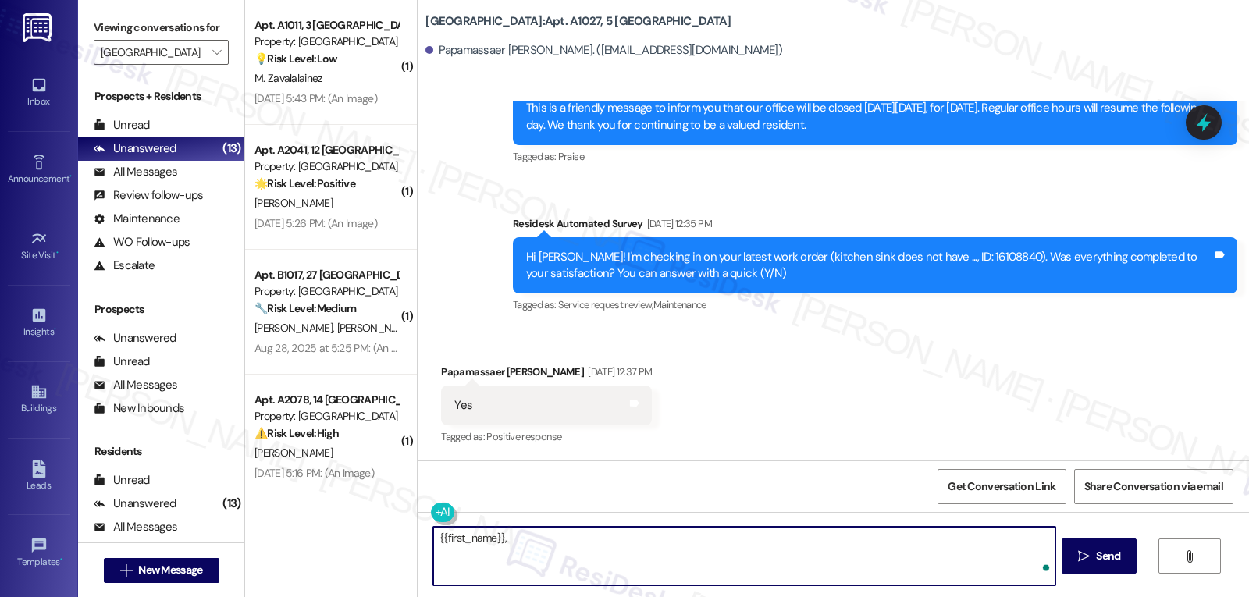
paste textarea "I hope you’re enjoying your time at {{property}}! Has it been meeting your expe…"
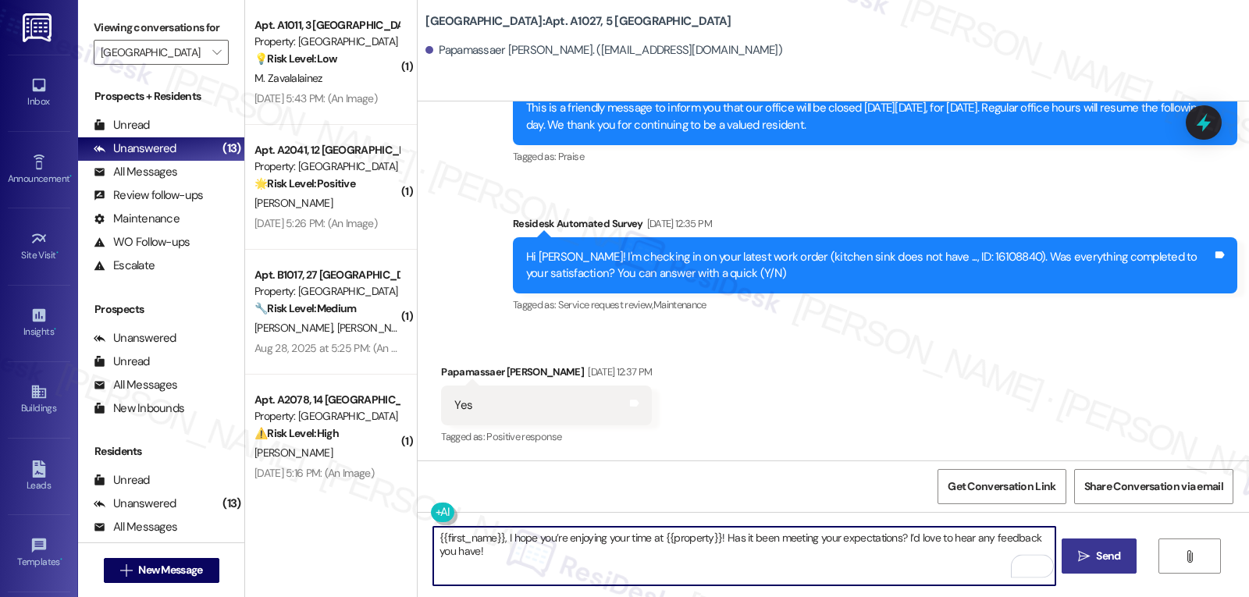
type textarea "{{first_name}}, I hope you’re enjoying your time at {{property}}! Has it been m…"
click at [1081, 562] on icon "" at bounding box center [1084, 556] width 12 height 12
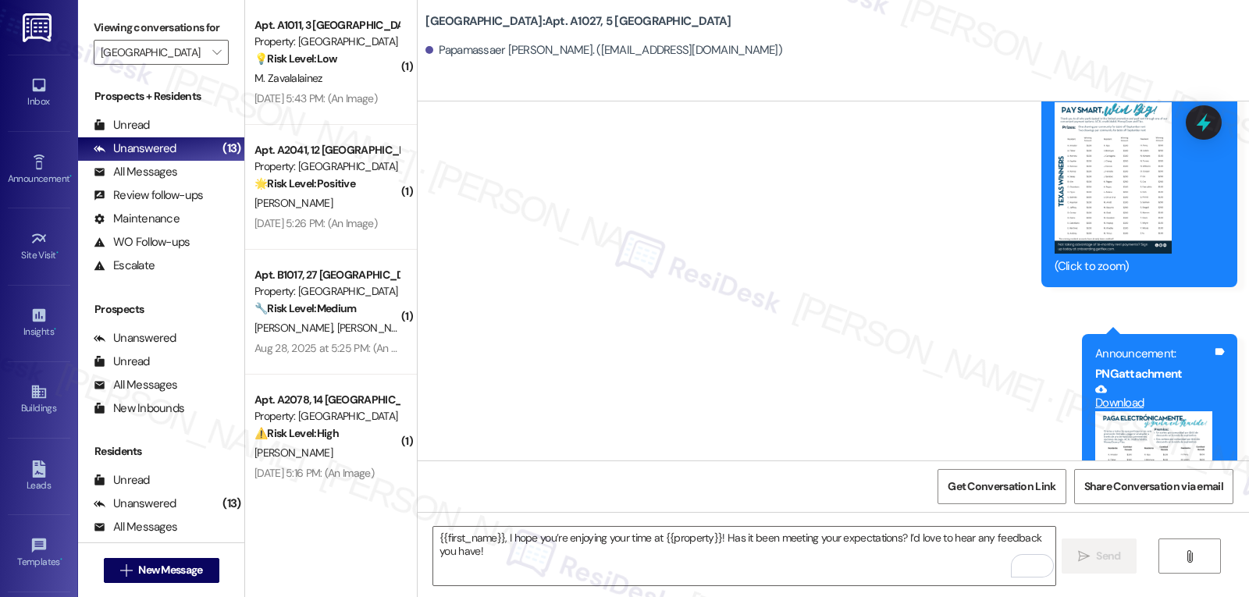
scroll to position [5368, 0]
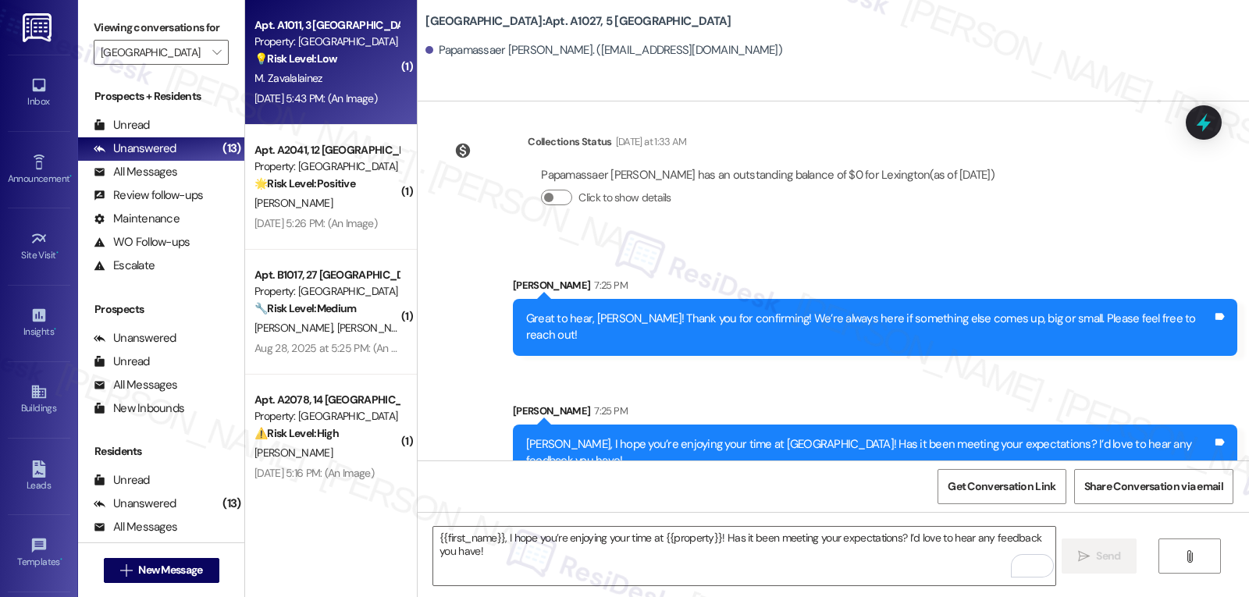
click at [310, 87] on div "M. Zavalalainez" at bounding box center [327, 79] width 148 height 20
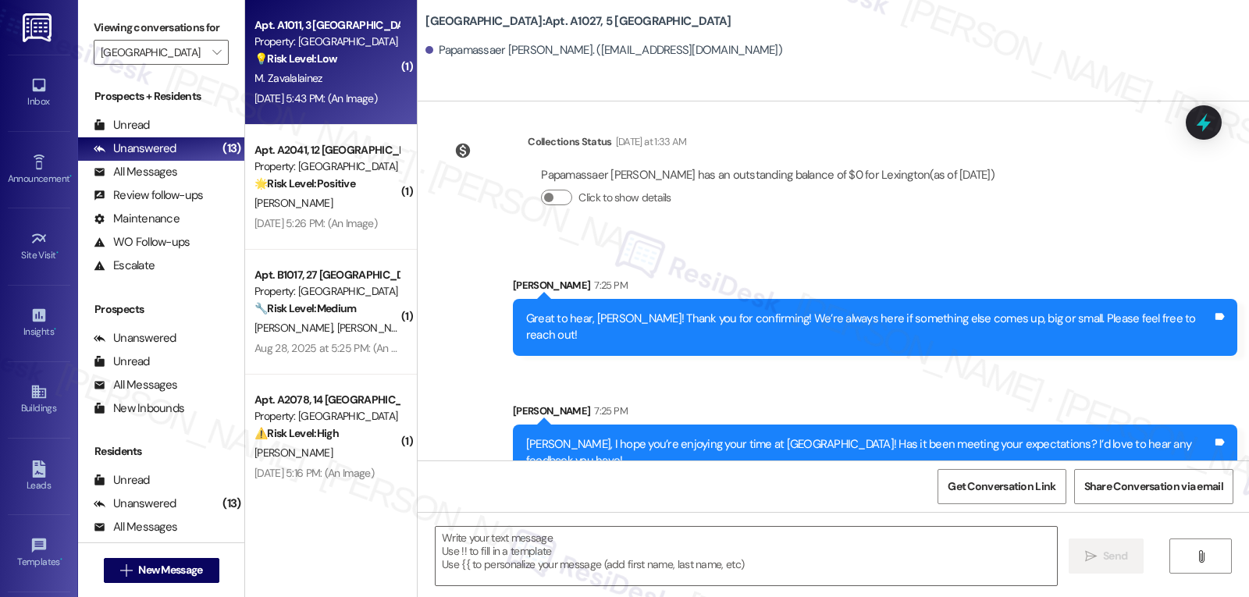
type textarea "Fetching suggested responses. Please feel free to read through the conversation…"
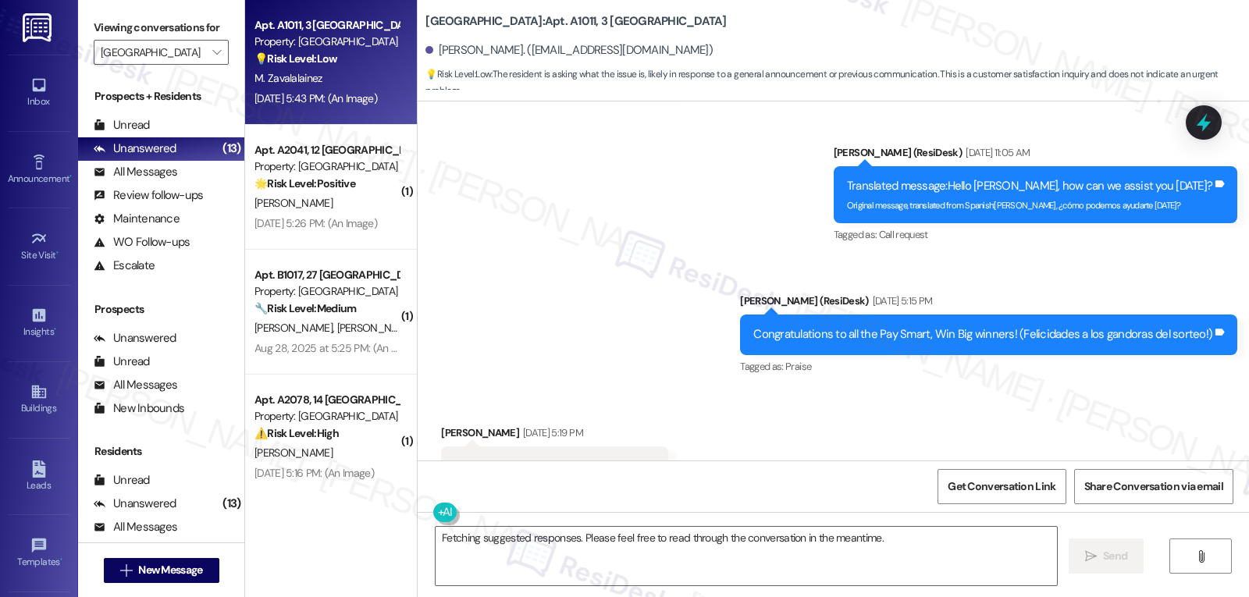
scroll to position [1038, 0]
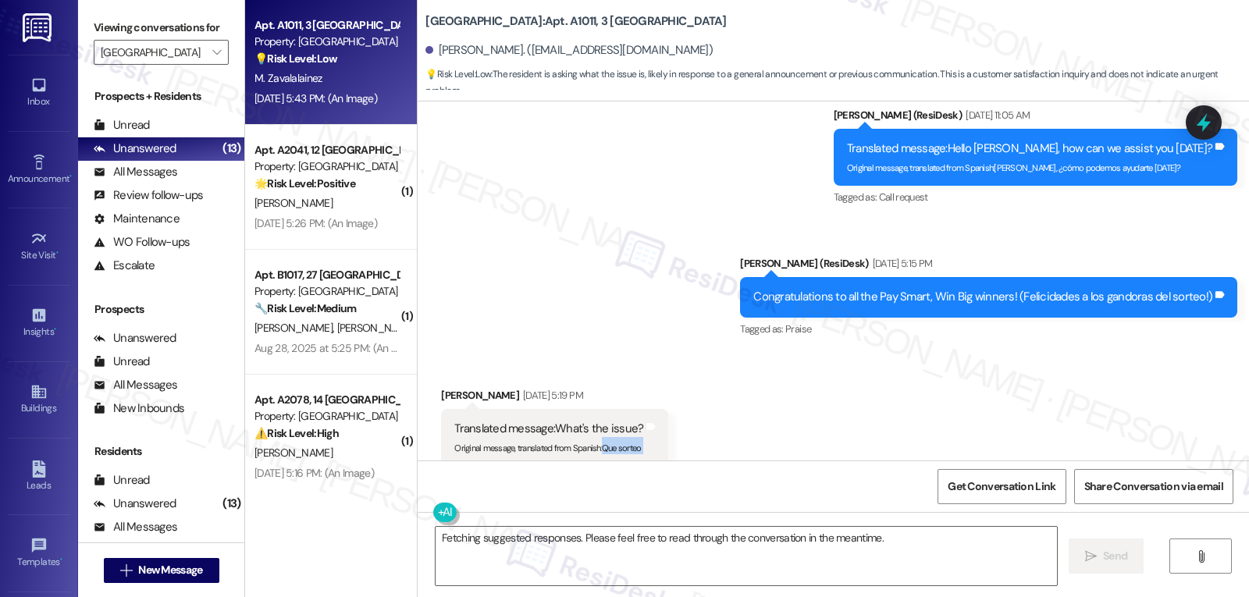
drag, startPoint x: 594, startPoint y: 432, endPoint x: 657, endPoint y: 430, distance: 63.2
click at [657, 431] on div "Translated message: What's the issue? Original message, translated from Spanish…" at bounding box center [554, 437] width 227 height 57
copy div "Que sorteo Translated from original message: Que sorteo Tags and notes Announce…"
click at [601, 568] on textarea "Fetching suggested responses. Please feel free to read through the conversation…" at bounding box center [746, 556] width 621 height 59
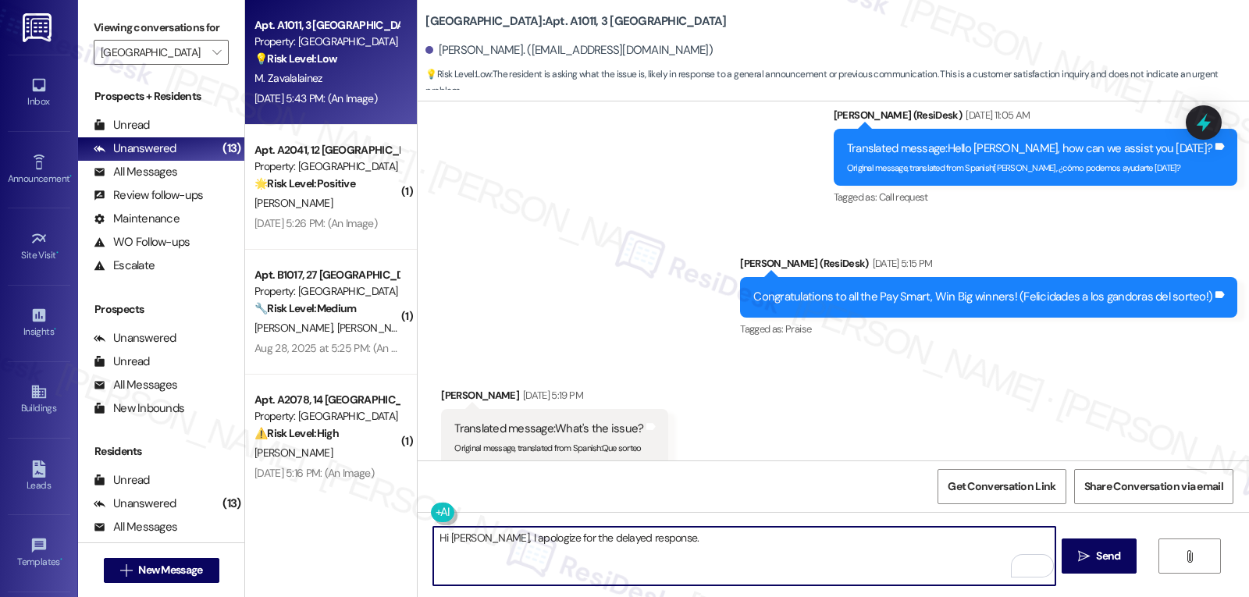
click at [724, 543] on textarea "Hi [PERSON_NAME], I apologize for the delayed response." at bounding box center [743, 556] width 621 height 59
paste textarea "This contest was for residents who paid August rent electronically or set up re…"
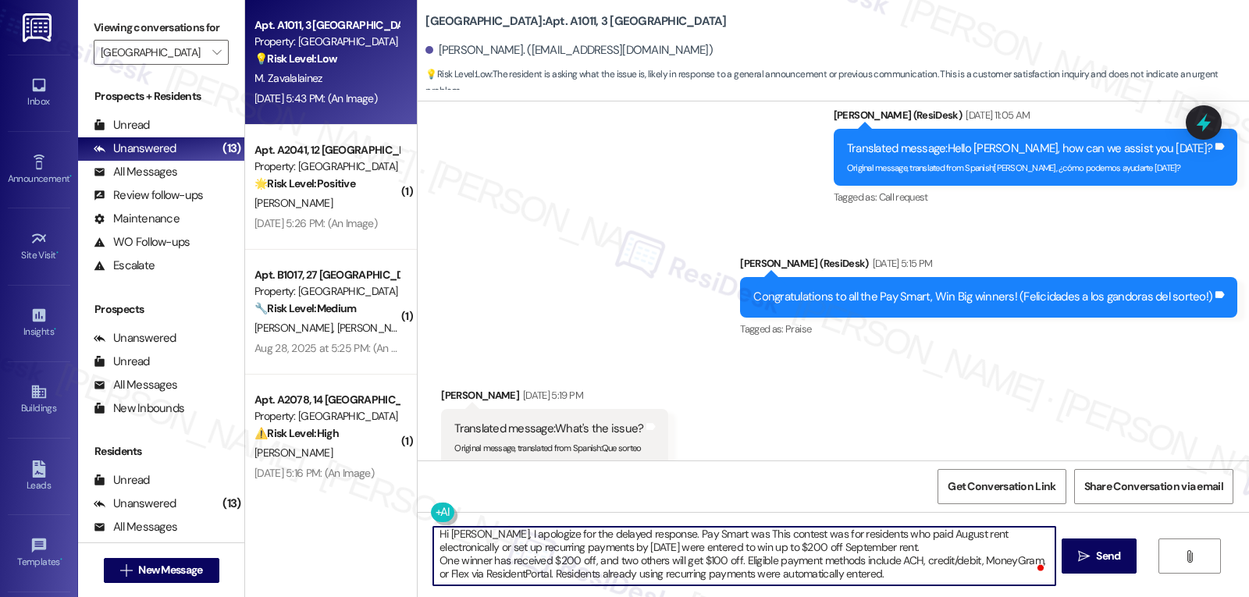
scroll to position [4, 0]
click at [681, 576] on textarea "Hi [PERSON_NAME], I apologize for the delayed response. Pay Smart was for resid…" at bounding box center [743, 556] width 621 height 59
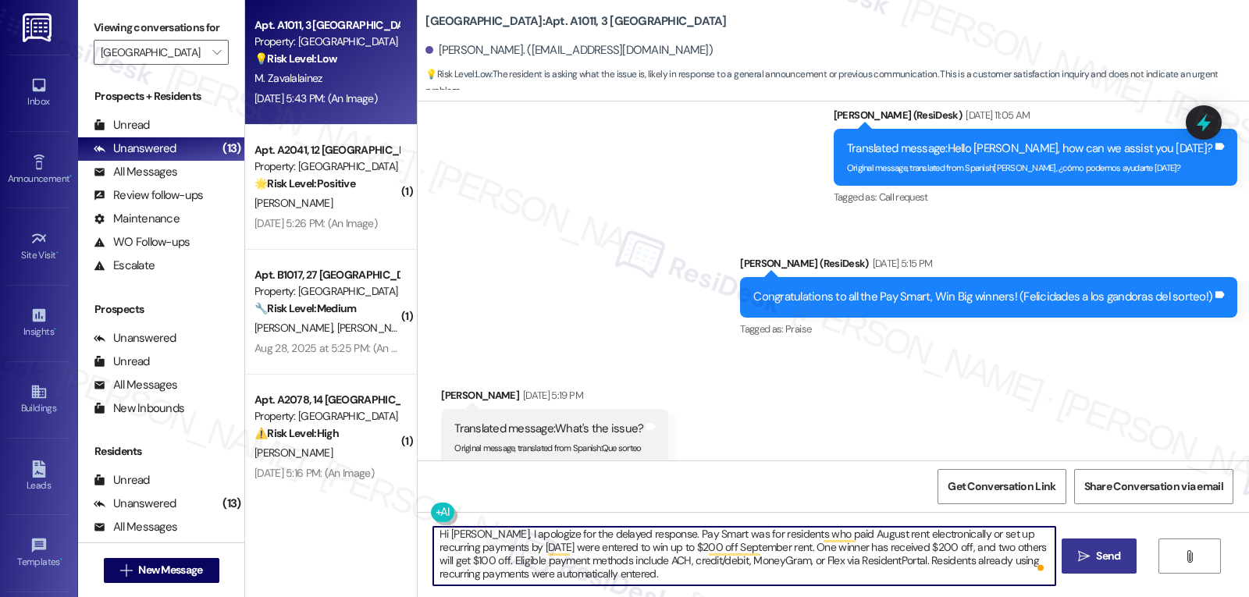
type textarea "Hi [PERSON_NAME], I apologize for the delayed response. Pay Smart was for resid…"
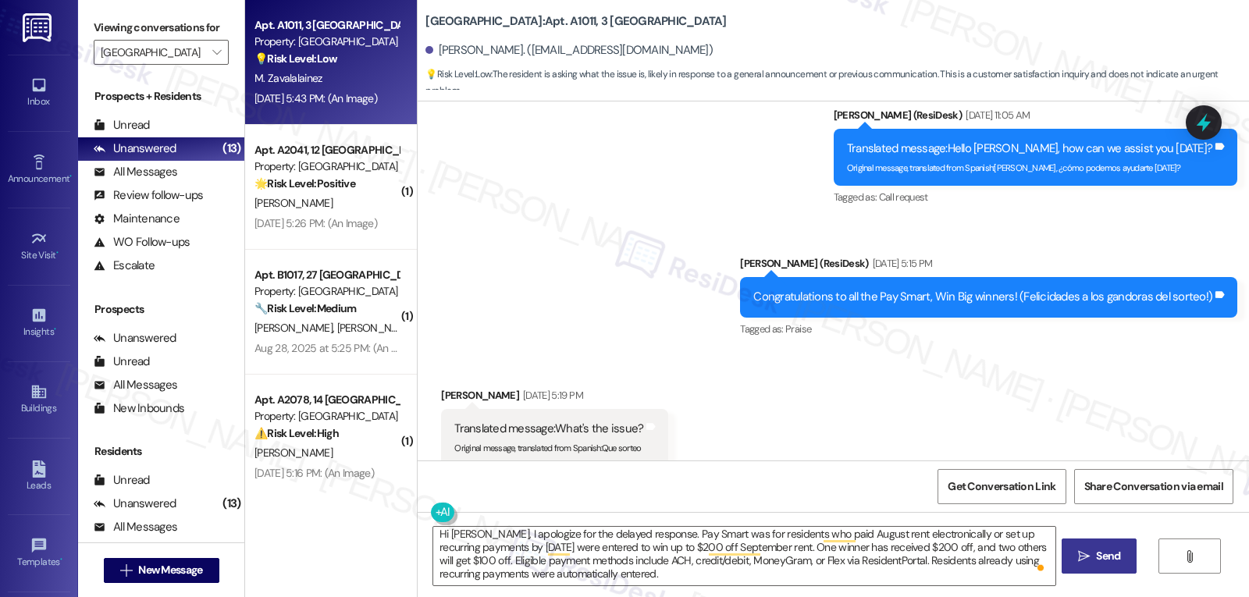
click at [1097, 565] on button " Send" at bounding box center [1100, 556] width 76 height 35
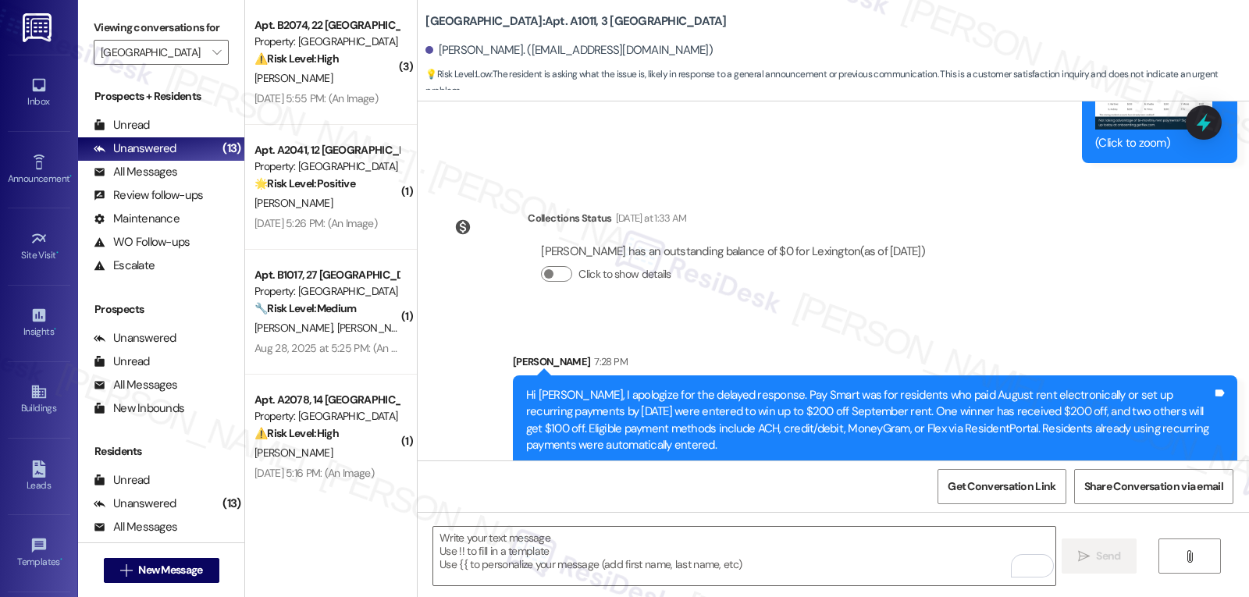
scroll to position [1982, 0]
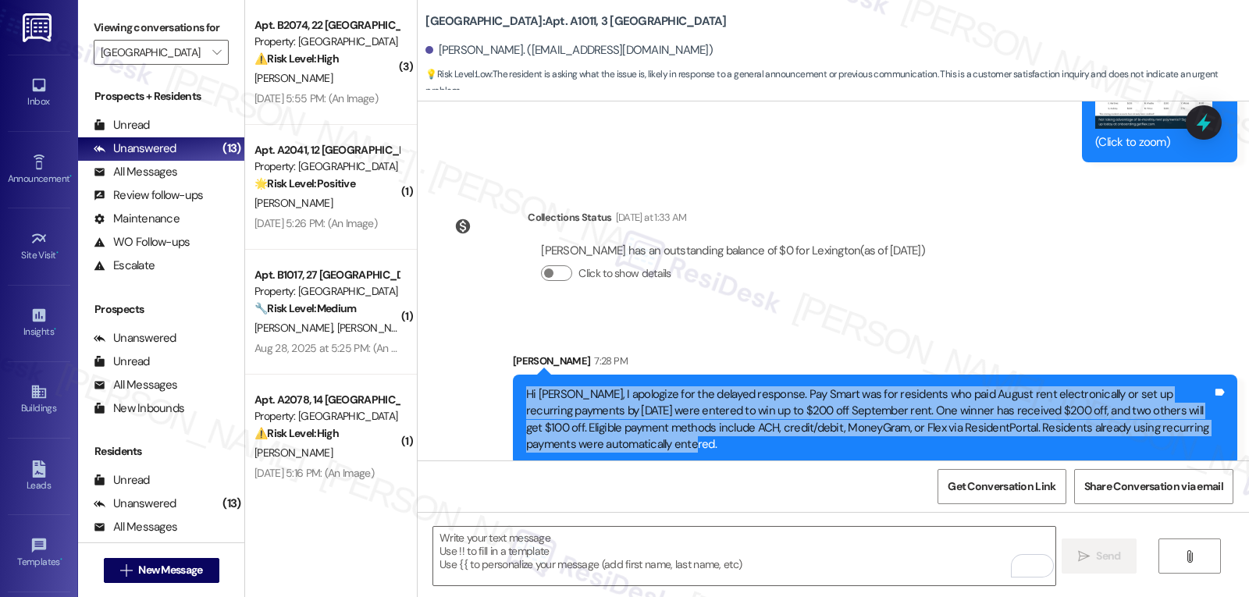
drag, startPoint x: 653, startPoint y: 432, endPoint x: 510, endPoint y: 375, distance: 154.5
click at [513, 375] on div "Hi [PERSON_NAME], I apologize for the delayed response. Pay Smart was for resid…" at bounding box center [875, 420] width 724 height 91
copy div "Hi [PERSON_NAME], I apologize for the delayed response. Pay Smart was for resid…"
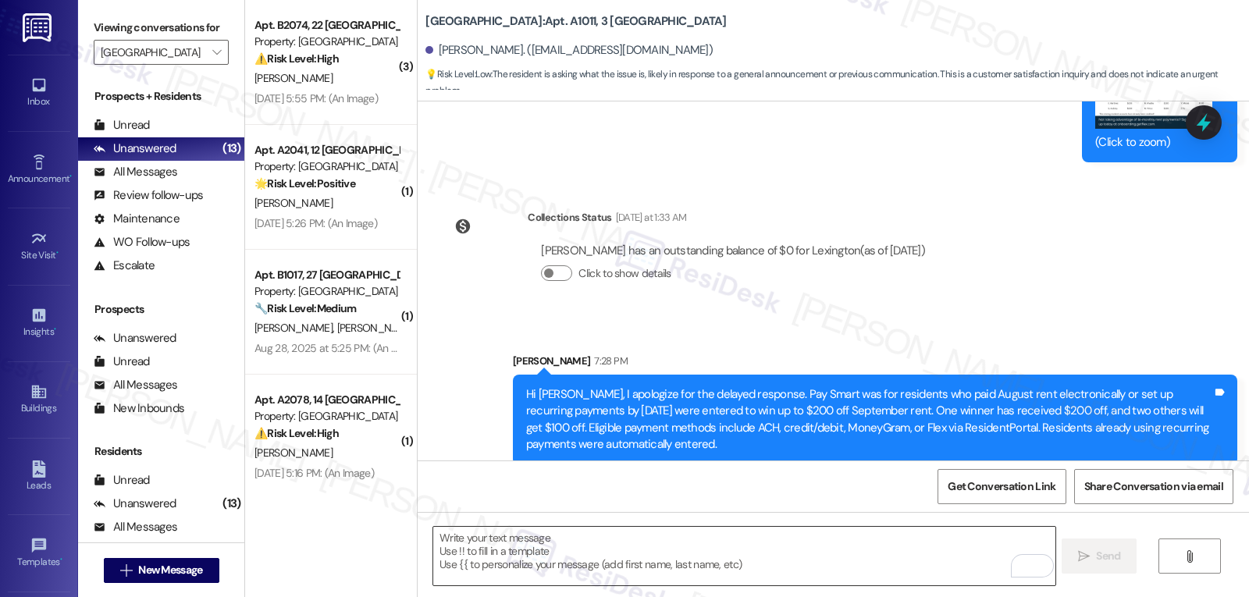
click at [521, 566] on textarea "To enrich screen reader interactions, please activate Accessibility in Grammarl…" at bounding box center [743, 556] width 621 height 59
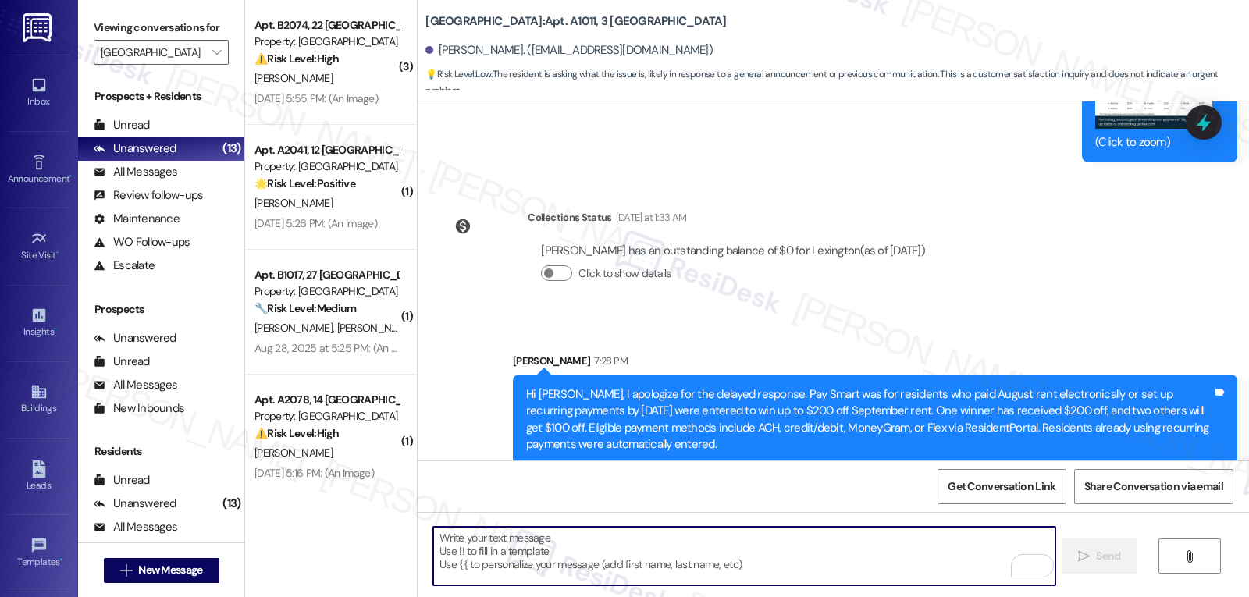
paste textarea "Hi [PERSON_NAME], I apologize for the delayed response. Pay Smart was for resid…"
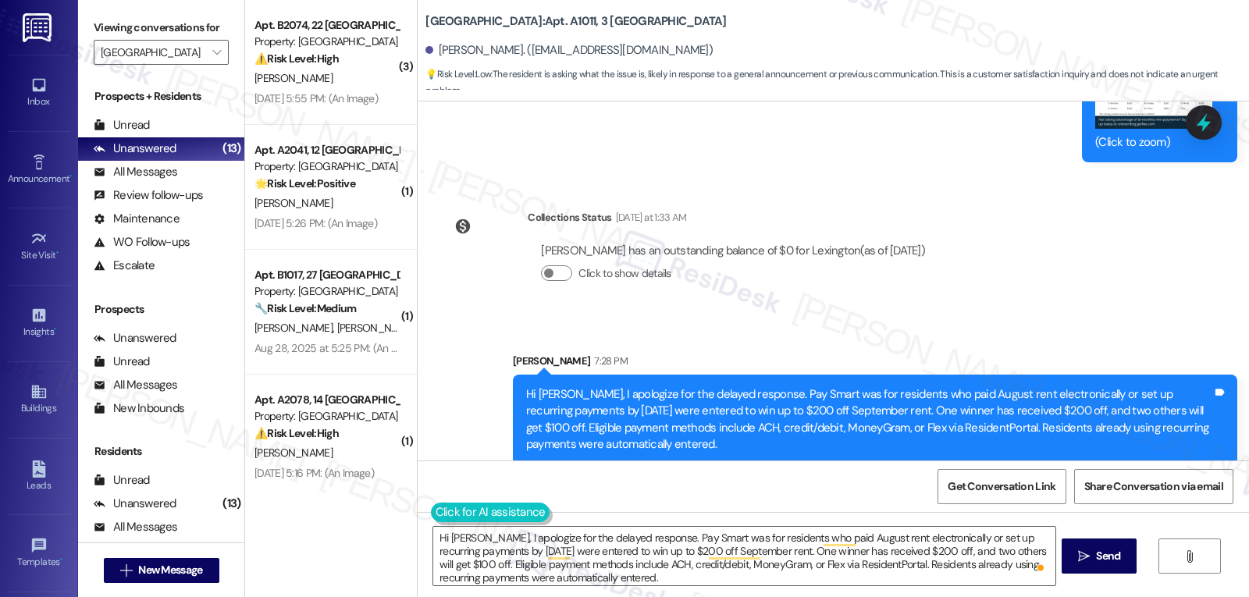
click at [435, 517] on button at bounding box center [490, 513] width 119 height 20
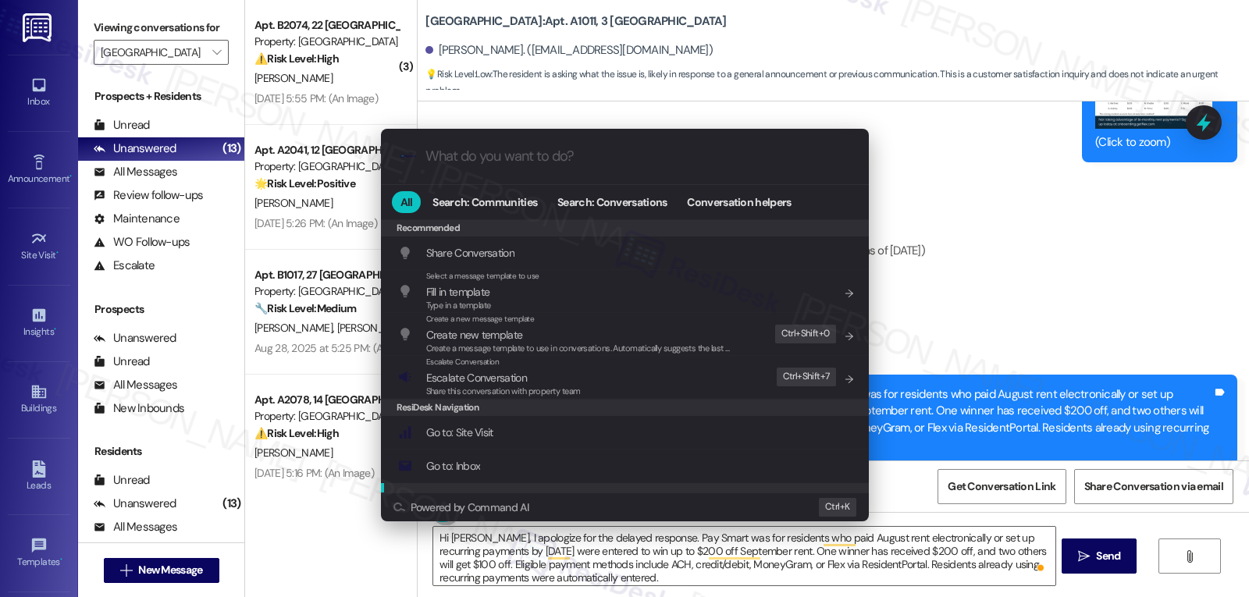
click at [675, 571] on div ".cls-1{fill:#0a055f;}.cls-2{fill:#0cc4c4;} resideskLogoBlueOrange All Search: C…" at bounding box center [624, 298] width 1249 height 597
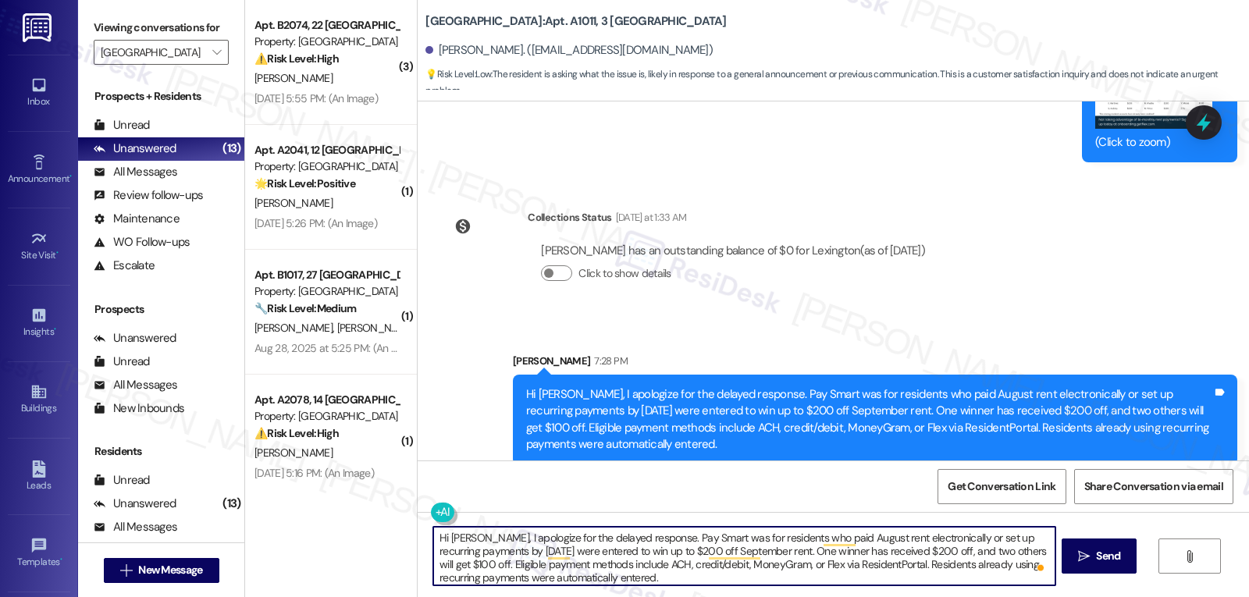
click at [623, 578] on textarea "Hi [PERSON_NAME], I apologize for the delayed response. Pay Smart was for resid…" at bounding box center [743, 556] width 621 height 59
click at [433, 511] on button at bounding box center [490, 513] width 119 height 20
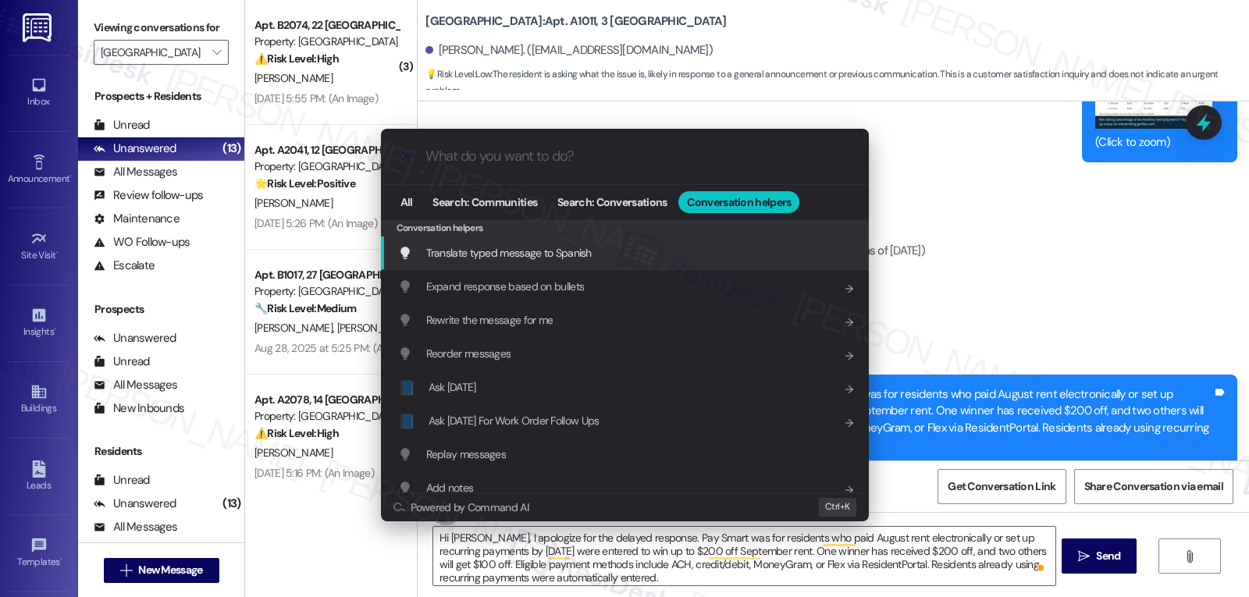
click at [532, 262] on div "Translate typed message to Spanish Add shortcut" at bounding box center [625, 253] width 488 height 34
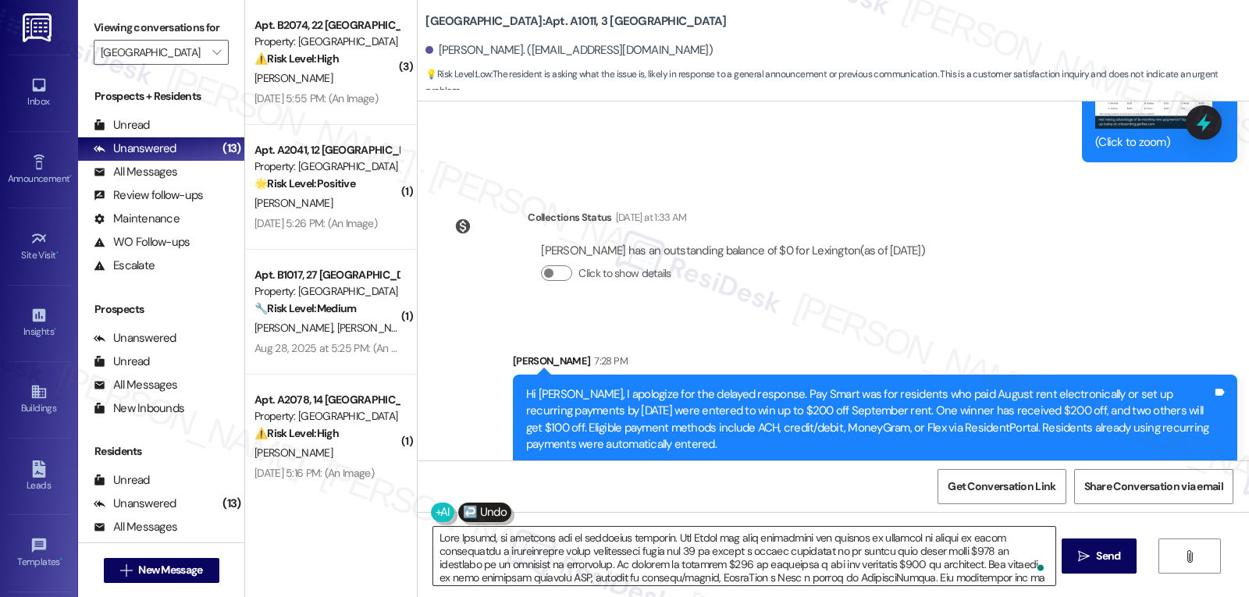
scroll to position [70, 0]
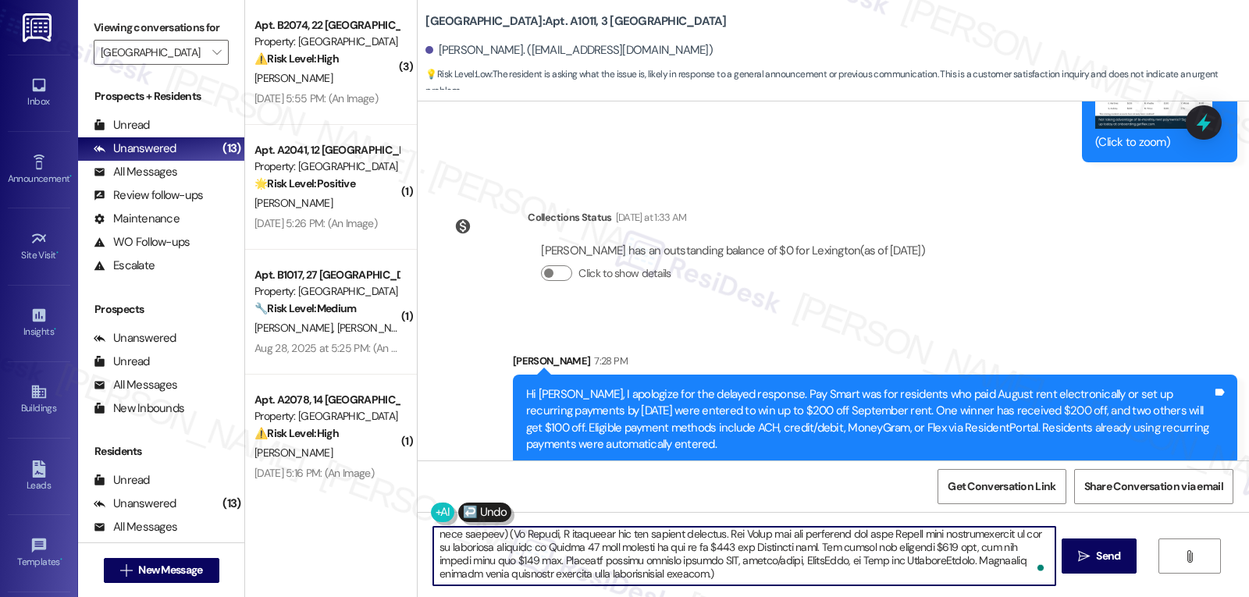
drag, startPoint x: 553, startPoint y: 541, endPoint x: 1248, endPoint y: 634, distance: 700.8
click at [1248, 596] on html "Inbox Go to Inbox Announcement • Send A Text Announcement Site Visit • Go to Si…" at bounding box center [624, 298] width 1249 height 597
drag, startPoint x: 732, startPoint y: 564, endPoint x: 1054, endPoint y: 634, distance: 329.9
click at [1054, 596] on html "Inbox Go to Inbox Announcement • Send A Text Announcement Site Visit • Go to Si…" at bounding box center [624, 298] width 1249 height 597
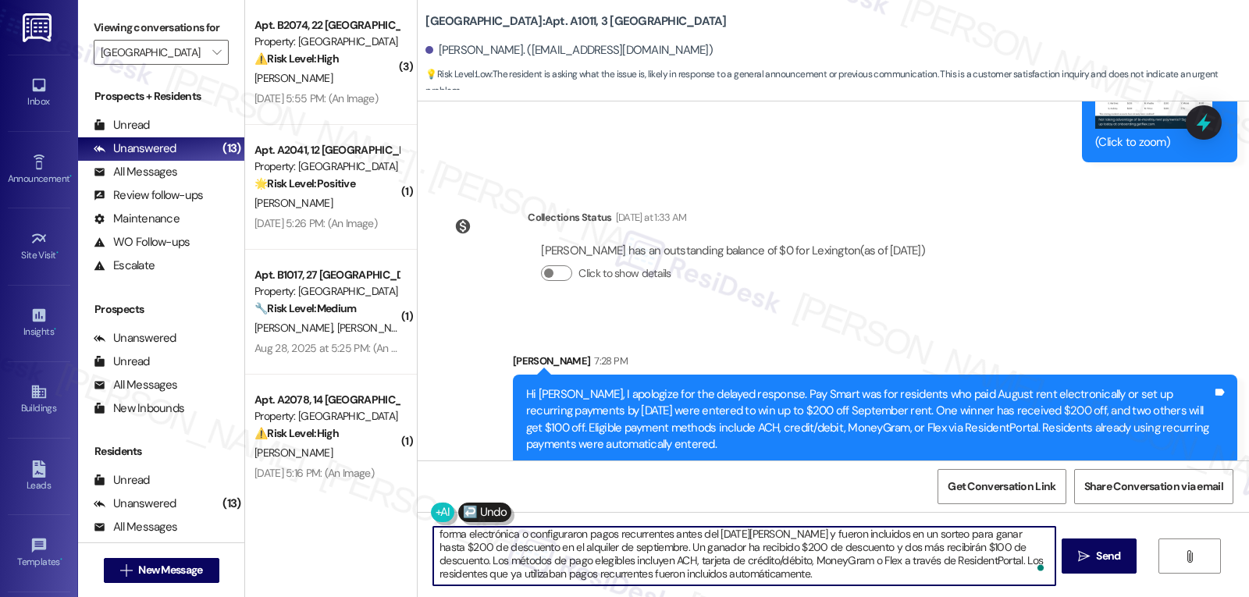
scroll to position [0, 0]
type textarea "[PERSON_NAME], me disculpo por la respuesta demorada. Pay Smart era para reside…"
click at [1084, 552] on icon "" at bounding box center [1084, 556] width 12 height 12
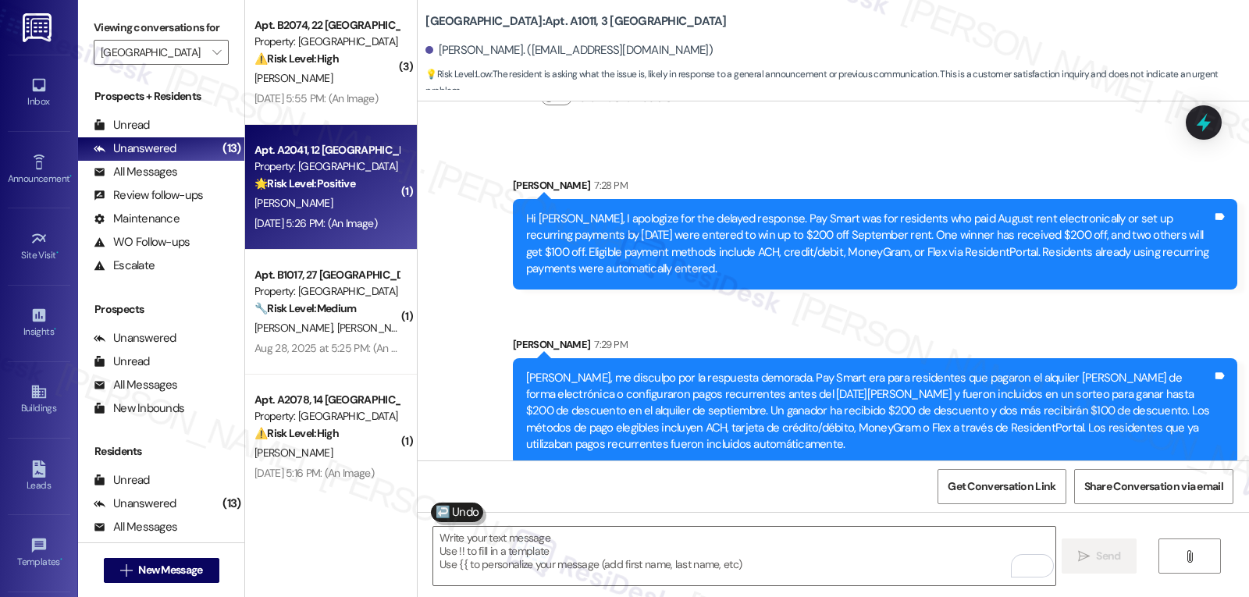
click at [308, 135] on div "Apt. A2041, 12 Lexington Property: Lexington 🌟 Risk Level: Positive The residen…" at bounding box center [331, 187] width 172 height 125
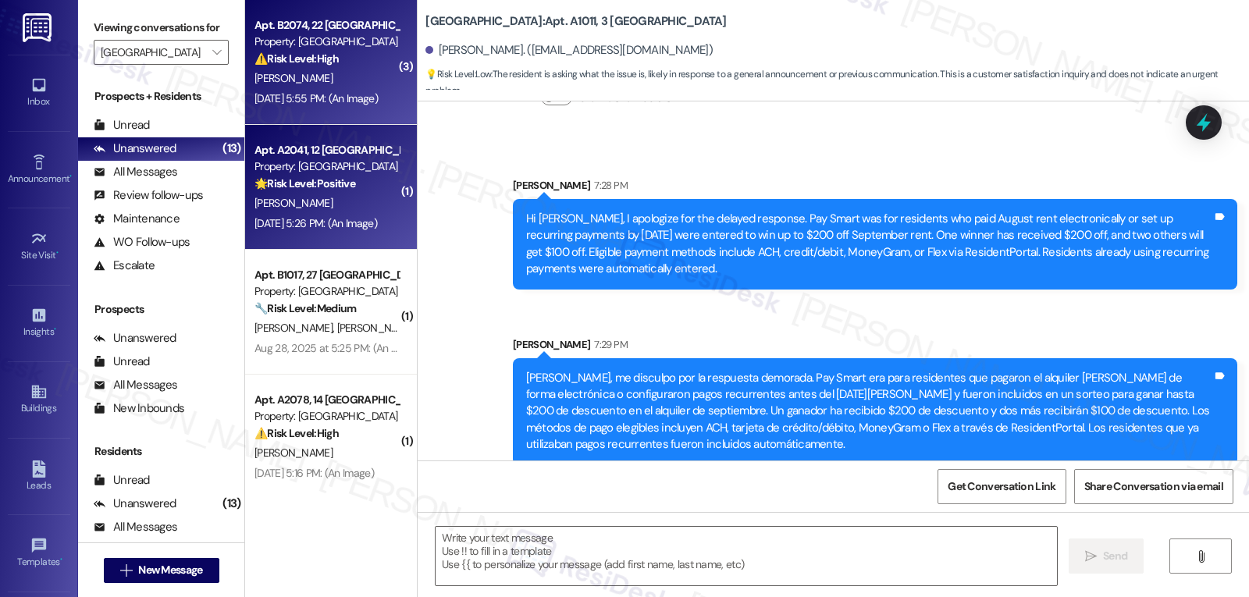
type textarea "Fetching suggested responses. Please feel free to read through the conversation…"
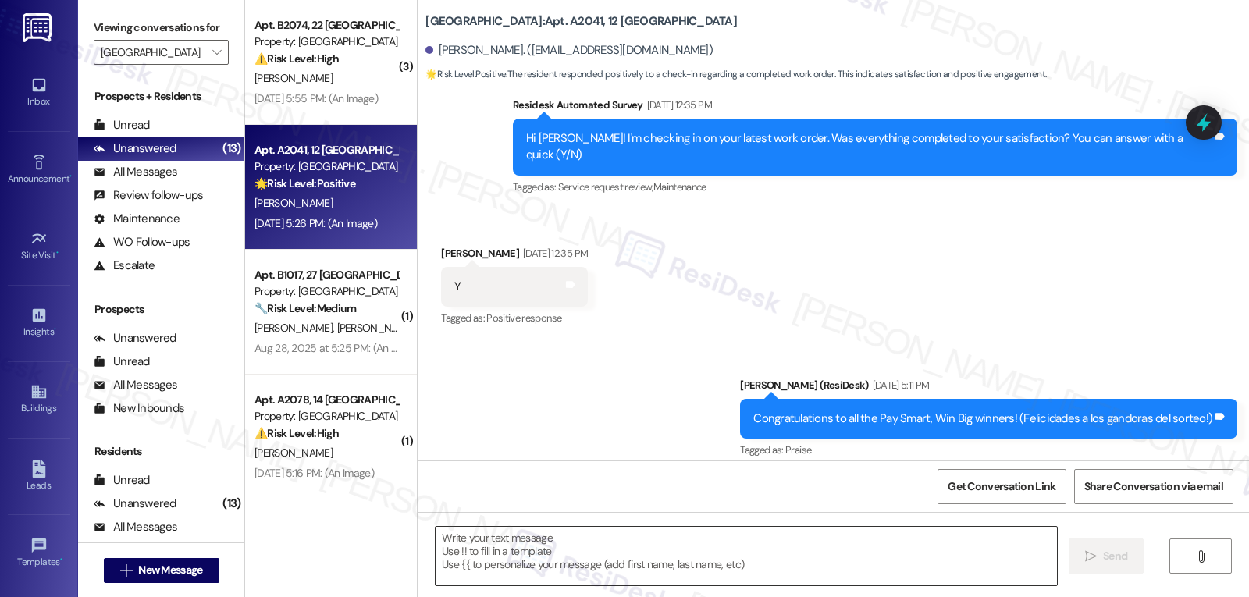
click at [478, 564] on textarea at bounding box center [746, 556] width 621 height 59
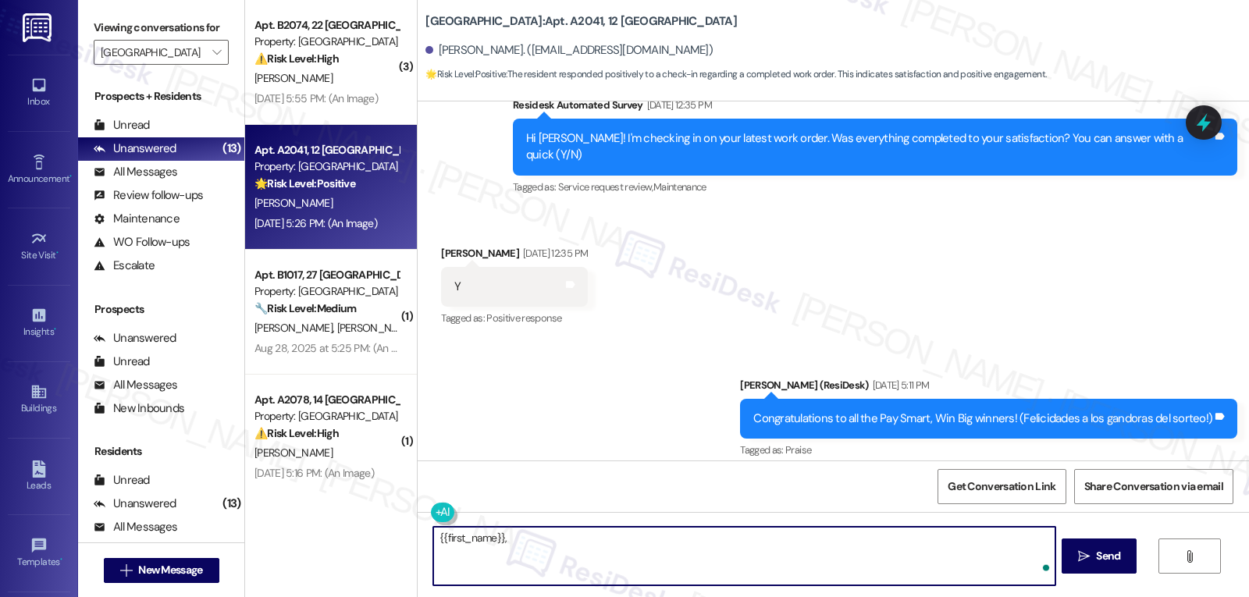
paste textarea "I appreciate your response, {{first_name}}! I’m glad your work order is all set…"
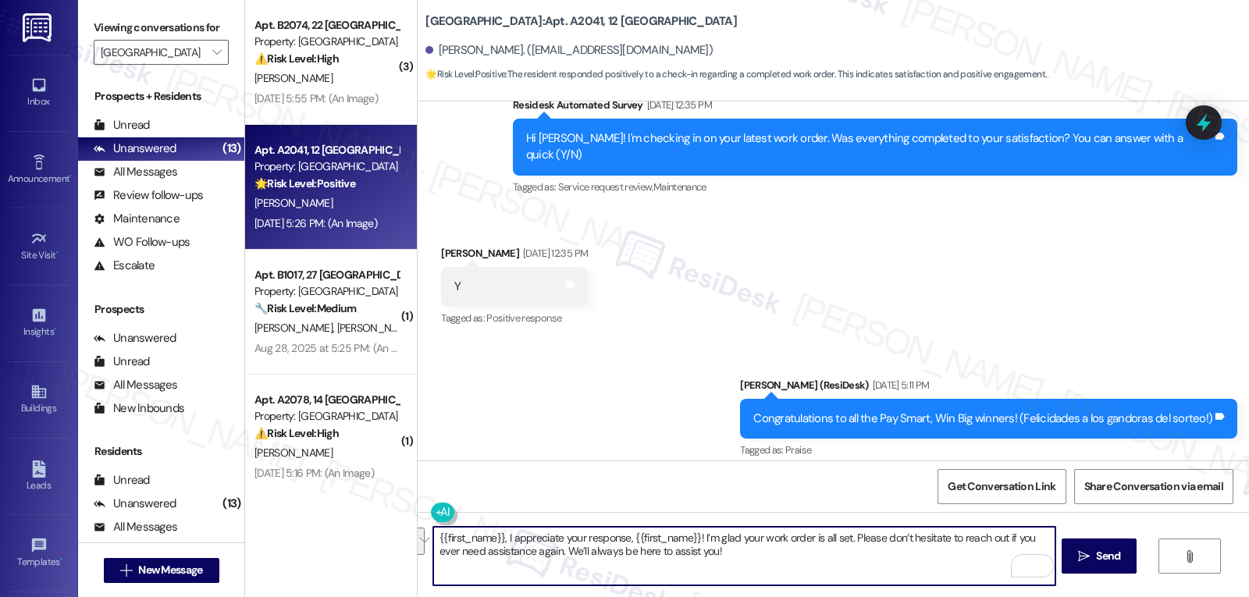
paste textarea "To enrich screen reader interactions, please activate Accessibility in Grammarl…"
type textarea "I appreciate your response, {{first_name}}! I’m glad your work order is all set…"
click at [1082, 561] on icon "" at bounding box center [1084, 556] width 12 height 12
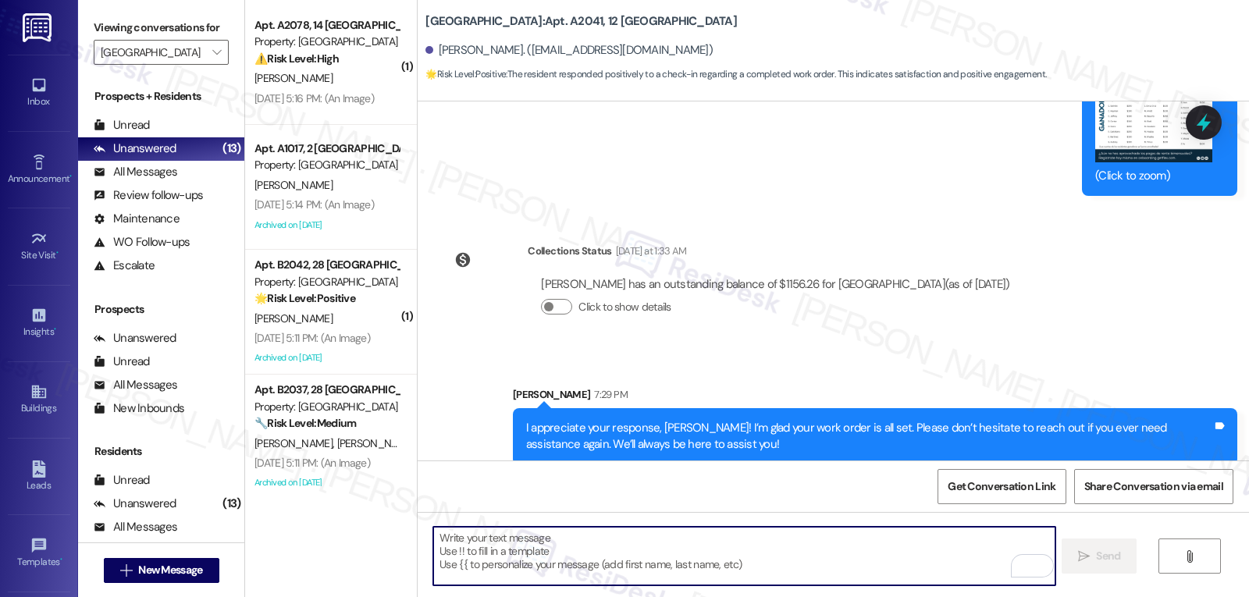
click at [647, 576] on textarea "To enrich screen reader interactions, please activate Accessibility in Grammarl…" at bounding box center [743, 556] width 621 height 59
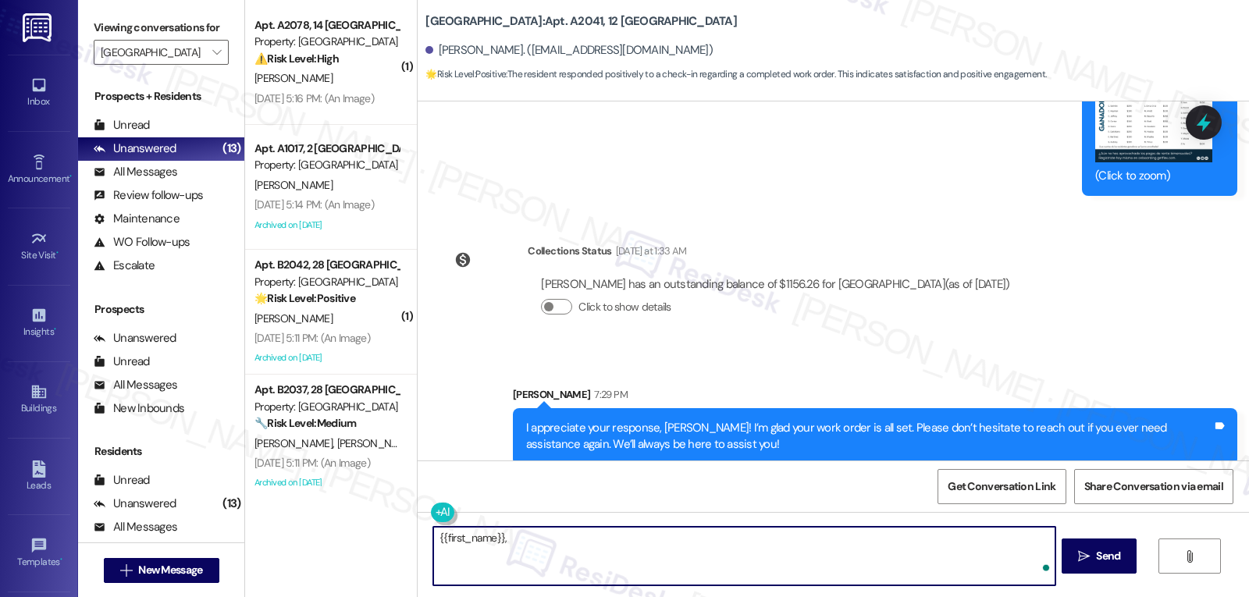
paste textarea "I’d love to know, has your experience at {{property}} been what you expected? Y…"
type textarea "{{first_name}}, I’d love to know, has your experience at {{property}} been what…"
click at [1100, 560] on span "Send" at bounding box center [1108, 556] width 24 height 16
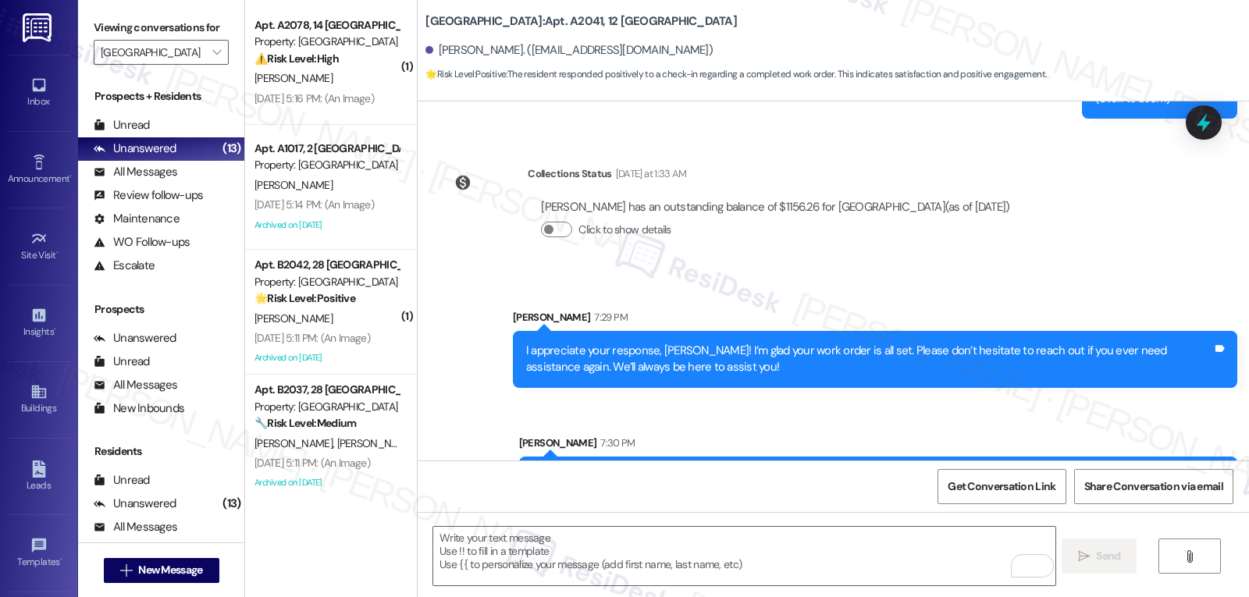
scroll to position [1670, 0]
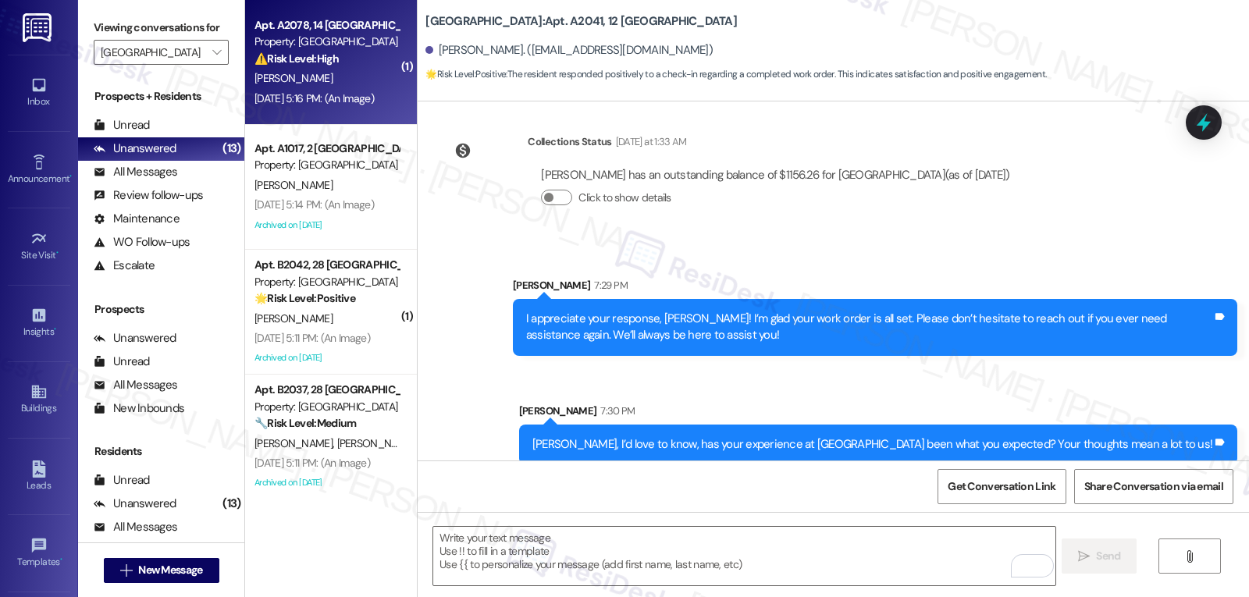
click at [347, 80] on div "[PERSON_NAME]" at bounding box center [327, 79] width 148 height 20
type textarea "Fetching suggested responses. Please feel free to read through the conversation…"
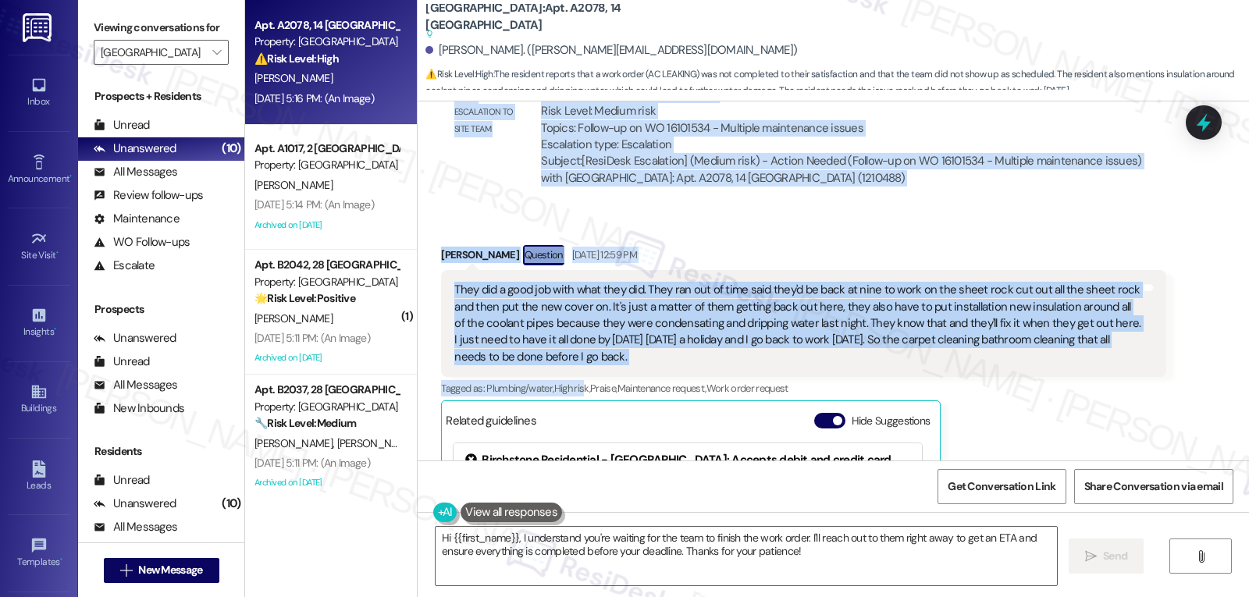
scroll to position [8162, 0]
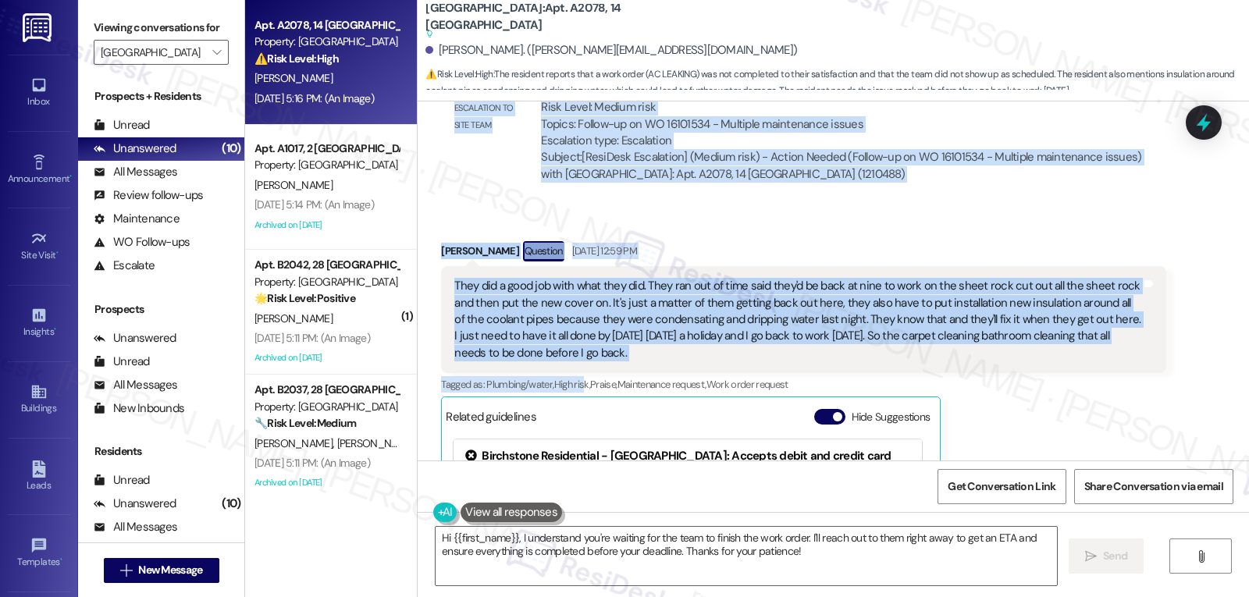
drag, startPoint x: 498, startPoint y: 306, endPoint x: 695, endPoint y: 304, distance: 197.5
click at [695, 304] on div "Survey, sent via SMS Residesk Automated Survey Jul 19, 2024 at 11:22 AM Hi Mich…" at bounding box center [833, 280] width 831 height 359
copy div "Sarah (ResiDesk) Aug 28, 2025 at 12:51 PM Hi Michael, I understand your frustra…"
click at [871, 574] on textarea "Hi {{first_name}}, I understand you're waiting for the team to finish the work …" at bounding box center [746, 556] width 621 height 59
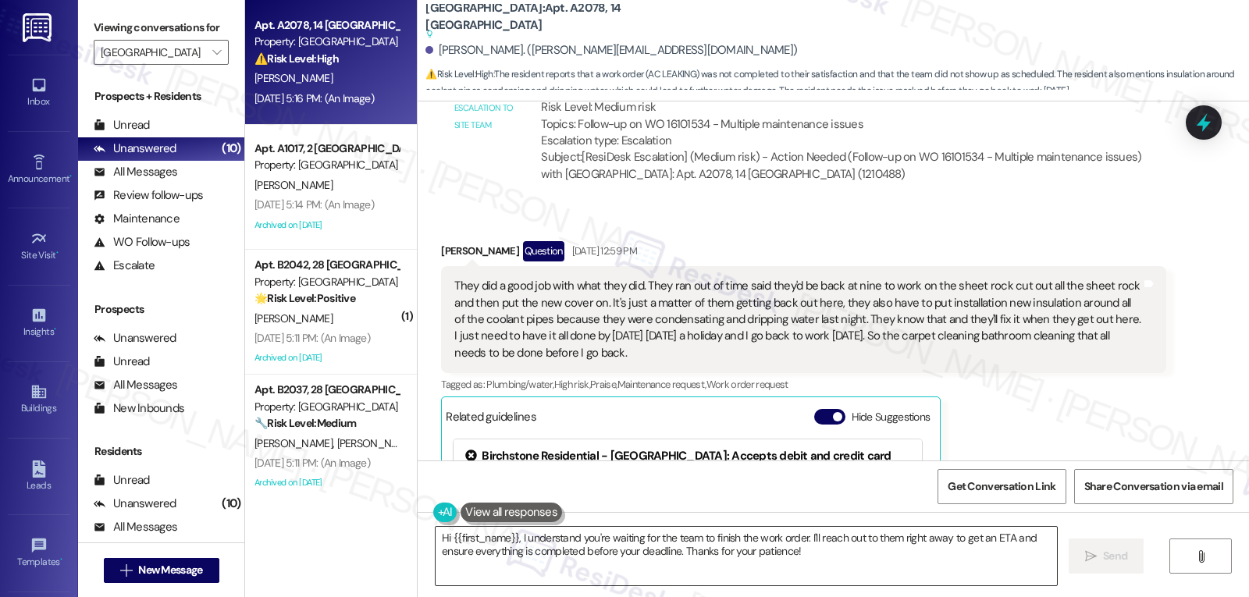
paste textarea "Michael, thank you for clarifying and I’m glad the team made good progress so f…"
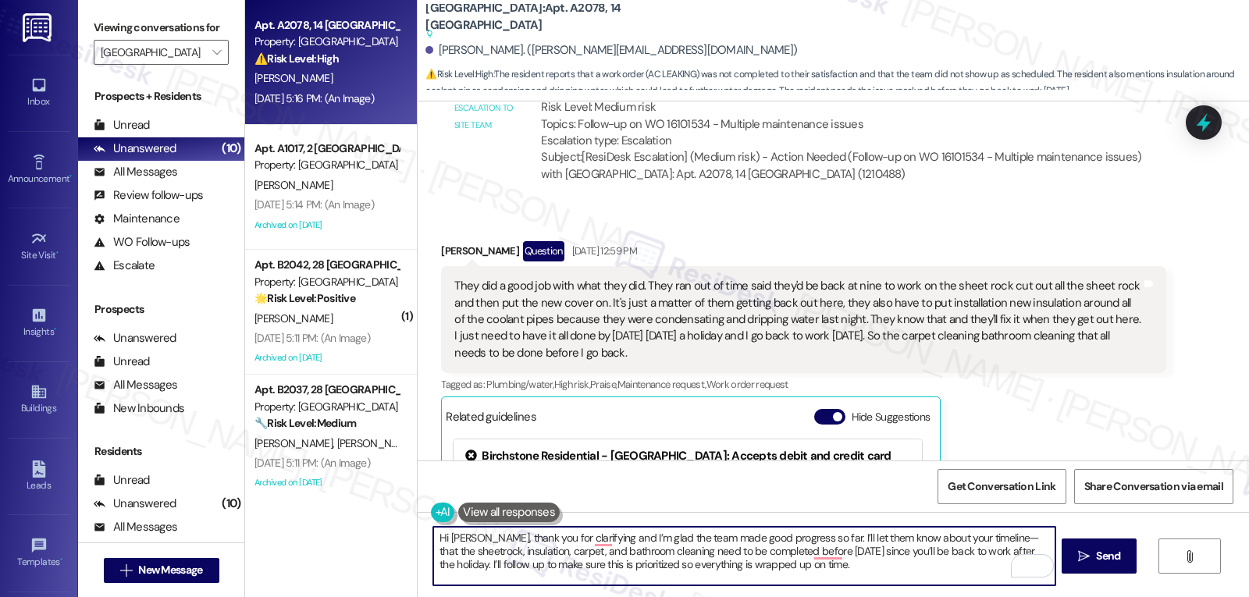
click at [974, 540] on textarea "Hi Michael, thank you for clarifying and I’m glad the team made good progress s…" at bounding box center [743, 556] width 621 height 59
click at [803, 571] on textarea "Hi Michael, thank you for clarifying and I’m glad the team made good progress s…" at bounding box center [743, 556] width 621 height 59
drag, startPoint x: 809, startPoint y: 541, endPoint x: 820, endPoint y: 572, distance: 33.1
click at [820, 572] on textarea "Hi Michael, thank you for clarifying and I’m glad the team made good progress s…" at bounding box center [743, 556] width 621 height 59
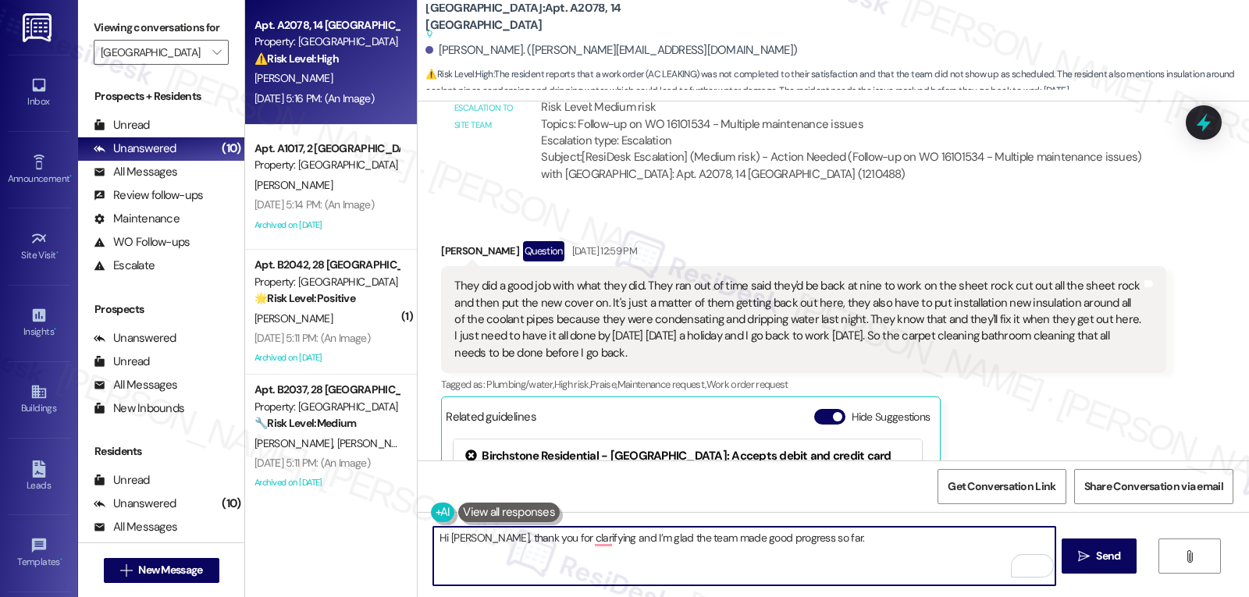
click at [478, 539] on textarea "Hi Michael, thank you for clarifying and I’m glad the team made good progress s…" at bounding box center [743, 556] width 621 height 59
click at [990, 544] on textarea "Hi Michael, I apologize for the delayed reply. Thank you for clarifying, and I’…" at bounding box center [743, 556] width 621 height 59
click at [885, 563] on textarea "Hi [PERSON_NAME], I apologize for the delayed reply. Thank you for clarifying, …" at bounding box center [743, 556] width 621 height 59
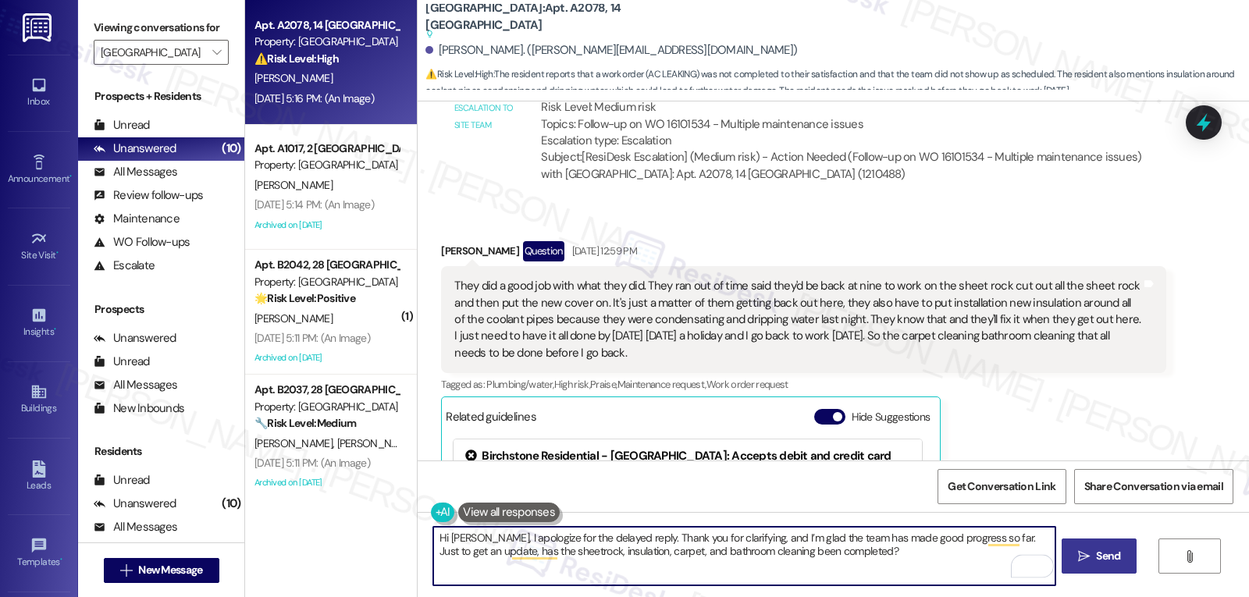
type textarea "Hi [PERSON_NAME], I apologize for the delayed reply. Thank you for clarifying, …"
click at [1112, 549] on span "Send" at bounding box center [1108, 556] width 24 height 16
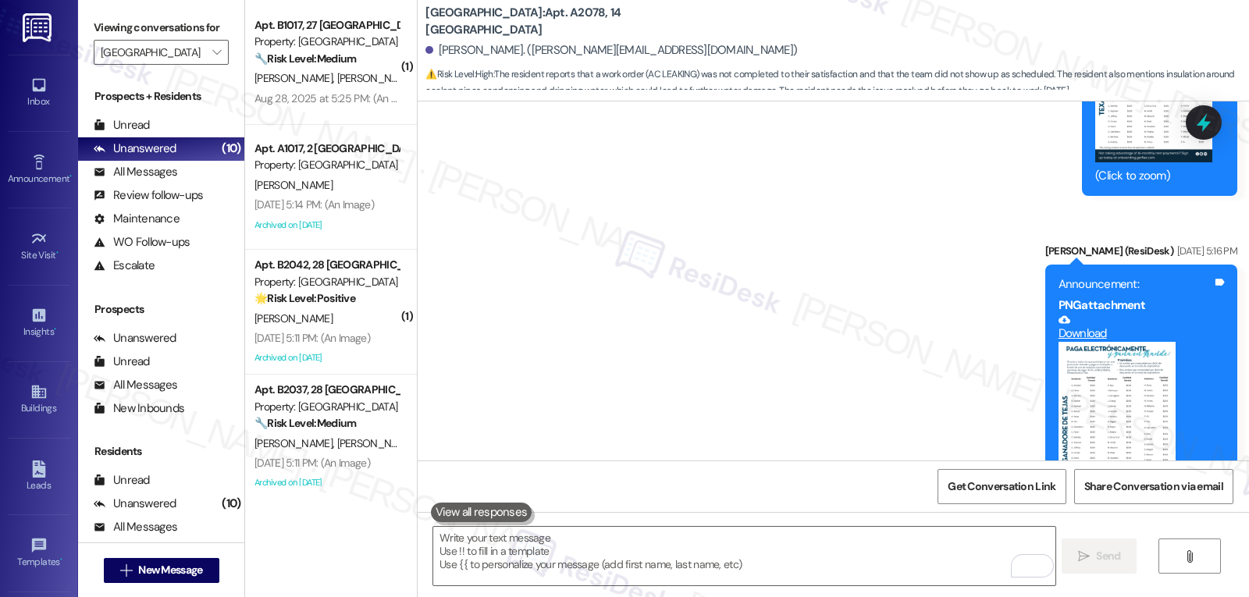
scroll to position [9380, 0]
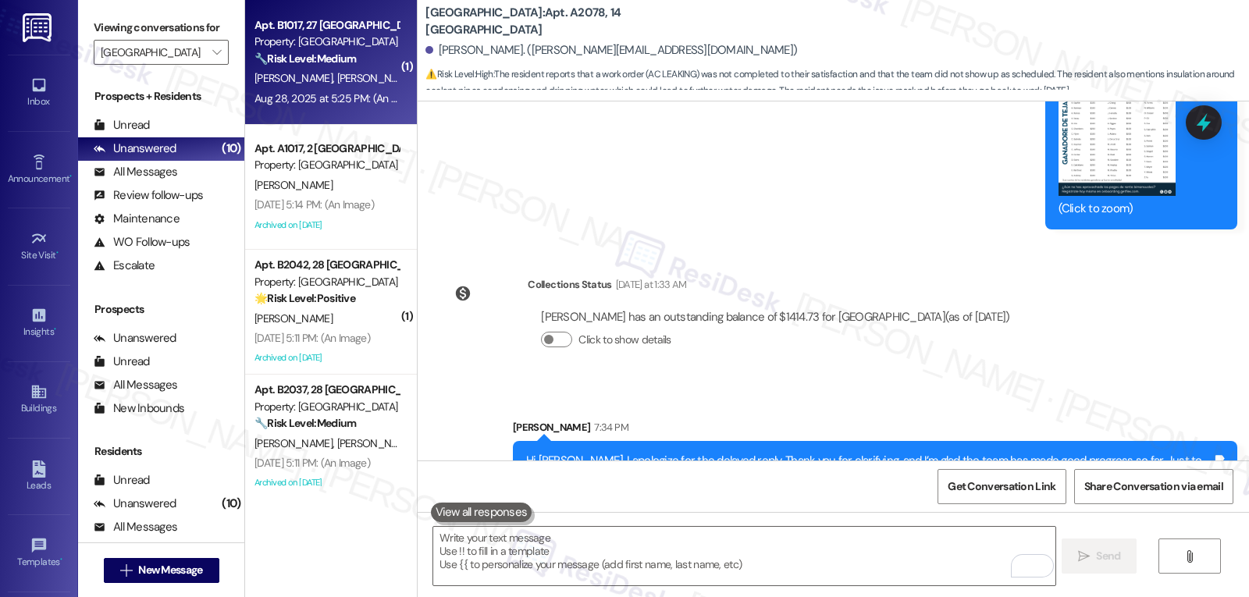
click at [315, 66] on div "🔧 Risk Level: Medium The resident's message 'Yes' in response to 'Did you send …" at bounding box center [326, 59] width 144 height 16
type textarea "Fetching suggested responses. Please feel free to read through the conversation…"
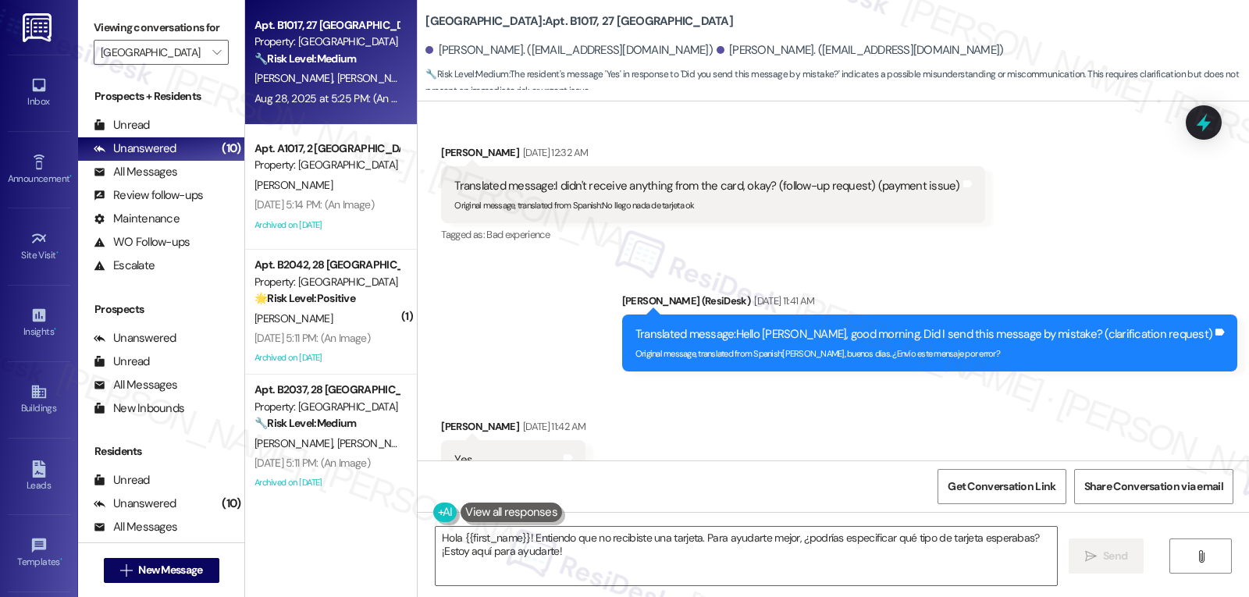
scroll to position [1420, 0]
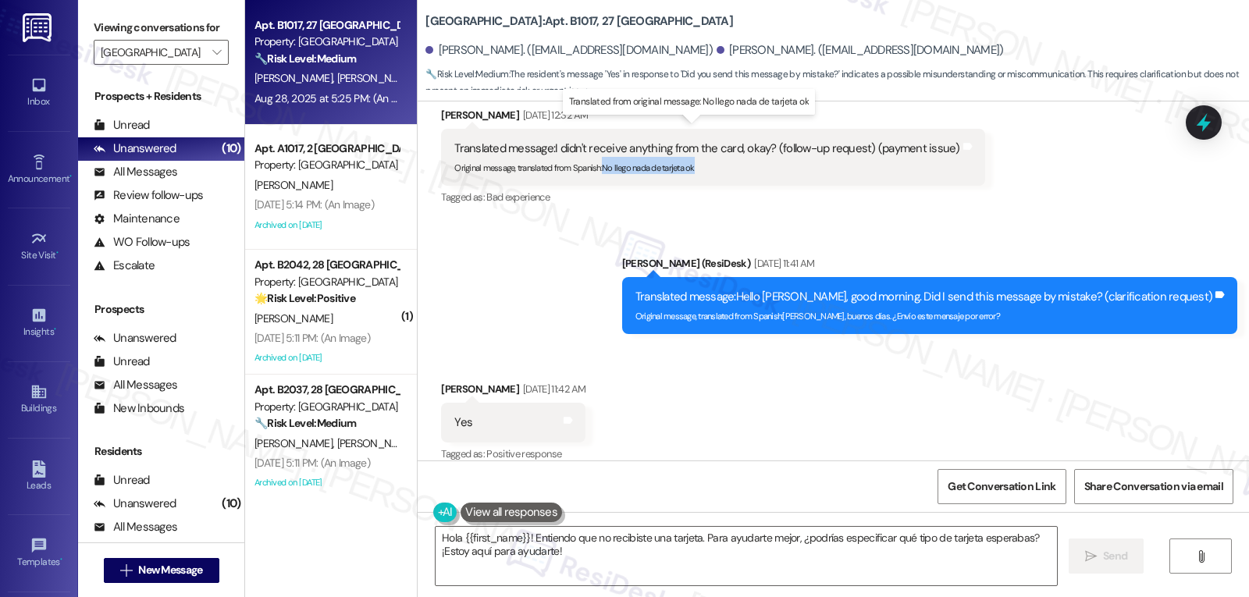
drag, startPoint x: 592, startPoint y: 153, endPoint x: 698, endPoint y: 155, distance: 105.4
click at [698, 157] on div "Original message, translated from Spanish : No llego nada de tarjeta ok" at bounding box center [706, 165] width 505 height 16
copy sub "No llego nada de tarjeta ok"
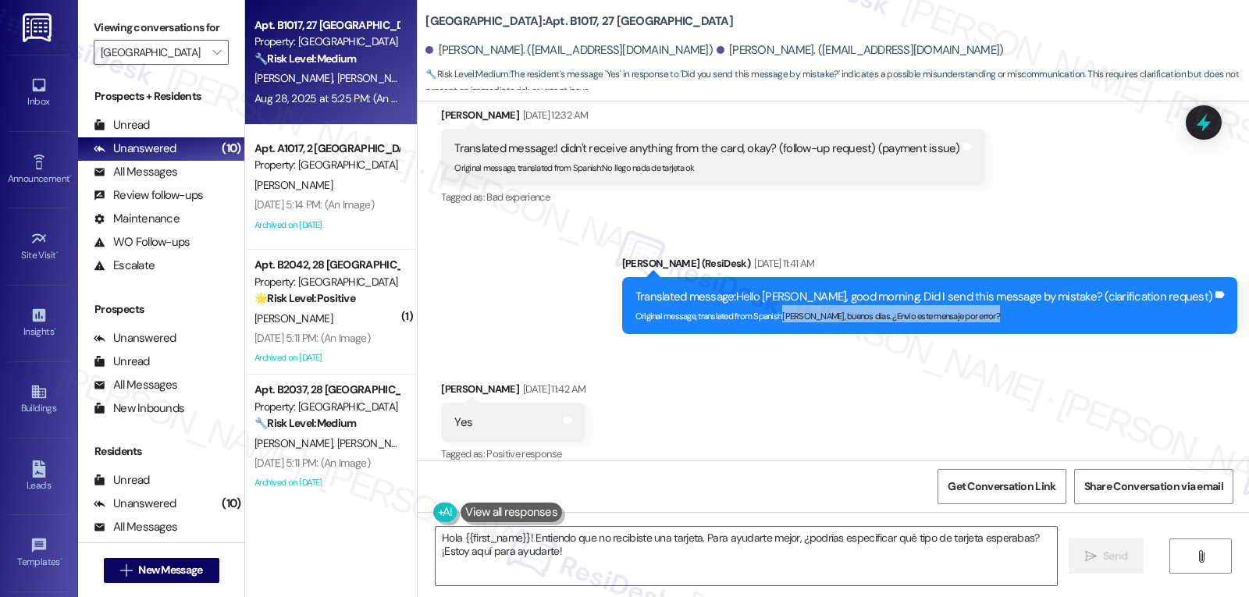
drag, startPoint x: 829, startPoint y: 301, endPoint x: 1104, endPoint y: 309, distance: 274.9
click at [1104, 309] on div "Translated message: Hello Maricela, good morning. Did I send this message by mi…" at bounding box center [929, 305] width 615 height 57
copy sub "Hola Maricela, buenos días. ¿Envío este mensaje por error?"
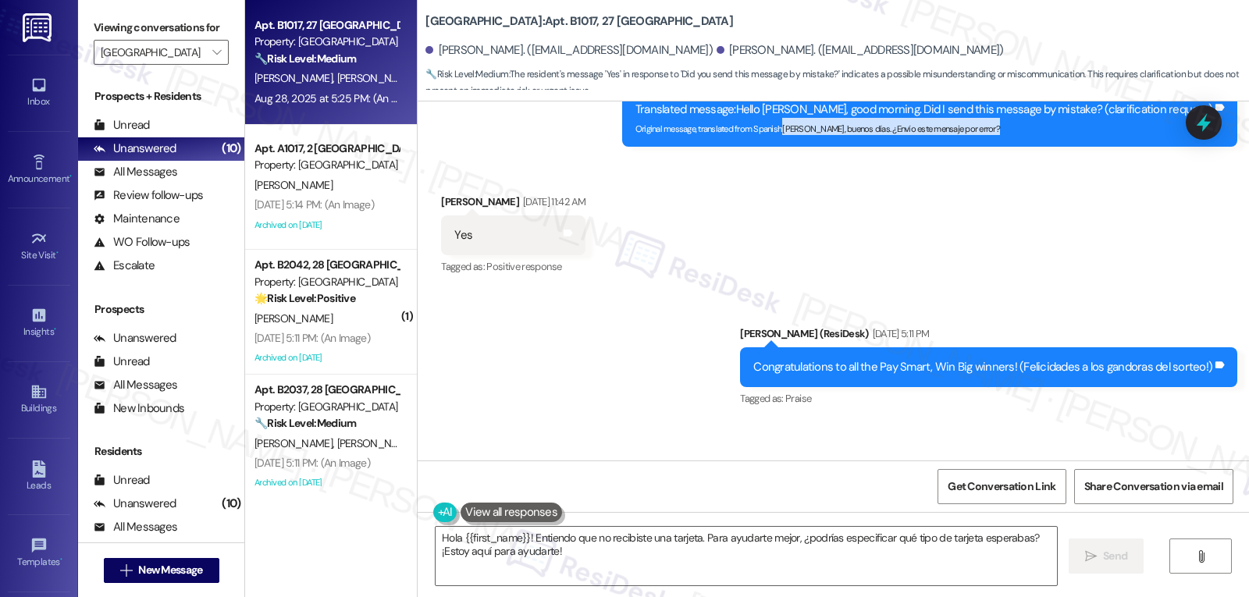
scroll to position [1556, 0]
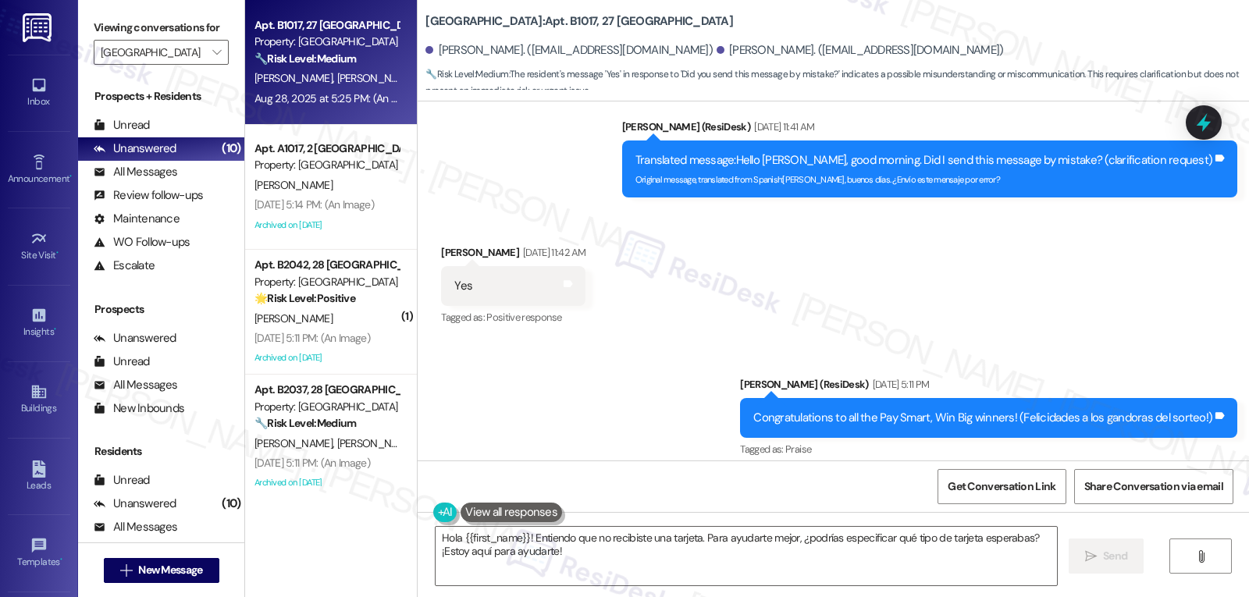
click at [444, 244] on div "Maricela Navarro Aug 28, 2025 at 11:42 AM" at bounding box center [513, 255] width 144 height 22
copy div "Maricela"
click at [567, 564] on textarea "Hola {{first_name}}! Entiendo que no recibiste una tarjeta. Para ayudarte mejor…" at bounding box center [746, 556] width 621 height 59
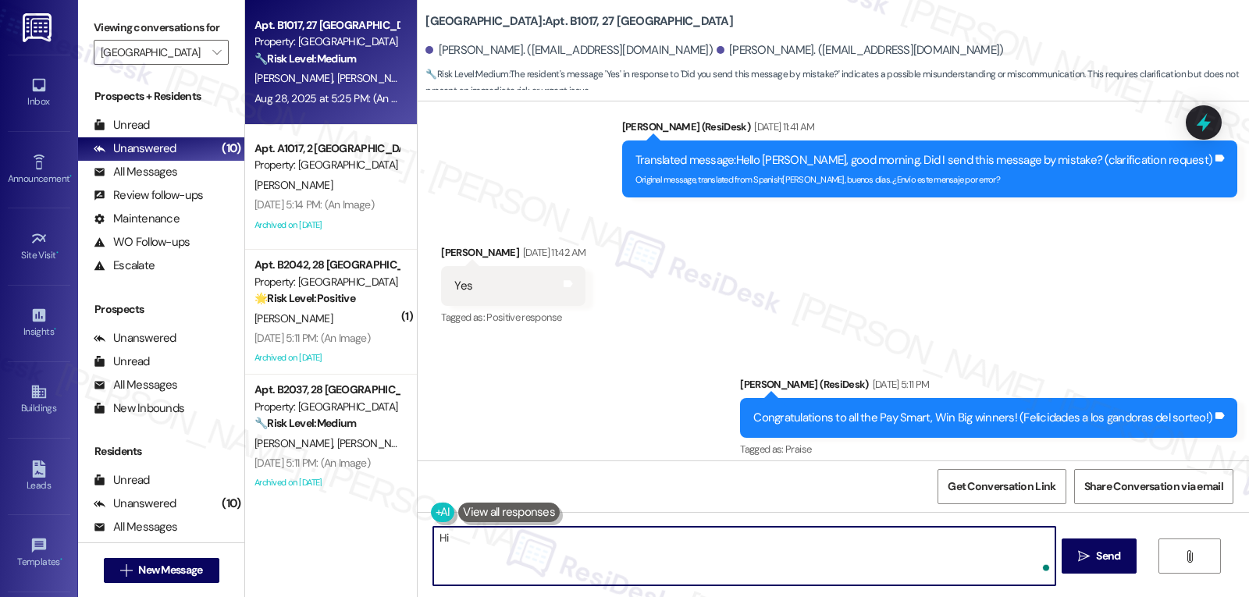
paste textarea "Maricela"
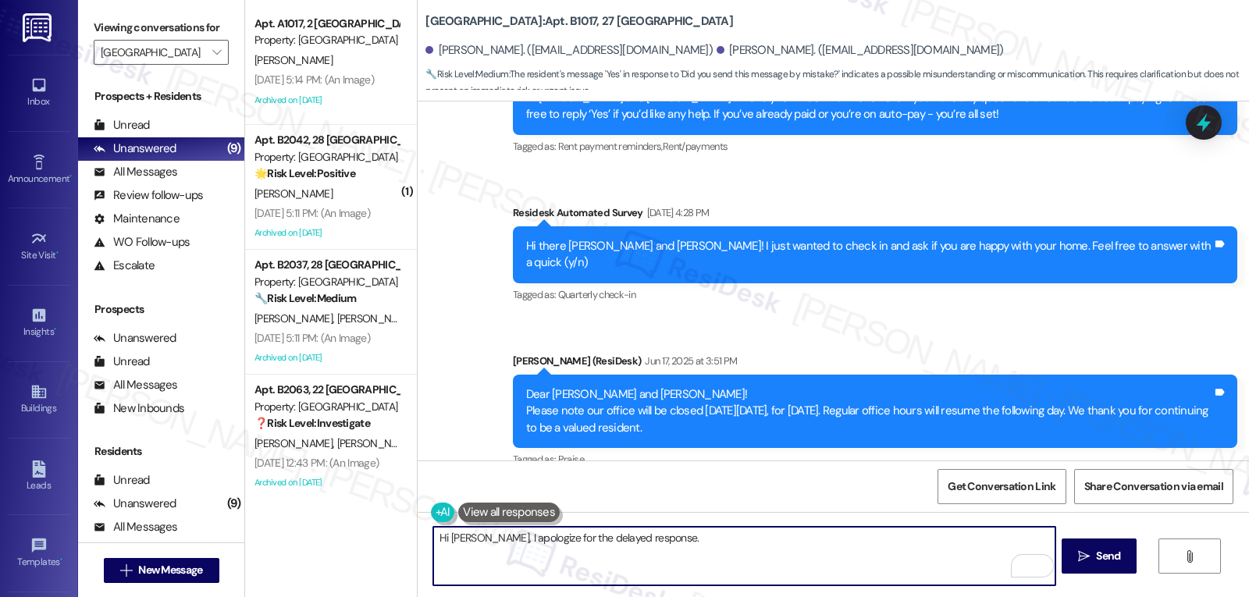
scroll to position [776, 0]
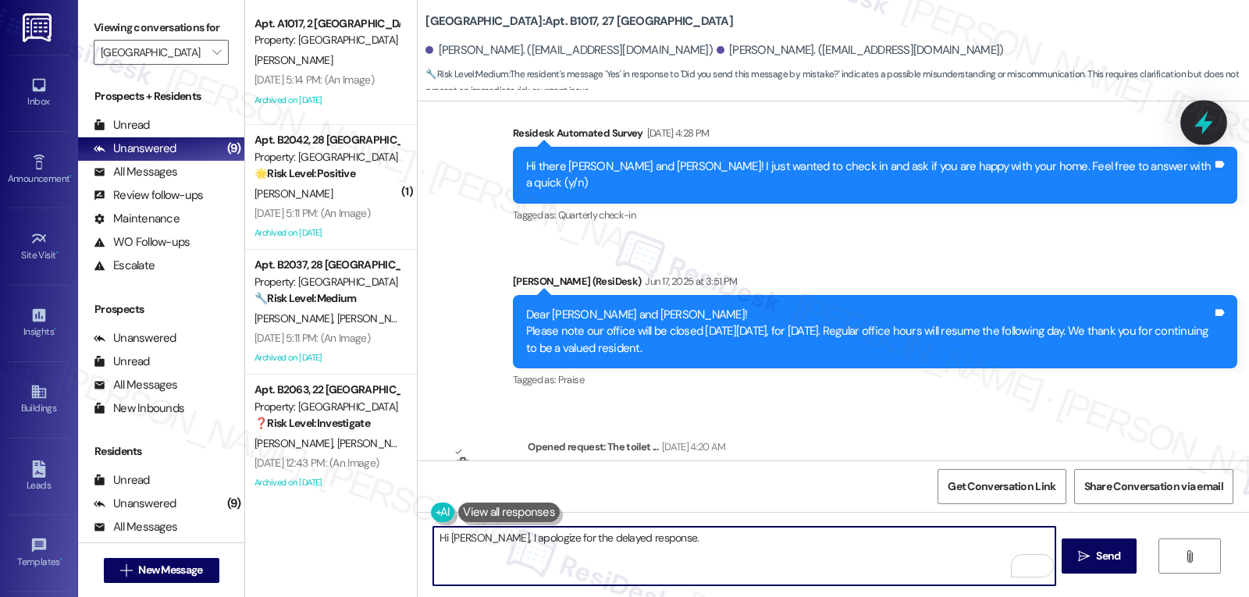
type textarea "Hi Maricela, I apologize for the delayed response."
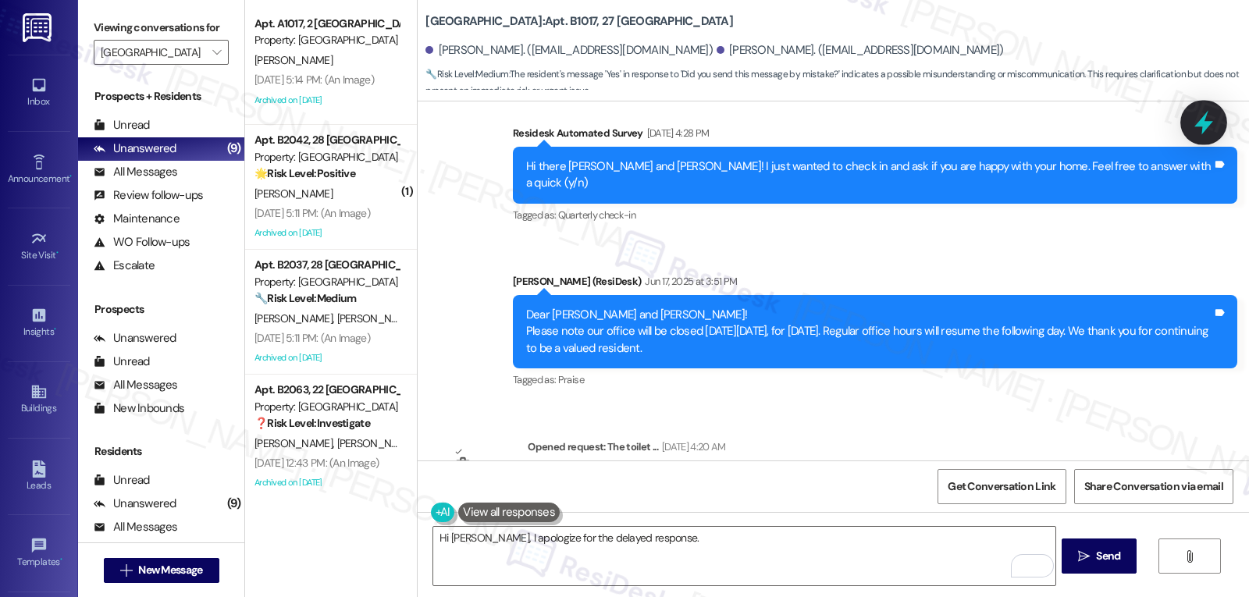
click at [1199, 125] on icon at bounding box center [1203, 123] width 19 height 24
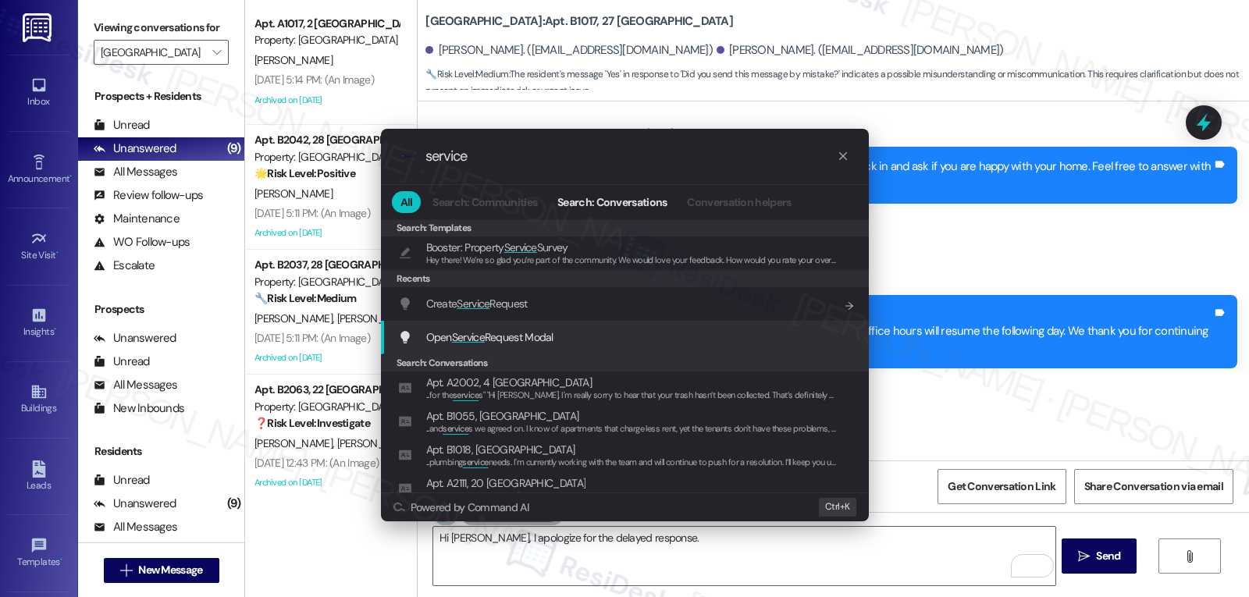
type input "service"
click at [473, 348] on div "Open Service Request Modal Add shortcut" at bounding box center [625, 338] width 488 height 34
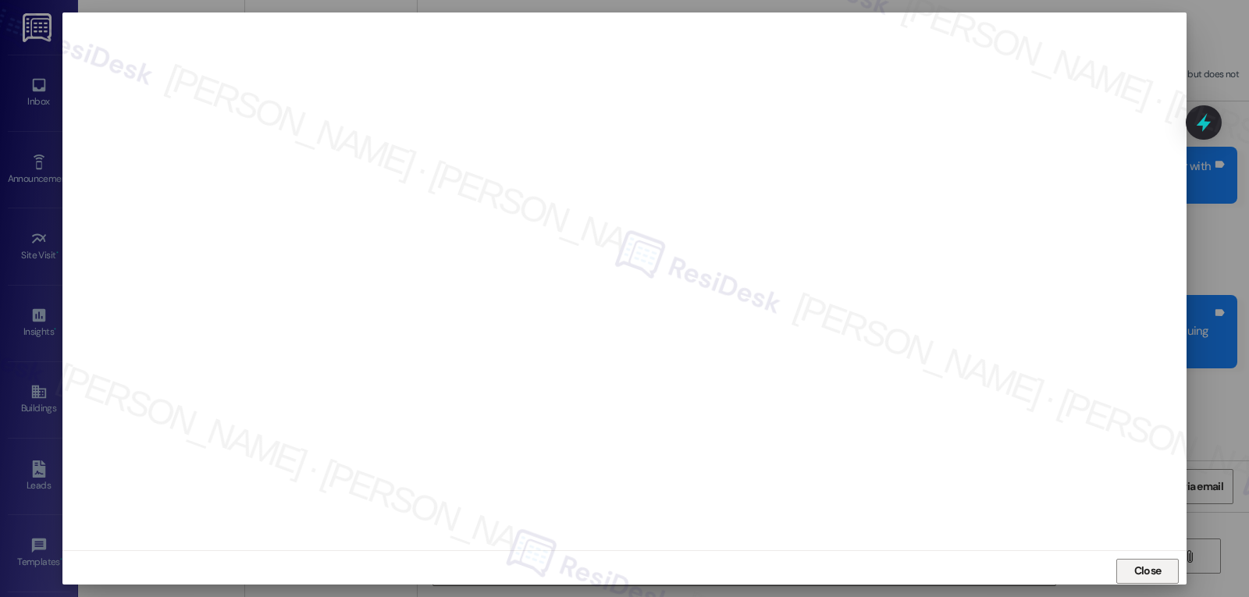
click at [1143, 571] on span "Close" at bounding box center [1147, 571] width 27 height 16
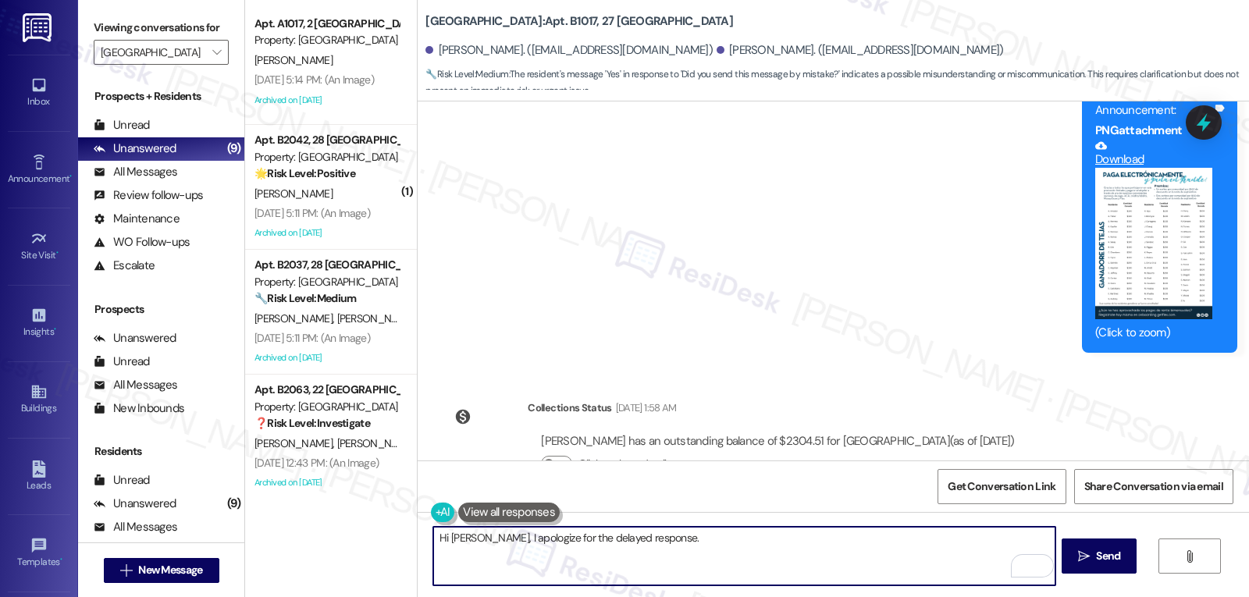
scroll to position [2337, 0]
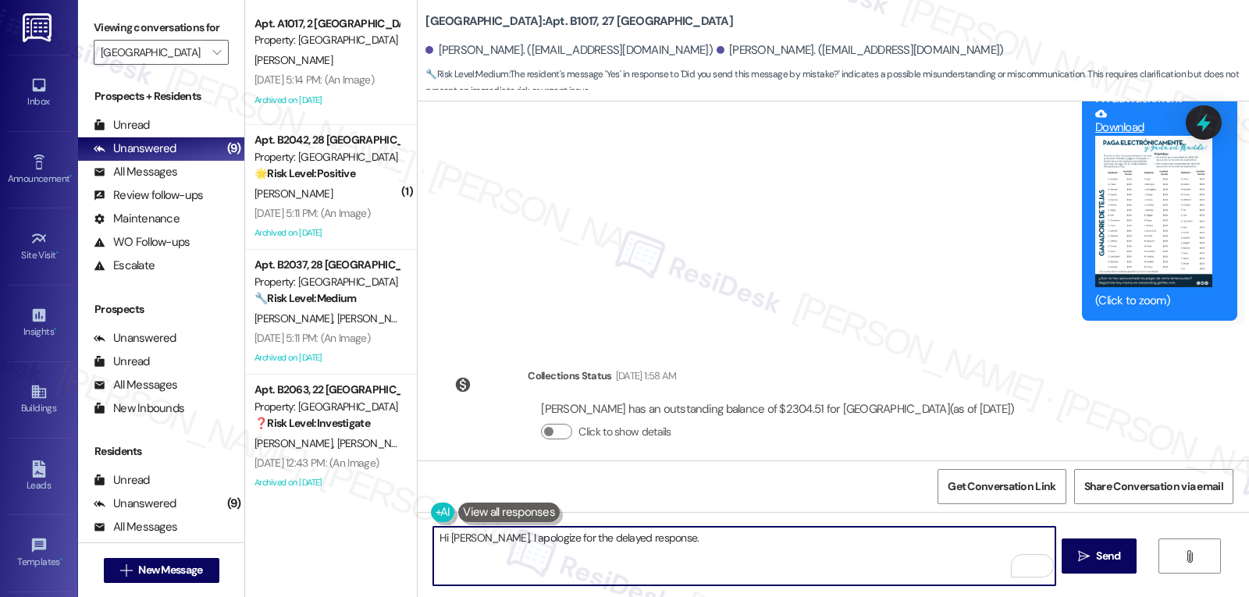
click at [660, 551] on textarea "Hi Maricela, I apologize for the delayed response." at bounding box center [743, 556] width 621 height 59
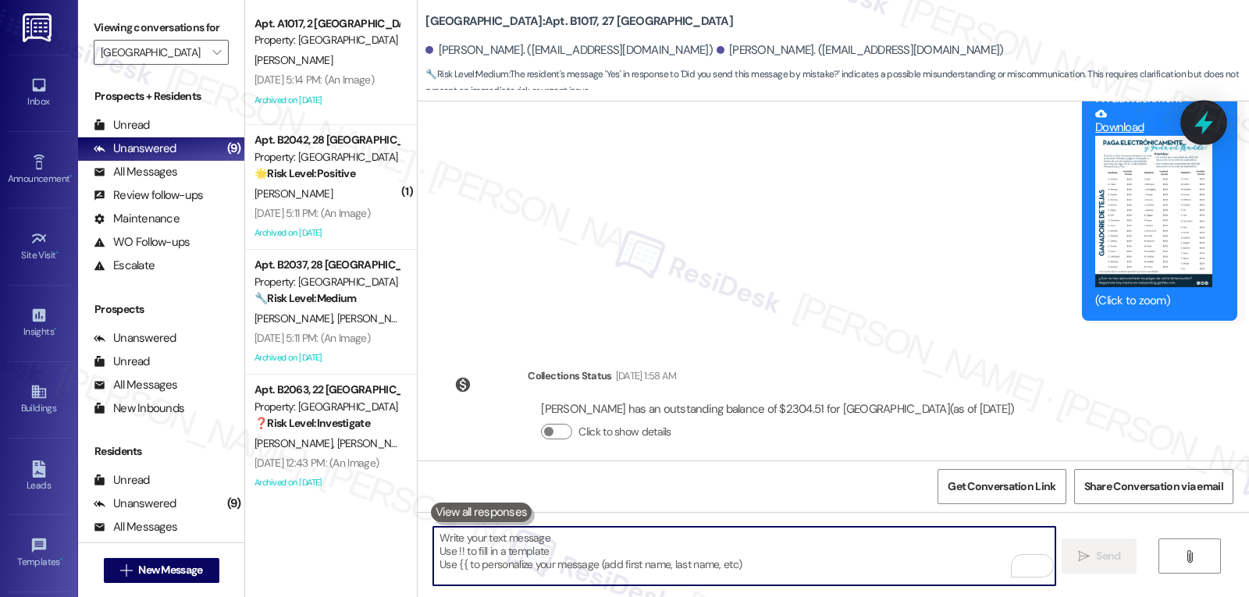
click at [1202, 128] on icon at bounding box center [1203, 122] width 27 height 27
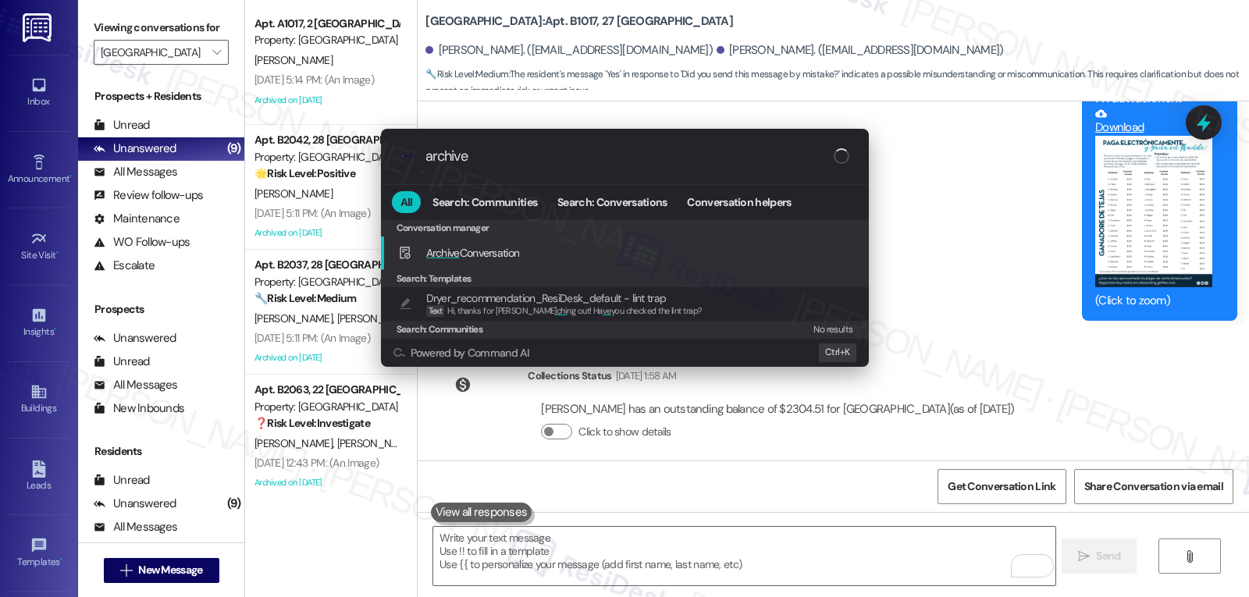
type input "archive"
click at [517, 247] on span "Archive Conversation" at bounding box center [473, 253] width 94 height 14
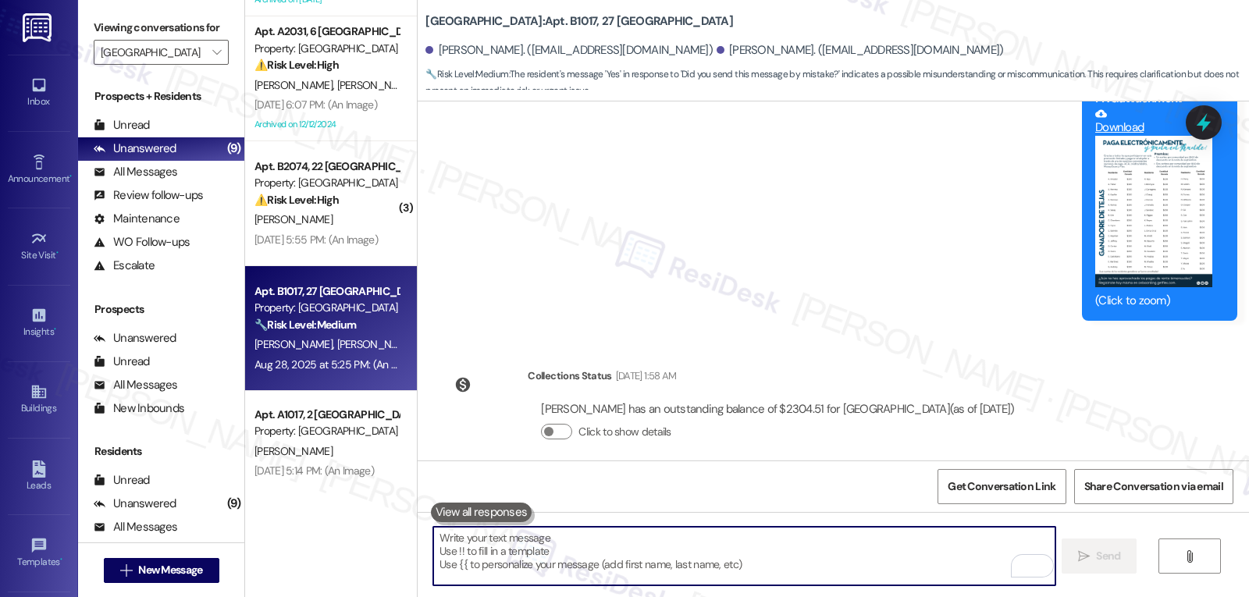
scroll to position [0, 0]
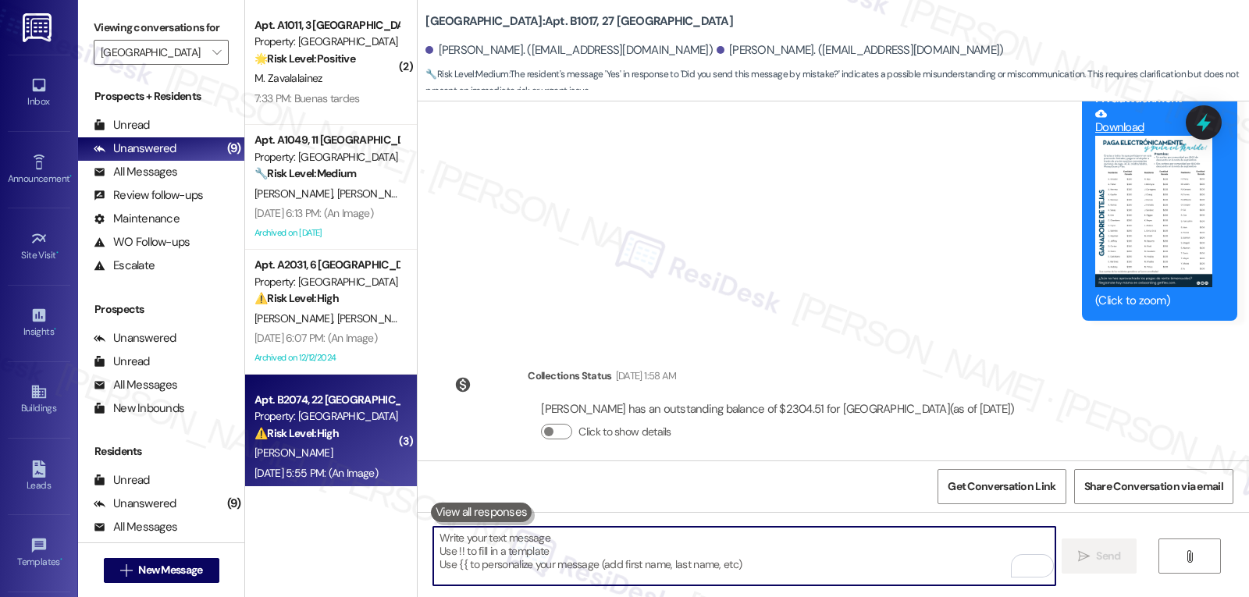
click at [335, 429] on div "⚠️ Risk Level: High The resident indicates that a maintenance request was not c…" at bounding box center [326, 433] width 144 height 16
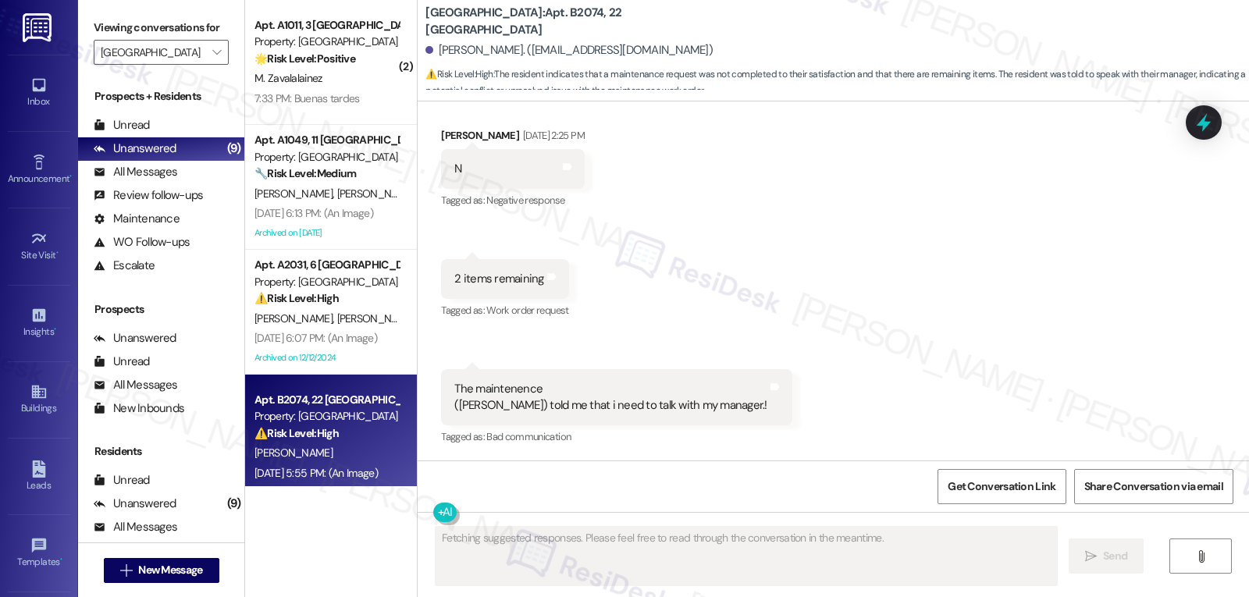
scroll to position [631, 0]
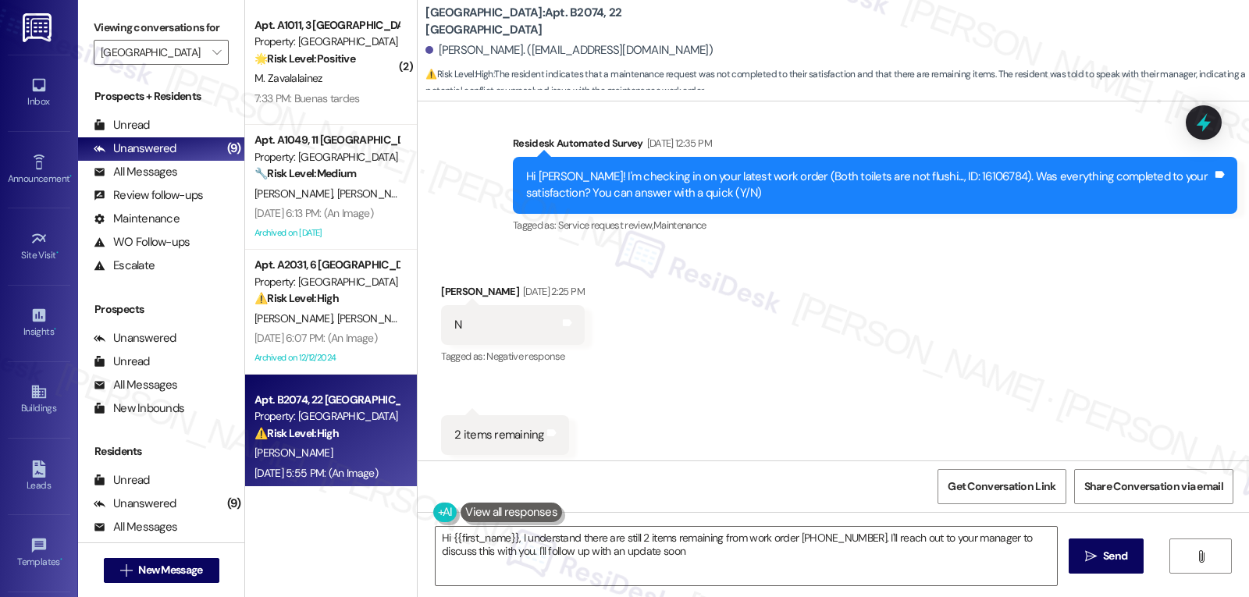
type textarea "Hi {{first_name}}, I understand there are still 2 items remaining from work ord…"
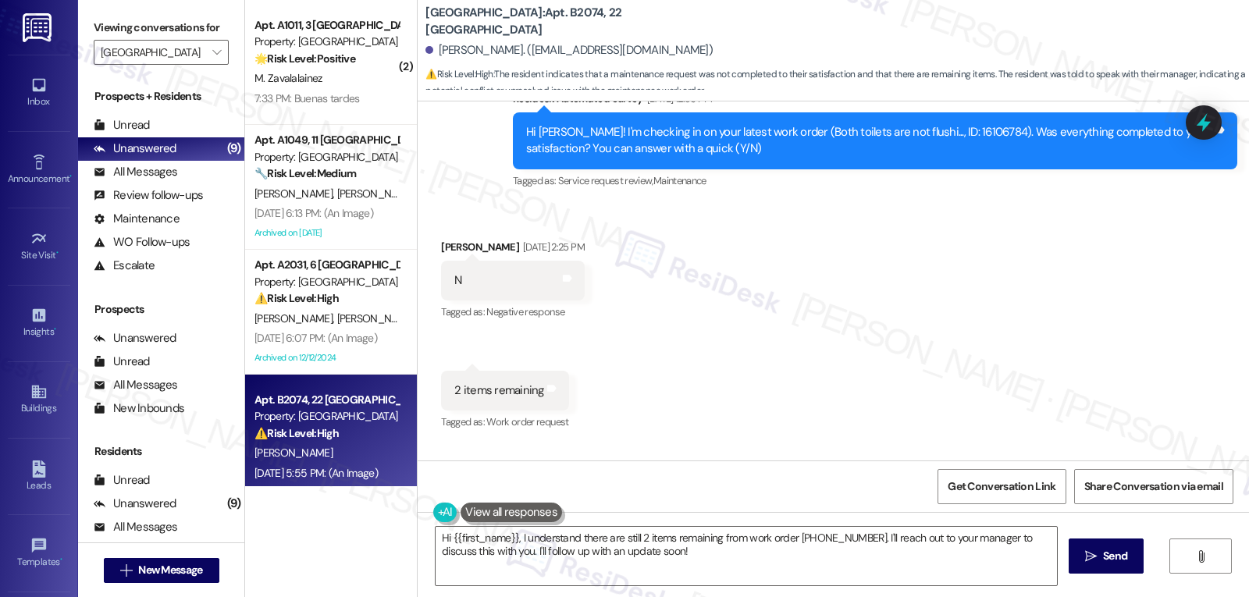
scroll to position [615, 0]
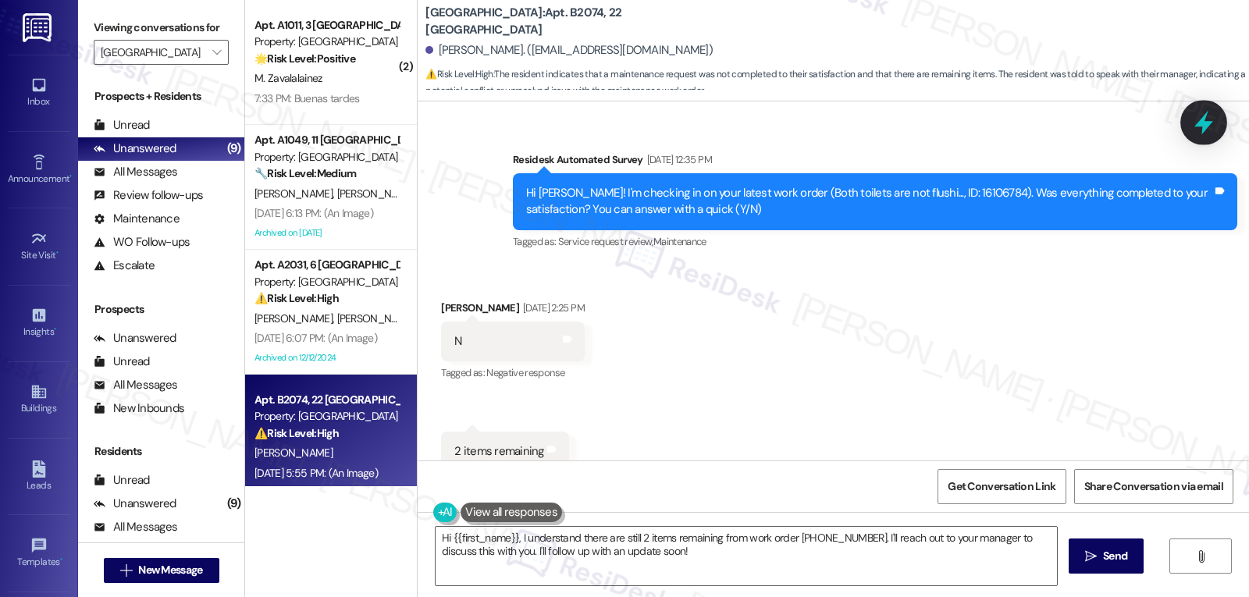
click at [1200, 124] on icon at bounding box center [1203, 123] width 19 height 24
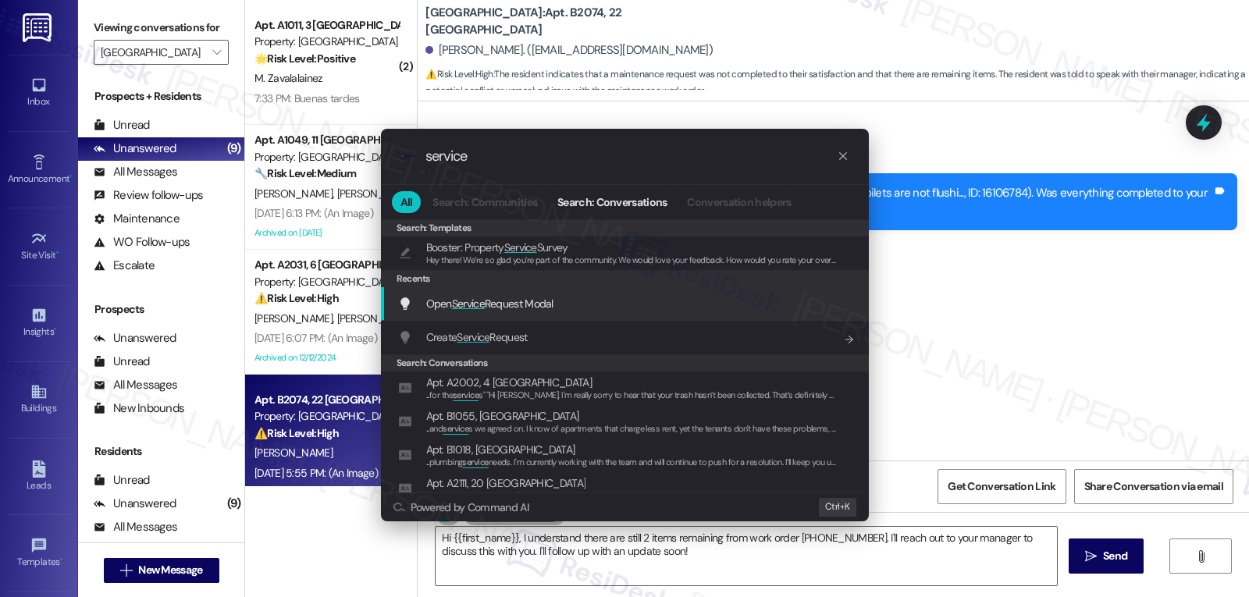
type input "service"
click at [581, 317] on div "Open Service Request Modal Add shortcut" at bounding box center [625, 304] width 488 height 34
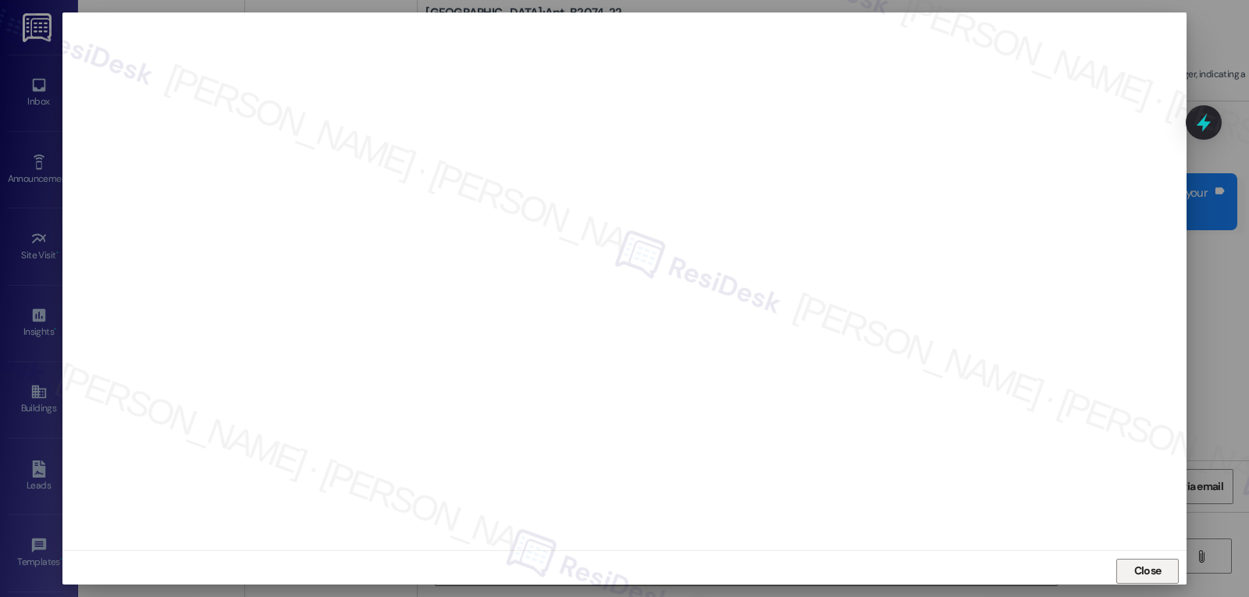
click at [1147, 574] on span "Close" at bounding box center [1147, 571] width 27 height 16
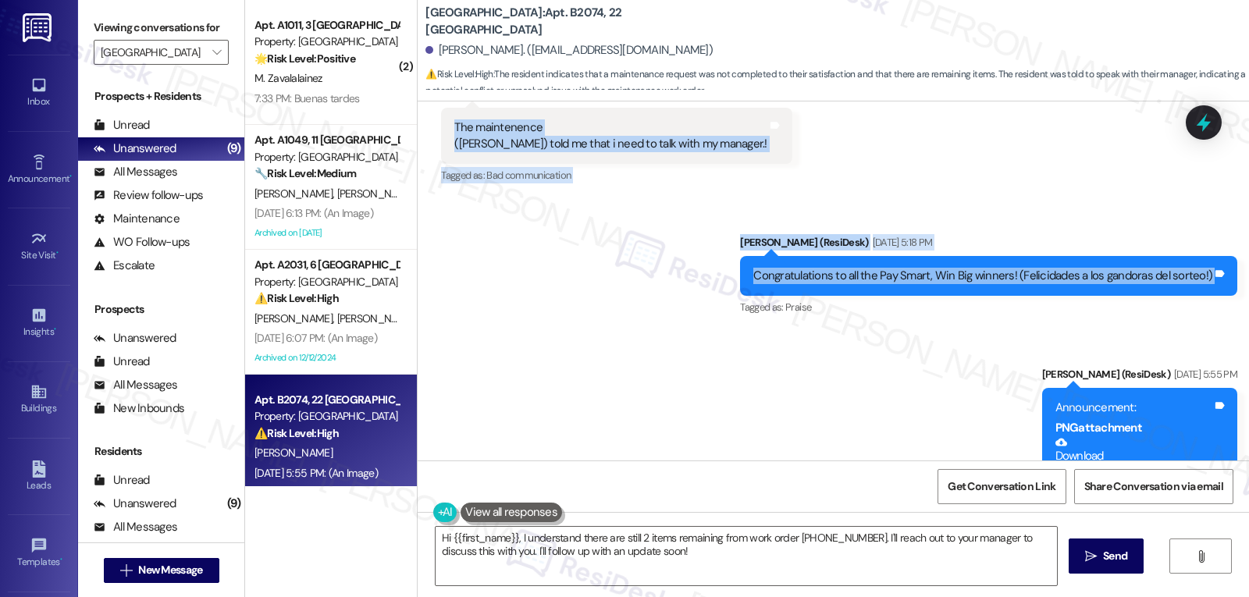
scroll to position [1083, 0]
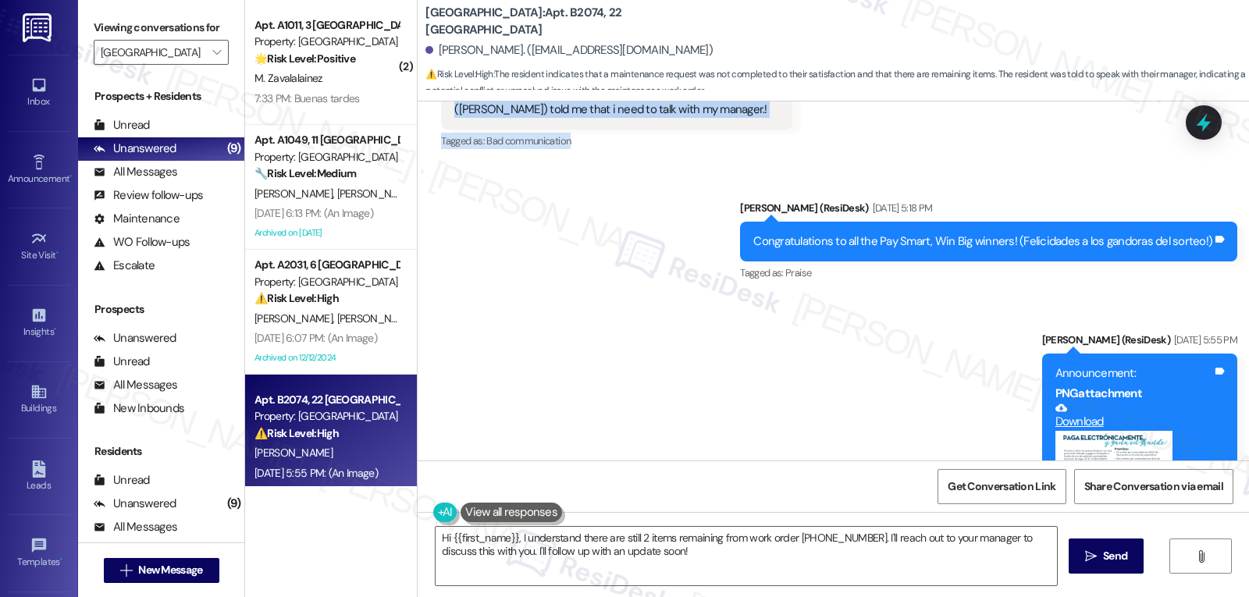
drag, startPoint x: 500, startPoint y: 162, endPoint x: 741, endPoint y: 133, distance: 243.6
click at [741, 133] on div "WO Lease started Aug 15, 2025 at 8:00 PM Show details Survey, sent via SMS Resi…" at bounding box center [833, 280] width 831 height 359
copy div "Residesk Automated Survey Aug 28, 2025 at 12:35 PM Hi Sina! I'm checking in on …"
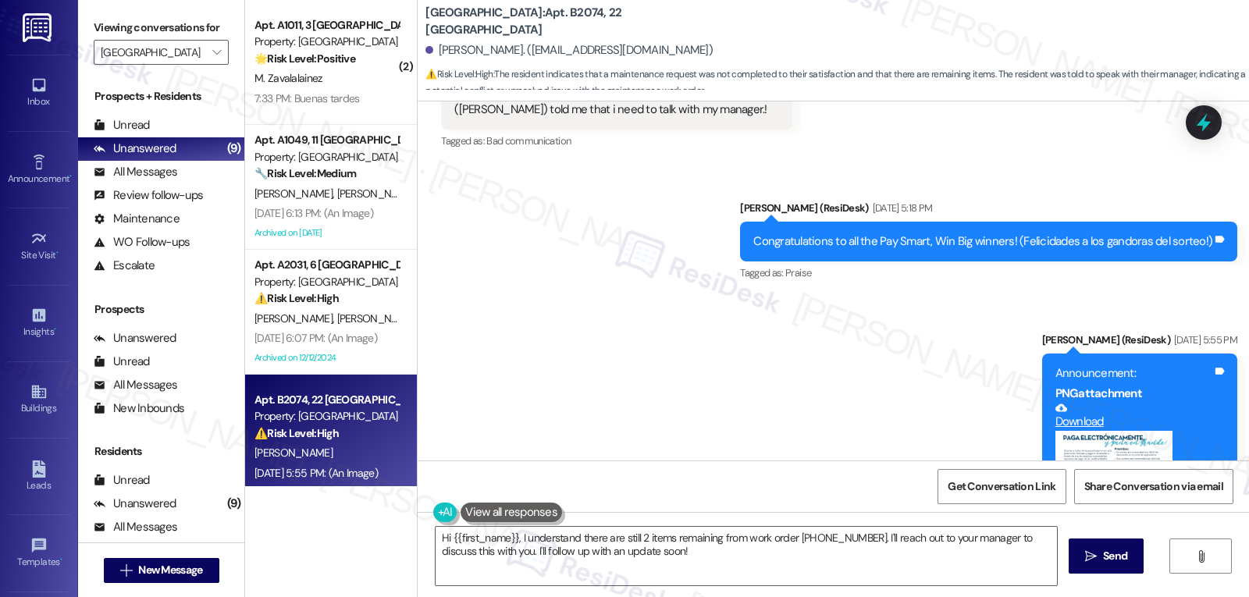
drag, startPoint x: 834, startPoint y: 541, endPoint x: 985, endPoint y: 632, distance: 176.8
click at [985, 596] on html "Inbox Go to Inbox Announcement • Send A Text Announcement Site Visit • Go to Si…" at bounding box center [624, 298] width 1249 height 597
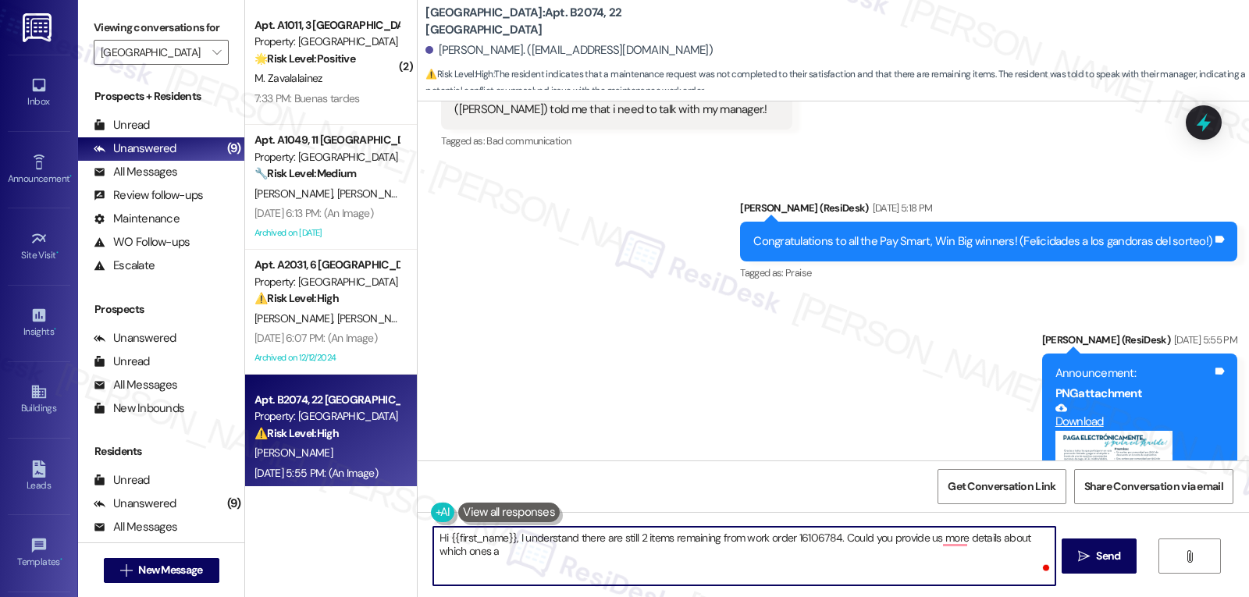
type textarea "Hi {{first_name}}, I understand there are still 2 items remaining from work ord…"
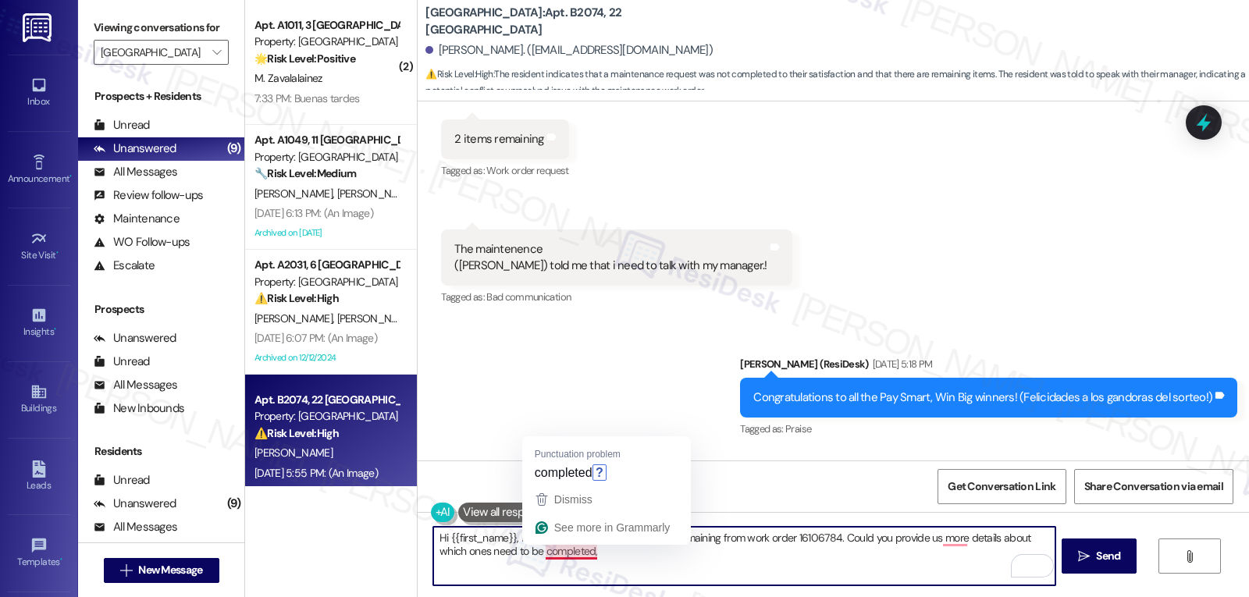
click at [624, 565] on textarea "Hi {{first_name}}, I understand there are still 2 items remaining from work ord…" at bounding box center [743, 556] width 621 height 59
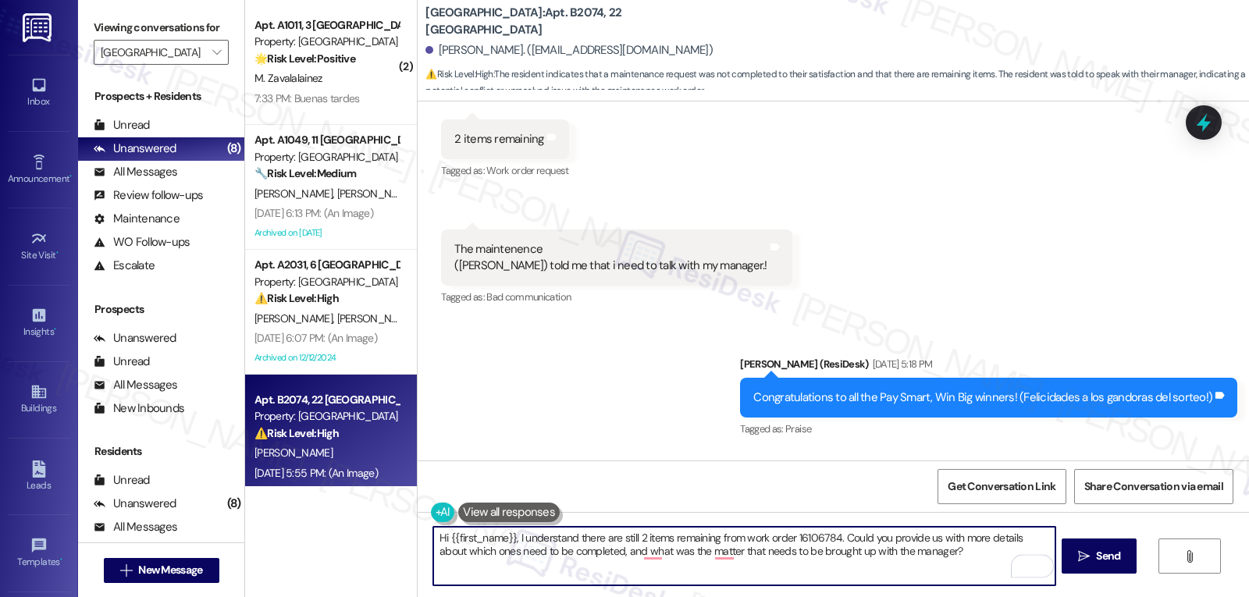
click at [947, 570] on textarea "Hi {{first_name}}, I understand there are still 2 items remaining from work ord…" at bounding box center [743, 556] width 621 height 59
click at [948, 555] on textarea "Hi {{first_name}}, I understand there are still 2 items remaining from work ord…" at bounding box center [743, 556] width 621 height 59
type textarea "Hi {{first_name}}, I understand there are still 2 items remaining from work ord…"
click at [1082, 552] on icon "" at bounding box center [1084, 556] width 12 height 12
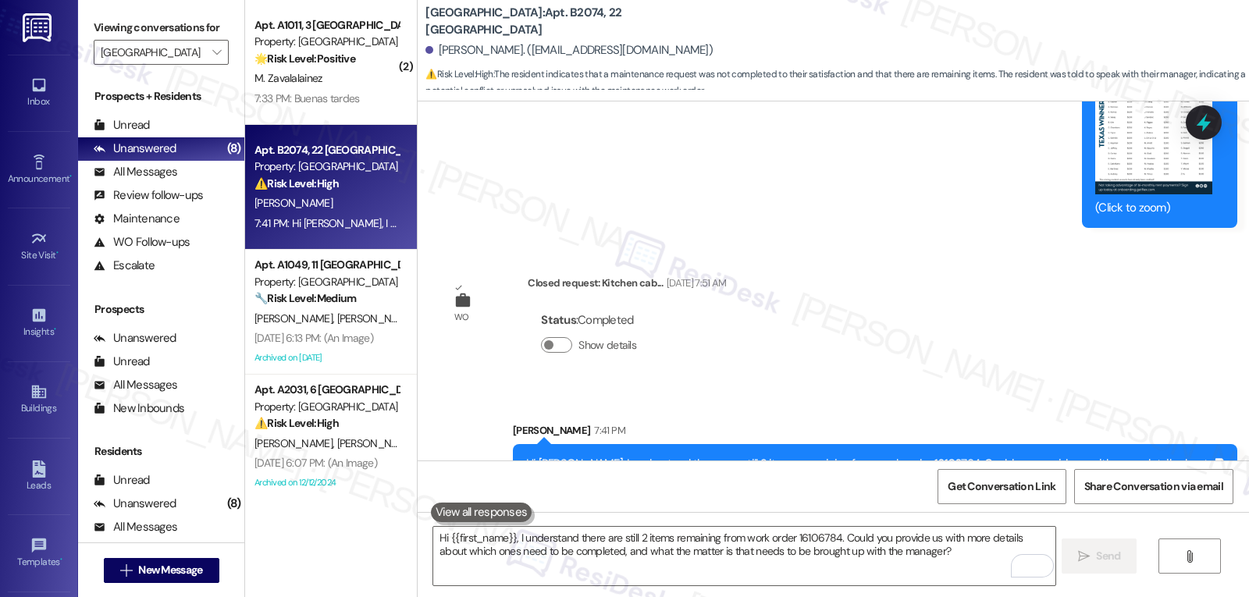
scroll to position [1833, 0]
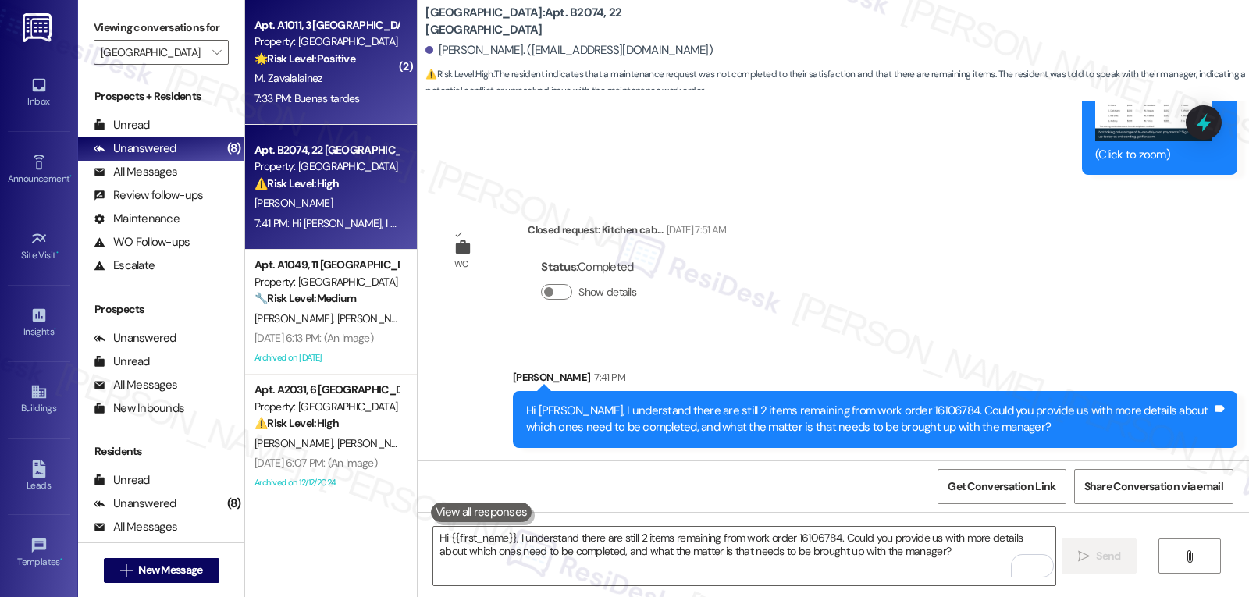
click at [337, 91] on div "7:33 PM: Buenas tardes 7:33 PM: Buenas tardes" at bounding box center [306, 98] width 105 height 14
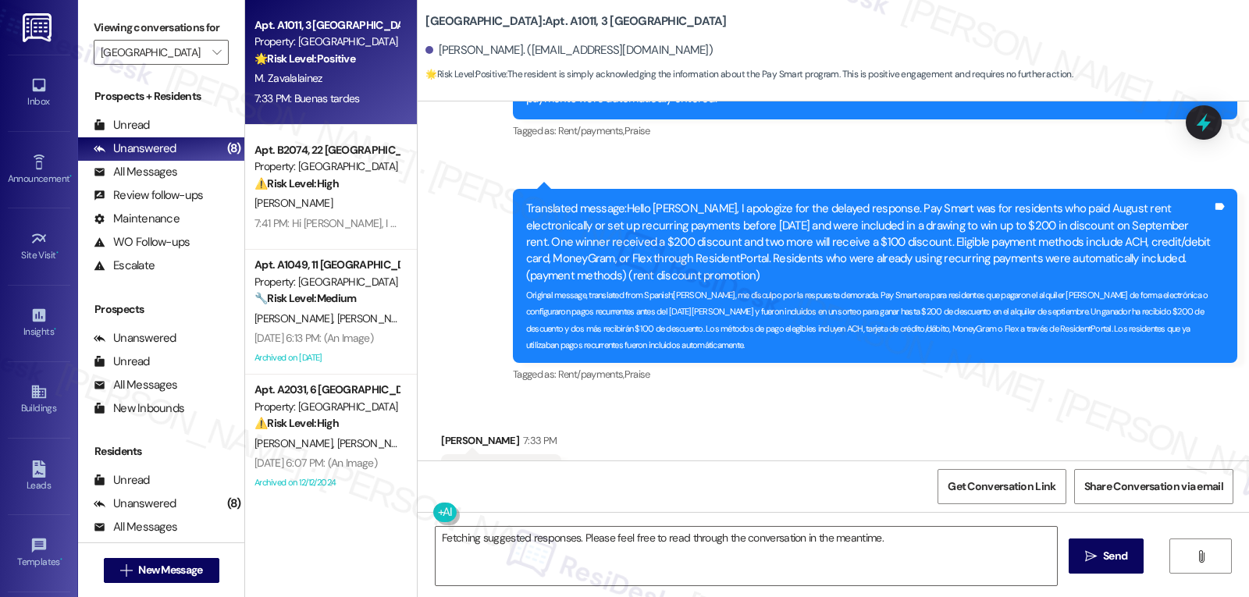
scroll to position [2484, 0]
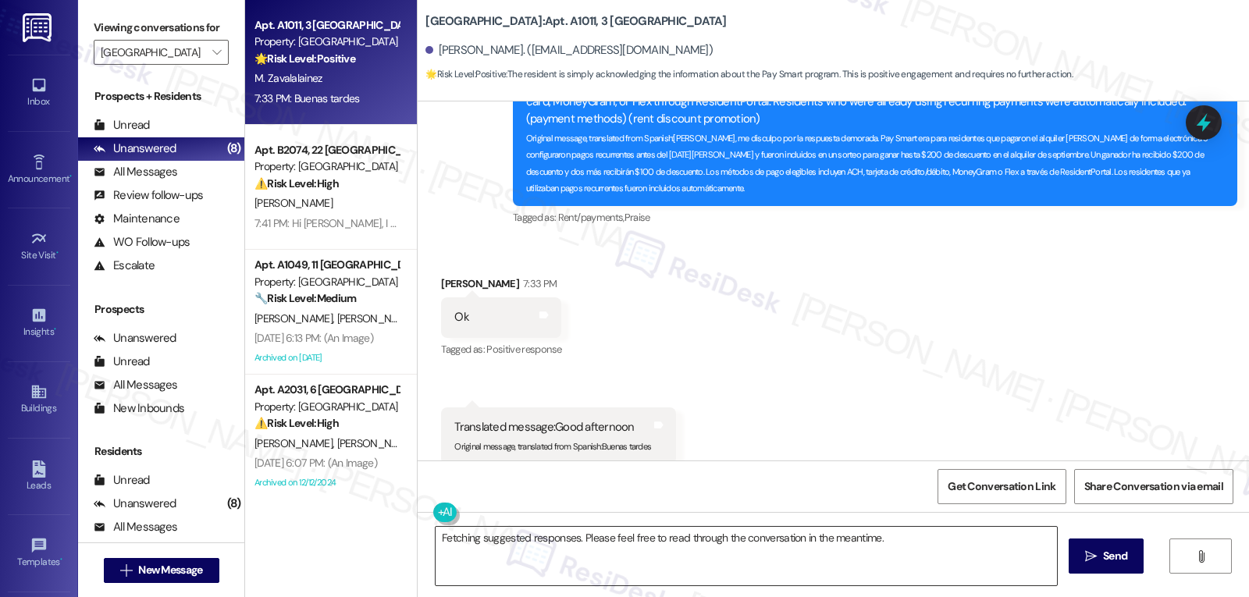
click at [606, 564] on textarea "Fetching suggested responses. Please feel free to read through the conversation…" at bounding box center [746, 556] width 621 height 59
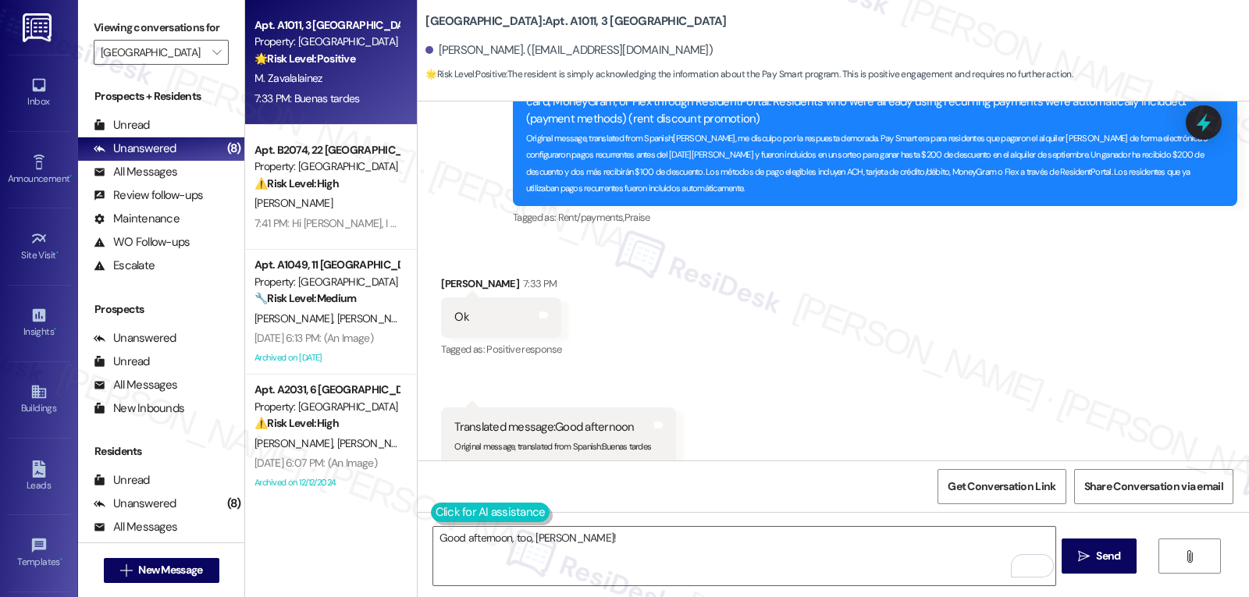
click at [431, 515] on button at bounding box center [490, 513] width 119 height 20
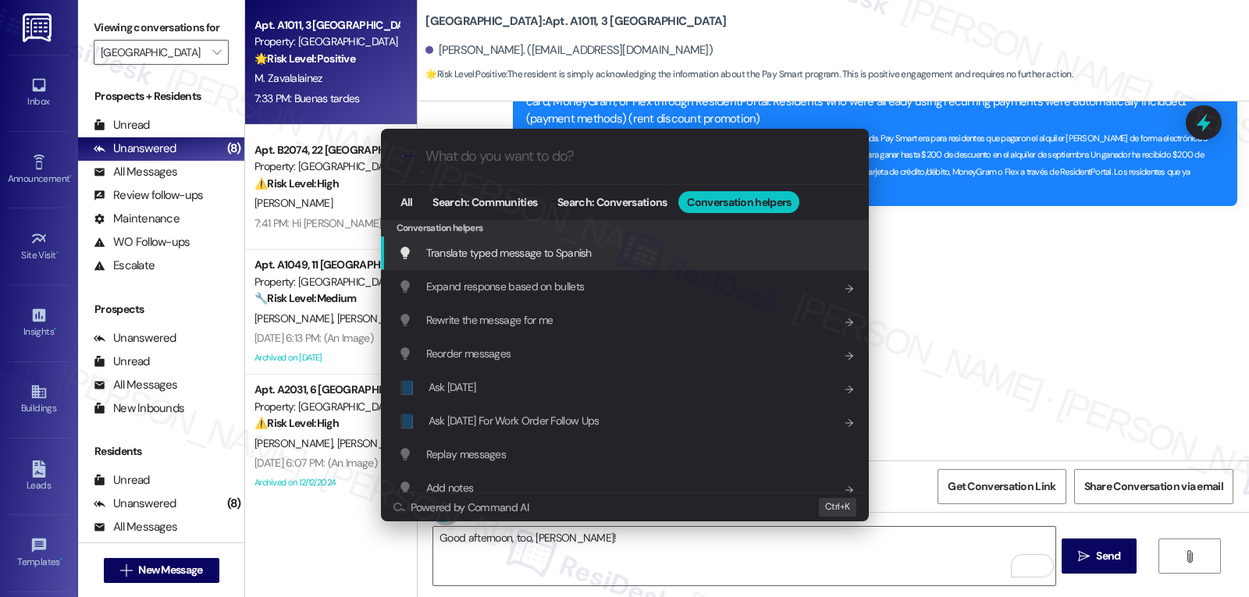
click at [578, 253] on span "Translate typed message to Spanish" at bounding box center [508, 253] width 165 height 14
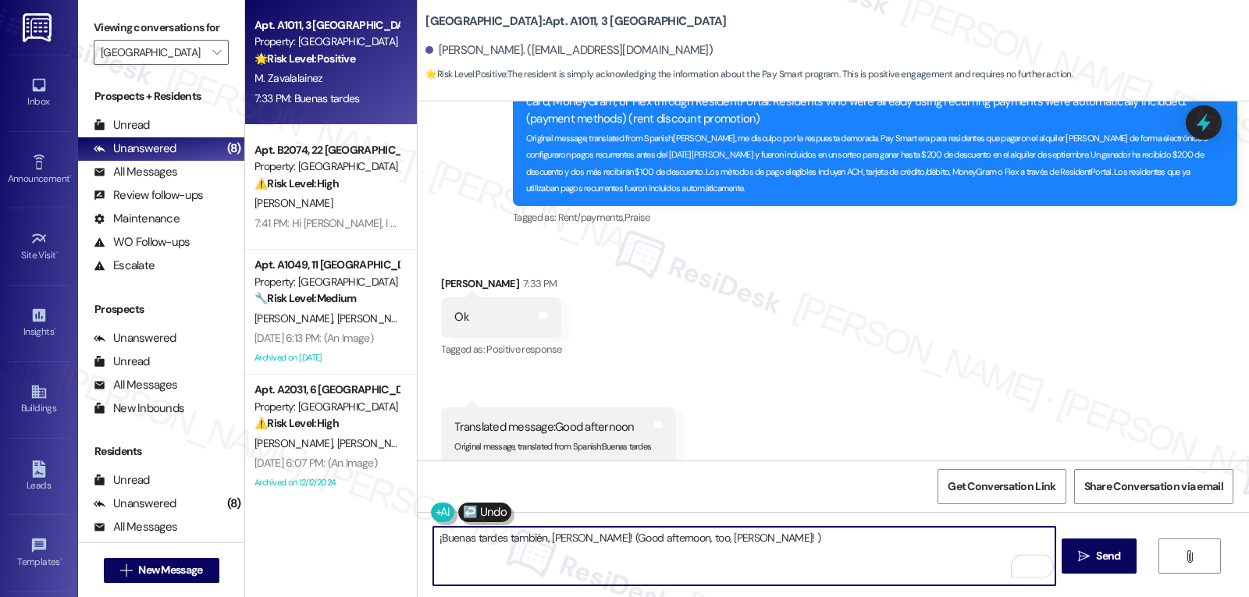
click at [573, 535] on textarea "¡Buenas tardes también, [PERSON_NAME]! (Good afternoon, too, [PERSON_NAME]! )" at bounding box center [743, 556] width 621 height 59
type textarea "¡Buenas tardes también, [PERSON_NAME]!"
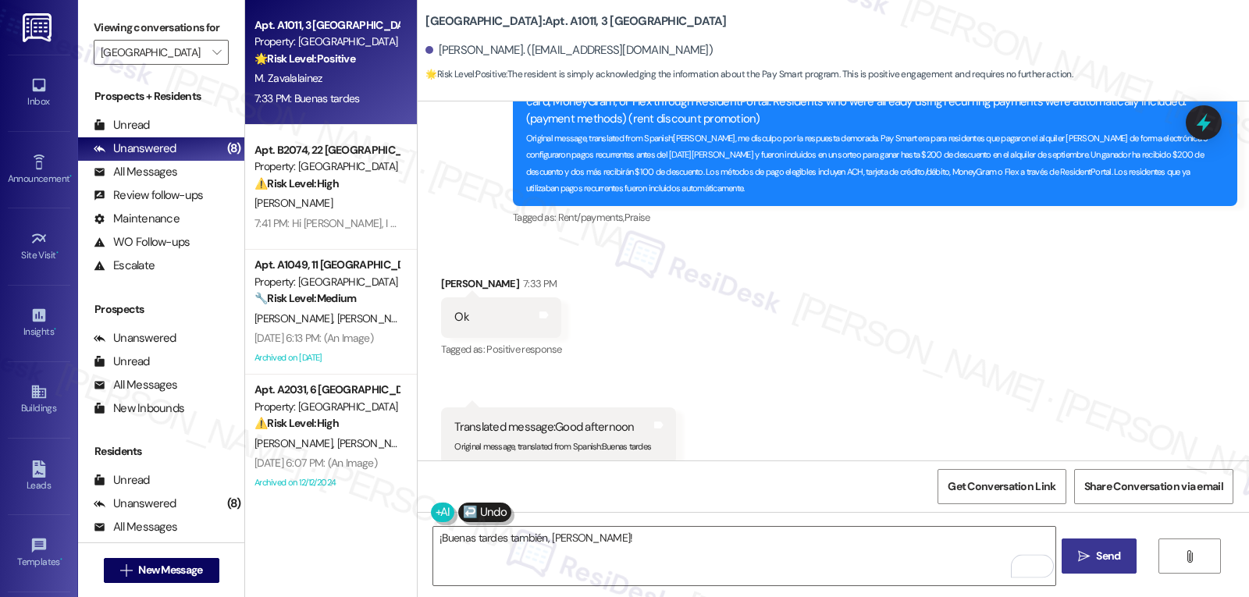
click at [1107, 564] on span "Send" at bounding box center [1108, 556] width 24 height 16
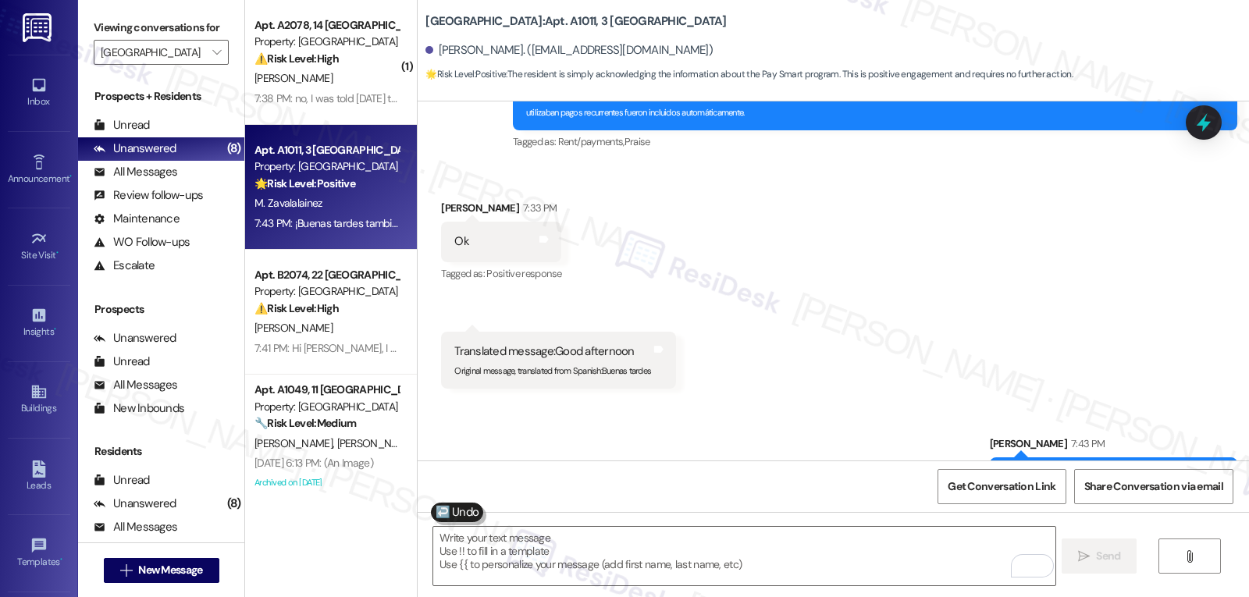
scroll to position [2593, 0]
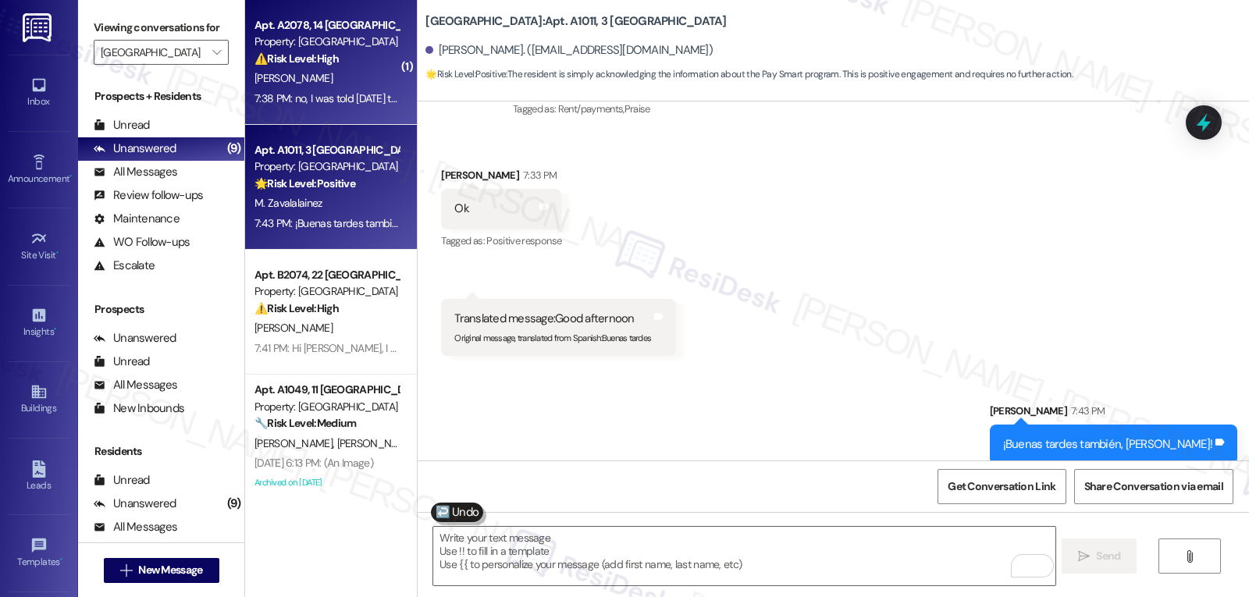
click at [268, 54] on strong "⚠️ Risk Level: High" at bounding box center [296, 59] width 84 height 14
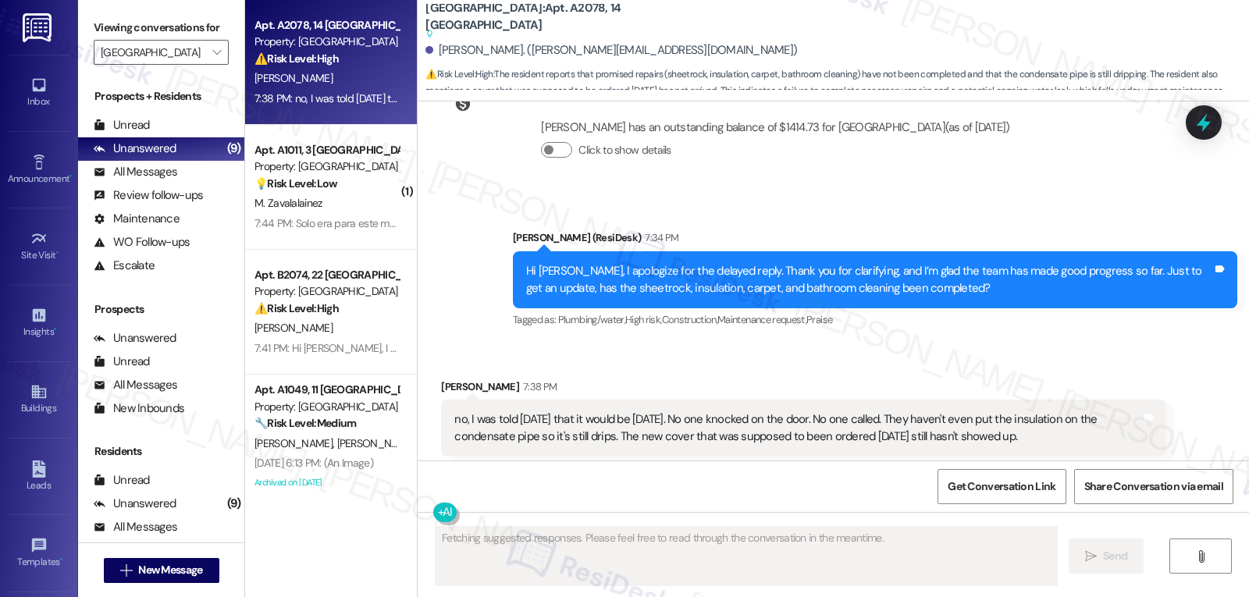
scroll to position [9279, 0]
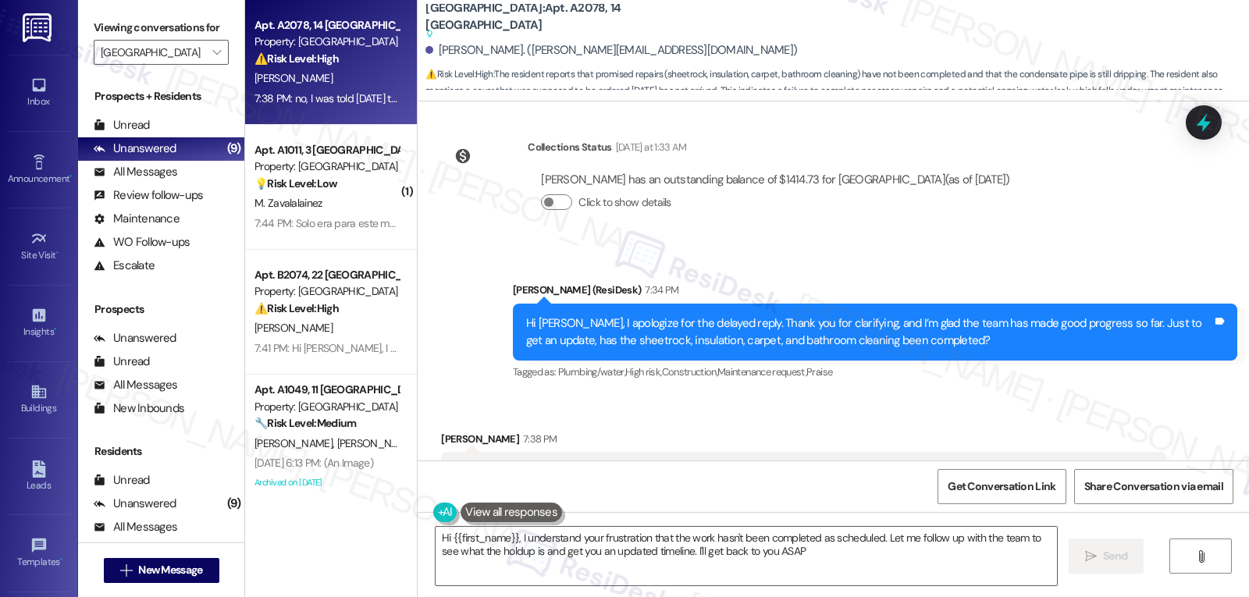
type textarea "Hi {{first_name}}, I understand your frustration that the work hasn't been comp…"
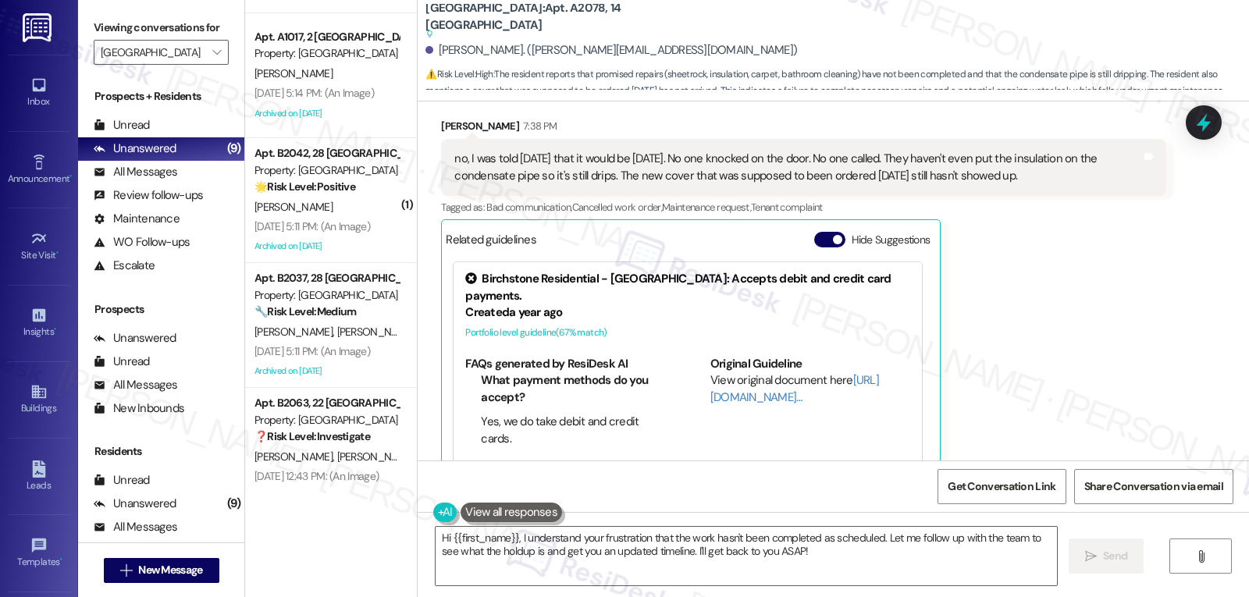
scroll to position [638, 0]
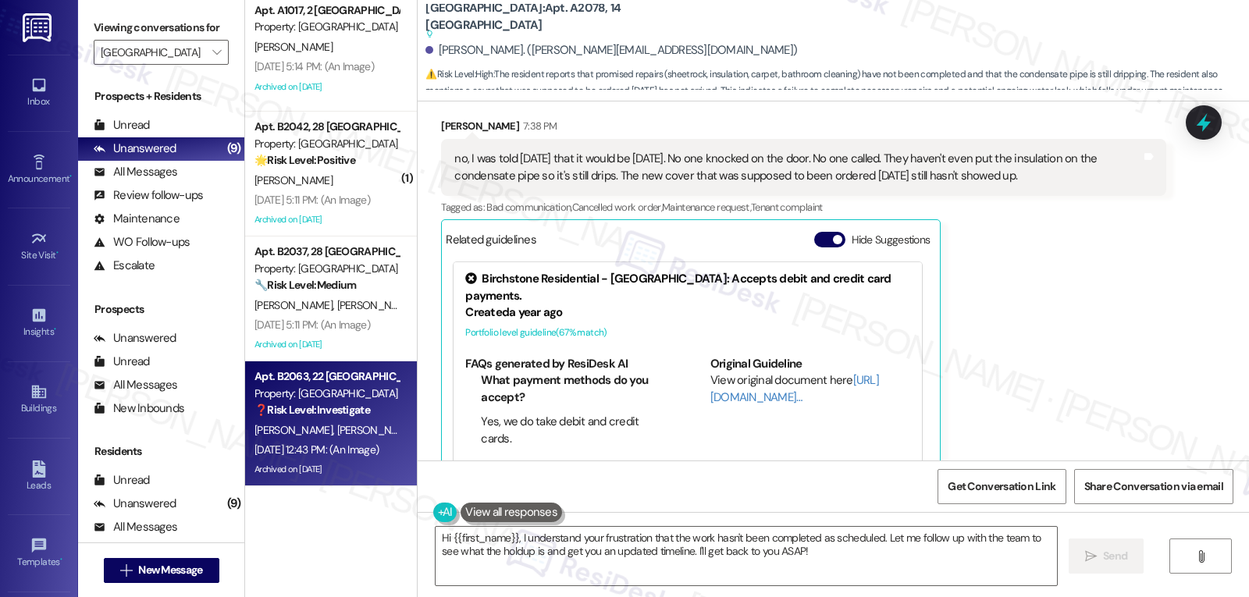
click at [343, 457] on div "[DATE] 12:43 PM: (An Image) [DATE] 12:43 PM: (An Image)" at bounding box center [327, 450] width 148 height 20
type textarea "Fetching suggested responses. Please feel free to read through the conversation…"
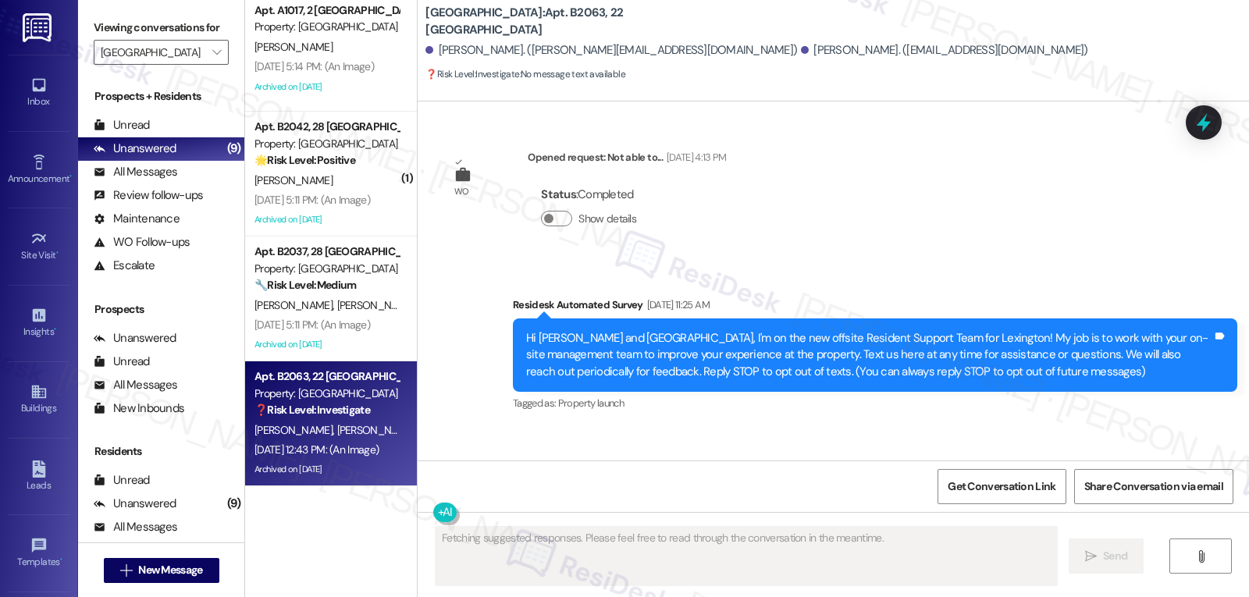
scroll to position [80280, 0]
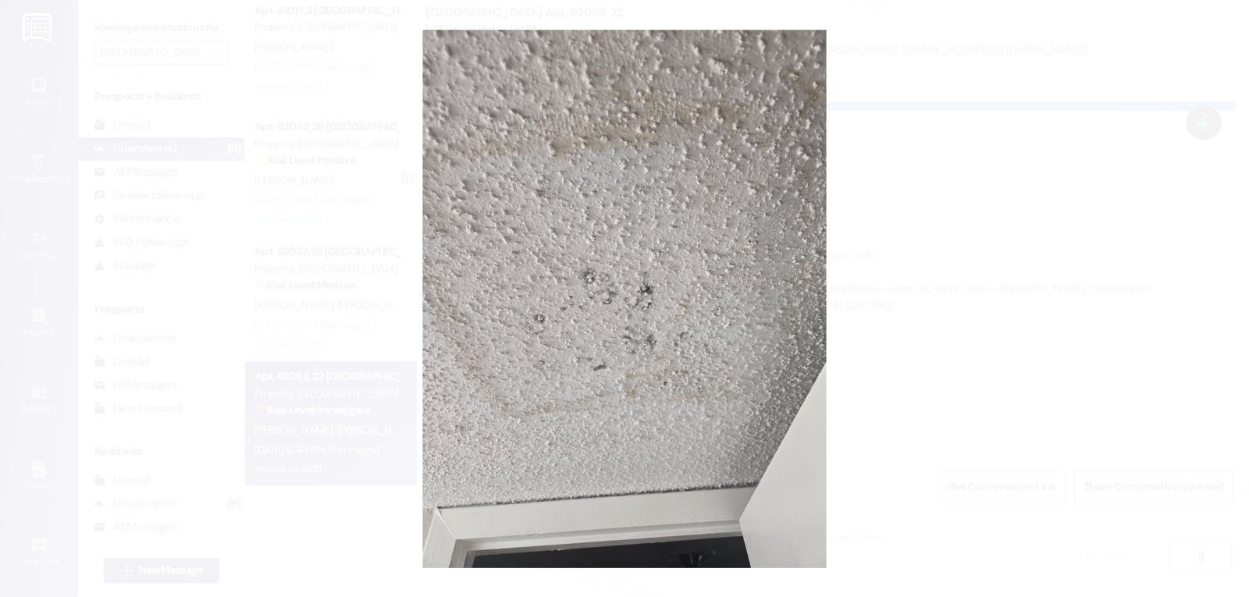
click at [997, 311] on button "Unzoom image" at bounding box center [624, 298] width 1249 height 597
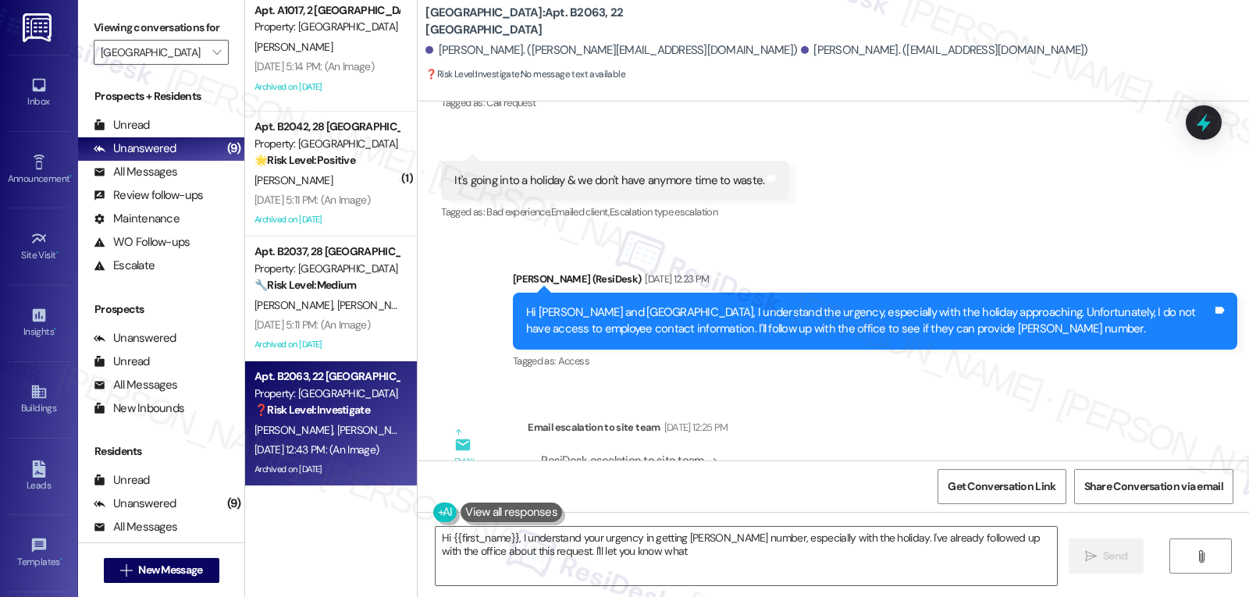
scroll to position [79885, 0]
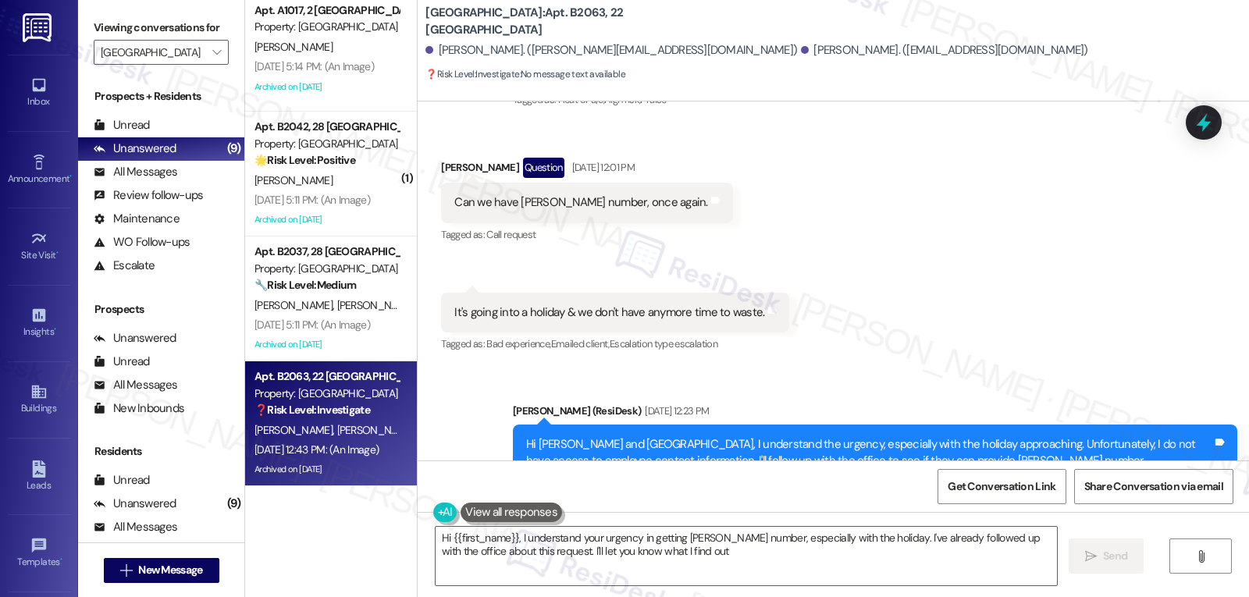
type textarea "Hi {{first_name}}, I understand your urgency in getting [PERSON_NAME] number, e…"
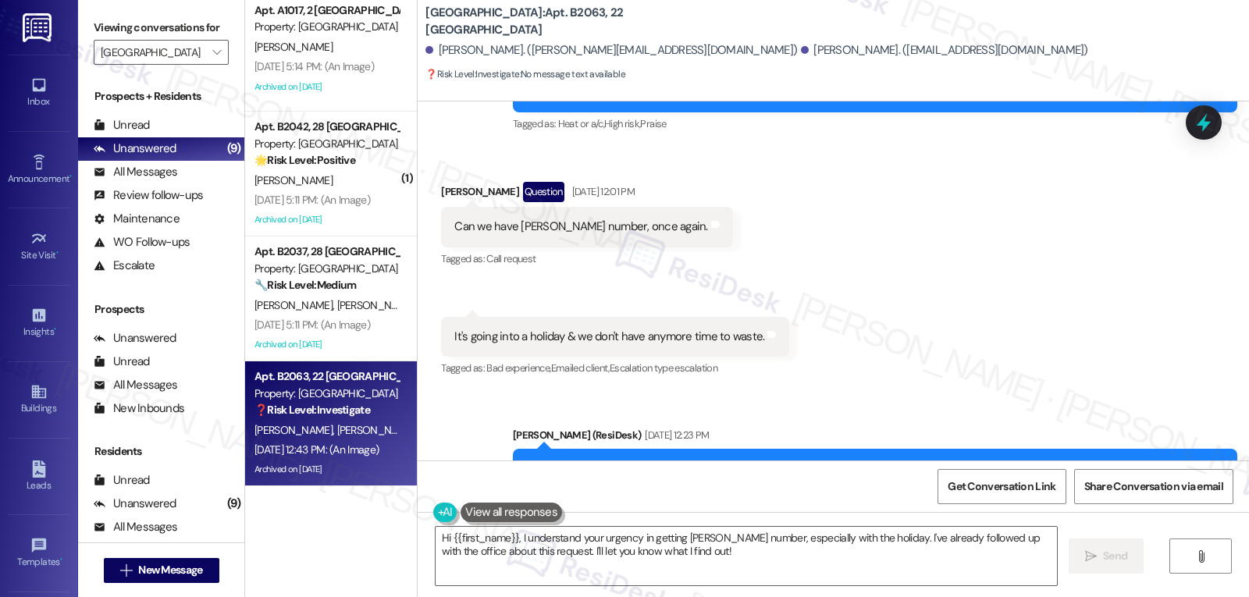
scroll to position [80353, 0]
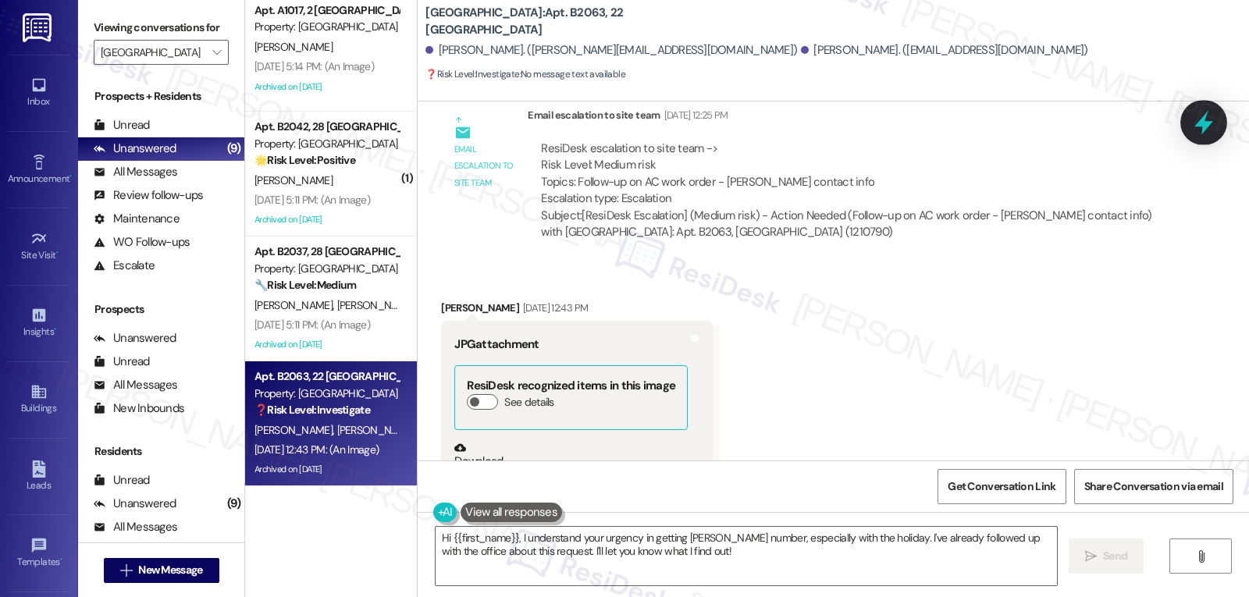
click at [1195, 128] on icon at bounding box center [1203, 122] width 27 height 27
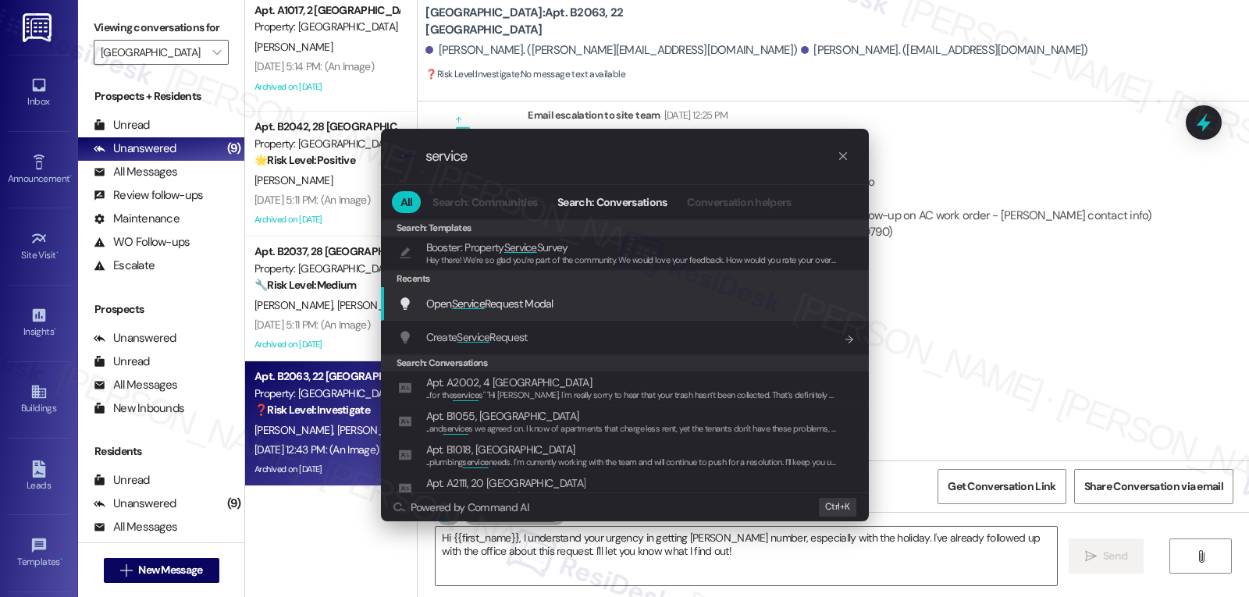
click at [560, 307] on div "Open Service Request Modal Add shortcut" at bounding box center [626, 303] width 457 height 17
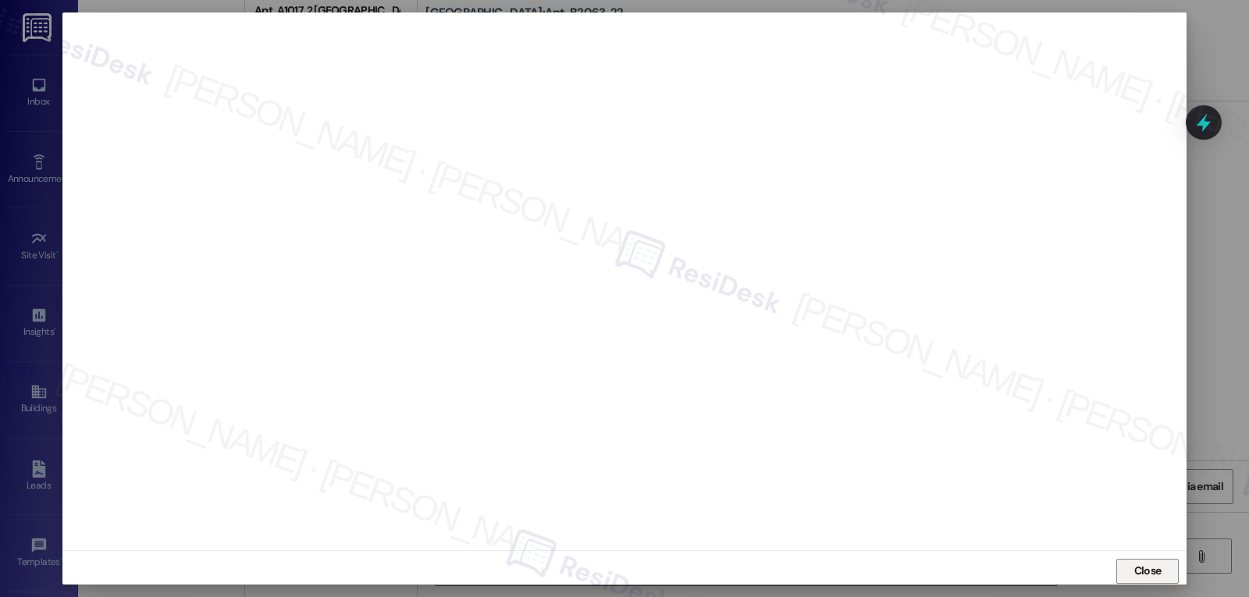
click at [1125, 569] on button "Close" at bounding box center [1147, 571] width 62 height 25
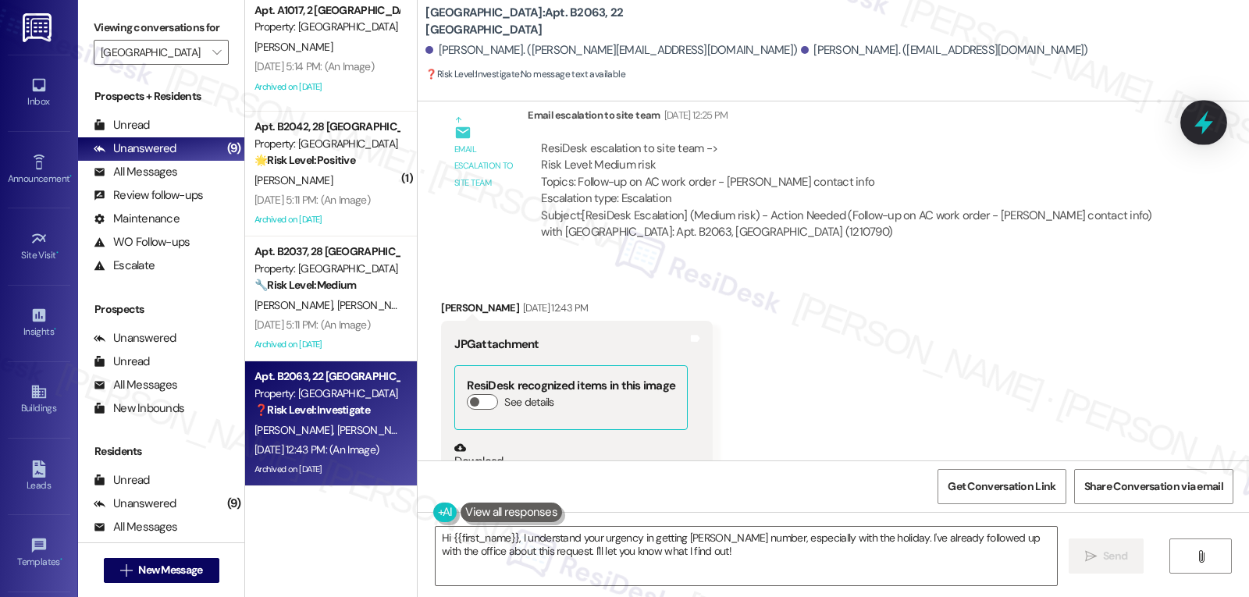
click at [1199, 122] on icon at bounding box center [1203, 123] width 19 height 24
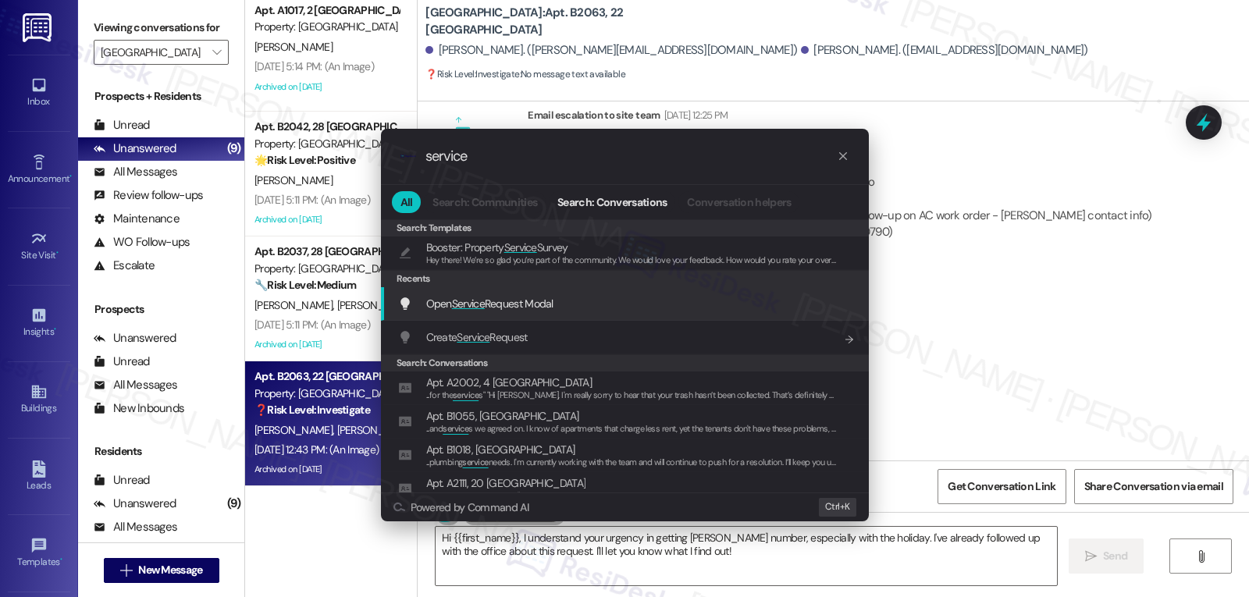
type input "service"
click at [461, 311] on span "Open Service Request Modal" at bounding box center [489, 303] width 127 height 17
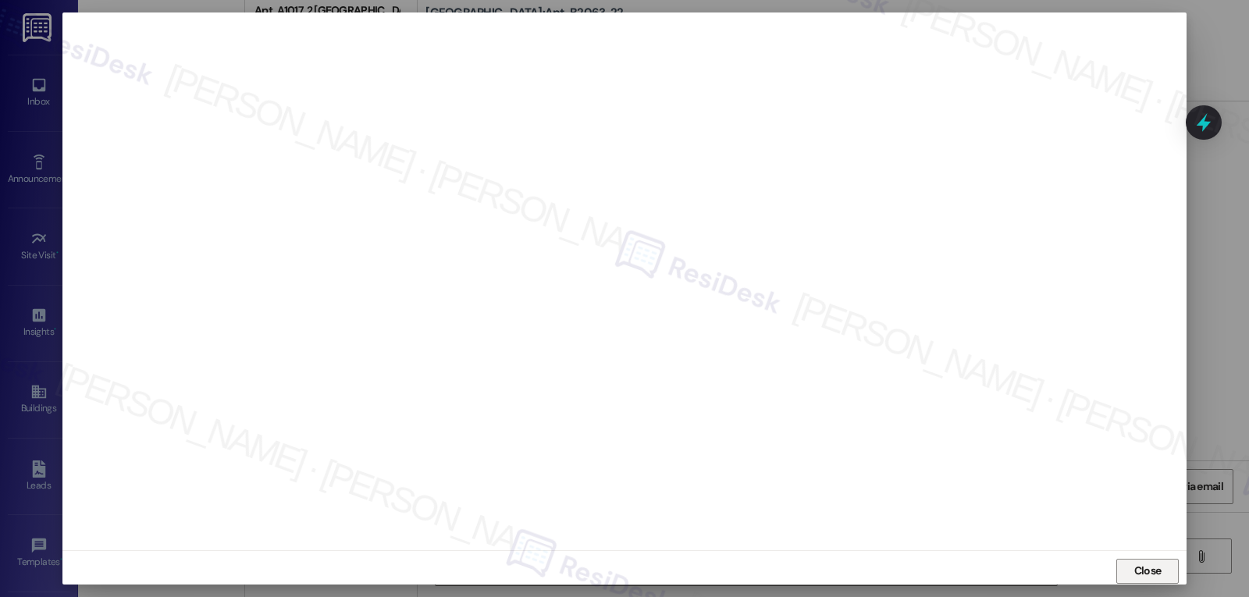
click at [1134, 567] on span "Close" at bounding box center [1147, 571] width 27 height 16
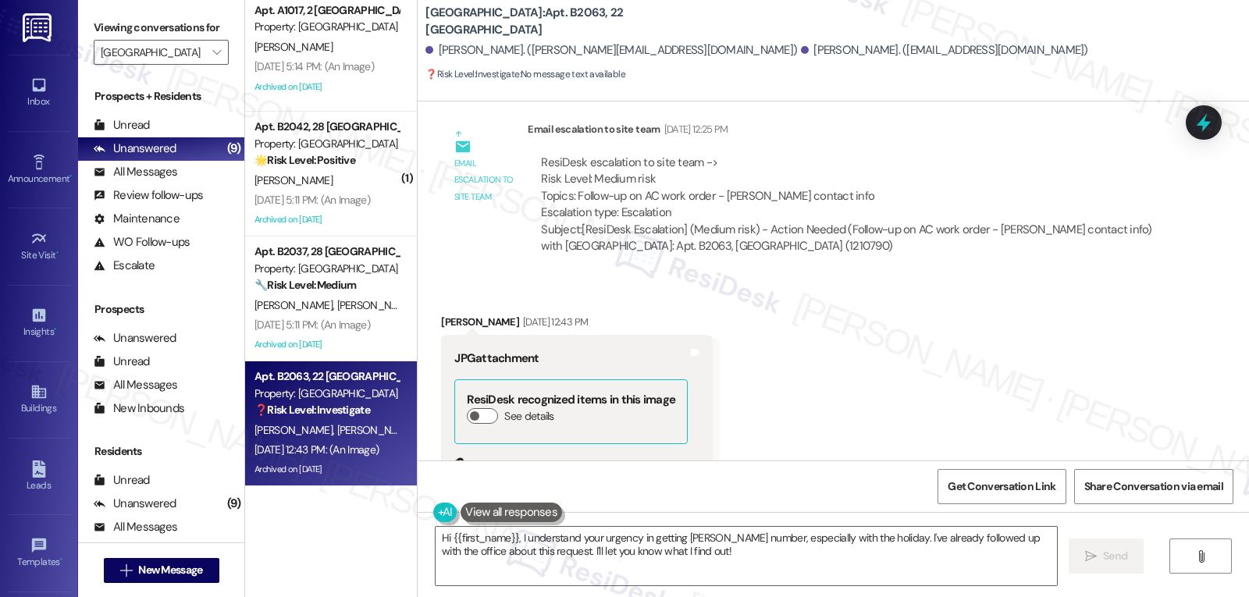
scroll to position [80420, 0]
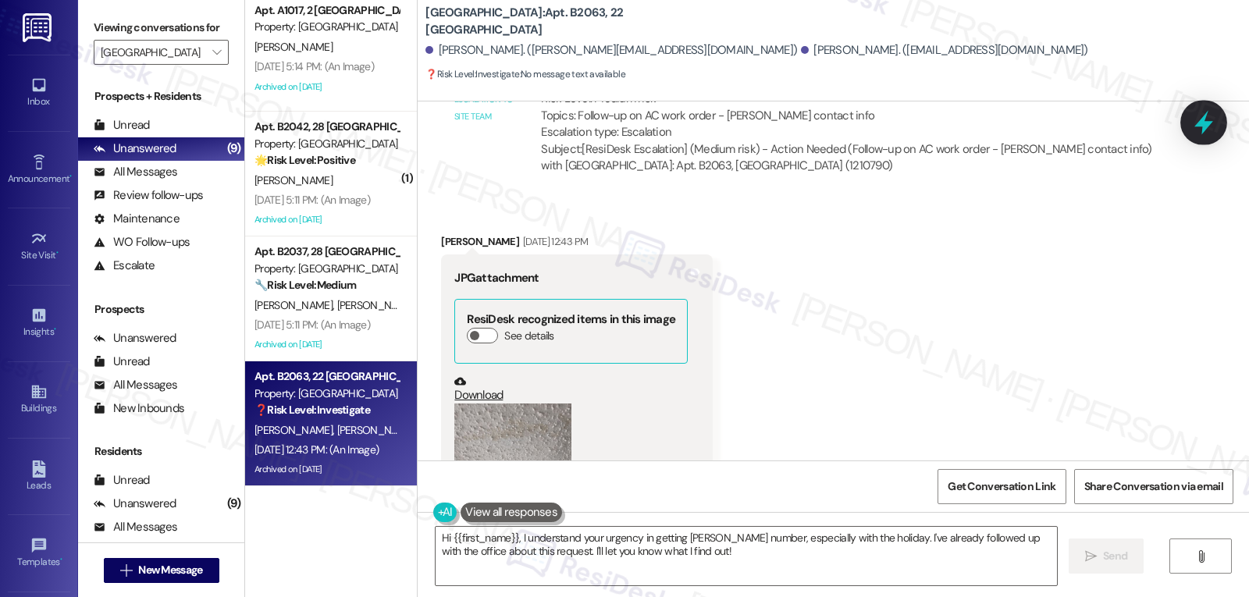
click at [1207, 126] on icon at bounding box center [1203, 123] width 19 height 24
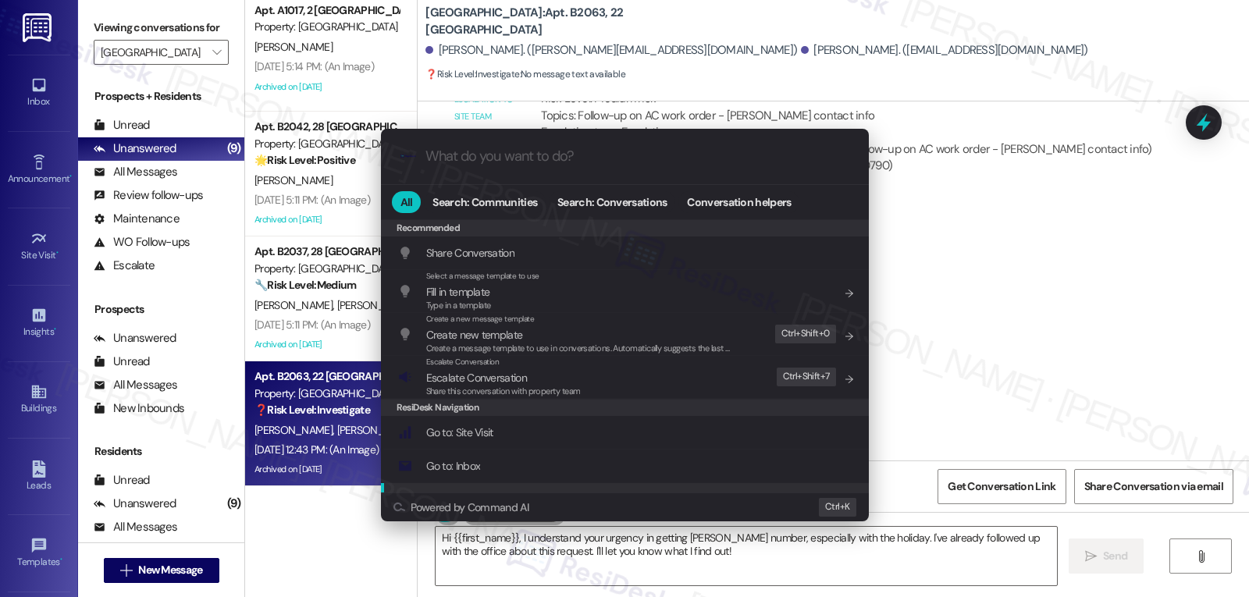
click at [710, 537] on div ".cls-1{fill:#0a055f;}.cls-2{fill:#0cc4c4;} resideskLogoBlueOrange All Search: C…" at bounding box center [624, 325] width 527 height 424
click at [694, 557] on div ".cls-1{fill:#0a055f;}.cls-2{fill:#0cc4c4;} resideskLogoBlueOrange All Search: C…" at bounding box center [624, 298] width 1249 height 597
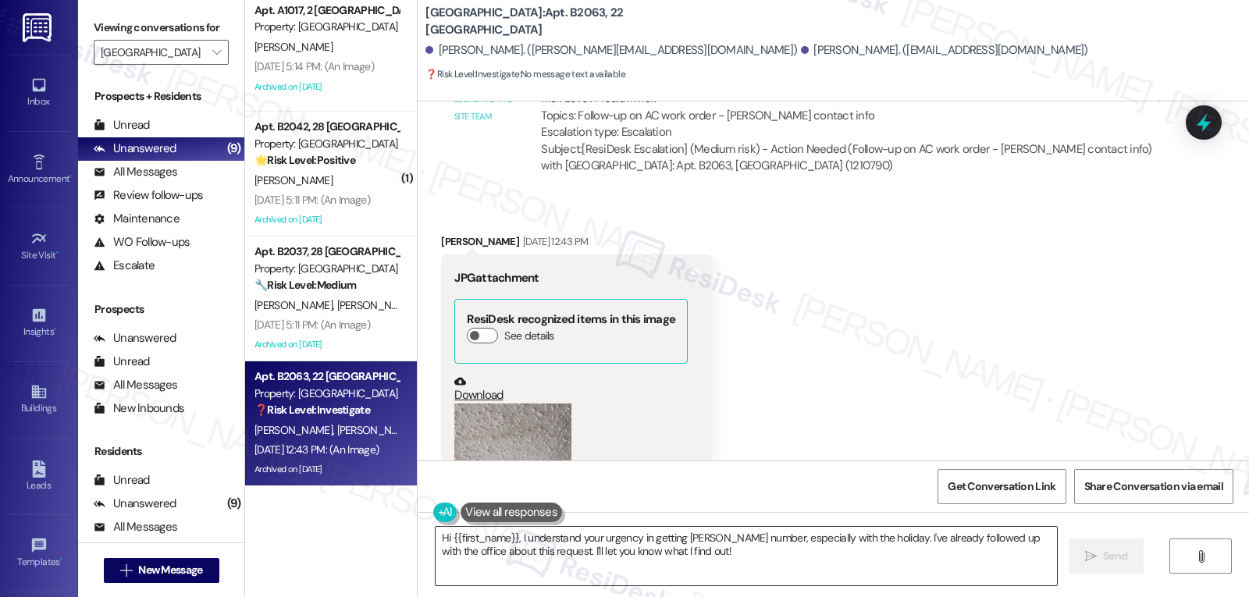
click at [697, 566] on textarea "Hi {{first_name}}, I understand your urgency in getting Pete's number, especial…" at bounding box center [746, 556] width 621 height 59
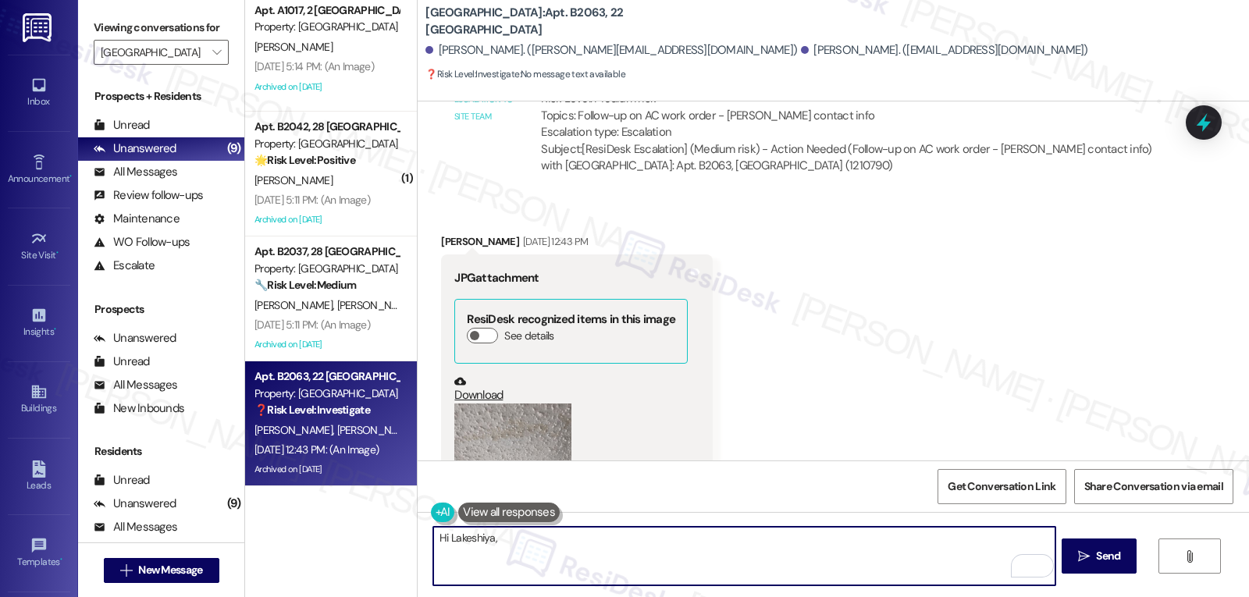
scroll to position [513, 0]
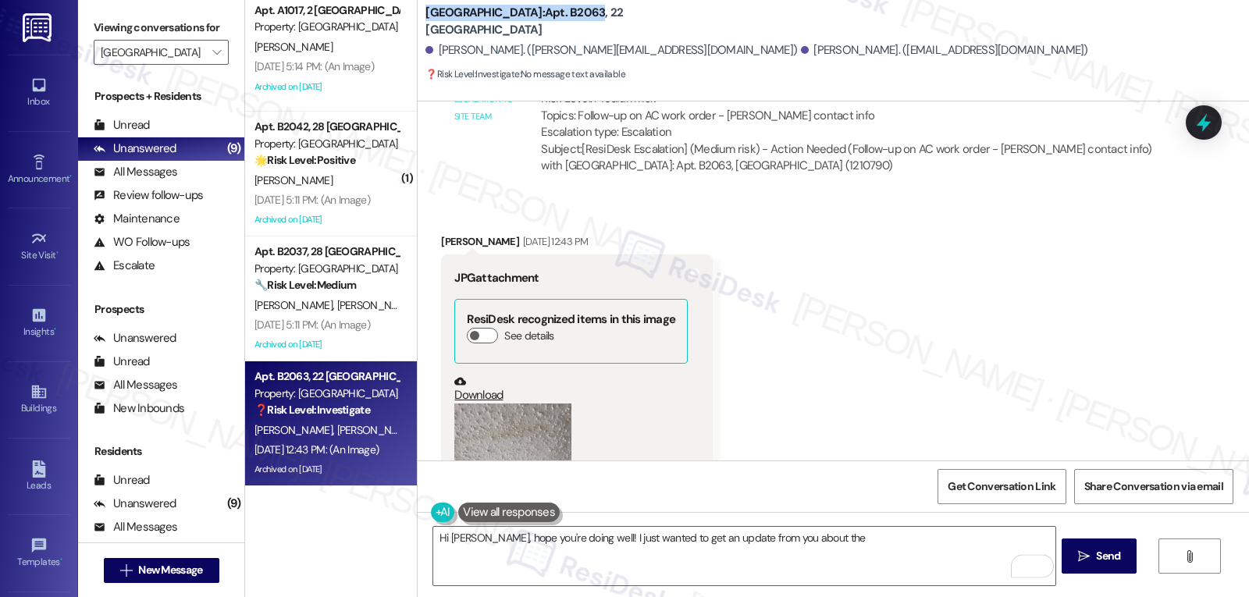
drag, startPoint x: 414, startPoint y: 20, endPoint x: 528, endPoint y: 26, distance: 114.1
click at [528, 26] on b "Lexington: Apt. B2063, 22 Lexington" at bounding box center [581, 22] width 312 height 34
copy b "Lexington: Apt. B2063"
click at [866, 548] on textarea "Hi Lakeshiya, hope you're doing well! I just wanted to get an update from you a…" at bounding box center [743, 556] width 621 height 59
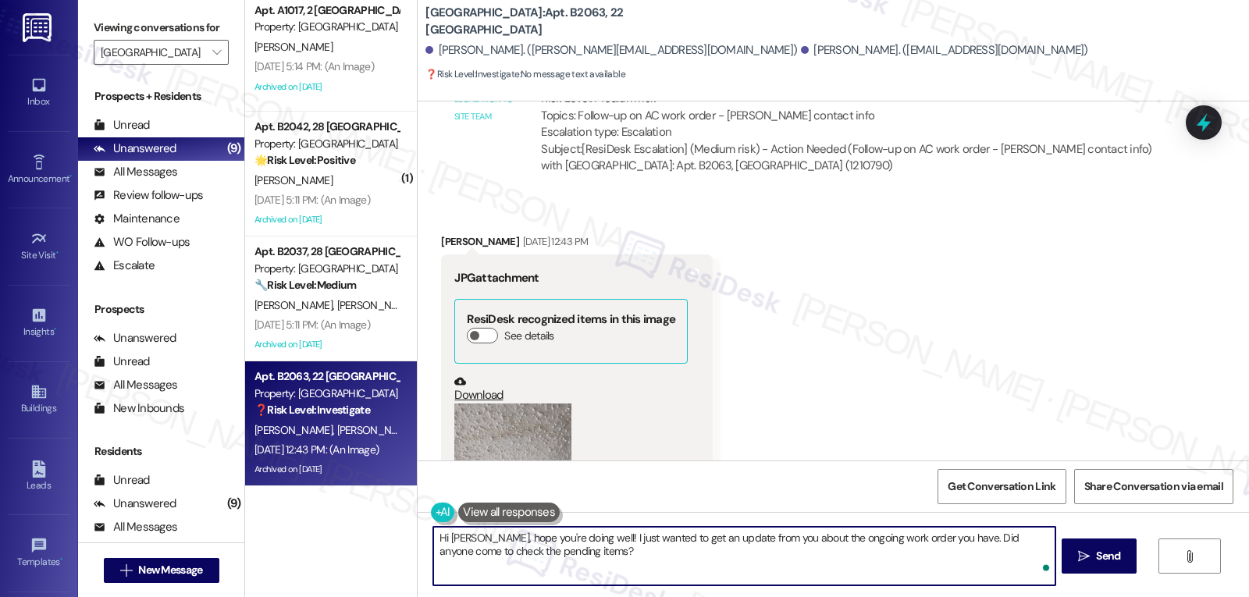
type textarea "Hi Lakeshiya, hope you're doing well! I just wanted to get an update from you a…"
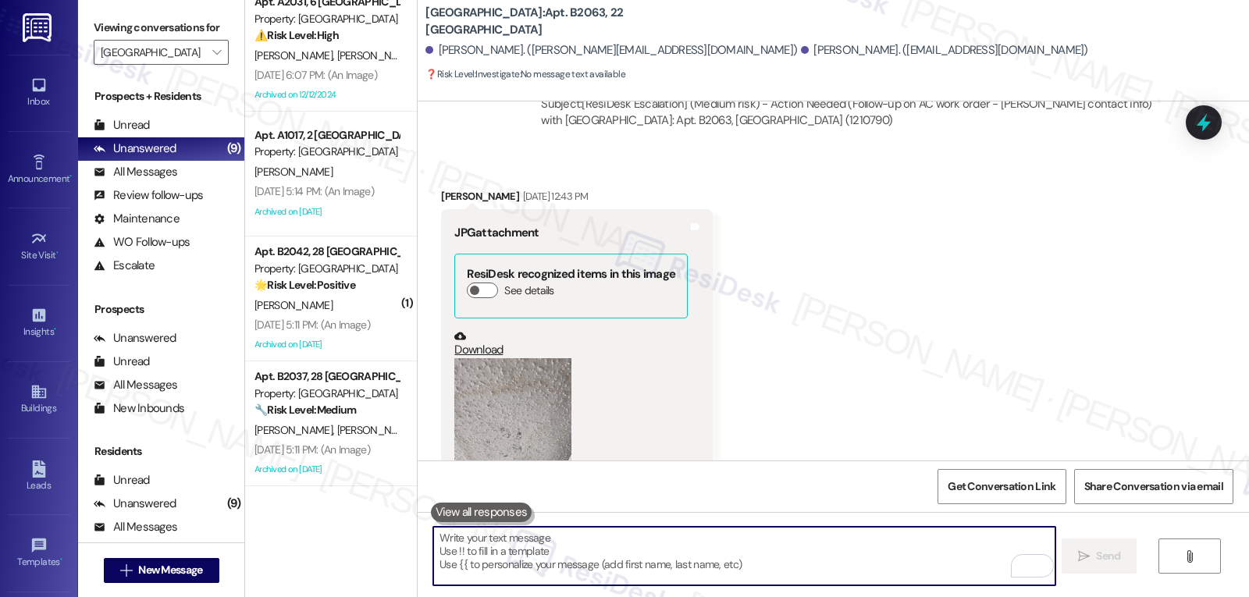
scroll to position [80545, 0]
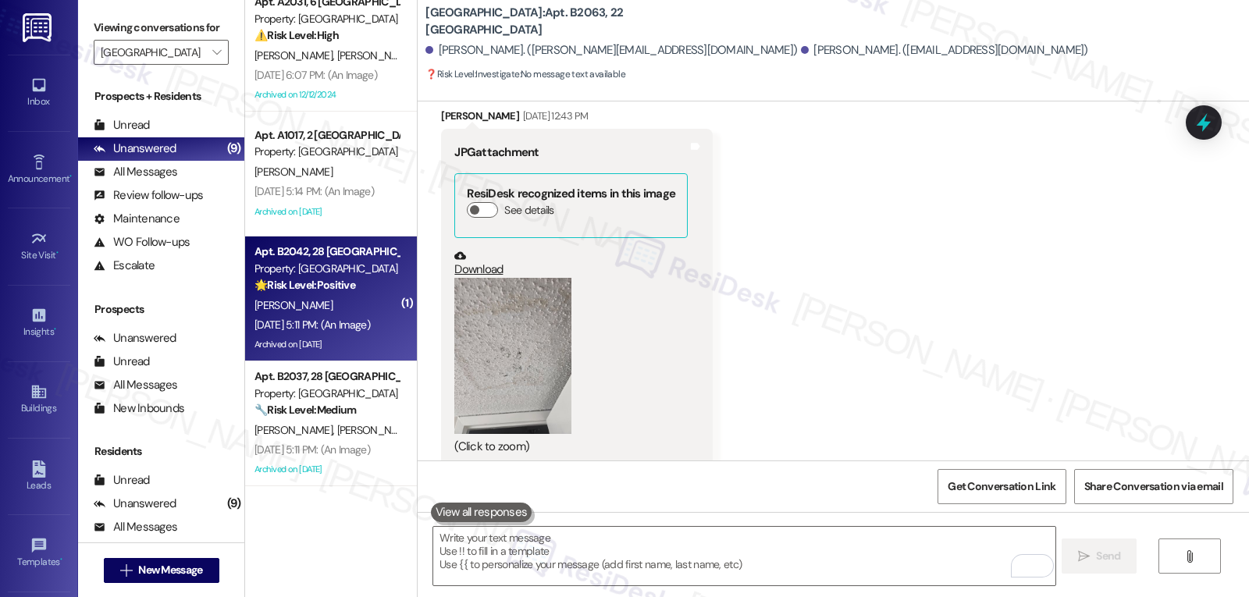
click at [320, 318] on div "Aug 28, 2025 at 5:11 PM: (An Image) Aug 28, 2025 at 5:11 PM: (An Image)" at bounding box center [312, 325] width 116 height 14
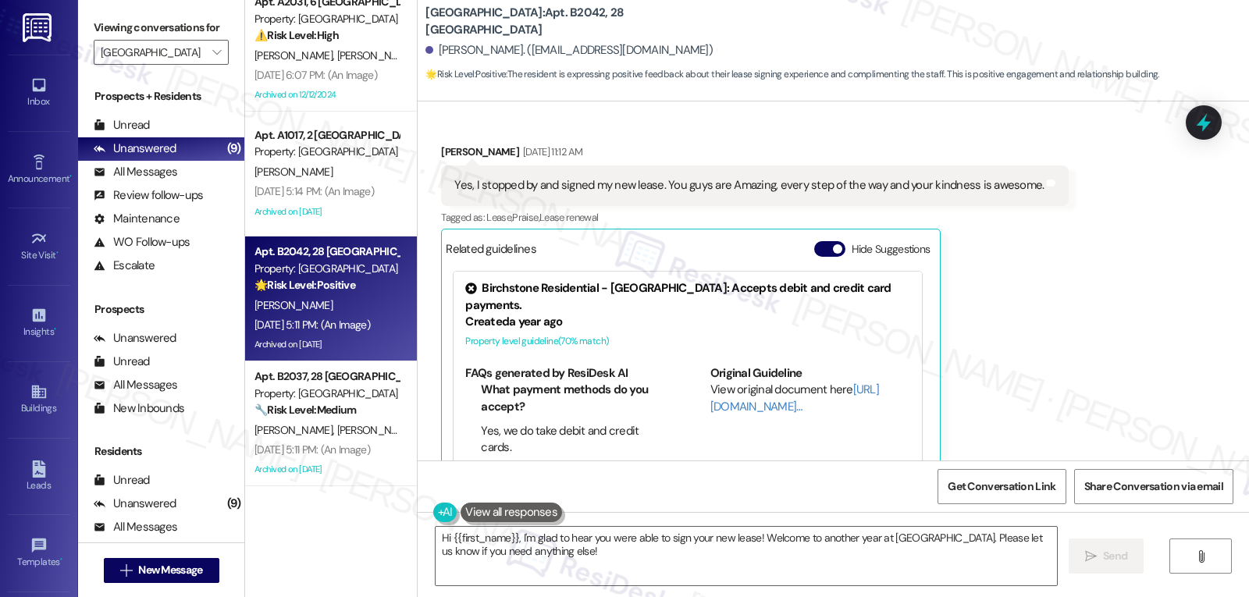
scroll to position [15460, 0]
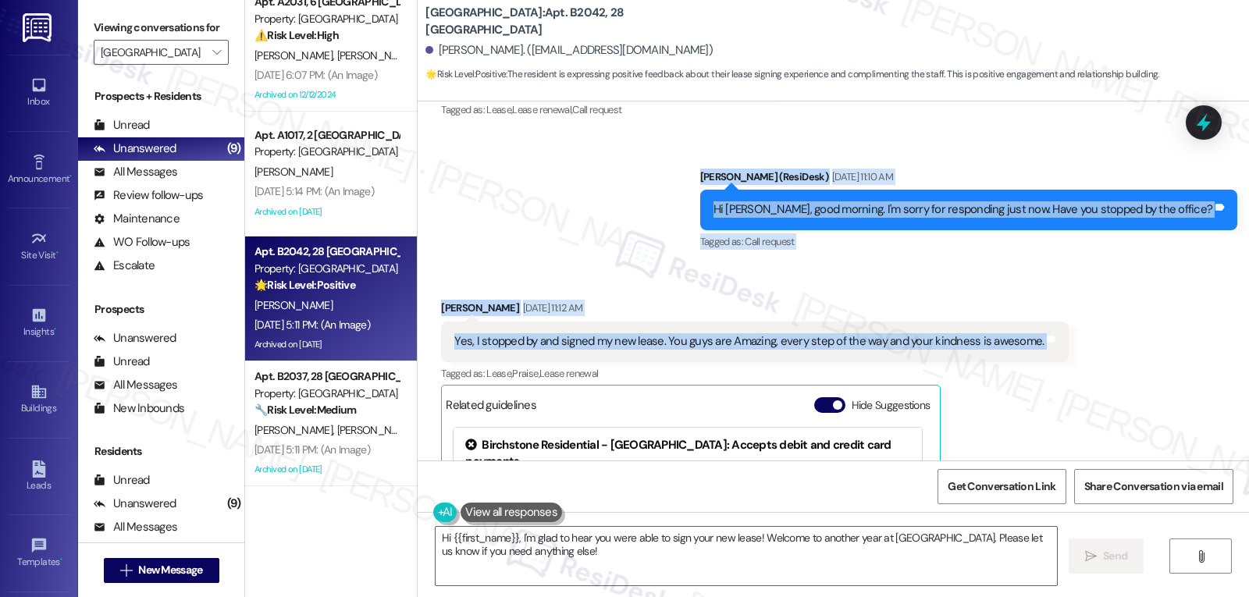
drag, startPoint x: 745, startPoint y: 155, endPoint x: 1060, endPoint y: 325, distance: 358.3
click at [1060, 325] on div "Lease started Dec 20, 2024 at 7:00 PM Survey, sent via SMS Residesk Automated S…" at bounding box center [833, 280] width 831 height 359
copy div "Sarah (ResiDesk) Aug 28, 2025 at 11:10 AM Hi Dedra, good morning. I'm sorry for…"
click at [535, 571] on textarea "Hi {{first_name}}, I'm glad to hear you were able to sign your new lease! Welco…" at bounding box center [746, 556] width 621 height 59
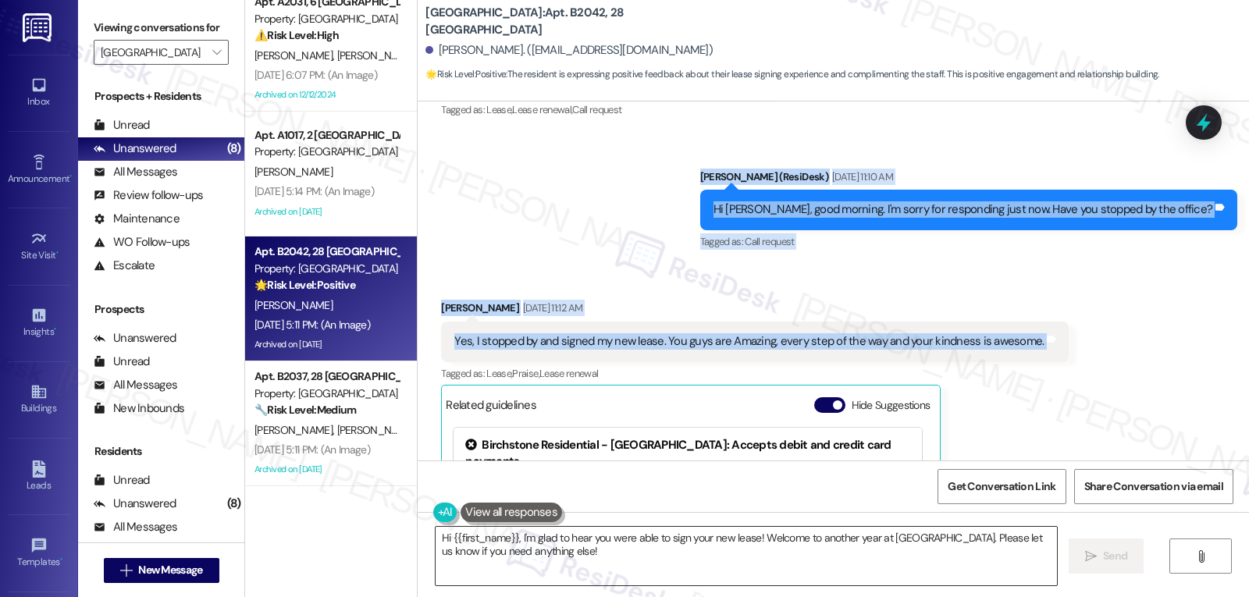
paste textarea "Dedra, thank you so much for your kind words! We’re so happy to hear you’ve had…"
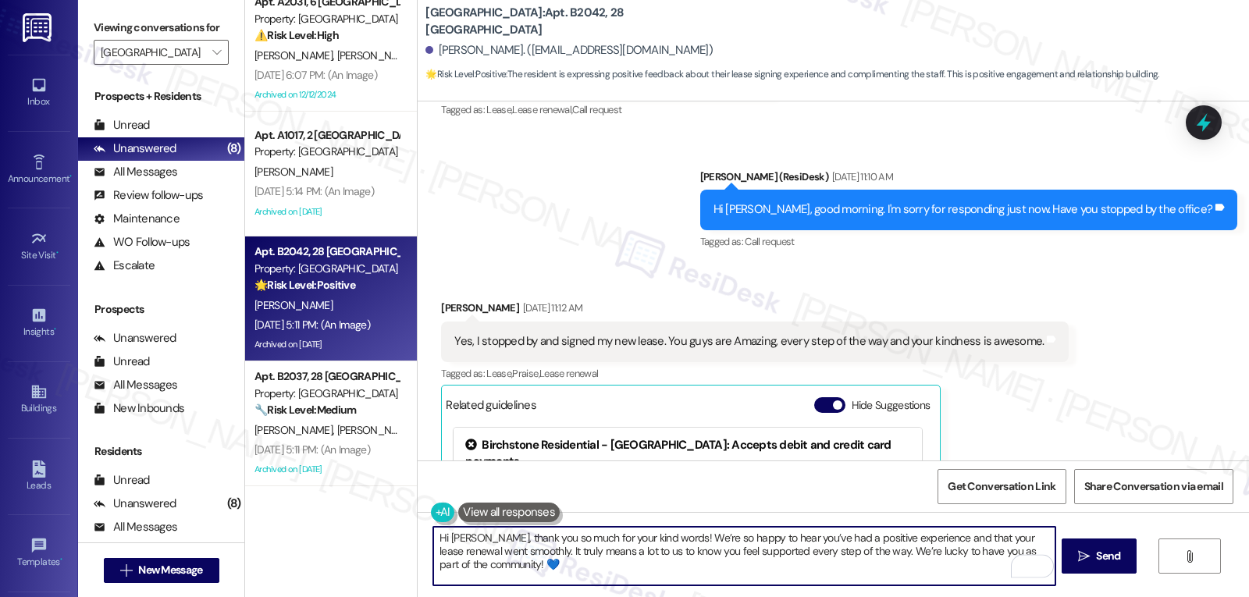
type textarea "Hi Dedra, thank you so much for your kind words! We’re so happy to hear you’ve …"
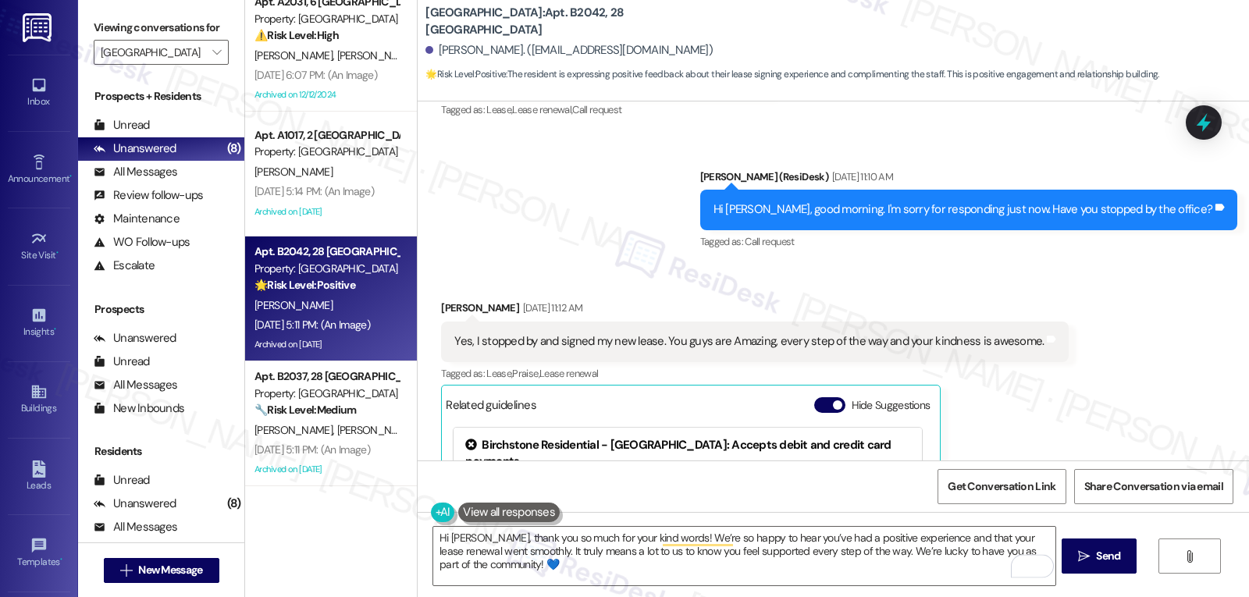
click at [1054, 555] on div "Hi Dedra, thank you so much for your kind words! We’re so happy to hear you’ve …" at bounding box center [833, 570] width 831 height 117
click at [1081, 558] on icon "" at bounding box center [1084, 556] width 12 height 12
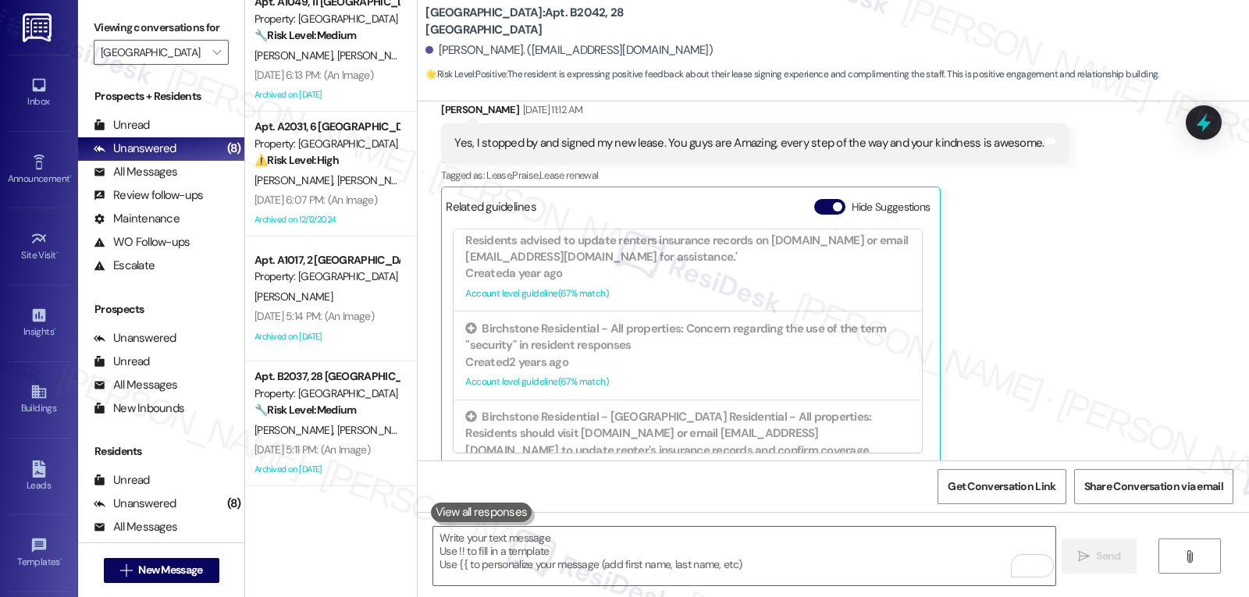
scroll to position [781, 0]
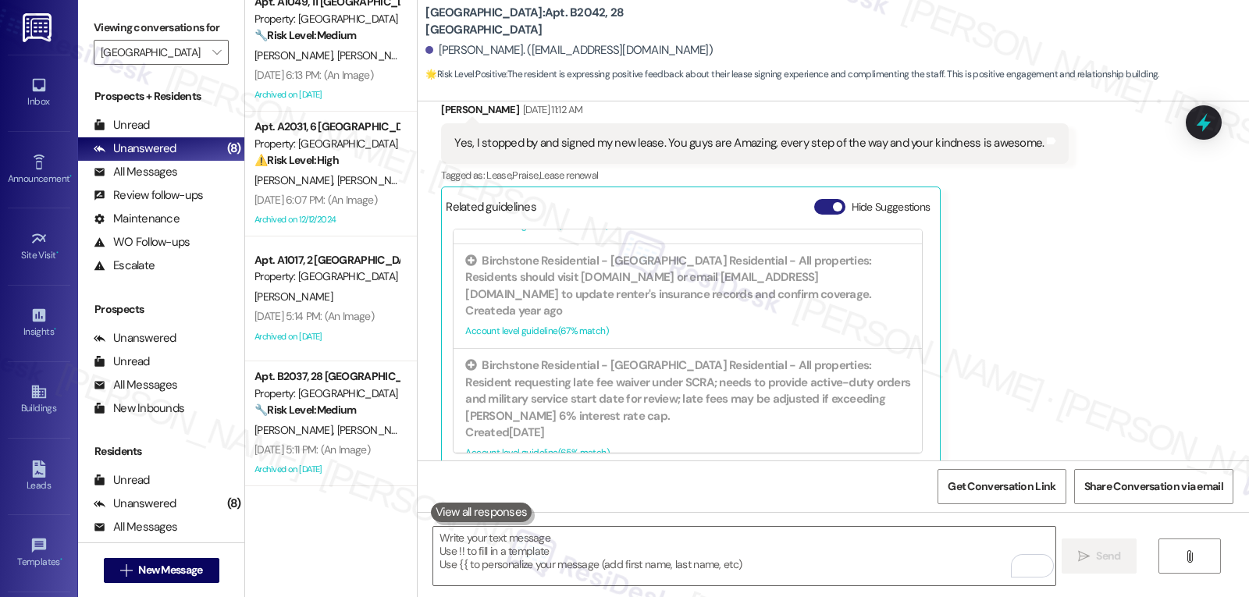
click at [828, 199] on button "Hide Suggestions" at bounding box center [829, 207] width 31 height 16
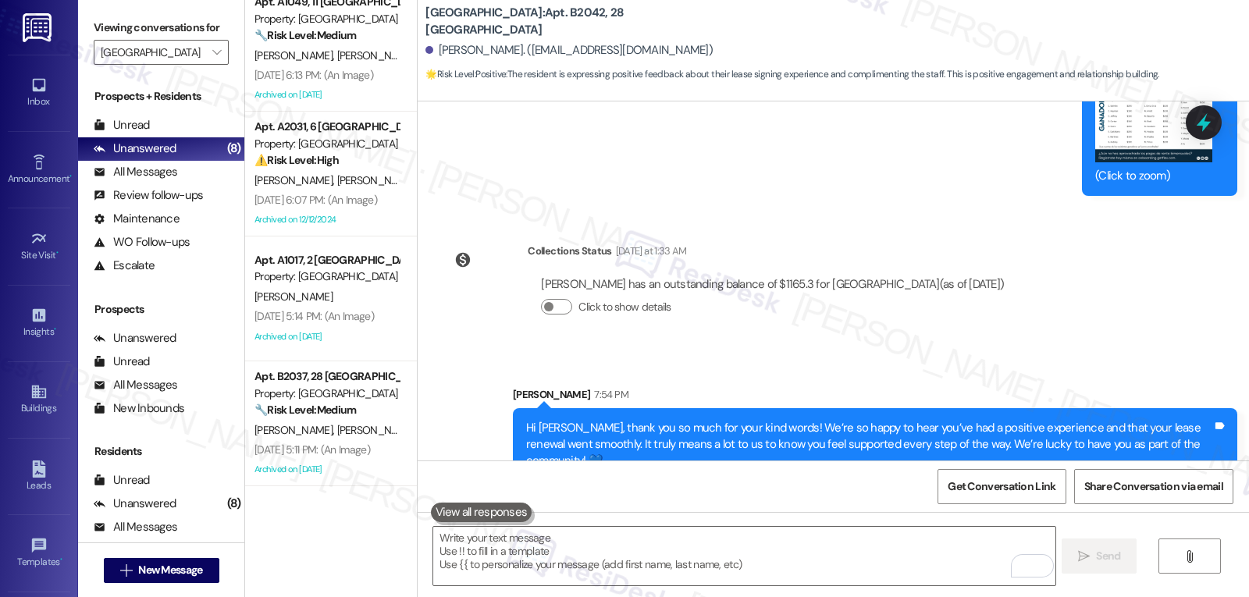
scroll to position [0, 0]
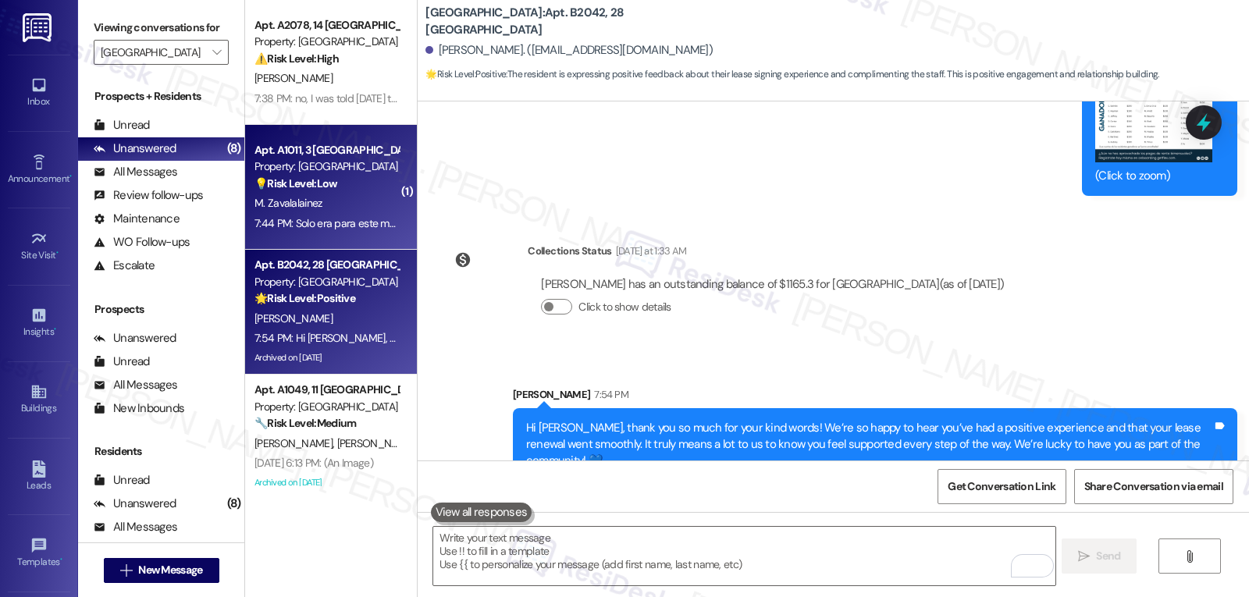
click at [315, 185] on strong "💡 Risk Level: Low" at bounding box center [295, 183] width 83 height 14
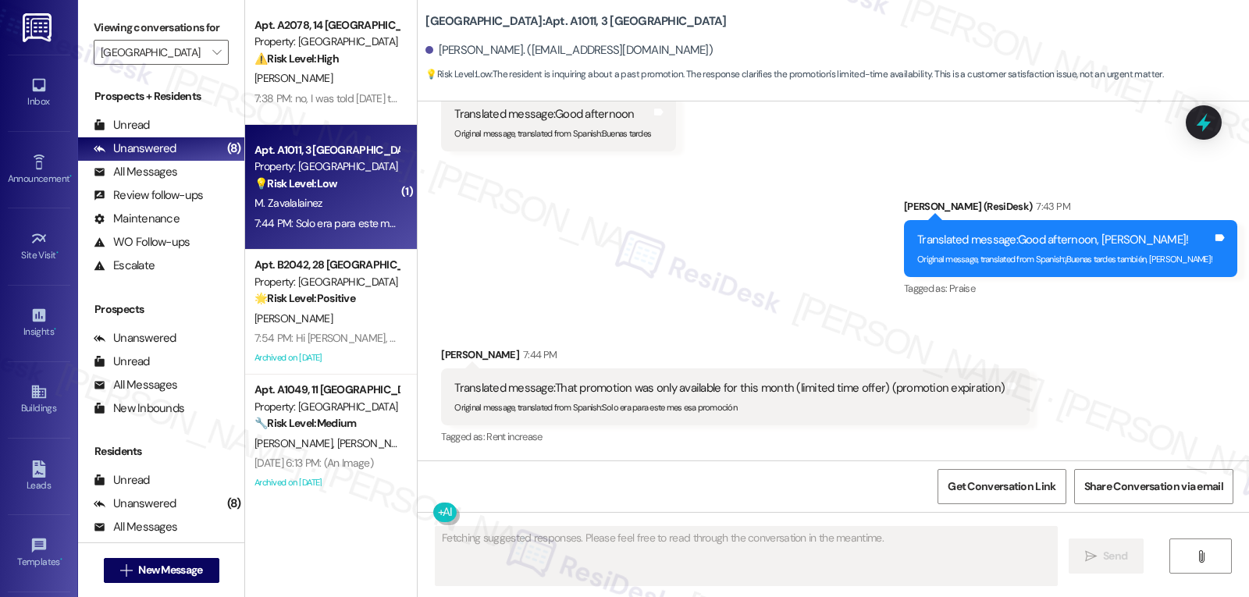
scroll to position [2781, 0]
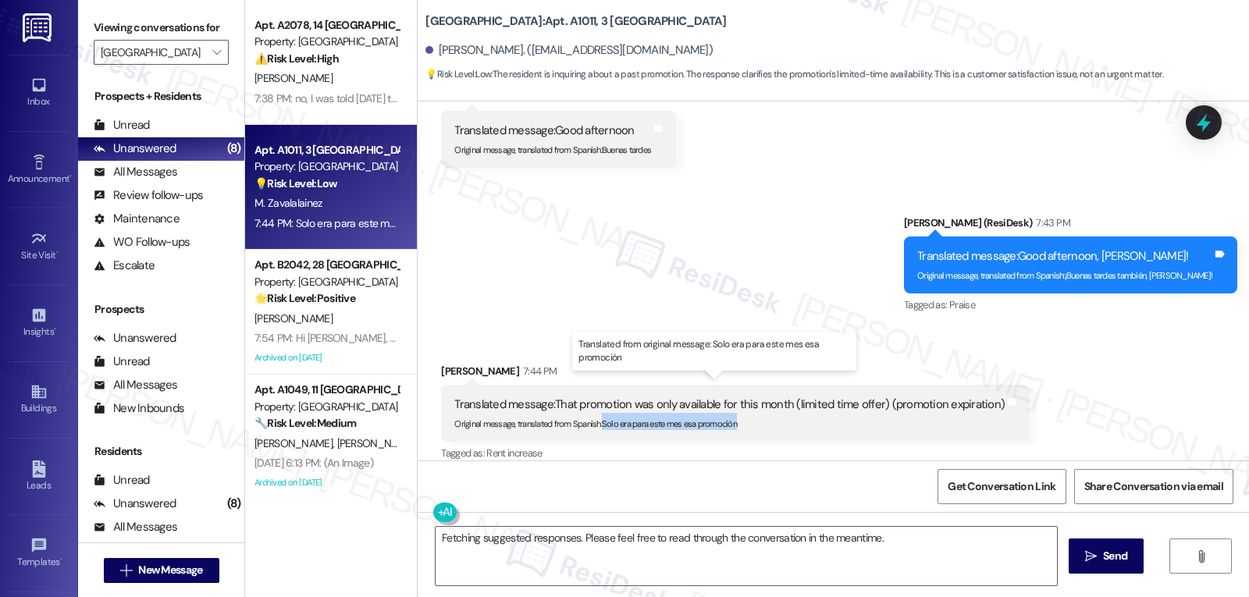
drag, startPoint x: 592, startPoint y: 404, endPoint x: 798, endPoint y: 404, distance: 206.1
click at [798, 413] on div "Original message, translated from Spanish : Solo era para este mes esa promoción" at bounding box center [729, 421] width 550 height 16
copy sub "Solo era para este mes esa promoción"
click at [714, 549] on textarea "Fetching suggested responses. Please feel free to read through the conversation…" at bounding box center [746, 556] width 621 height 59
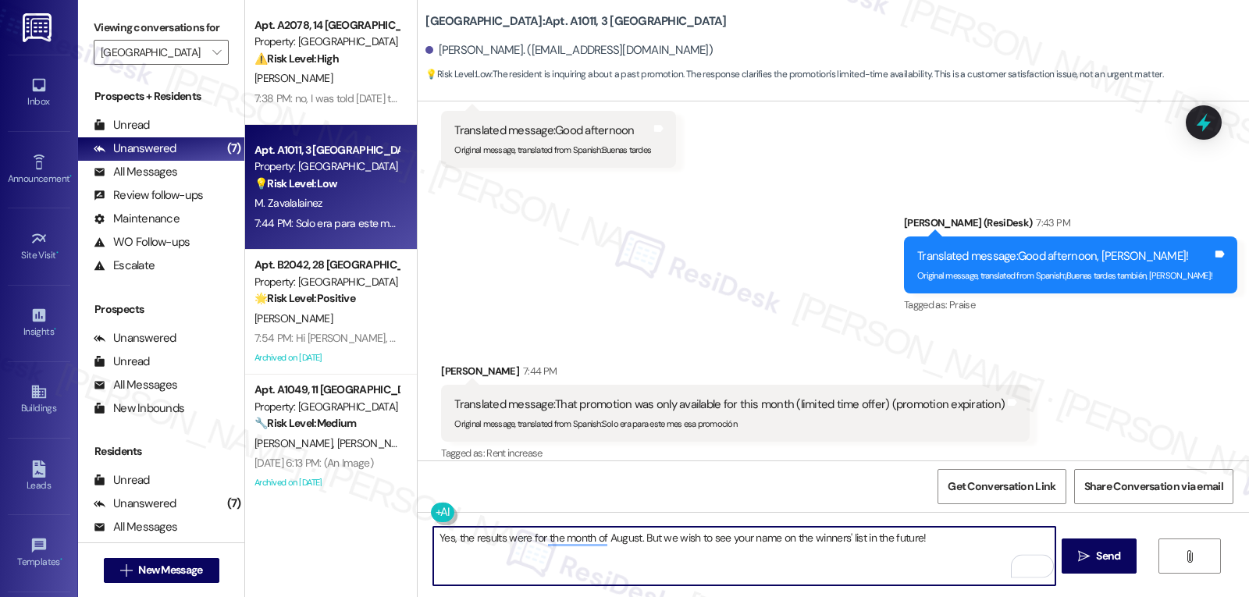
click at [939, 547] on textarea "Yes, the results were for the month of August. But we wish to see your name on …" at bounding box center [743, 556] width 621 height 59
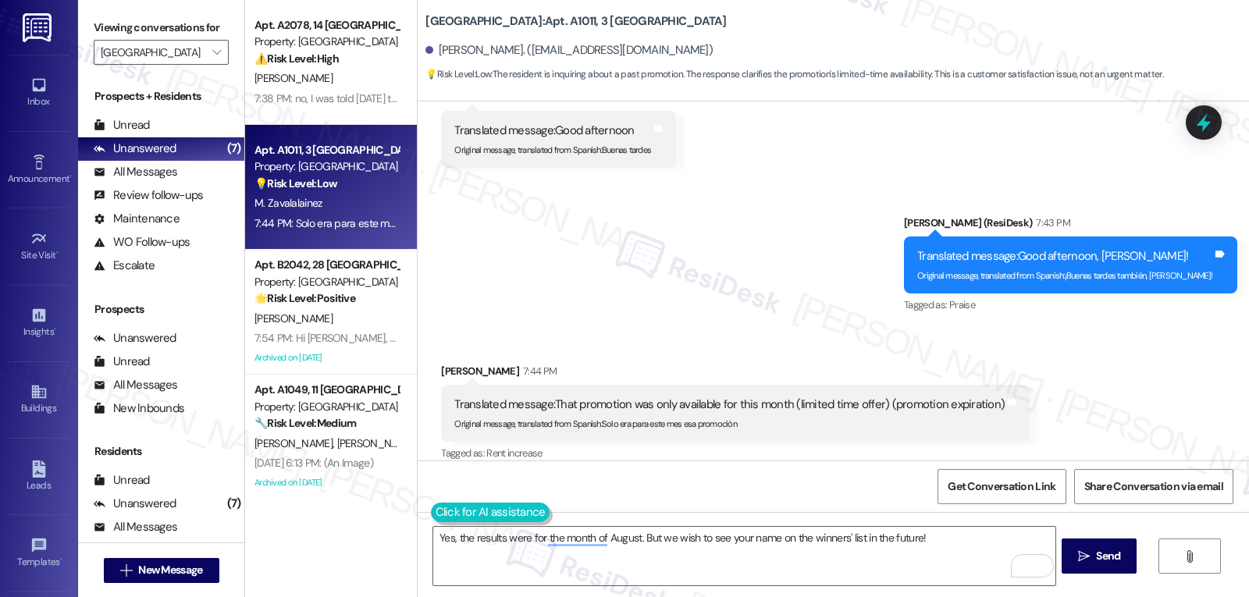
click at [431, 507] on button at bounding box center [490, 513] width 119 height 20
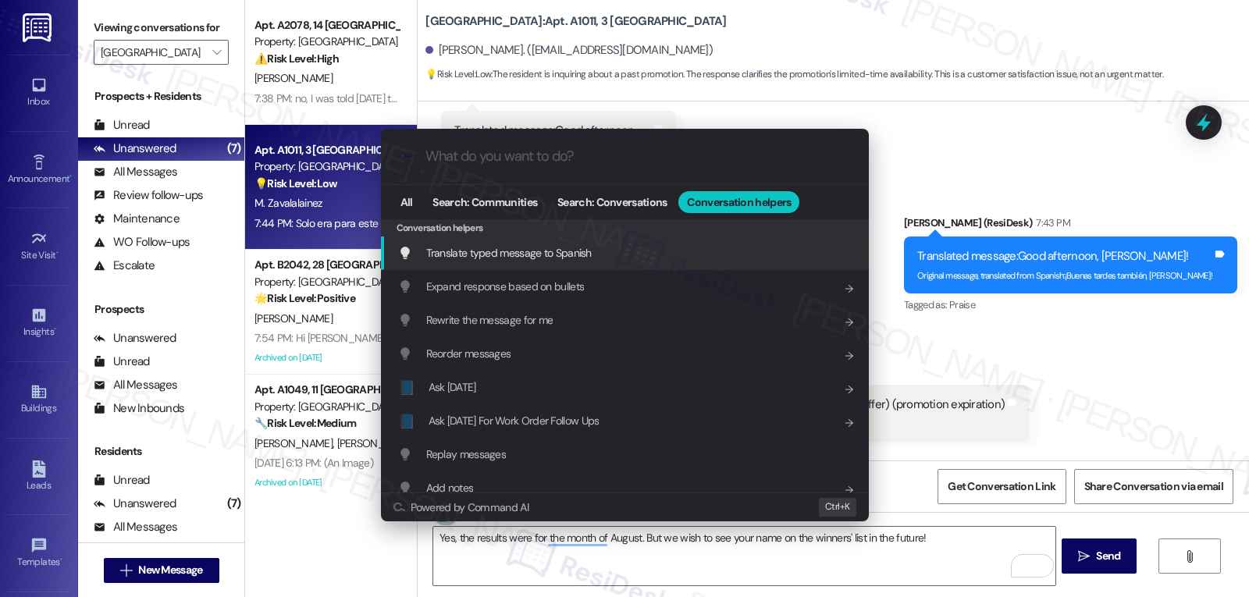
click at [520, 261] on span "Translate typed message to Spanish" at bounding box center [508, 252] width 165 height 17
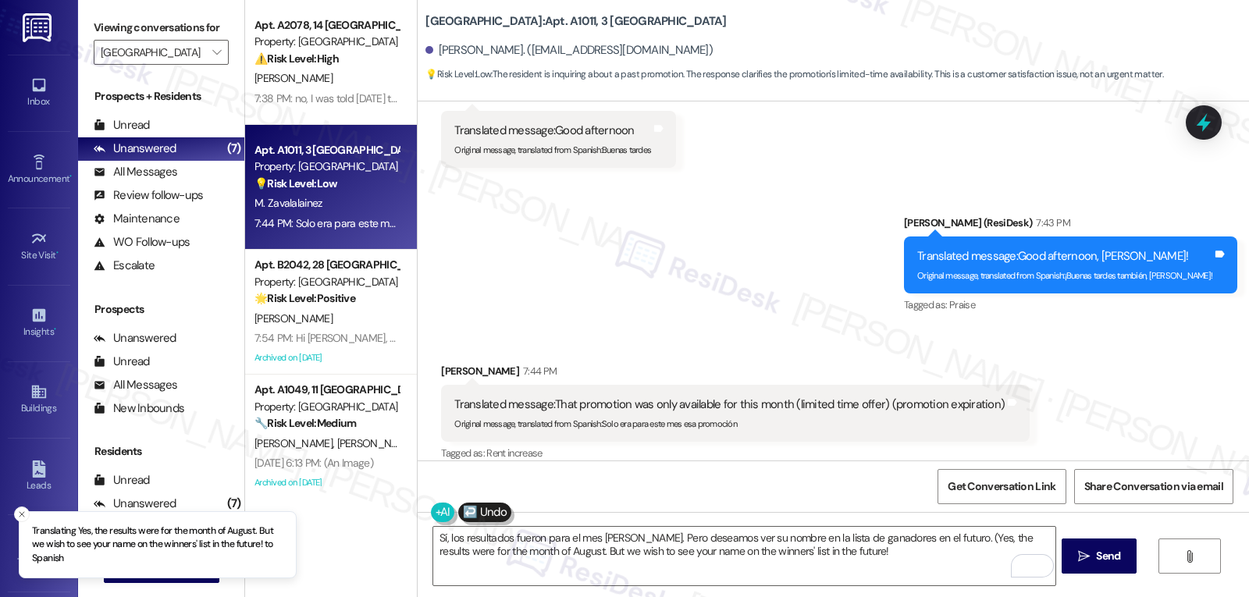
type textarea "Sí, los resultados fueron para el mes [PERSON_NAME]. Pero deseamos ver su nombr…"
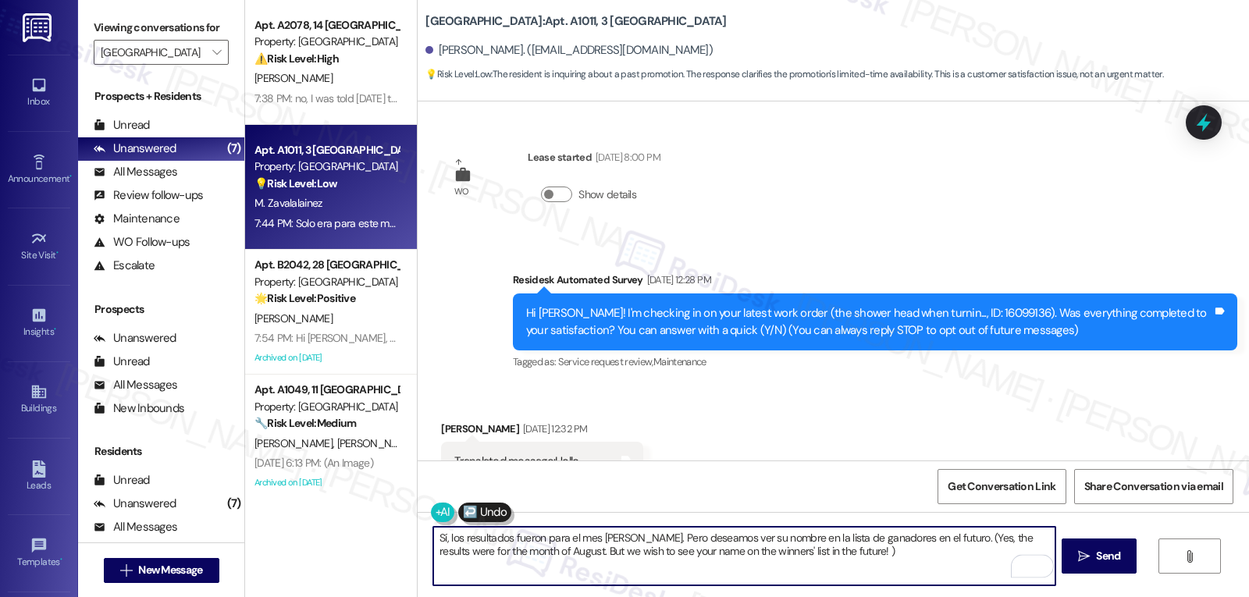
scroll to position [2781, 0]
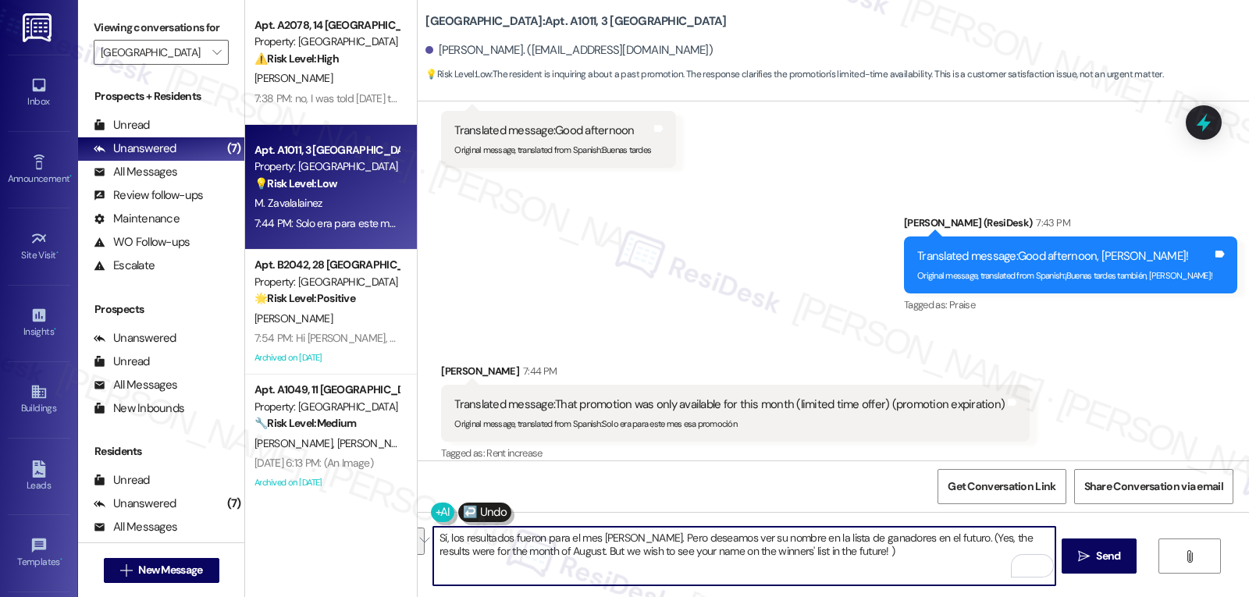
drag, startPoint x: 944, startPoint y: 535, endPoint x: 1086, endPoint y: 633, distance: 172.3
click at [1086, 596] on html "Inbox Go to Inbox Announcement • Send A Text Announcement Site Visit • Go to Si…" at bounding box center [624, 298] width 1249 height 597
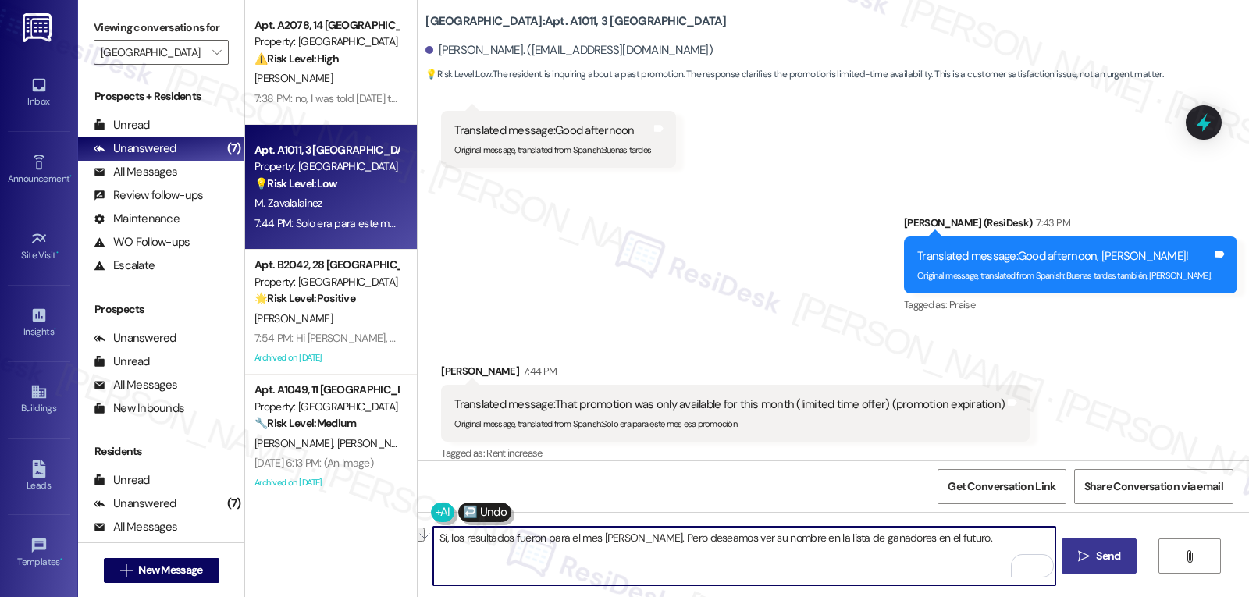
type textarea "Sí, los resultados fueron para el mes [PERSON_NAME]. Pero deseamos ver su nombr…"
click at [1101, 553] on span "Send" at bounding box center [1108, 556] width 24 height 16
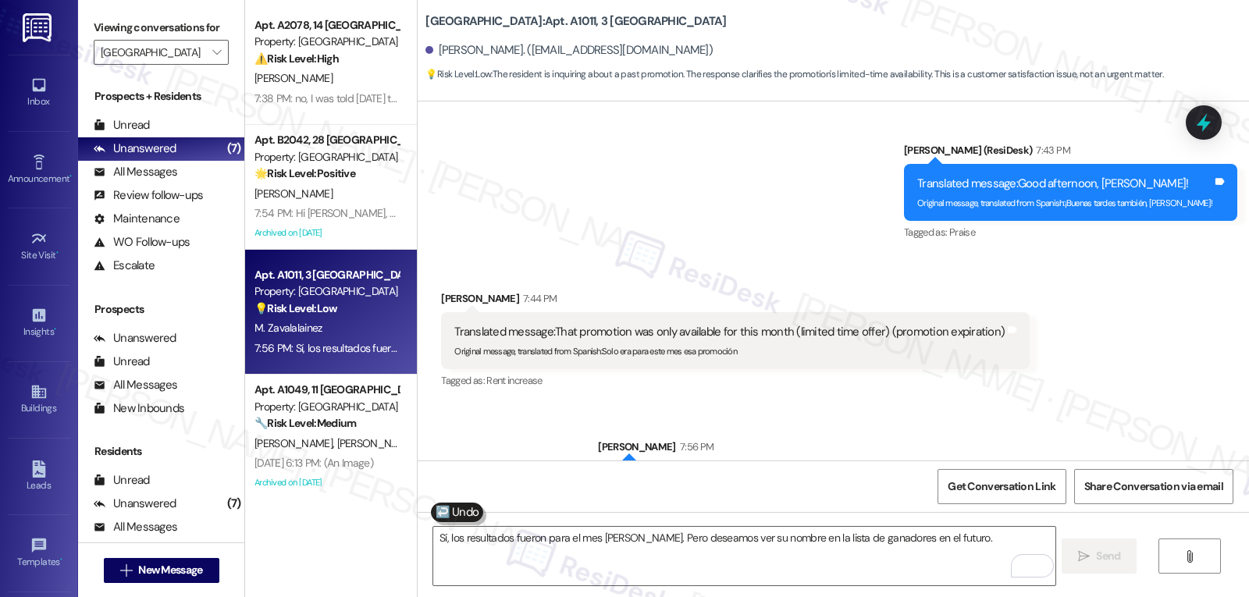
scroll to position [2889, 0]
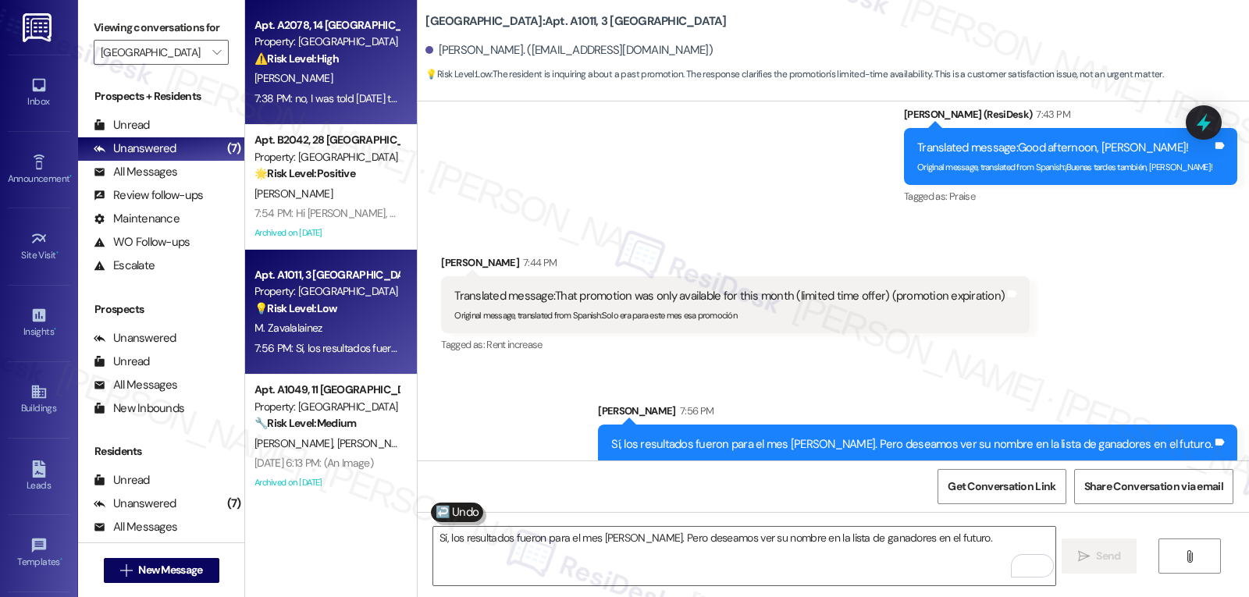
click at [295, 72] on div "[PERSON_NAME]" at bounding box center [327, 79] width 148 height 20
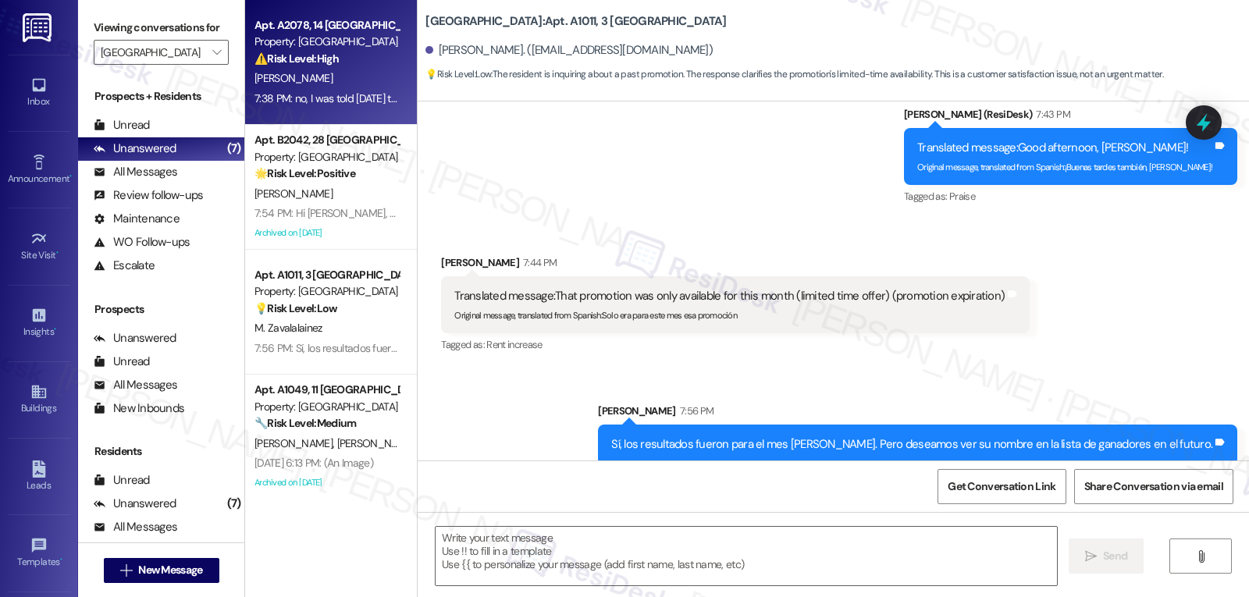
type textarea "Fetching suggested responses. Please feel free to read through the conversation…"
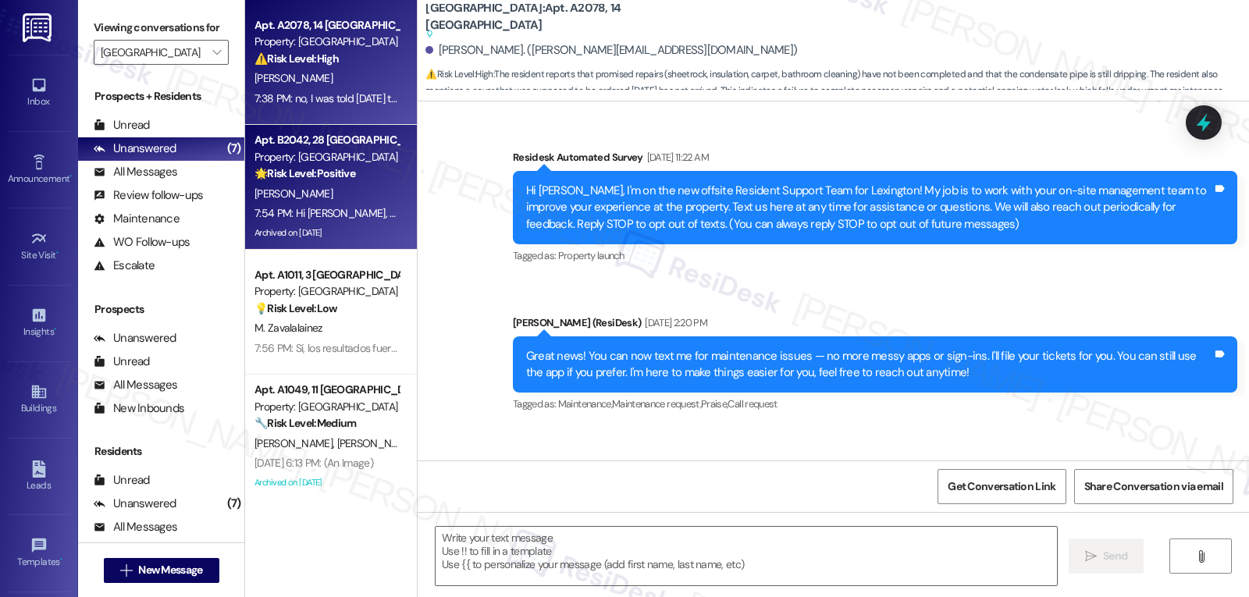
scroll to position [9591, 0]
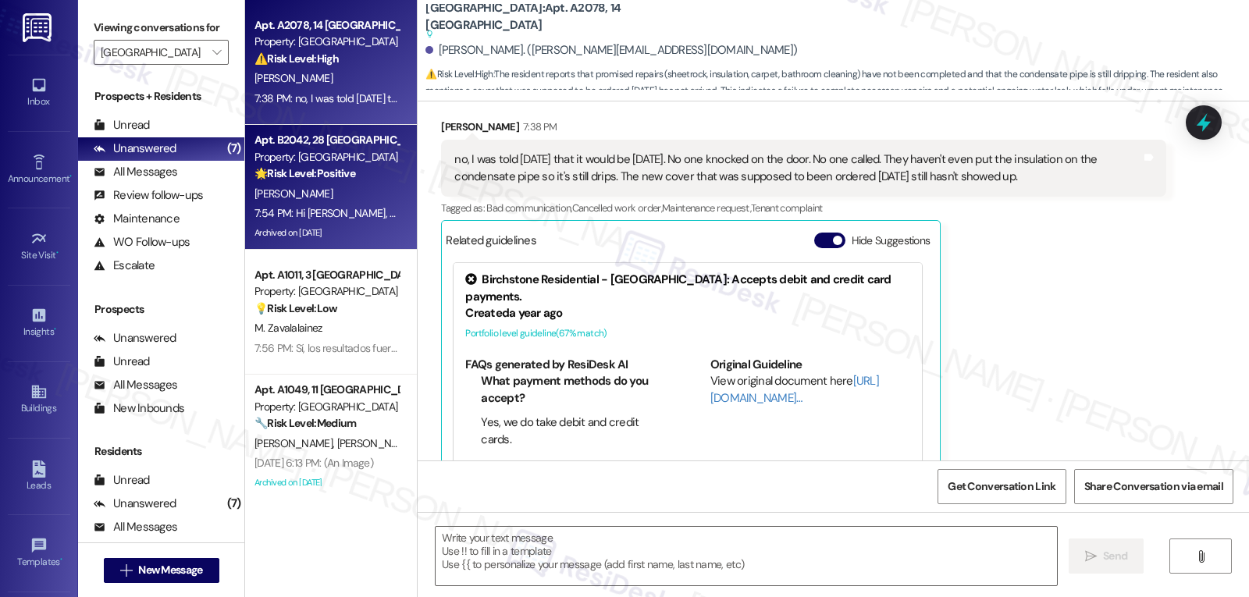
type textarea "Fetching suggested responses. Please feel free to read through the conversation…"
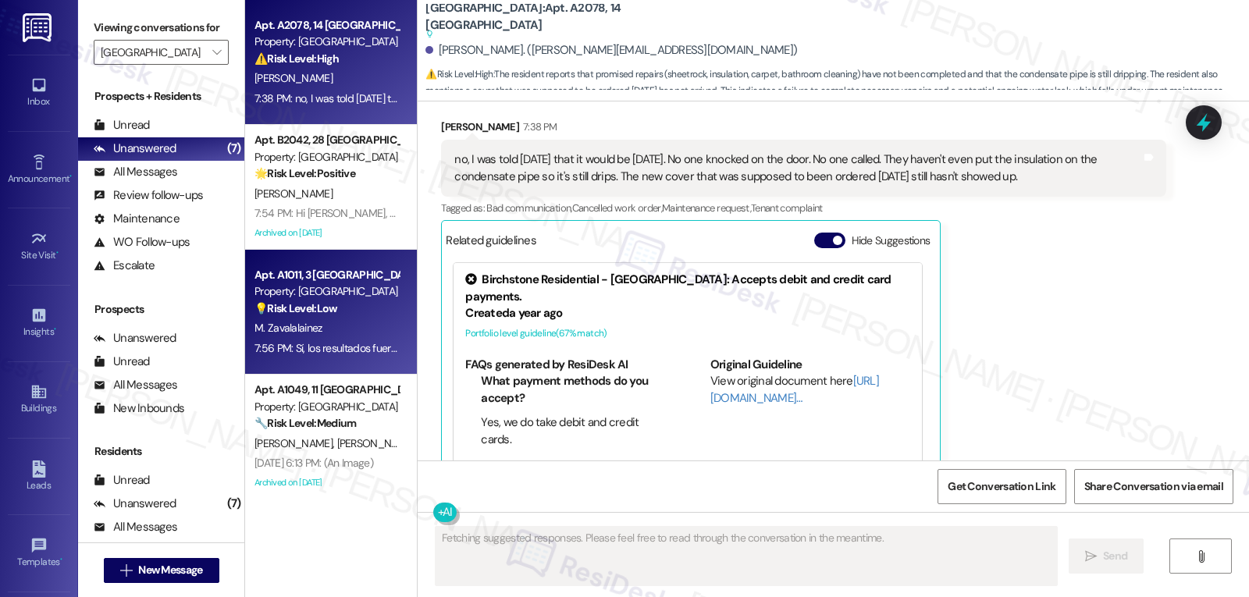
scroll to position [156, 0]
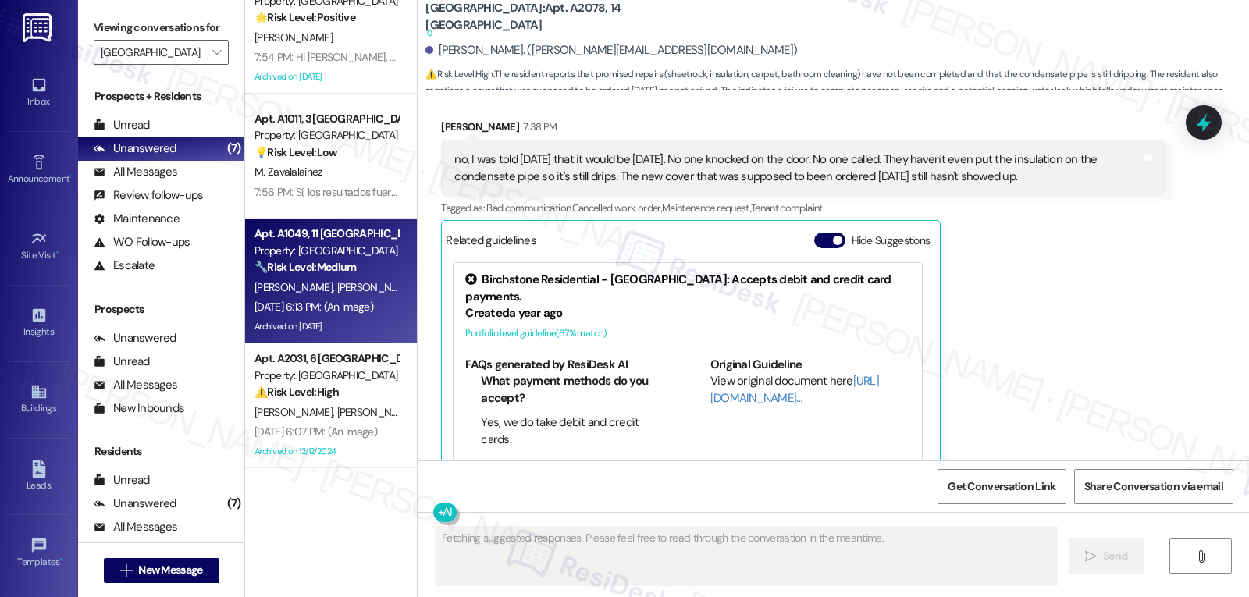
click at [337, 287] on span "[PERSON_NAME]" at bounding box center [376, 287] width 78 height 14
type textarea "Hi {{first_name}}, I understand your frustration that the work hasn't been comp…"
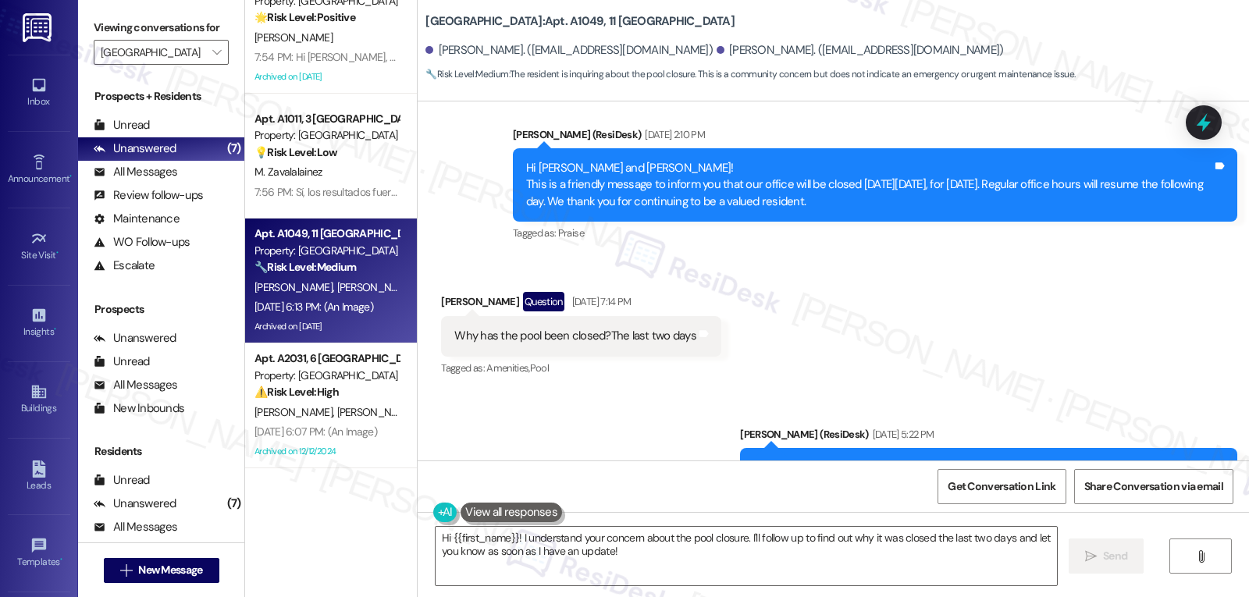
scroll to position [9964, 0]
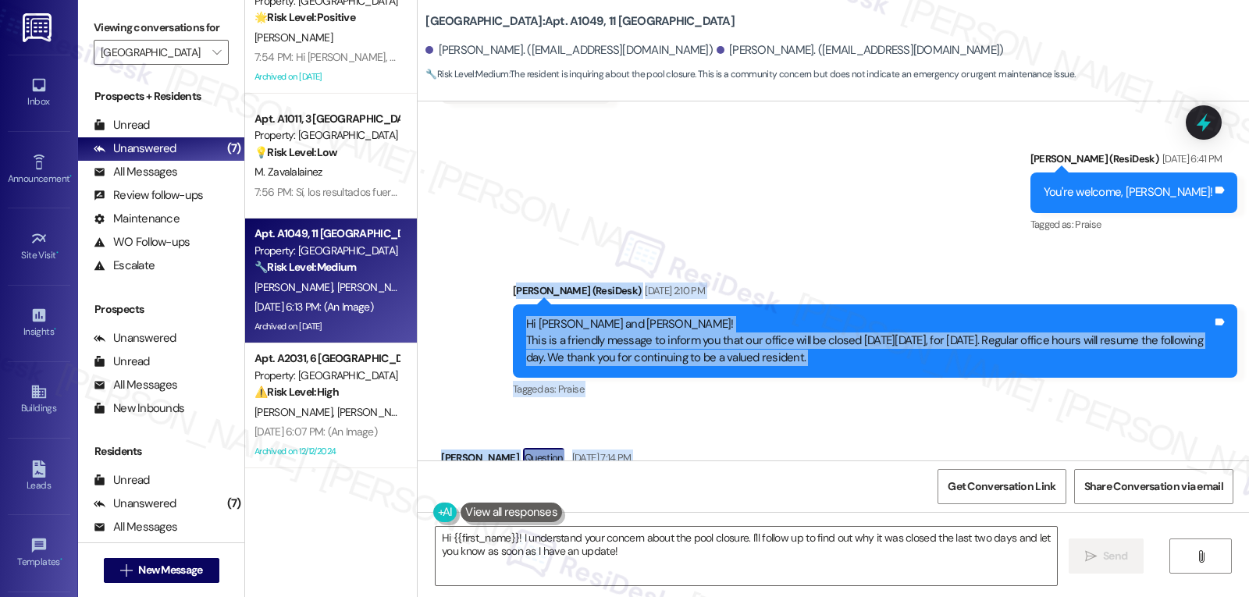
drag, startPoint x: 508, startPoint y: 225, endPoint x: 700, endPoint y: 428, distance: 279.4
click at [700, 428] on div "Survey, sent via SMS Residesk Automated Survey [DATE] 11:27 AM Hi [PERSON_NAME]…" at bounding box center [833, 280] width 831 height 359
copy div "arah (ResiDesk) [DATE] 2:10 PM Hi [PERSON_NAME] and [PERSON_NAME]! This is a fr…"
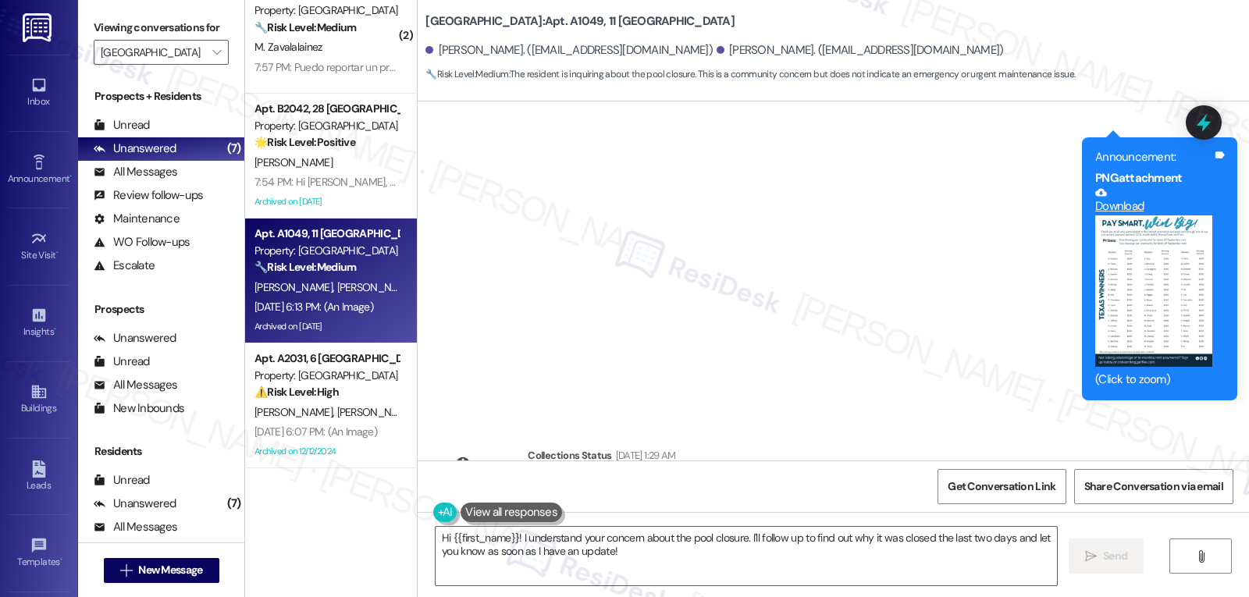
scroll to position [10901, 0]
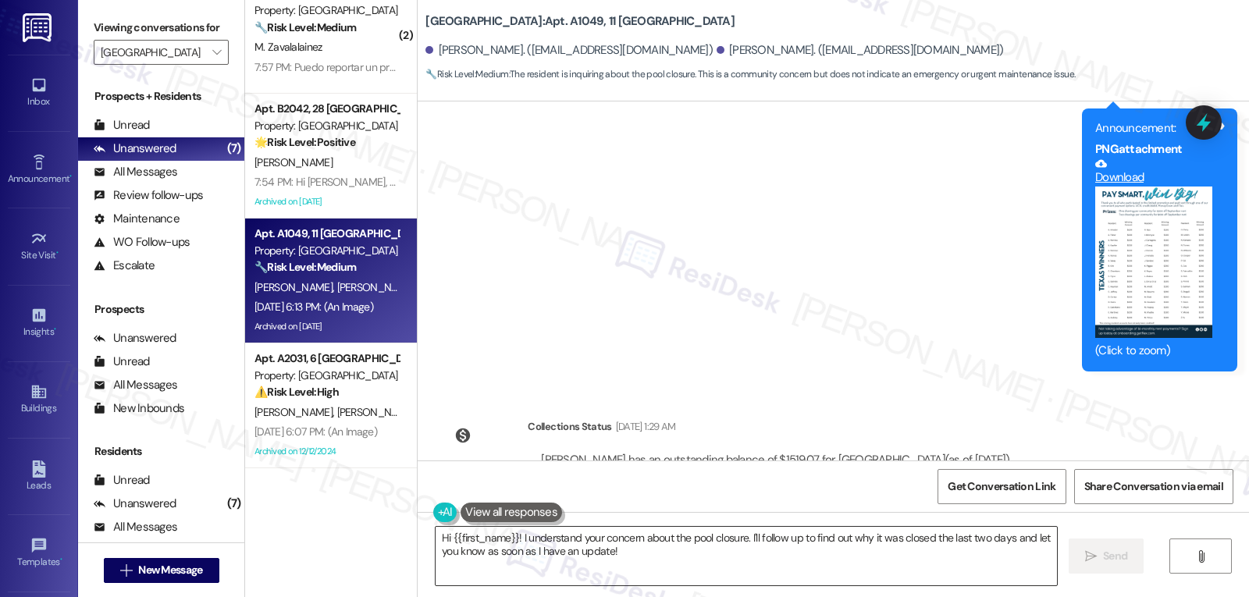
click at [615, 556] on textarea "Hi {{first_name}}! I understand your concern about the pool closure. I'll follo…" at bounding box center [746, 556] width 621 height 59
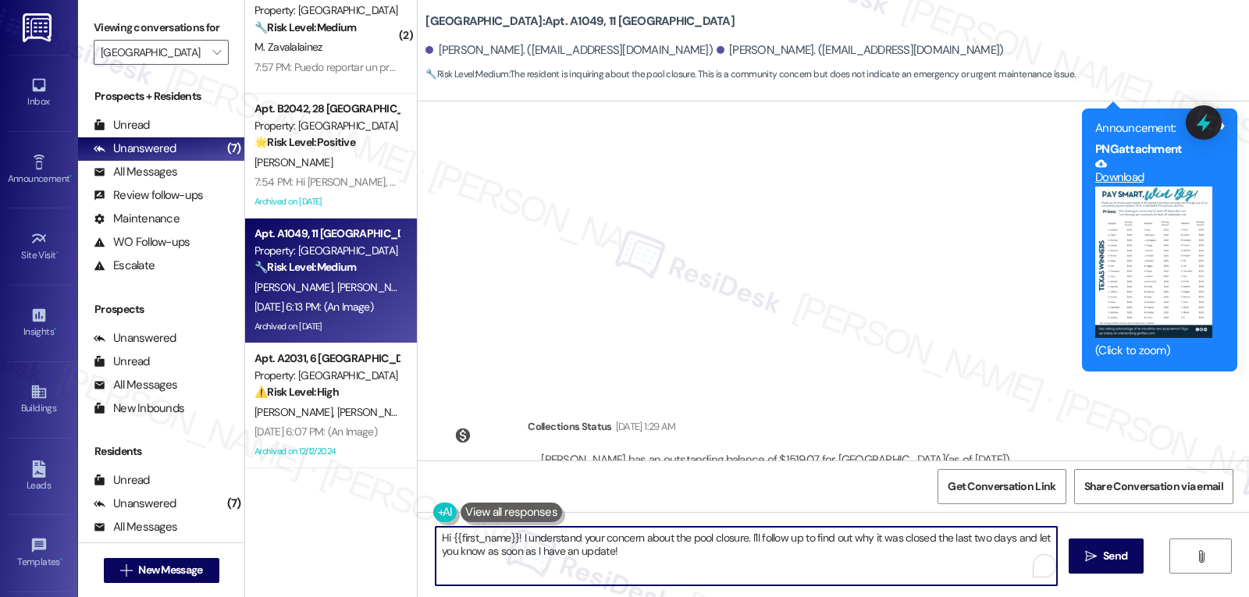
paste textarea "[PERSON_NAME], thanks for reaching out! I don’t have the specific reason for th…"
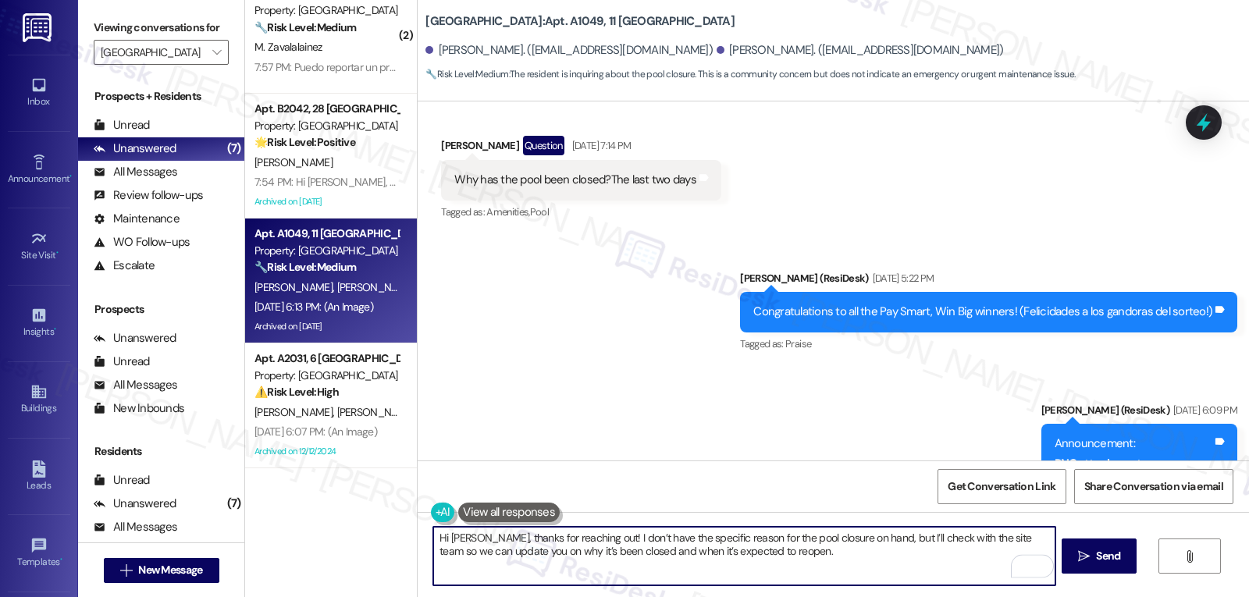
scroll to position [9964, 0]
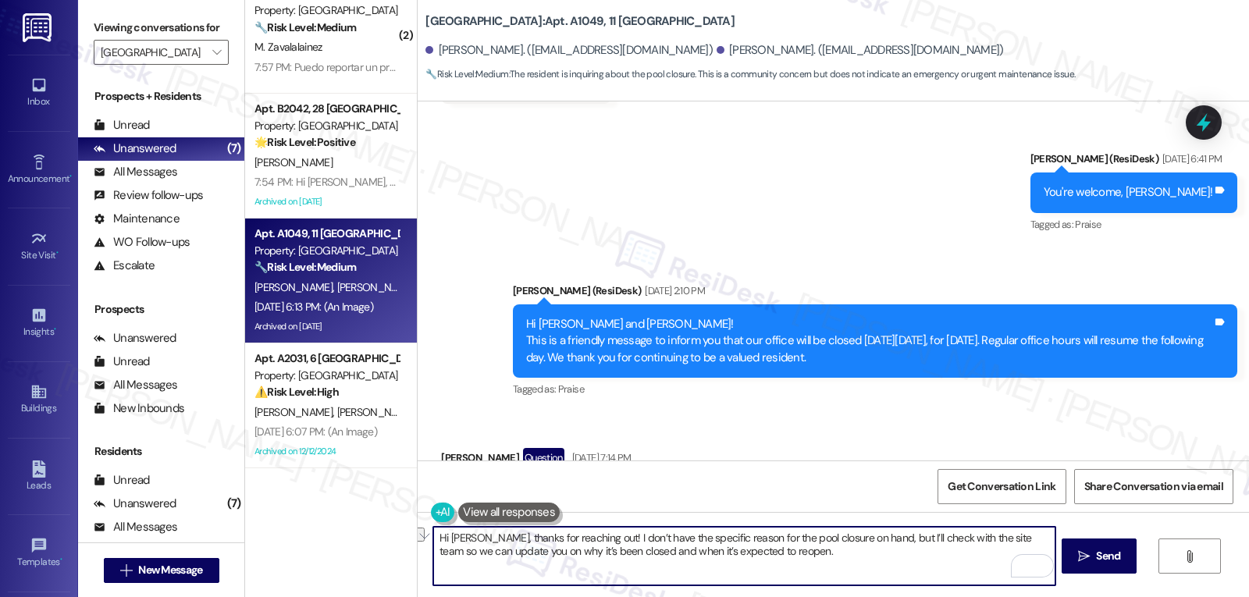
drag, startPoint x: 585, startPoint y: 547, endPoint x: 741, endPoint y: 556, distance: 156.3
click at [741, 556] on textarea "Hi [PERSON_NAME], thanks for reaching out! I don’t have the specific reason for…" at bounding box center [743, 556] width 621 height 59
click at [798, 566] on textarea "Hi [PERSON_NAME], thanks for reaching out! I don’t have the specific reason for…" at bounding box center [743, 556] width 621 height 59
type textarea "Hi [PERSON_NAME], thanks for reaching out! I don’t have the specific reason for…"
click at [1116, 546] on button " Send" at bounding box center [1100, 556] width 76 height 35
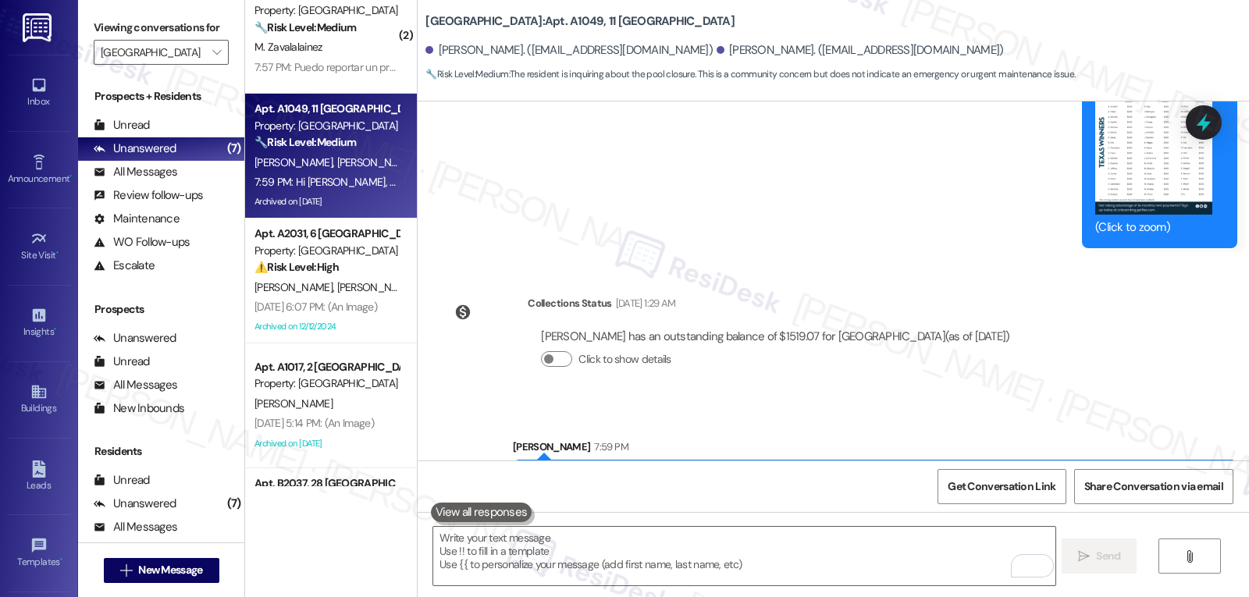
scroll to position [11026, 0]
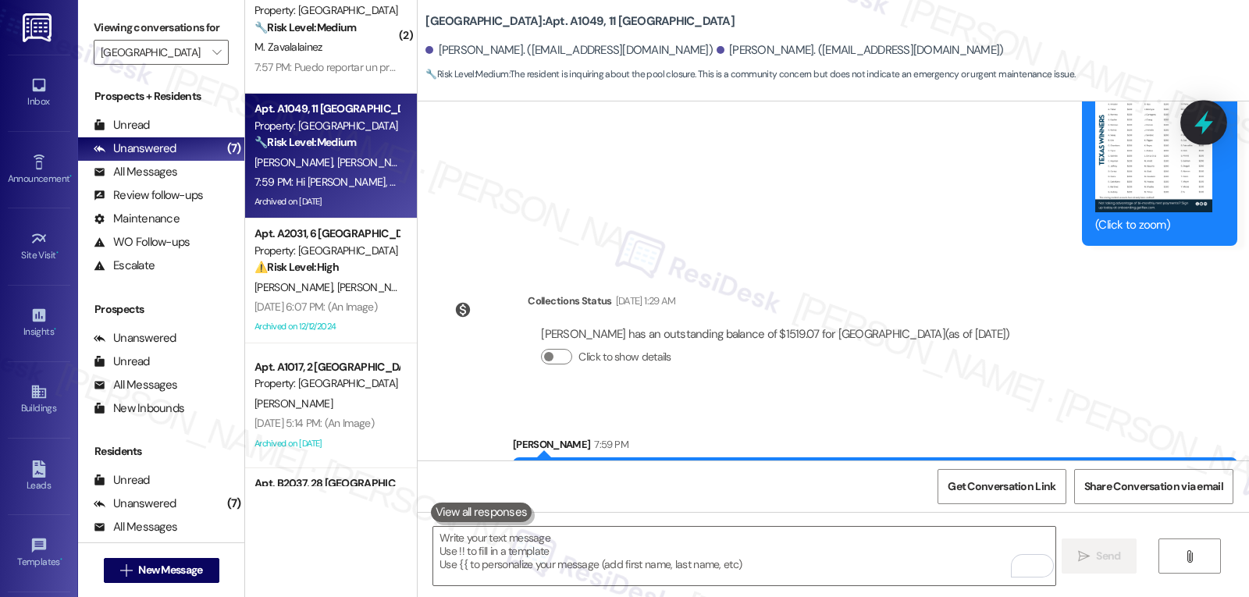
click at [1214, 116] on icon at bounding box center [1203, 122] width 27 height 27
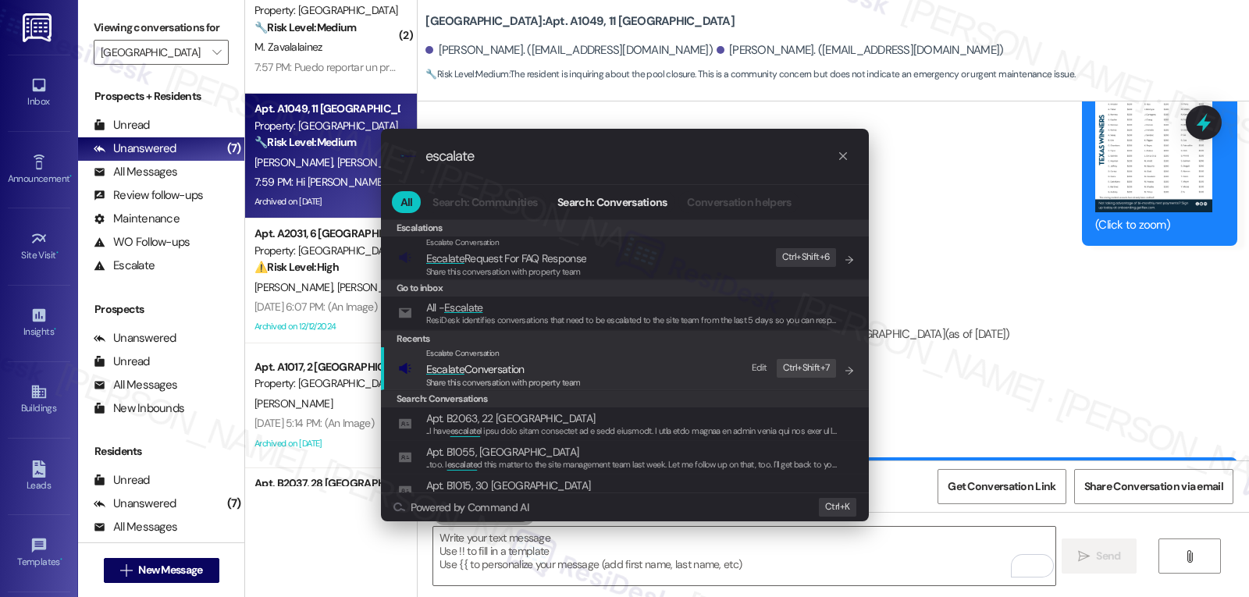
type input "escalate"
click at [481, 378] on span "Share this conversation with property team" at bounding box center [503, 382] width 155 height 11
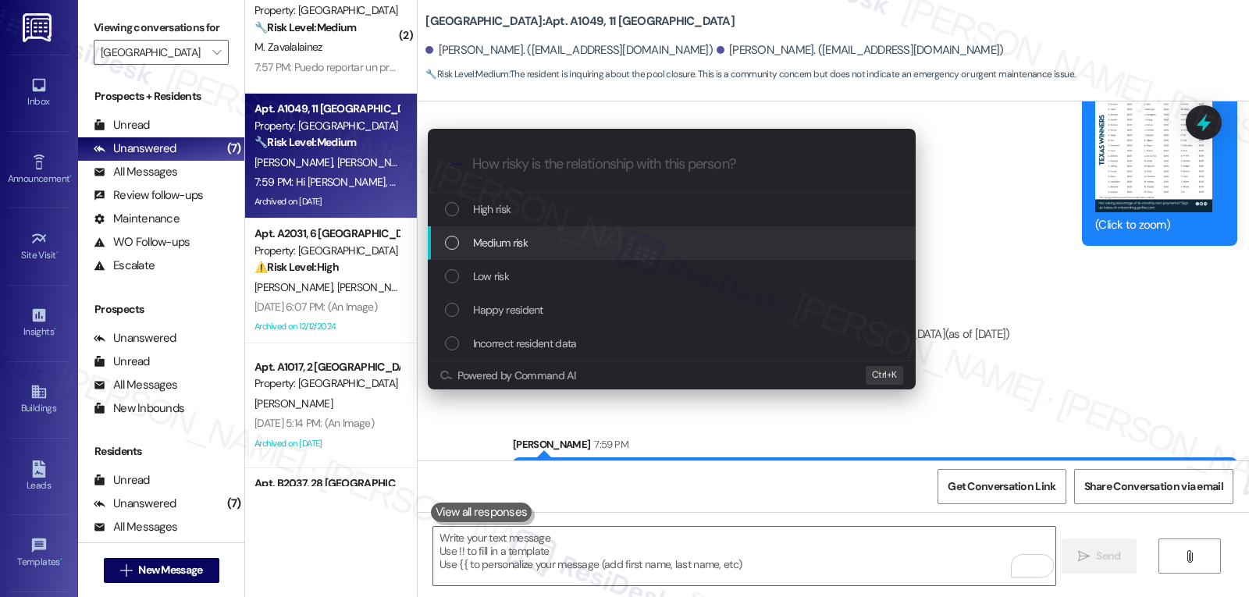
click at [542, 242] on div "Medium risk" at bounding box center [673, 242] width 457 height 17
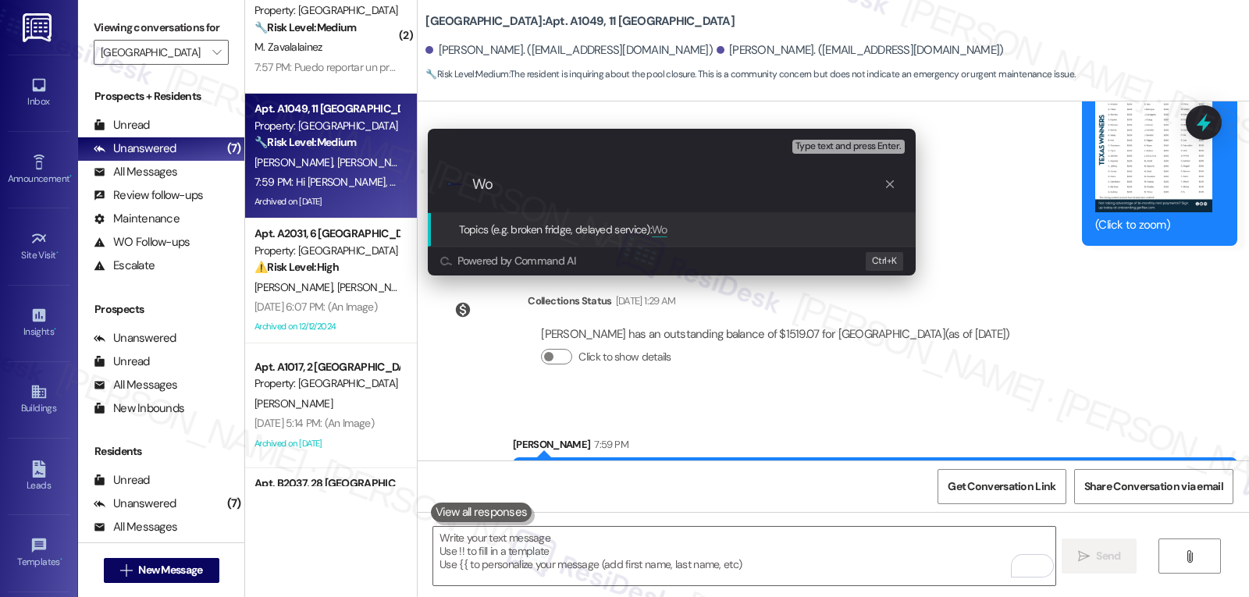
type input "W"
type input "Resident Concern - Pool closure last week"
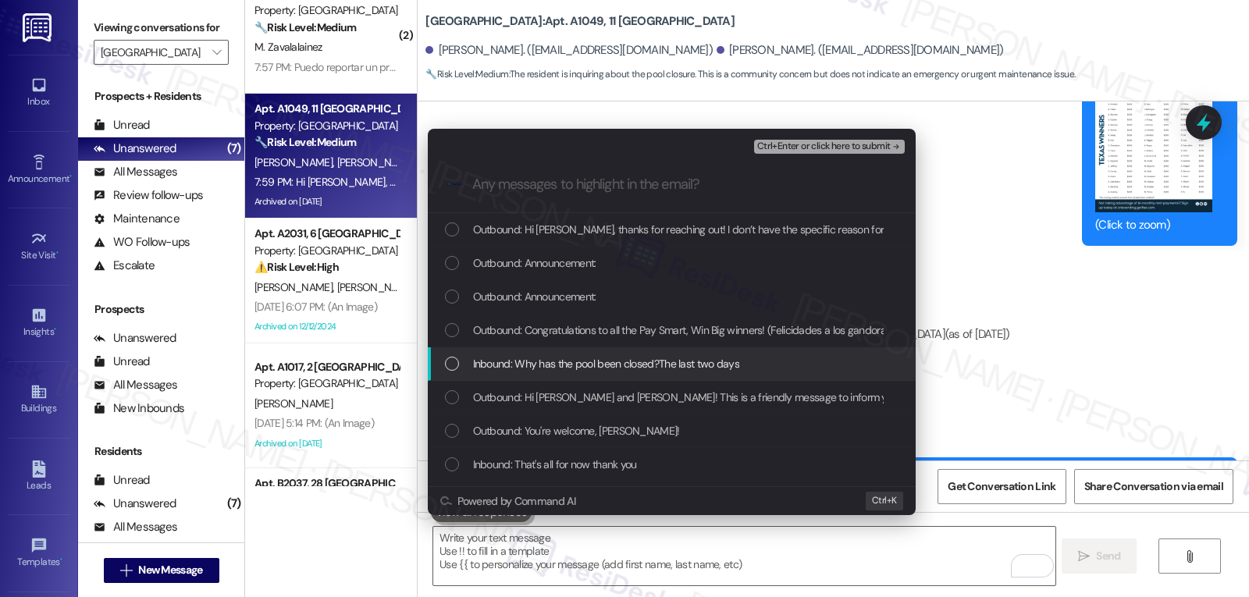
click at [593, 352] on div "Inbound: Why has the pool been closed?The last two days" at bounding box center [672, 364] width 488 height 34
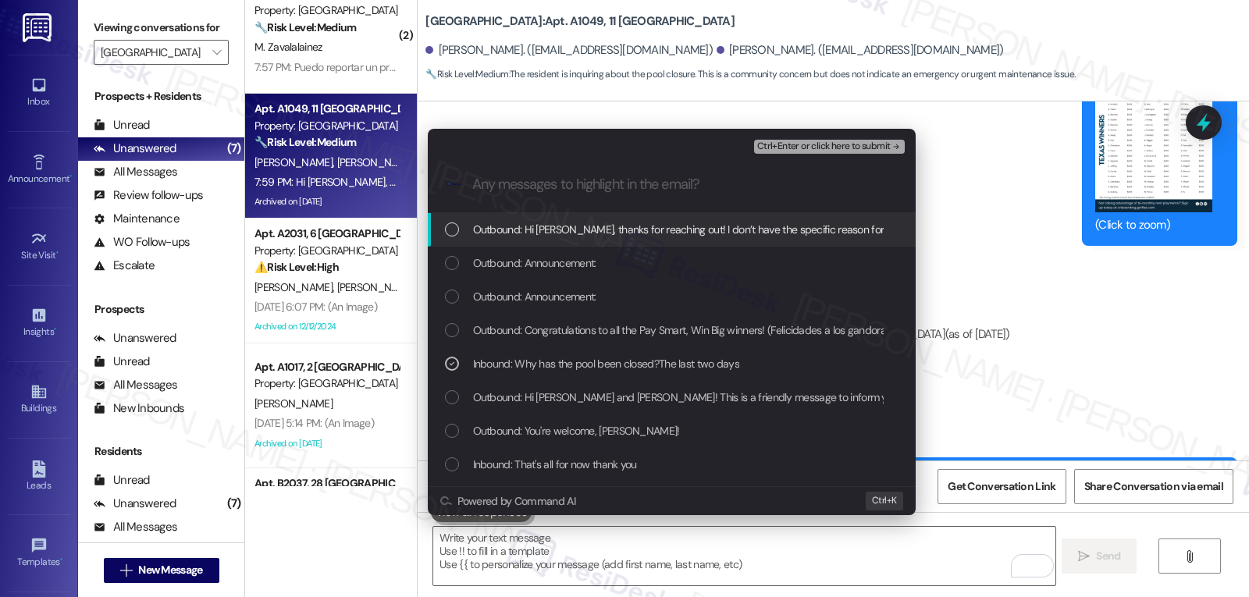
click at [873, 141] on span "Ctrl+Enter or click here to submit" at bounding box center [823, 146] width 133 height 11
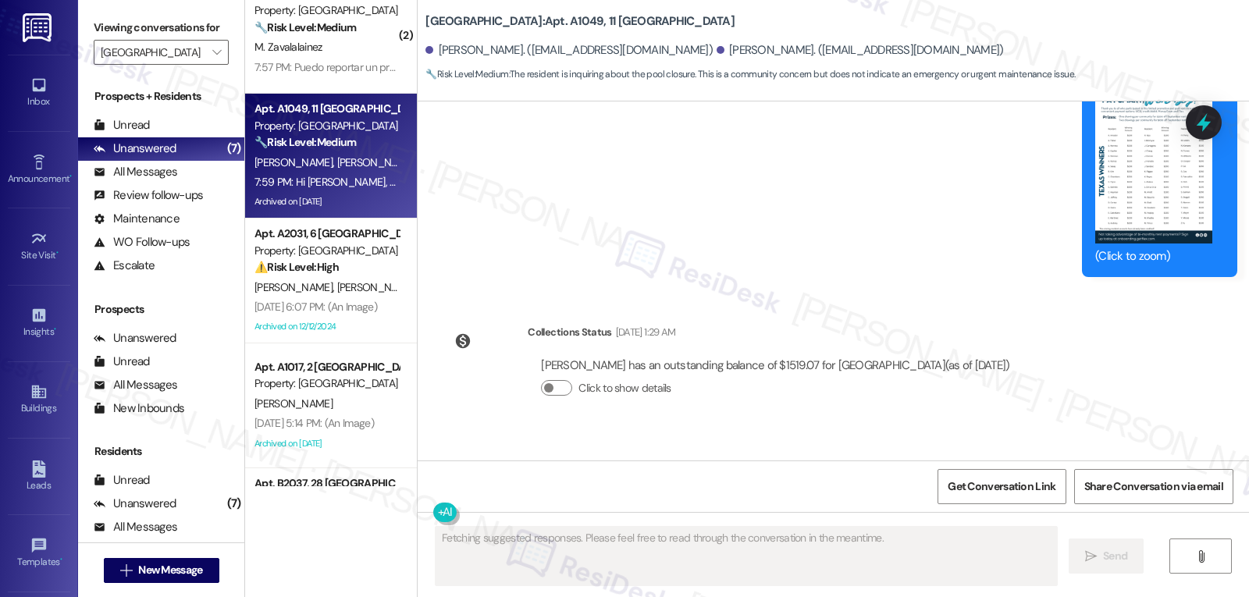
scroll to position [11049, 0]
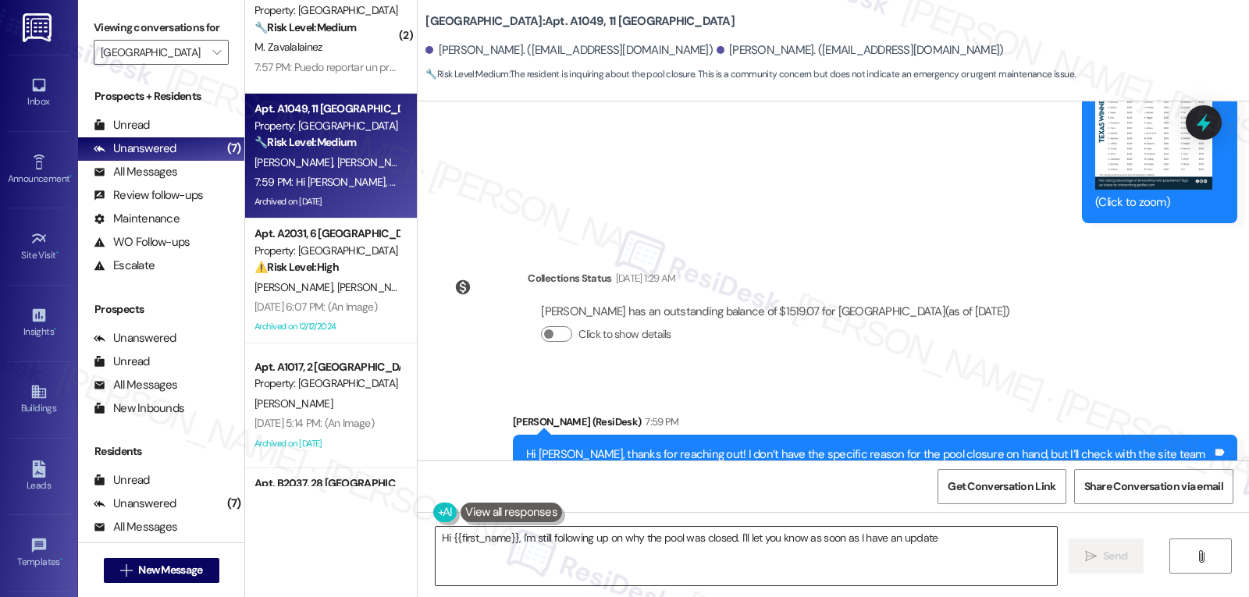
type textarea "Hi {{first_name}}, I'm still following up on why the pool was closed. I'll let …"
